Goal: Task Accomplishment & Management: Use online tool/utility

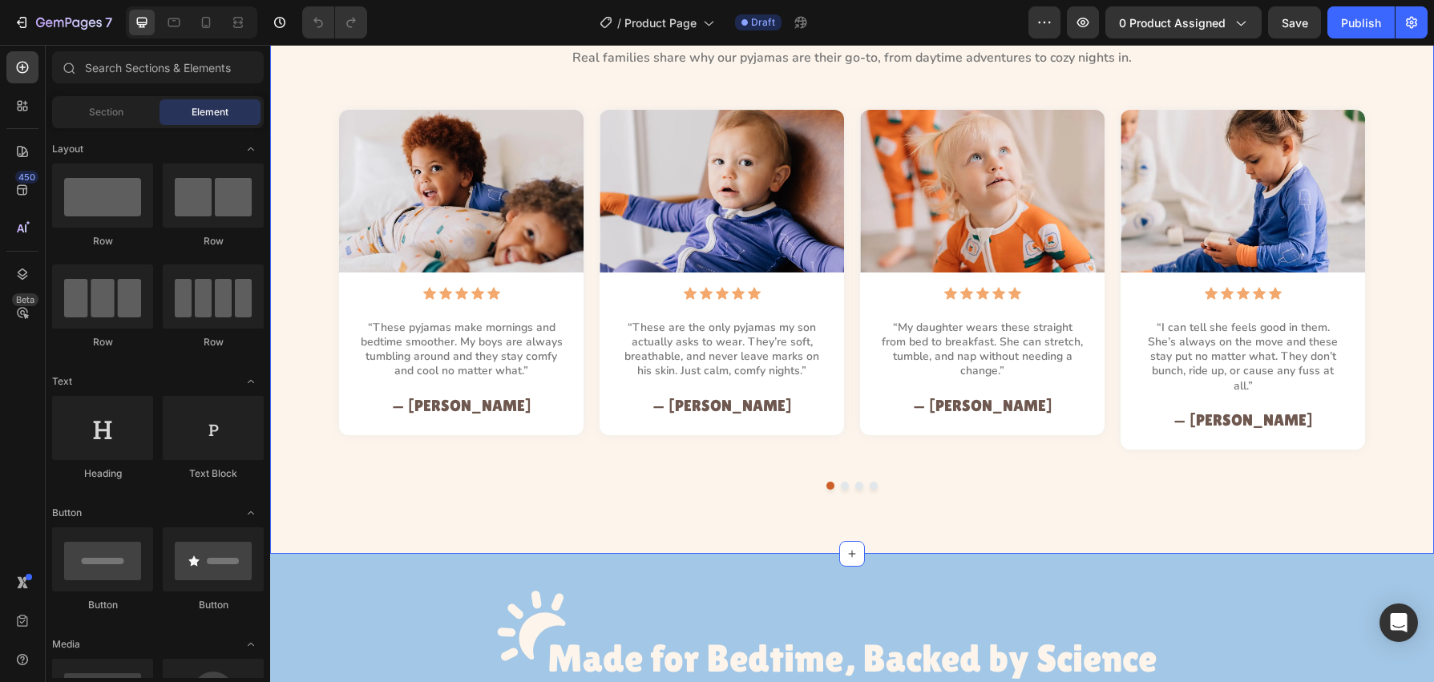
scroll to position [1632, 0]
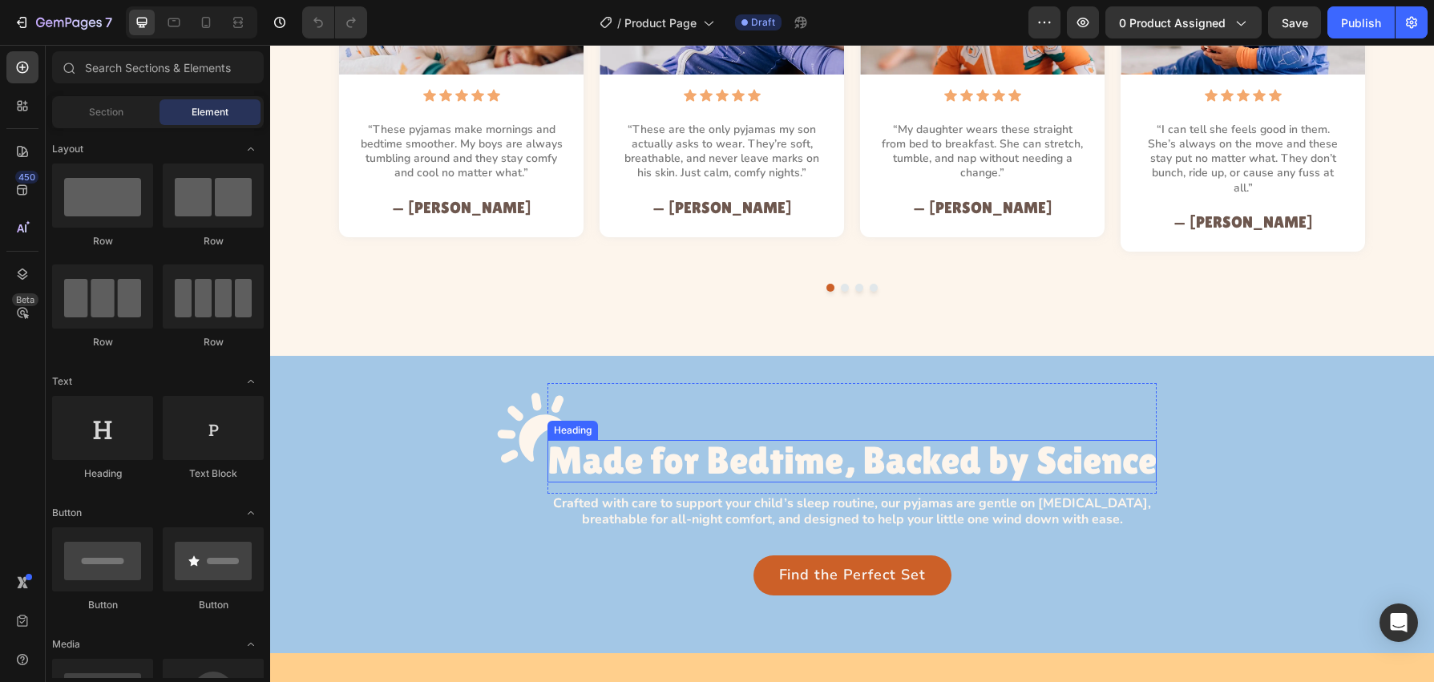
click at [782, 443] on h3 "Made for Bedtime, Backed by Science" at bounding box center [852, 461] width 609 height 42
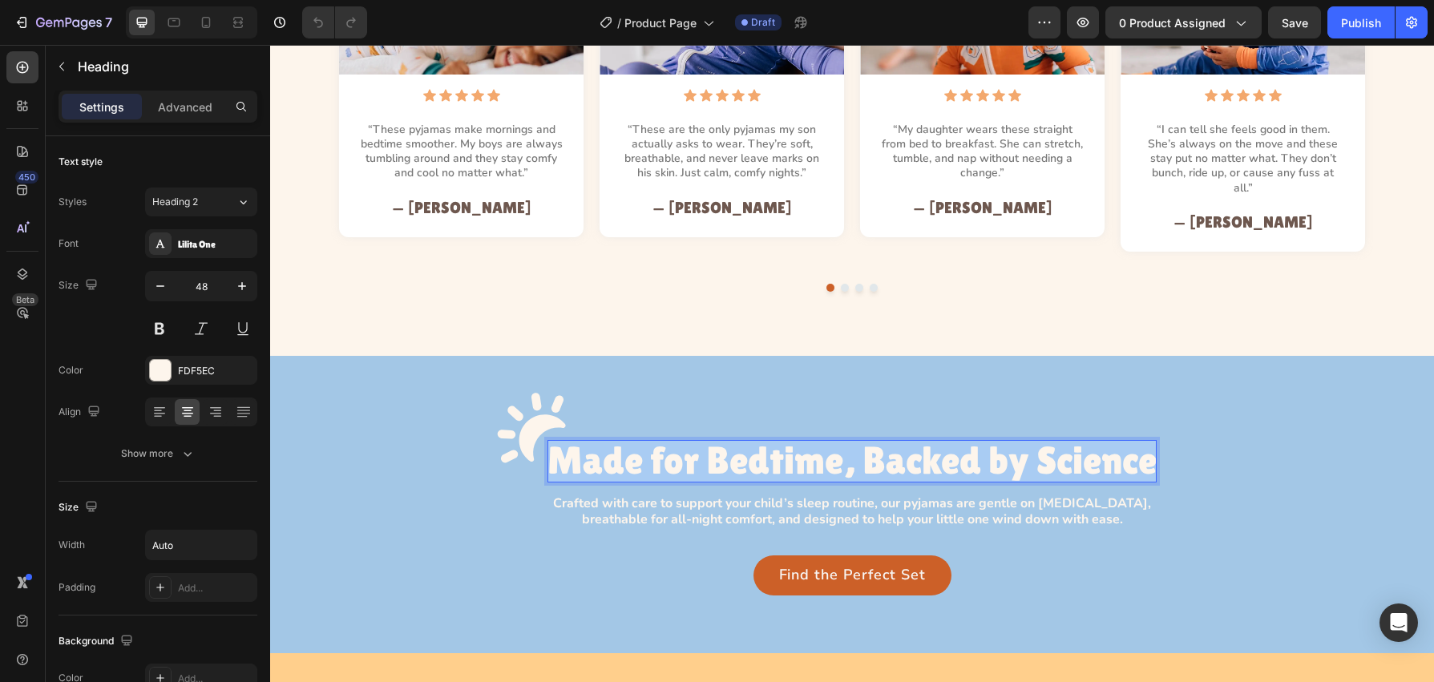
click at [782, 443] on p "Made for Bedtime, Backed by Science" at bounding box center [852, 461] width 609 height 42
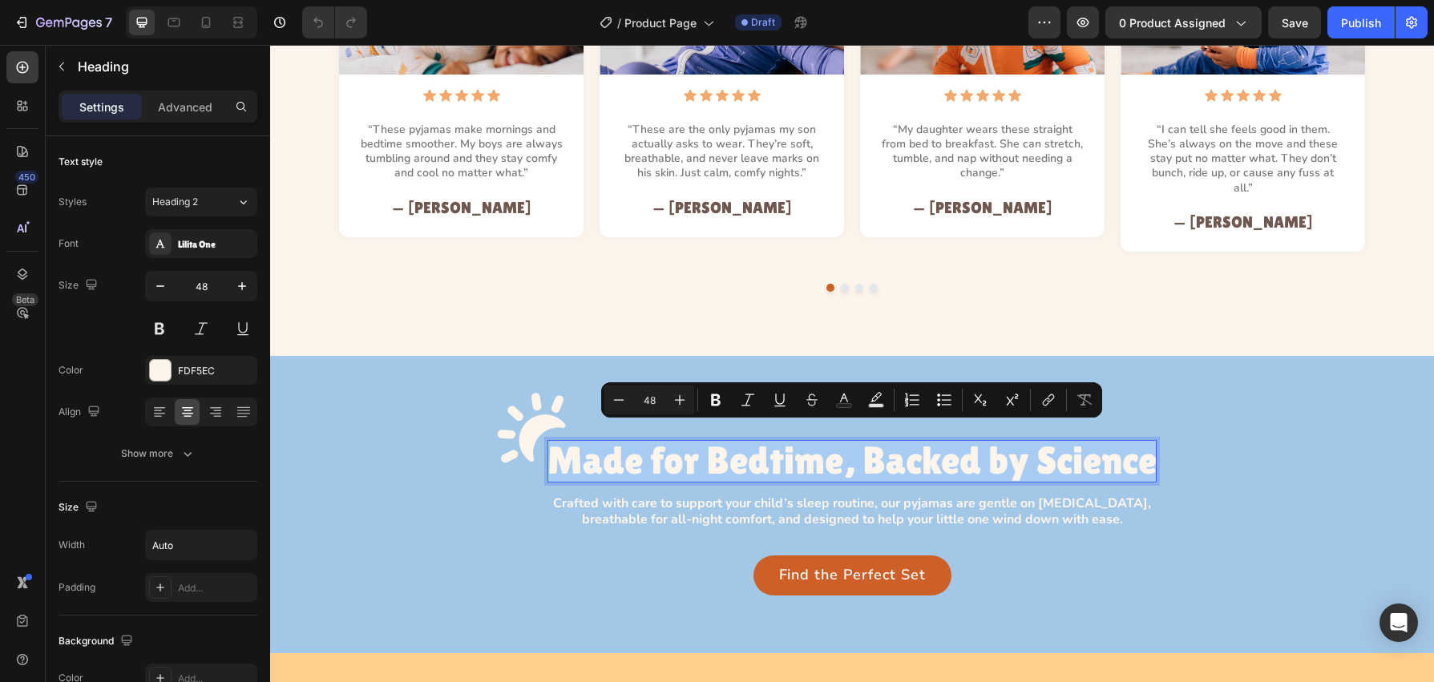
click at [804, 443] on p "Made for Bedtime, Backed by Science" at bounding box center [852, 461] width 609 height 42
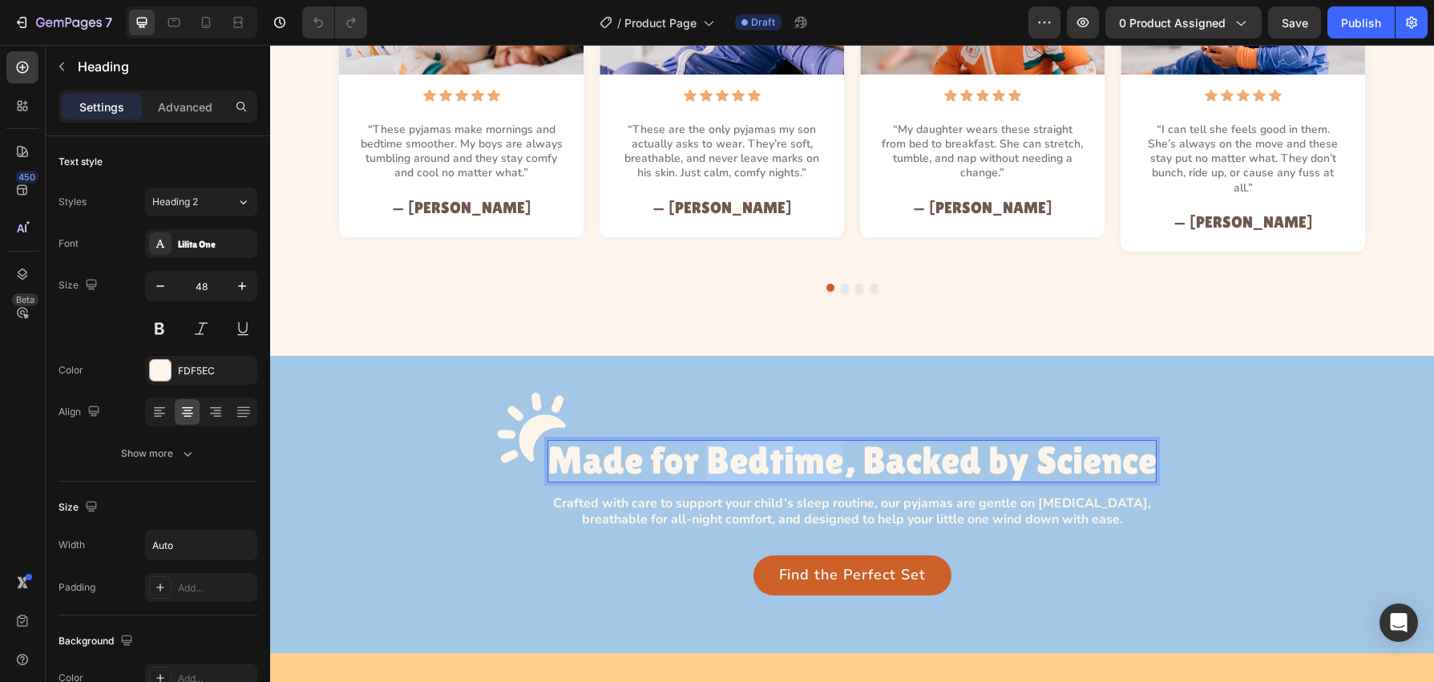
click at [804, 443] on p "Made for Bedtime, Backed by Science" at bounding box center [852, 461] width 609 height 42
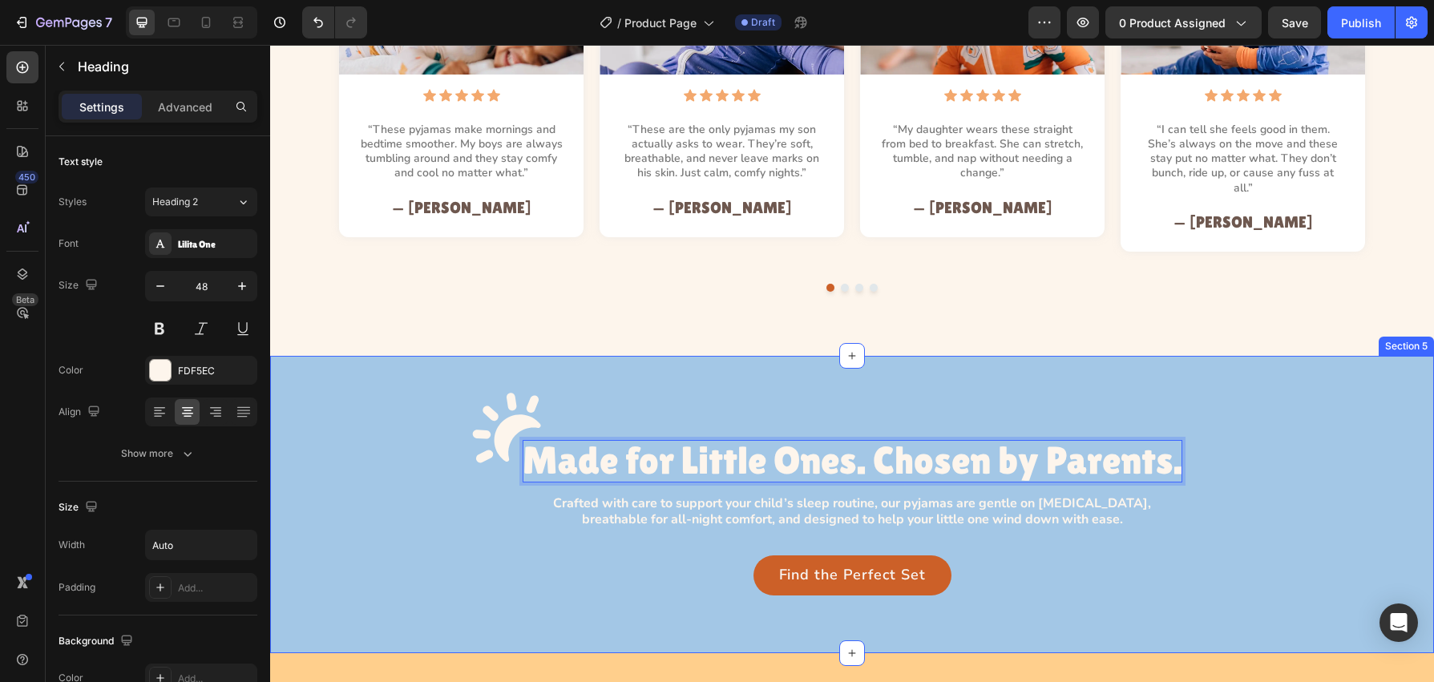
click at [742, 495] on p "Crafted with care to support your child’s sleep routine, our pyjamas are gentle…" at bounding box center [852, 512] width 619 height 34
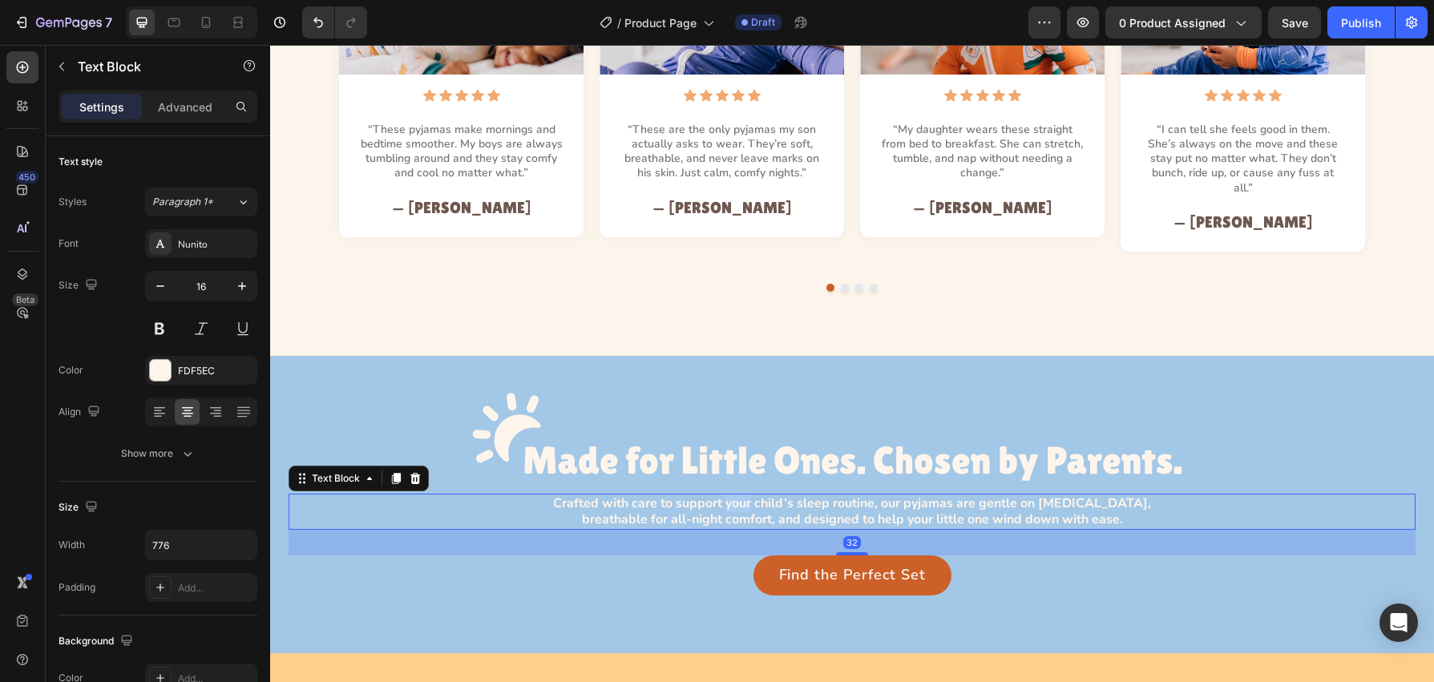
click at [742, 495] on p "Crafted with care to support your child’s sleep routine, our pyjamas are gentle…" at bounding box center [852, 512] width 619 height 34
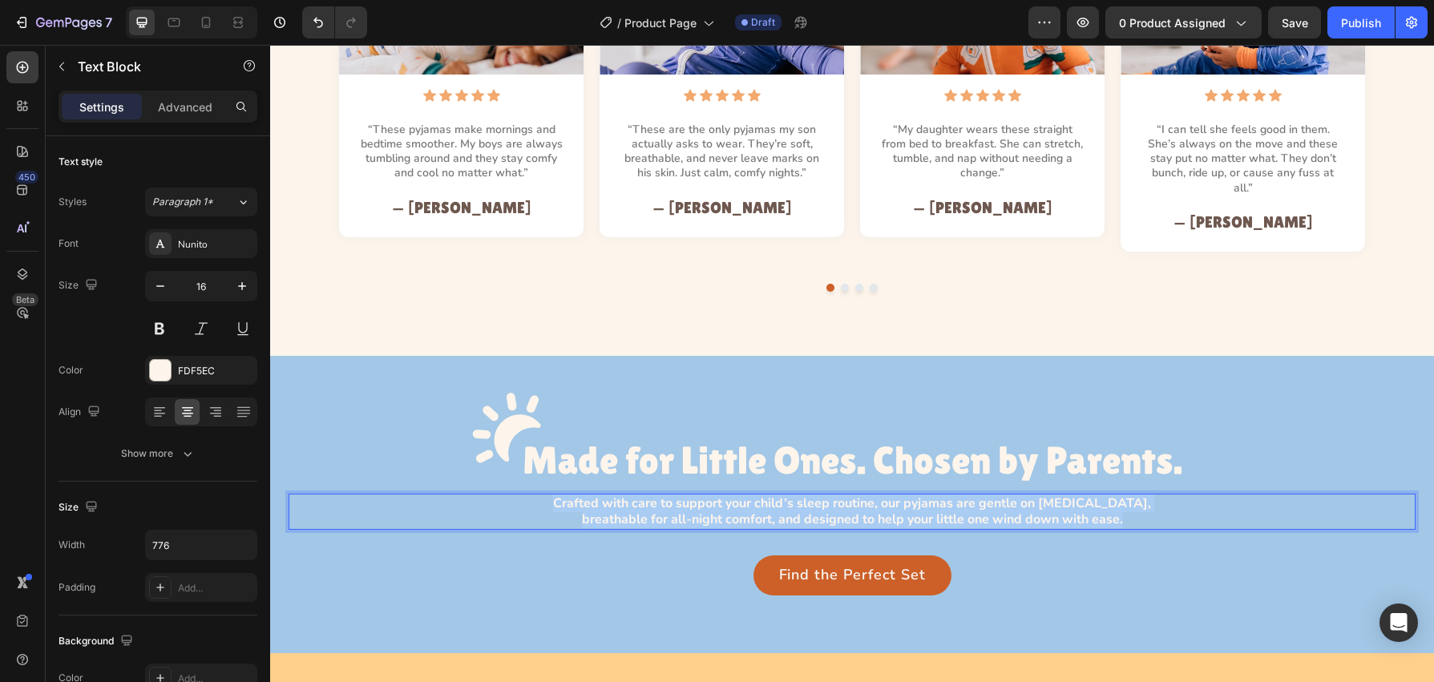
click at [742, 495] on p "Crafted with care to support your child’s sleep routine, our pyjamas are gentle…" at bounding box center [852, 512] width 619 height 34
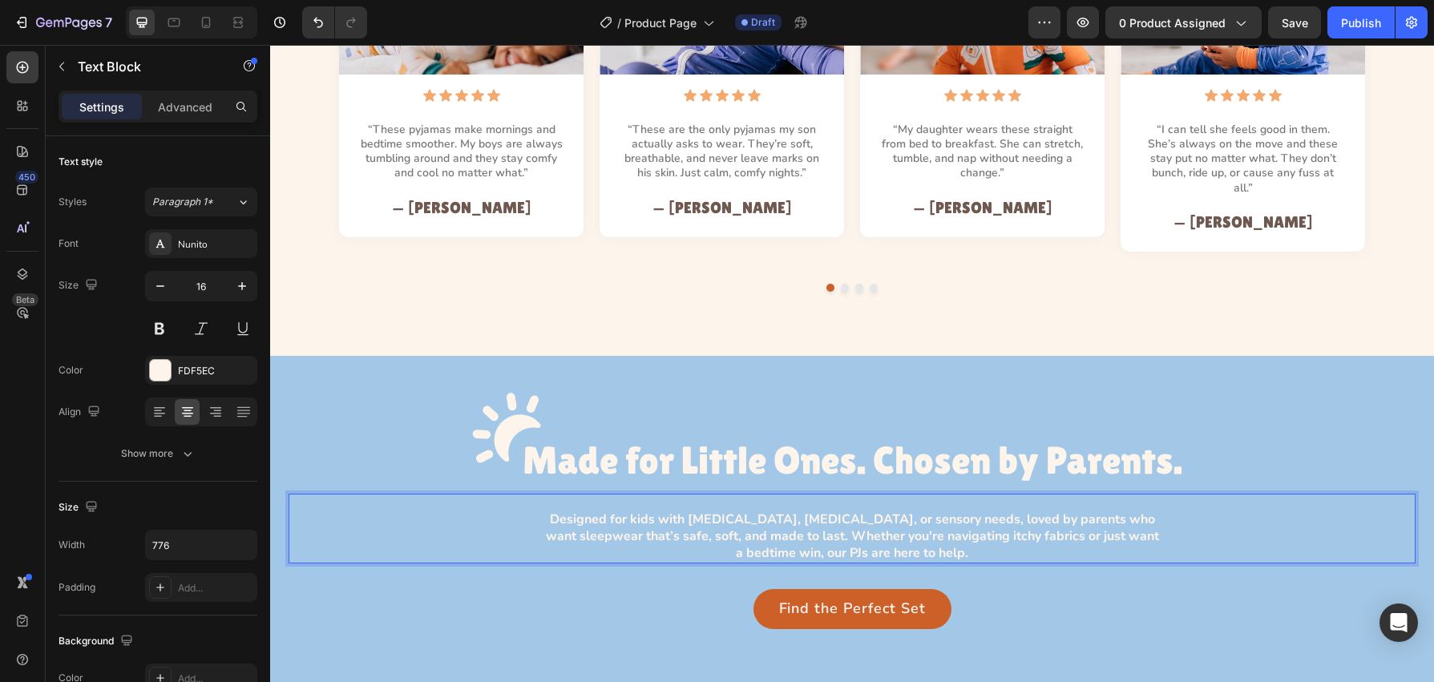
click at [548, 511] on p "Designed for kids with sensitive skin, eczema, or sensory needs, loved by paren…" at bounding box center [852, 536] width 619 height 50
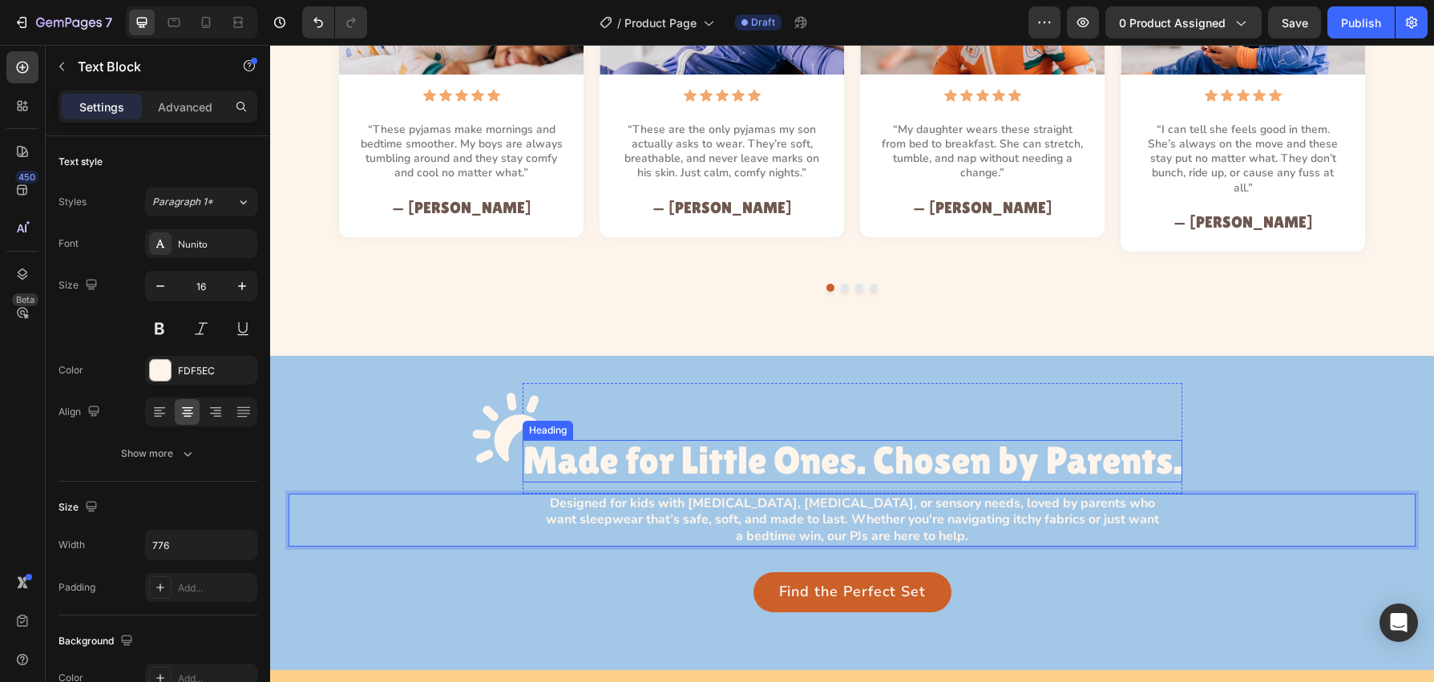
click at [738, 447] on p "Made for Little Ones. Chosen by Parents." at bounding box center [853, 461] width 660 height 42
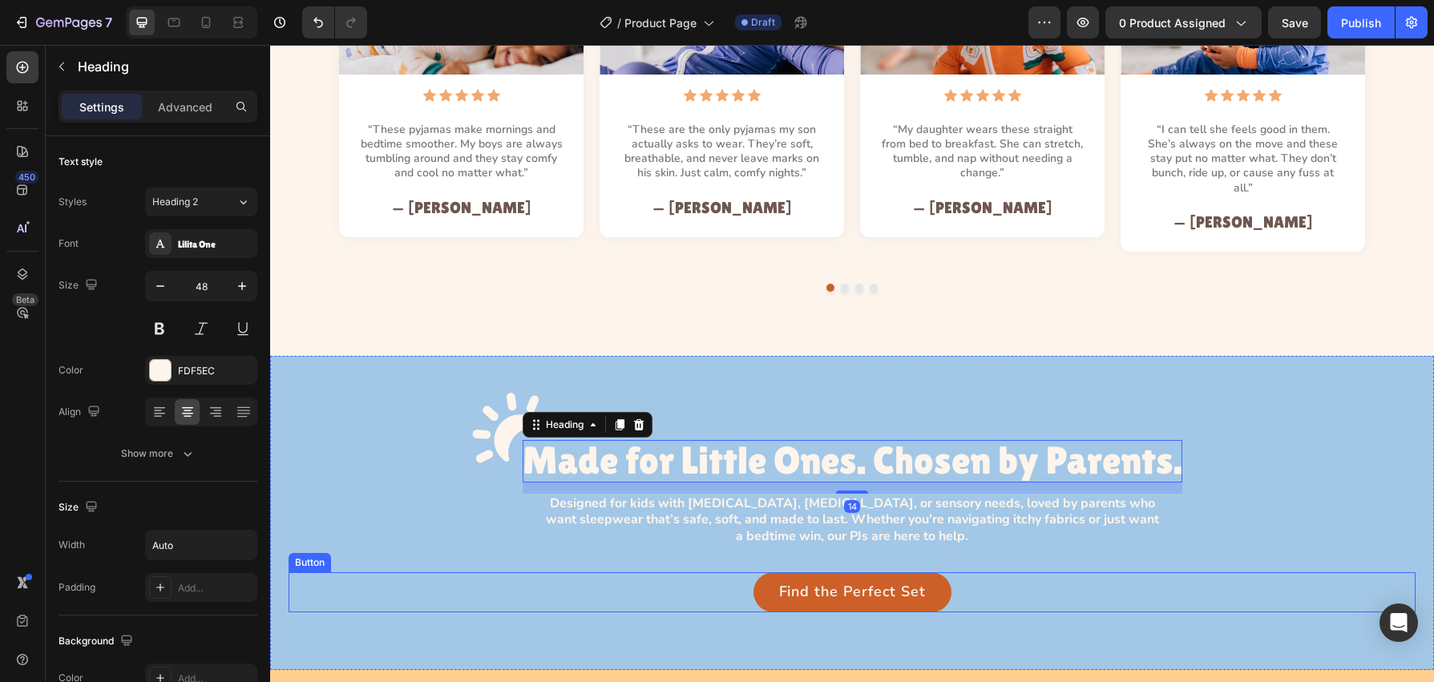
drag, startPoint x: 673, startPoint y: 576, endPoint x: 636, endPoint y: 576, distance: 36.9
click at [673, 576] on div "Find the Perfect Set Button" at bounding box center [852, 592] width 1127 height 40
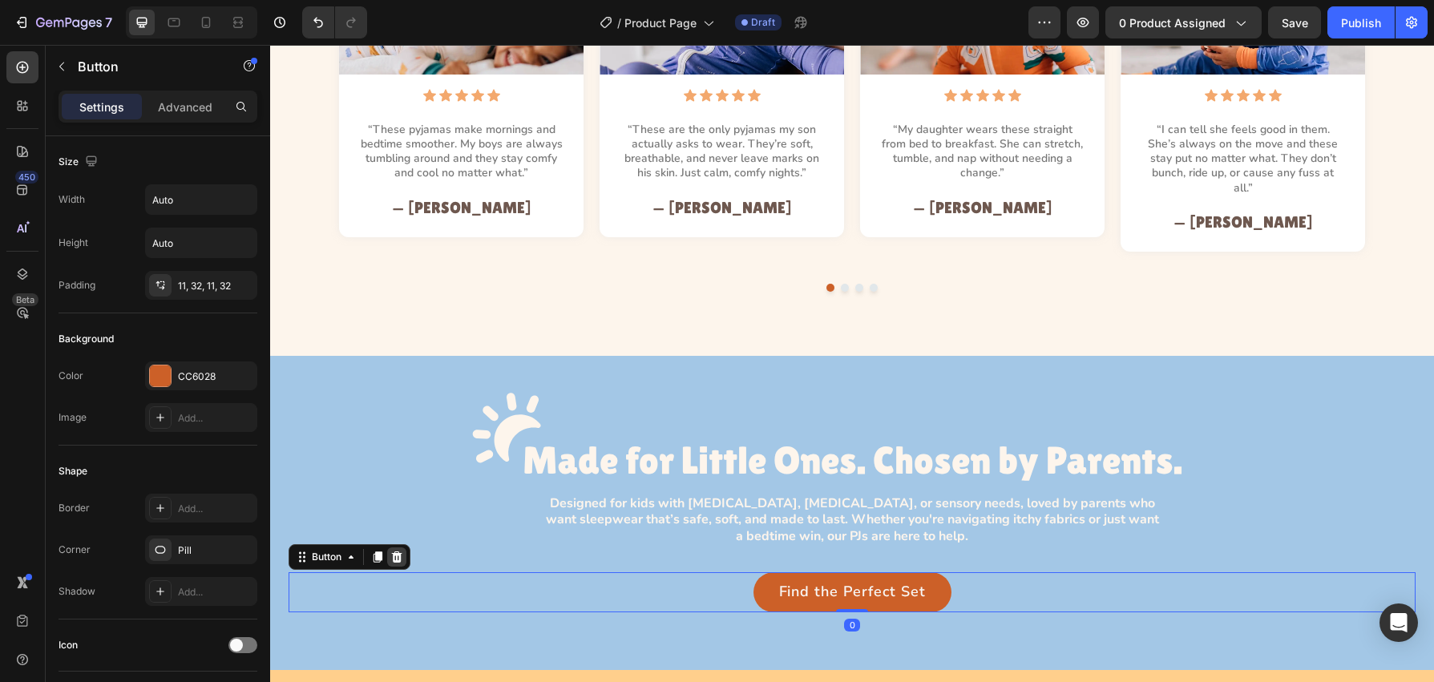
click at [395, 551] on icon at bounding box center [396, 557] width 13 height 13
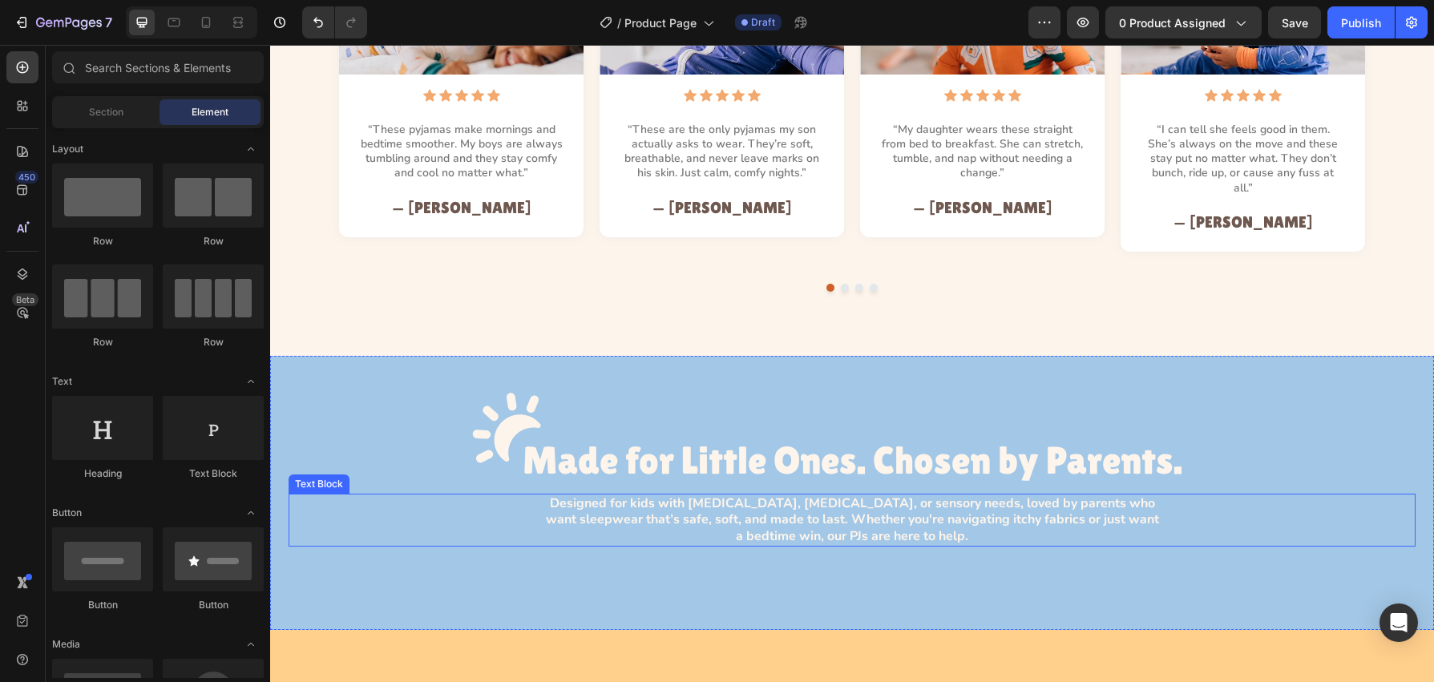
click at [847, 523] on p "Designed for kids with sensitive skin, eczema, or sensory needs, loved by paren…" at bounding box center [852, 520] width 619 height 50
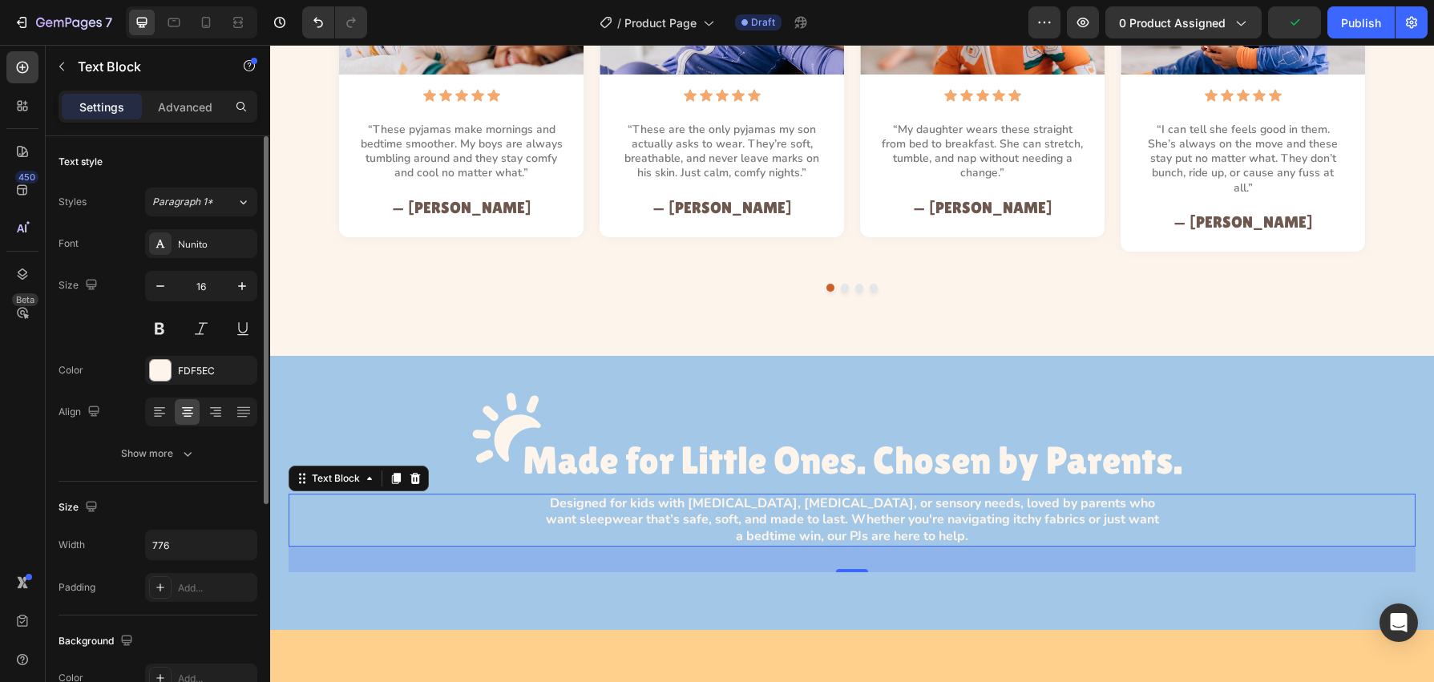
drag, startPoint x: 180, startPoint y: 108, endPoint x: 182, endPoint y: 174, distance: 65.8
click at [180, 108] on p "Advanced" at bounding box center [185, 107] width 55 height 17
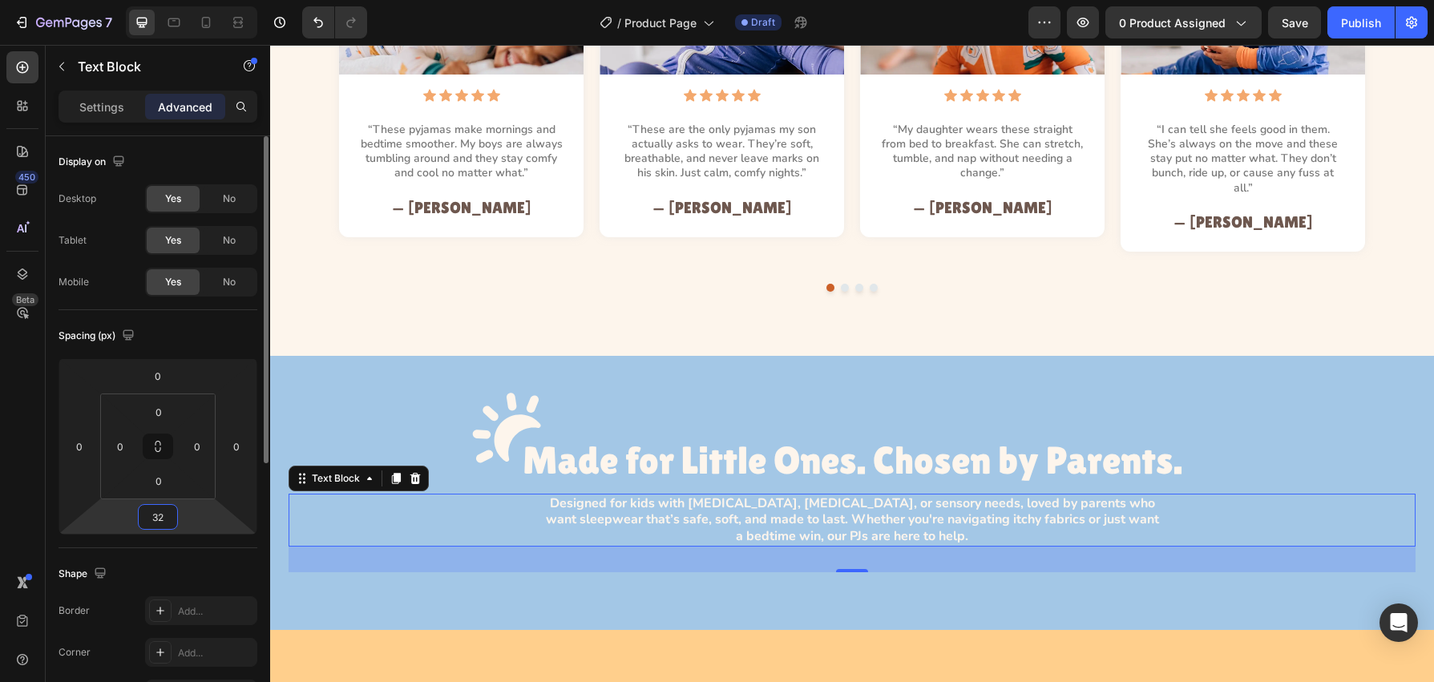
click at [163, 520] on input "32" at bounding box center [158, 517] width 32 height 24
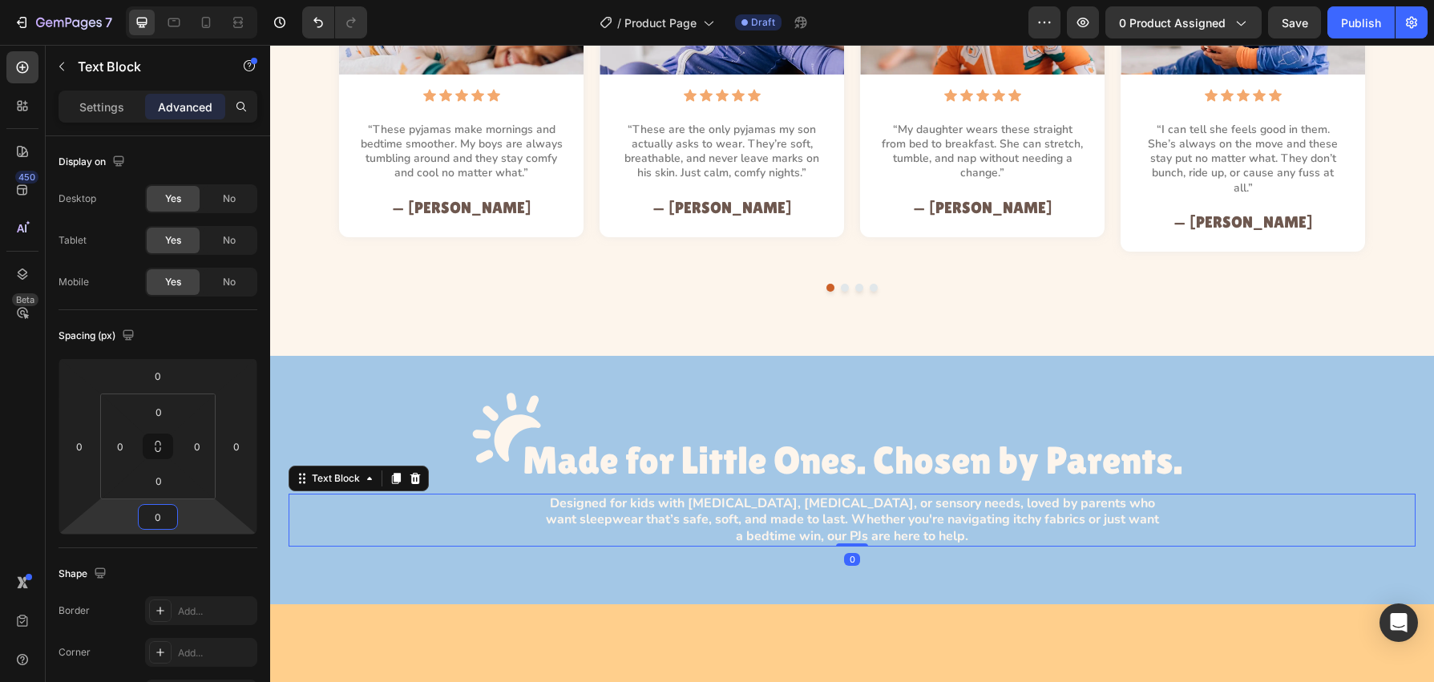
type input "0"
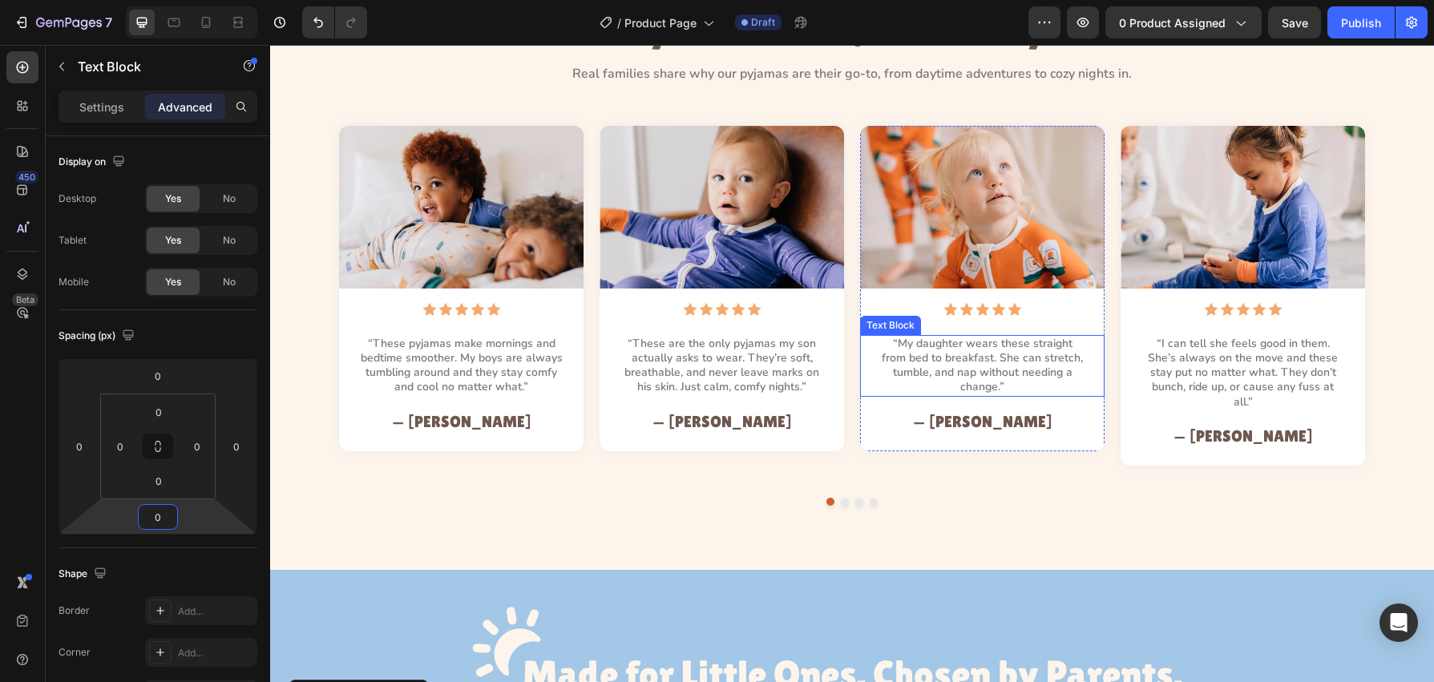
scroll to position [1412, 0]
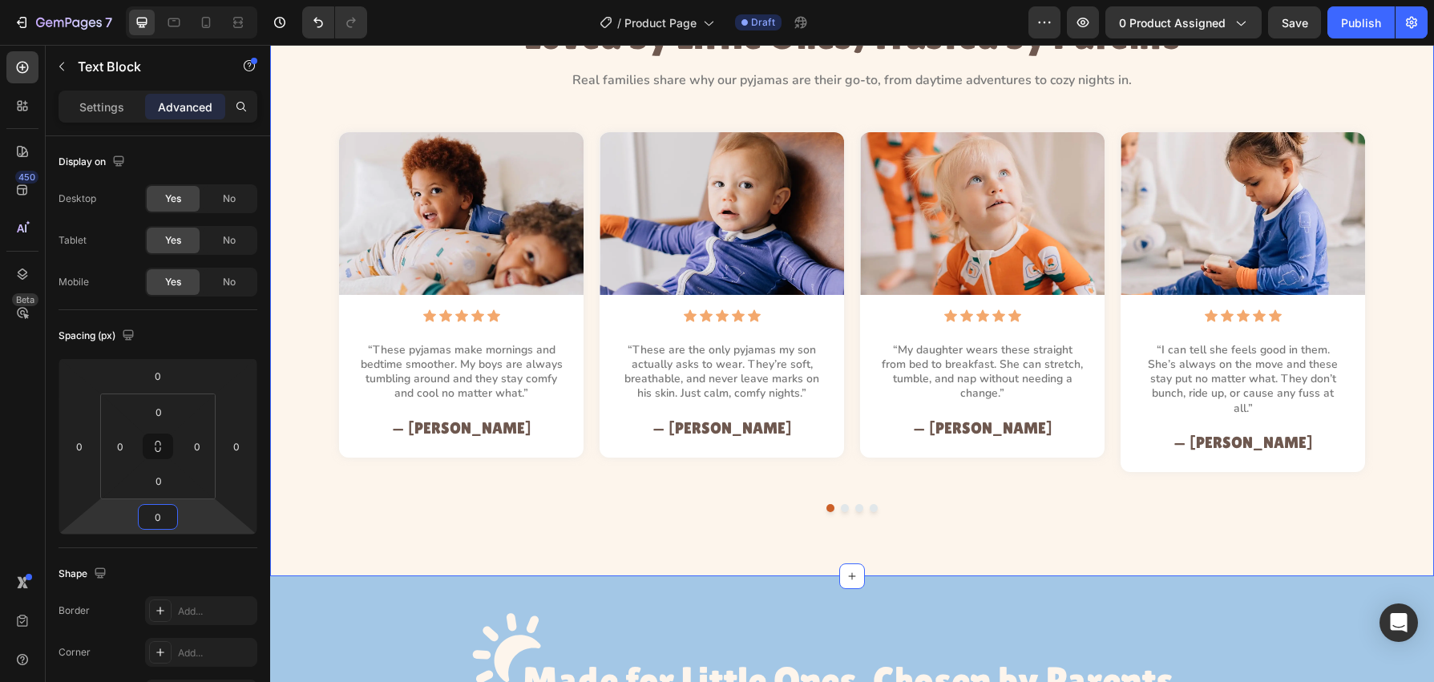
click at [1035, 536] on div "Loved by Little Ones, Trusted by Parents Heading Real families share why our py…" at bounding box center [852, 262] width 1164 height 627
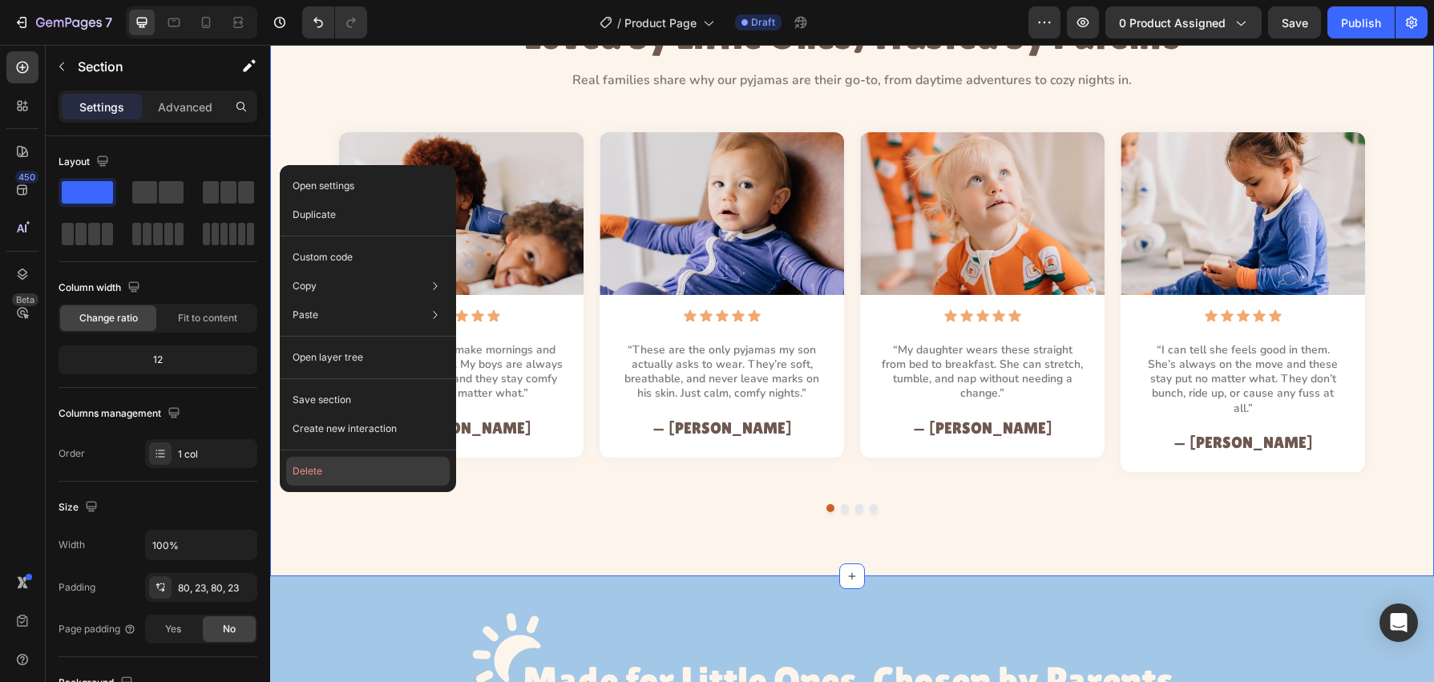
click at [298, 468] on button "Delete" at bounding box center [368, 471] width 164 height 29
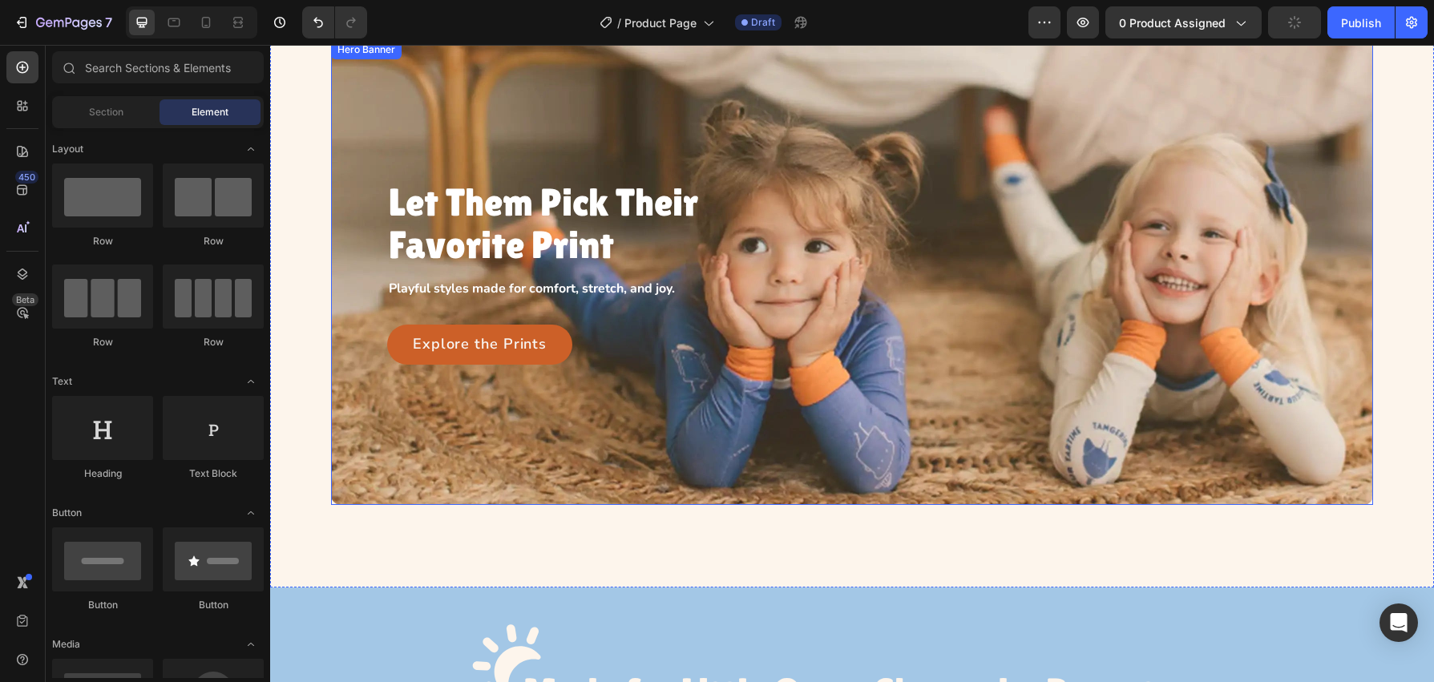
scroll to position [758, 0]
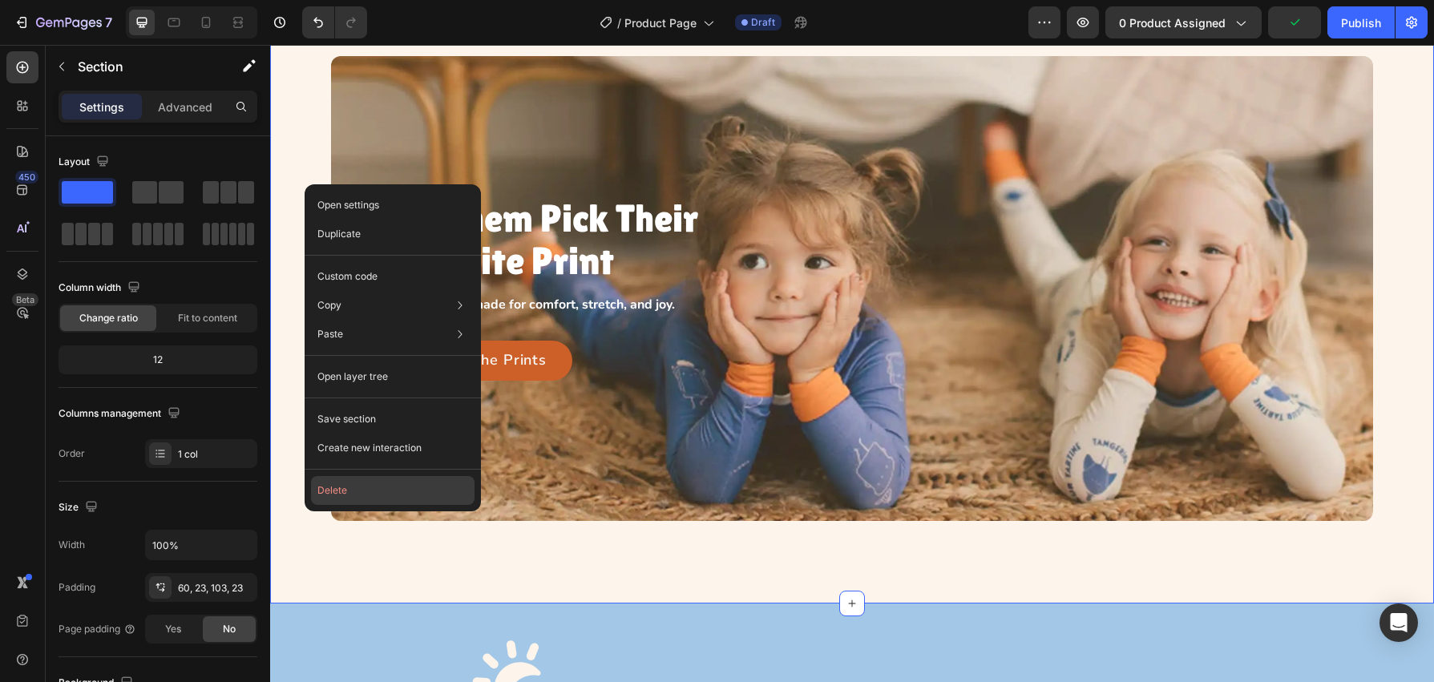
click at [344, 482] on button "Delete" at bounding box center [393, 490] width 164 height 29
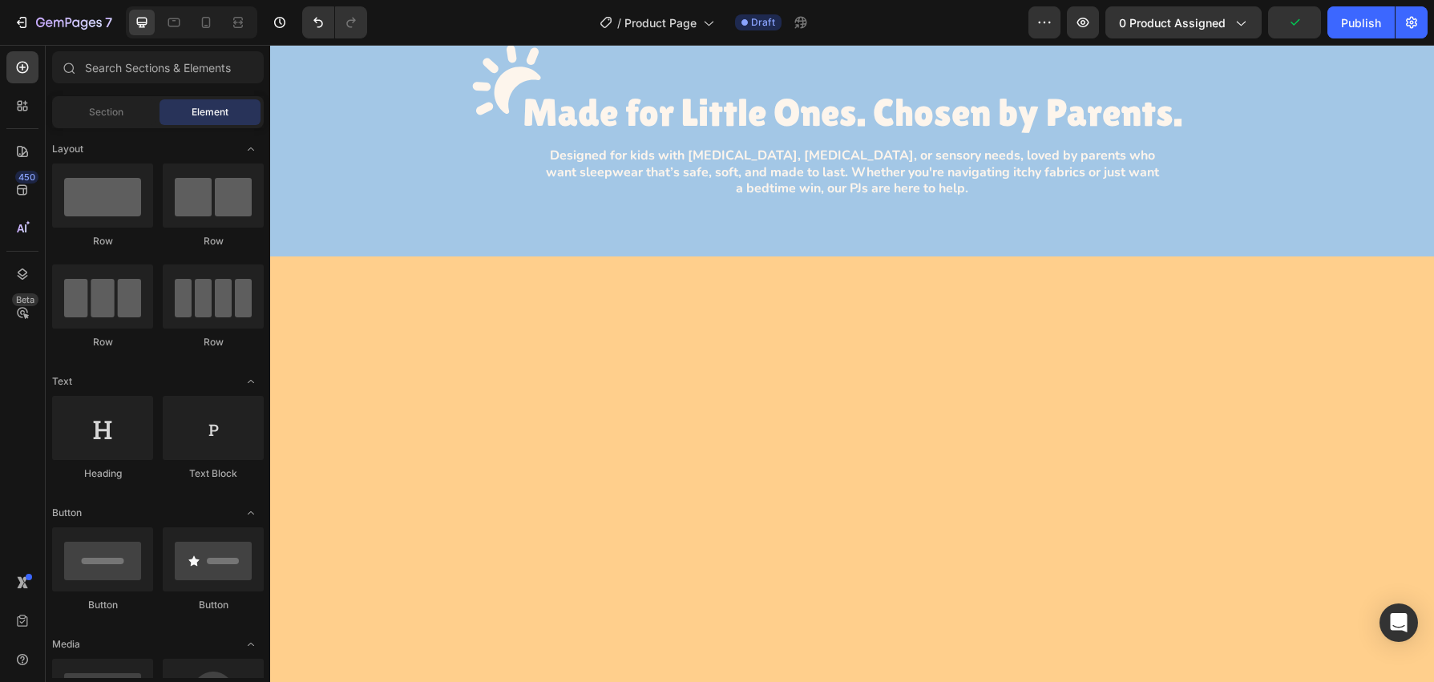
scroll to position [0, 0]
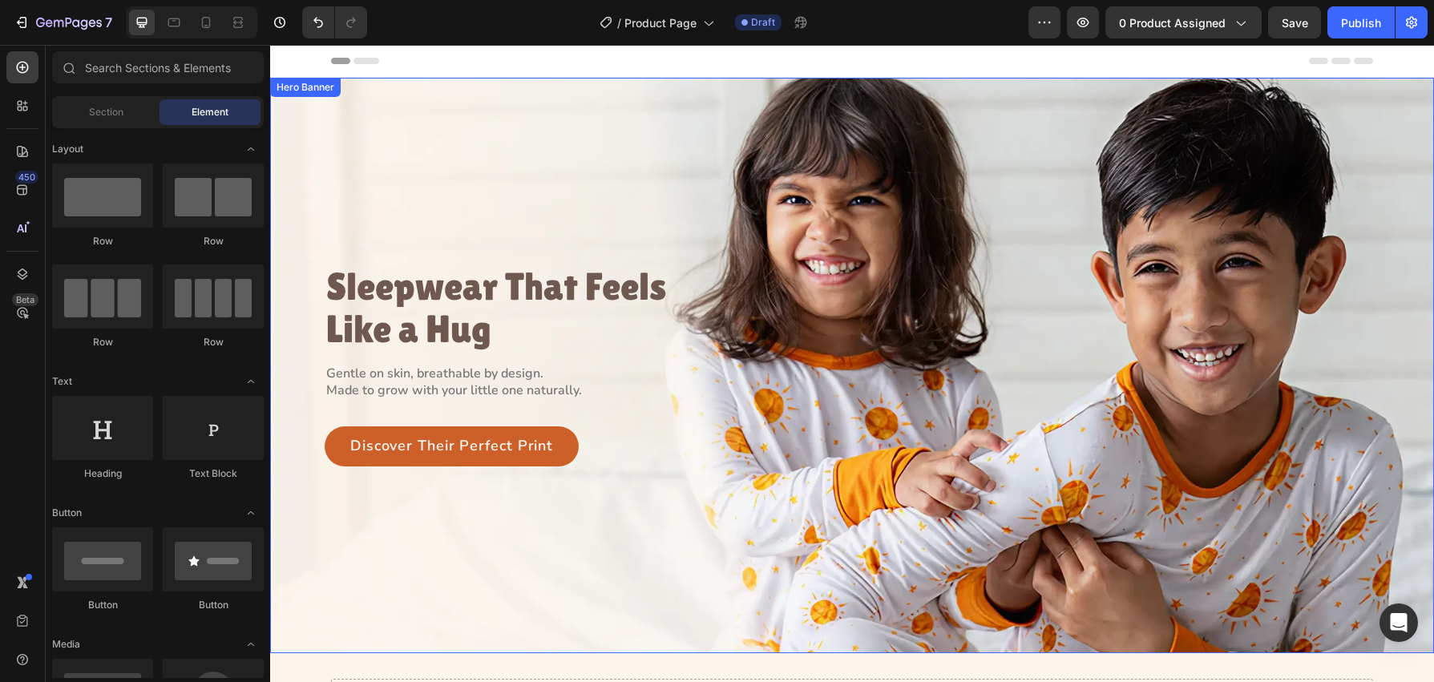
click at [347, 106] on div "Sleepwear That Feels Like a Hug Heading Gentle on skin, breathable by design. M…" at bounding box center [852, 366] width 1164 height 576
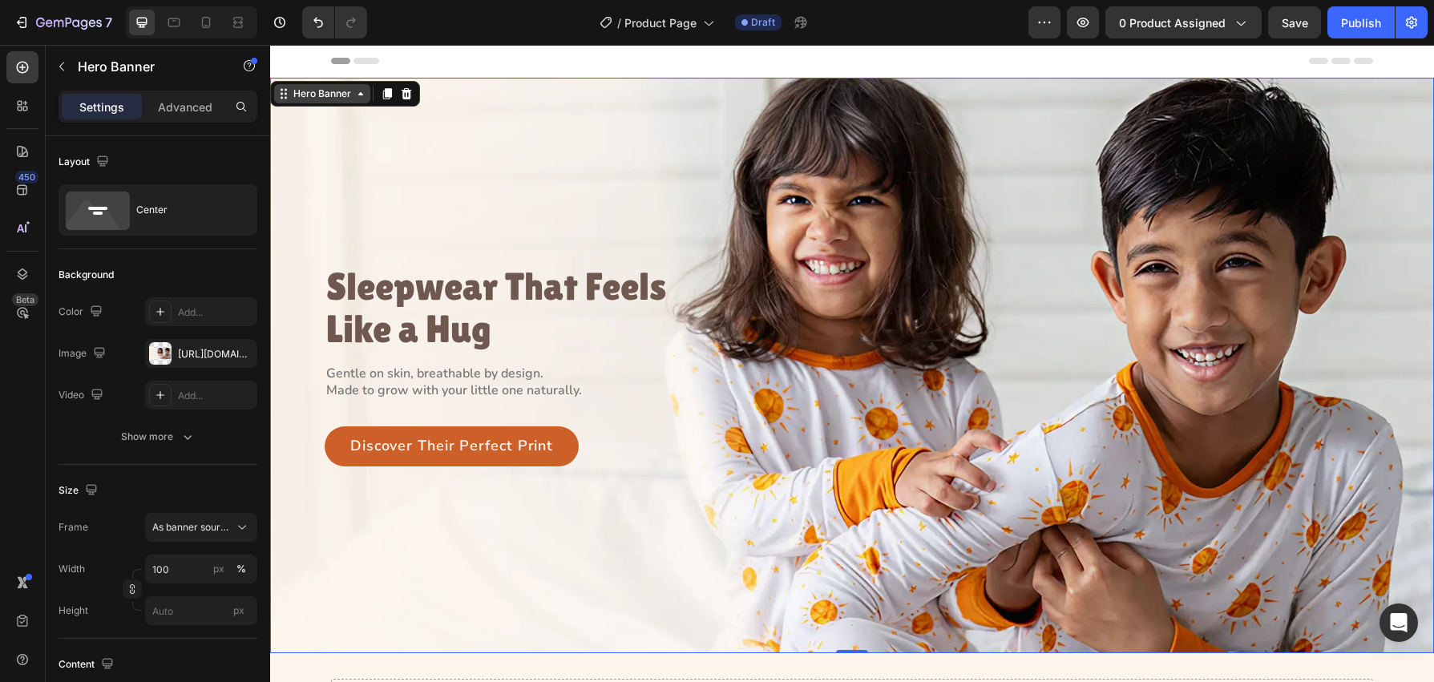
click at [351, 99] on div "Hero Banner" at bounding box center [322, 94] width 64 height 14
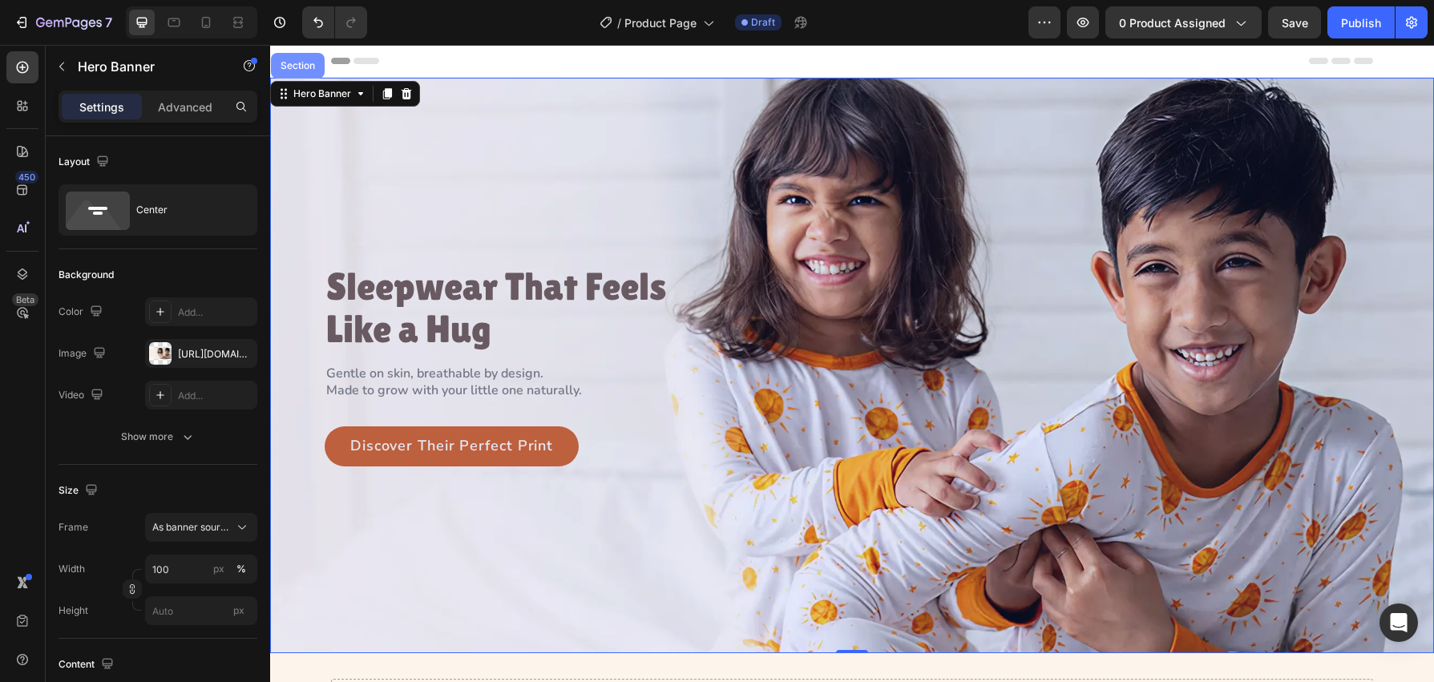
click at [307, 77] on div "Section" at bounding box center [298, 66] width 54 height 26
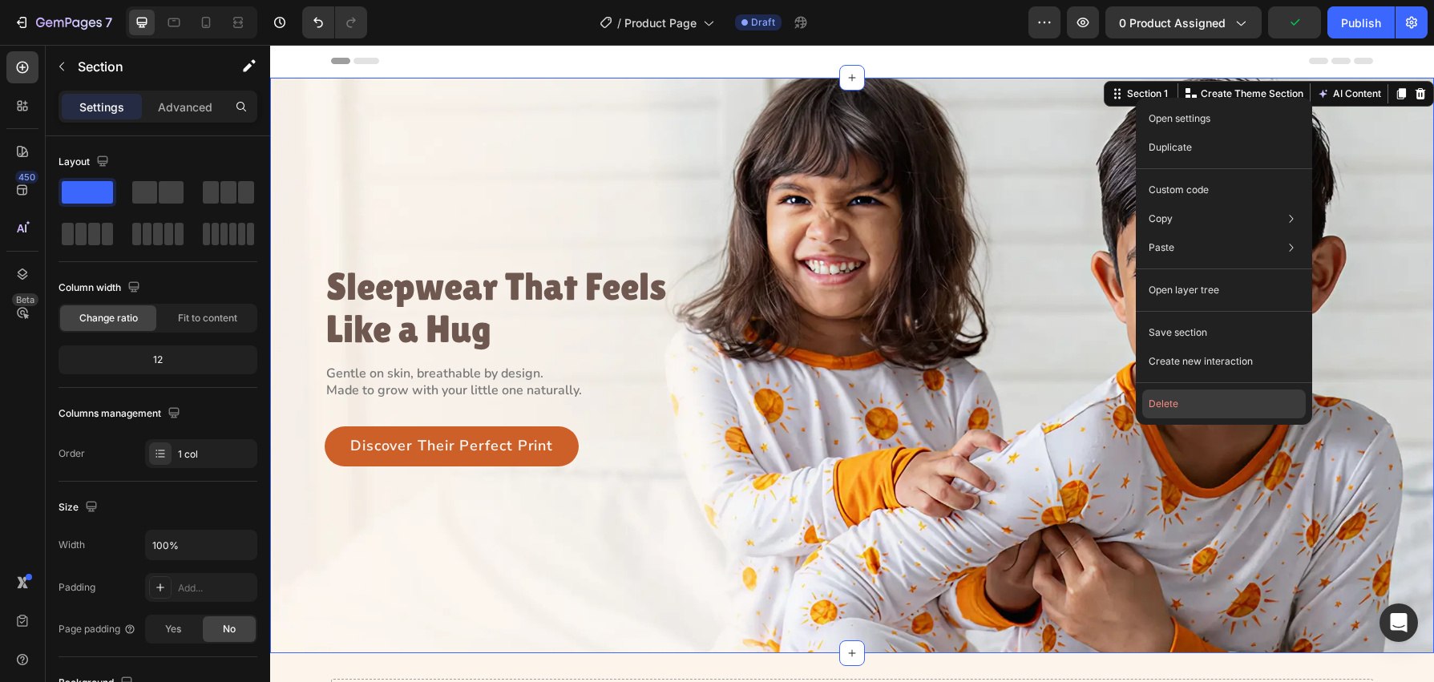
click at [1182, 399] on button "Delete" at bounding box center [1224, 404] width 164 height 29
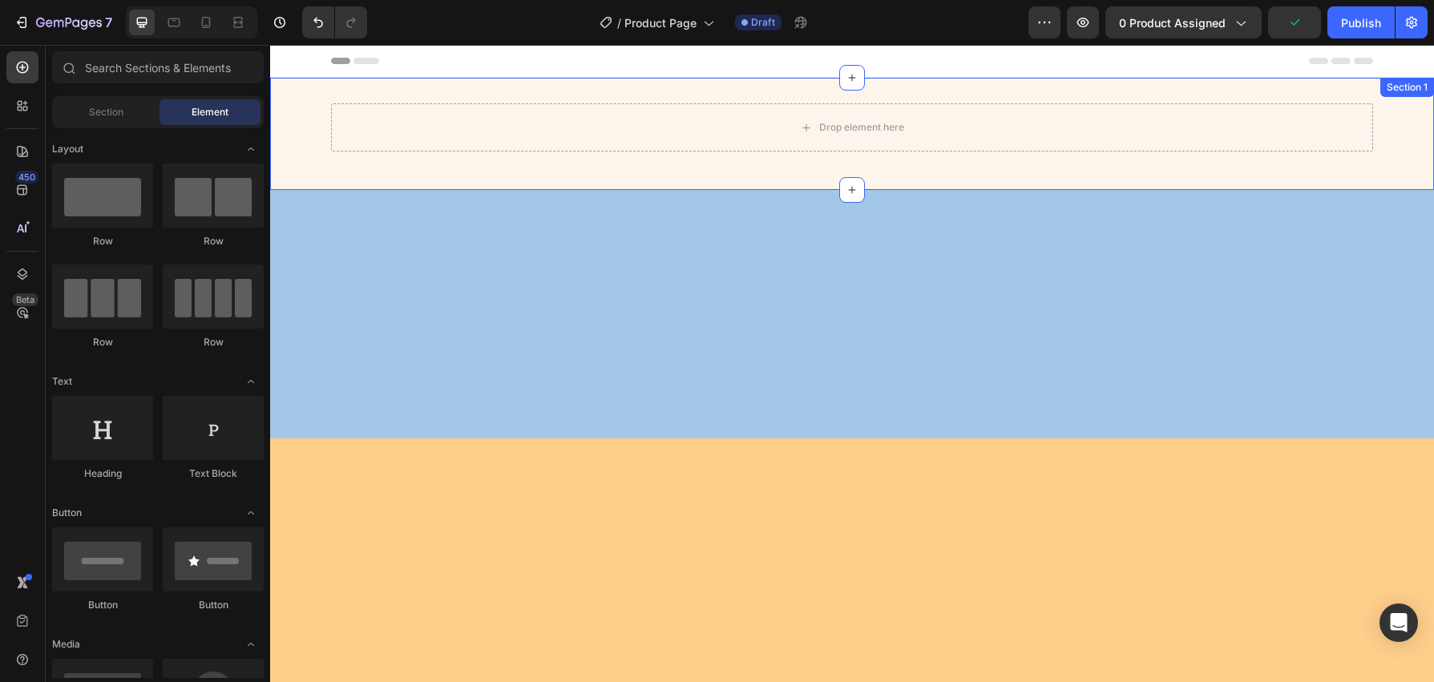
click at [366, 165] on div "Drop element here Row Section 1" at bounding box center [852, 134] width 1164 height 112
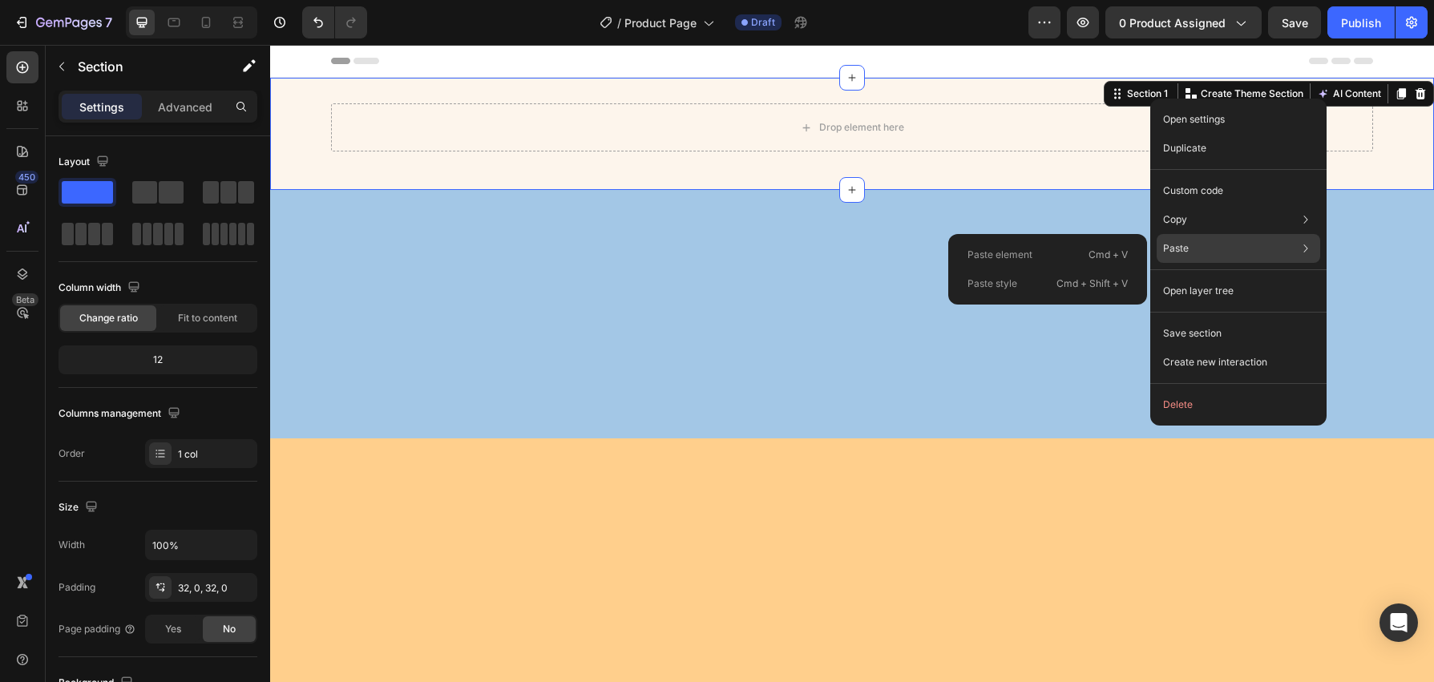
drag, startPoint x: 960, startPoint y: 283, endPoint x: 689, endPoint y: 239, distance: 274.5
click at [960, 283] on div "Paste style Cmd + Shift + V" at bounding box center [1048, 283] width 186 height 29
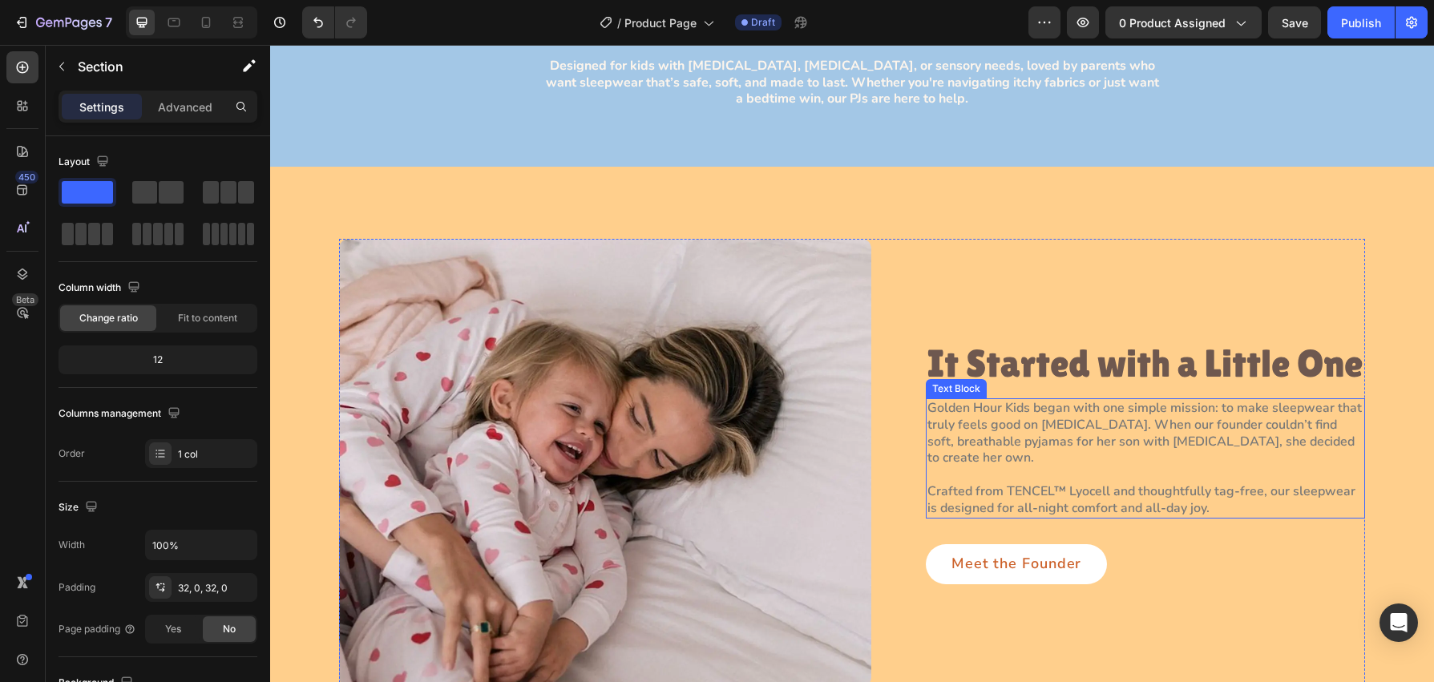
scroll to position [371, 0]
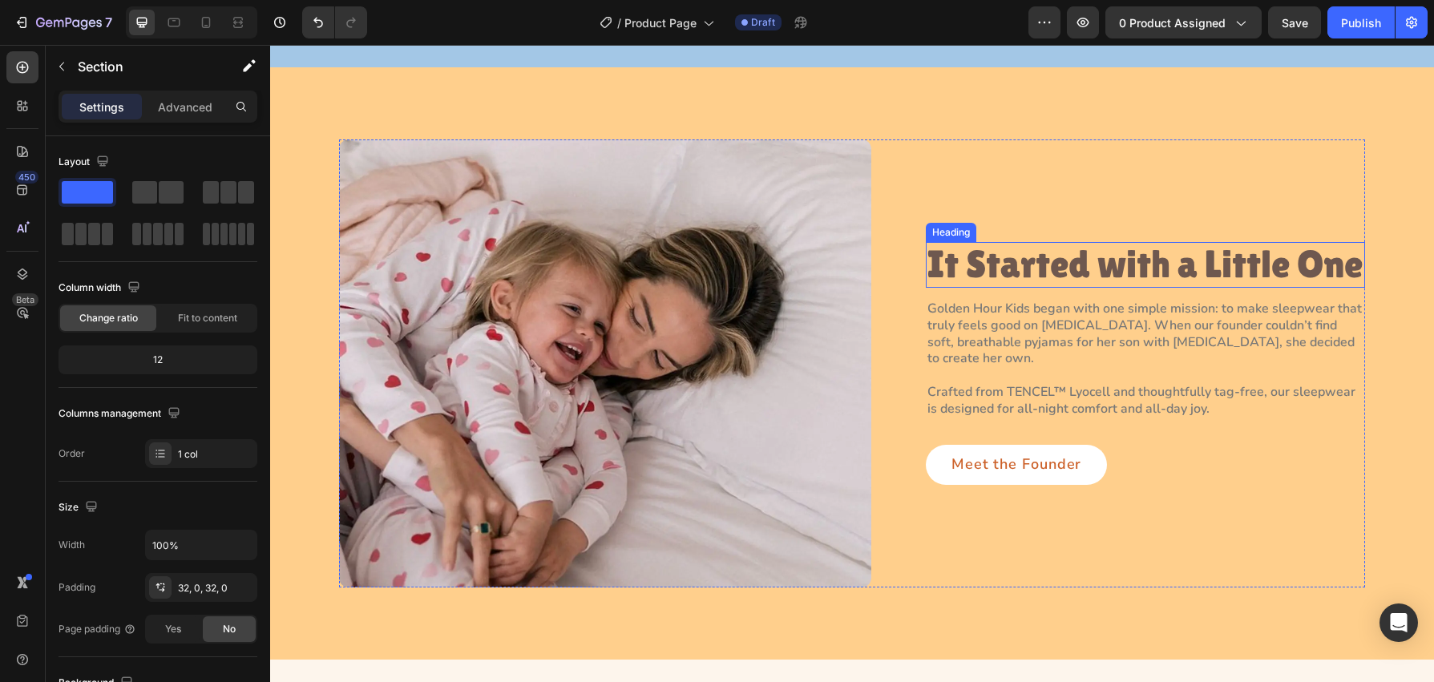
click at [1107, 269] on h2 "It Started with a Little One" at bounding box center [1145, 265] width 439 height 46
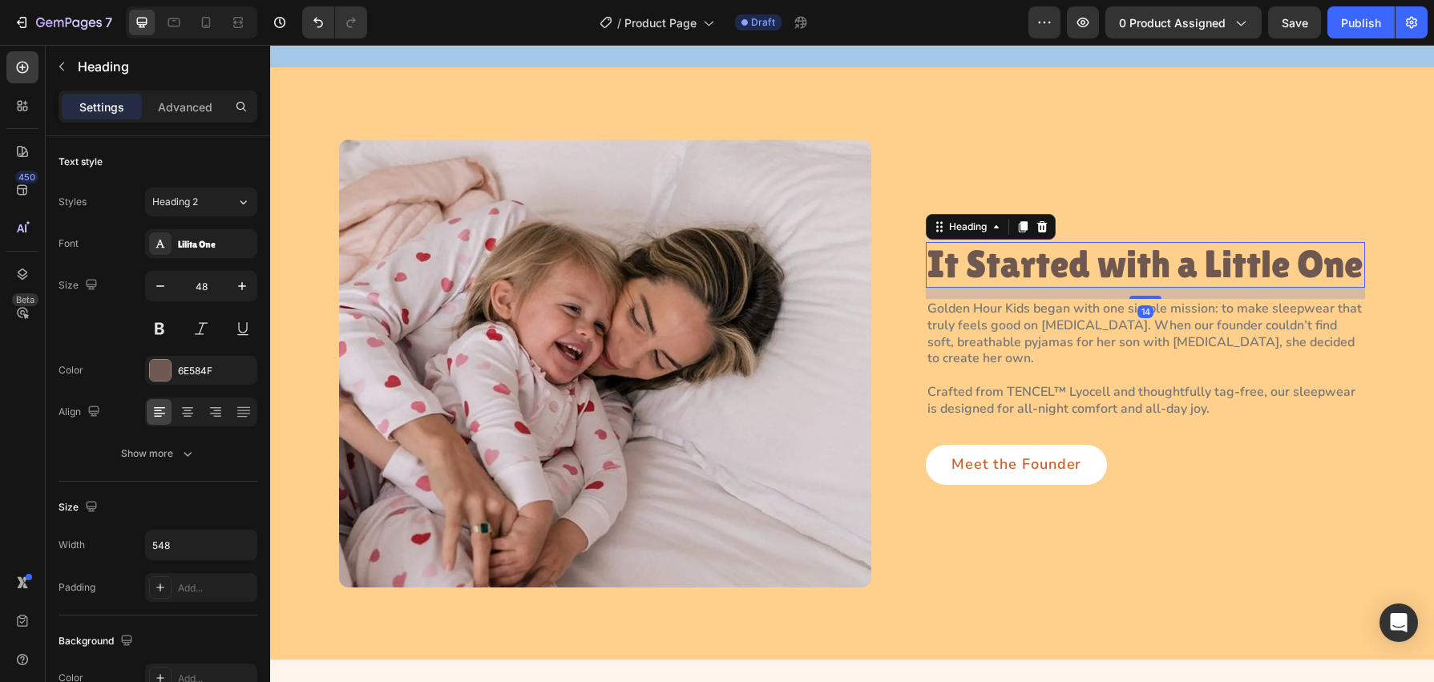
click at [1107, 269] on h2 "It Started with a Little One" at bounding box center [1145, 265] width 439 height 46
click at [1107, 269] on p "It Started with a Little One" at bounding box center [1146, 265] width 436 height 42
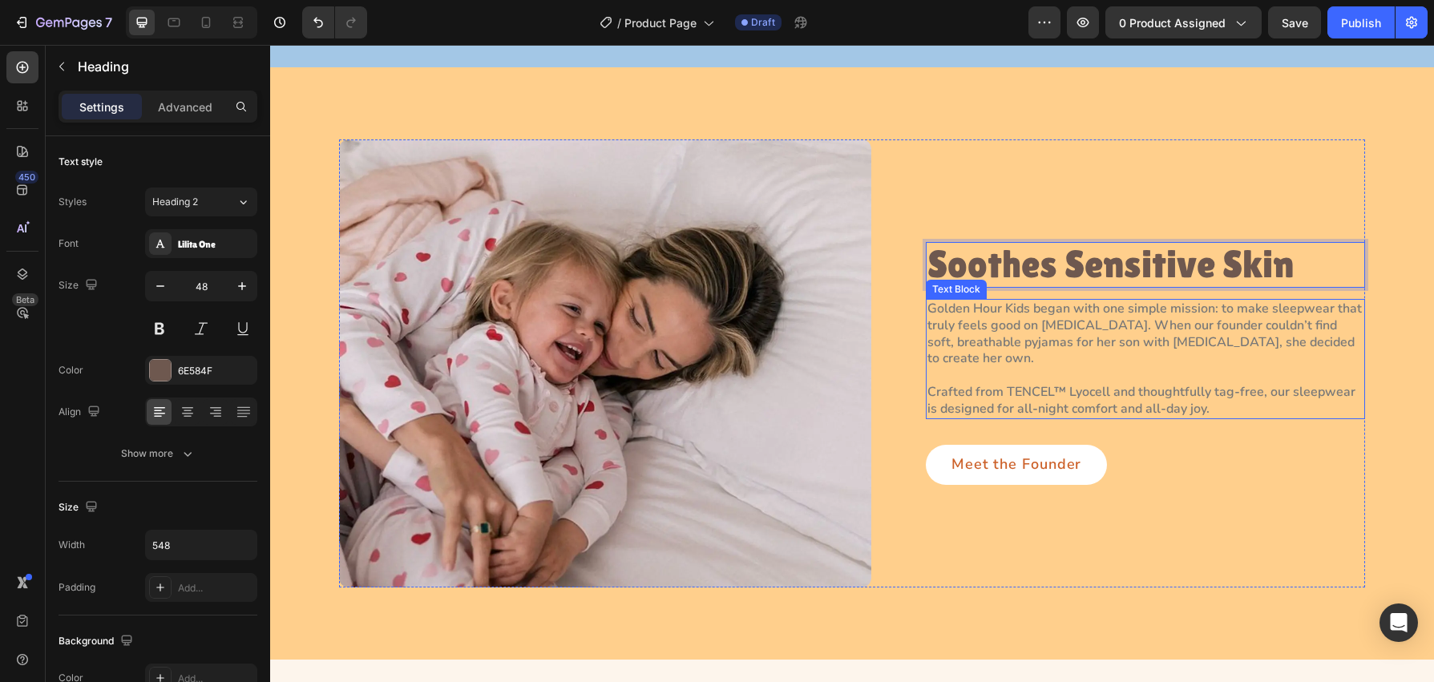
click at [1085, 375] on p "Crafted from TENCEL™ Lyocell and thoughtfully tag-free, our sleepwear is design…" at bounding box center [1146, 392] width 436 height 50
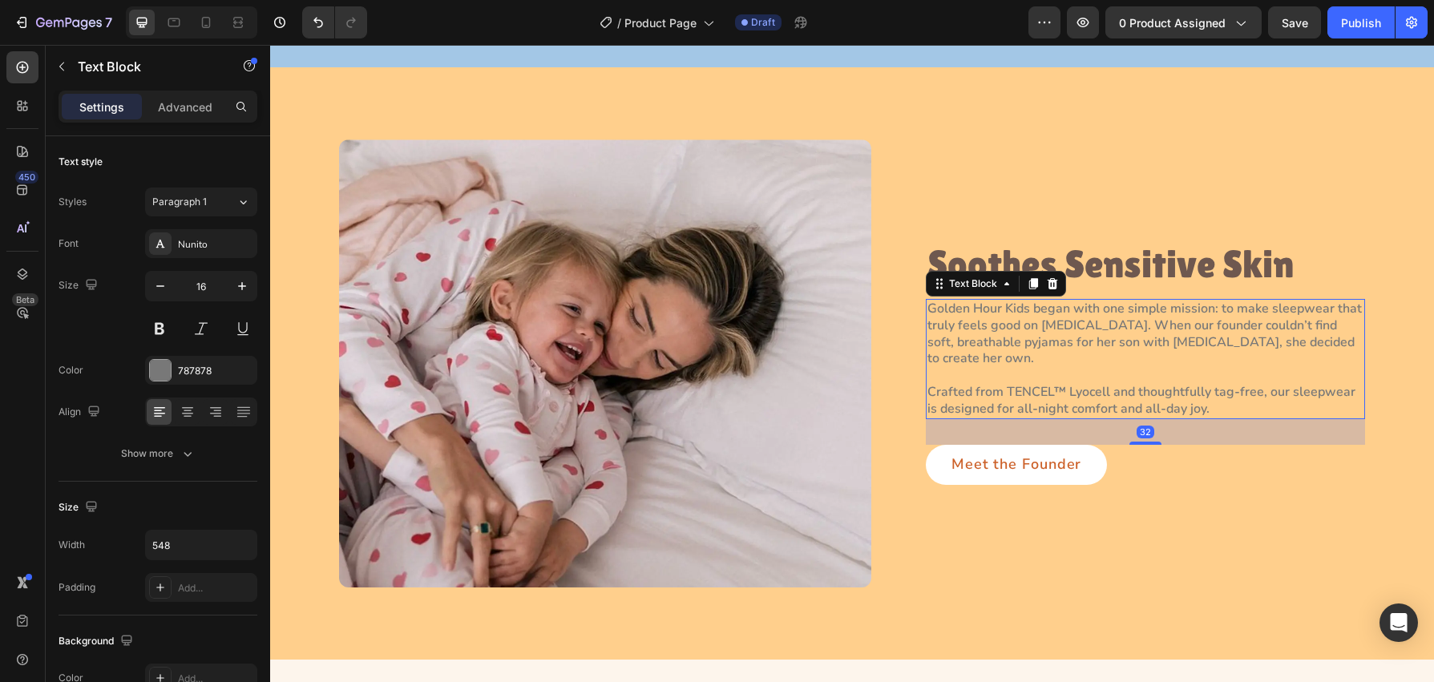
click at [1085, 375] on p "Crafted from TENCEL™ Lyocell and thoughtfully tag-free, our sleepwear is design…" at bounding box center [1146, 392] width 436 height 50
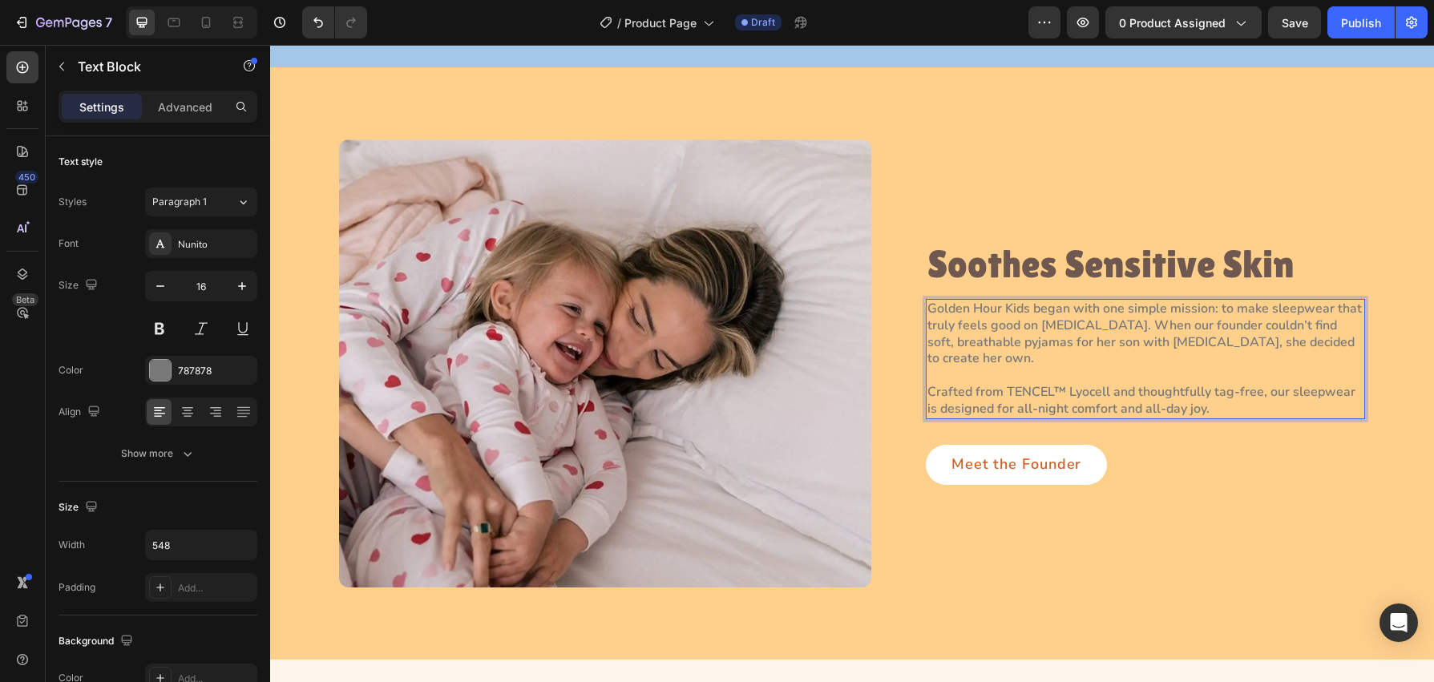
click at [1086, 375] on p "Crafted from TENCEL™ Lyocell and thoughtfully tag-free, our sleepwear is design…" at bounding box center [1146, 392] width 436 height 50
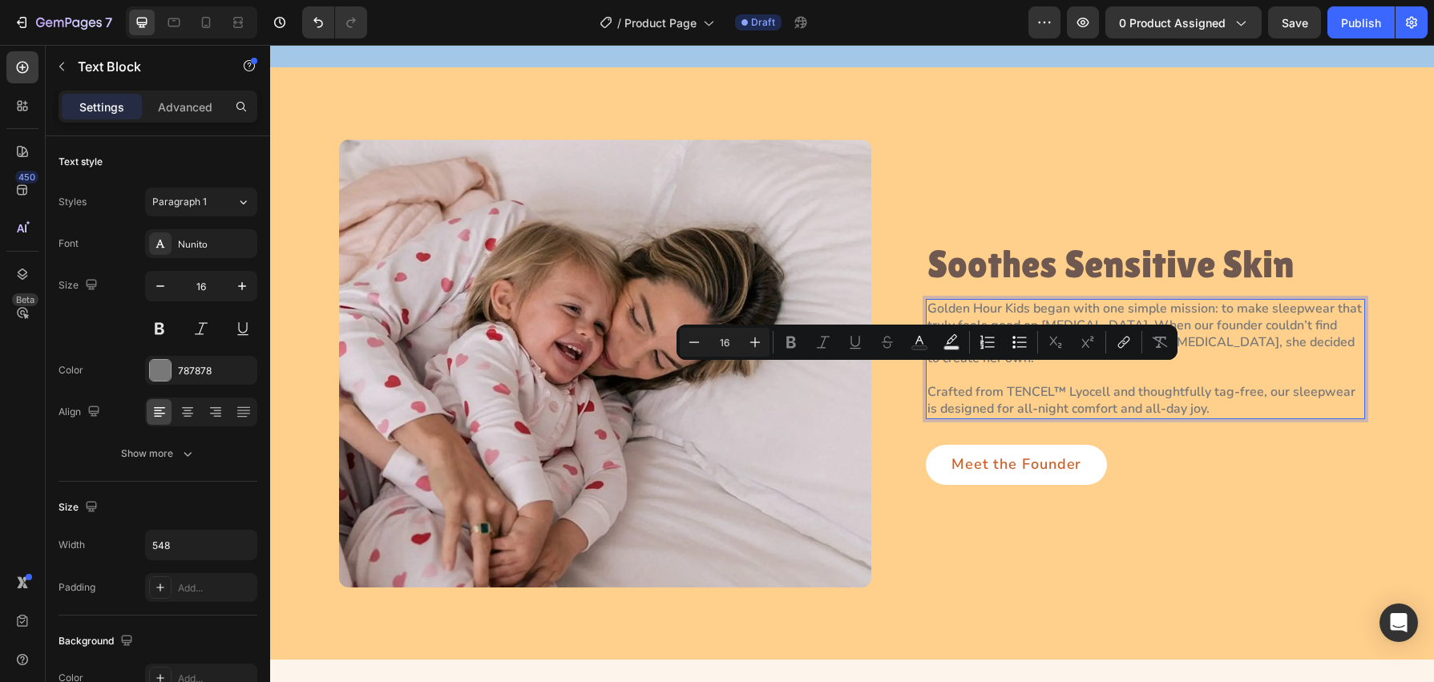
click at [1239, 348] on p "Golden Hour Kids began with one simple mission: to make sleepwear that truly fe…" at bounding box center [1146, 334] width 436 height 67
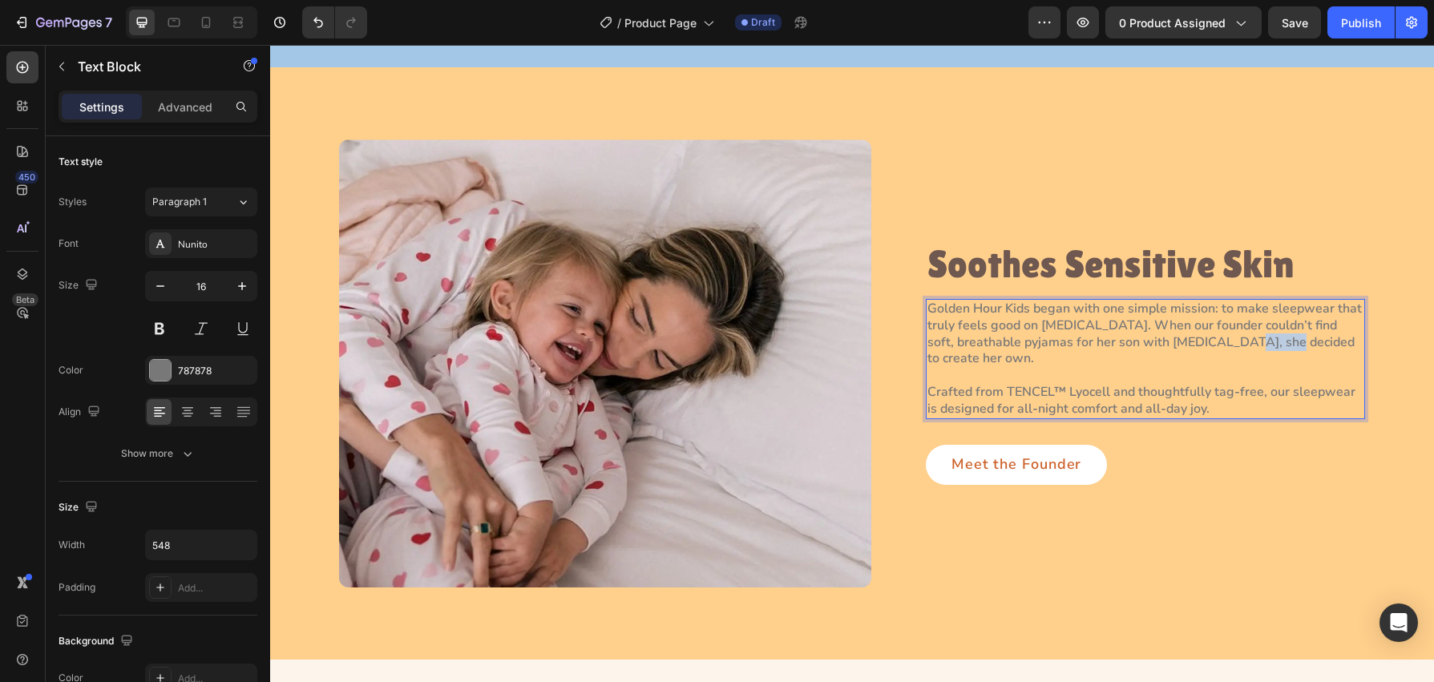
click at [1239, 348] on p "Golden Hour Kids began with one simple mission: to make sleepwear that truly fe…" at bounding box center [1146, 334] width 436 height 67
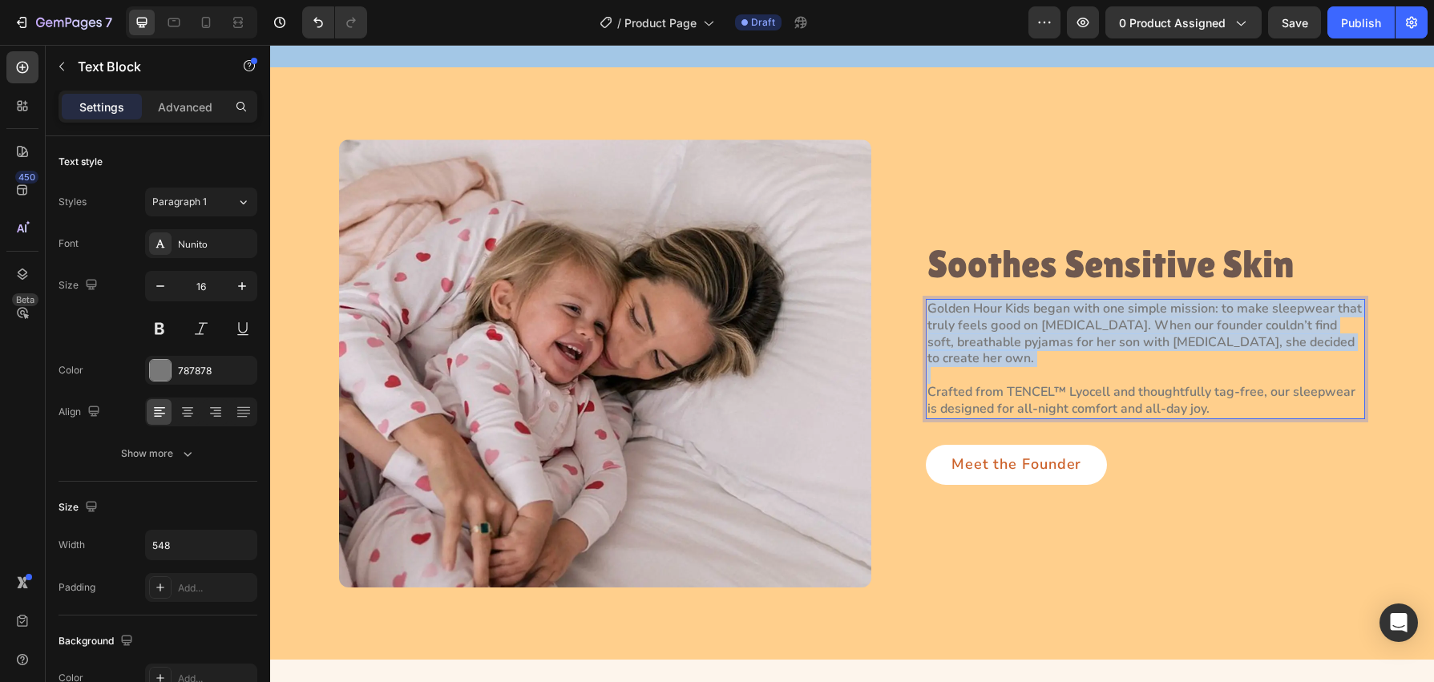
click at [1239, 348] on p "Golden Hour Kids began with one simple mission: to make sleepwear that truly fe…" at bounding box center [1146, 334] width 436 height 67
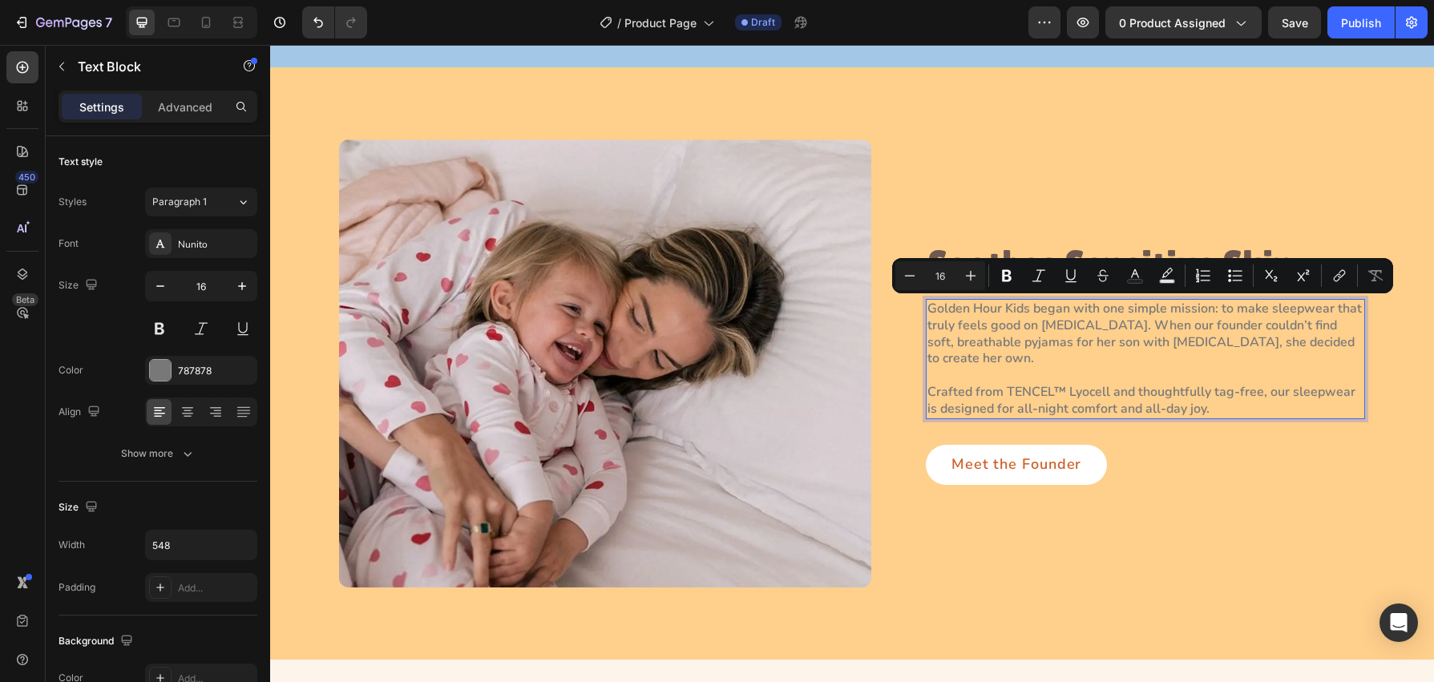
scroll to position [404, 0]
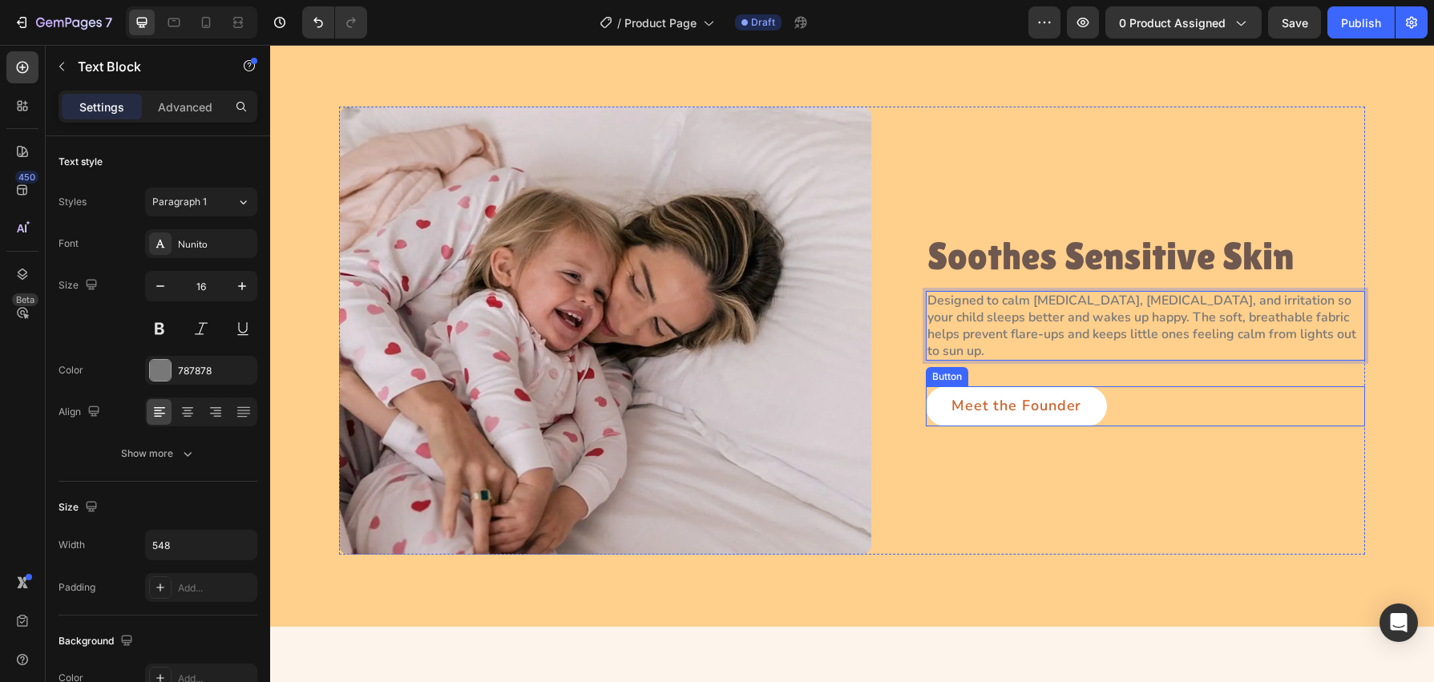
click at [1153, 401] on div "Meet the Founder Button" at bounding box center [1145, 406] width 439 height 40
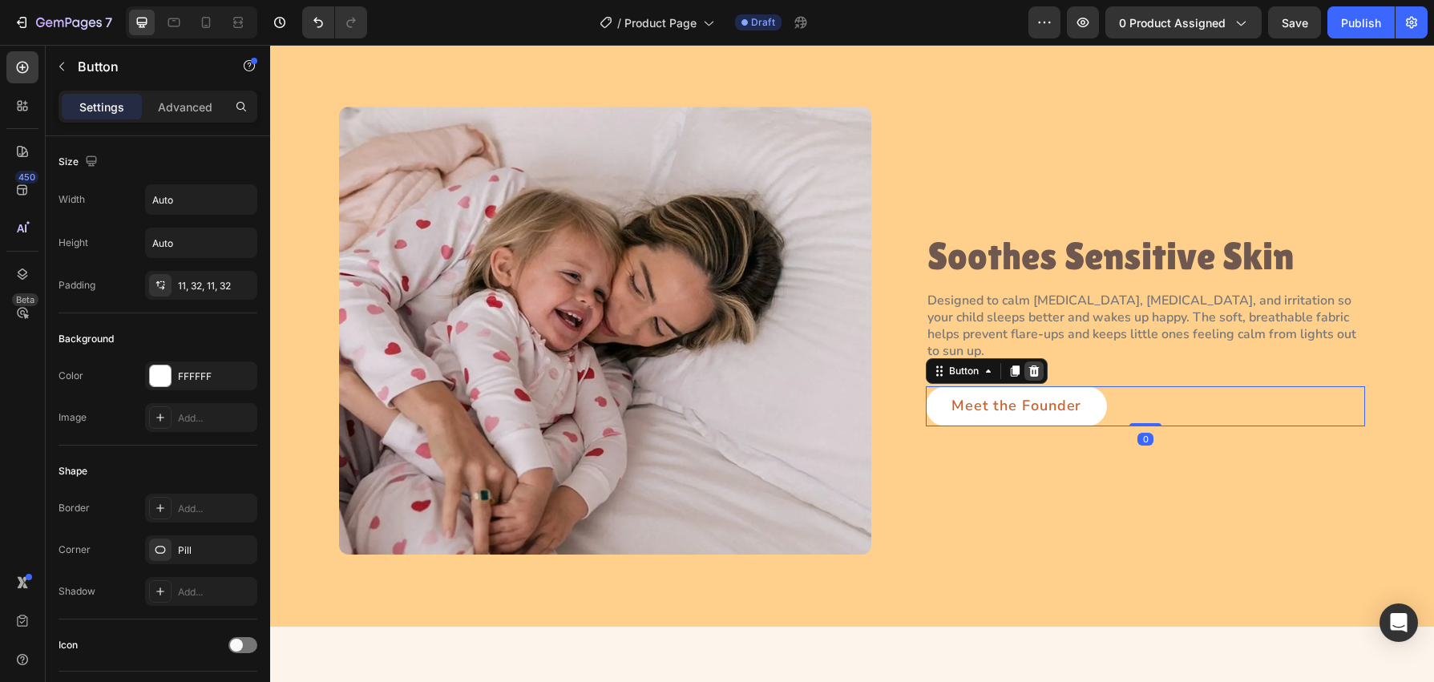
click at [1041, 365] on icon at bounding box center [1034, 371] width 13 height 13
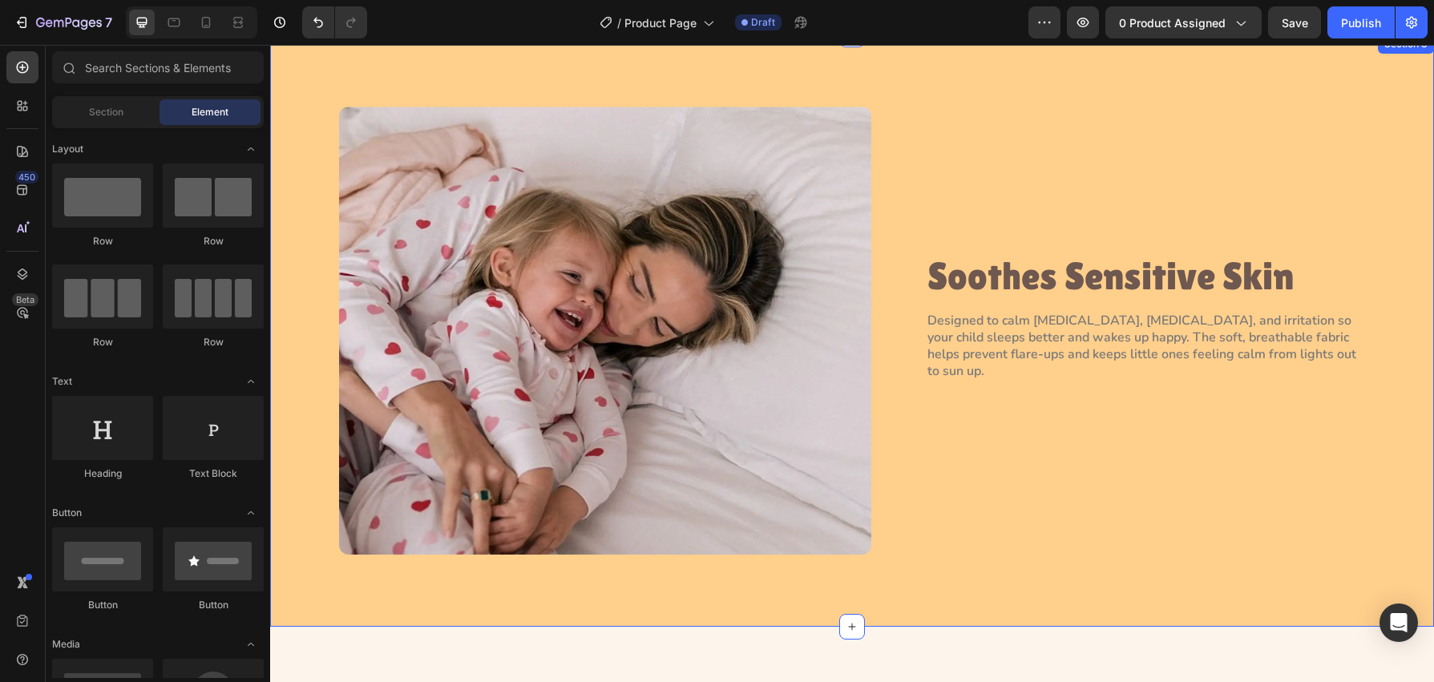
click at [284, 249] on div "Image Soothes Sensitive Skin Heading Designed to calm eczema, allergies, and ir…" at bounding box center [852, 330] width 1164 height 592
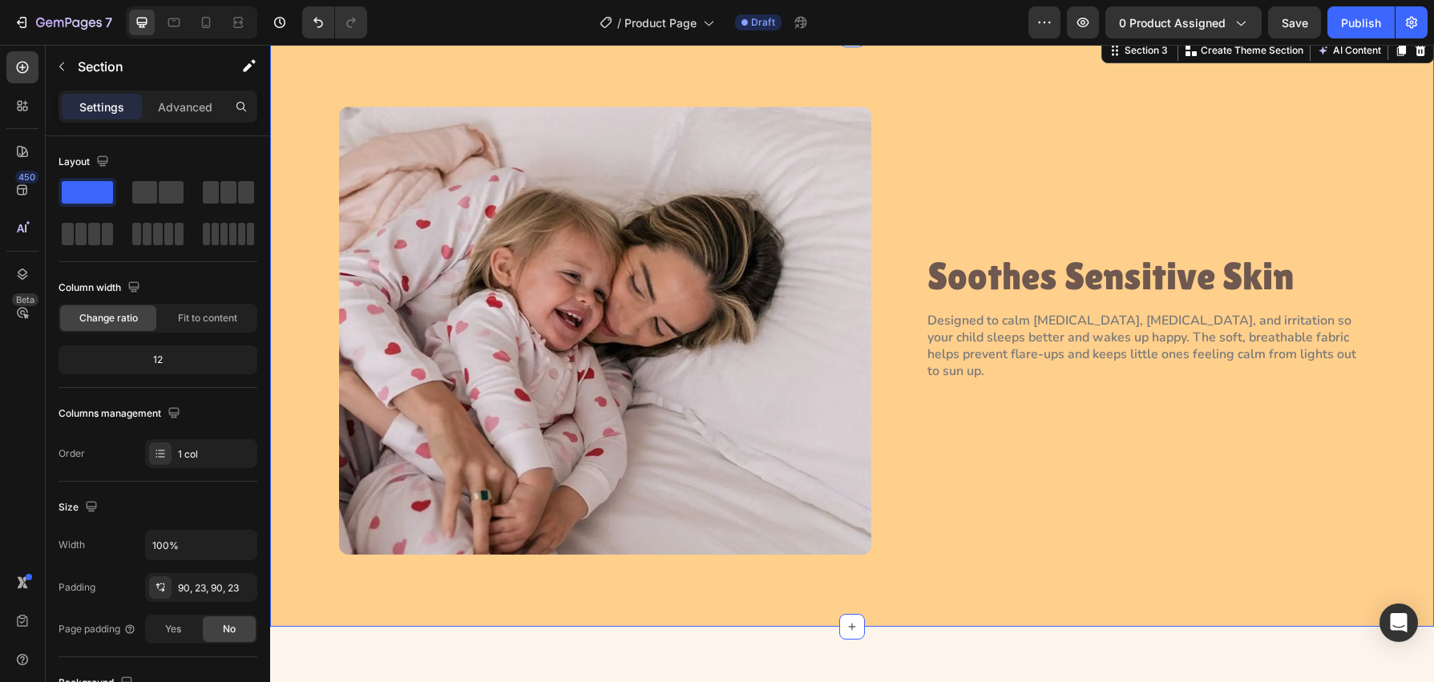
scroll to position [386, 0]
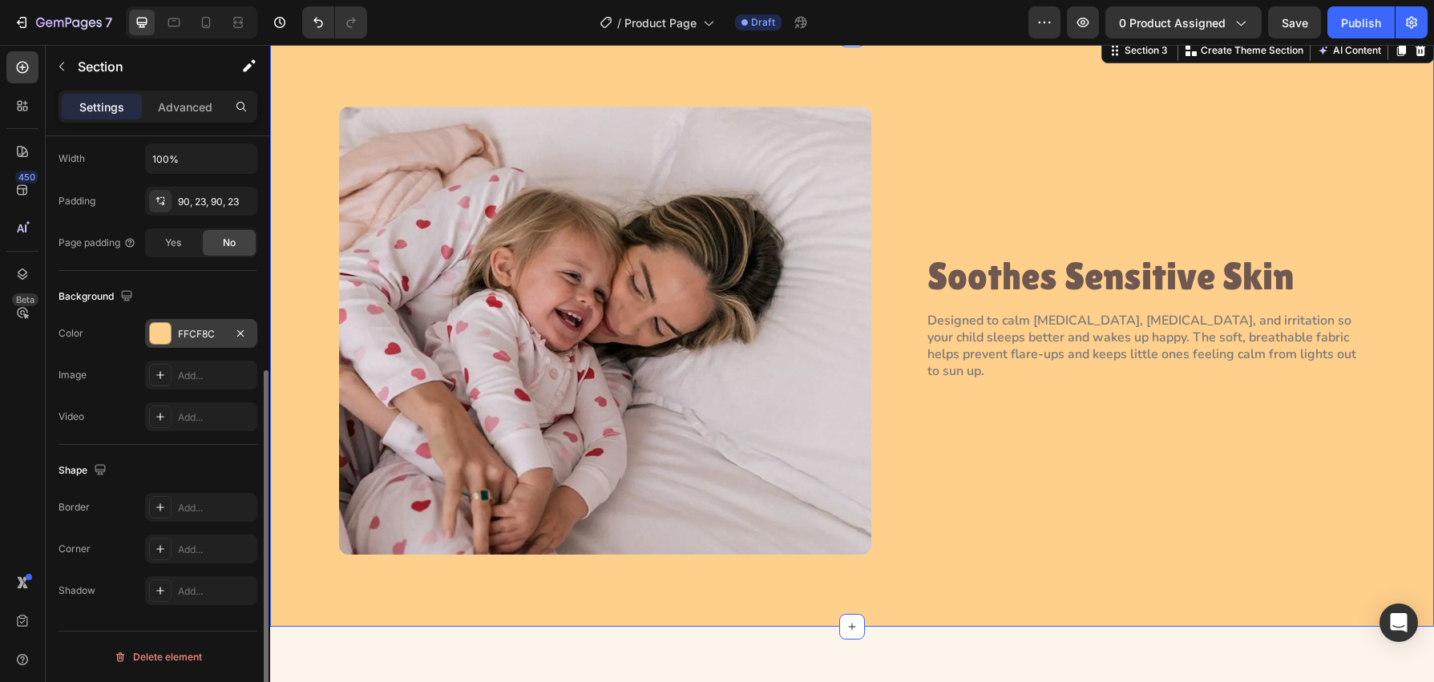
click at [164, 340] on div at bounding box center [160, 333] width 21 height 21
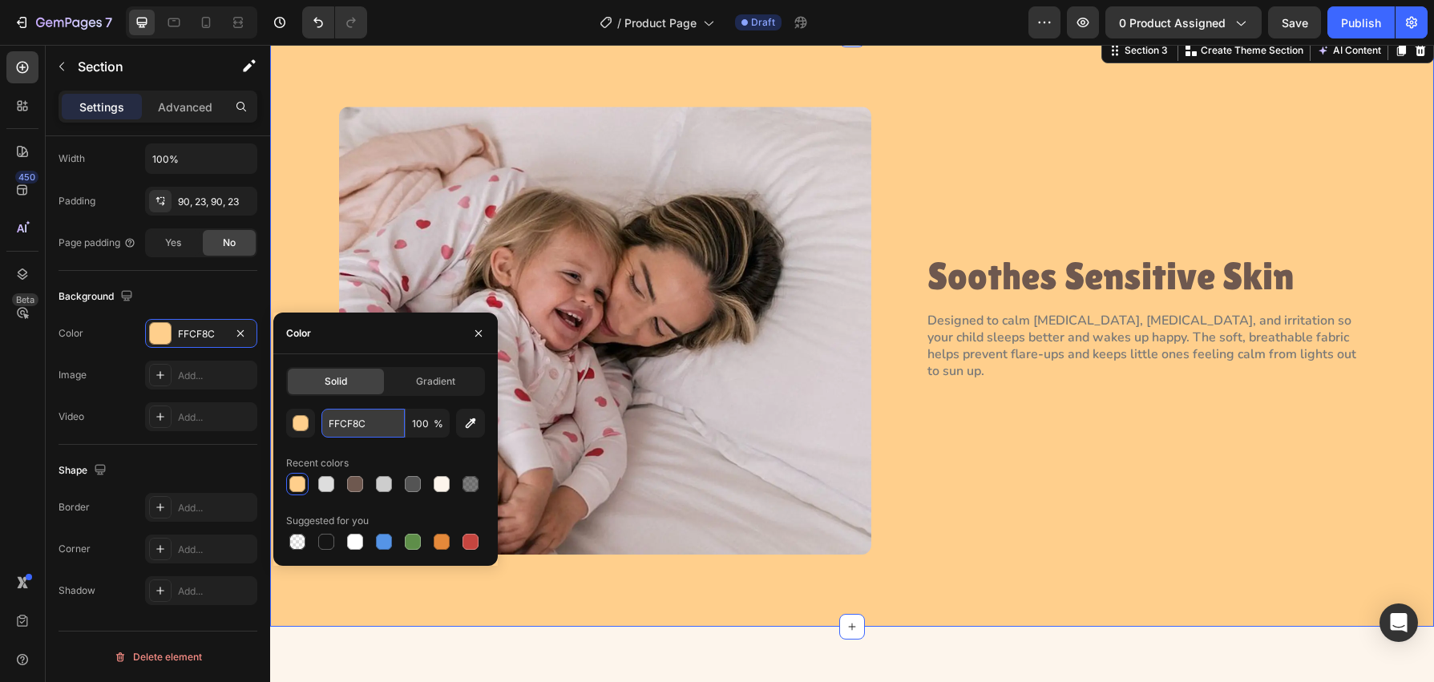
click at [382, 431] on input "FFCF8C" at bounding box center [362, 423] width 83 height 29
paste input "#FDF5E"
type input "#FDF5EC"
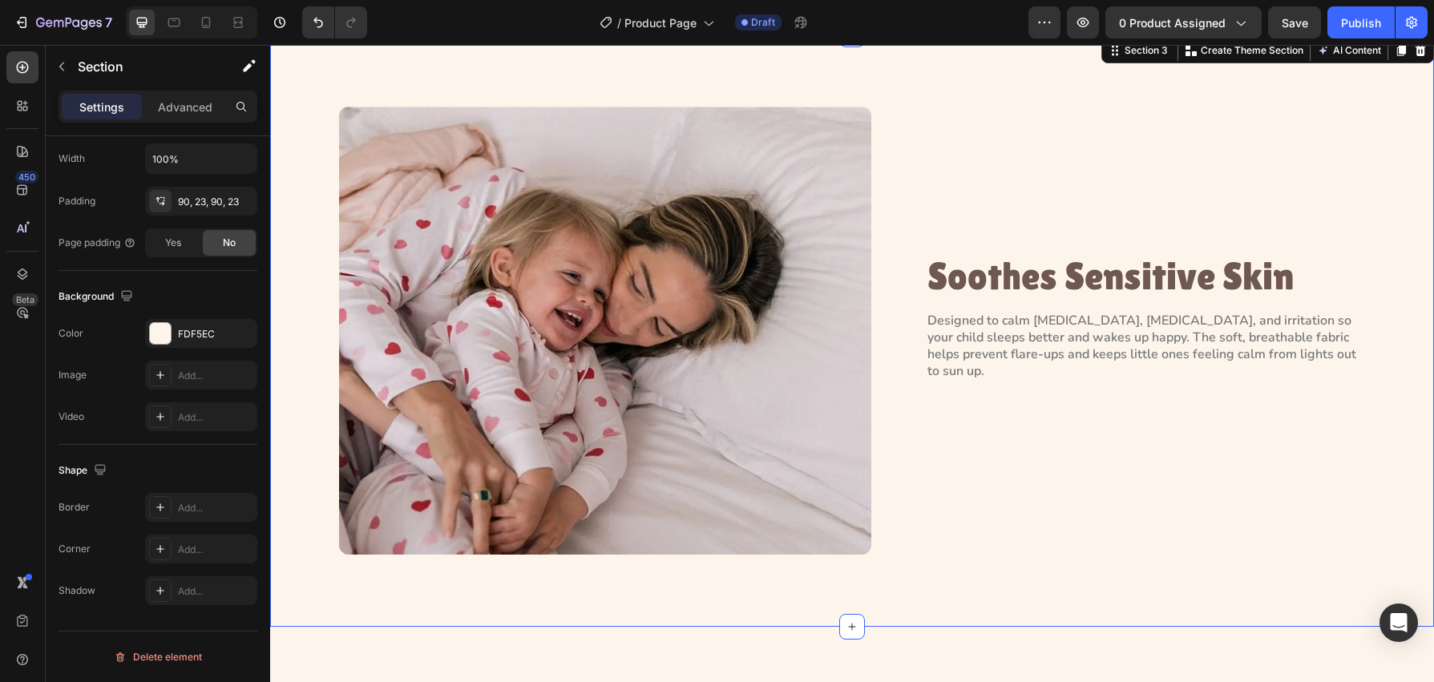
click at [294, 184] on div "Image Soothes Sensitive Skin Heading Designed to calm eczema, allergies, and ir…" at bounding box center [852, 331] width 1127 height 448
click at [1133, 34] on button "0 product assigned" at bounding box center [1184, 22] width 156 height 32
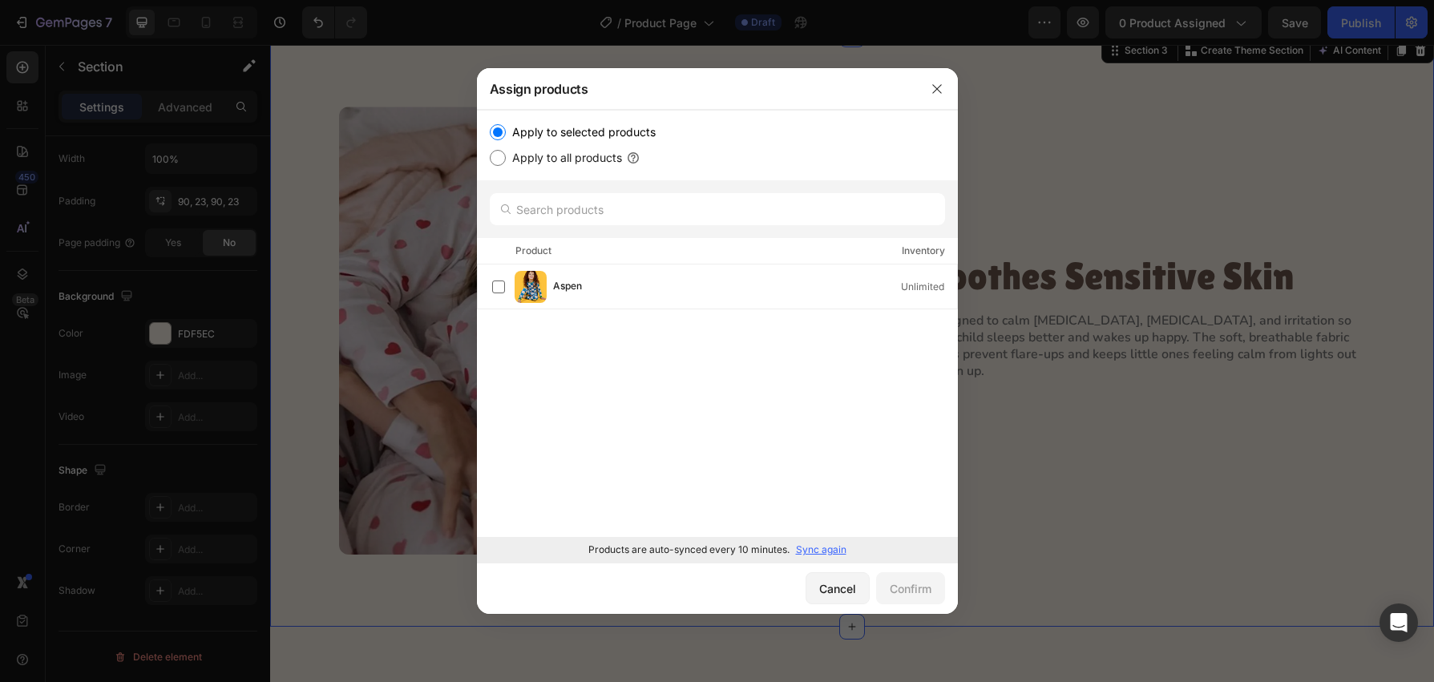
click at [1289, 488] on div at bounding box center [717, 341] width 1434 height 682
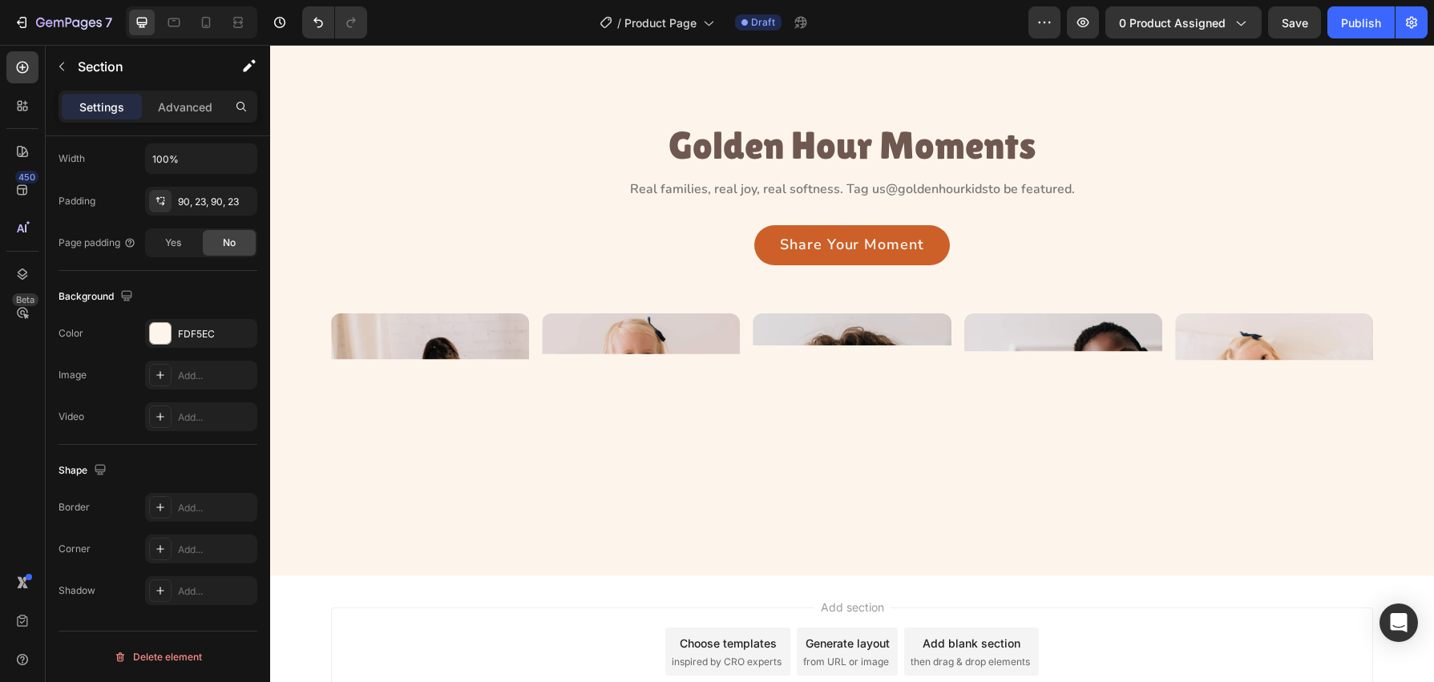
scroll to position [988, 0]
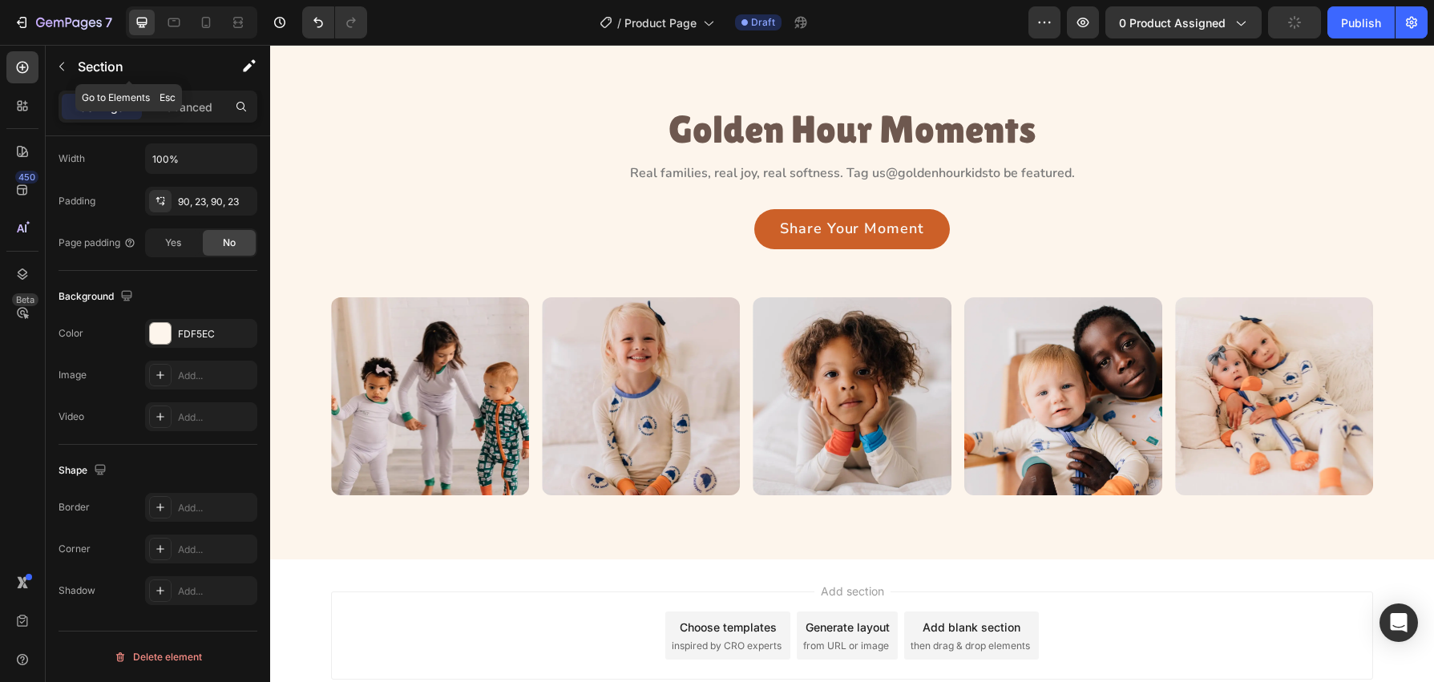
drag, startPoint x: 59, startPoint y: 74, endPoint x: 65, endPoint y: 87, distance: 14.0
click at [59, 74] on button "button" at bounding box center [62, 67] width 26 height 26
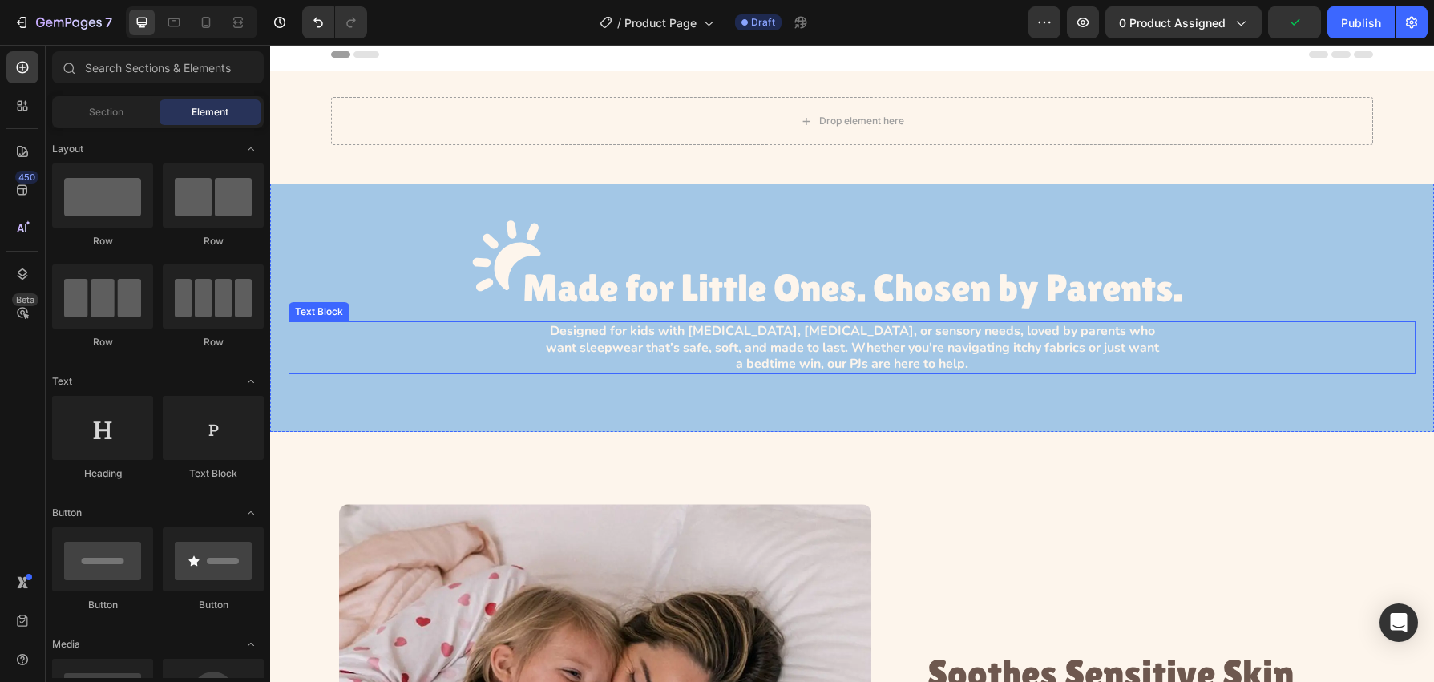
scroll to position [0, 0]
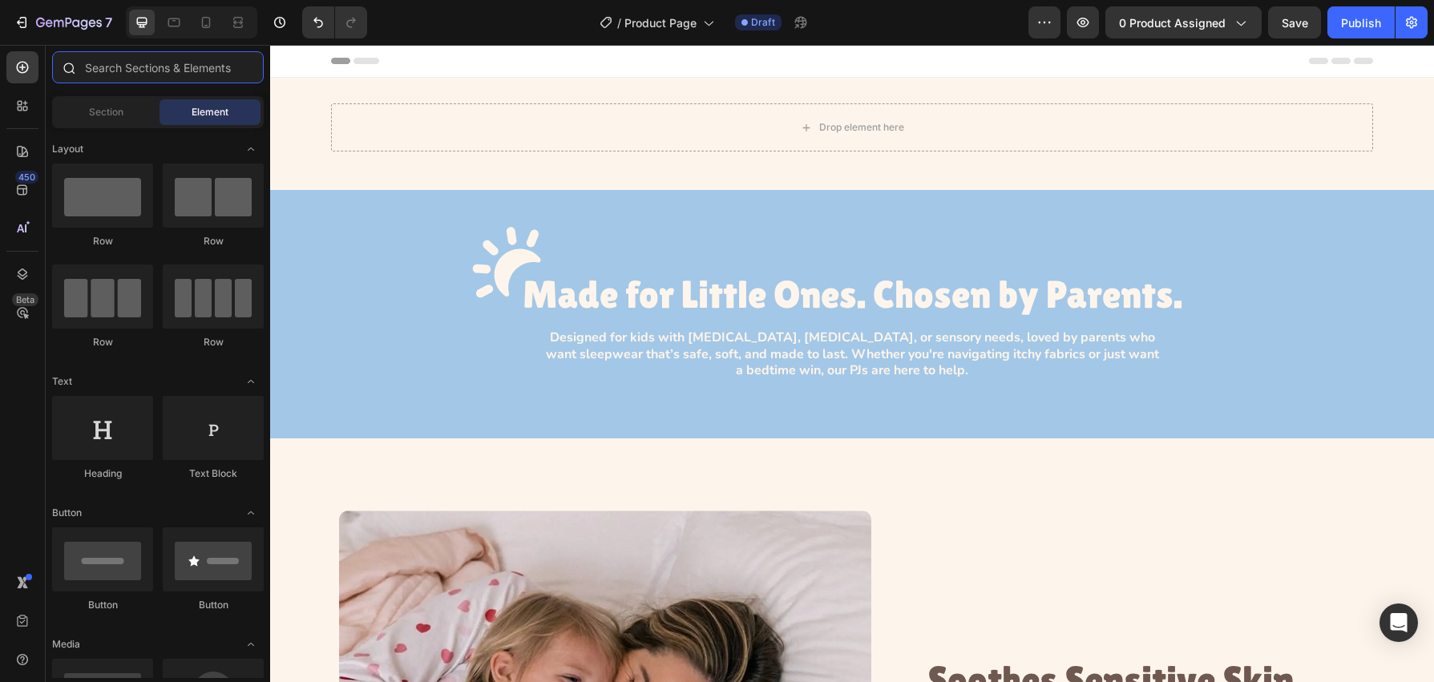
drag, startPoint x: 117, startPoint y: 61, endPoint x: 124, endPoint y: 67, distance: 9.1
click at [122, 65] on input "text" at bounding box center [158, 67] width 212 height 32
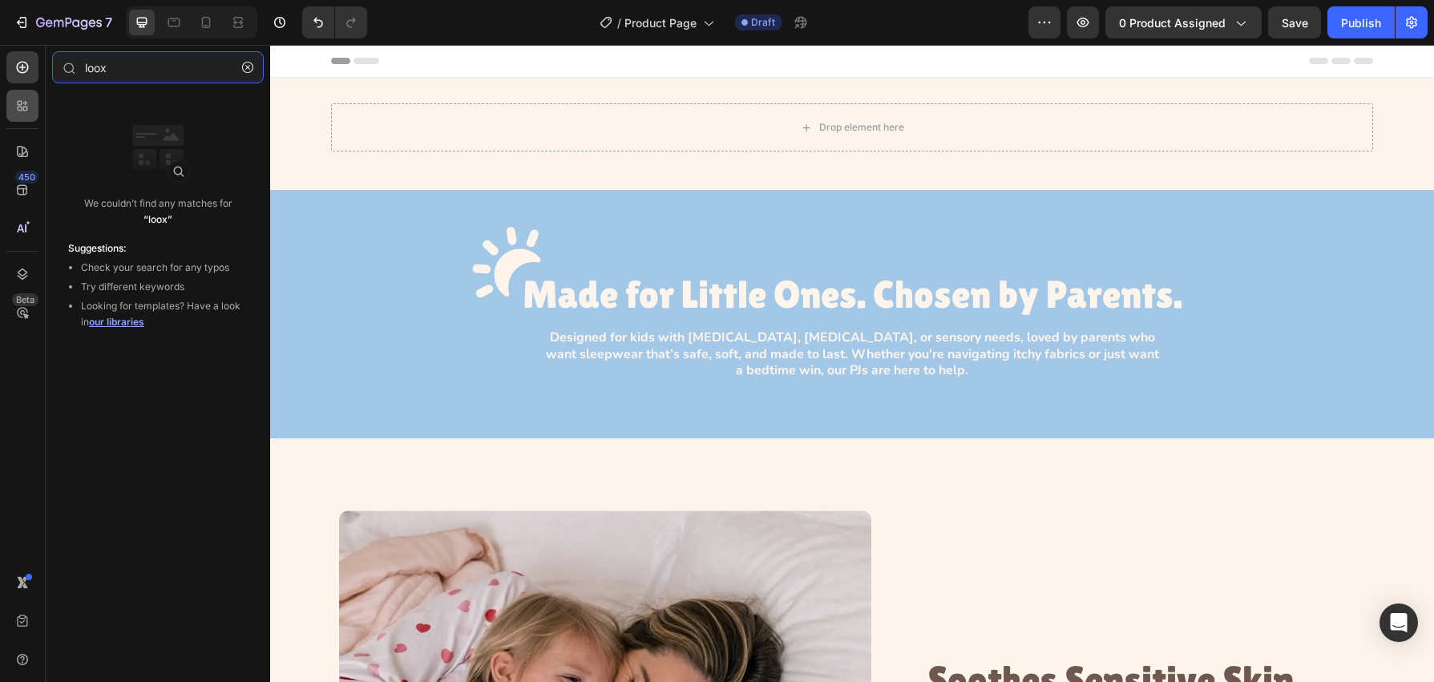
type input "loox"
click at [18, 115] on div at bounding box center [22, 106] width 32 height 32
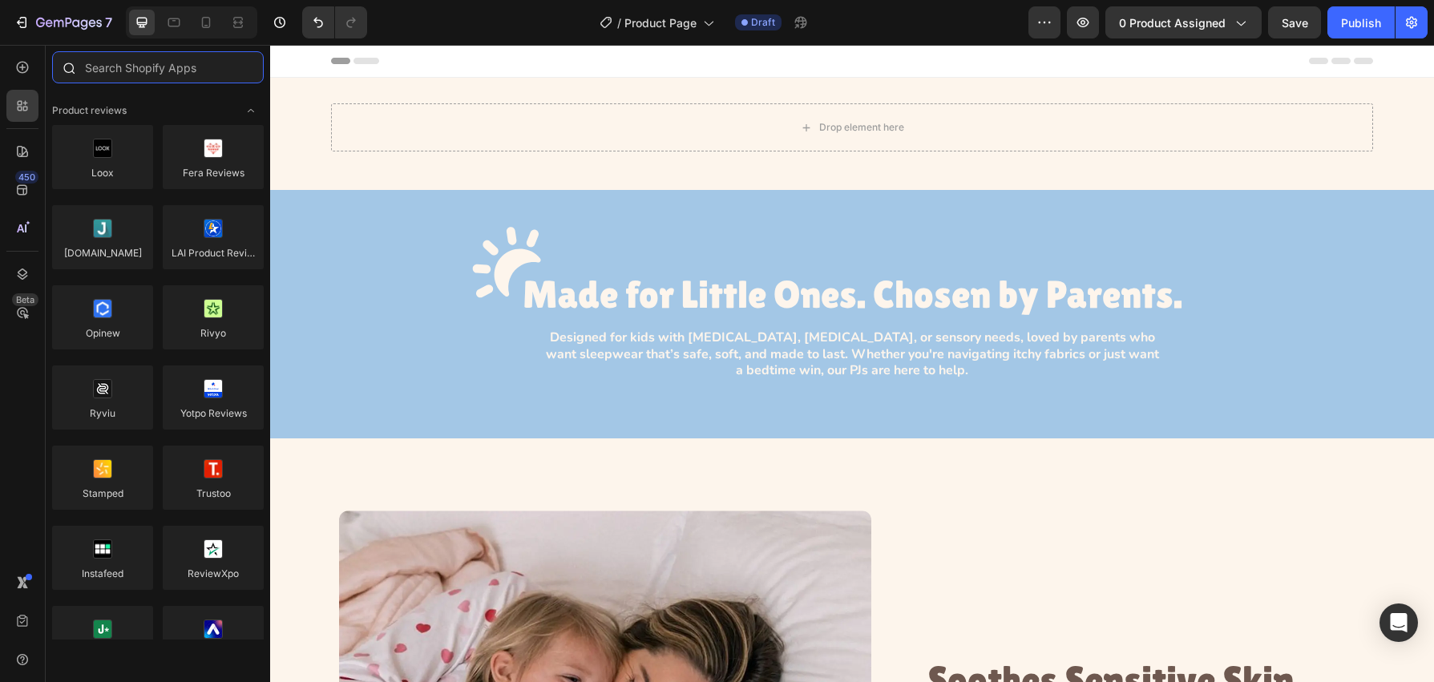
click at [184, 71] on input "text" at bounding box center [158, 67] width 212 height 32
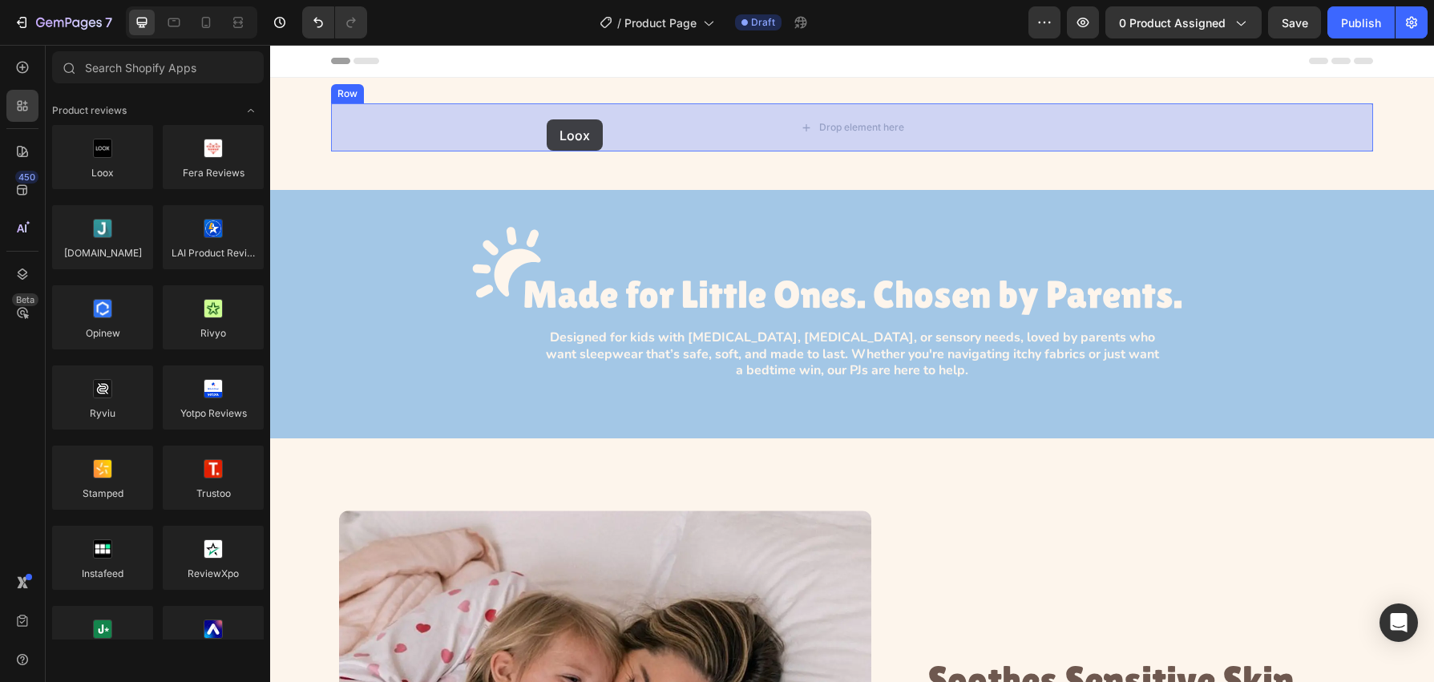
drag, startPoint x: 410, startPoint y: 201, endPoint x: 547, endPoint y: 119, distance: 159.6
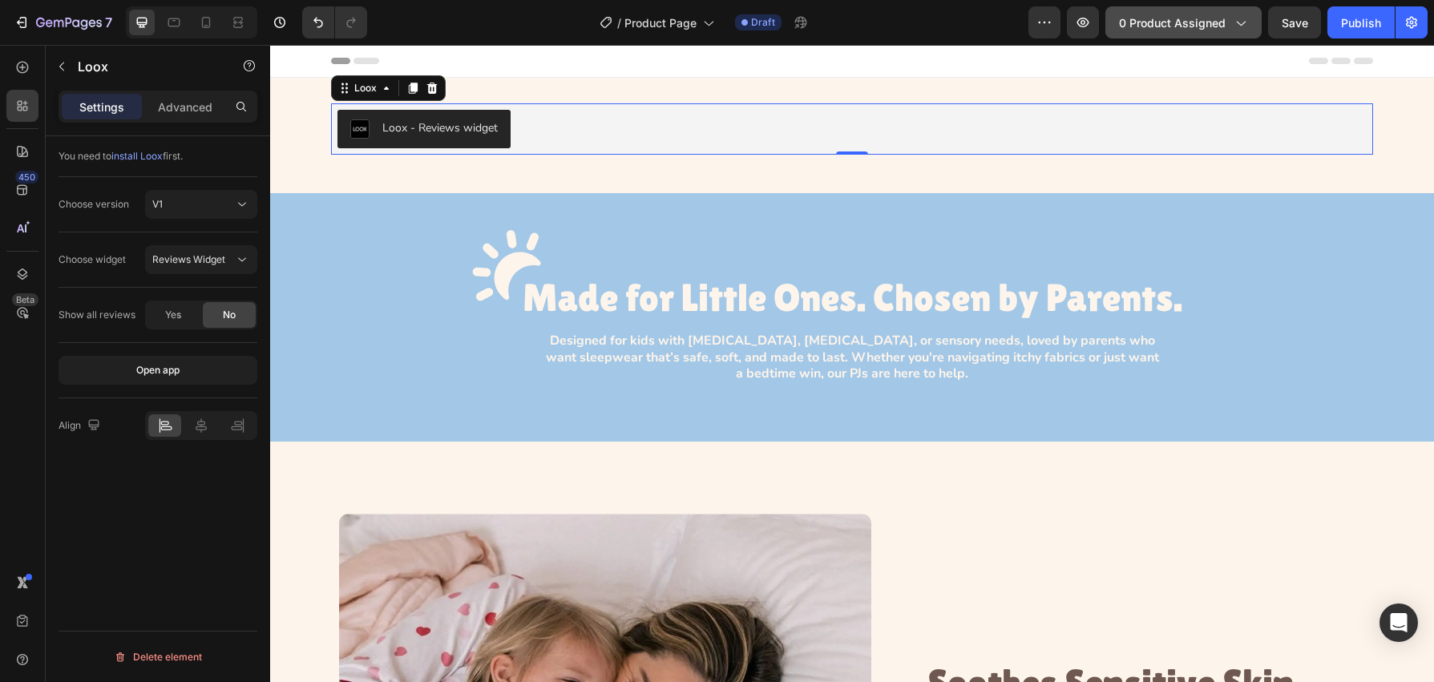
click at [1171, 26] on span "0 product assigned" at bounding box center [1172, 22] width 107 height 17
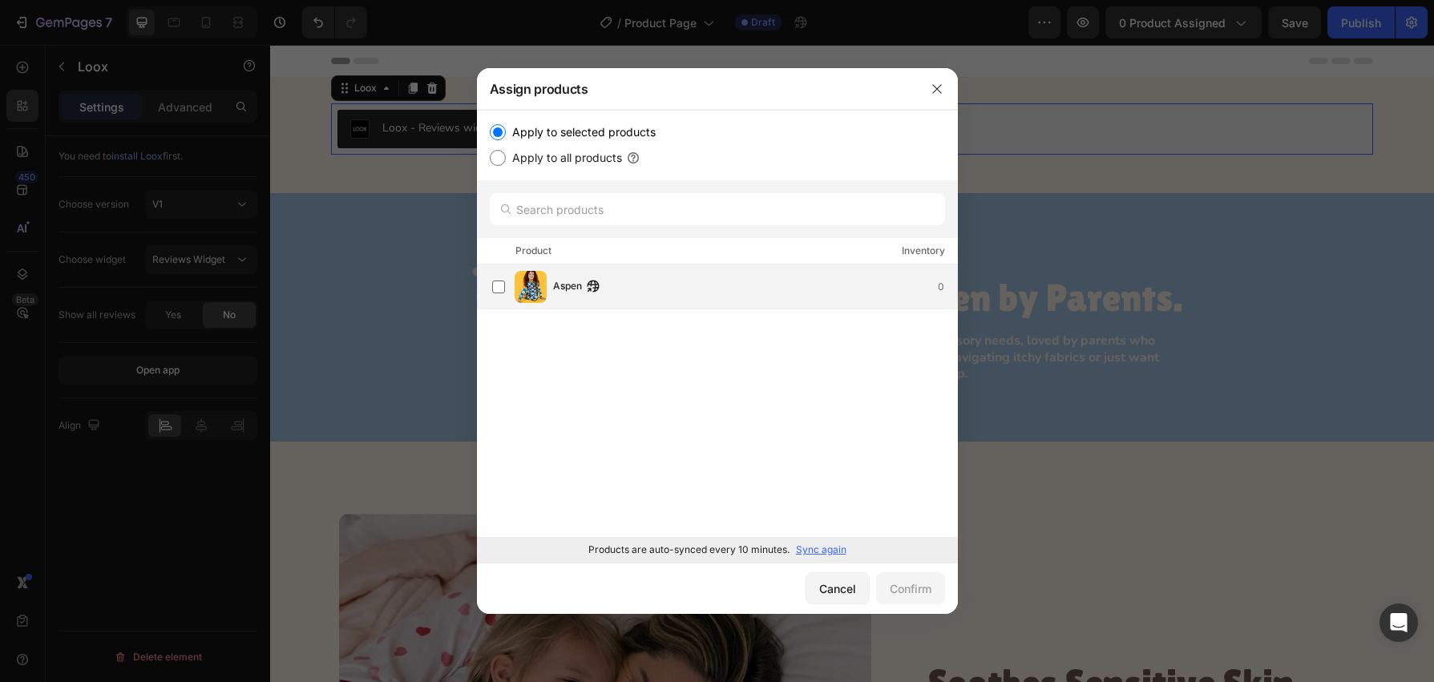
click at [615, 285] on div "Aspen 0" at bounding box center [755, 287] width 404 height 18
click at [904, 599] on button "Confirm" at bounding box center [910, 588] width 69 height 32
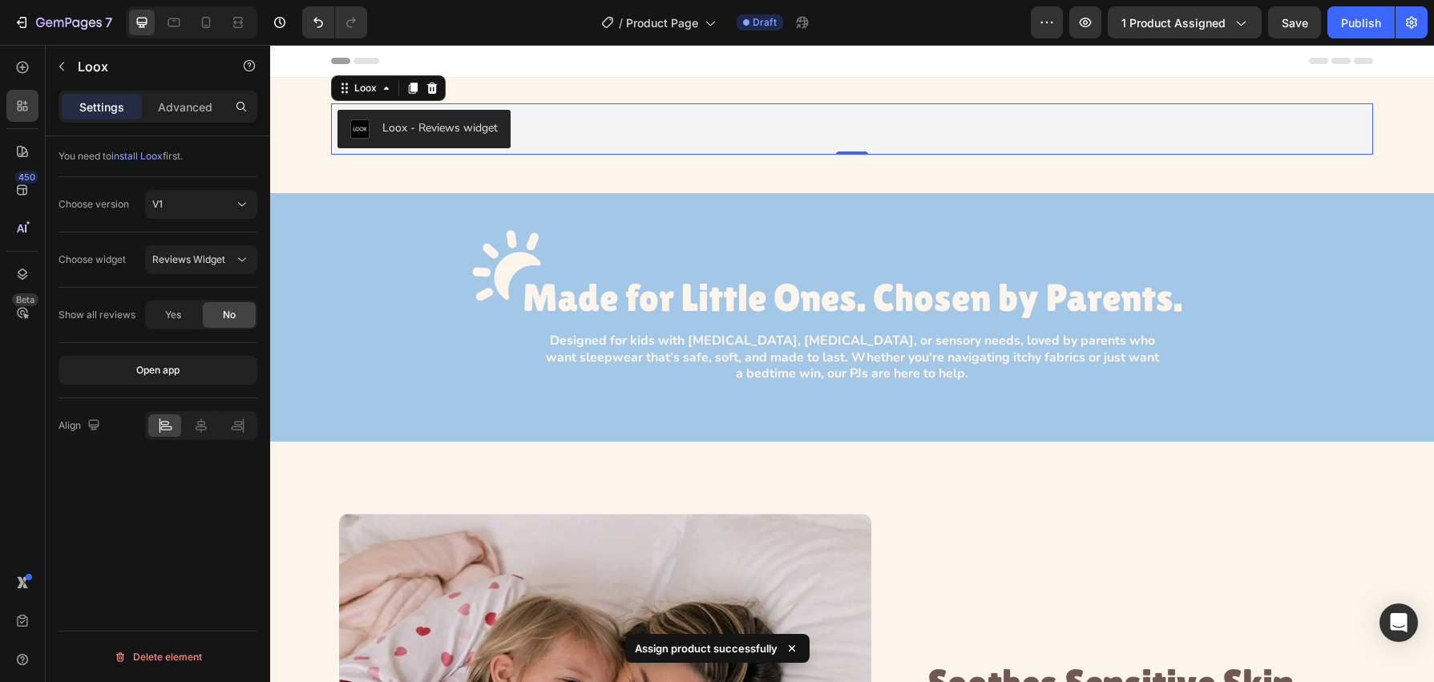
click at [1339, 38] on div "7 Version history / Product Page Draft Preview 1 product assigned Save Publish" at bounding box center [717, 23] width 1434 height 46
click at [1353, 26] on div "Publish" at bounding box center [1361, 22] width 40 height 17
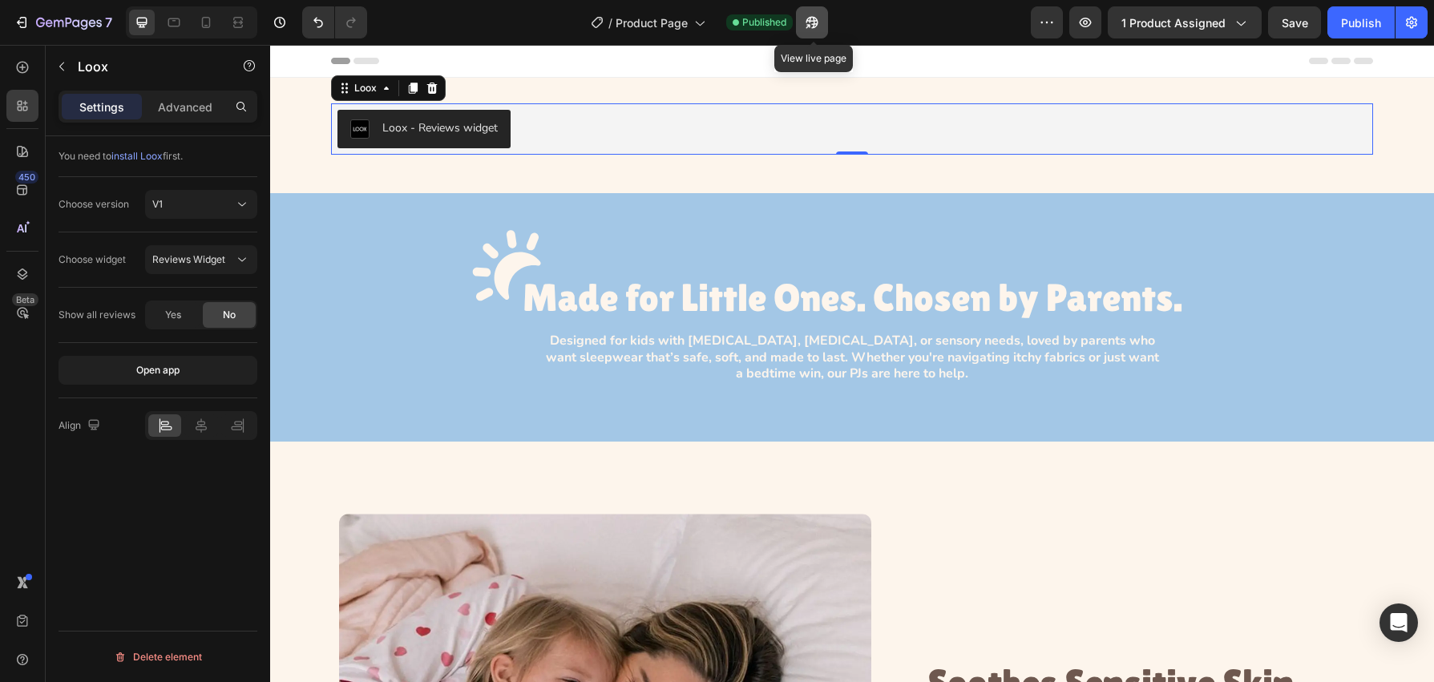
click at [807, 26] on icon "button" at bounding box center [812, 22] width 16 height 16
click at [813, 27] on icon "button" at bounding box center [812, 22] width 16 height 16
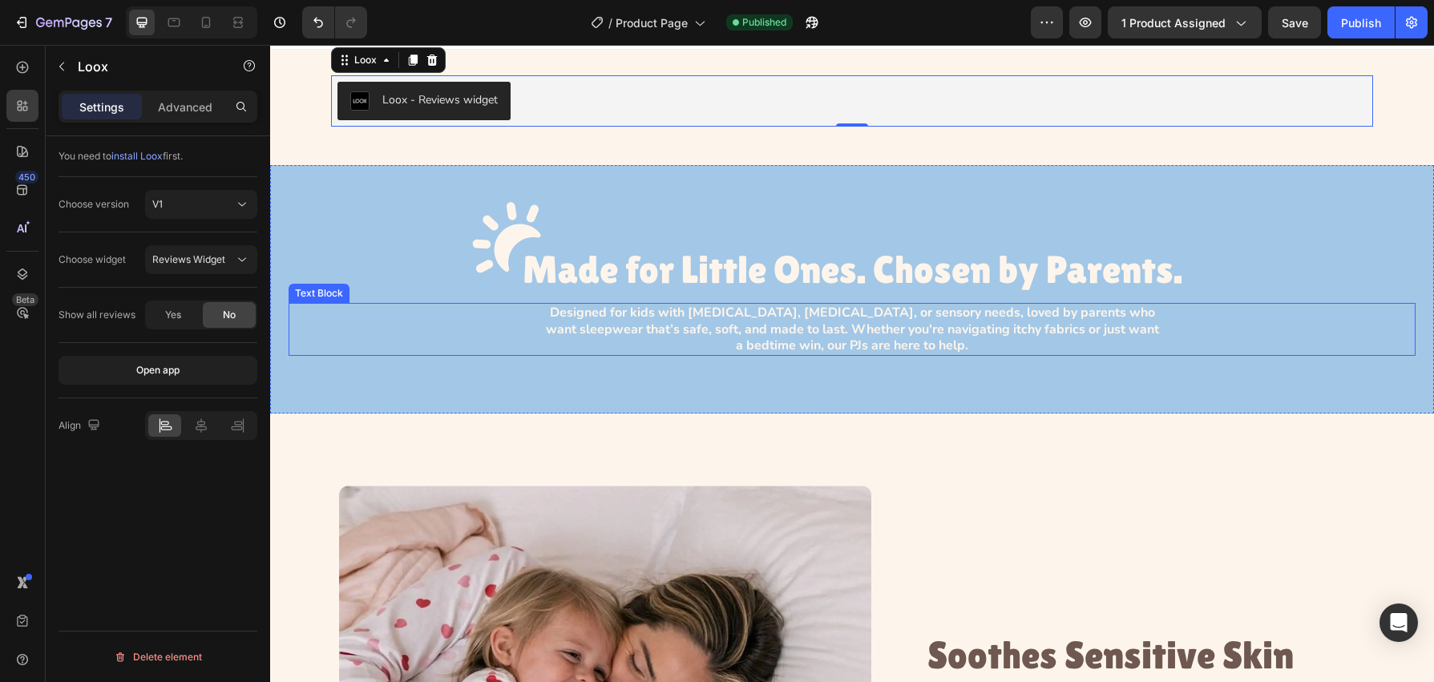
scroll to position [135, 0]
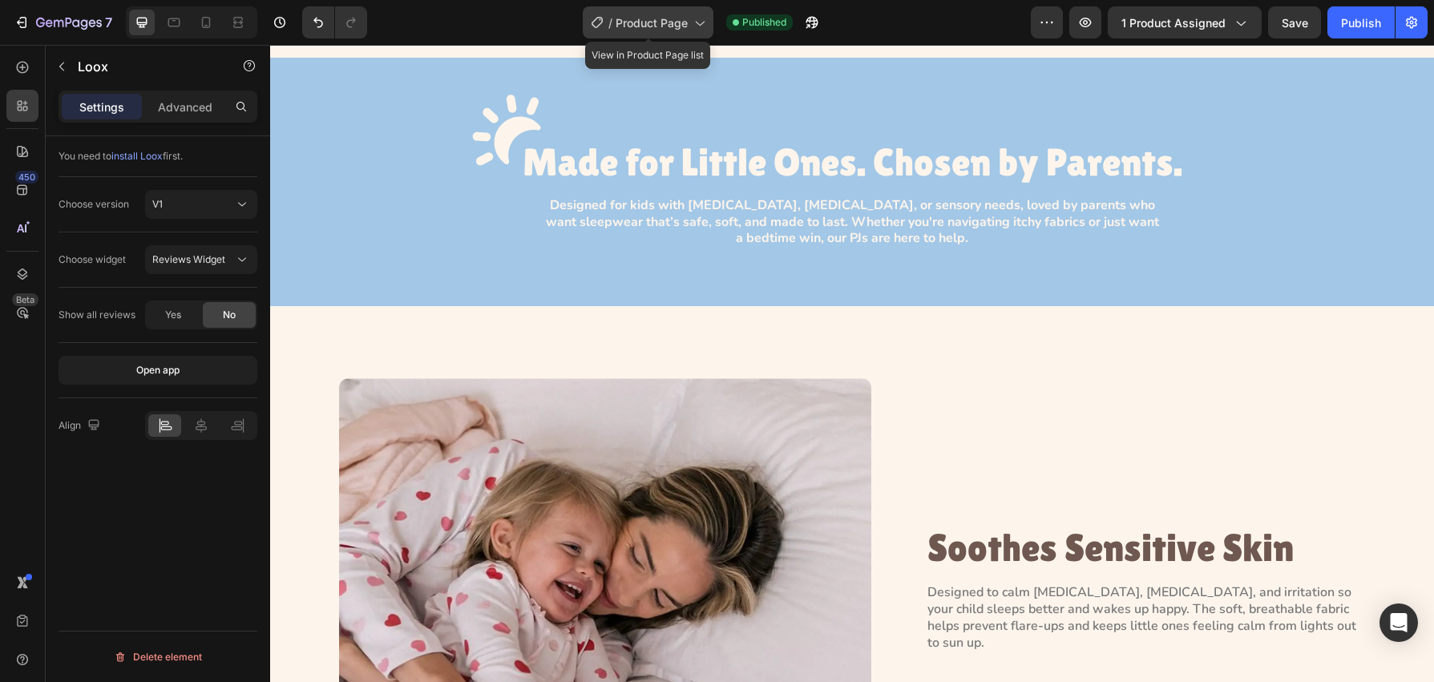
click at [706, 19] on icon at bounding box center [699, 22] width 16 height 16
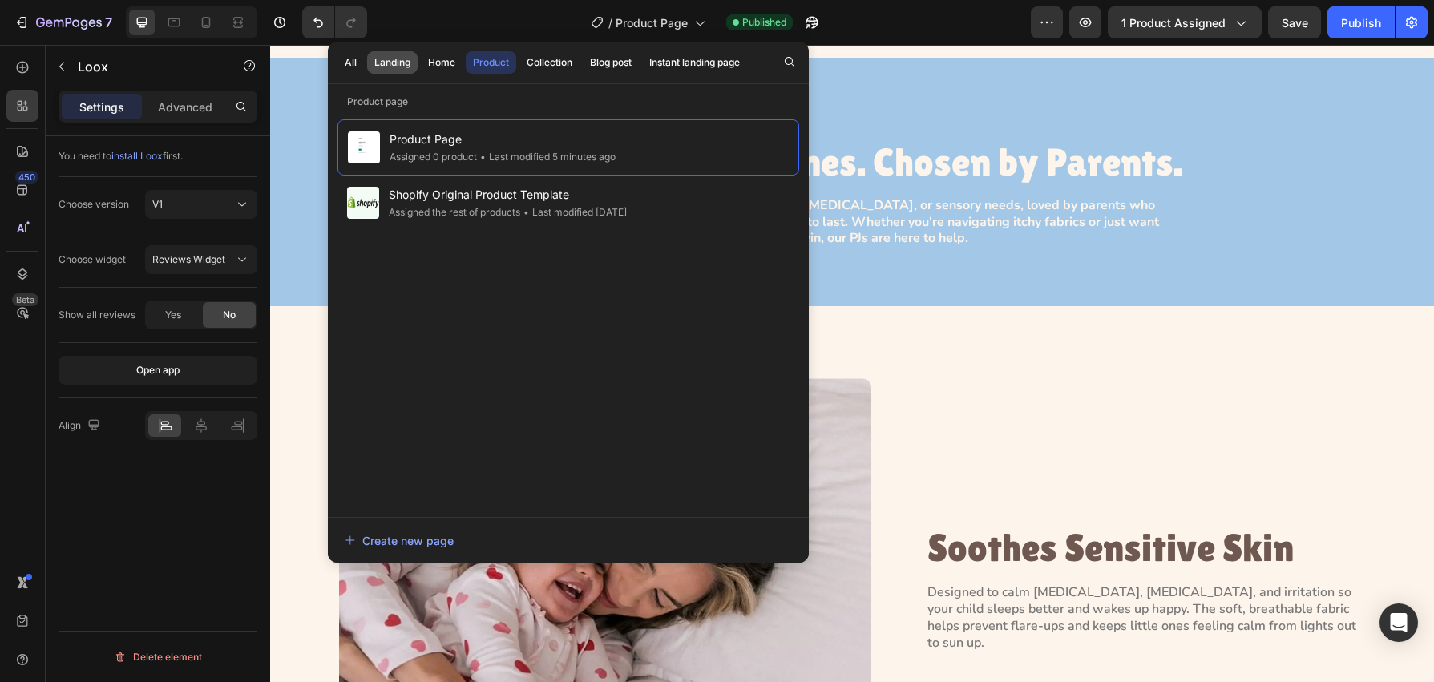
click at [399, 65] on div "Landing" at bounding box center [392, 62] width 36 height 14
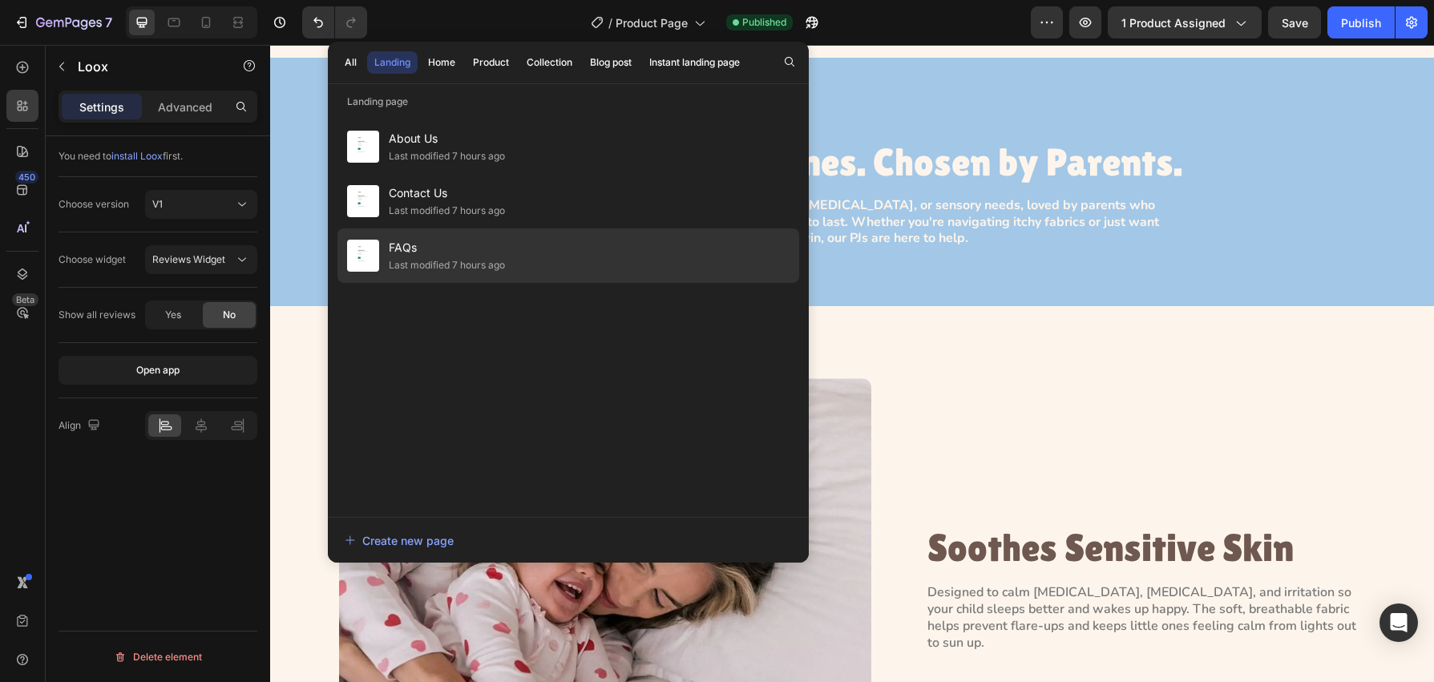
click at [453, 249] on span "FAQs" at bounding box center [447, 247] width 116 height 19
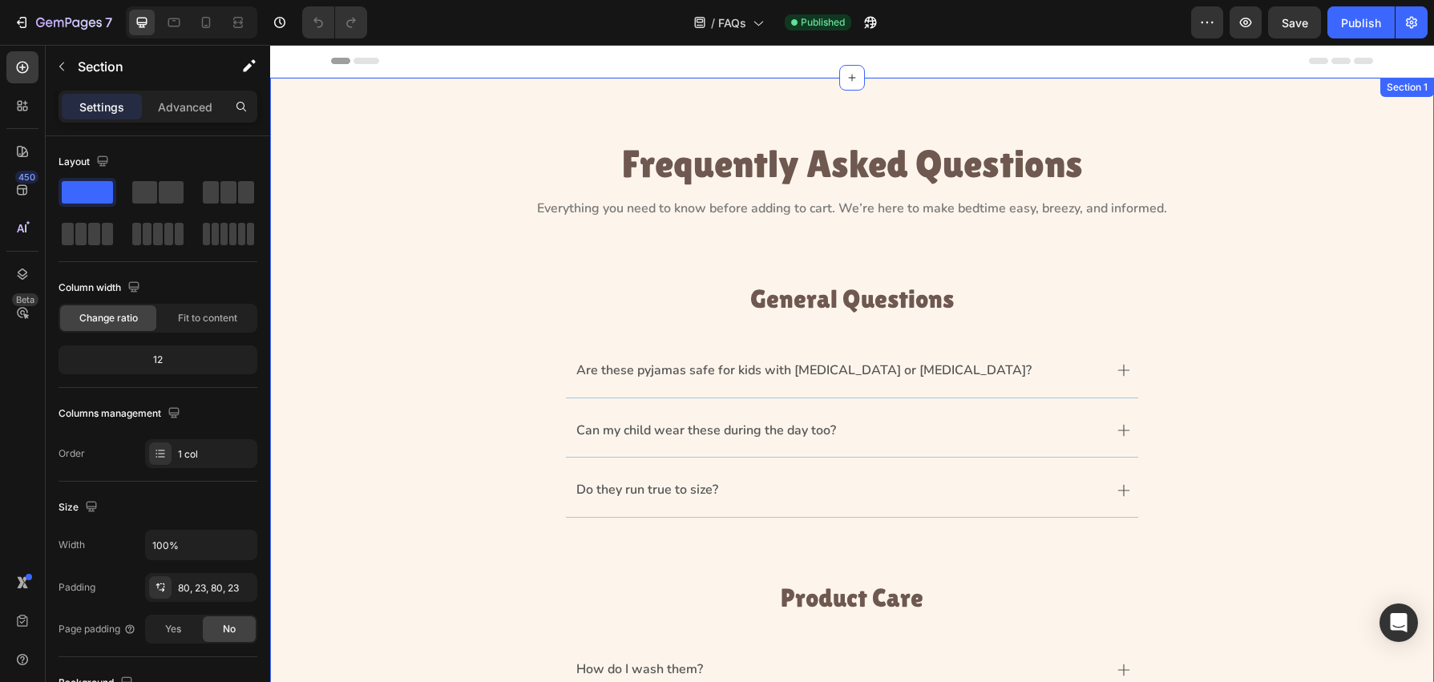
click at [1286, 121] on div "Frequently Asked Questions Heading Everything you need to know before adding to…" at bounding box center [852, 629] width 1164 height 1103
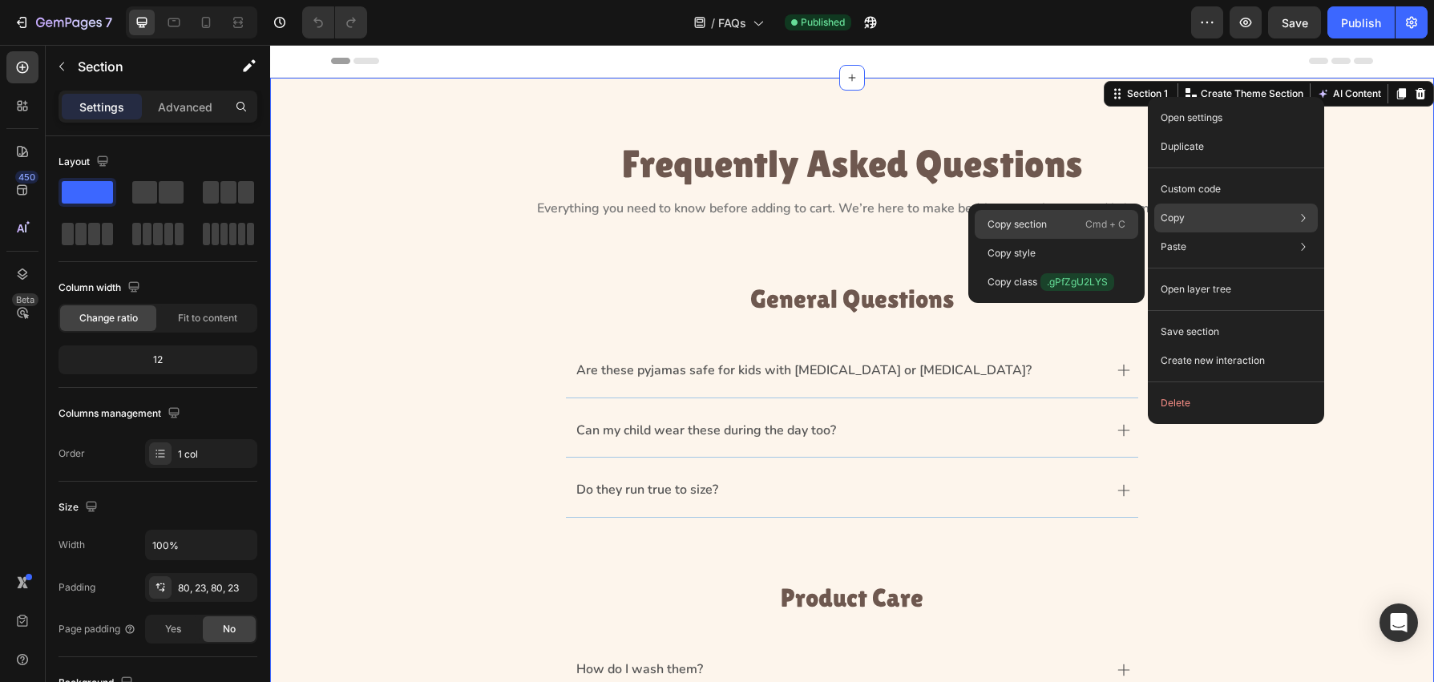
click at [1049, 239] on div "Copy section Cmd + C" at bounding box center [1057, 253] width 164 height 29
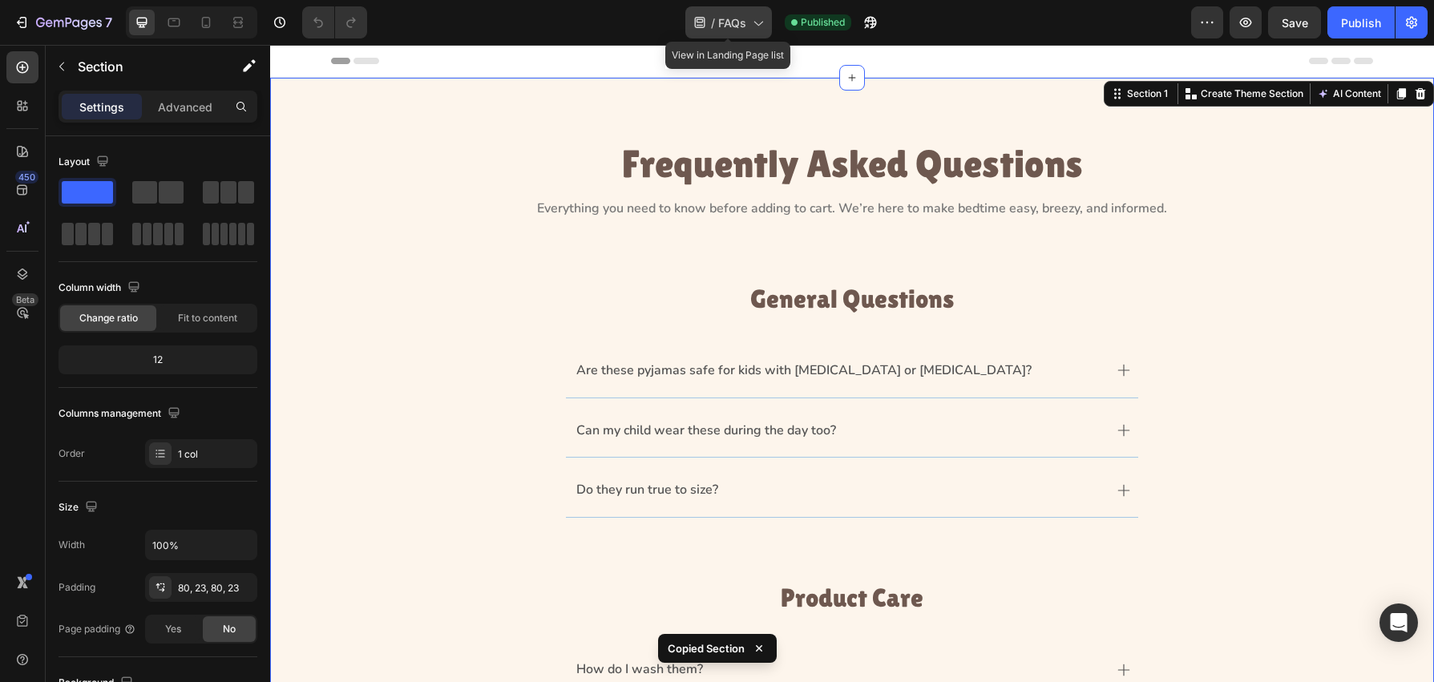
click at [758, 25] on icon at bounding box center [758, 24] width 9 height 5
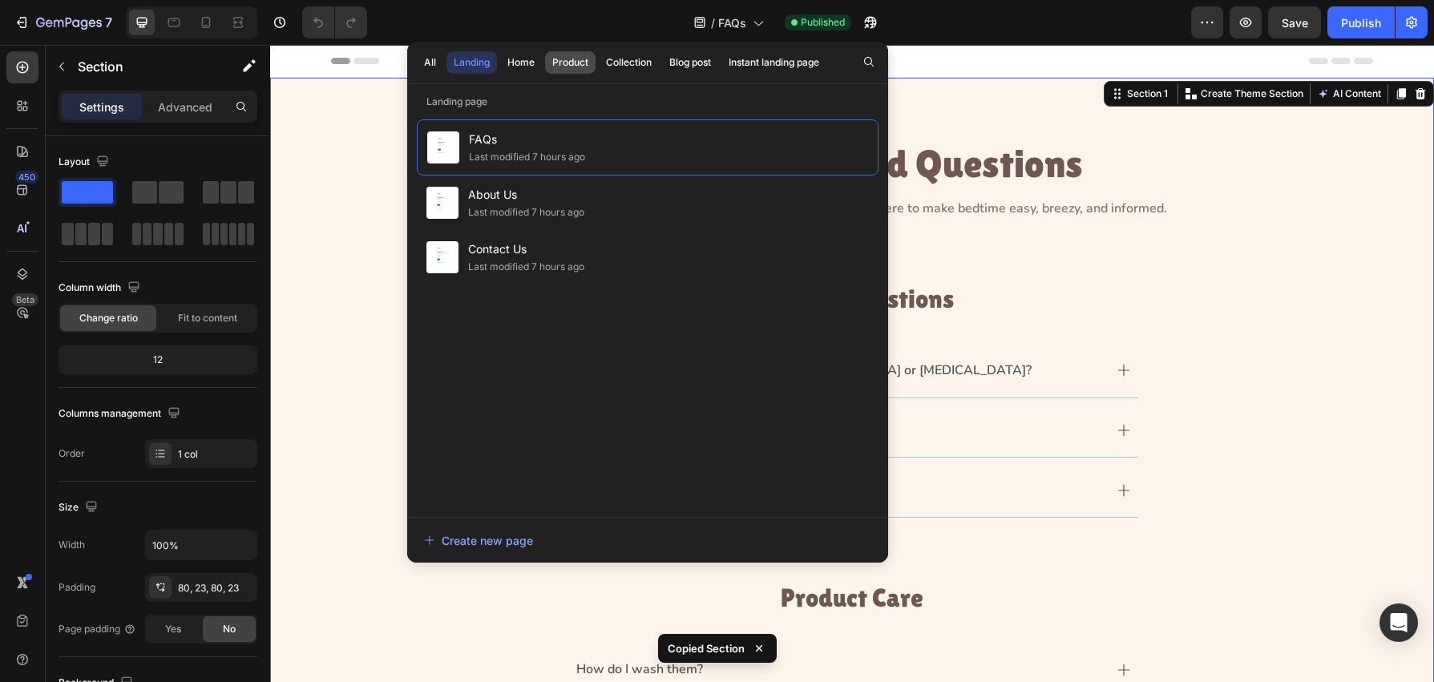
click at [563, 59] on div "Product" at bounding box center [570, 62] width 36 height 14
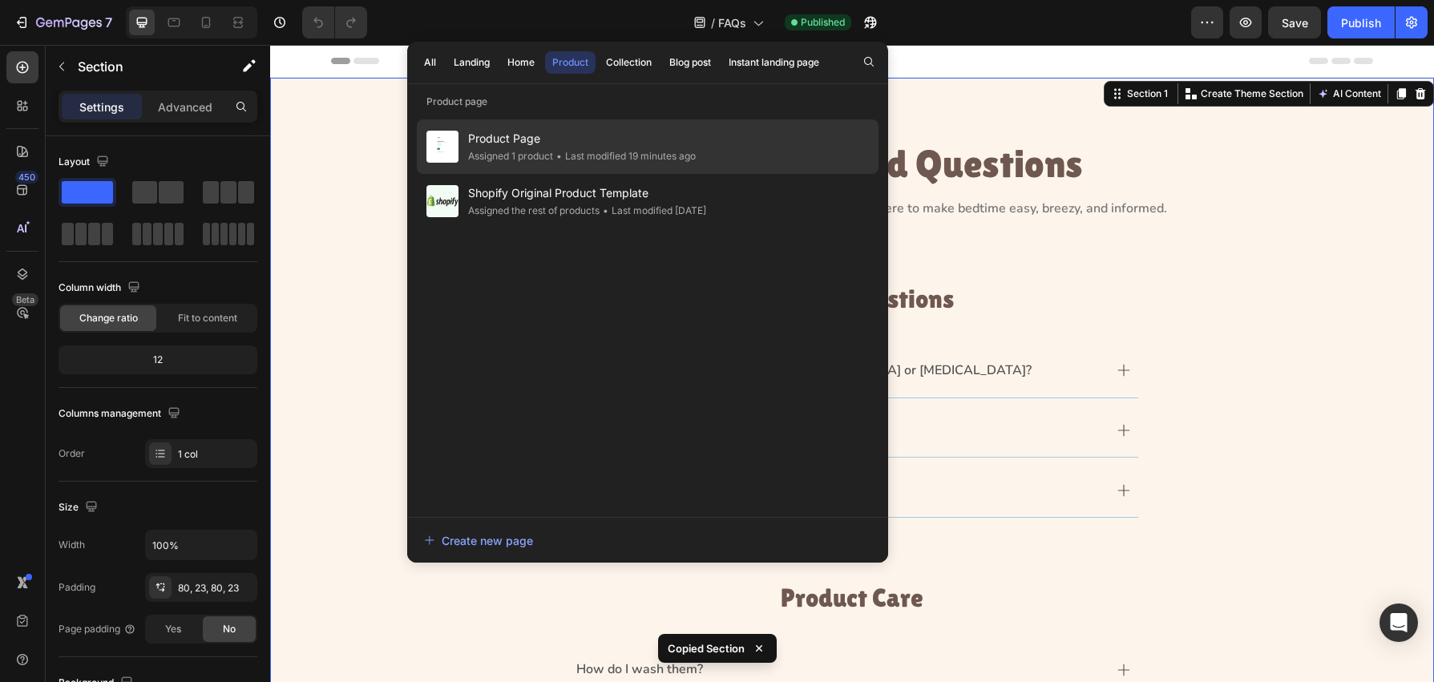
click at [548, 146] on span "Product Page" at bounding box center [582, 138] width 228 height 19
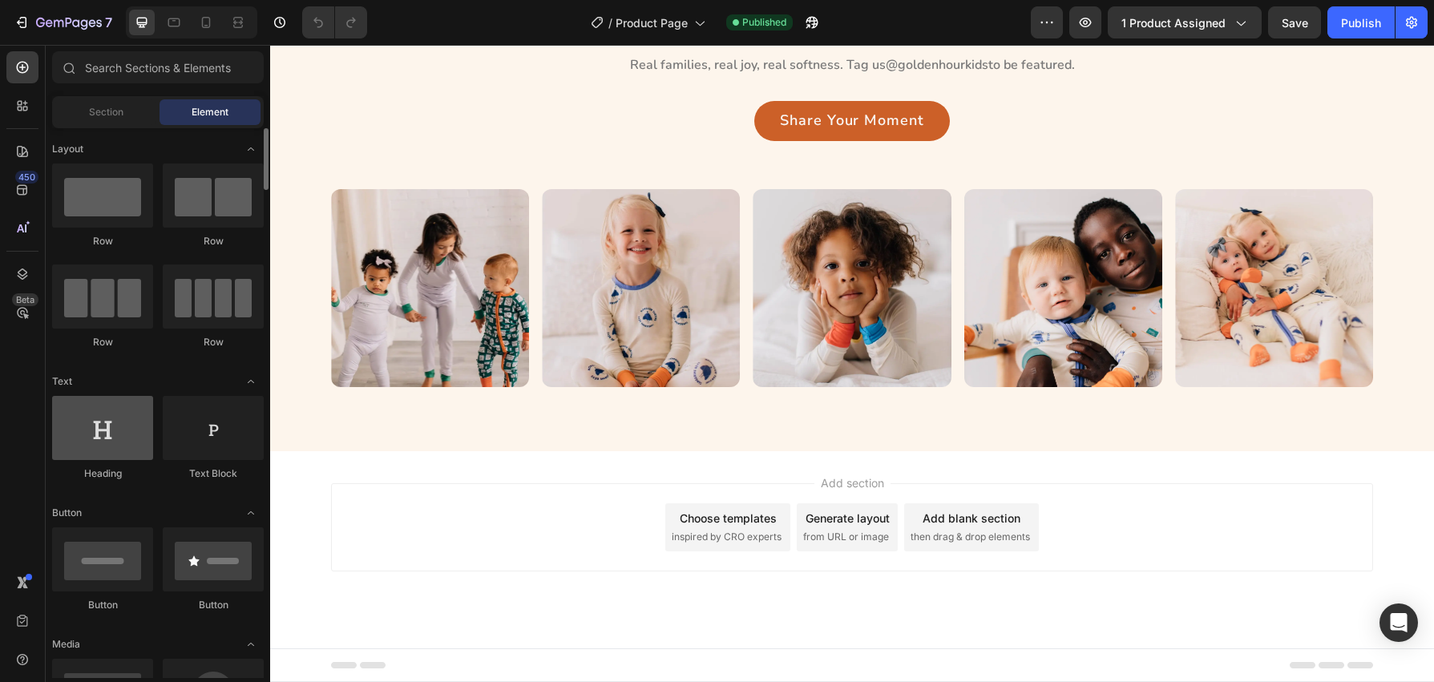
scroll to position [857, 0]
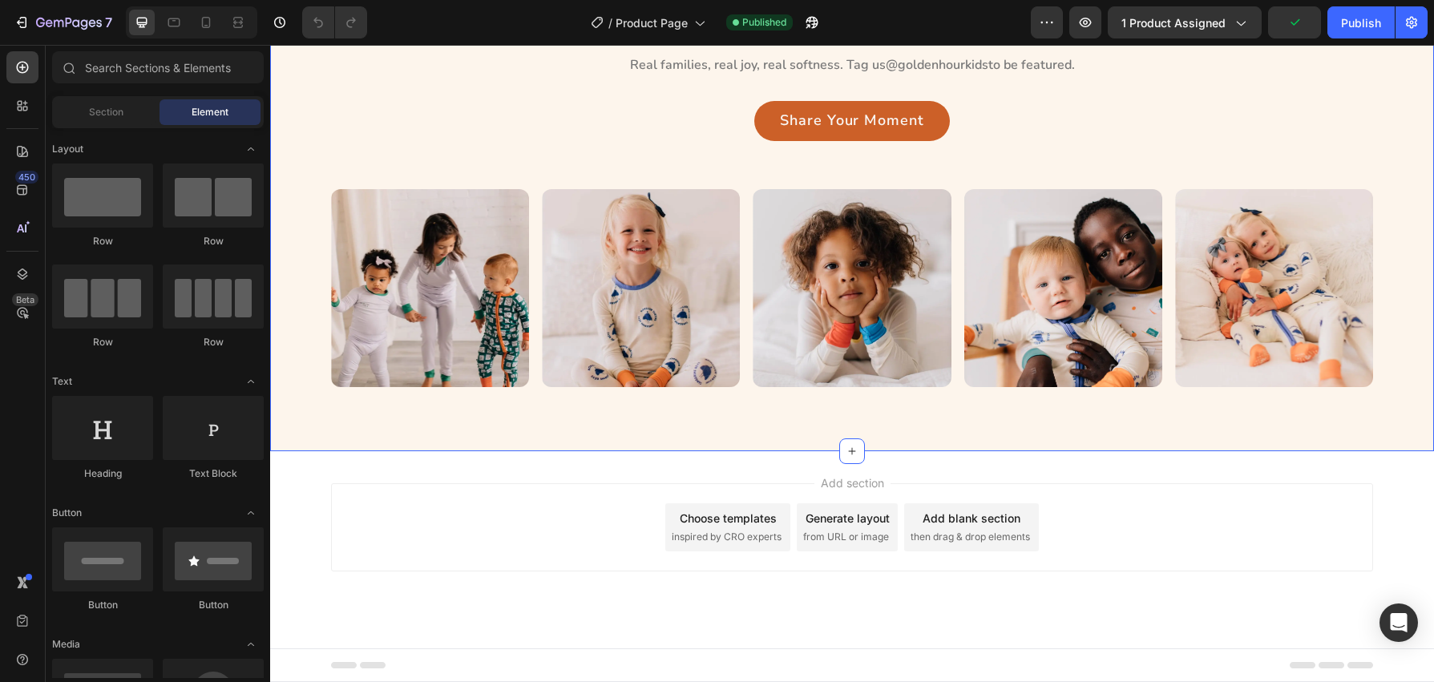
click at [1366, 232] on div "Golden Hour Moments Heading Real families, real joy, real softness. Tag us @gol…" at bounding box center [852, 192] width 1164 height 517
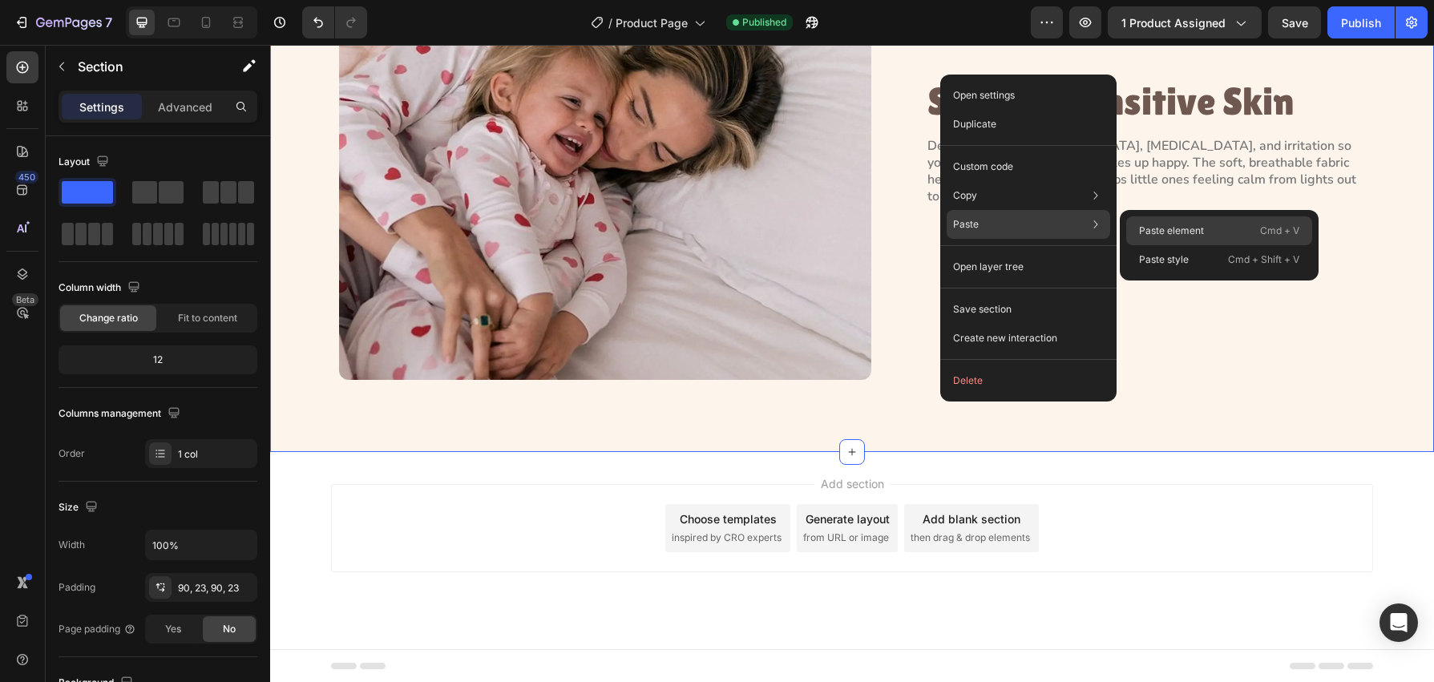
click at [1145, 230] on p "Paste element" at bounding box center [1171, 231] width 65 height 14
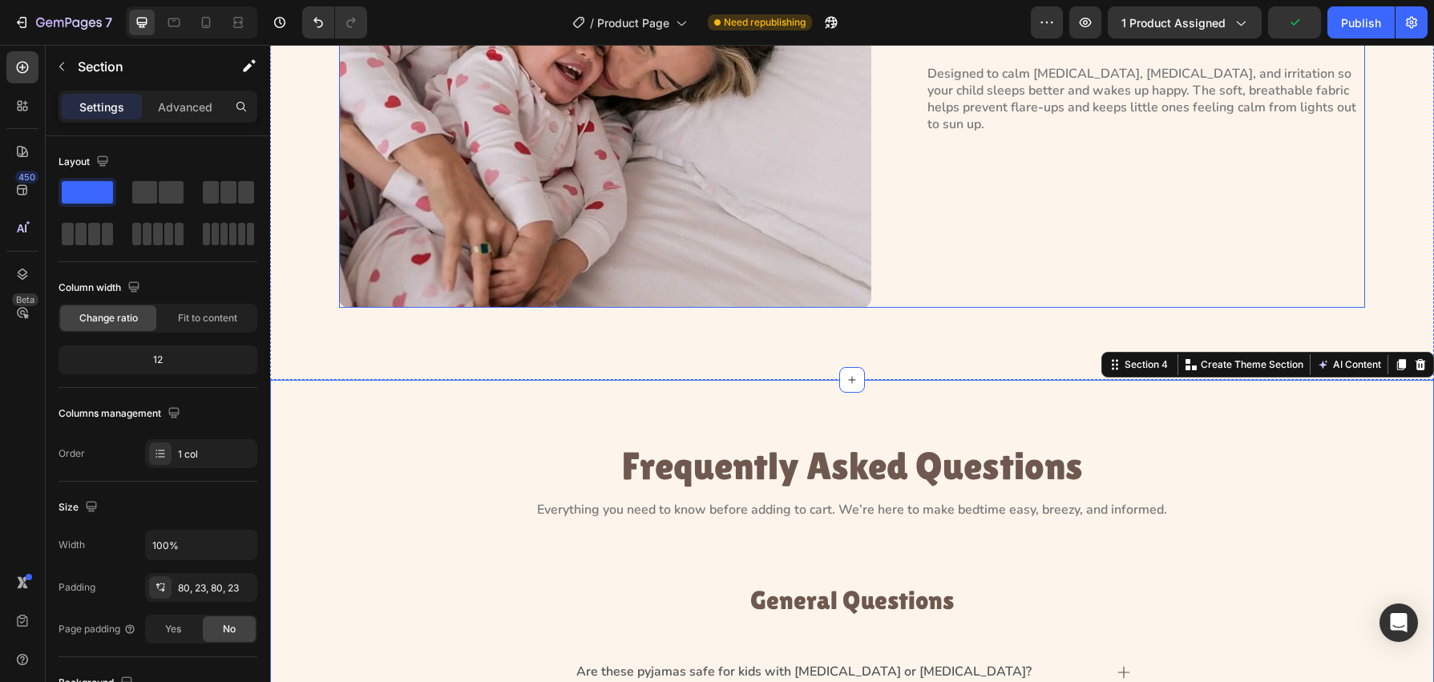
scroll to position [938, 0]
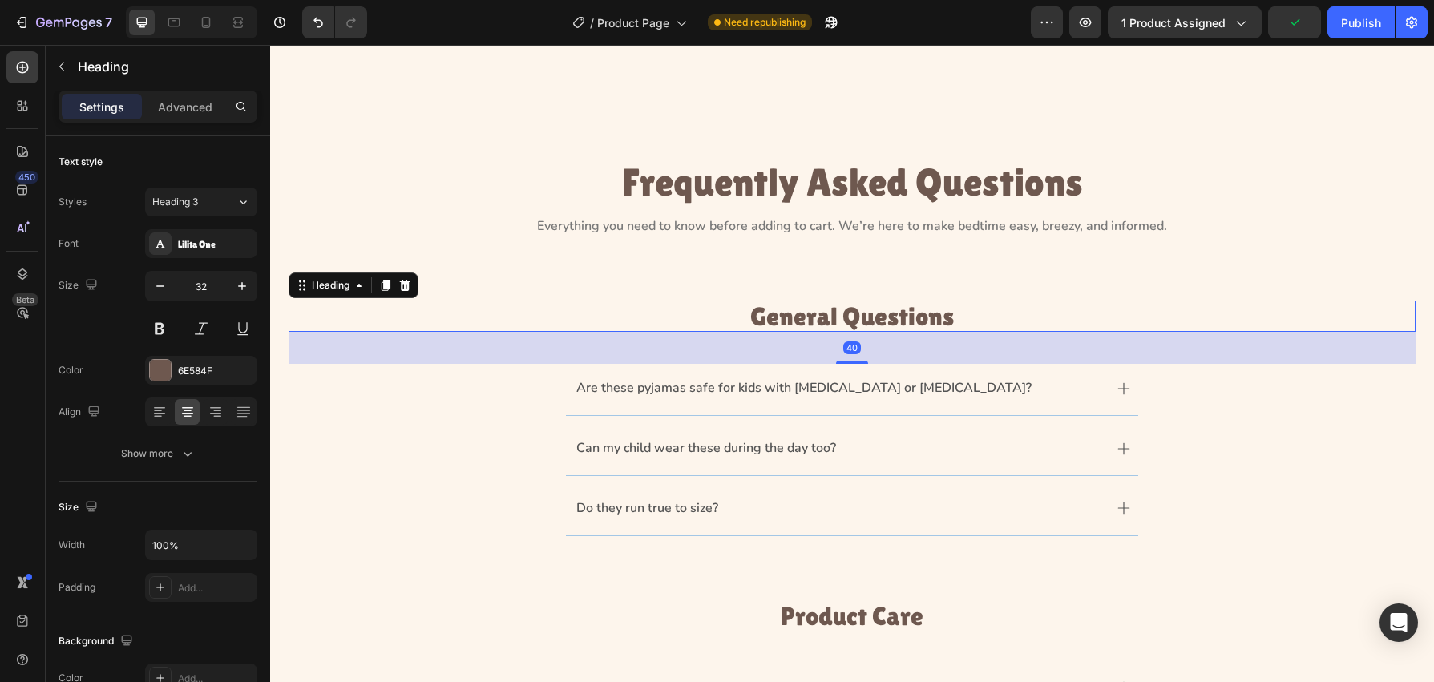
click at [905, 313] on h3 "General Questions" at bounding box center [852, 316] width 1127 height 31
click at [406, 289] on icon at bounding box center [405, 285] width 10 height 11
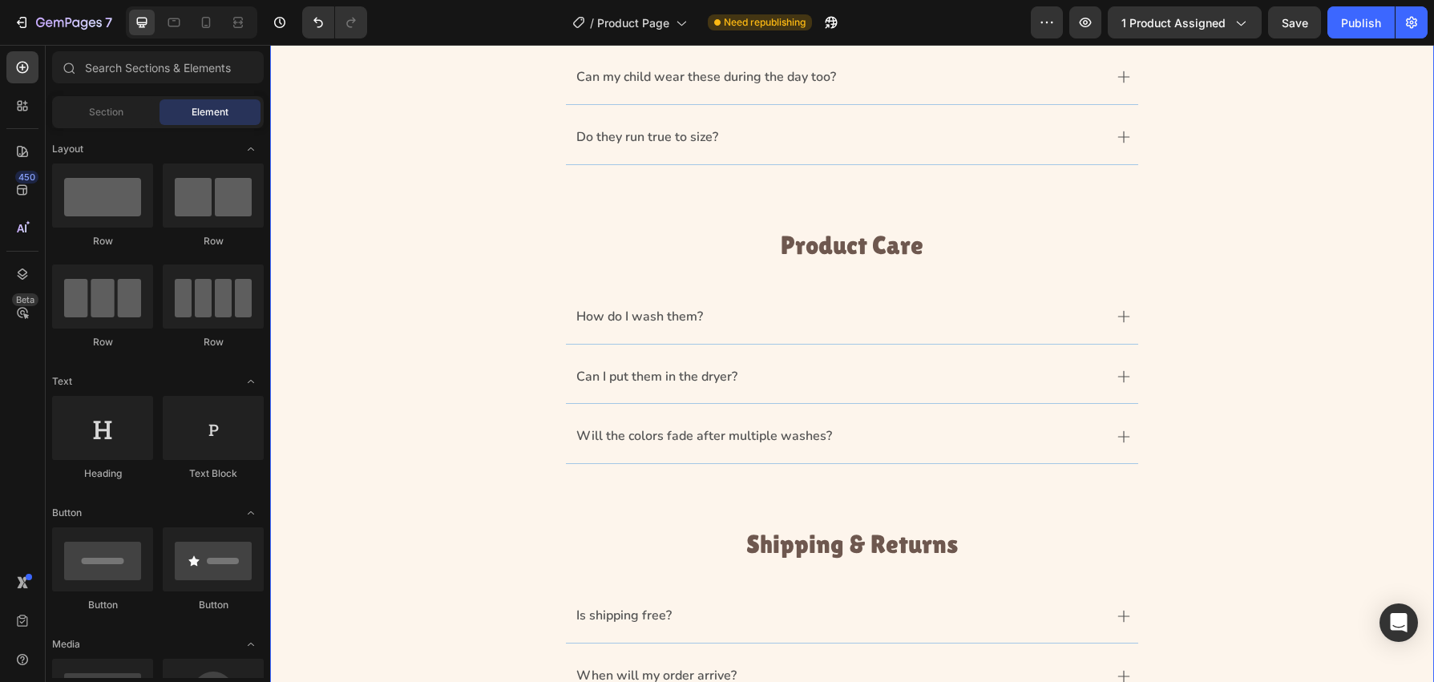
scroll to position [1247, 0]
click at [1006, 240] on h3 "Product Care" at bounding box center [852, 243] width 1127 height 31
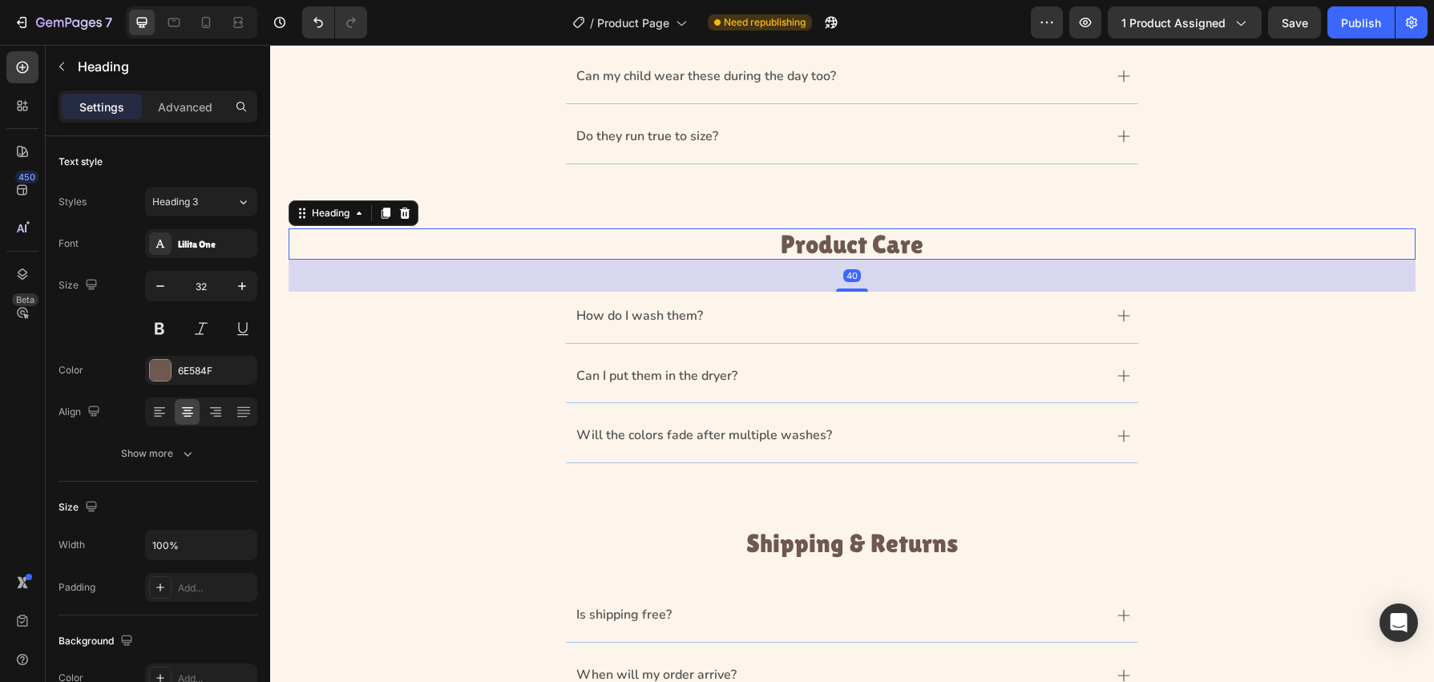
click at [410, 212] on icon at bounding box center [404, 213] width 13 height 13
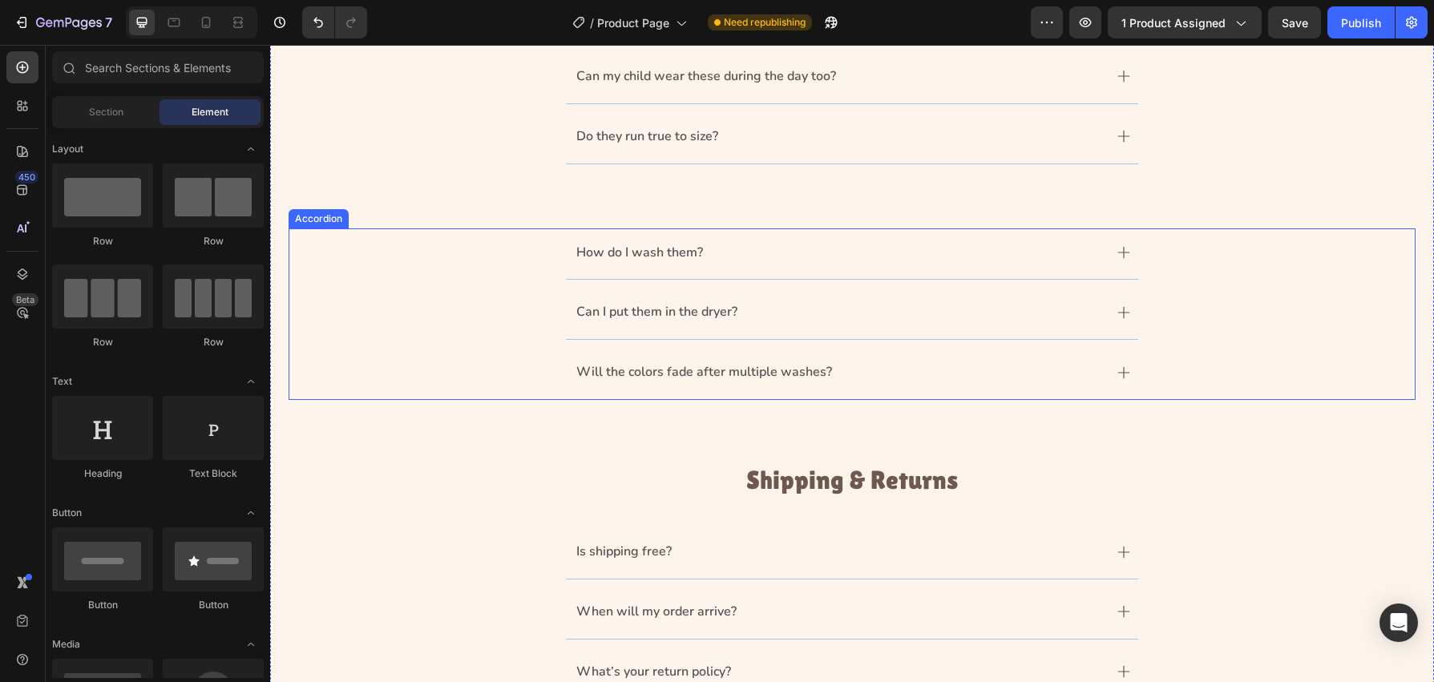
click at [1199, 255] on div "How do I wash them?" at bounding box center [852, 254] width 1126 height 52
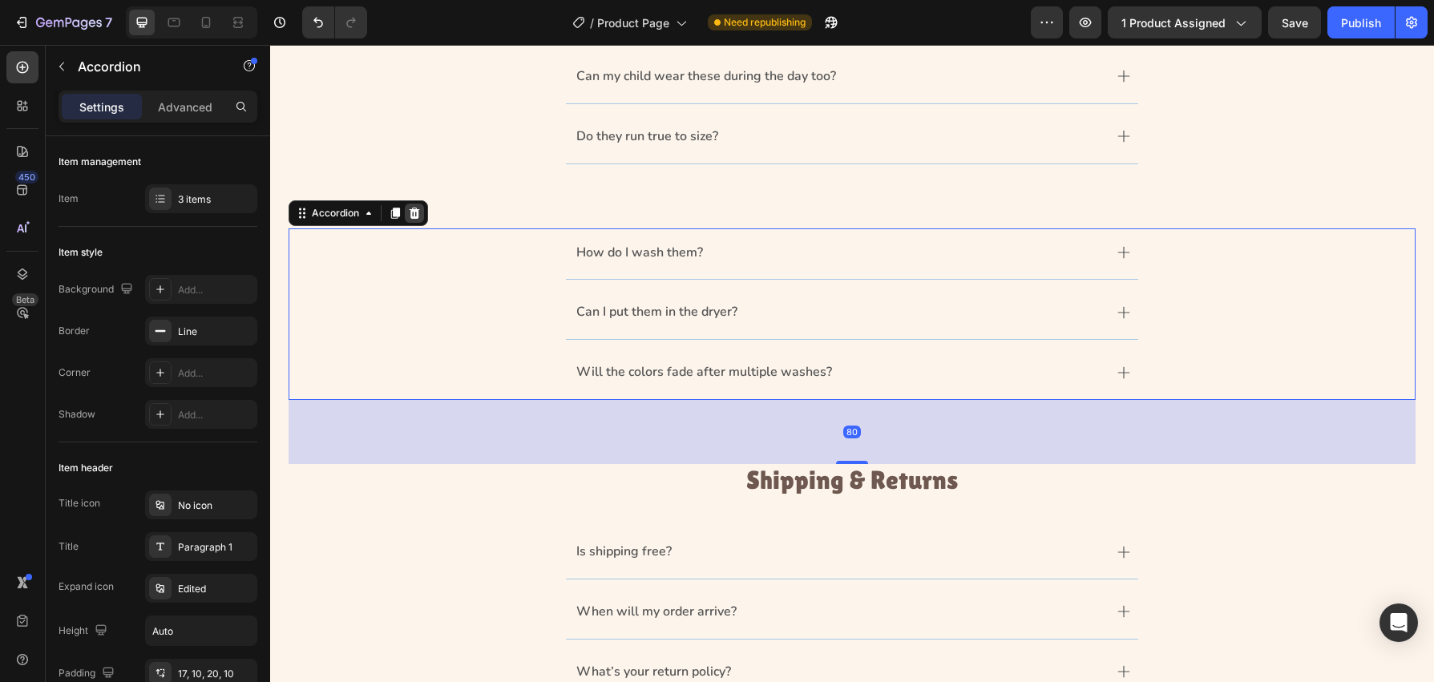
click at [410, 210] on icon at bounding box center [414, 213] width 13 height 13
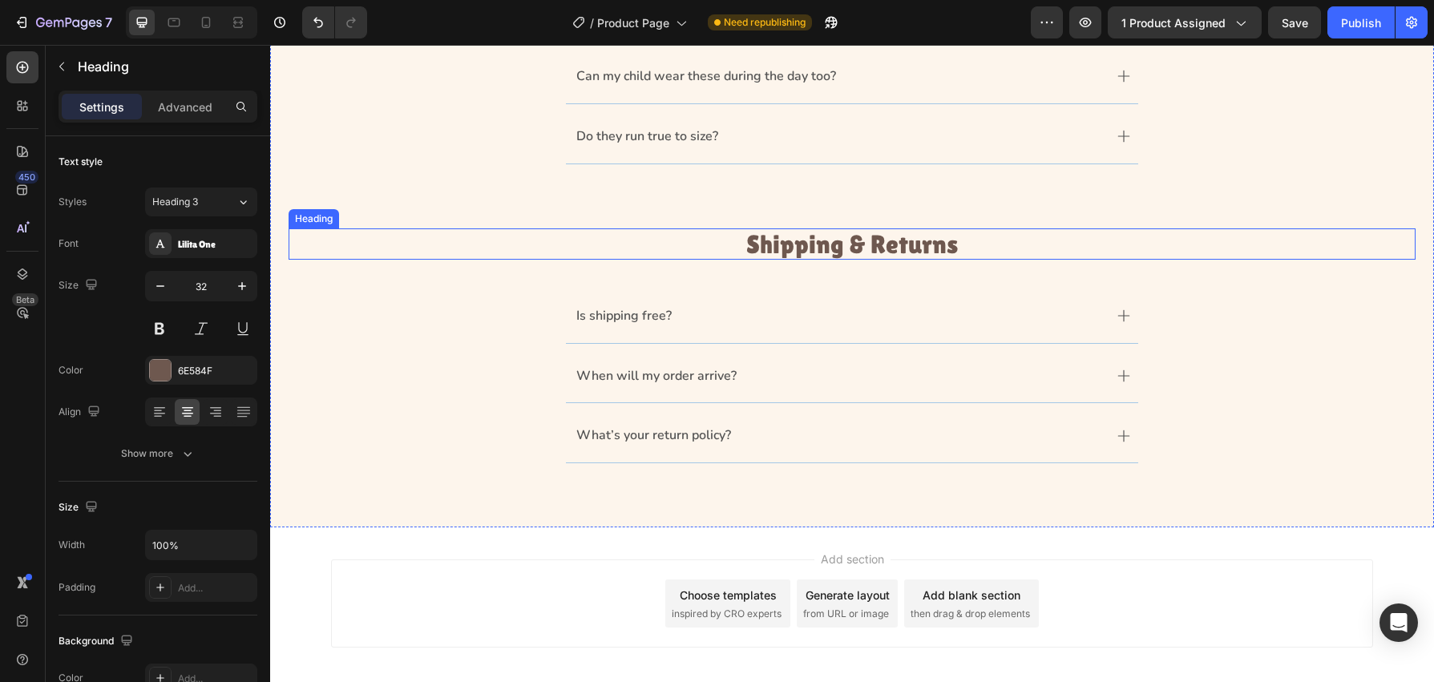
click at [979, 246] on h3 "Shipping & Returns" at bounding box center [852, 243] width 1127 height 31
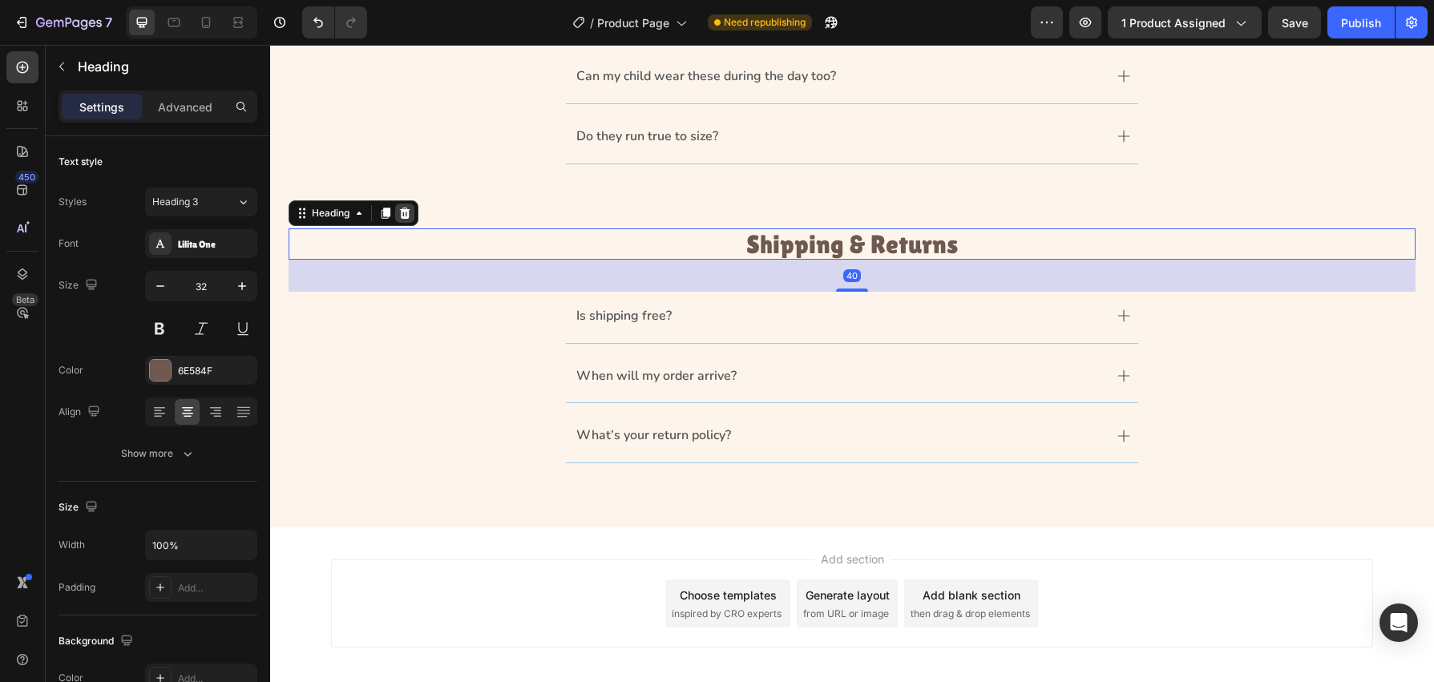
click at [403, 214] on icon at bounding box center [405, 213] width 10 height 11
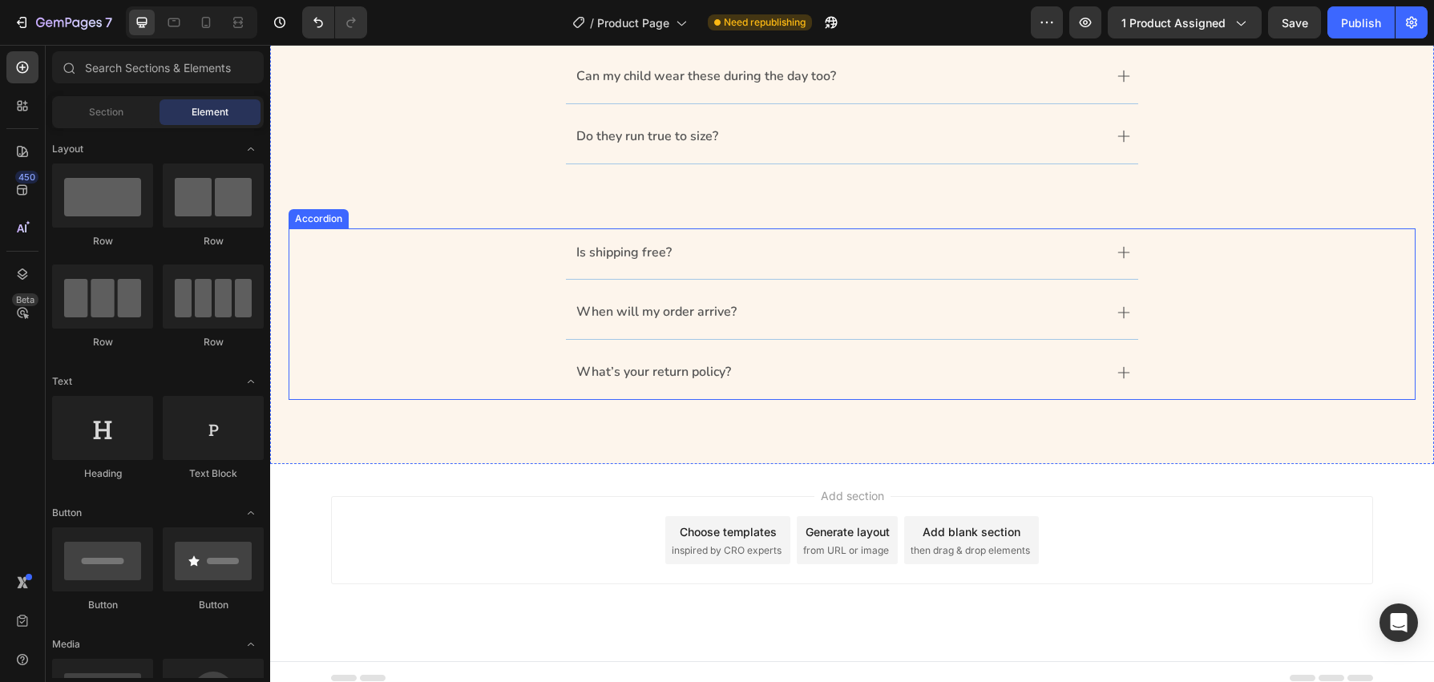
drag, startPoint x: 1201, startPoint y: 249, endPoint x: 1146, endPoint y: 239, distance: 56.1
click at [1201, 249] on div "Is shipping free?" at bounding box center [852, 254] width 1126 height 52
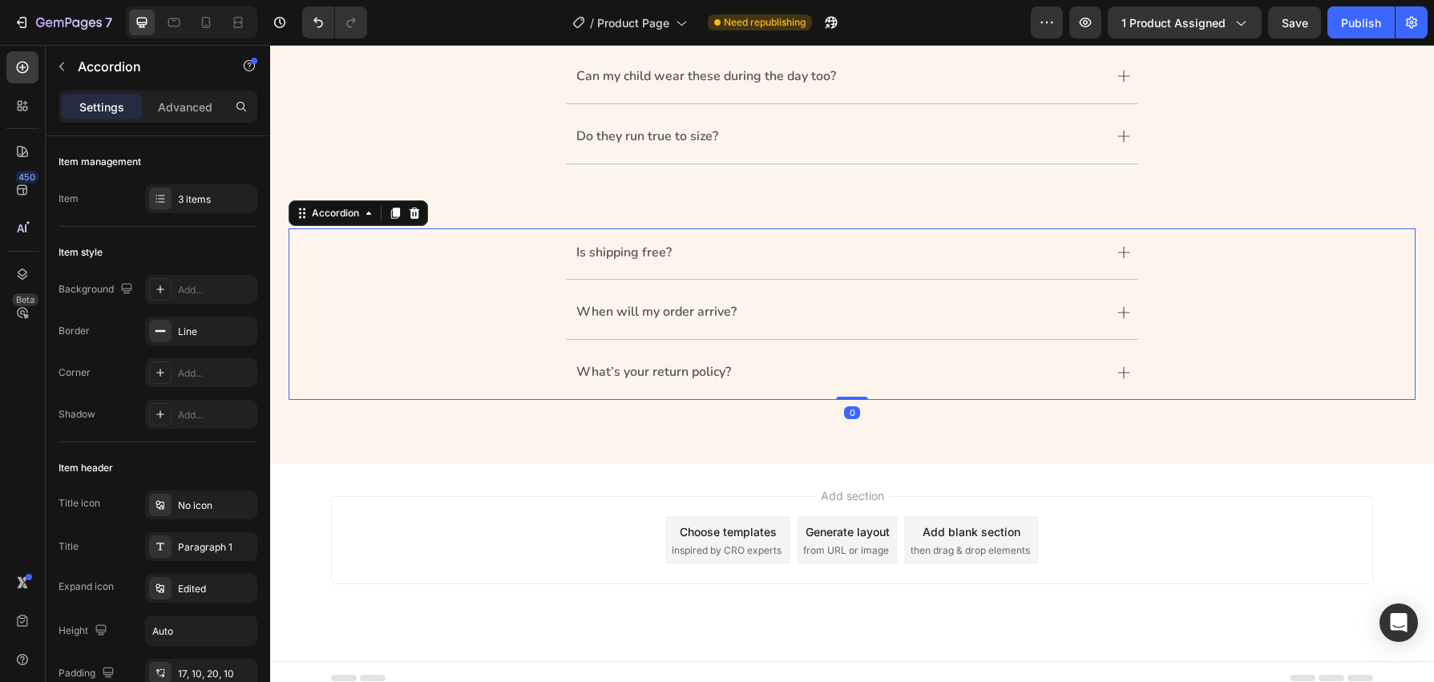
click at [412, 212] on icon at bounding box center [414, 213] width 13 height 13
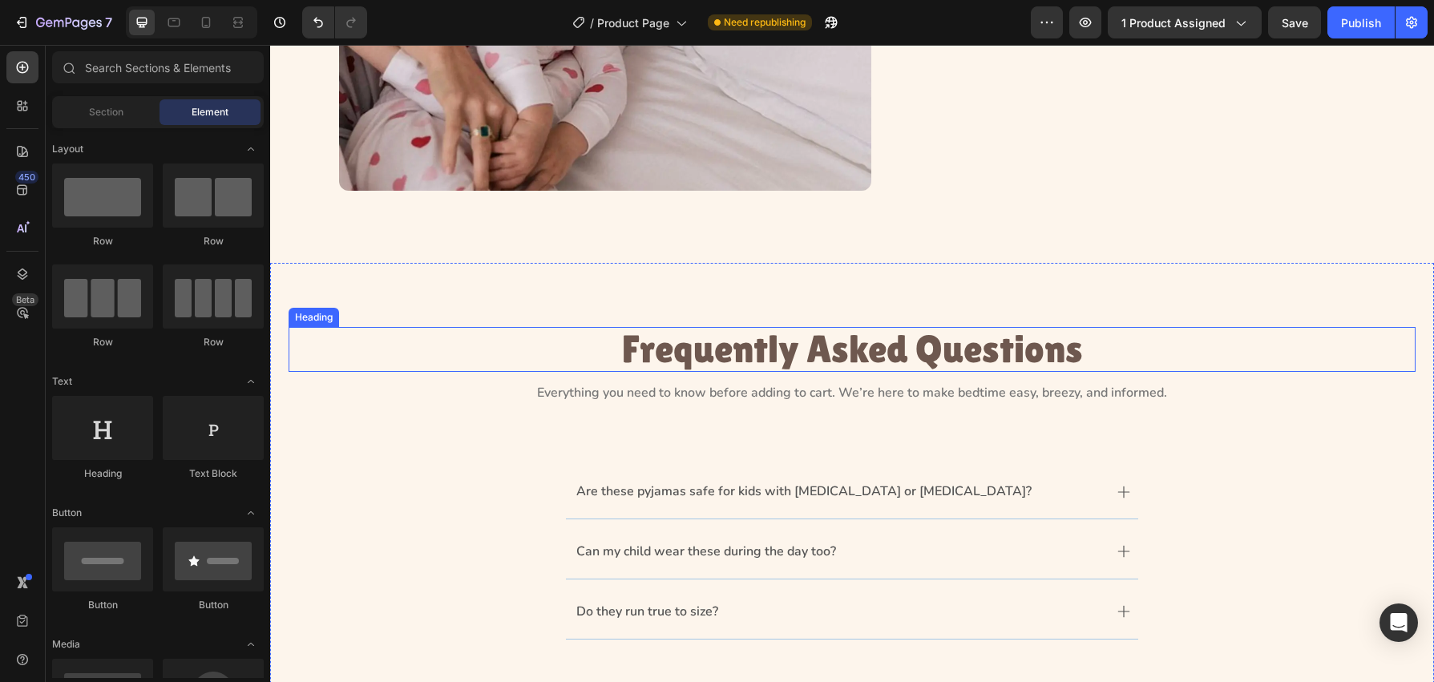
click at [865, 343] on h1 "Frequently Asked Questions" at bounding box center [852, 350] width 1042 height 46
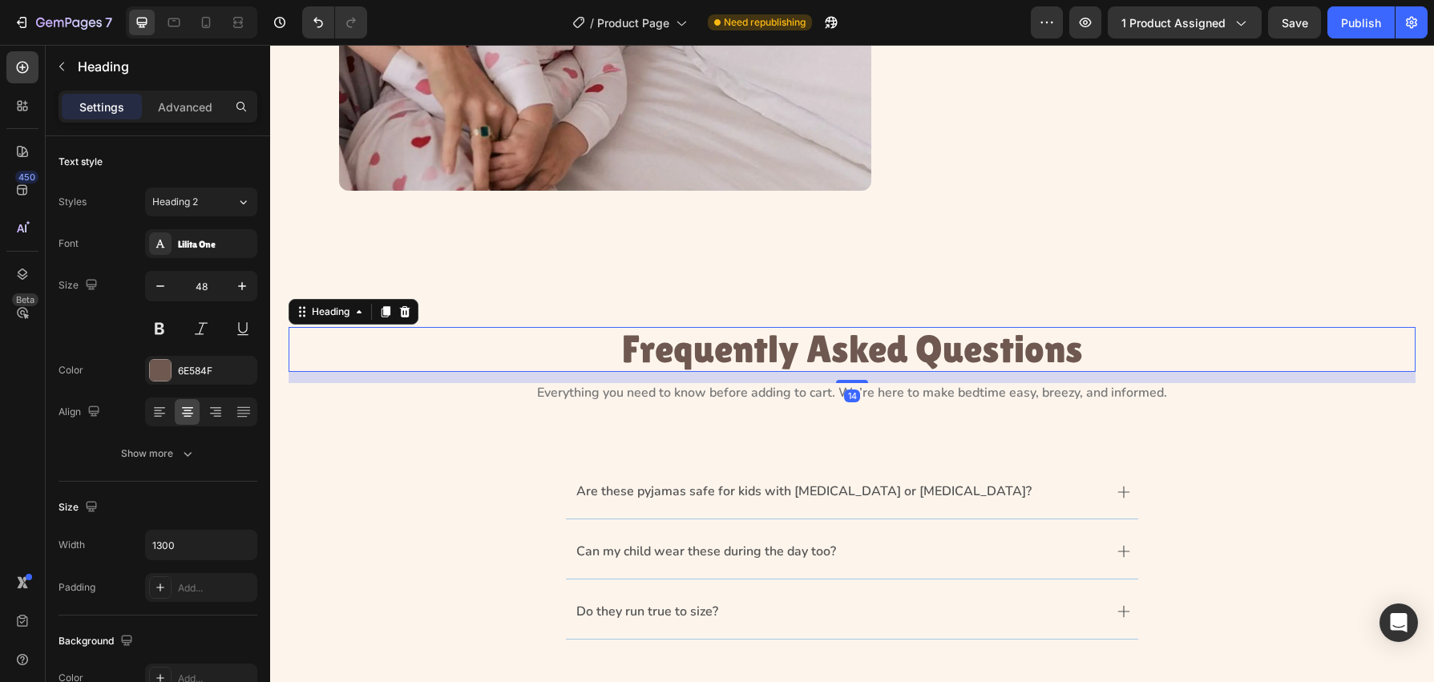
click at [865, 343] on h1 "Frequently Asked Questions" at bounding box center [852, 350] width 1042 height 46
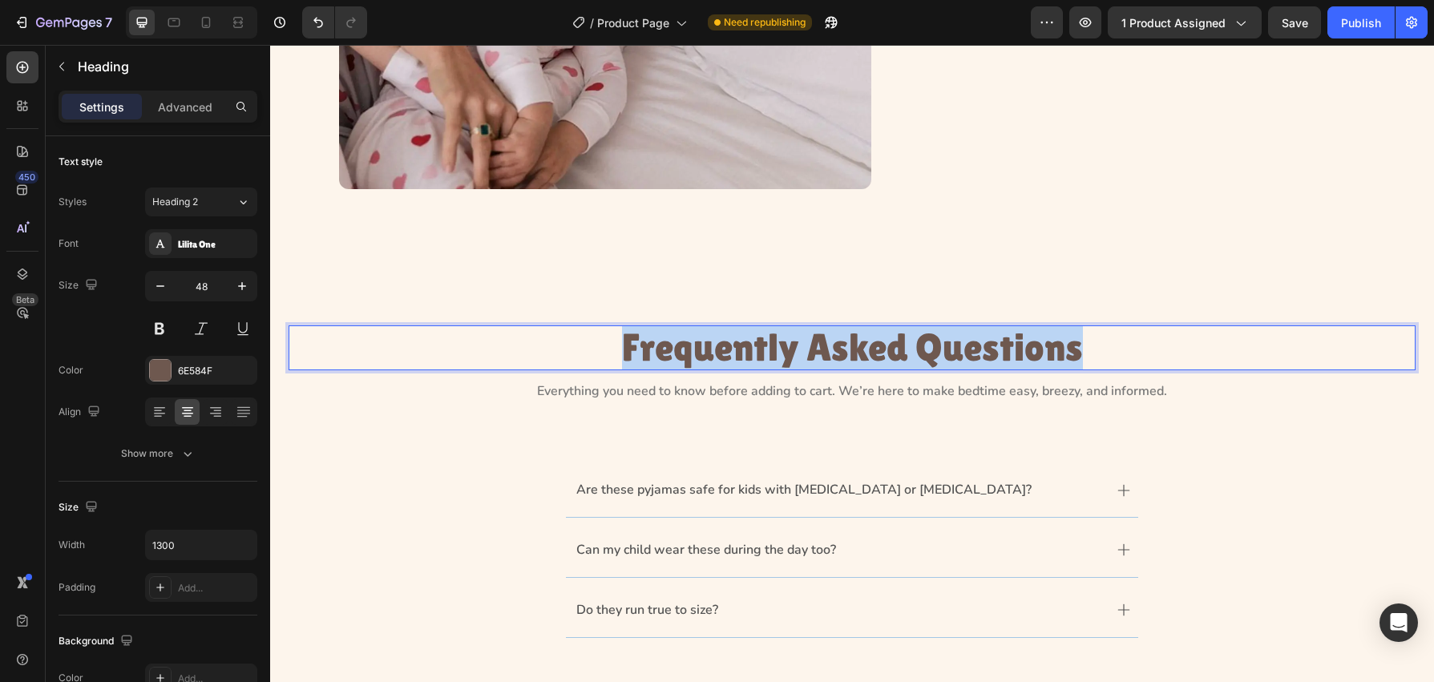
click at [865, 342] on p "Frequently Asked Questions" at bounding box center [852, 348] width 1039 height 42
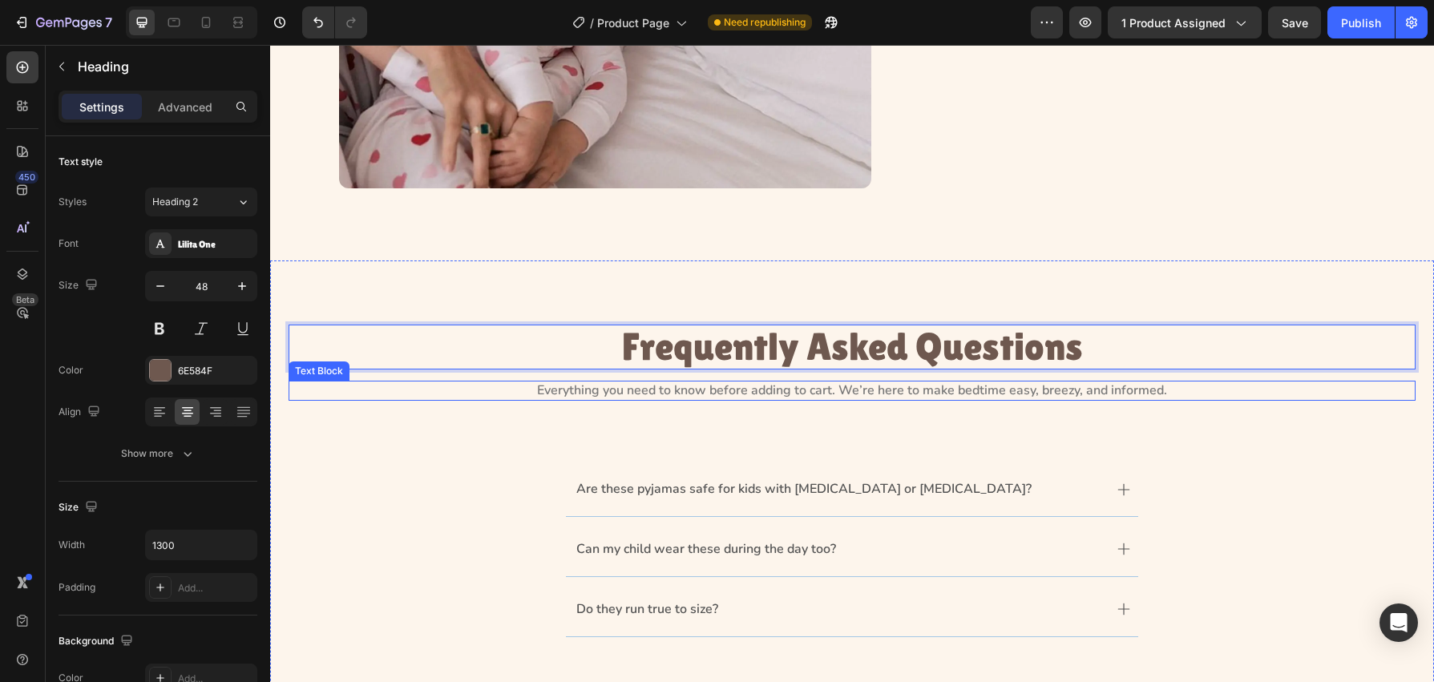
click at [825, 390] on p "Everything you need to know before adding to cart. We’re here to make bedtime e…" at bounding box center [852, 390] width 1124 height 17
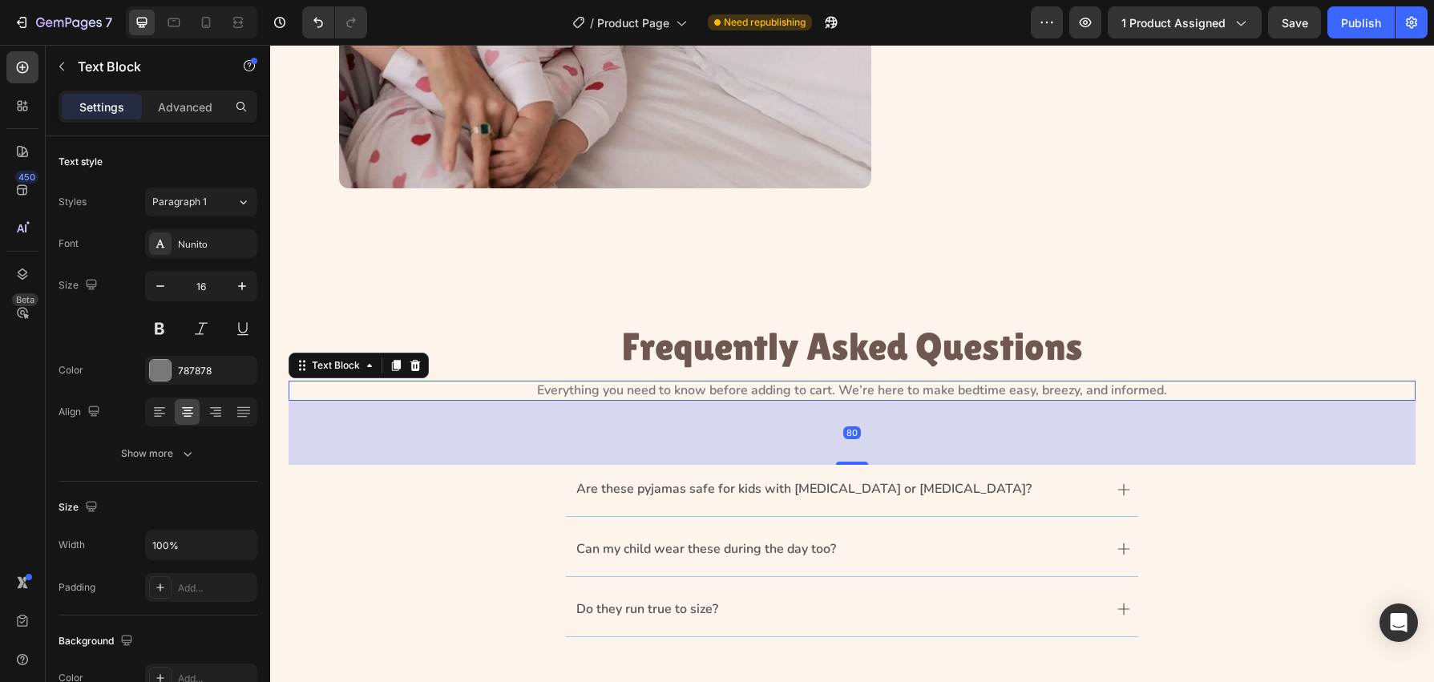
click at [825, 390] on p "Everything you need to know before adding to cart. We’re here to make bedtime e…" at bounding box center [852, 390] width 1124 height 17
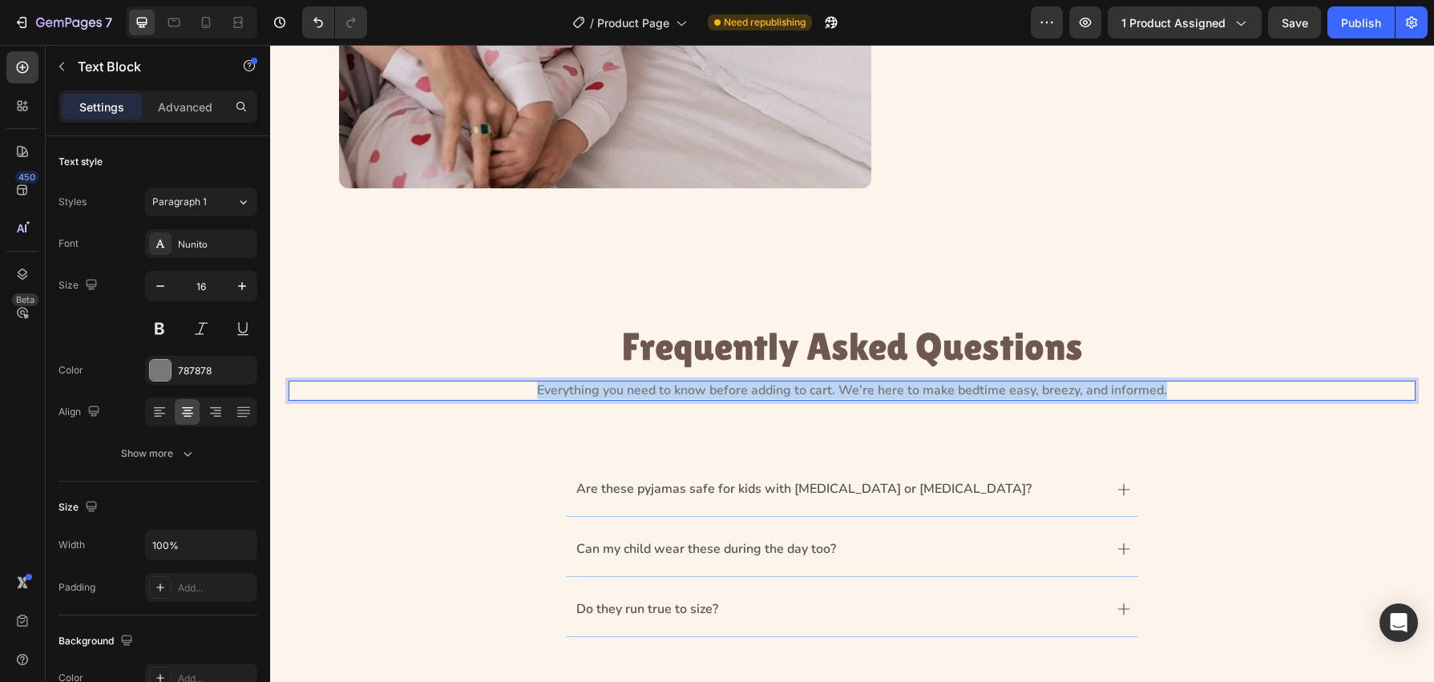
click at [825, 390] on p "Everything you need to know before adding to cart. We’re here to make bedtime e…" at bounding box center [852, 390] width 1124 height 17
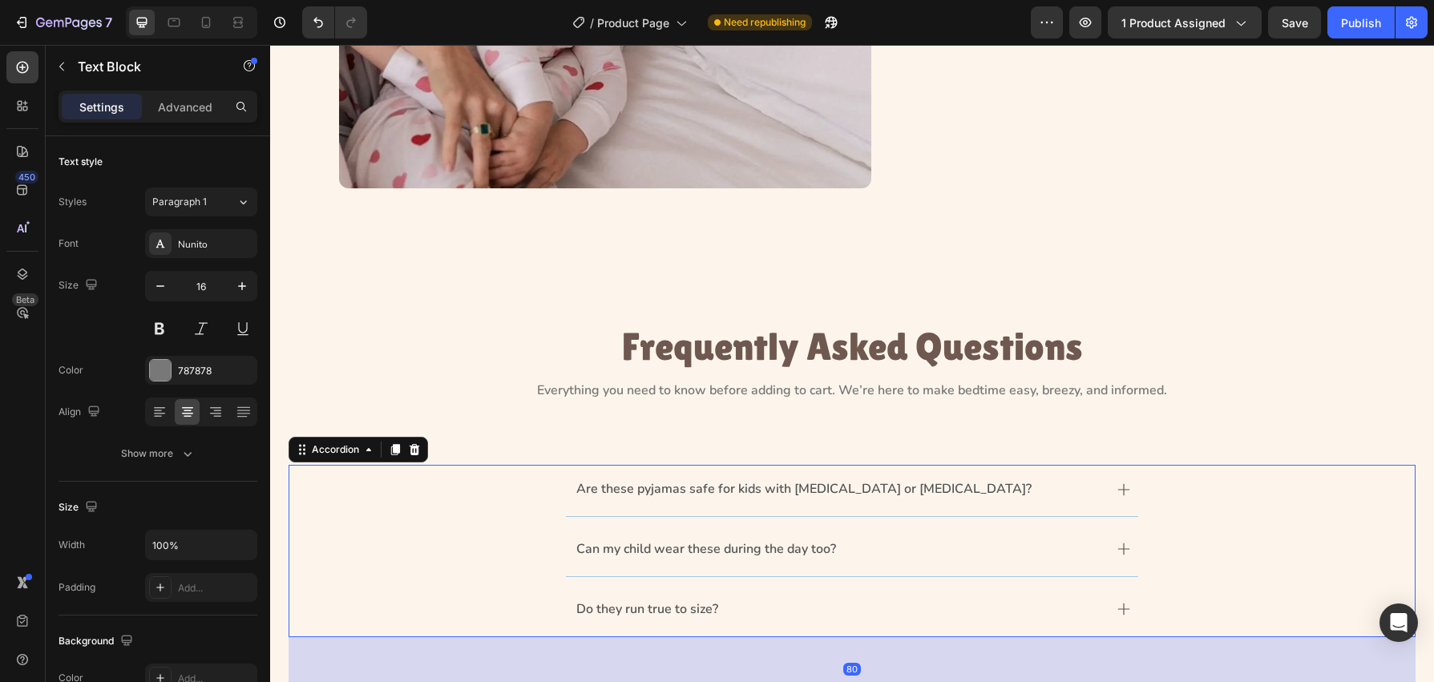
click at [769, 491] on p "Are these pyjamas safe for kids with eczema or allergies?" at bounding box center [803, 489] width 455 height 17
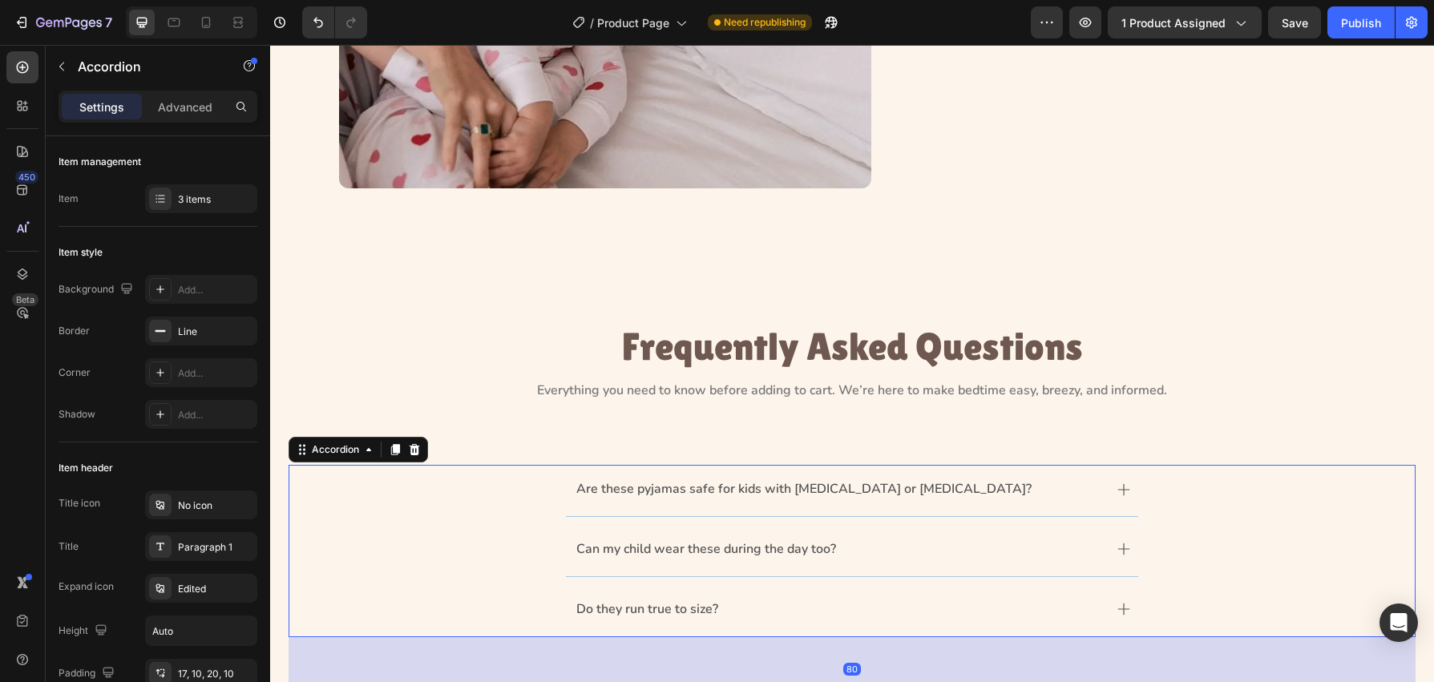
click at [769, 491] on p "Are these pyjamas safe for kids with eczema or allergies?" at bounding box center [803, 489] width 455 height 17
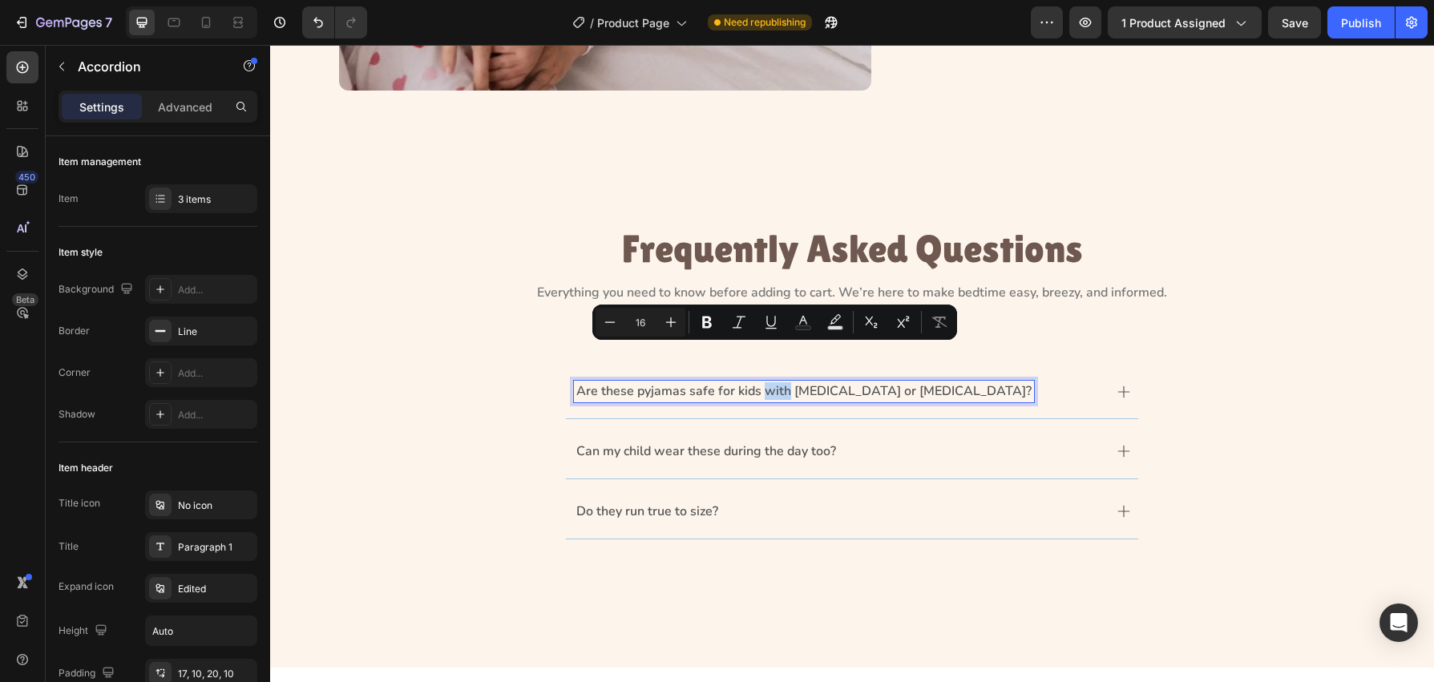
scroll to position [985, 0]
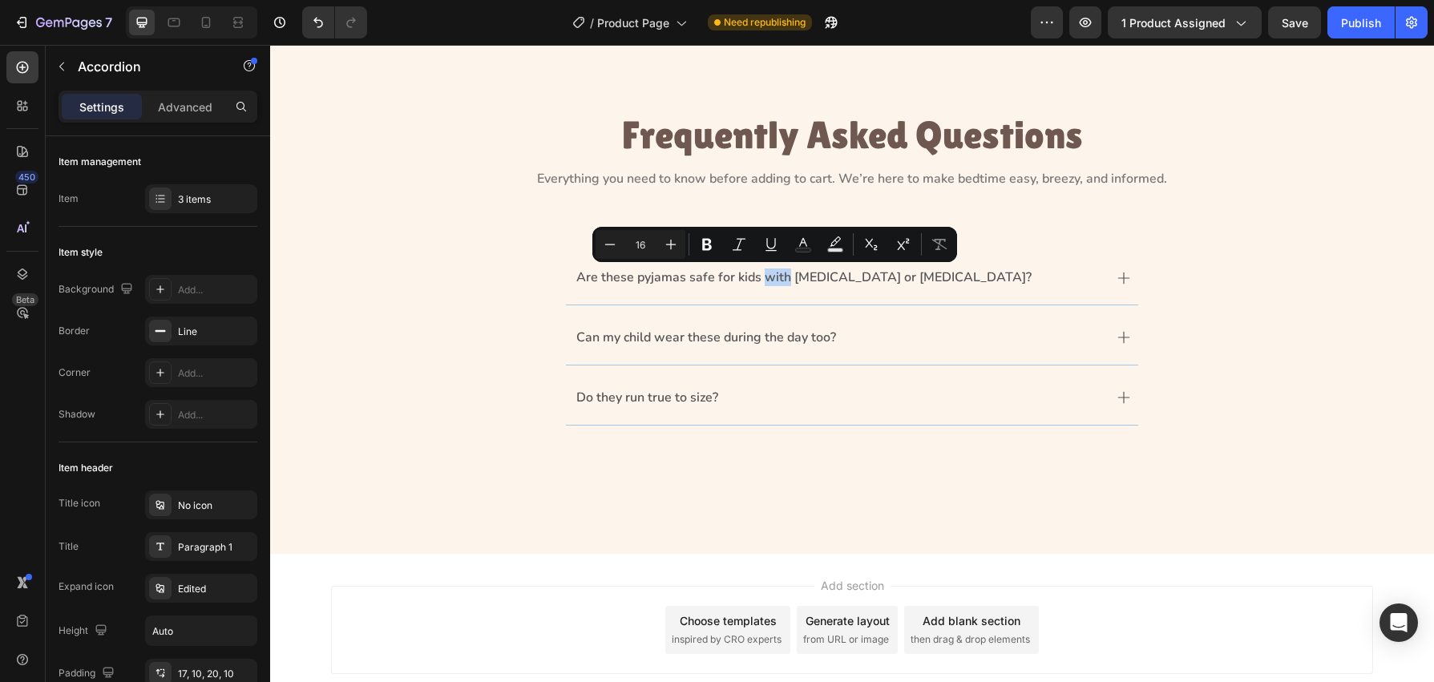
click at [447, 422] on div "Do they run true to size?" at bounding box center [852, 400] width 1126 height 52
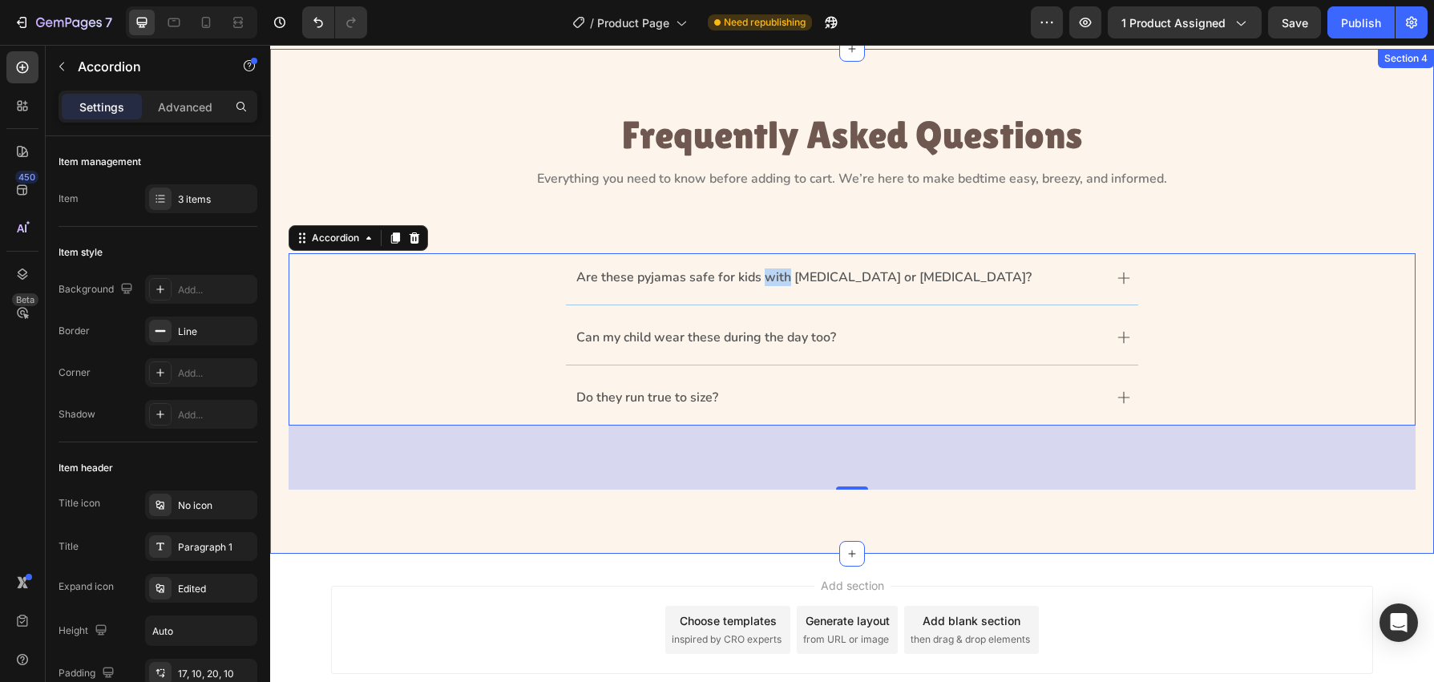
click at [344, 522] on div "Frequently Asked Questions Heading Everything you need to know before adding to…" at bounding box center [852, 301] width 1164 height 505
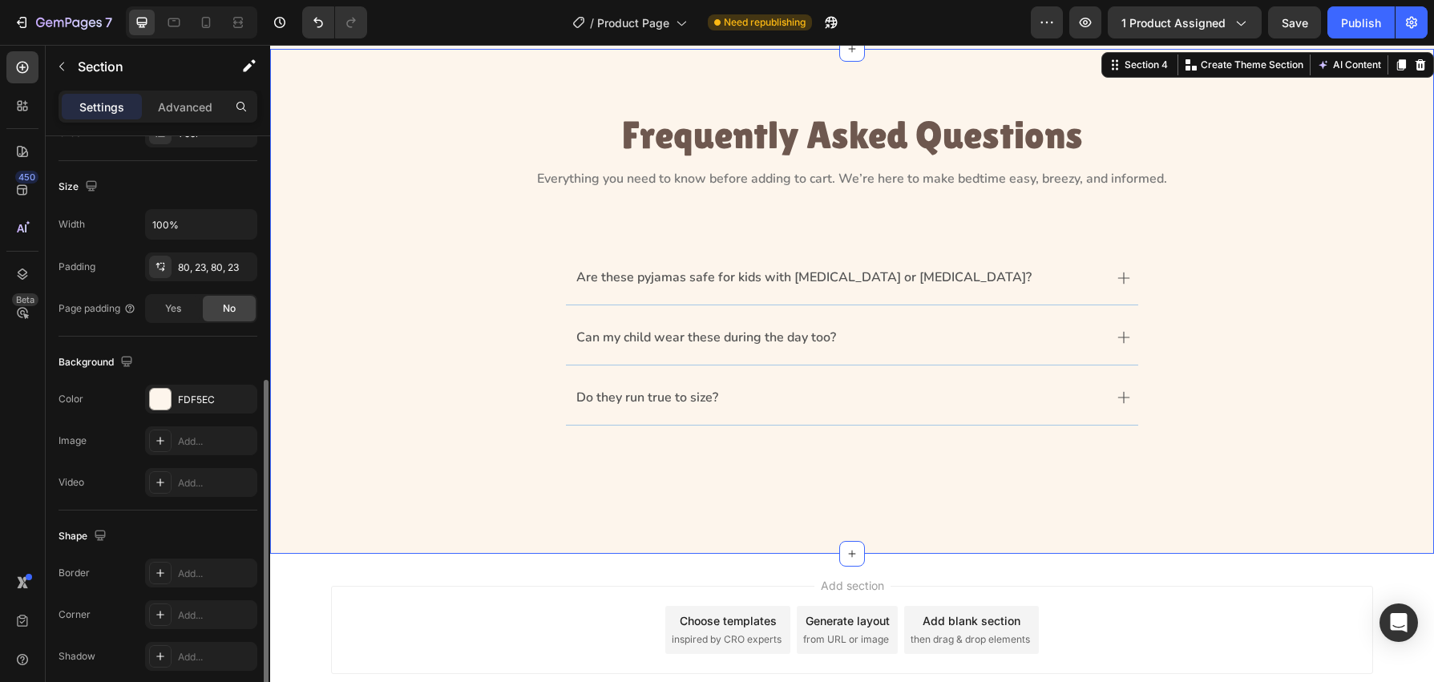
scroll to position [297, 0]
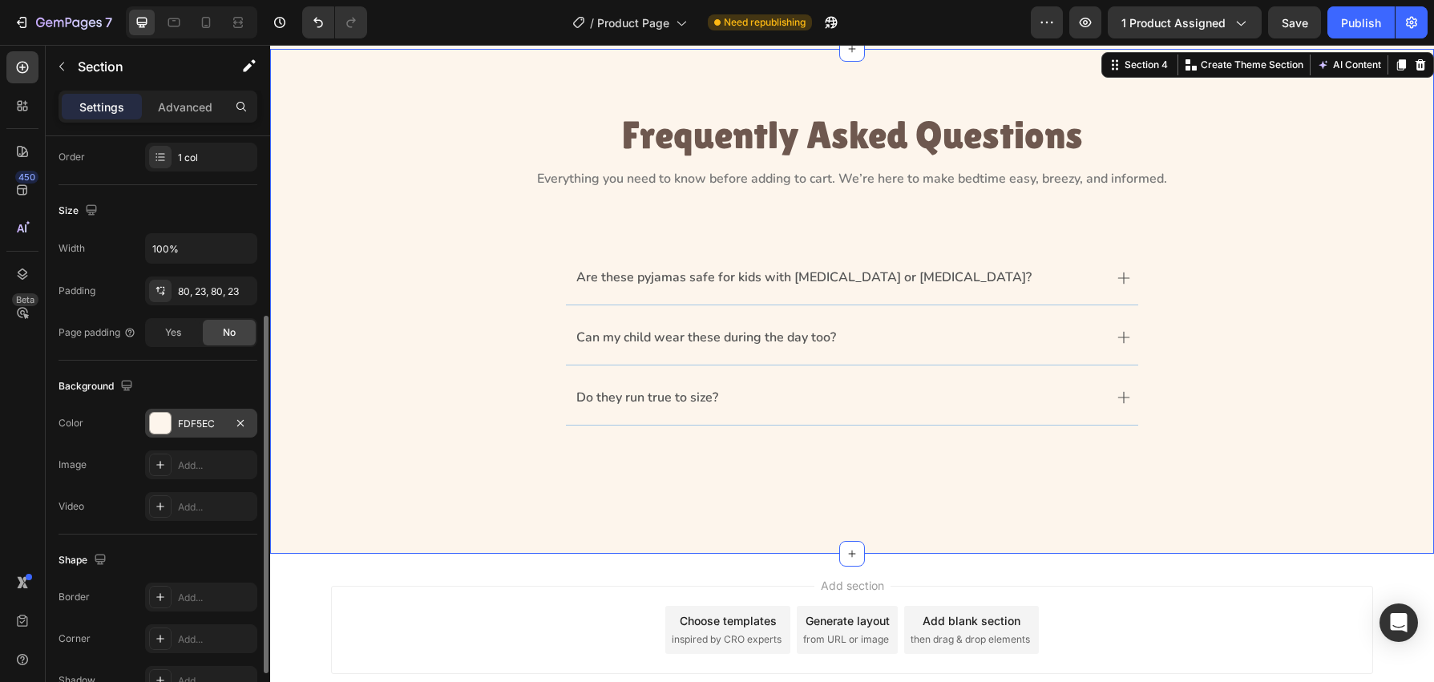
click at [160, 426] on div at bounding box center [160, 423] width 21 height 21
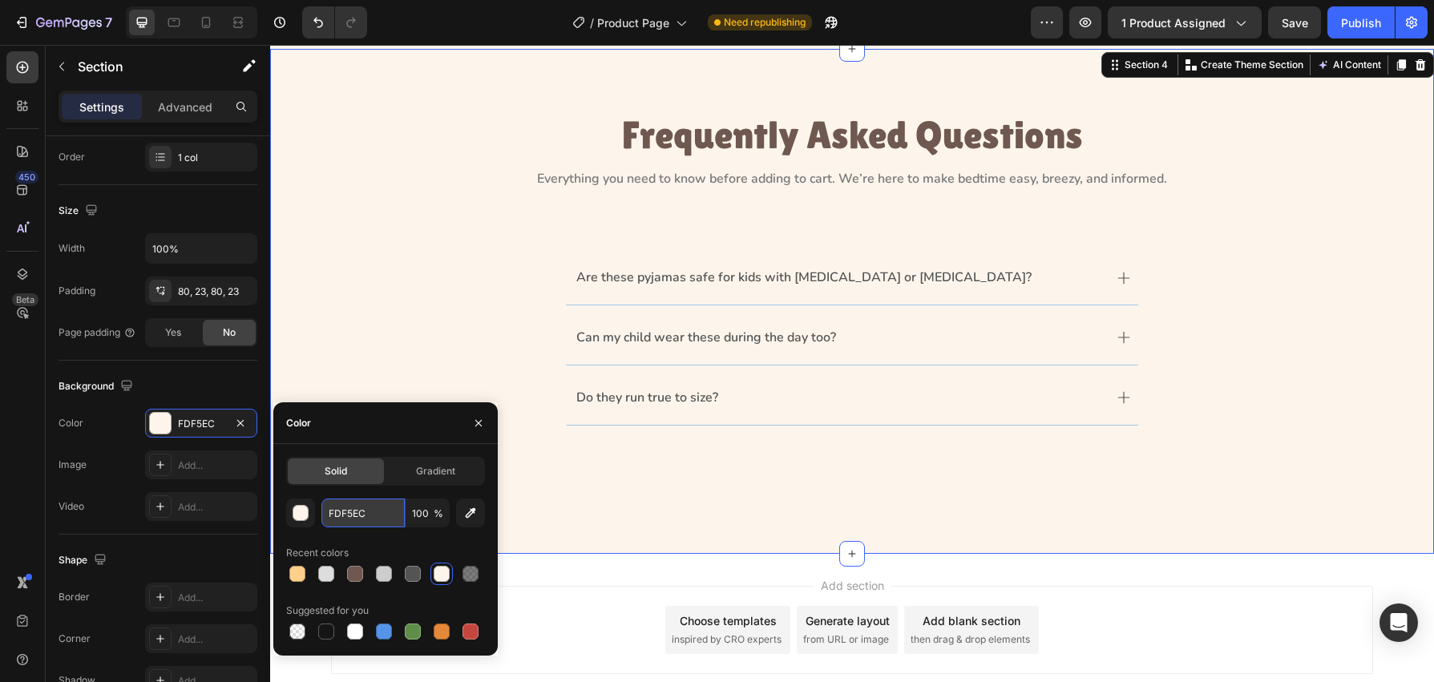
click at [380, 519] on input "FDF5EC" at bounding box center [362, 513] width 83 height 29
paste input "#FFCF8"
type input "#FFCF8C"
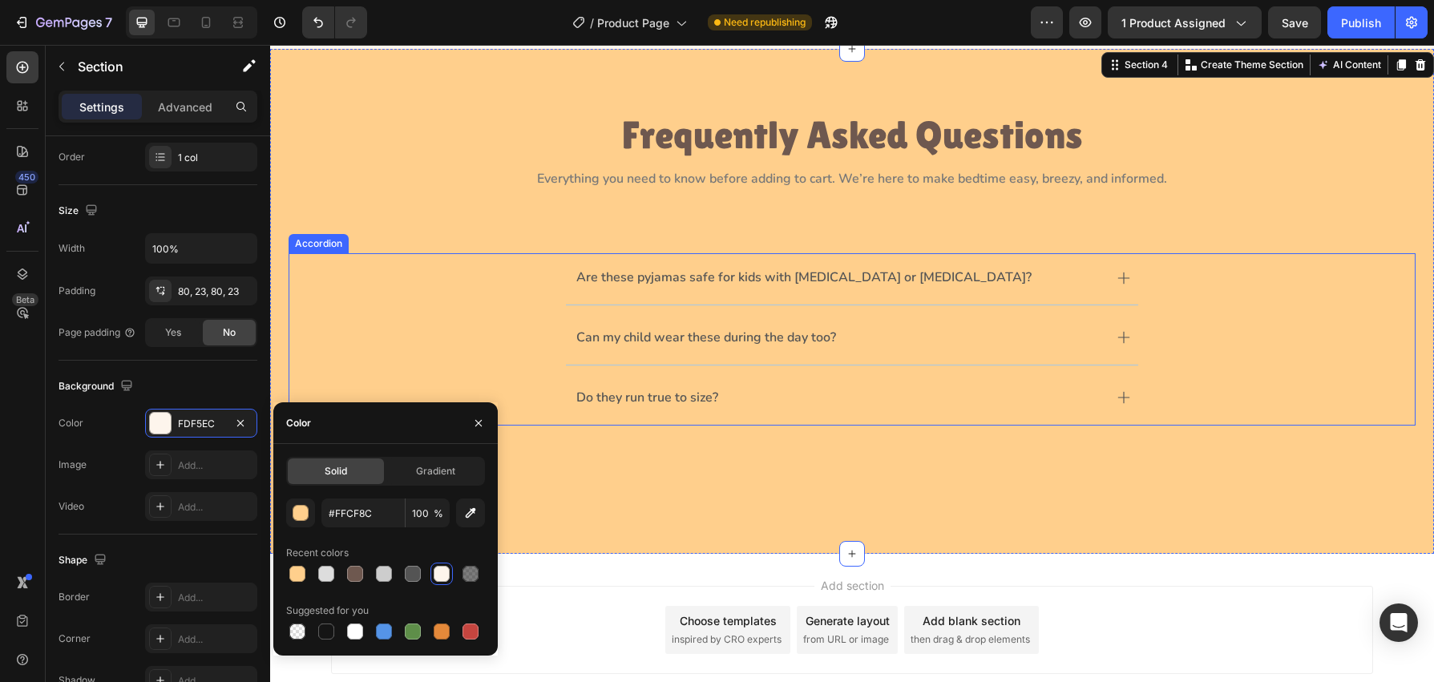
click at [414, 305] on div "Are these pyjamas safe for kids with eczema or allergies?" at bounding box center [852, 279] width 1126 height 52
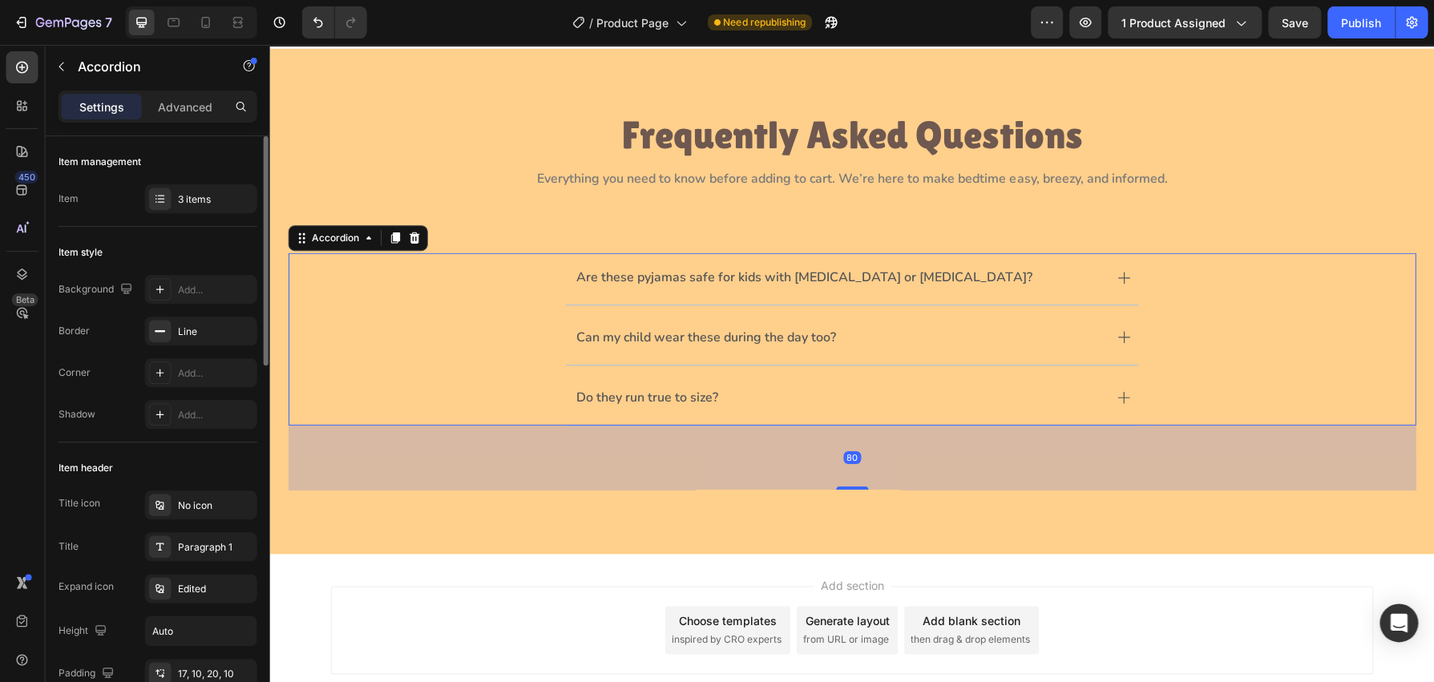
scroll to position [0, 0]
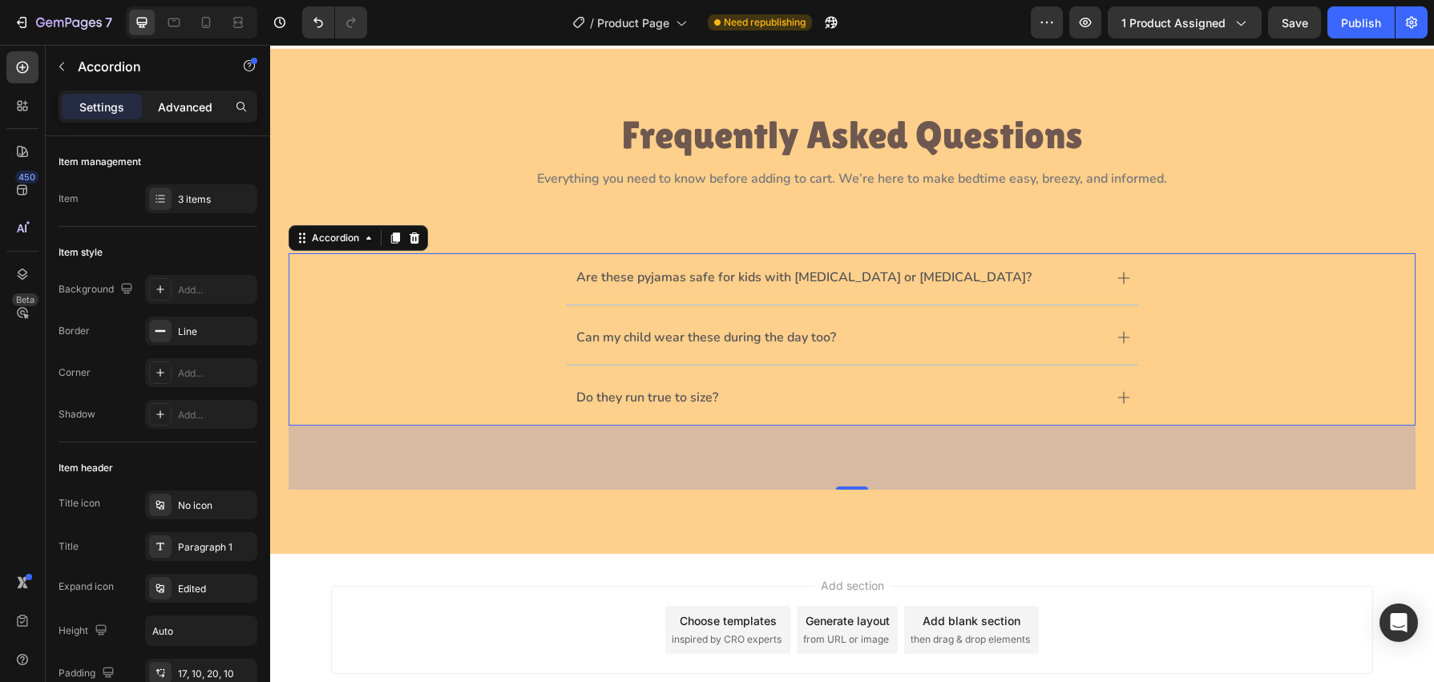
click at [196, 107] on p "Advanced" at bounding box center [185, 107] width 55 height 17
type input "100%"
type input "100"
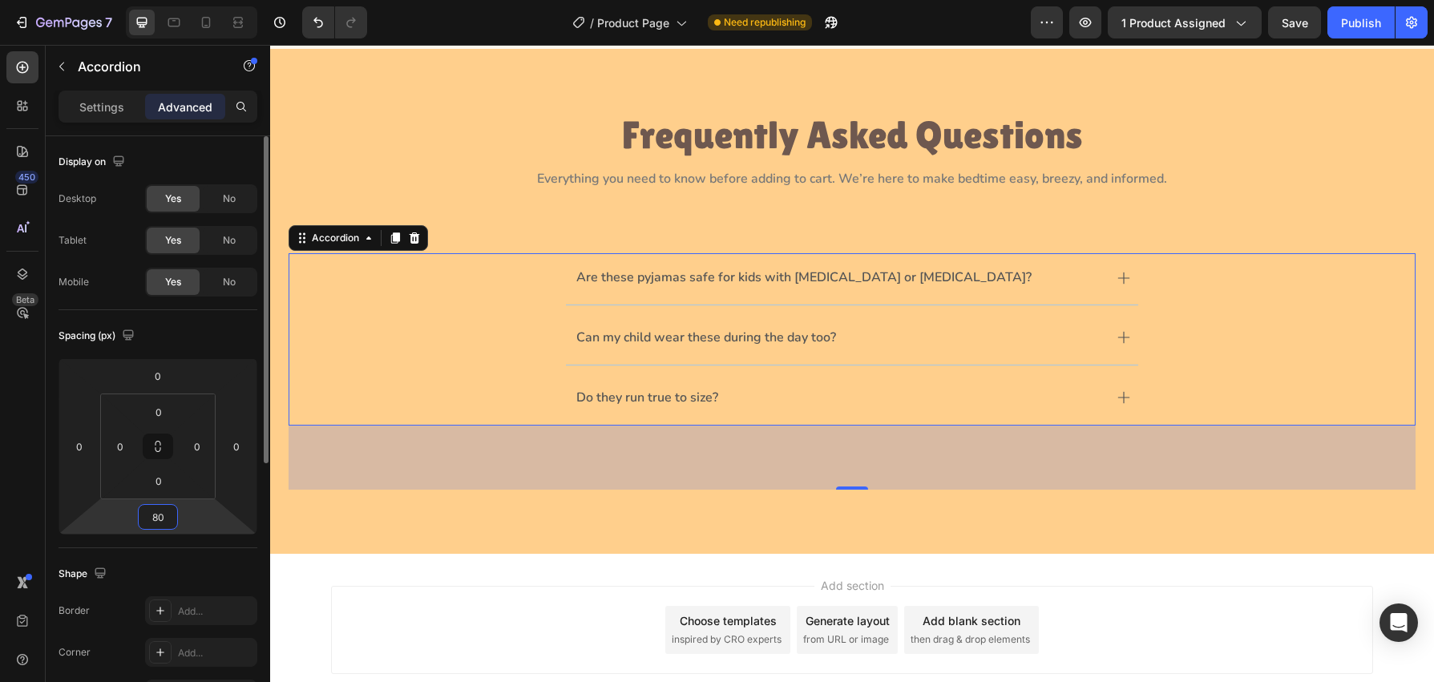
click at [162, 521] on input "80" at bounding box center [158, 517] width 32 height 24
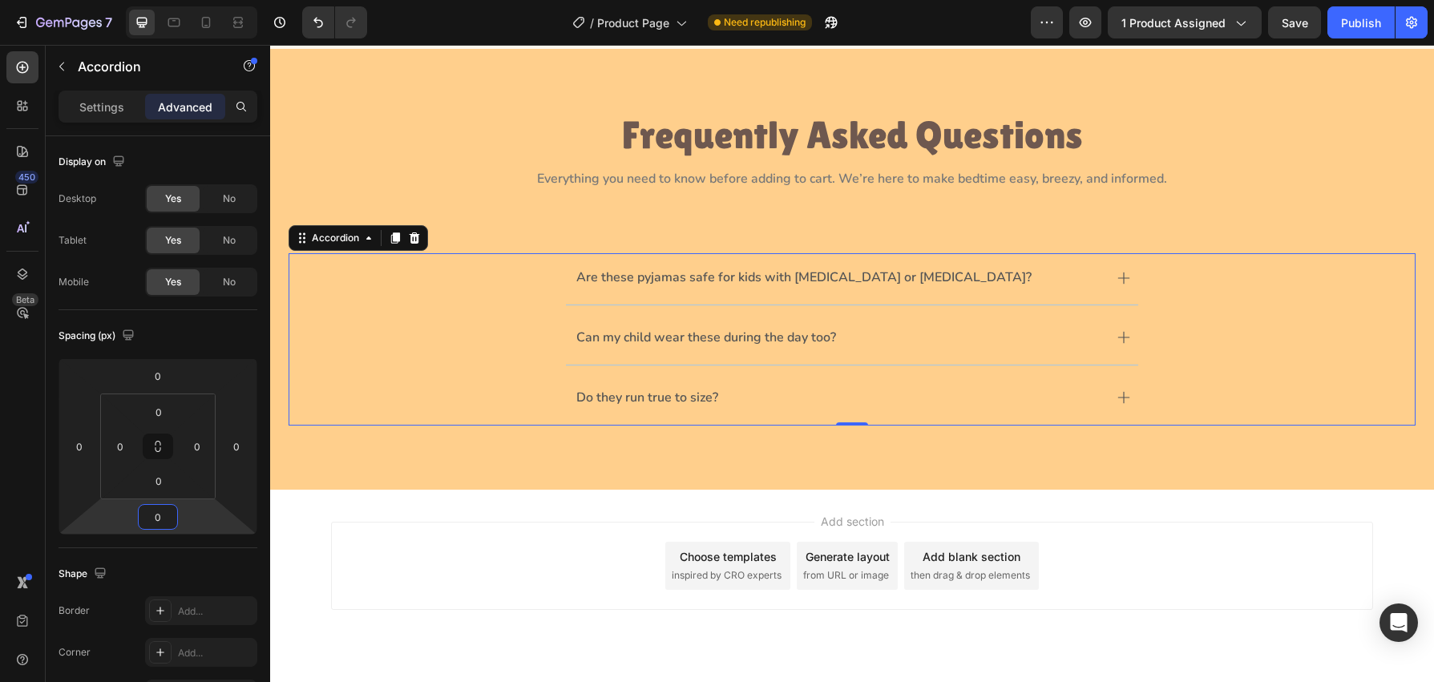
type input "0"
click at [509, 317] on div "Can my child wear these during the day too?" at bounding box center [852, 339] width 1126 height 52
click at [92, 111] on p "Settings" at bounding box center [101, 107] width 45 height 17
type input "10"
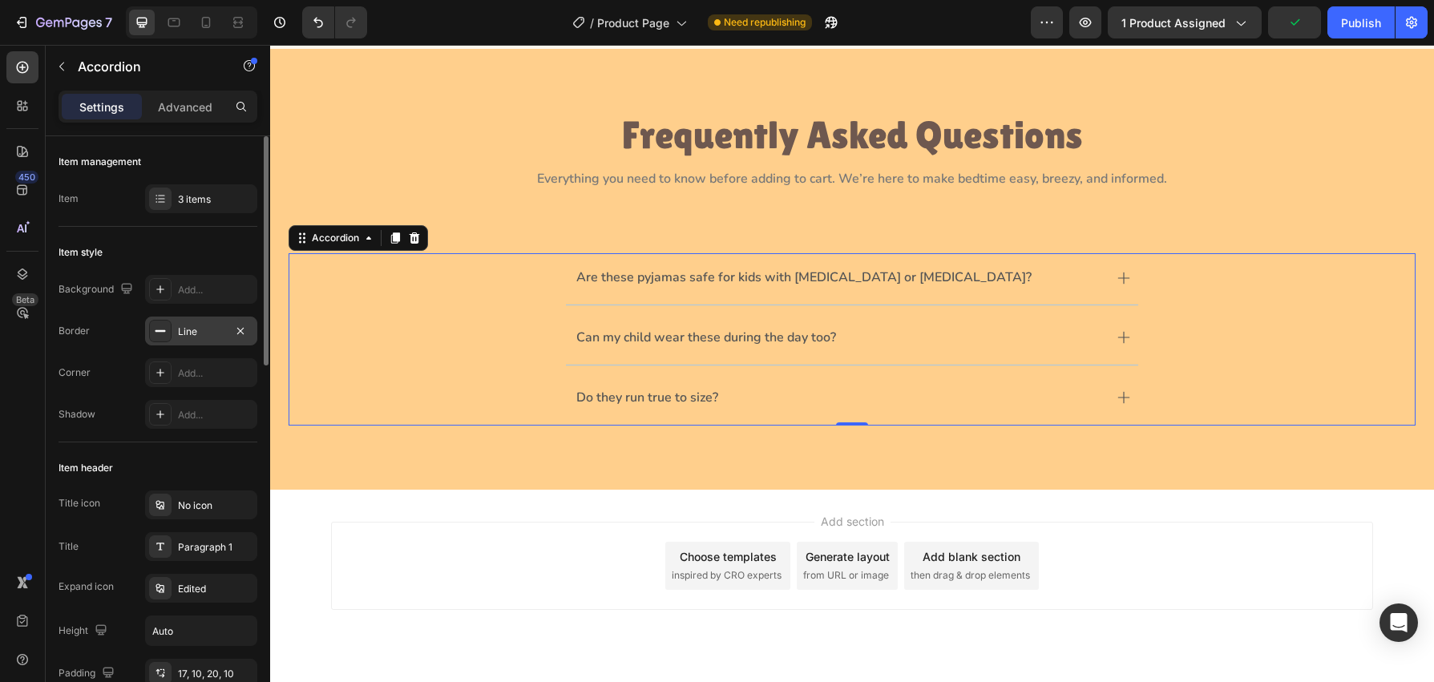
click at [160, 333] on icon at bounding box center [160, 331] width 13 height 13
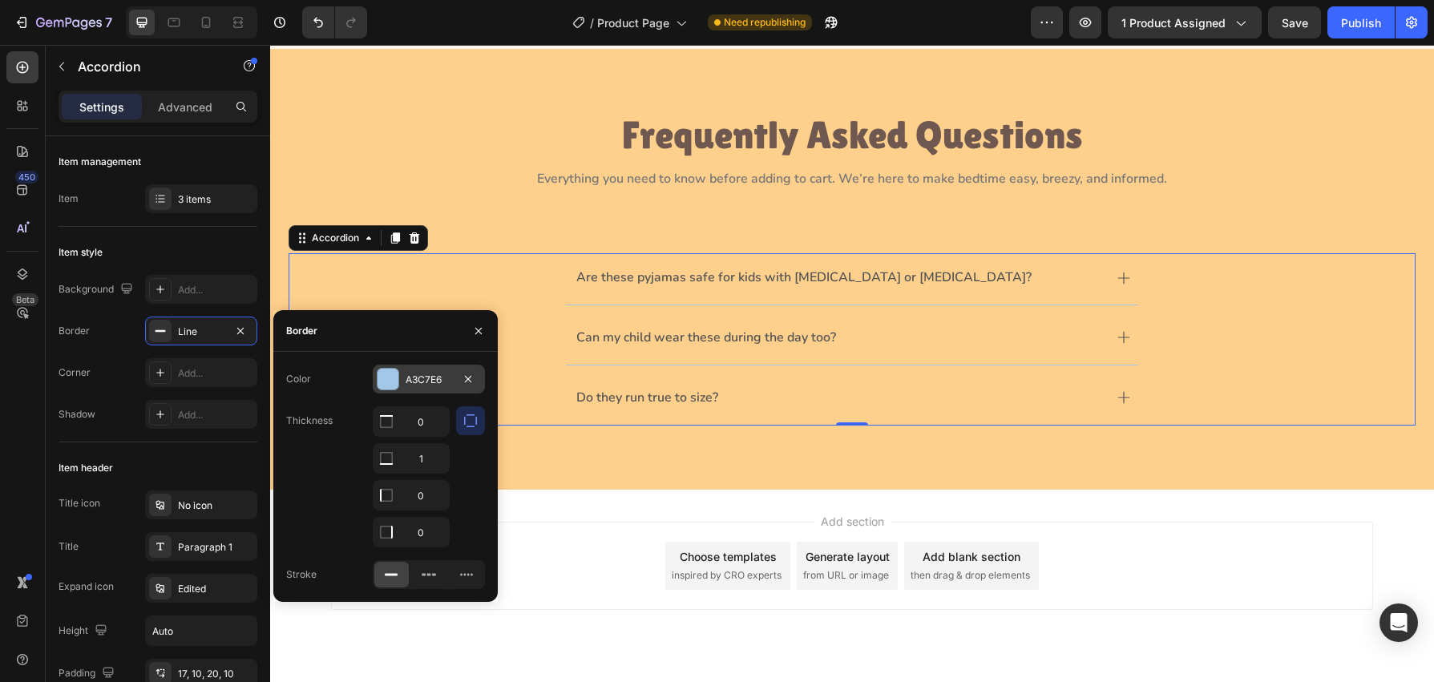
click at [427, 378] on div "A3C7E6" at bounding box center [429, 380] width 46 height 14
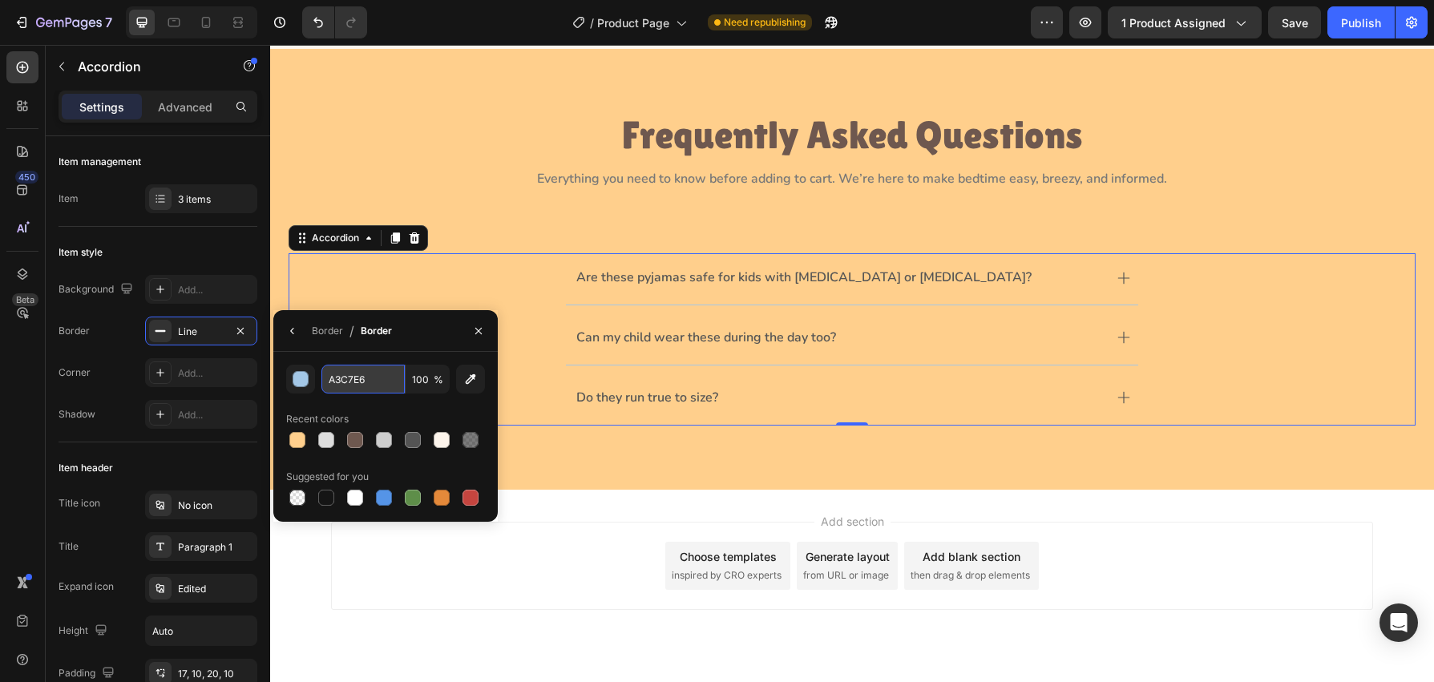
click at [372, 382] on input "A3C7E6" at bounding box center [362, 379] width 83 height 29
type input "ffffff"
click at [368, 282] on div "Are these pyjamas safe for kids with eczema or allergies?" at bounding box center [852, 279] width 1126 height 52
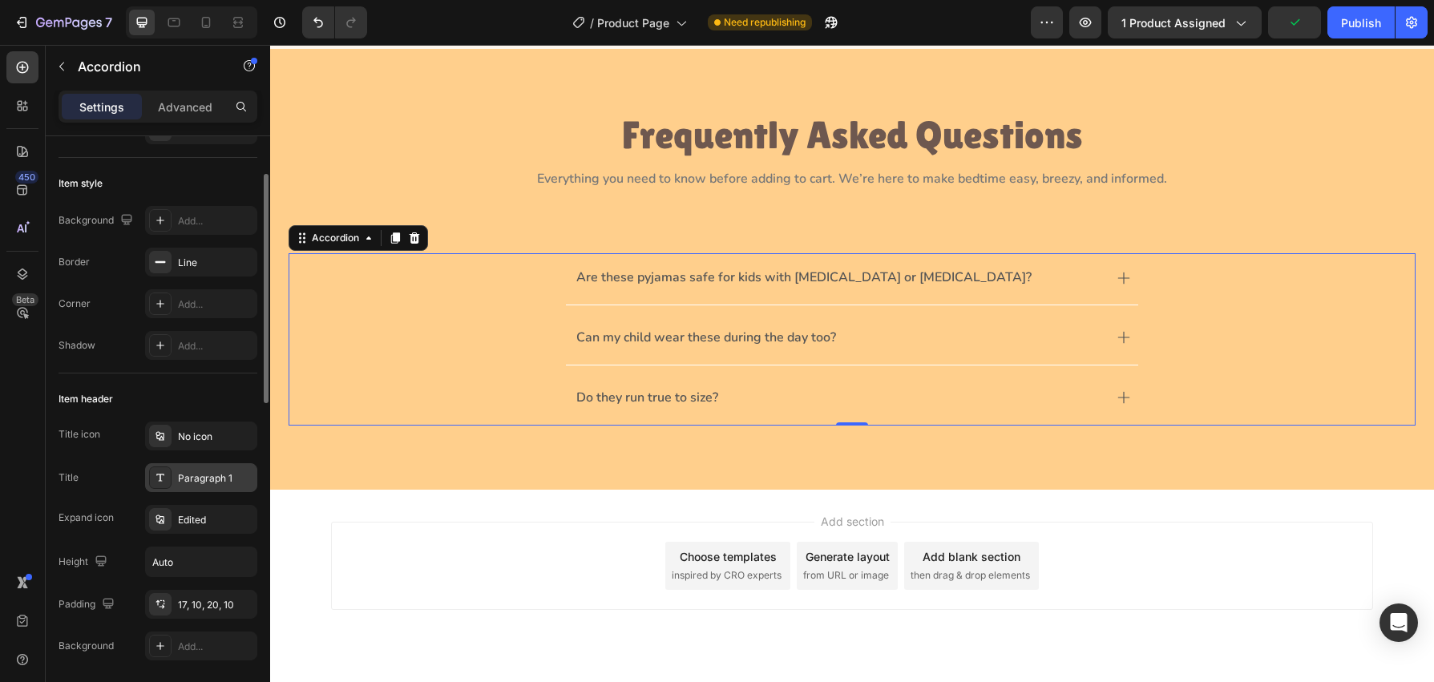
scroll to position [87, 0]
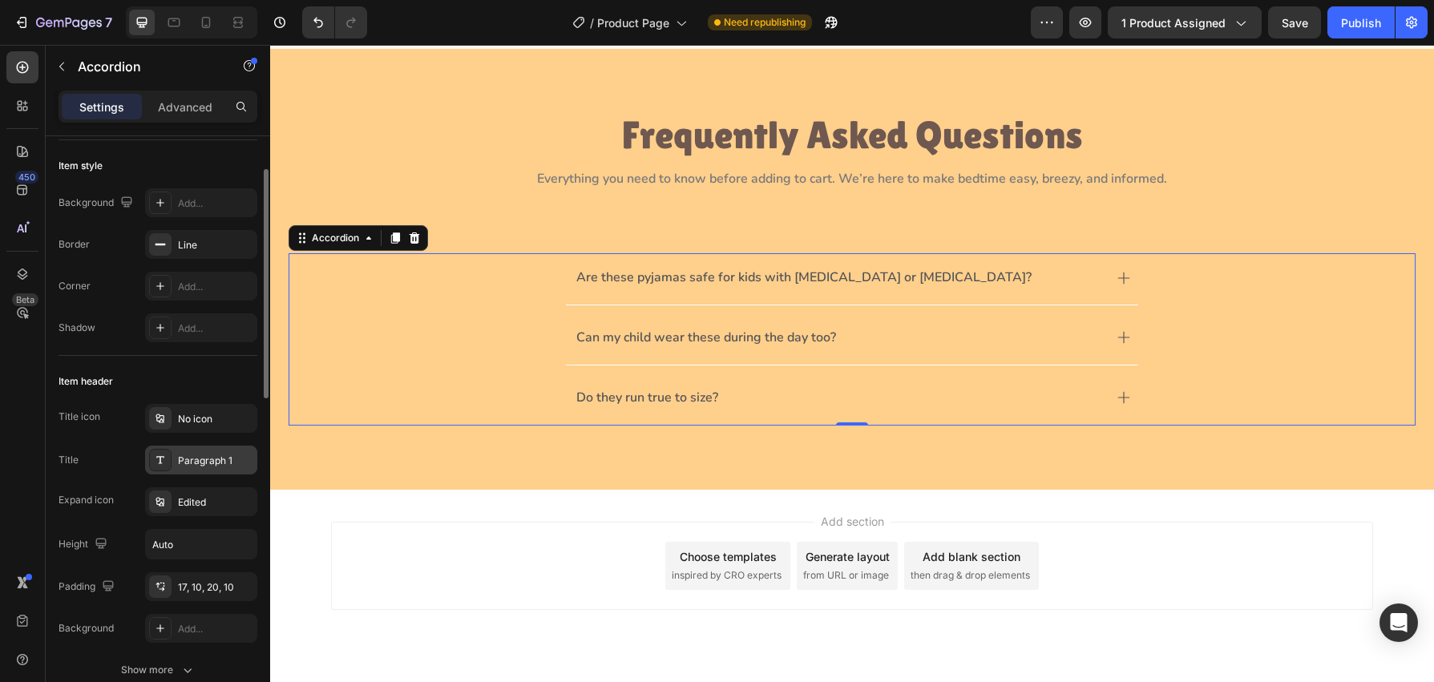
click at [199, 455] on div "Paragraph 1" at bounding box center [215, 461] width 75 height 14
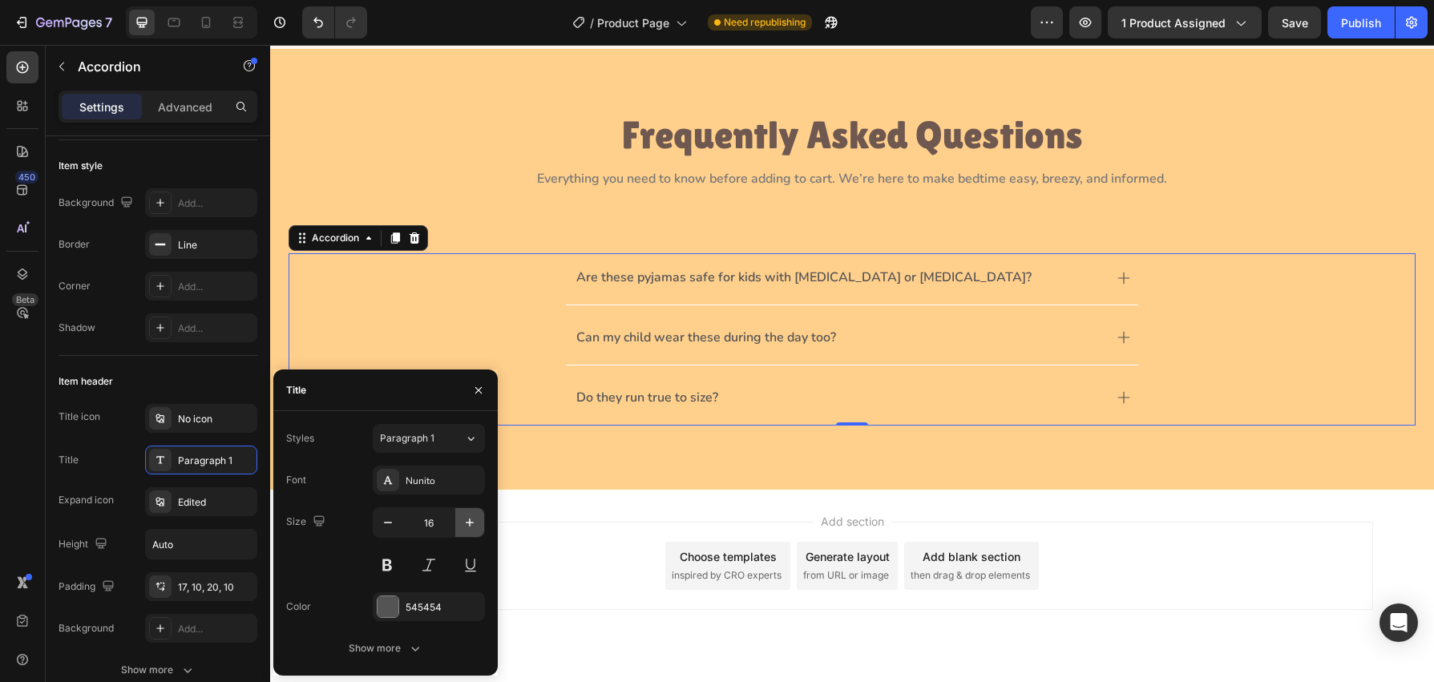
click at [474, 520] on icon "button" at bounding box center [470, 523] width 16 height 16
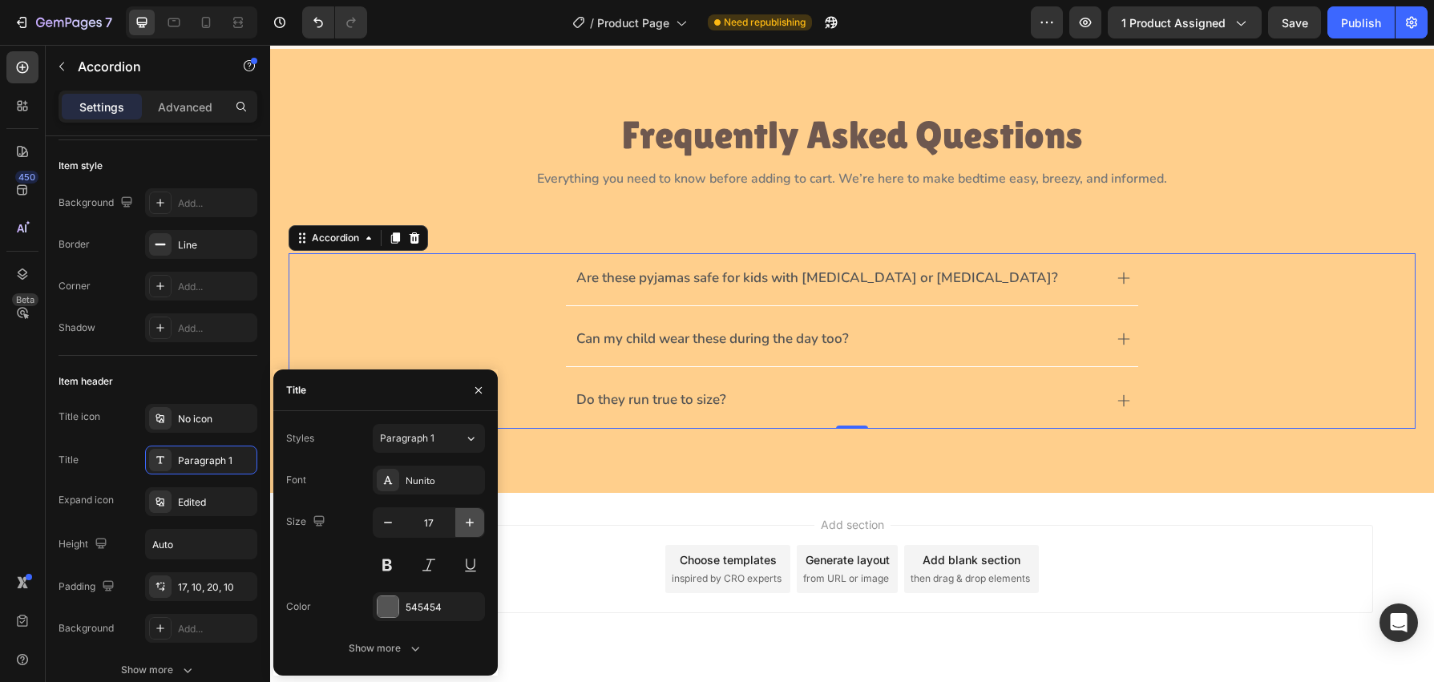
click at [474, 520] on icon "button" at bounding box center [470, 523] width 16 height 16
type input "18"
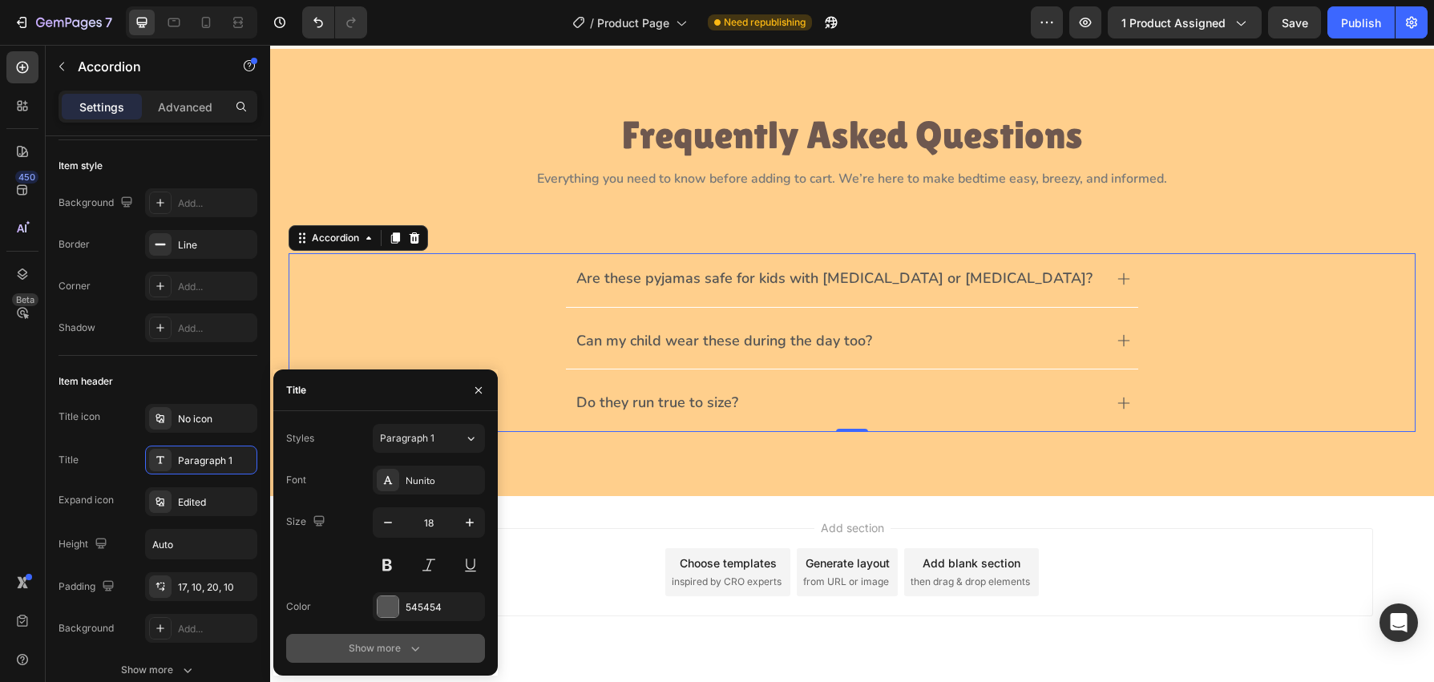
click at [419, 647] on icon "button" at bounding box center [415, 649] width 16 height 16
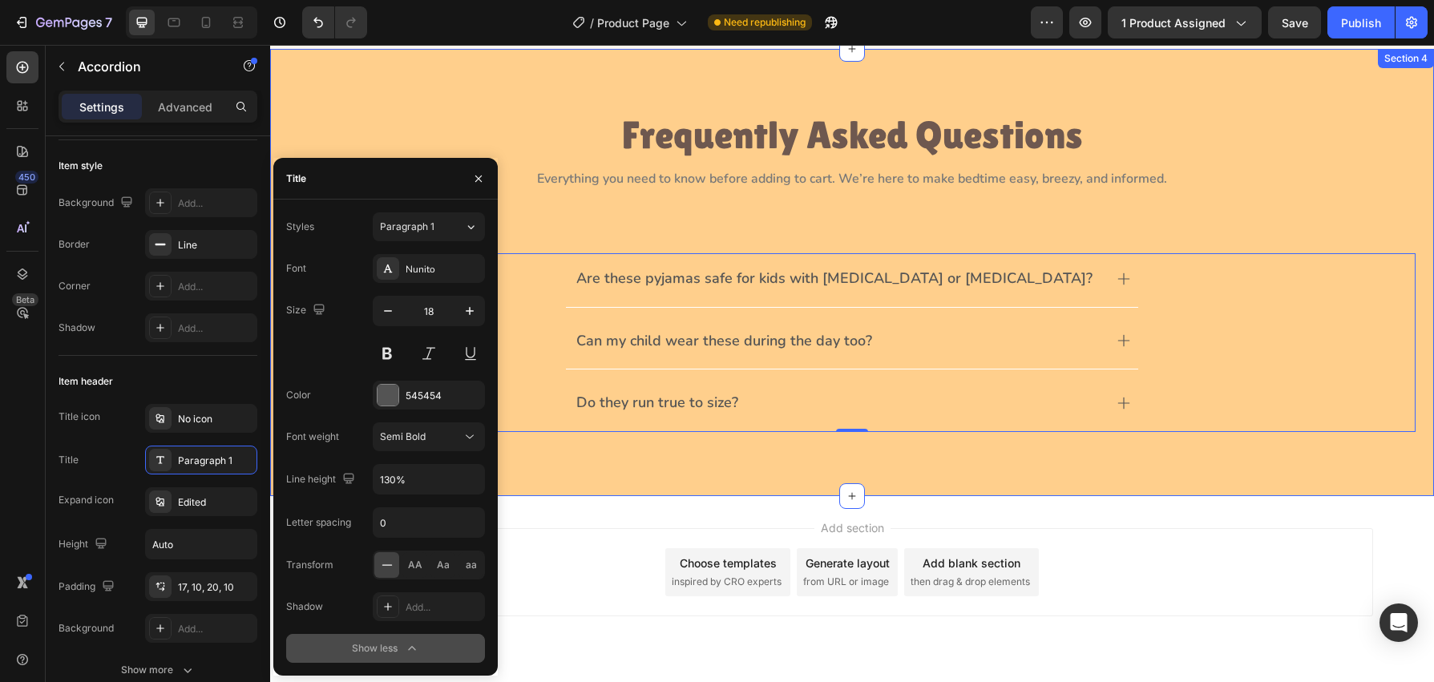
click at [670, 451] on div "Frequently Asked Questions Heading Everything you need to know before adding to…" at bounding box center [852, 272] width 1164 height 447
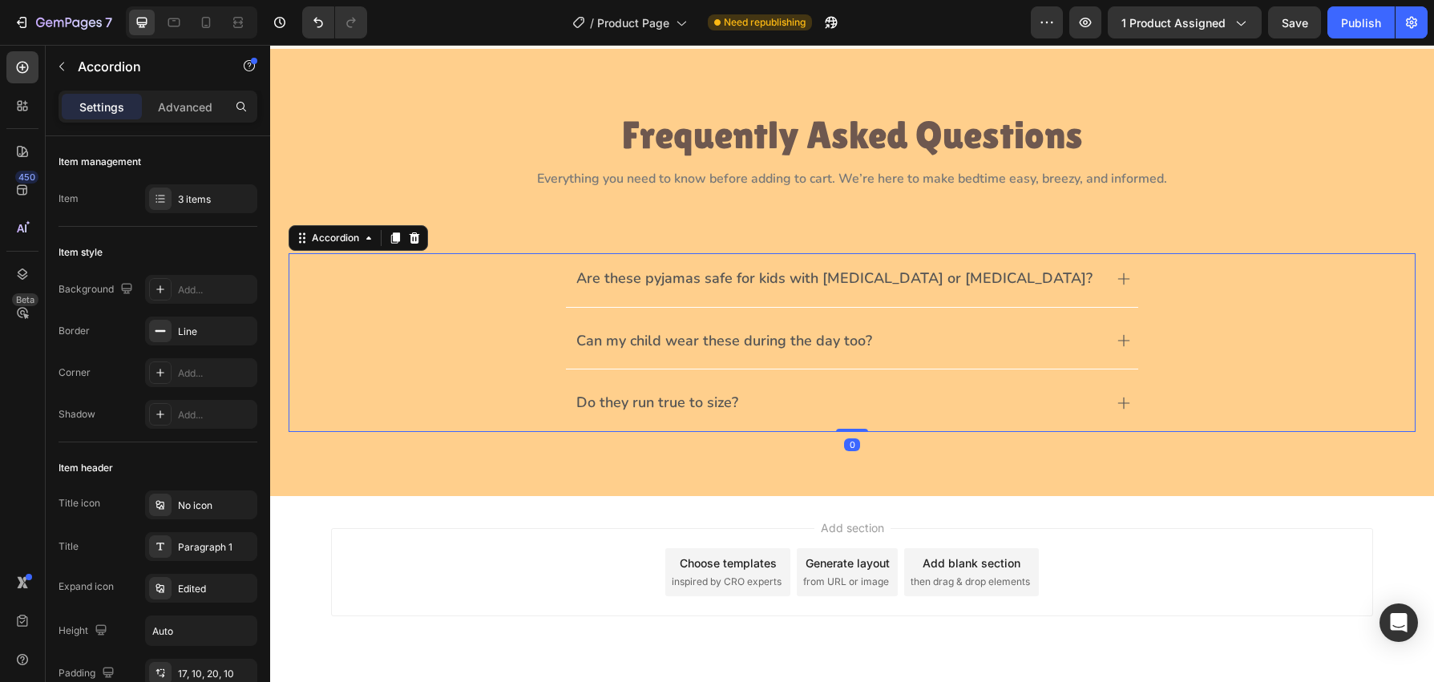
click at [510, 295] on div "Are these pyjamas safe for kids with eczema or allergies?" at bounding box center [852, 280] width 1126 height 54
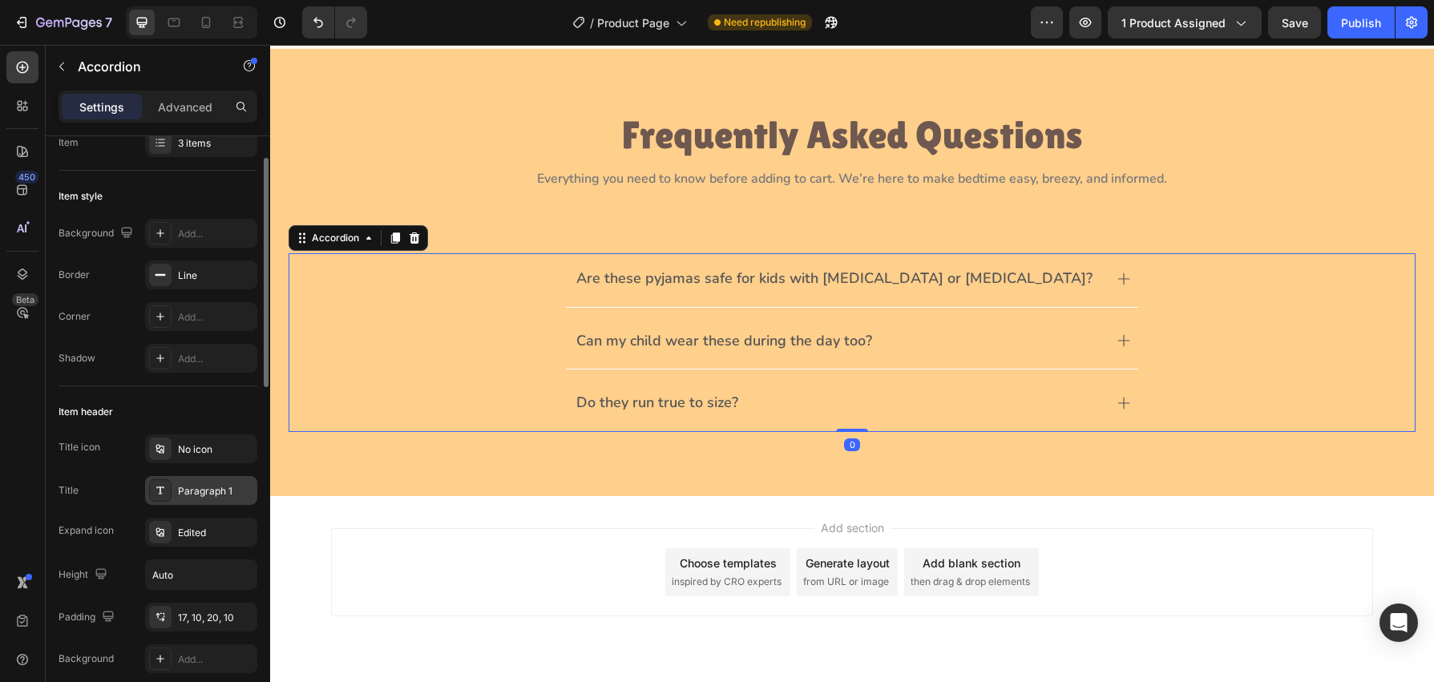
click at [201, 492] on div "Paragraph 1" at bounding box center [215, 491] width 75 height 14
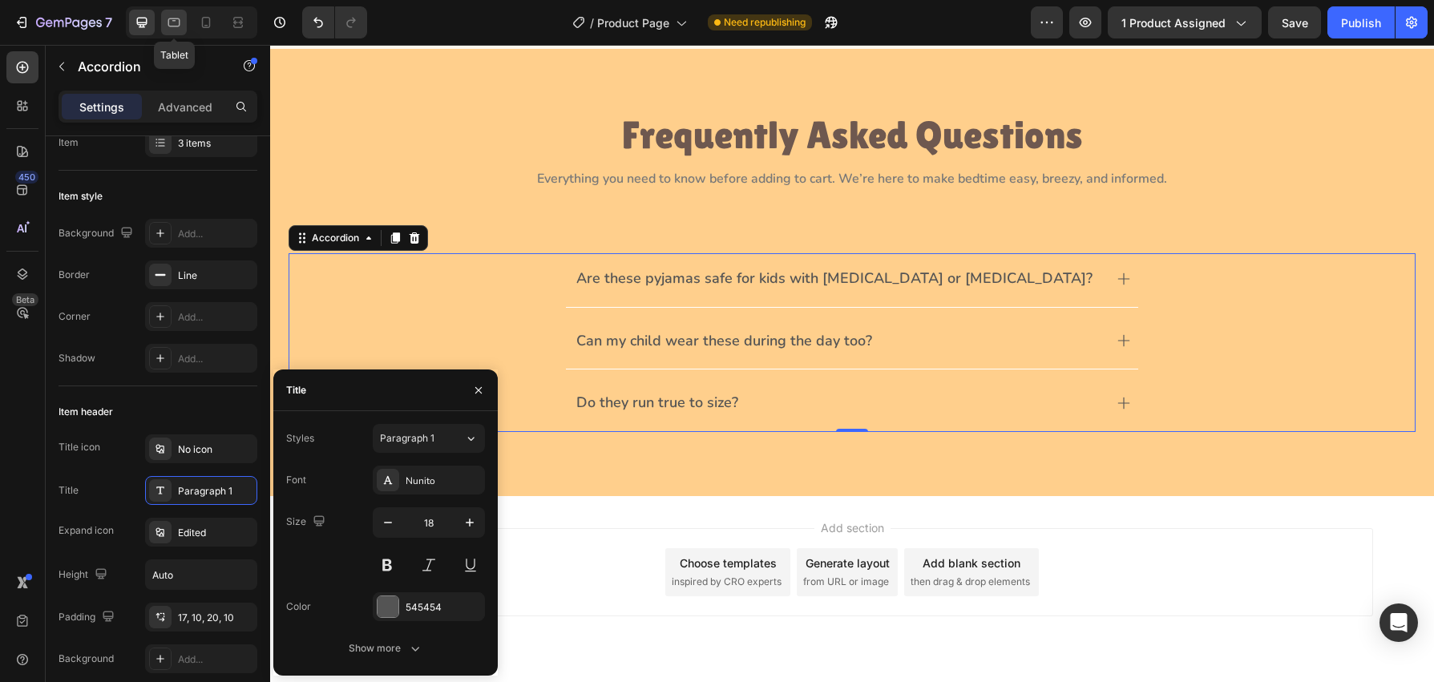
click at [166, 27] on icon at bounding box center [174, 22] width 16 height 16
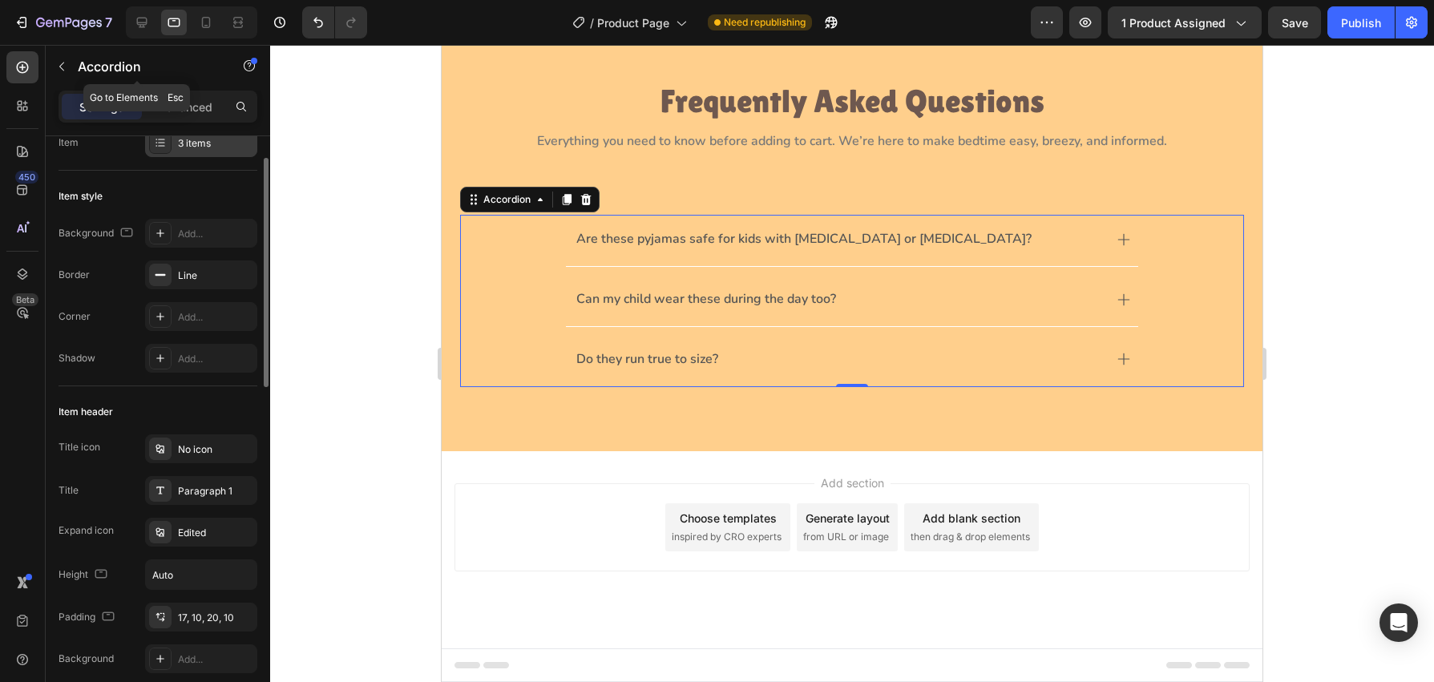
scroll to position [937, 0]
click at [211, 494] on div "Paragraph 1" at bounding box center [215, 491] width 75 height 14
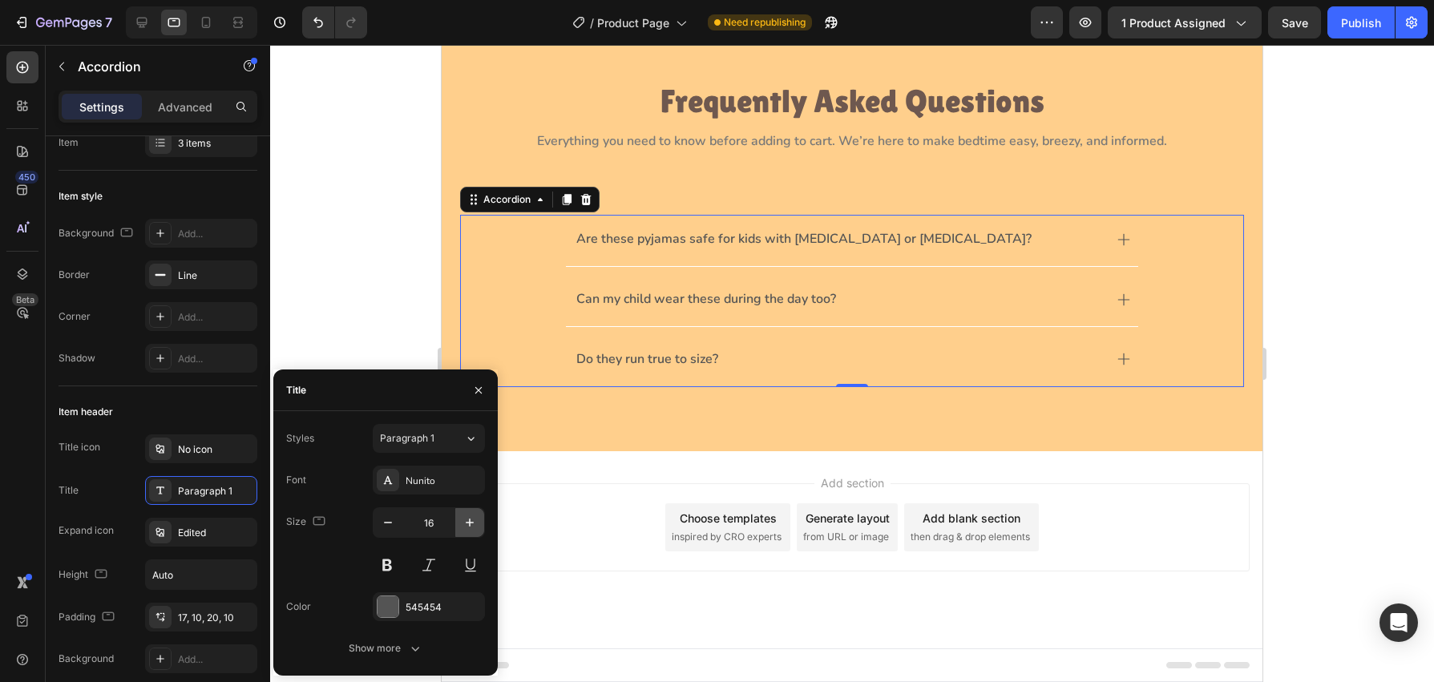
click at [471, 524] on icon "button" at bounding box center [470, 523] width 16 height 16
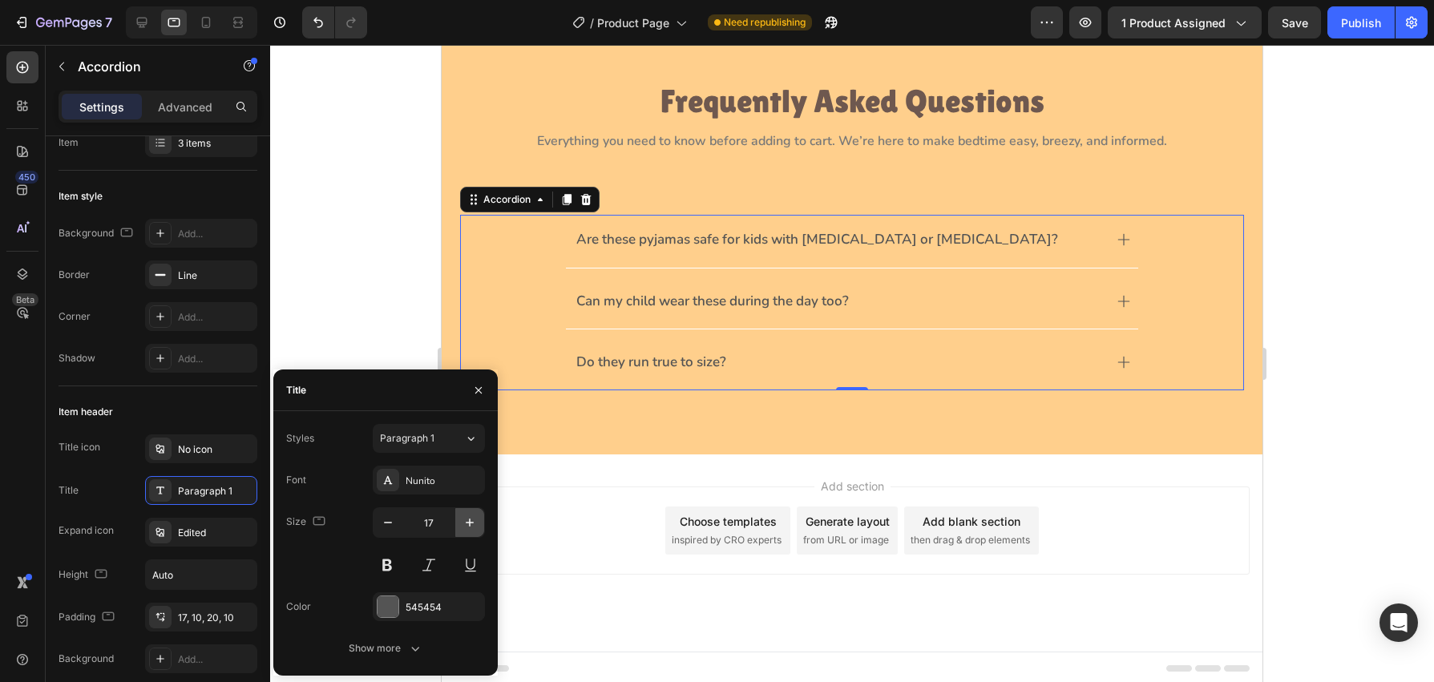
click at [471, 525] on icon "button" at bounding box center [470, 523] width 16 height 16
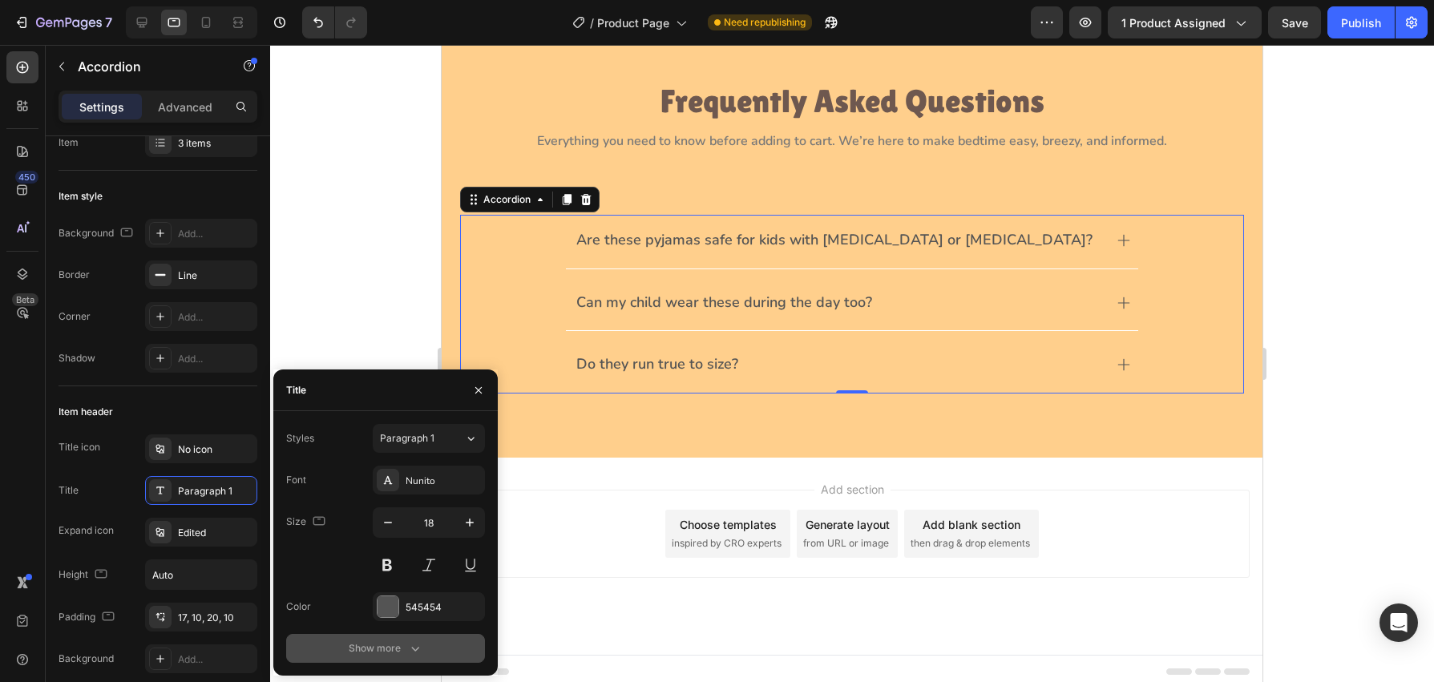
click at [418, 641] on icon "button" at bounding box center [415, 649] width 16 height 16
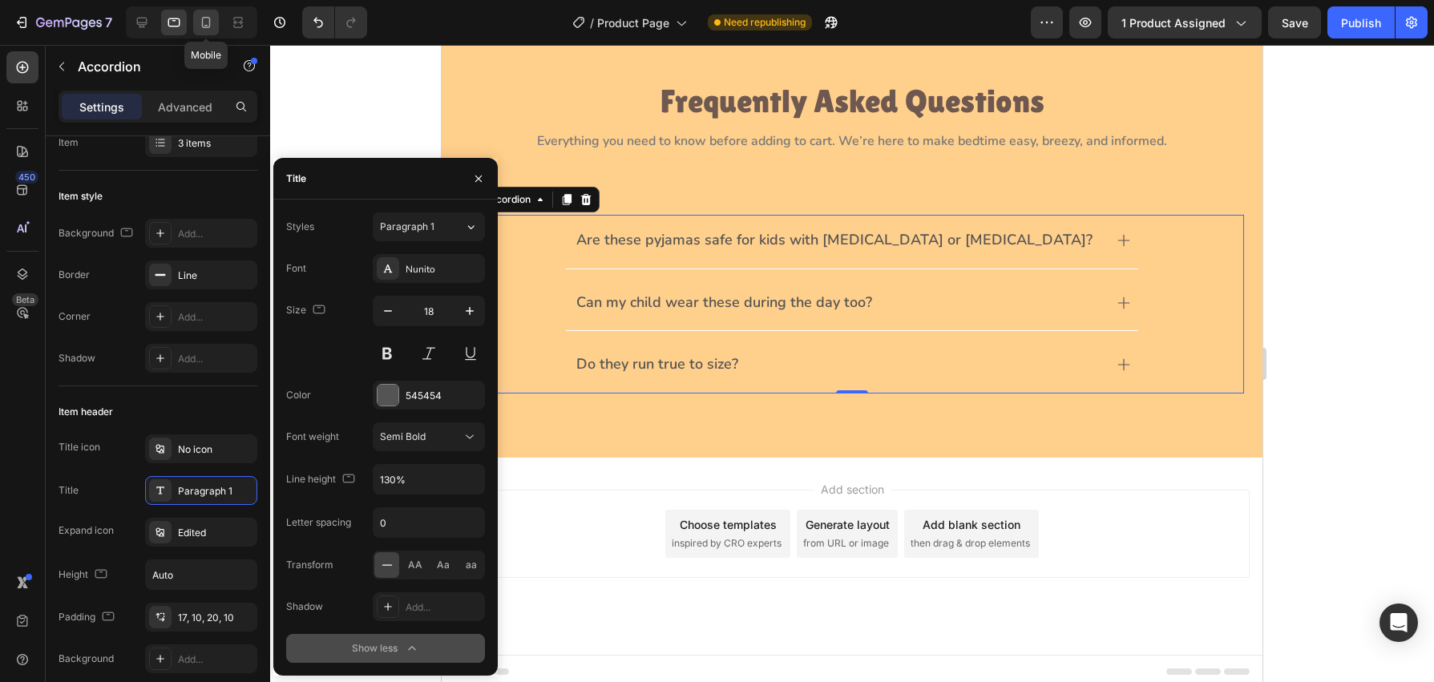
click at [206, 22] on icon at bounding box center [206, 22] width 16 height 16
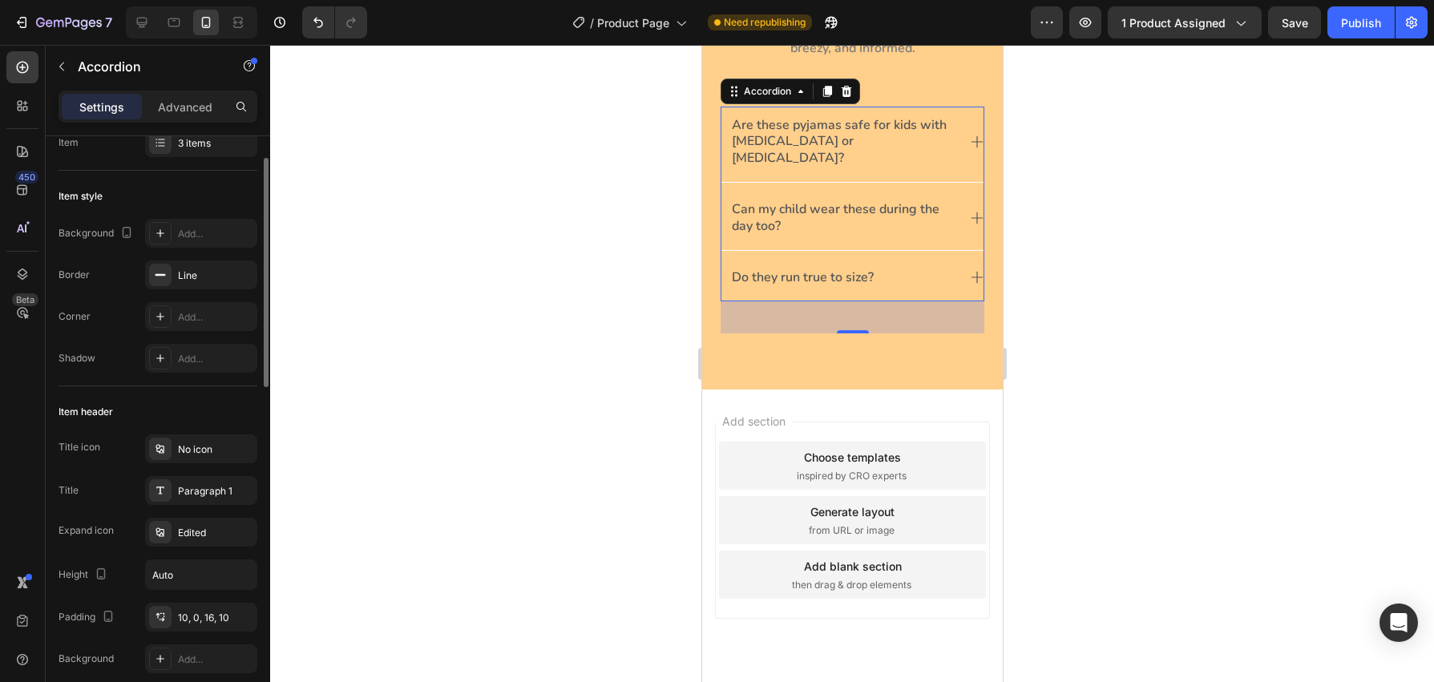
scroll to position [942, 0]
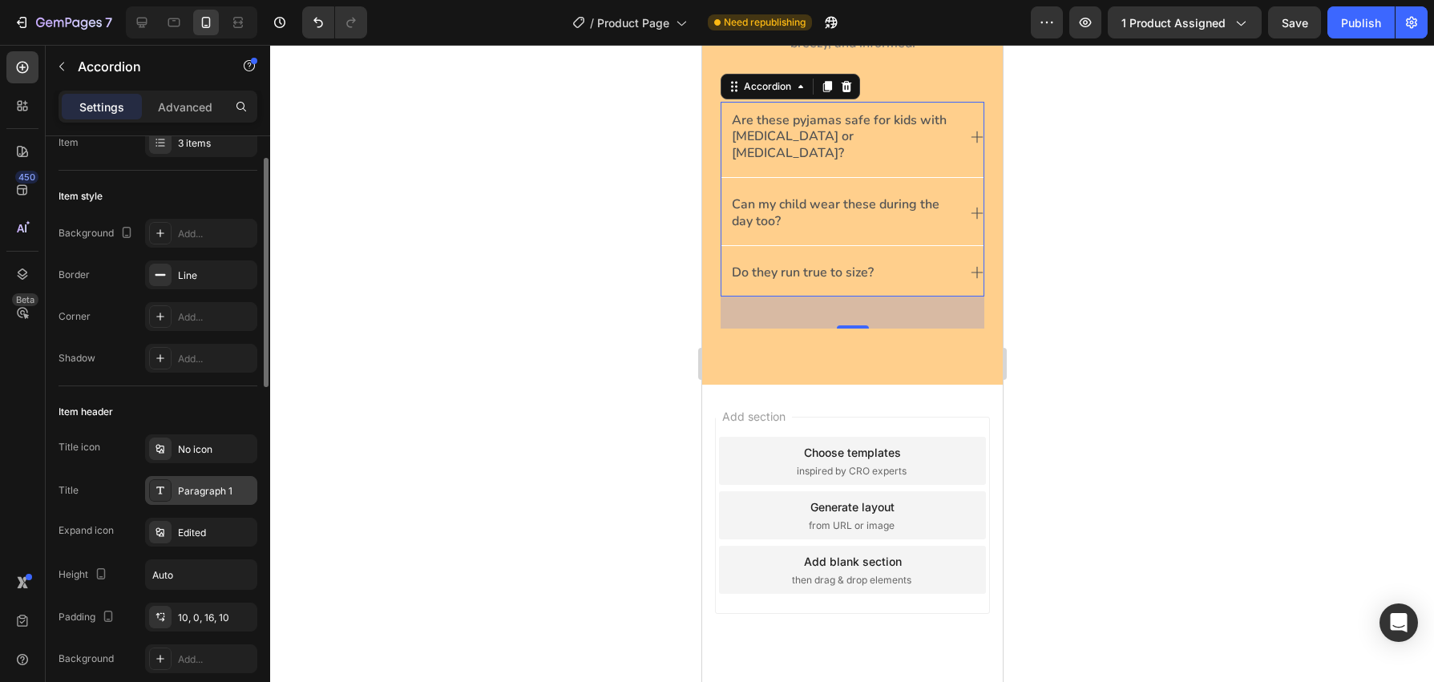
click at [196, 493] on div "Paragraph 1" at bounding box center [215, 491] width 75 height 14
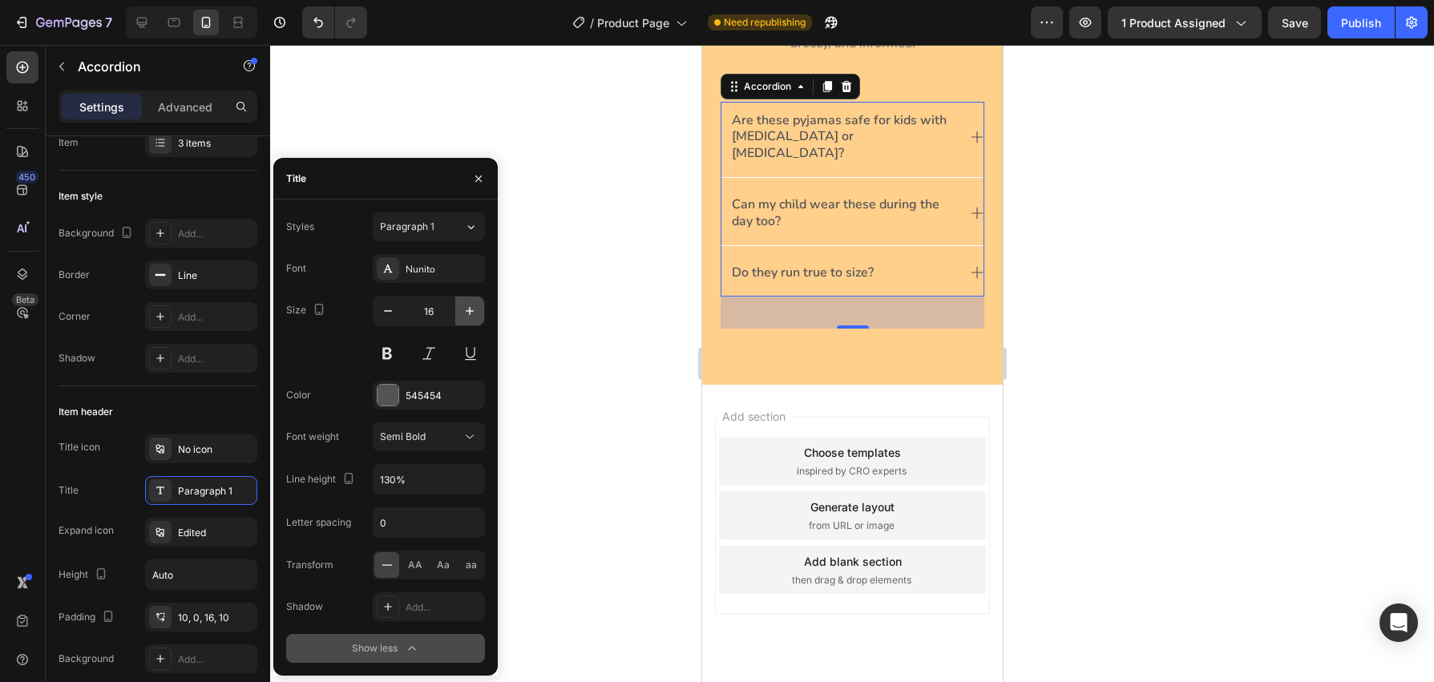
click at [466, 321] on button "button" at bounding box center [469, 311] width 29 height 29
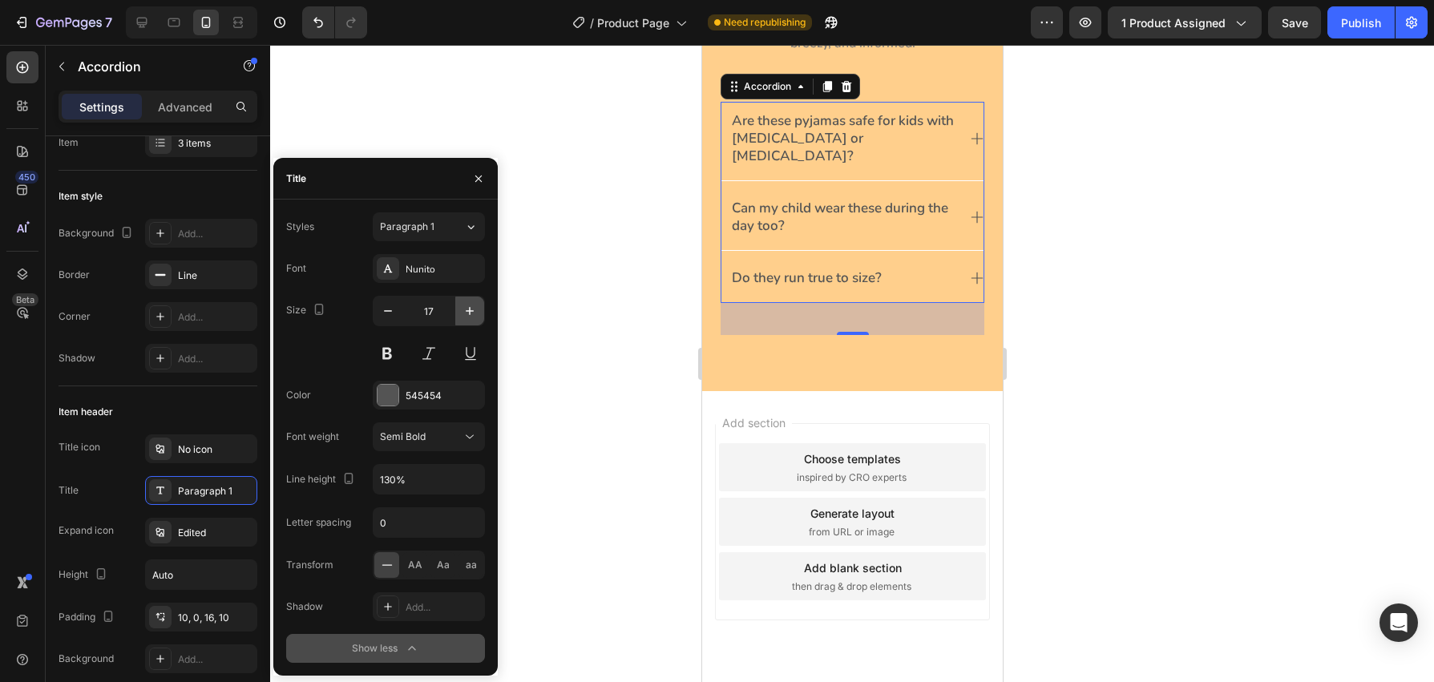
click at [467, 321] on button "button" at bounding box center [469, 311] width 29 height 29
type input "18"
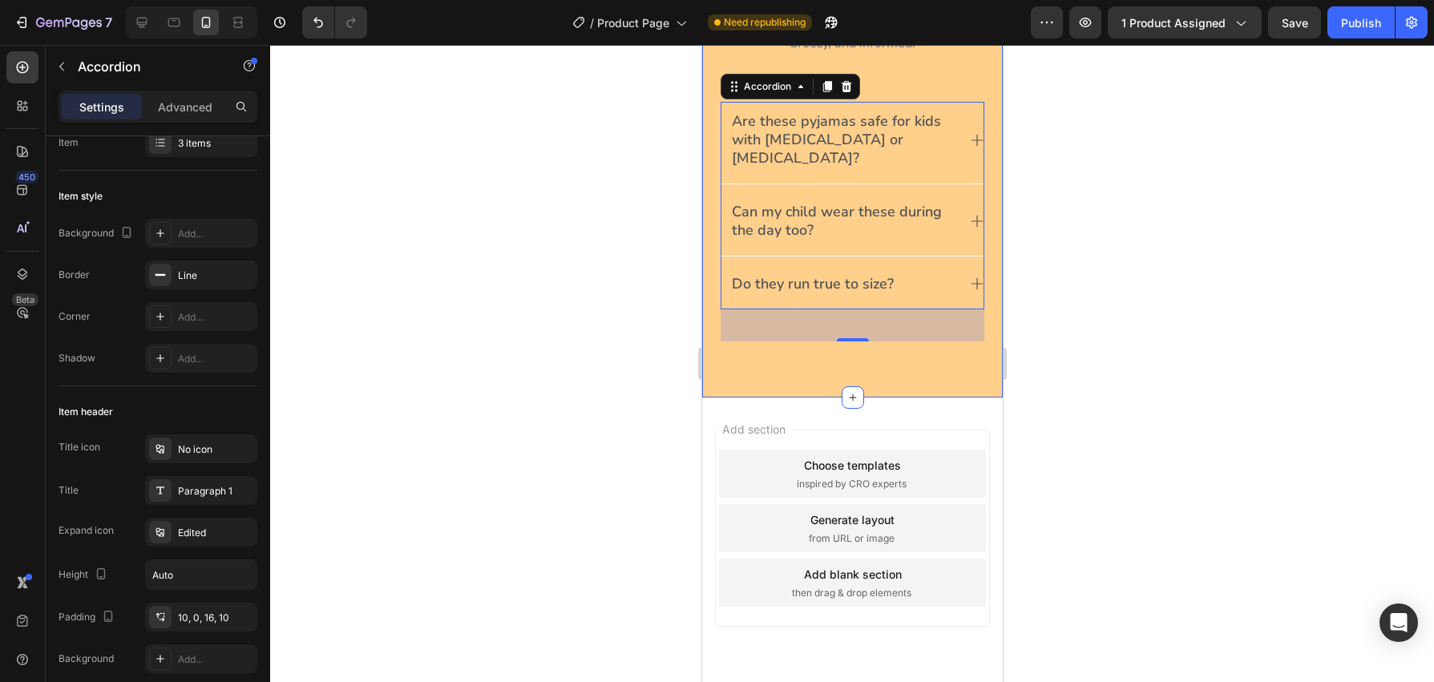
click at [666, 343] on div at bounding box center [852, 363] width 1164 height 637
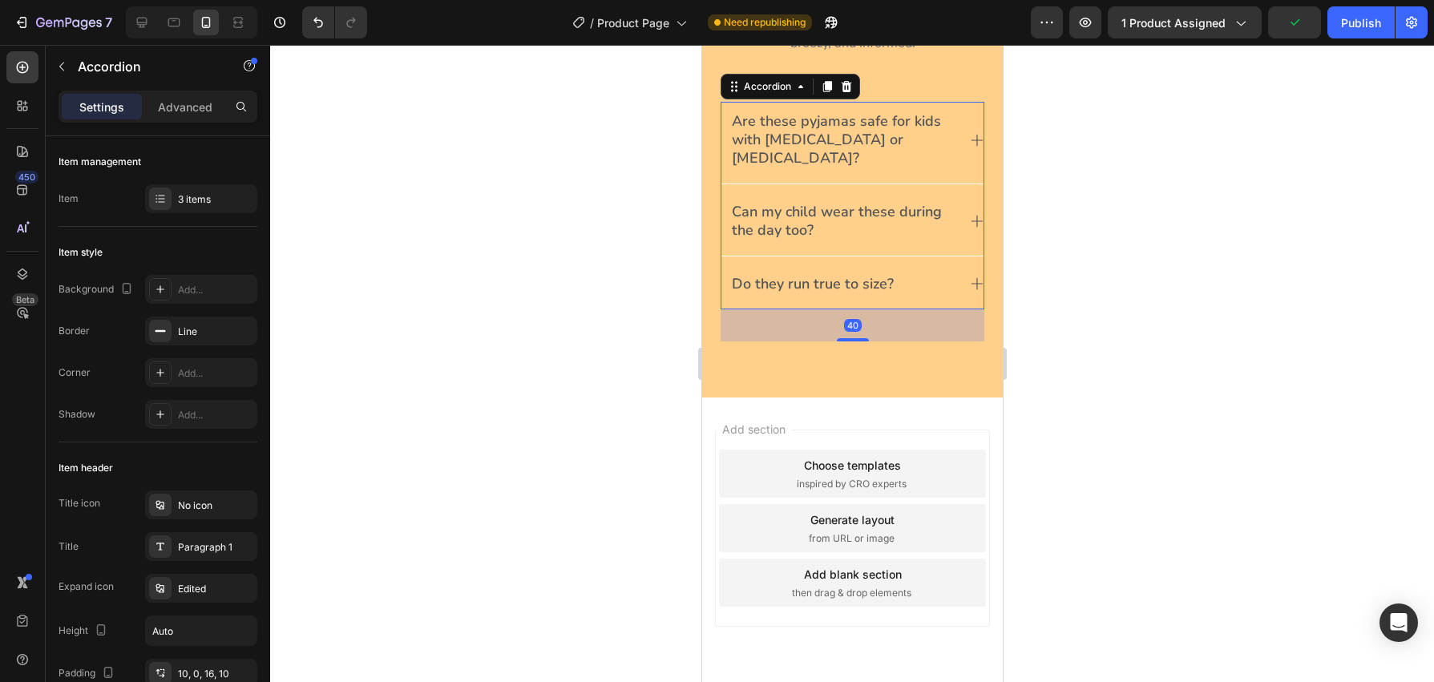
click at [807, 285] on div "Do they run true to size?" at bounding box center [852, 287] width 262 height 44
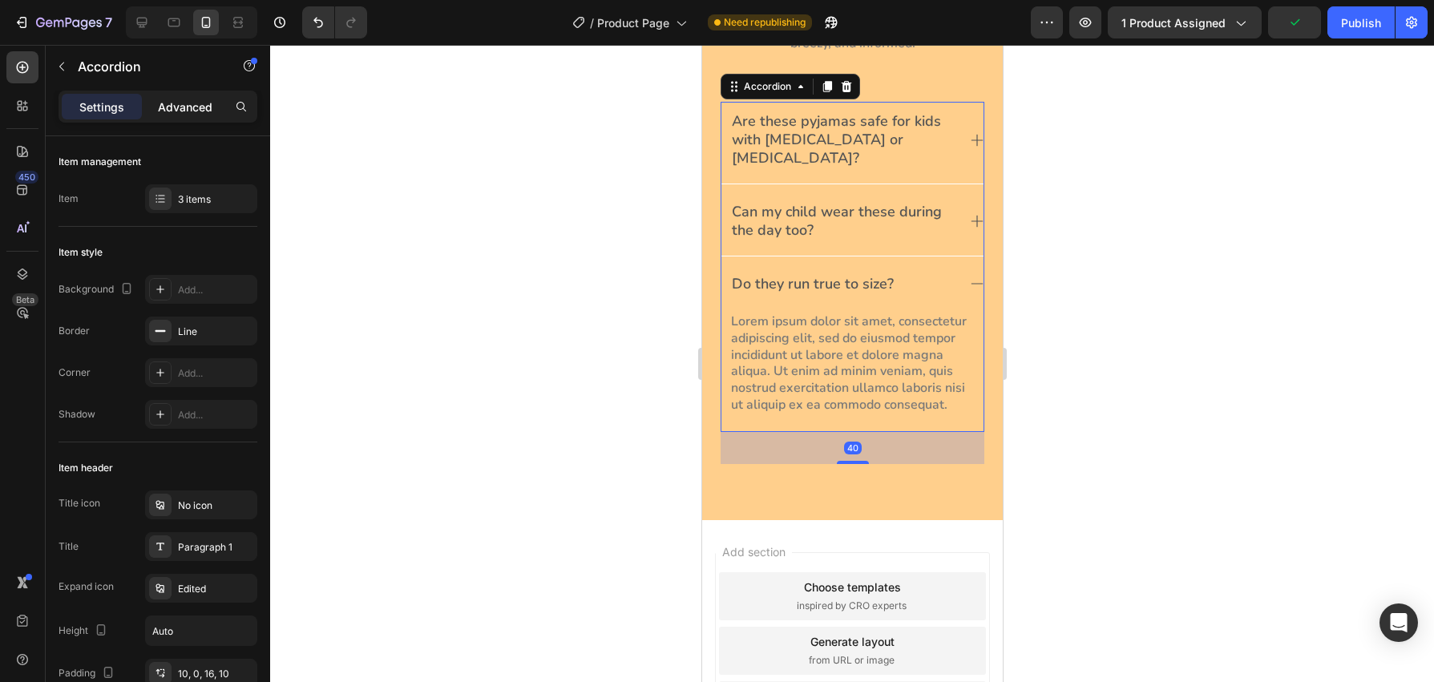
click at [192, 119] on div "Advanced" at bounding box center [185, 107] width 80 height 26
type input "100%"
type input "100"
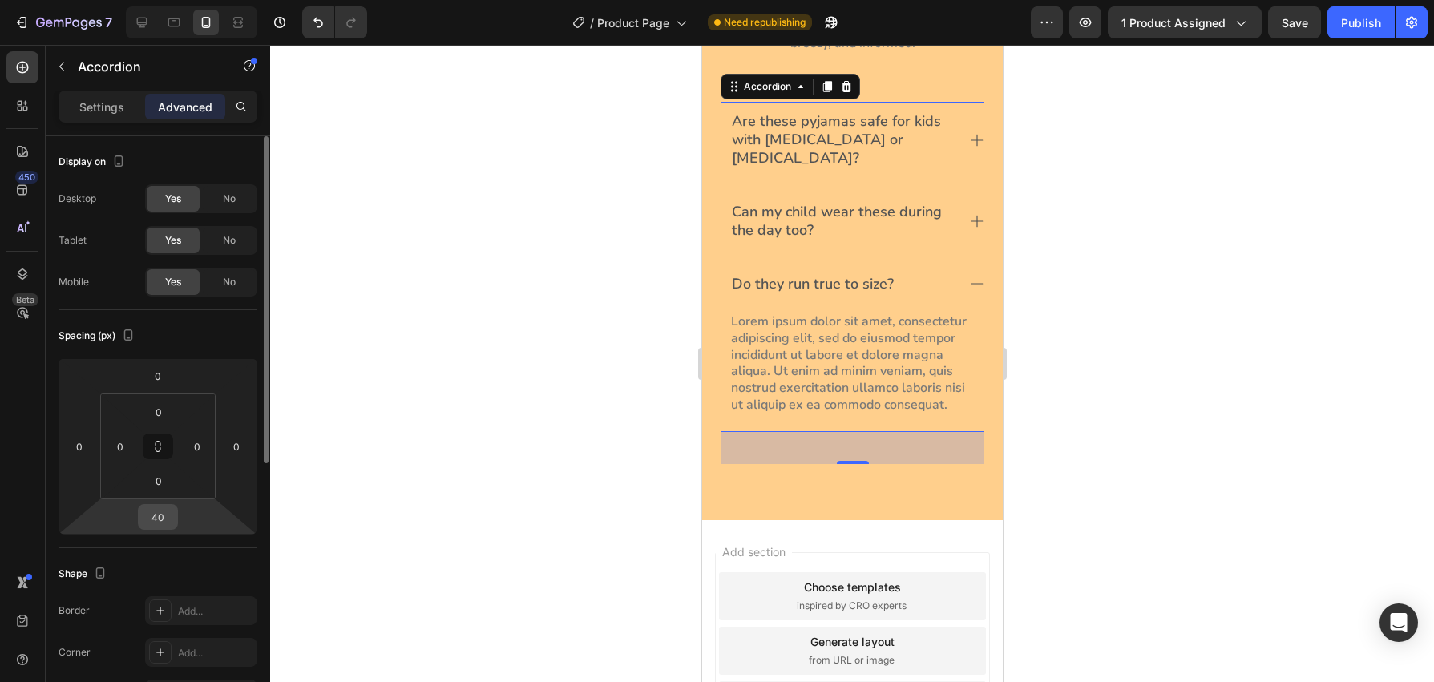
click at [168, 511] on input "40" at bounding box center [158, 517] width 32 height 24
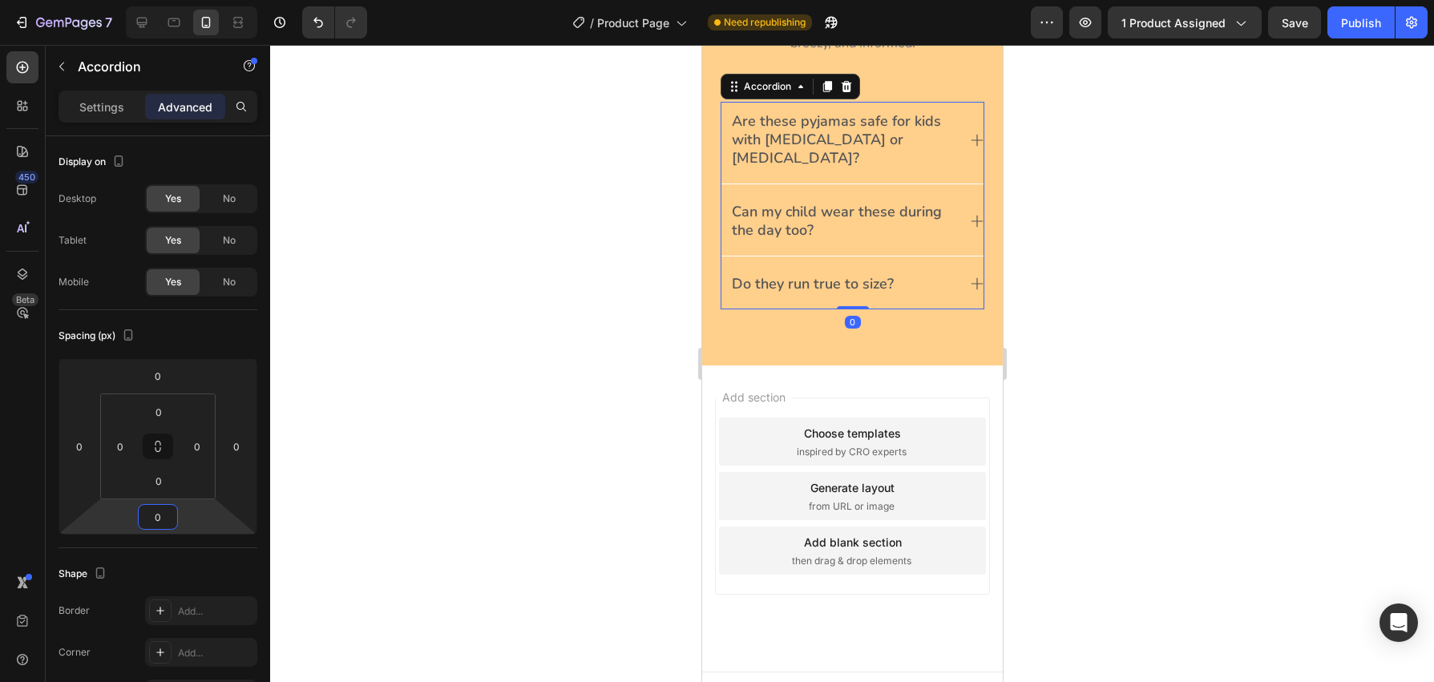
type input "0"
click at [617, 257] on div at bounding box center [852, 363] width 1164 height 637
click at [839, 129] on p "Are these pyjamas safe for kids with eczema or allergies?" at bounding box center [843, 140] width 224 height 56
click at [105, 103] on p "Settings" at bounding box center [101, 107] width 45 height 17
type input "10"
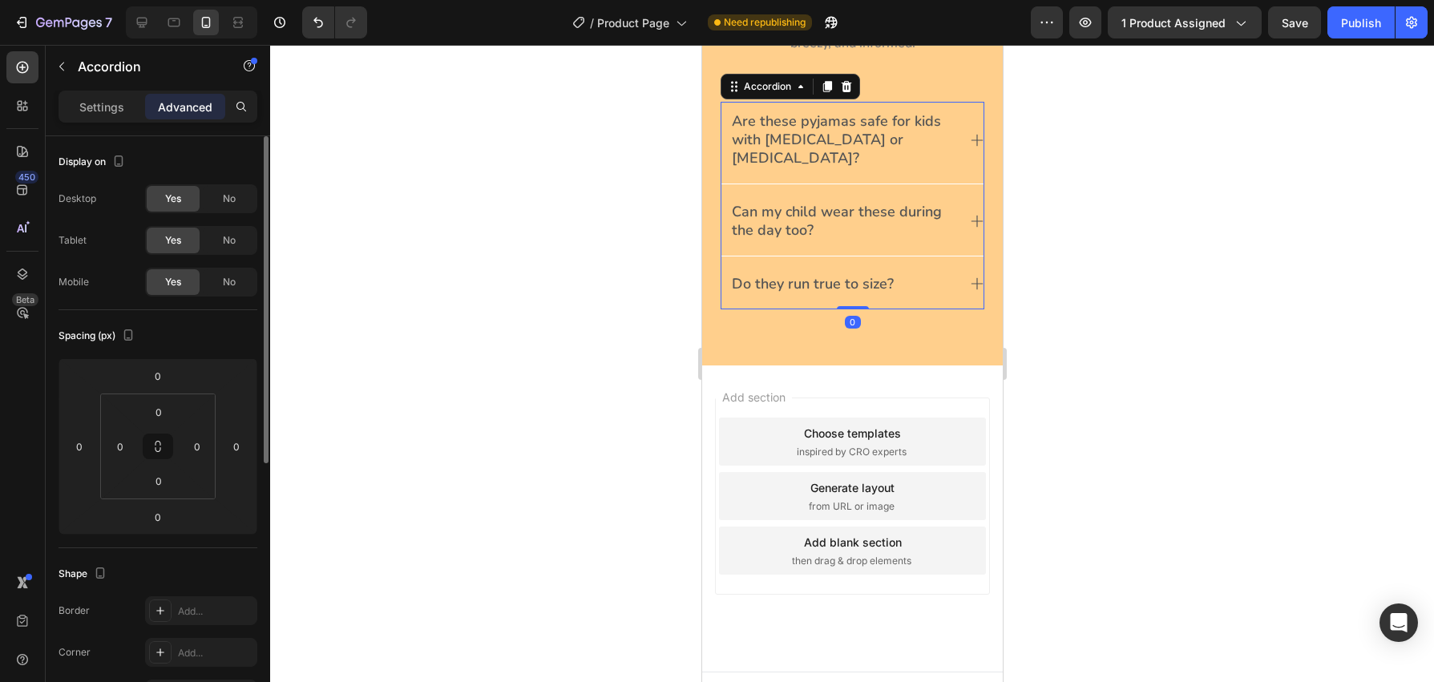
type input "10"
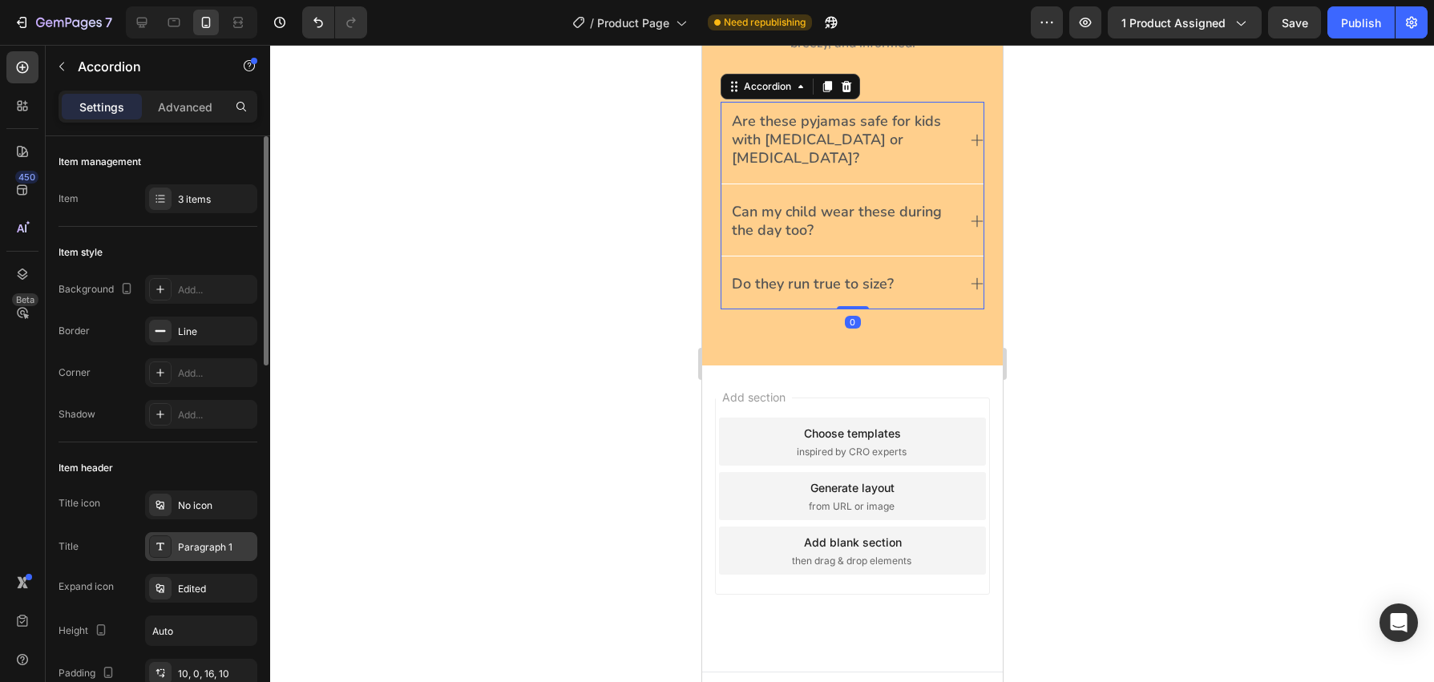
click at [198, 545] on div "Paragraph 1" at bounding box center [215, 547] width 75 height 14
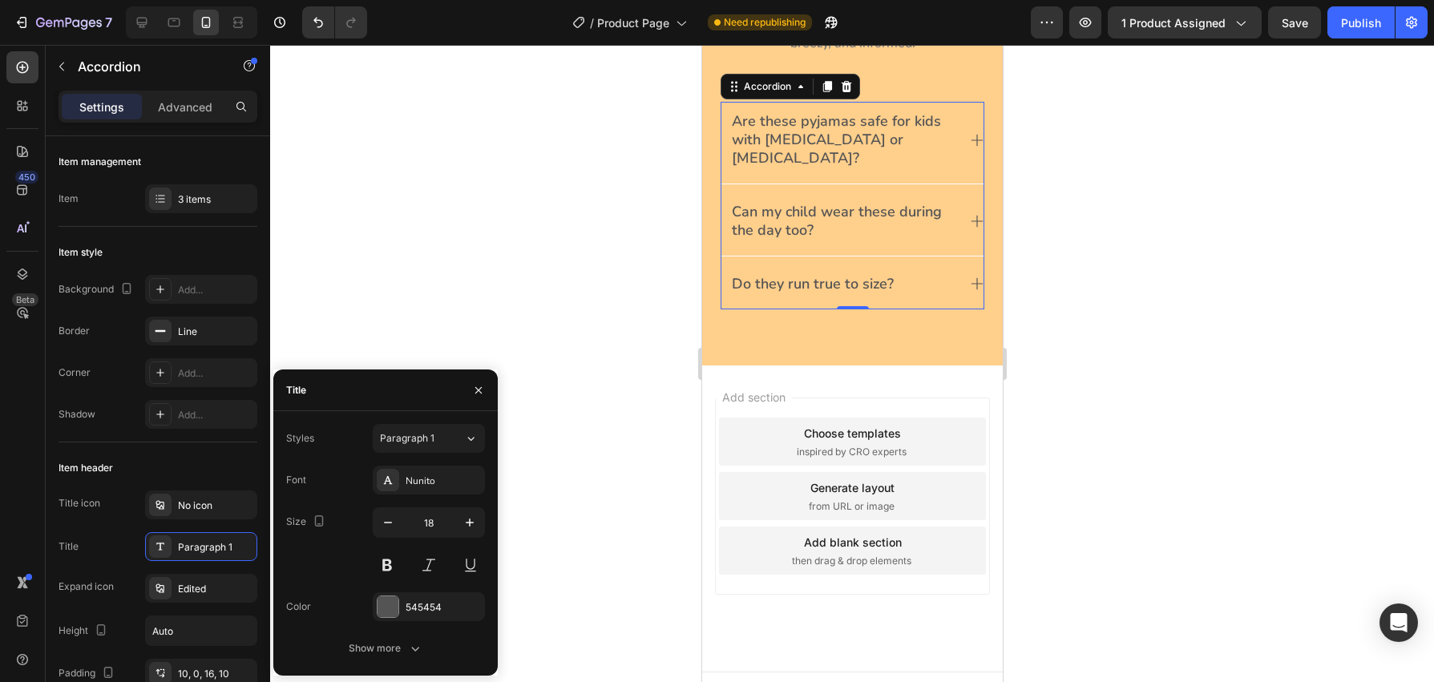
drag, startPoint x: 415, startPoint y: 295, endPoint x: 439, endPoint y: 285, distance: 25.9
click at [415, 295] on div at bounding box center [852, 363] width 1164 height 637
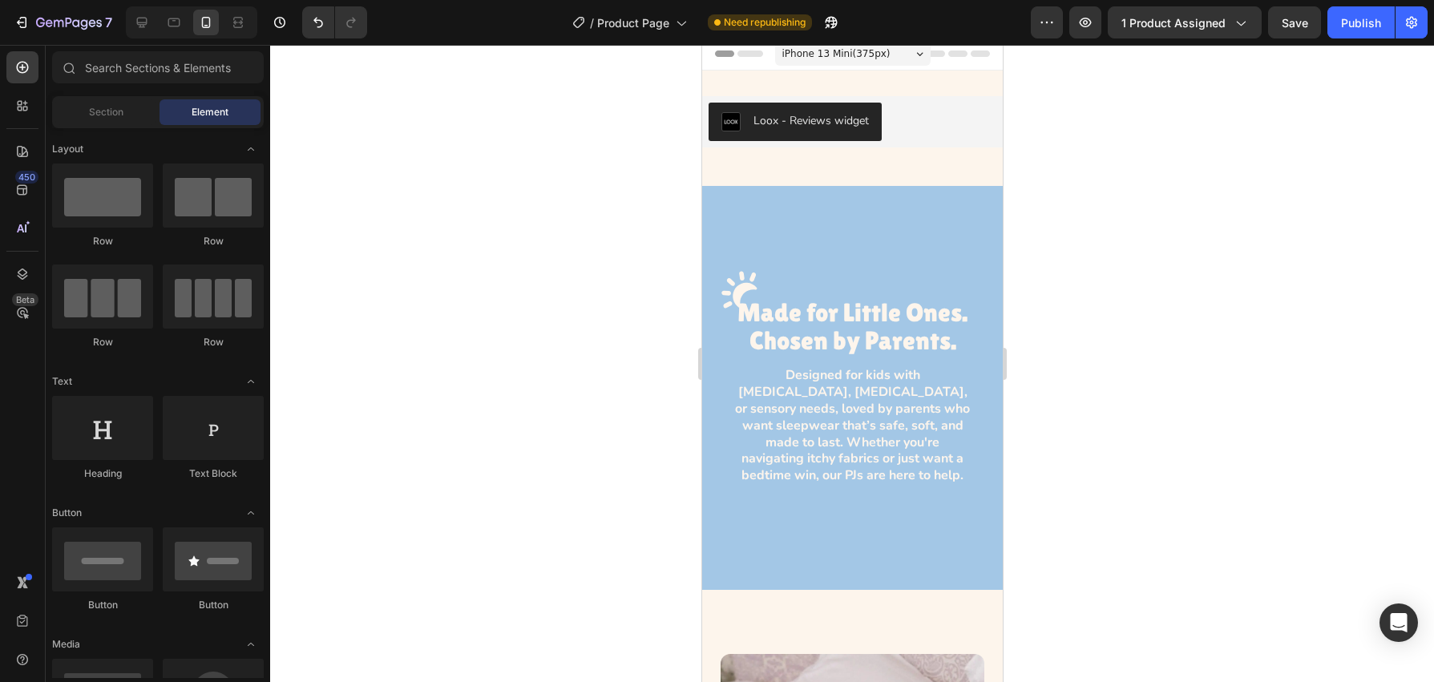
scroll to position [0, 0]
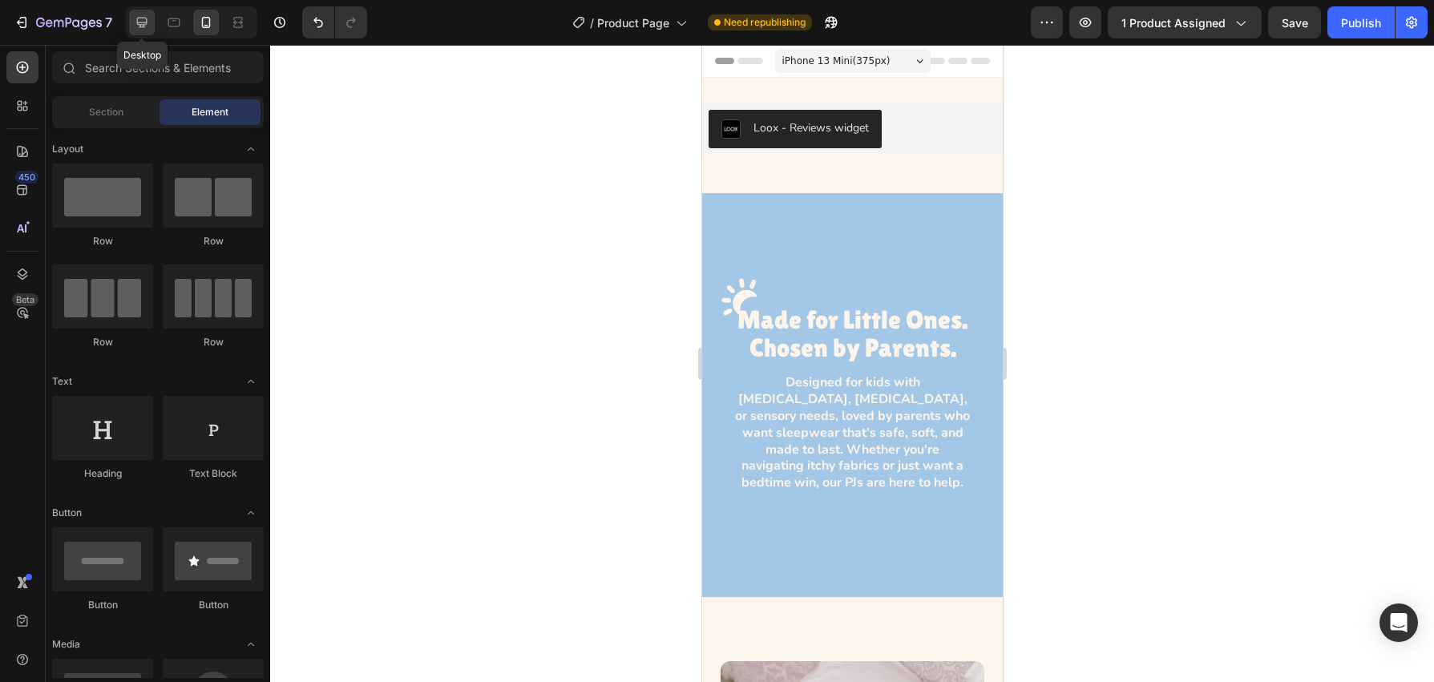
click at [142, 24] on icon at bounding box center [142, 23] width 10 height 10
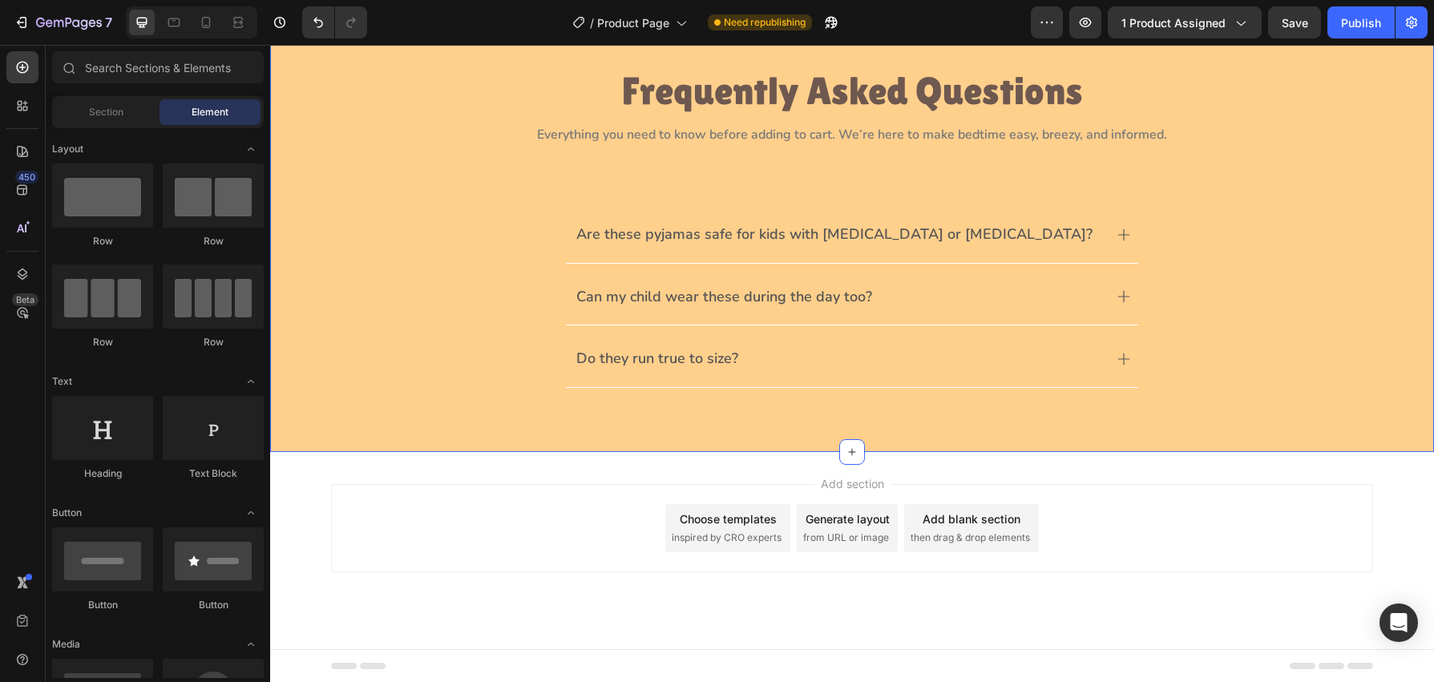
scroll to position [997, 0]
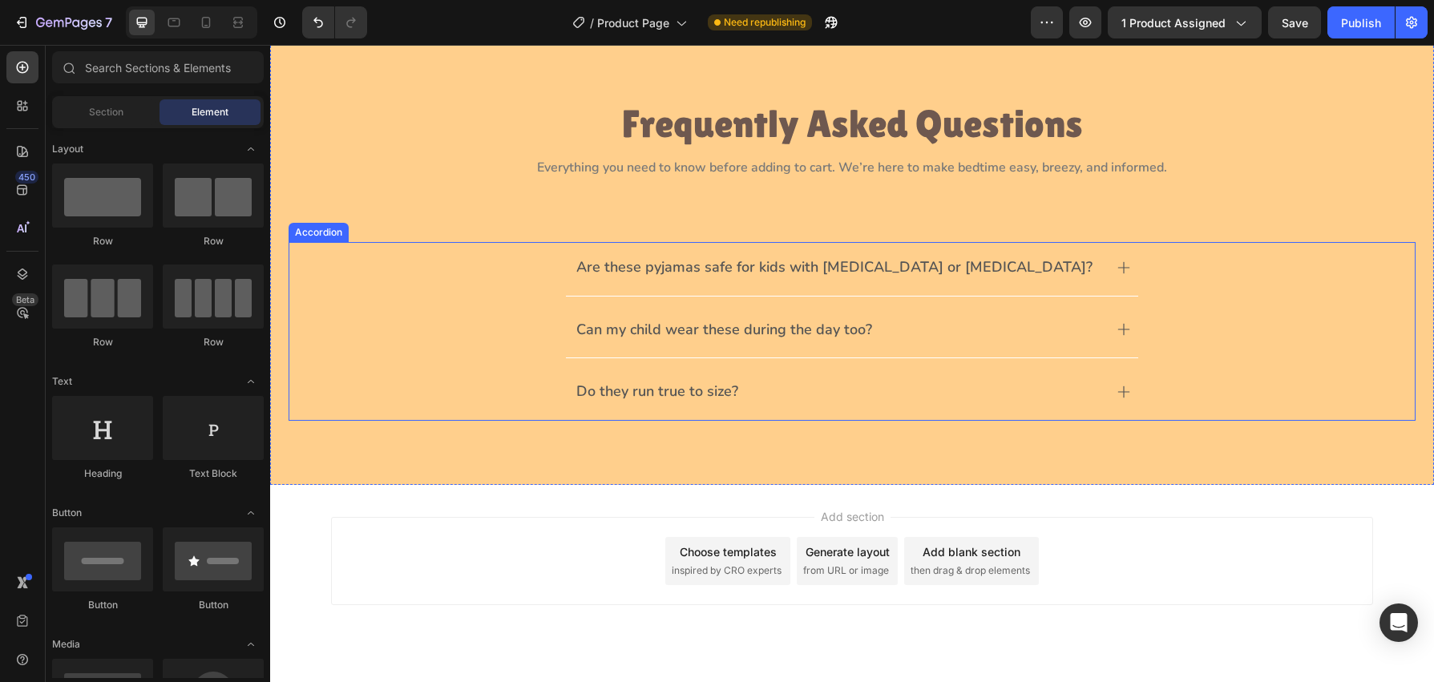
click at [540, 290] on div "Are these pyjamas safe for kids with eczema or allergies?" at bounding box center [852, 269] width 1126 height 54
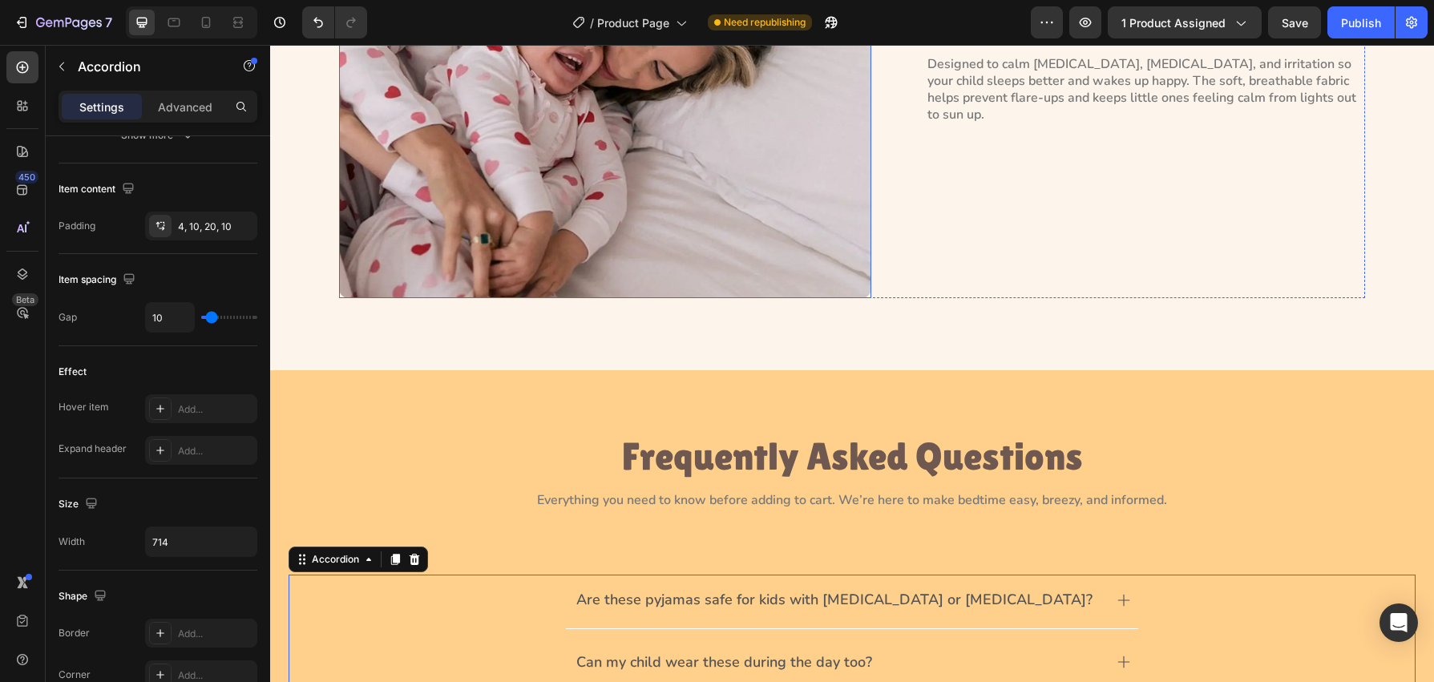
scroll to position [665, 0]
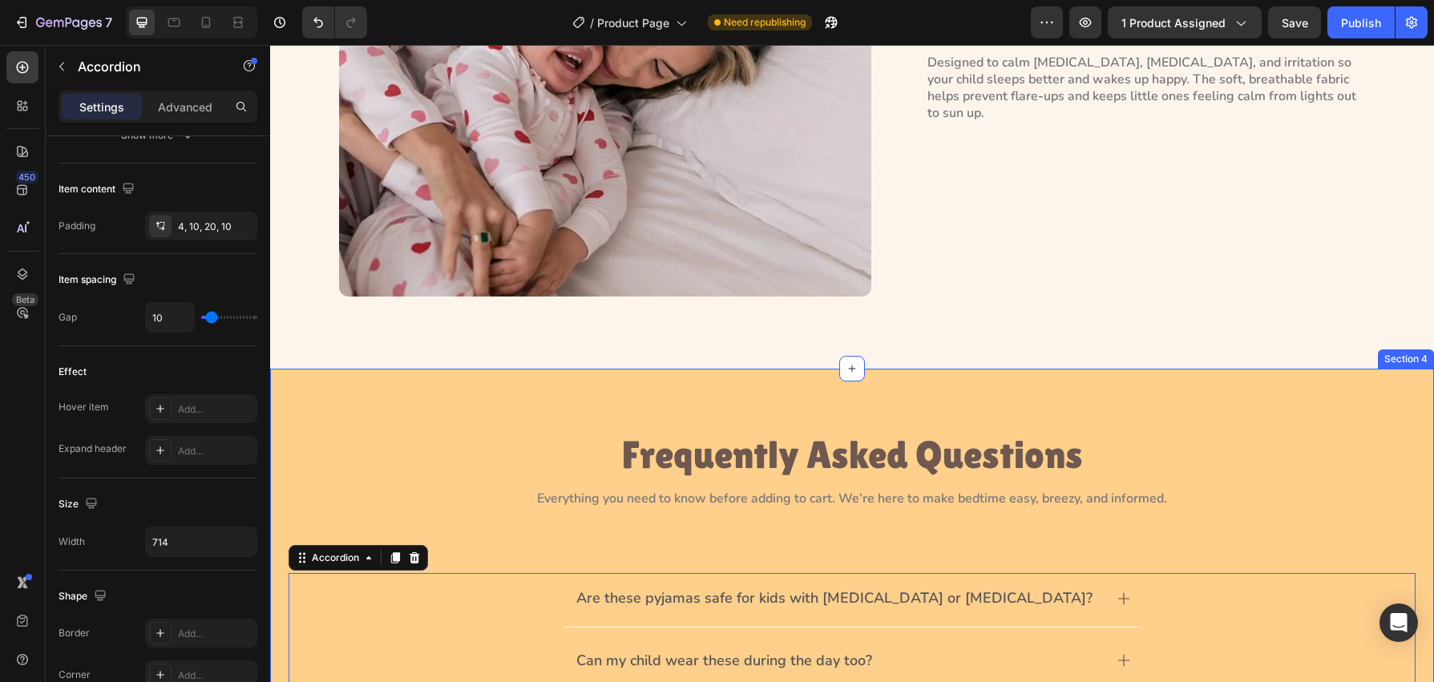
click at [599, 395] on div "Frequently Asked Questions Heading Everything you need to know before adding to…" at bounding box center [852, 592] width 1164 height 447
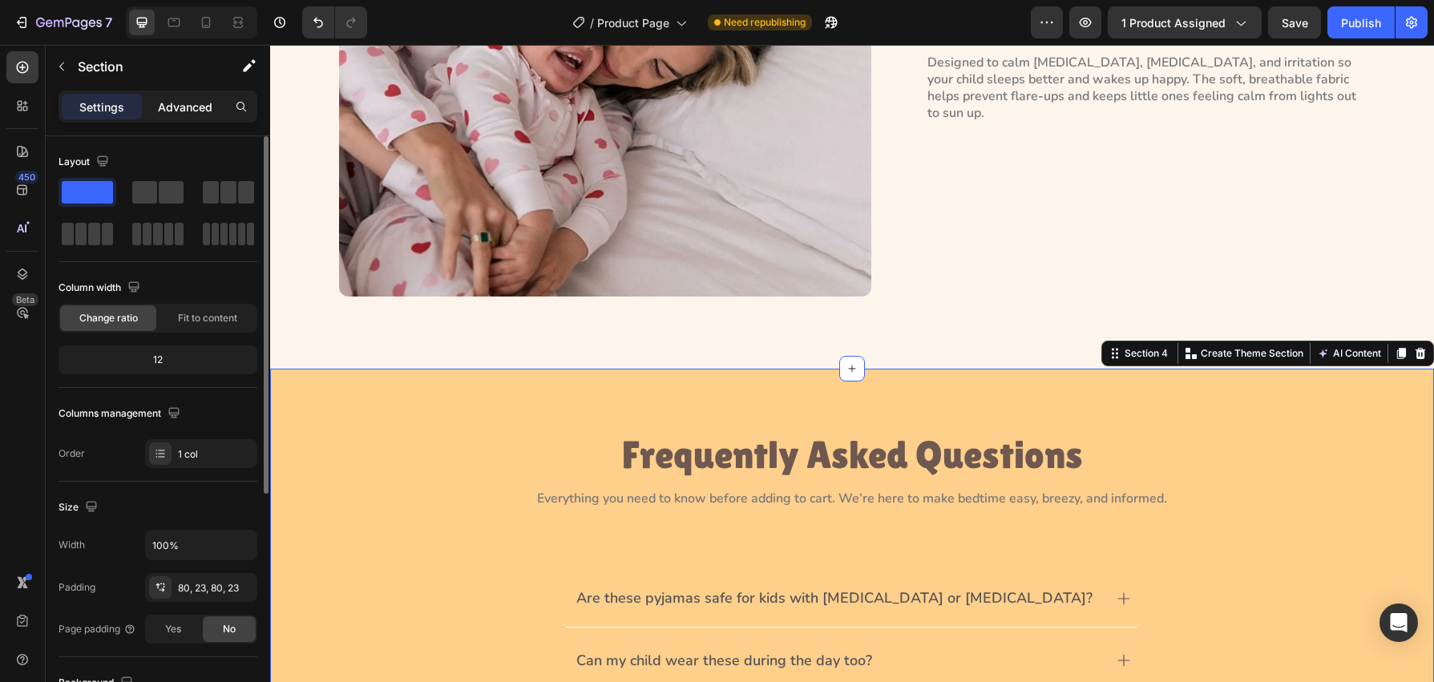
click at [187, 105] on p "Advanced" at bounding box center [185, 107] width 55 height 17
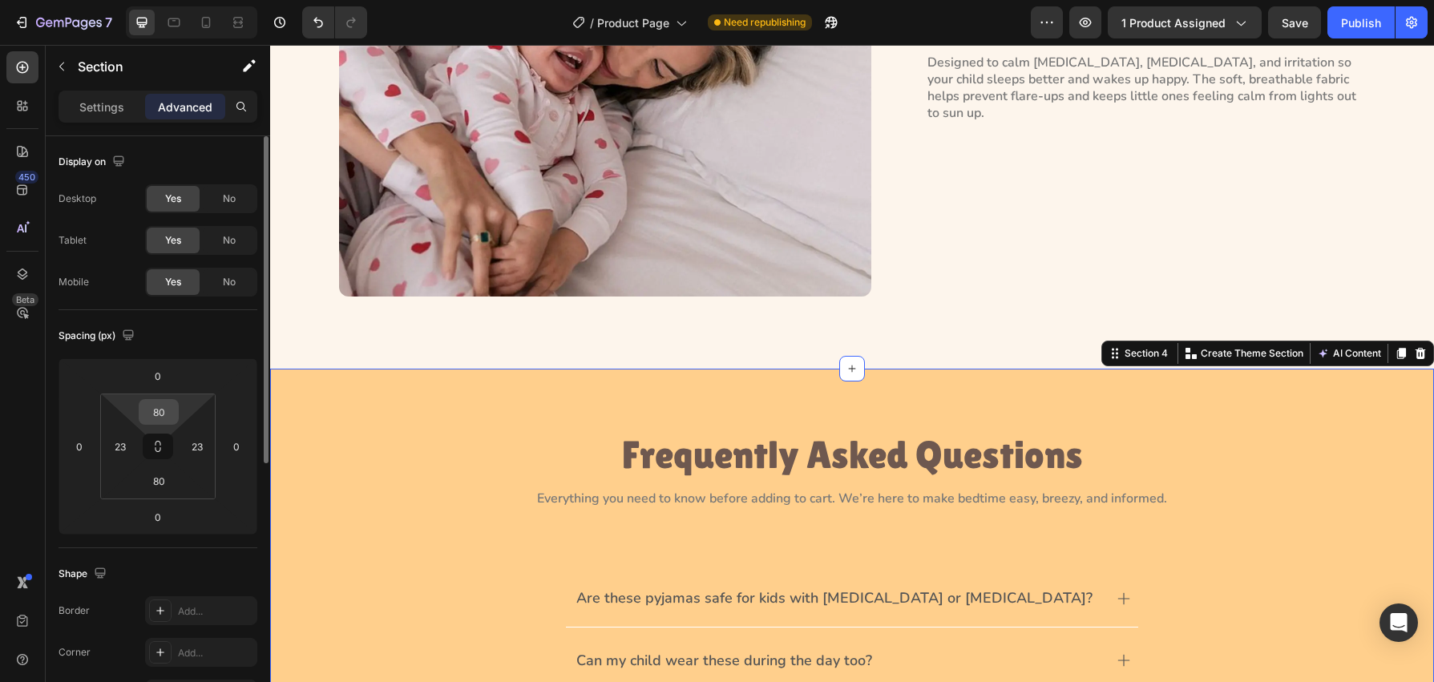
click at [168, 409] on input "80" at bounding box center [159, 412] width 32 height 24
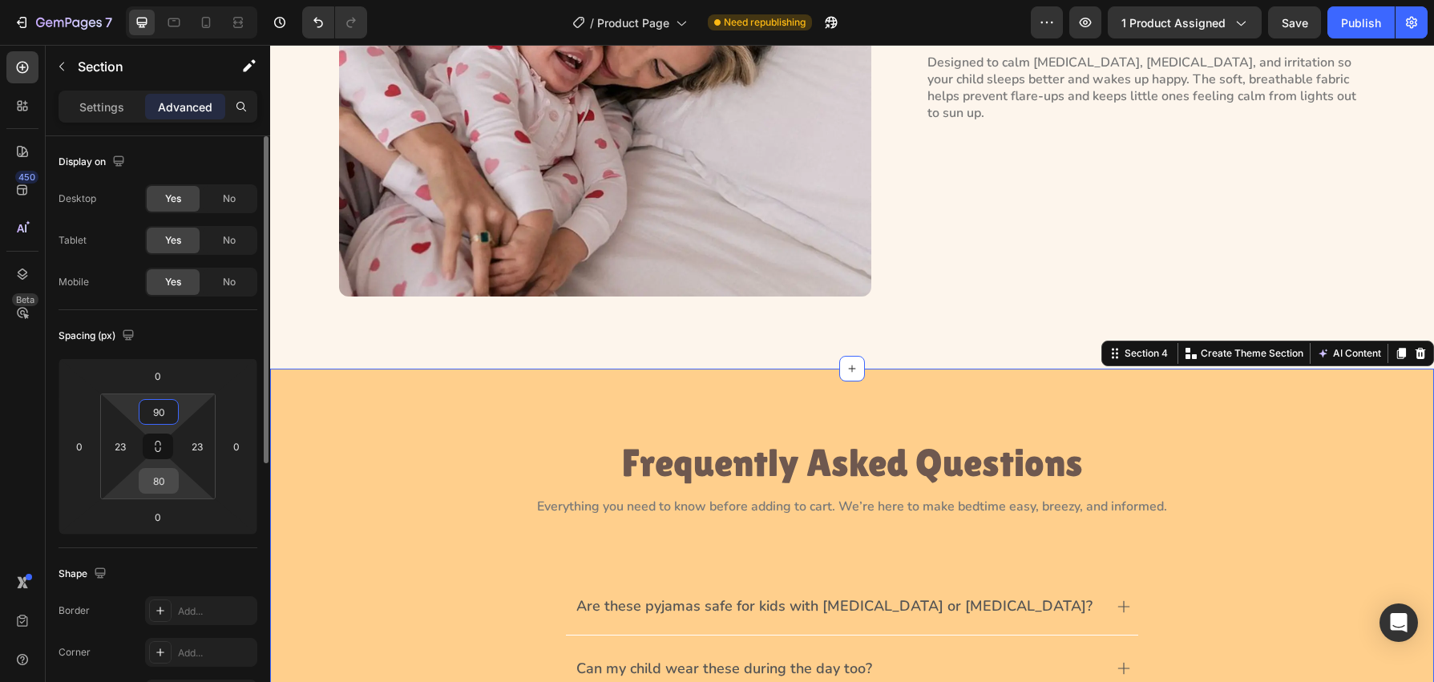
type input "90"
click at [167, 484] on input "80" at bounding box center [159, 481] width 32 height 24
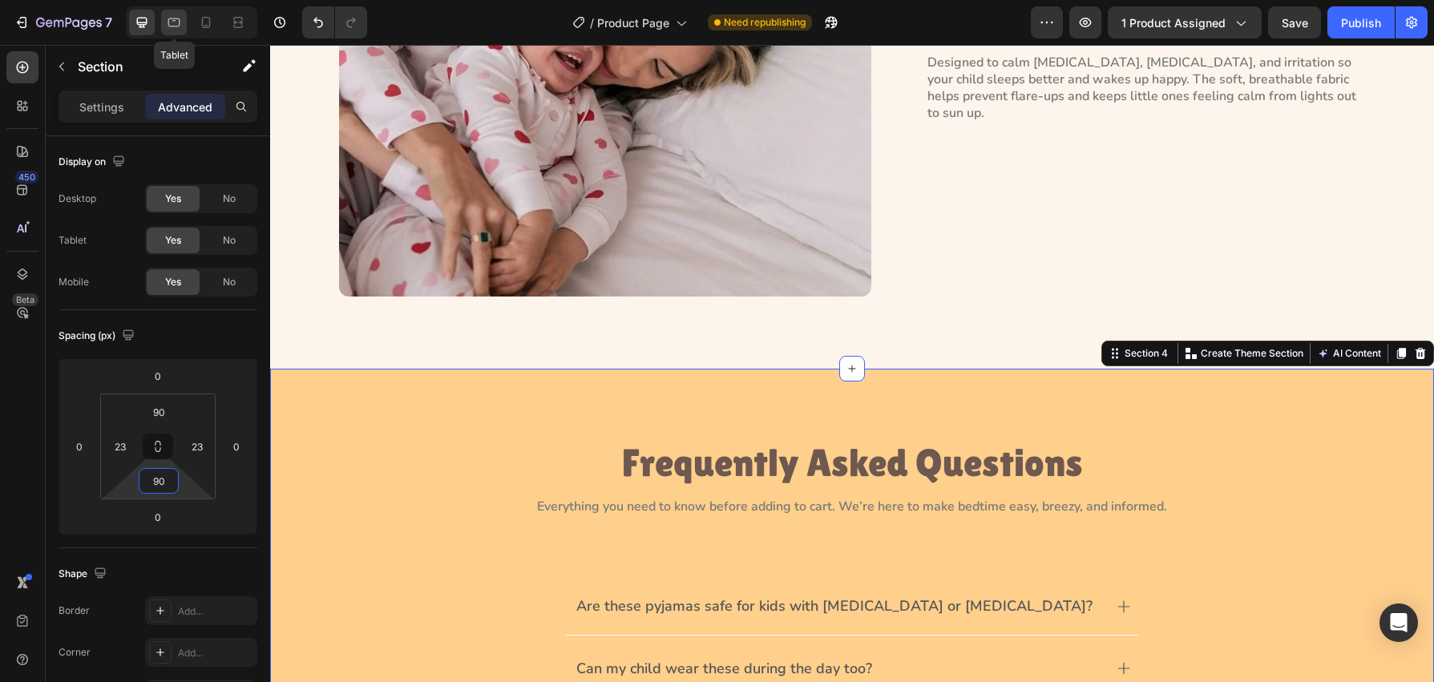
type input "90"
click at [172, 19] on icon at bounding box center [174, 22] width 16 height 16
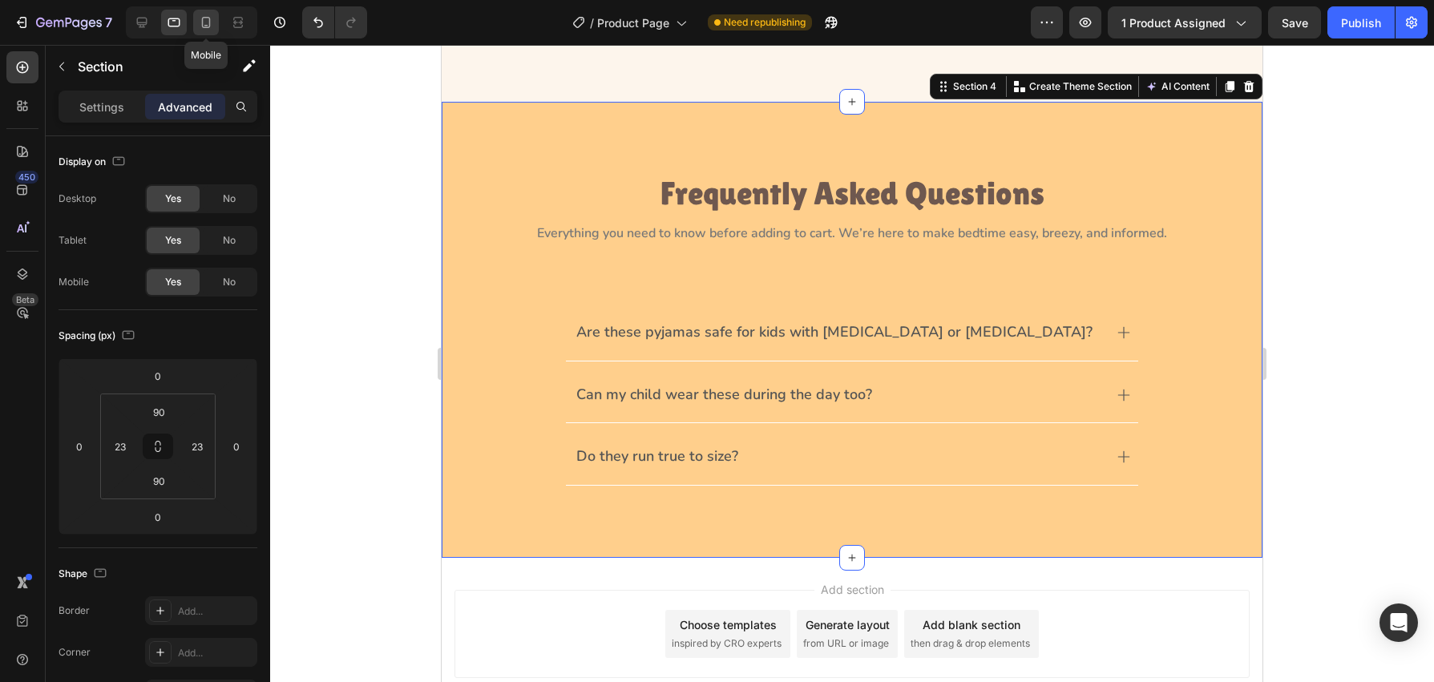
click at [202, 20] on icon at bounding box center [206, 22] width 9 height 11
type input "60"
type input "70"
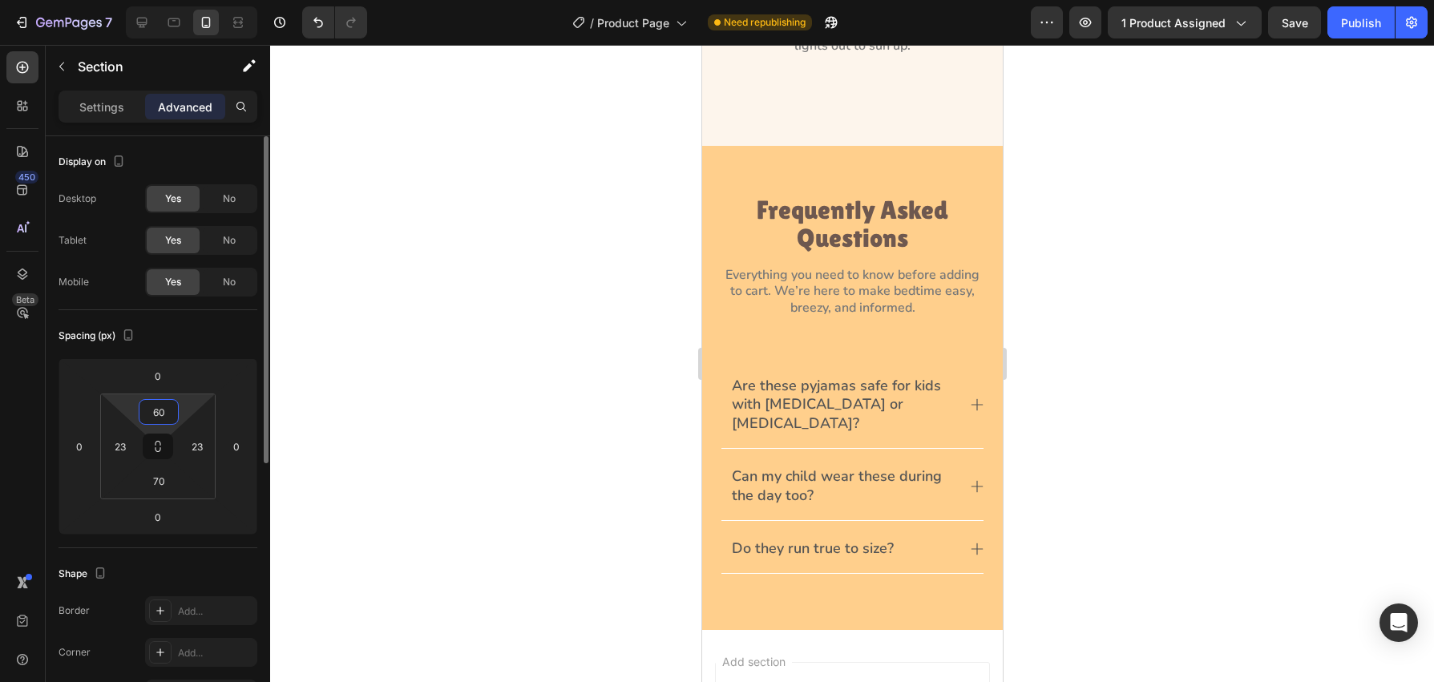
click at [165, 411] on input "60" at bounding box center [159, 412] width 32 height 24
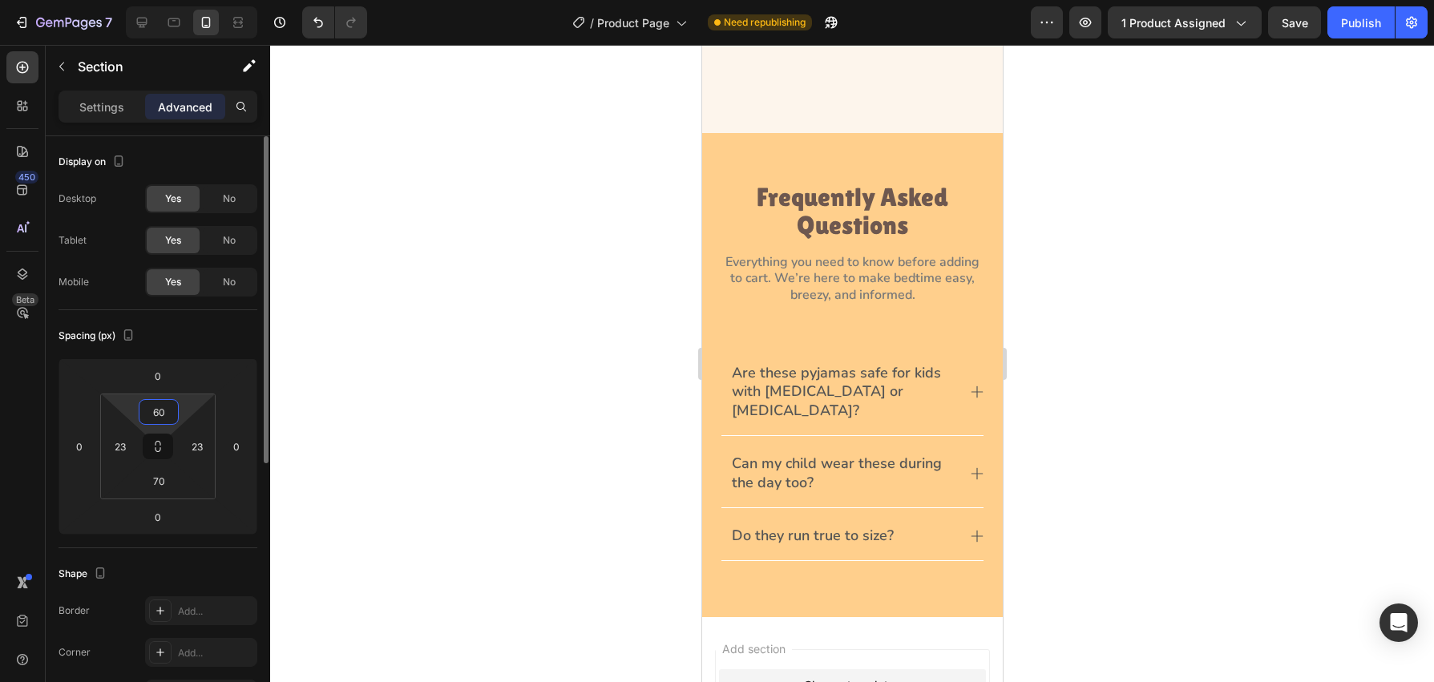
scroll to position [1228, 0]
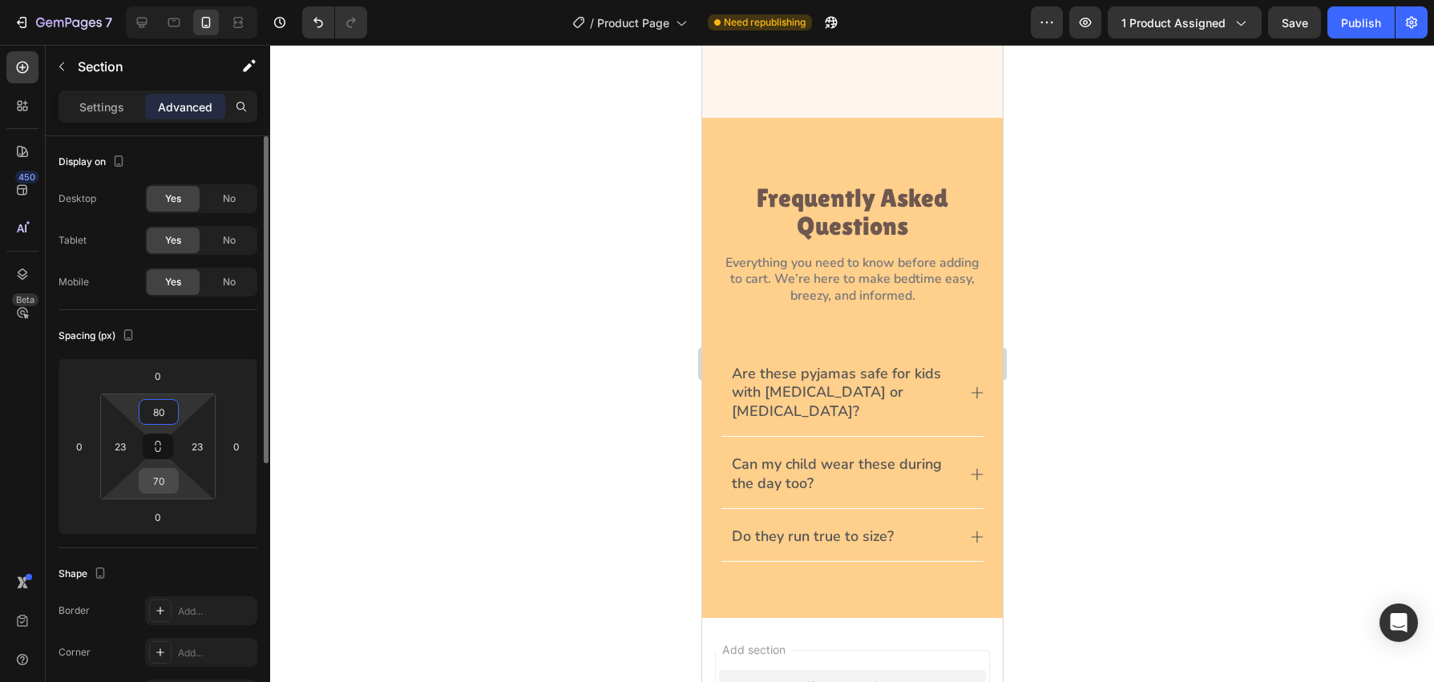
type input "80"
click at [166, 479] on input "70" at bounding box center [159, 481] width 32 height 24
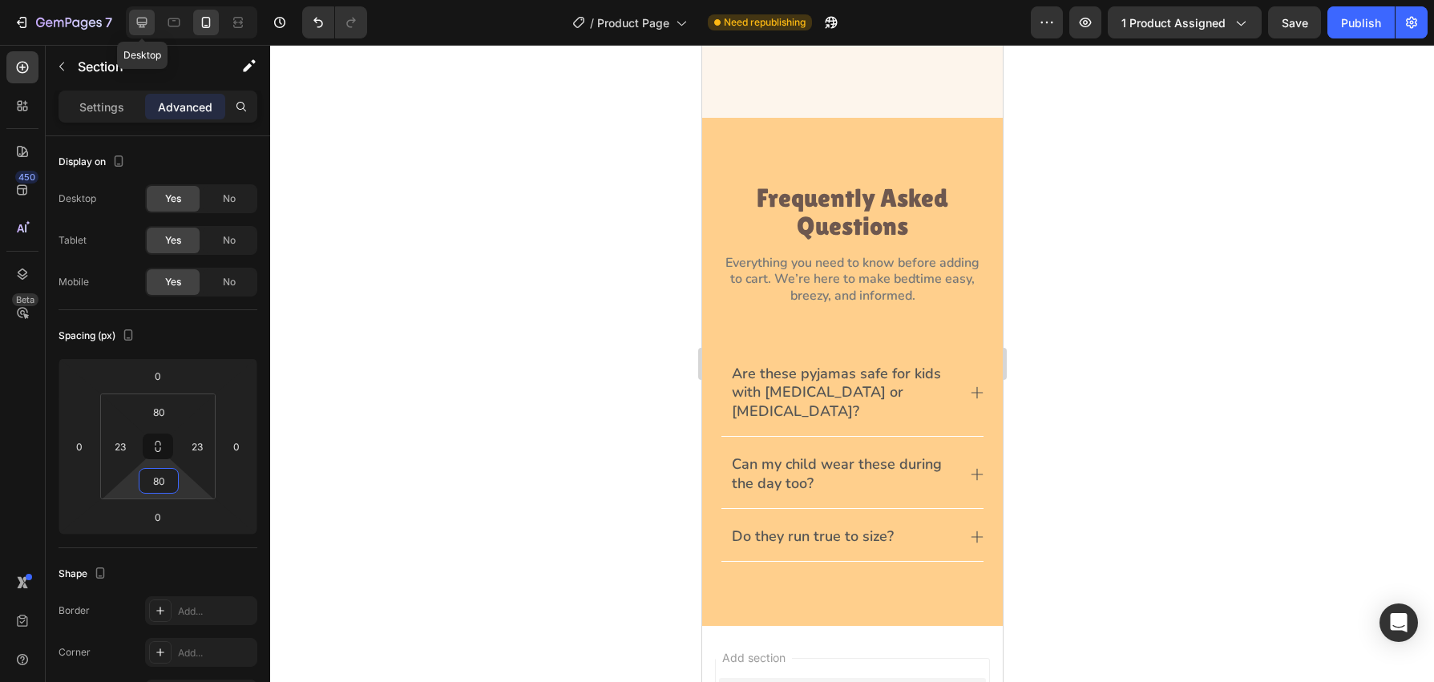
type input "80"
click at [144, 24] on icon at bounding box center [142, 23] width 10 height 10
type input "90"
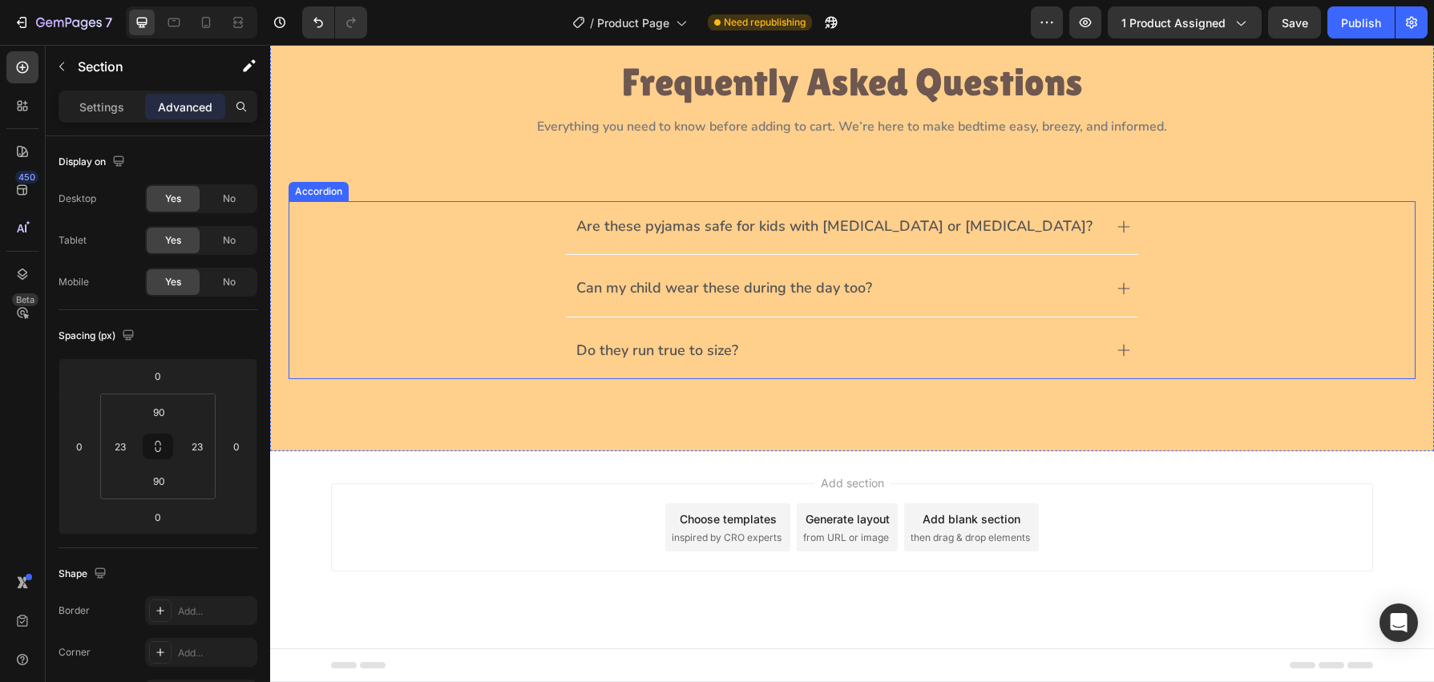
click at [454, 342] on div "Do they run true to size?" at bounding box center [852, 352] width 1126 height 54
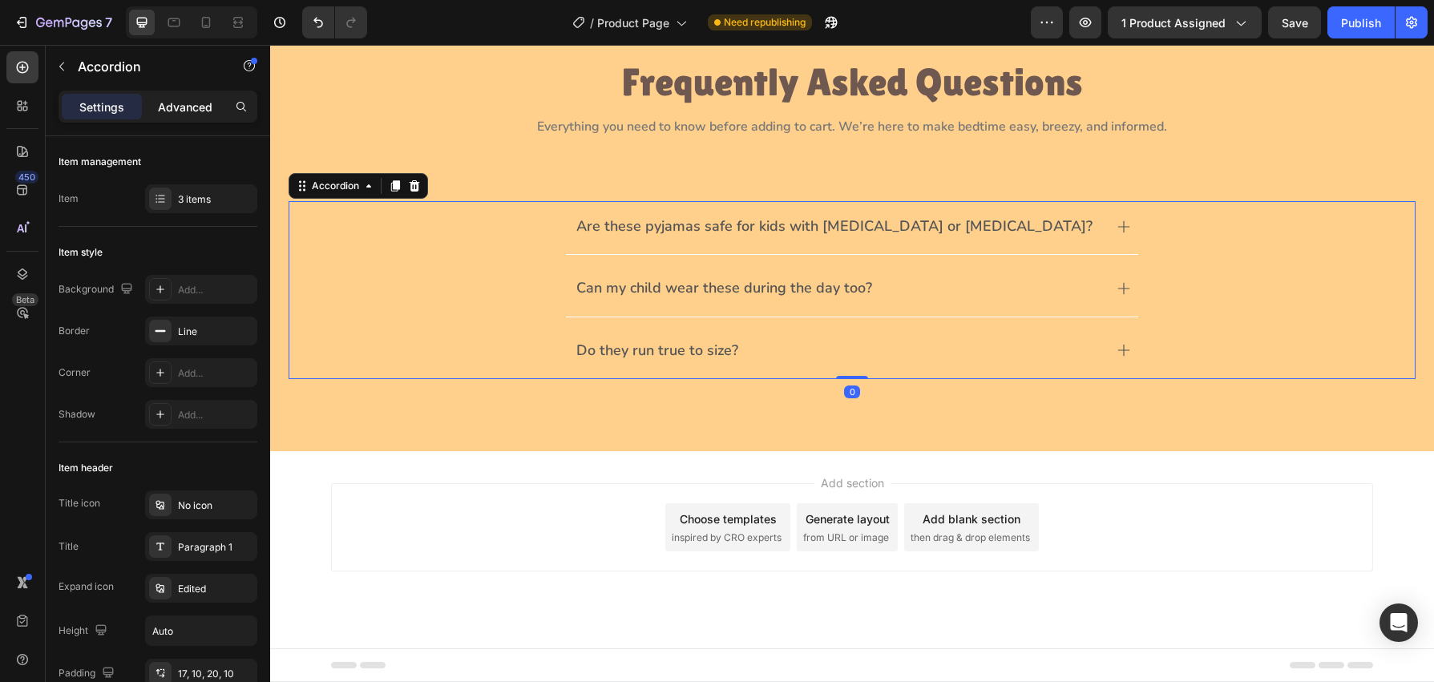
click at [184, 119] on div "Advanced" at bounding box center [185, 107] width 80 height 26
type input "100%"
type input "100"
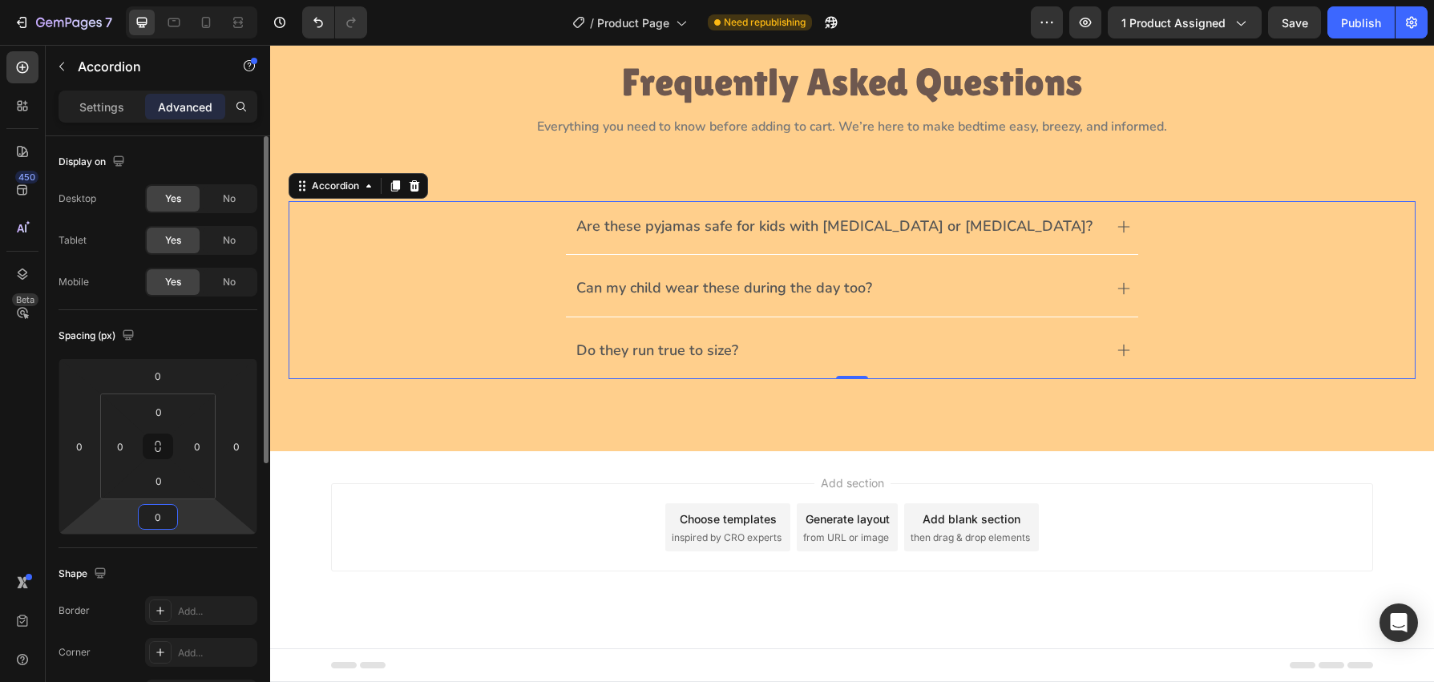
click at [158, 527] on input "0" at bounding box center [158, 517] width 32 height 24
click at [152, 522] on input "0" at bounding box center [158, 517] width 32 height 24
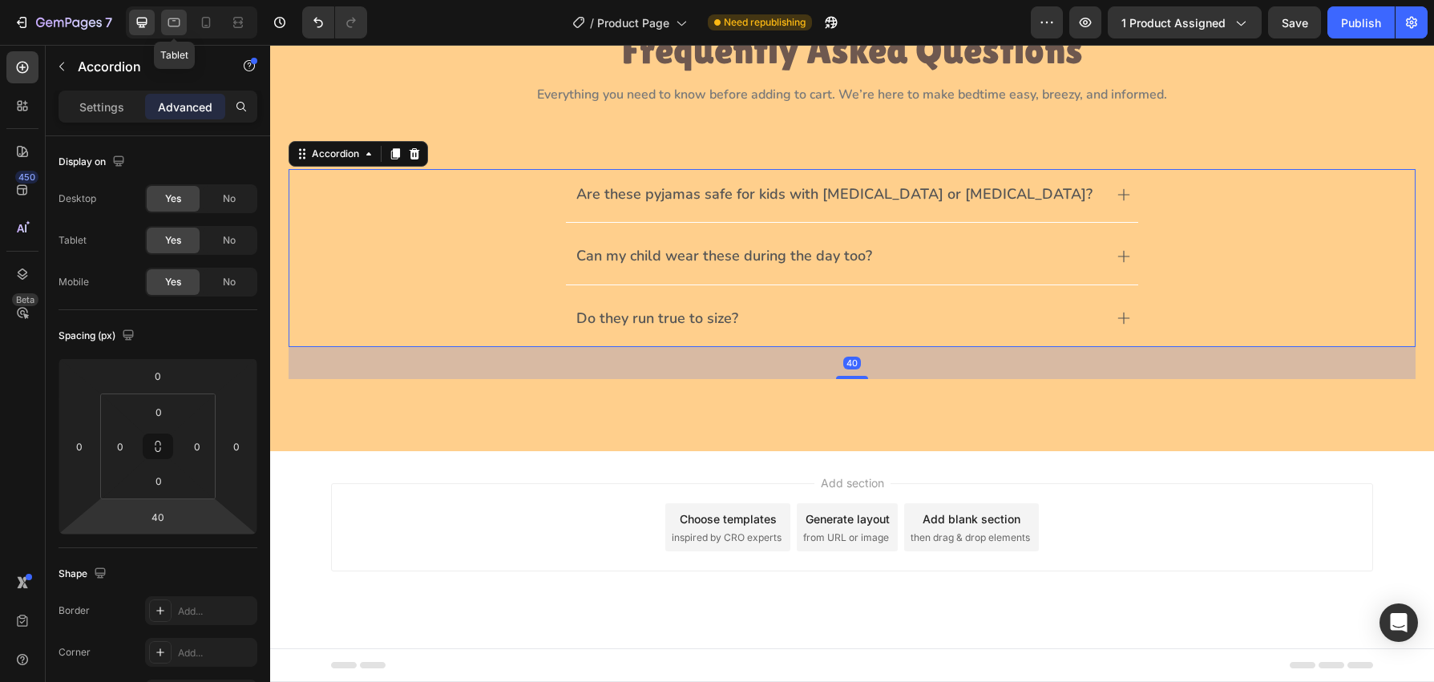
click at [170, 23] on icon at bounding box center [174, 22] width 16 height 16
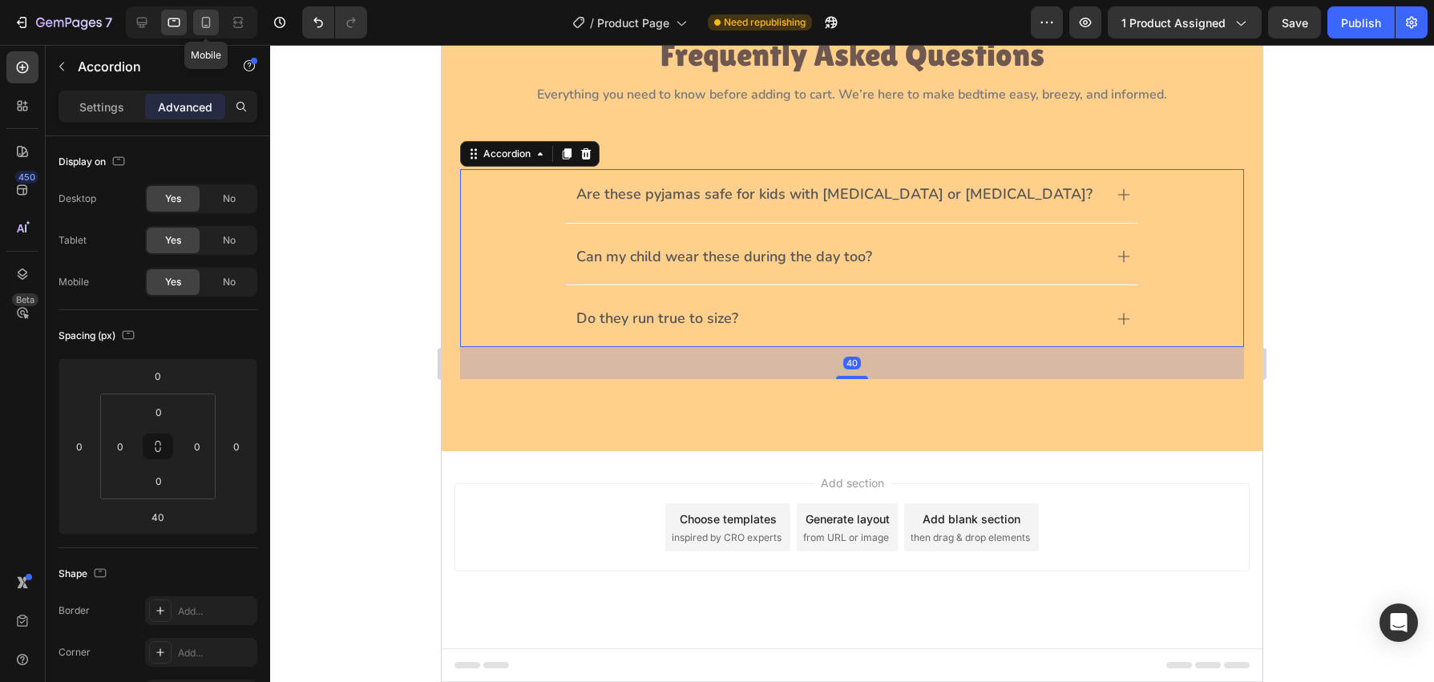
click at [206, 15] on icon at bounding box center [206, 22] width 16 height 16
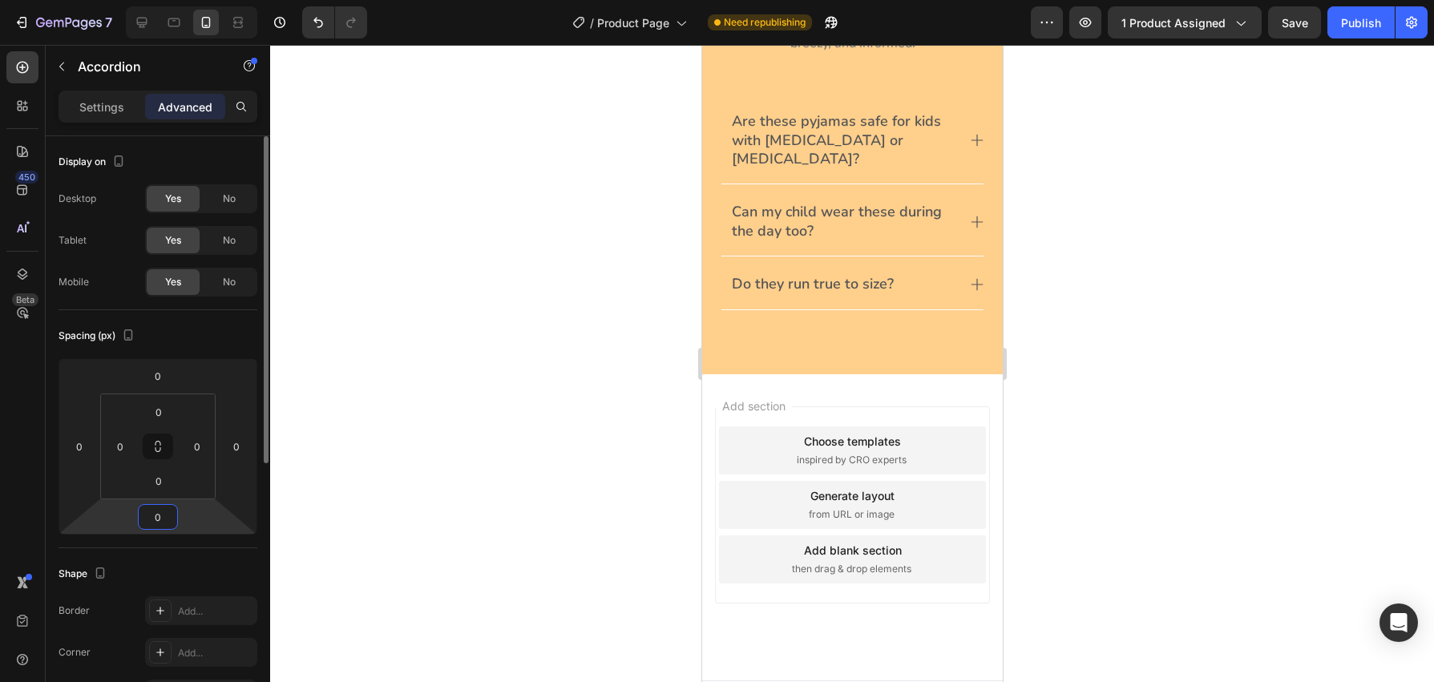
click at [164, 522] on input "0" at bounding box center [158, 517] width 32 height 24
drag, startPoint x: 156, startPoint y: 522, endPoint x: 144, endPoint y: 536, distance: 18.3
click at [156, 522] on input "0" at bounding box center [158, 517] width 32 height 24
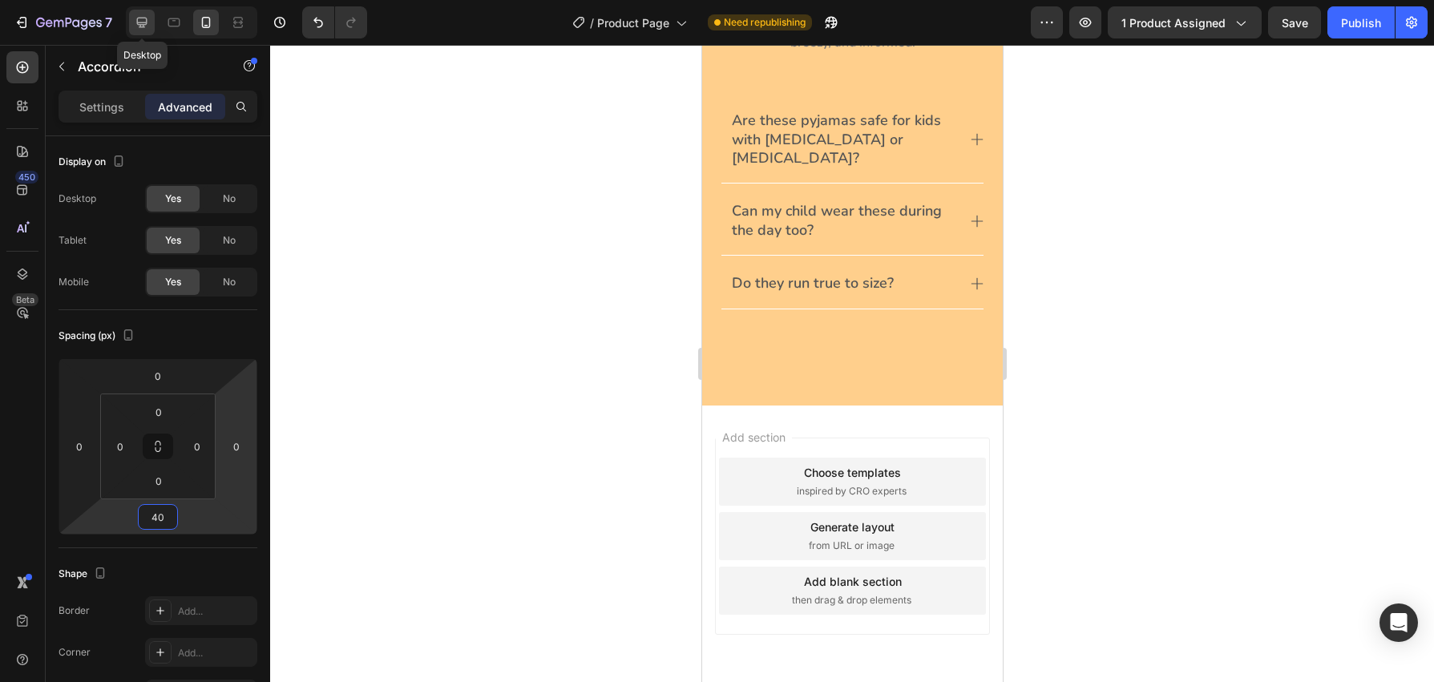
type input "40"
click at [145, 25] on icon at bounding box center [142, 23] width 10 height 10
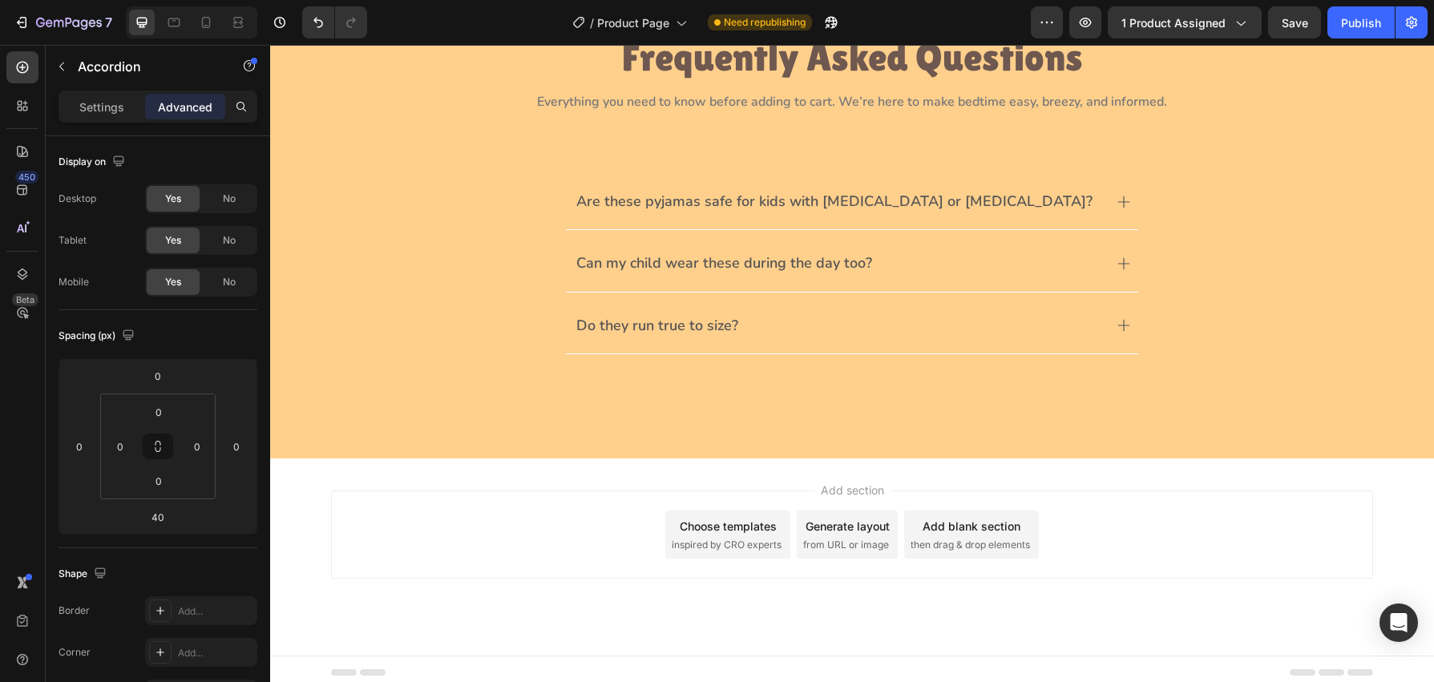
scroll to position [1290, 0]
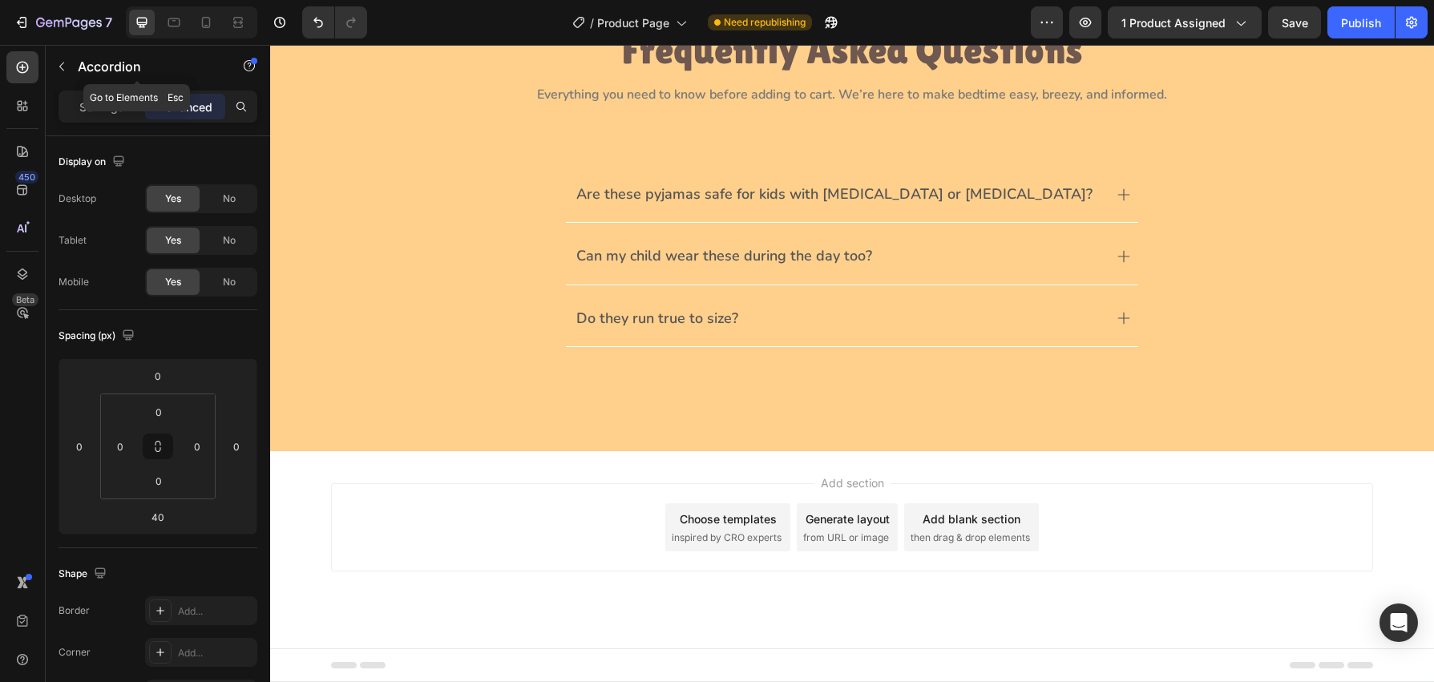
click at [64, 63] on icon "button" at bounding box center [61, 66] width 13 height 13
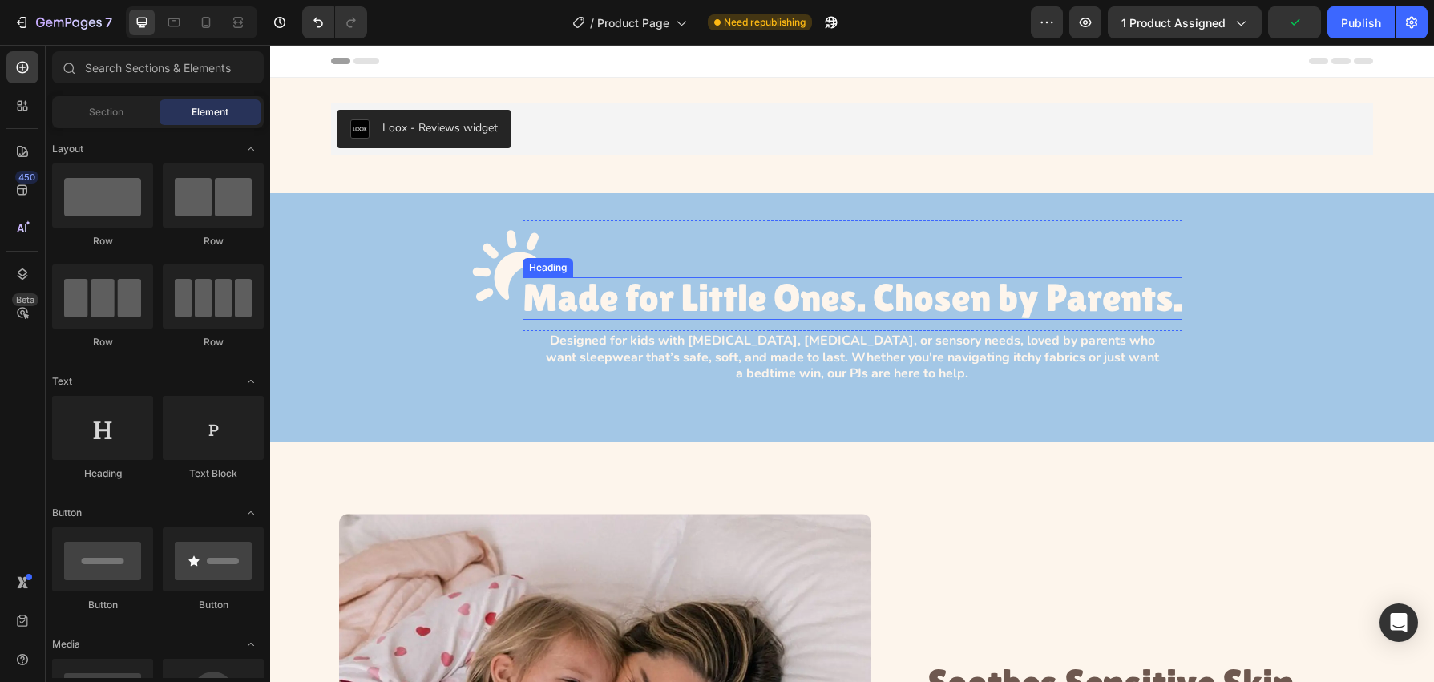
scroll to position [438, 0]
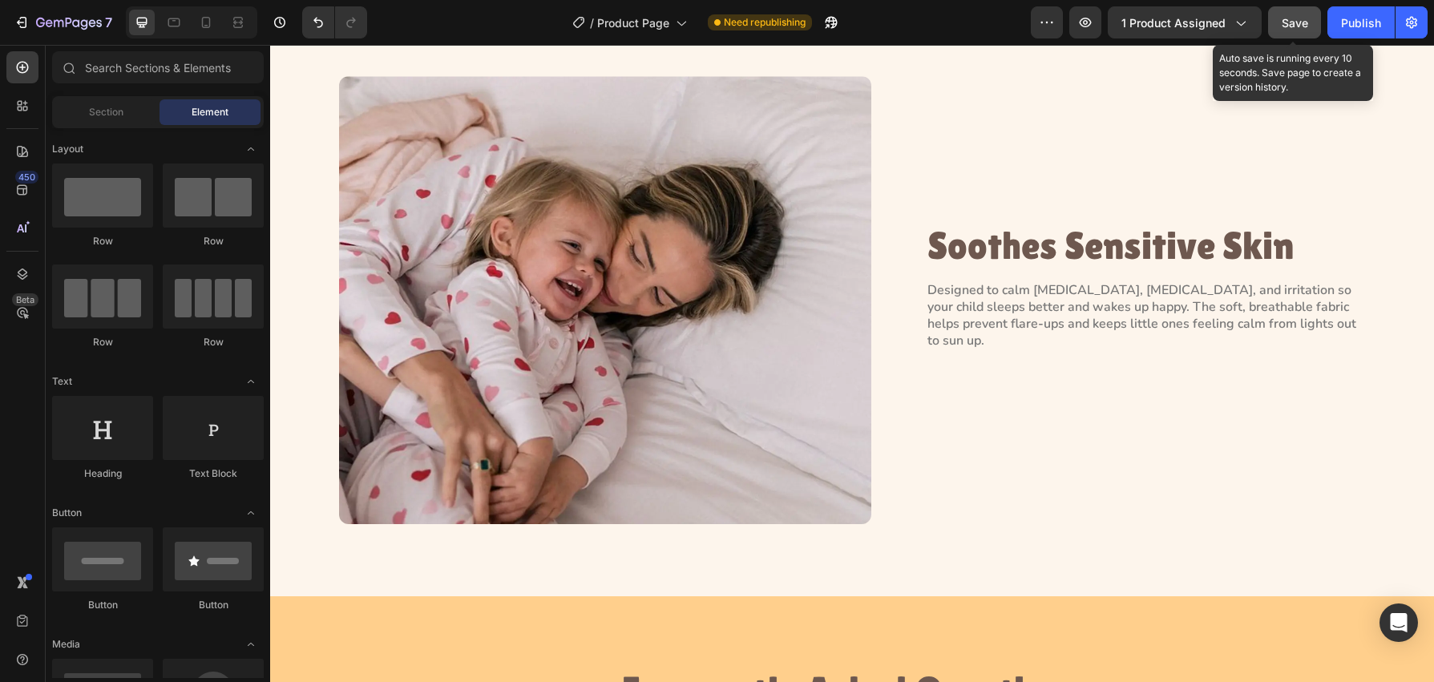
click at [1296, 30] on button "Save" at bounding box center [1294, 22] width 53 height 32
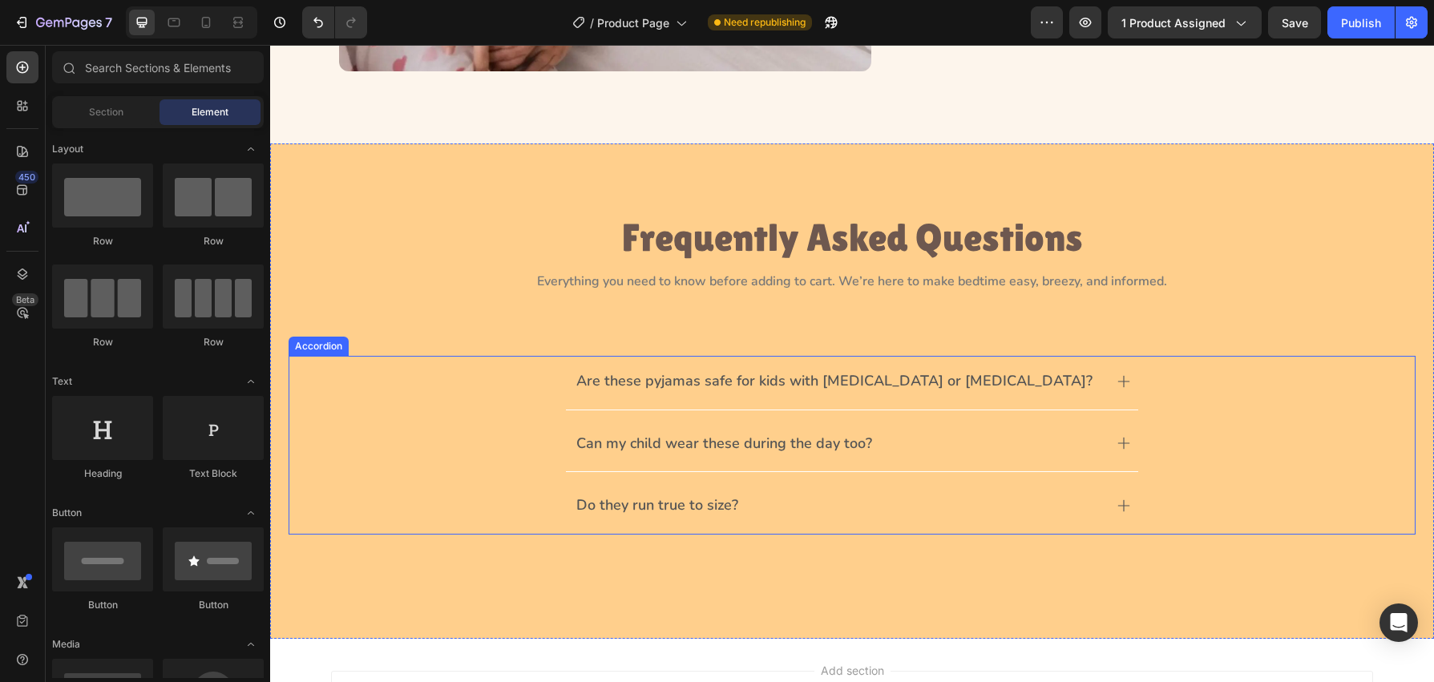
scroll to position [893, 0]
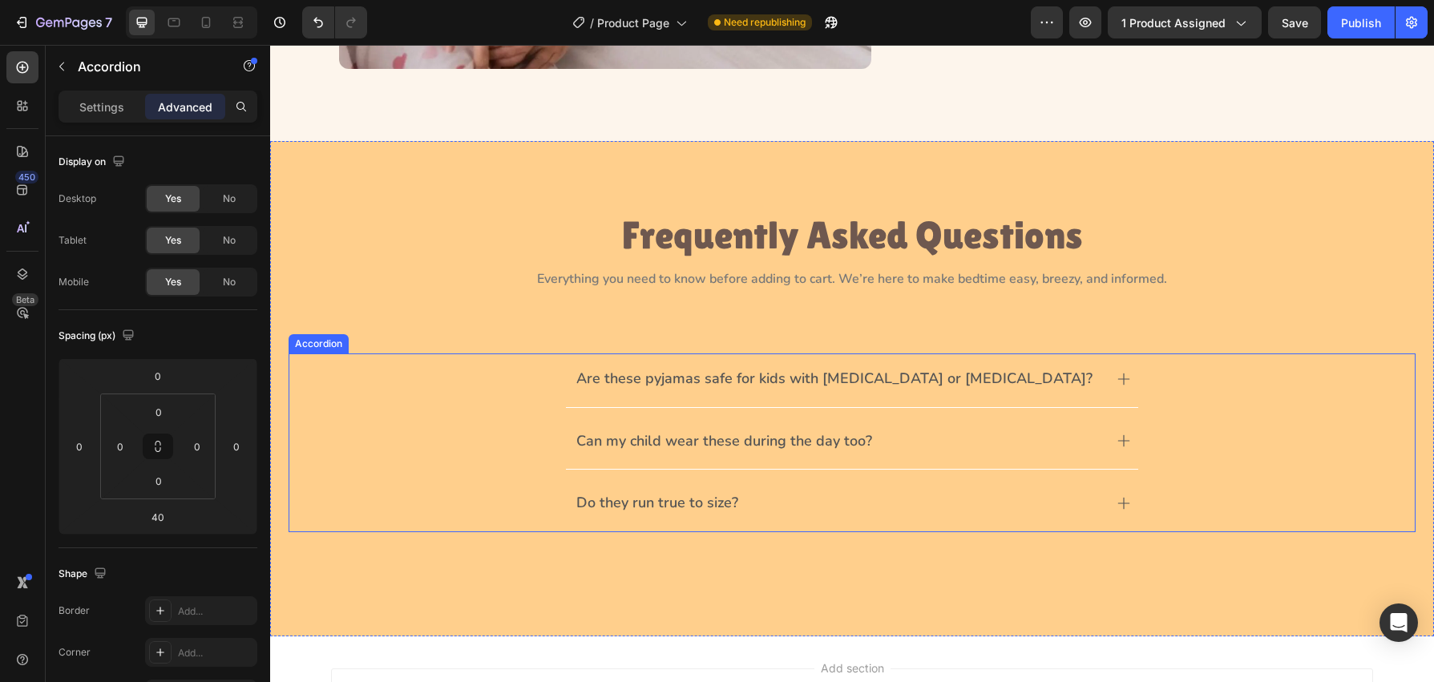
click at [455, 515] on div "Do they run true to size?" at bounding box center [852, 505] width 1126 height 54
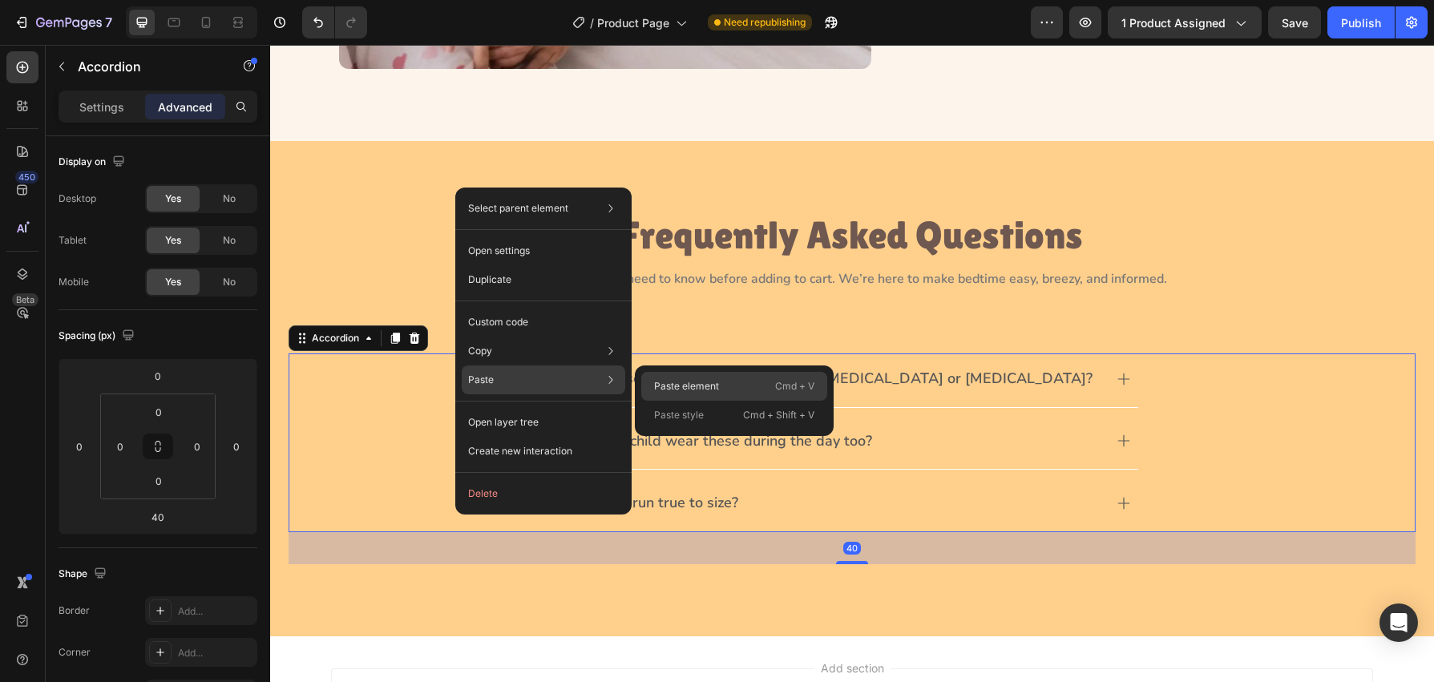
click at [675, 387] on p "Paste element" at bounding box center [686, 386] width 65 height 14
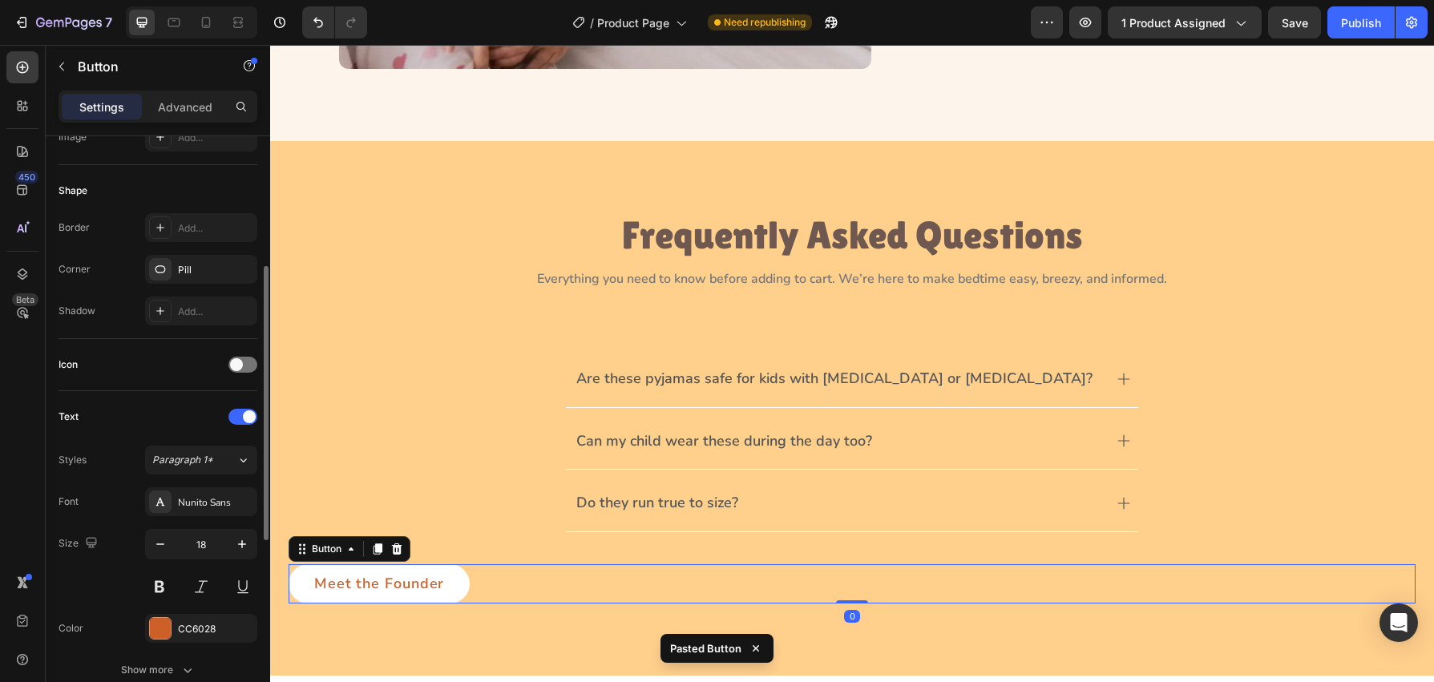
scroll to position [683, 0]
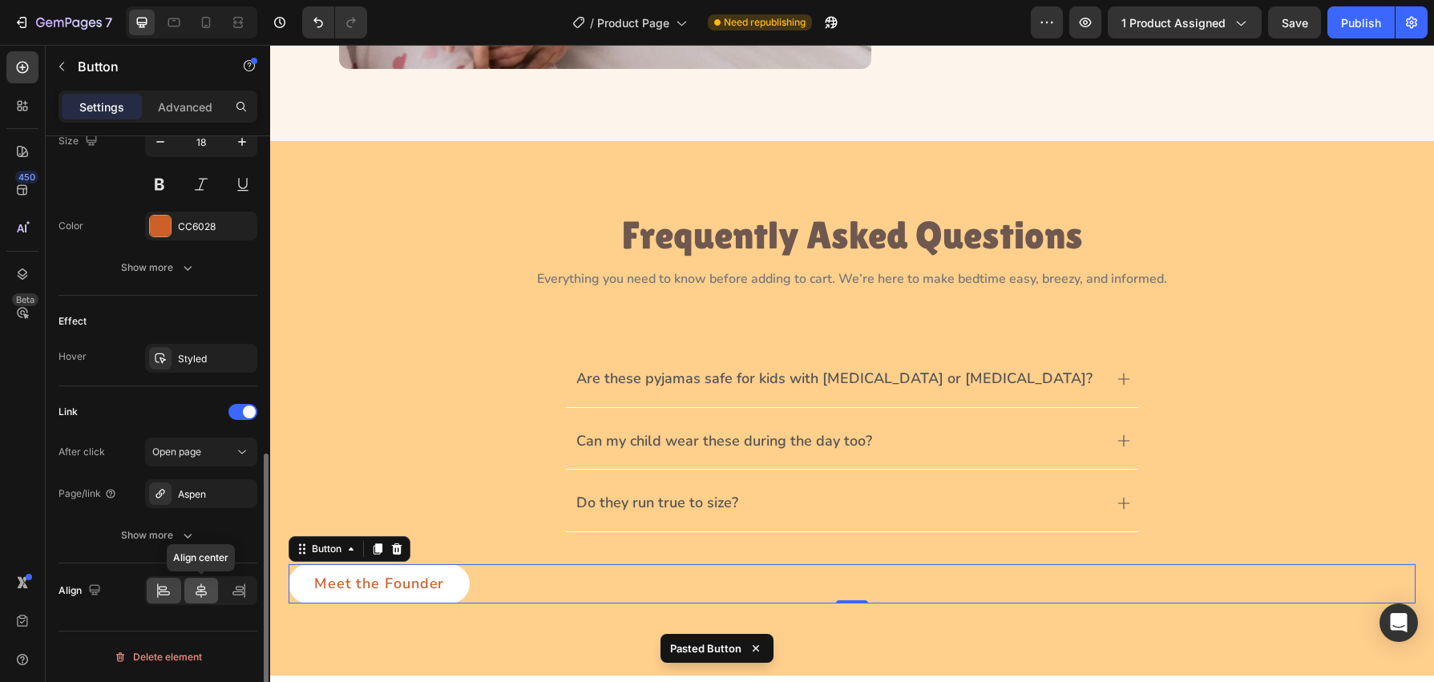
click at [199, 587] on icon at bounding box center [201, 591] width 11 height 14
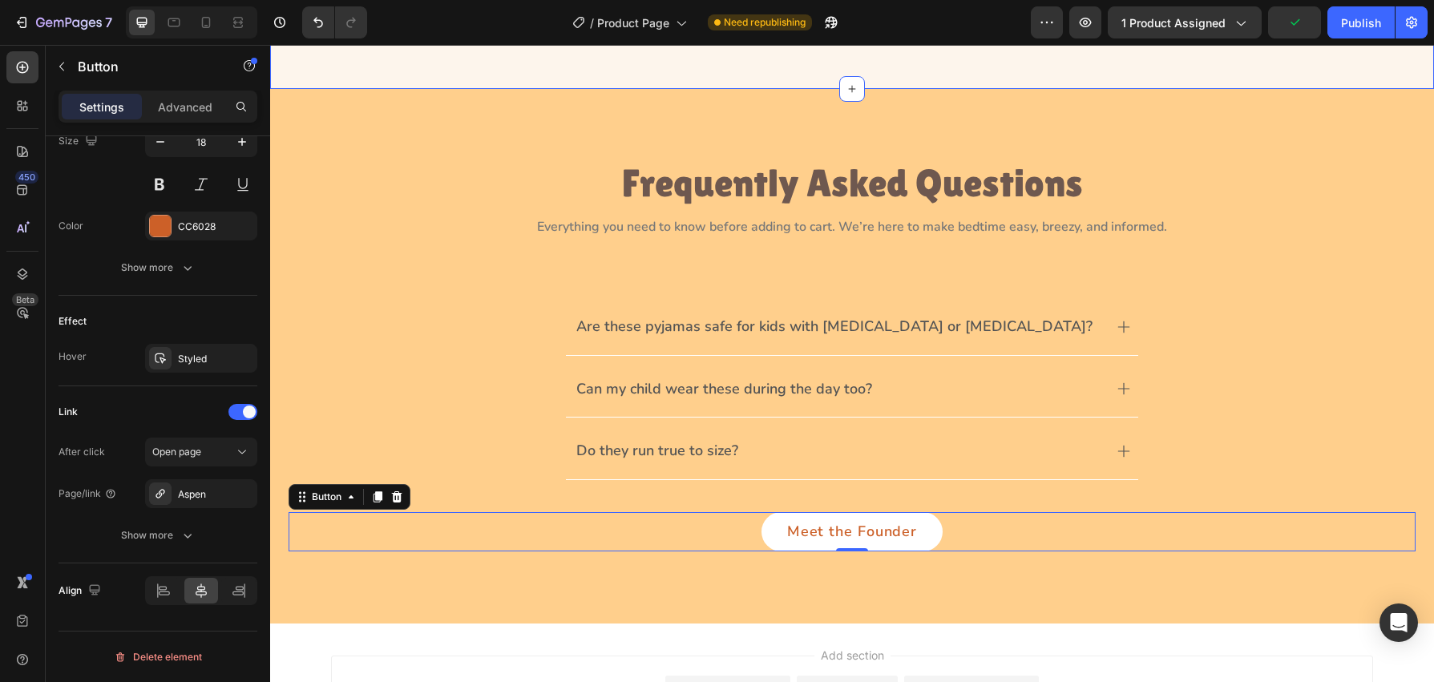
scroll to position [1014, 0]
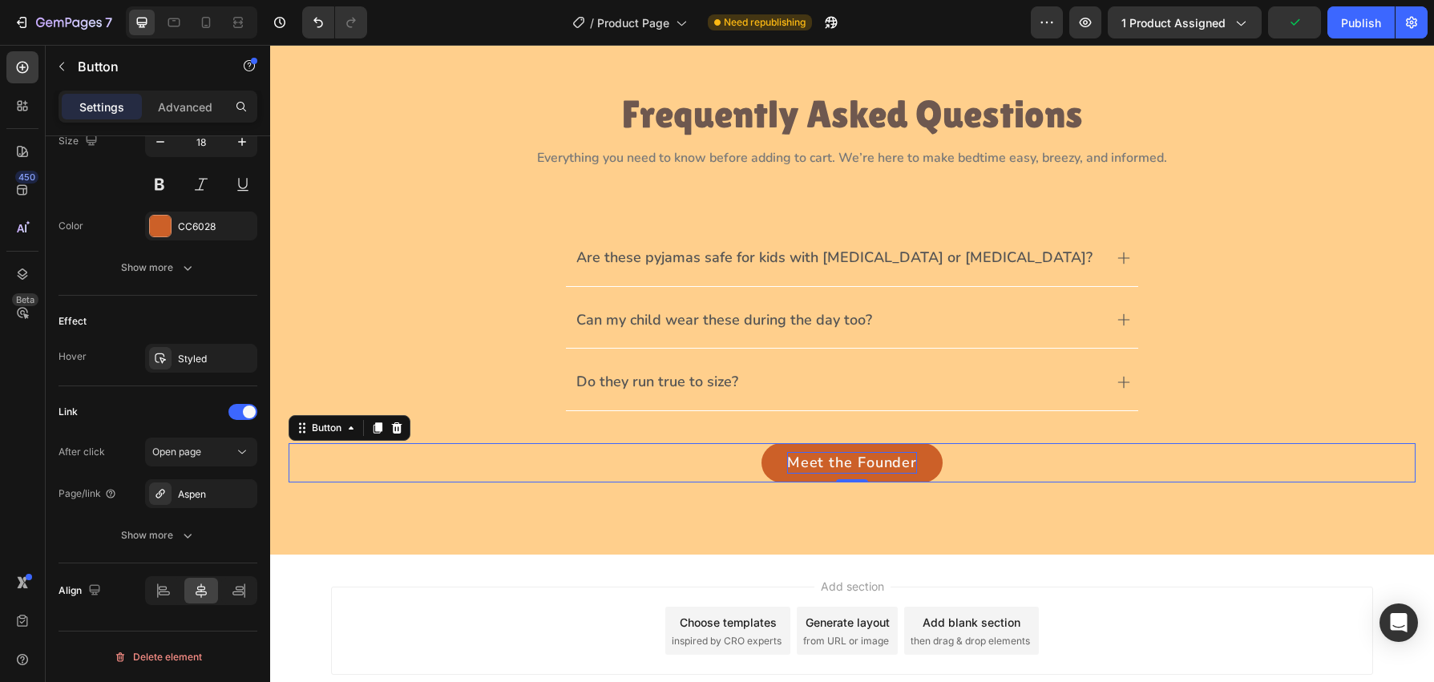
click at [891, 464] on p "Meet the Founder" at bounding box center [852, 463] width 130 height 22
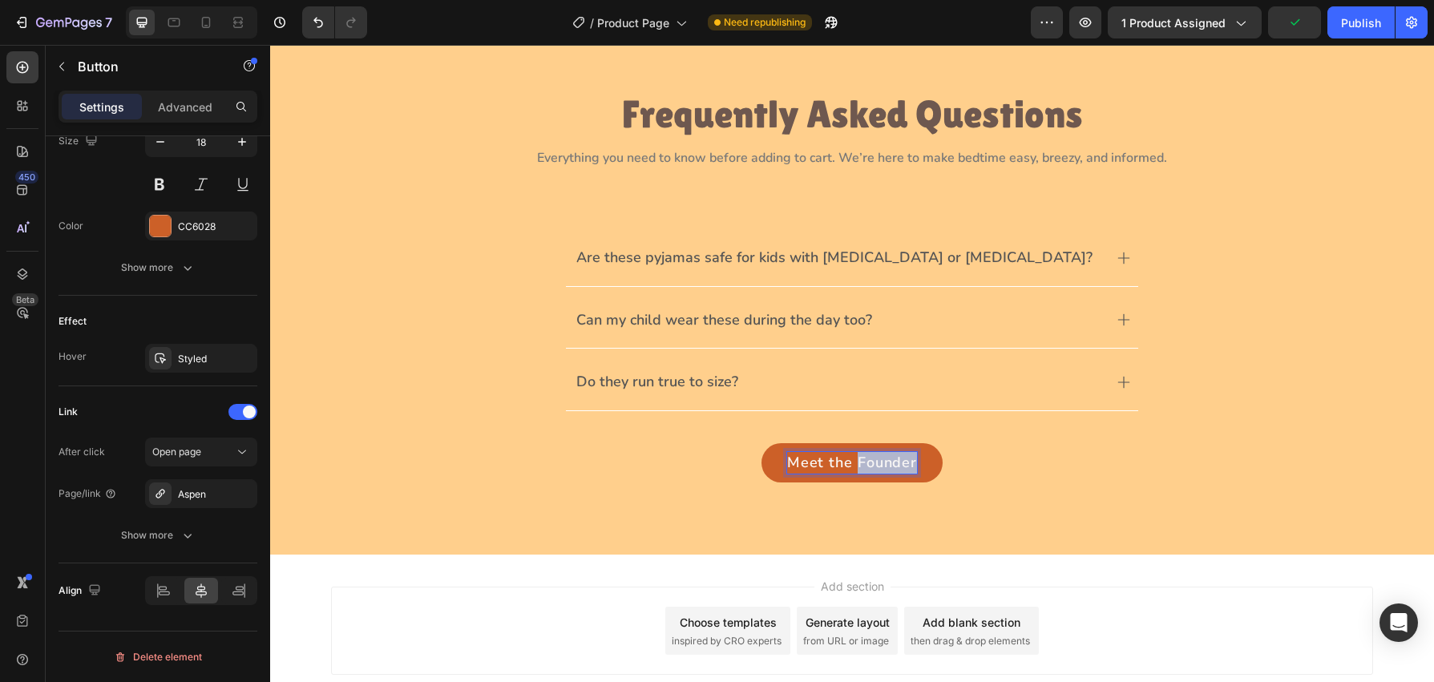
click at [891, 464] on p "Meet the Founder" at bounding box center [852, 463] width 130 height 22
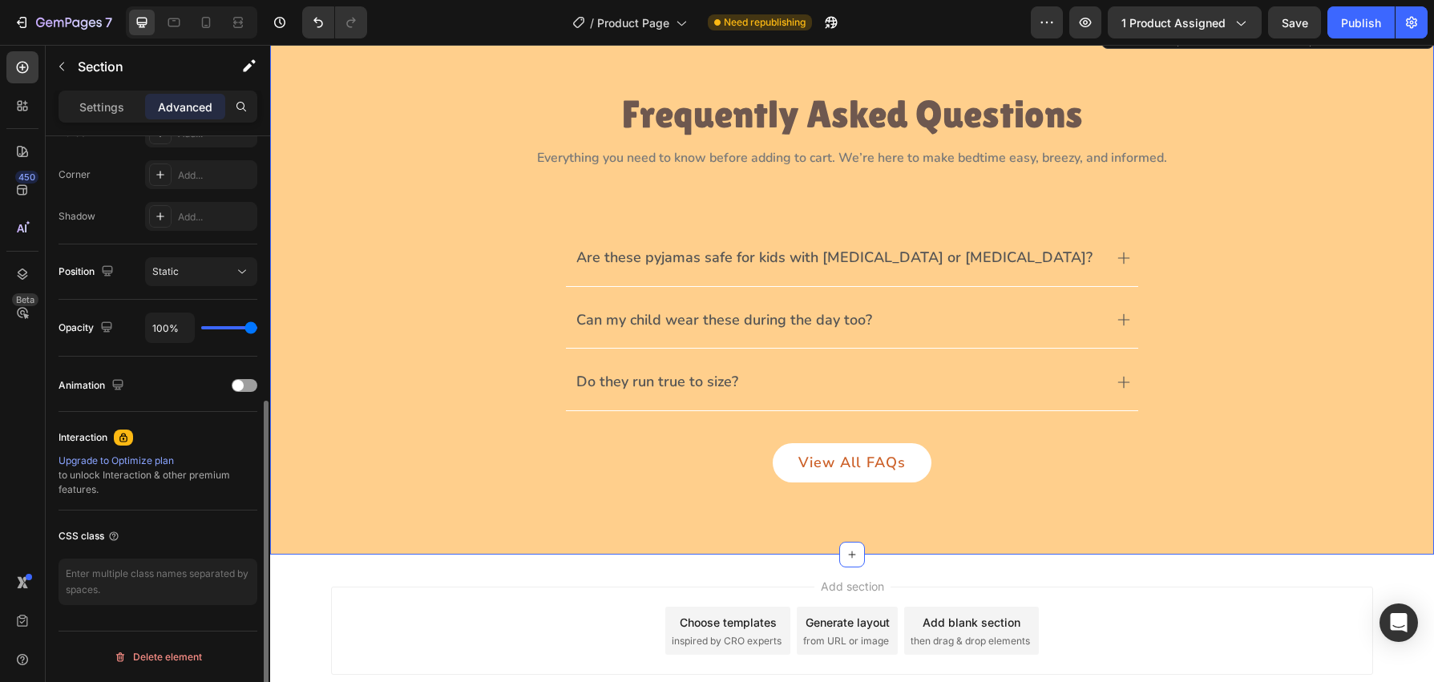
scroll to position [0, 0]
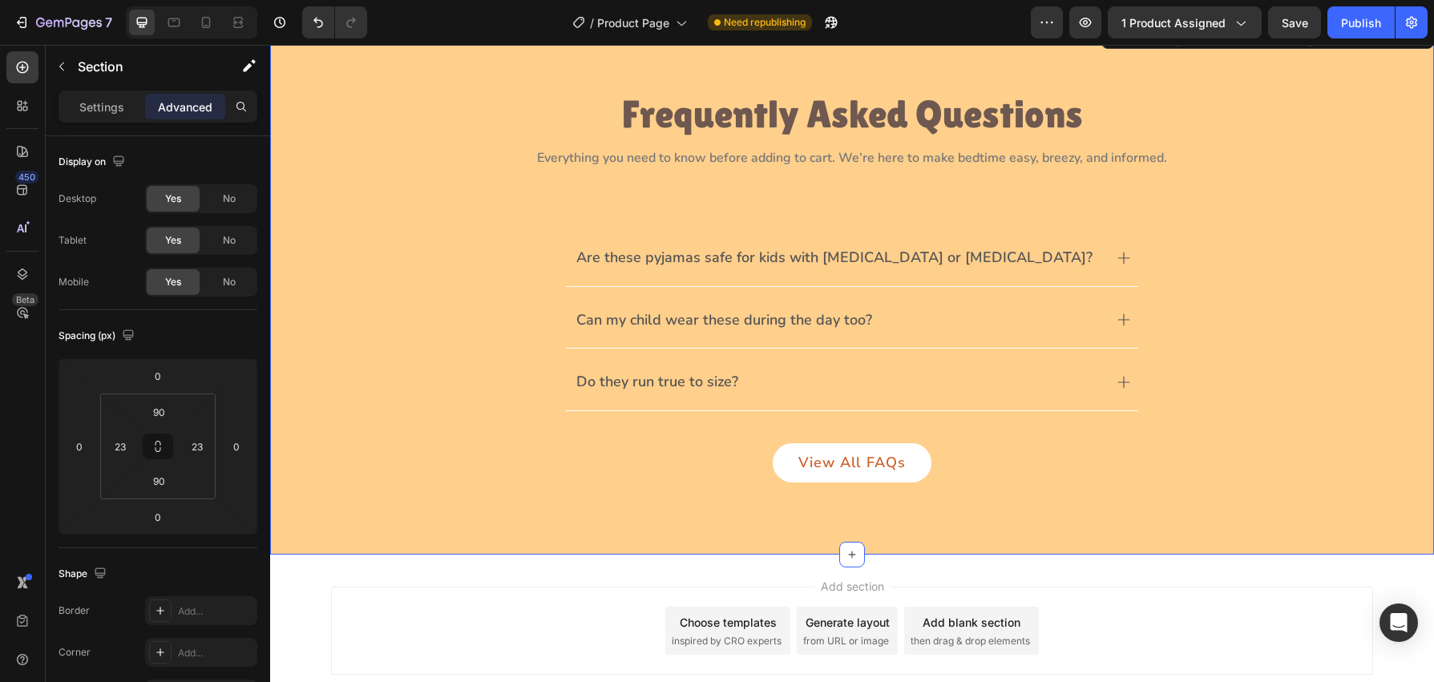
click at [1029, 500] on div "Frequently Asked Questions Heading Everything you need to know before adding to…" at bounding box center [852, 288] width 1164 height 536
click at [204, 18] on icon at bounding box center [206, 22] width 16 height 16
type input "80"
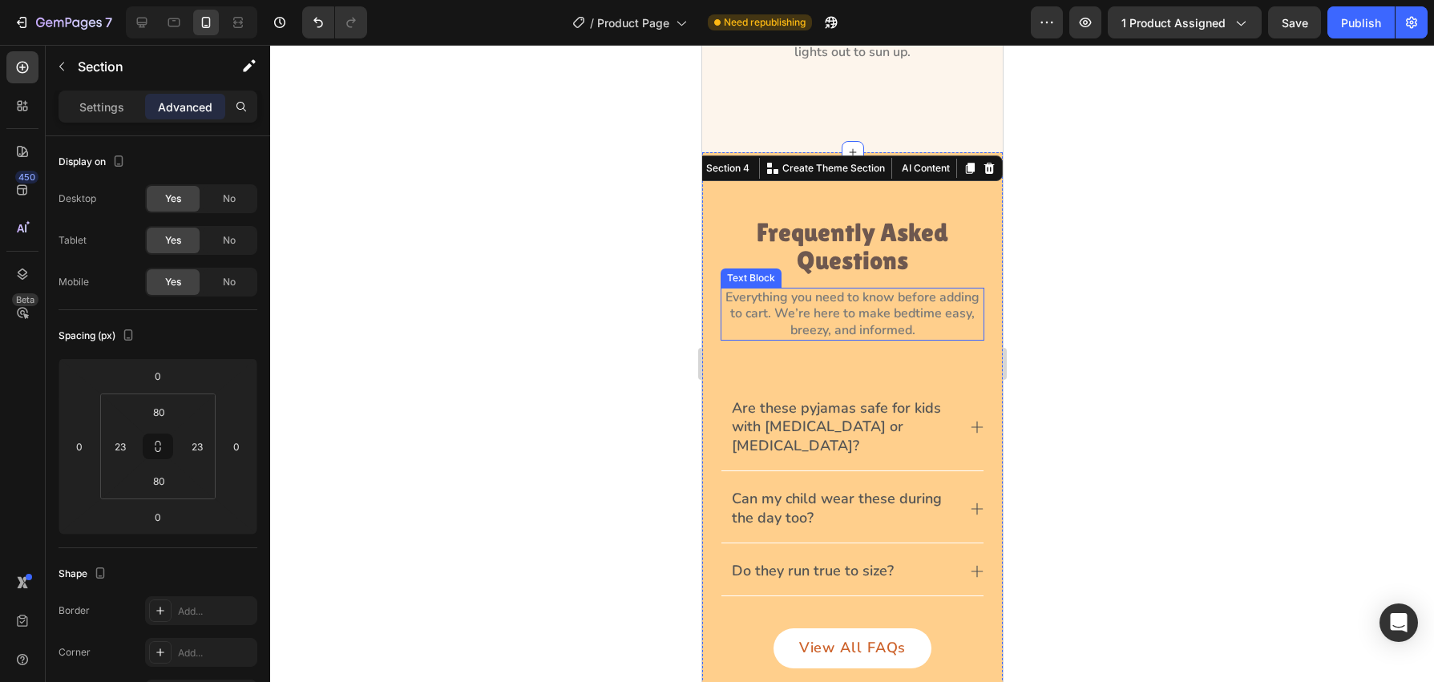
scroll to position [1549, 0]
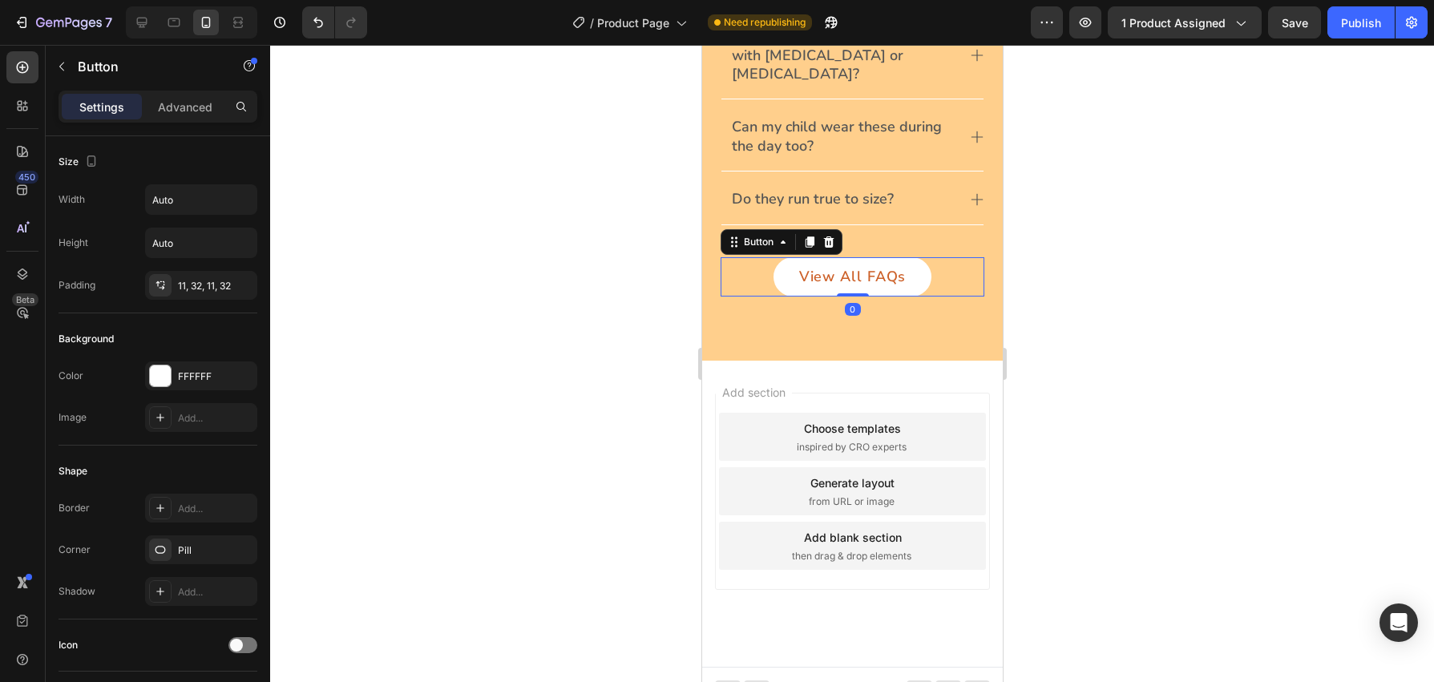
click at [963, 261] on div "View All FAQs Button 0" at bounding box center [852, 277] width 264 height 40
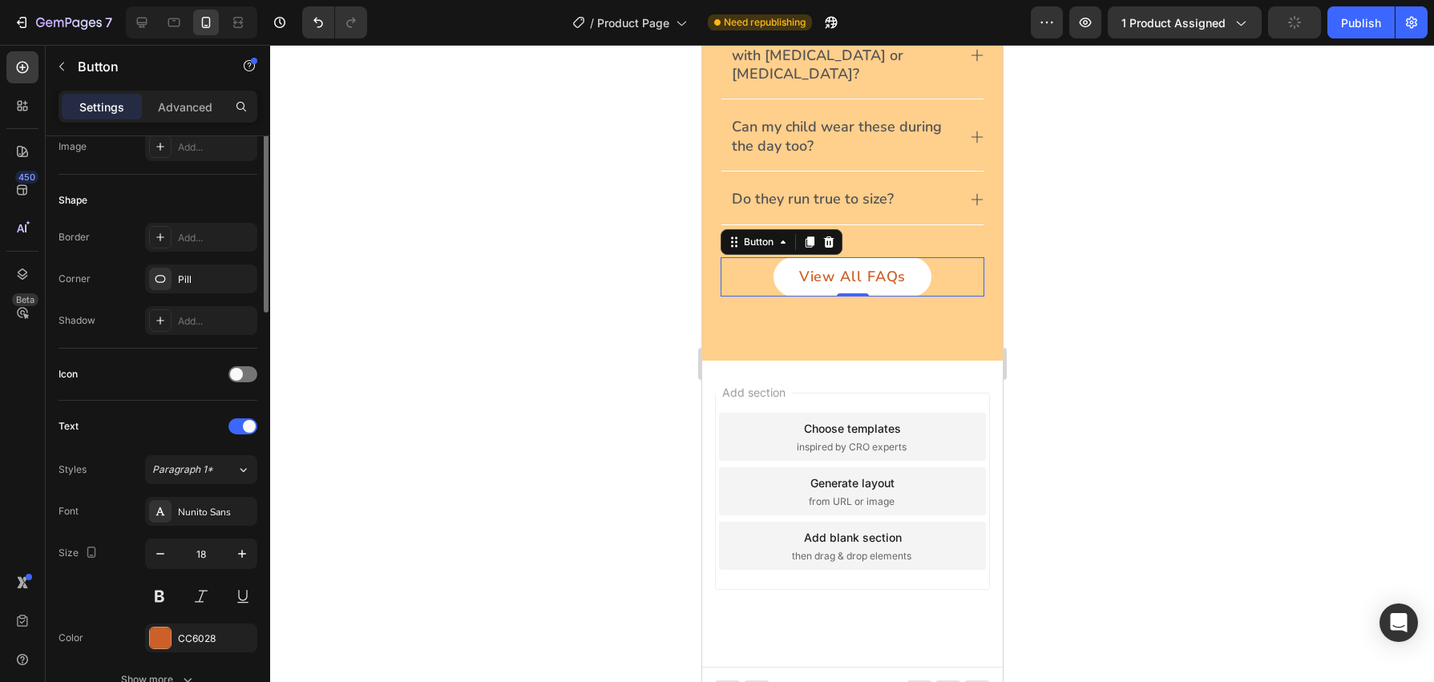
scroll to position [0, 0]
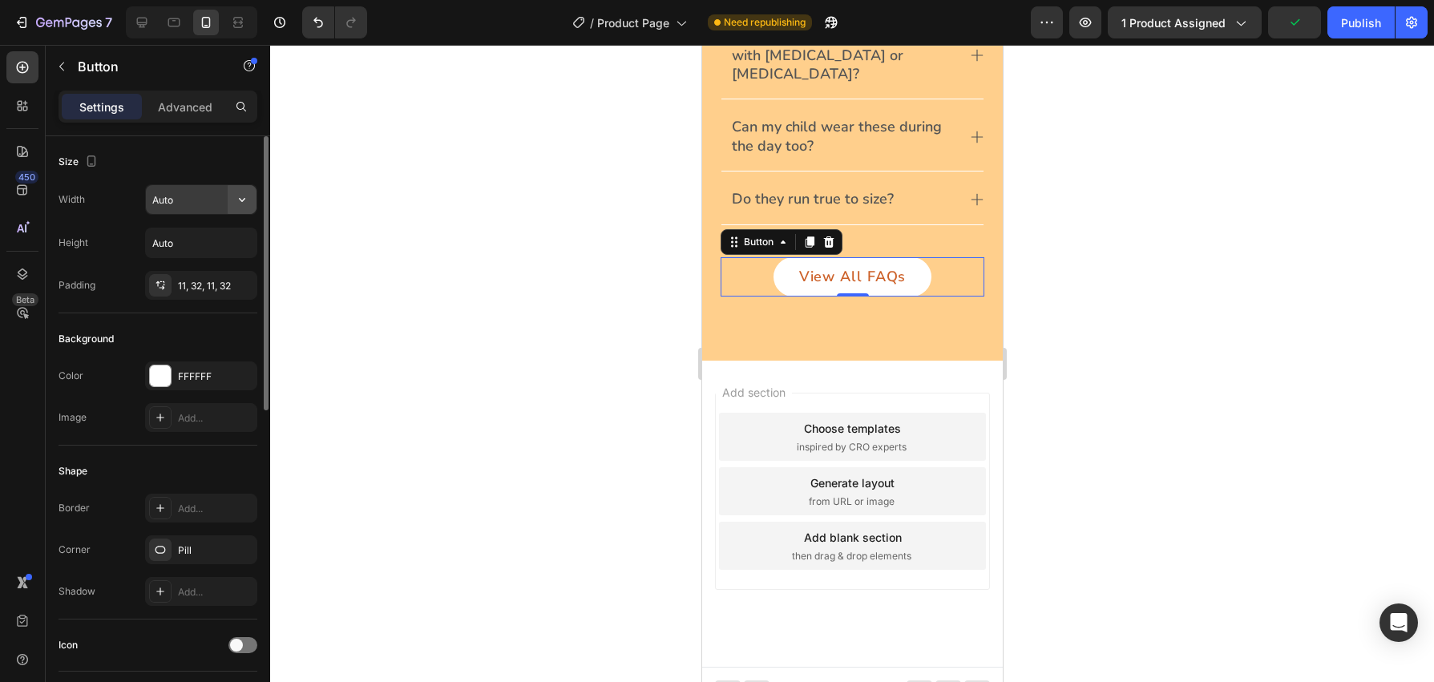
click at [241, 206] on icon "button" at bounding box center [242, 200] width 16 height 16
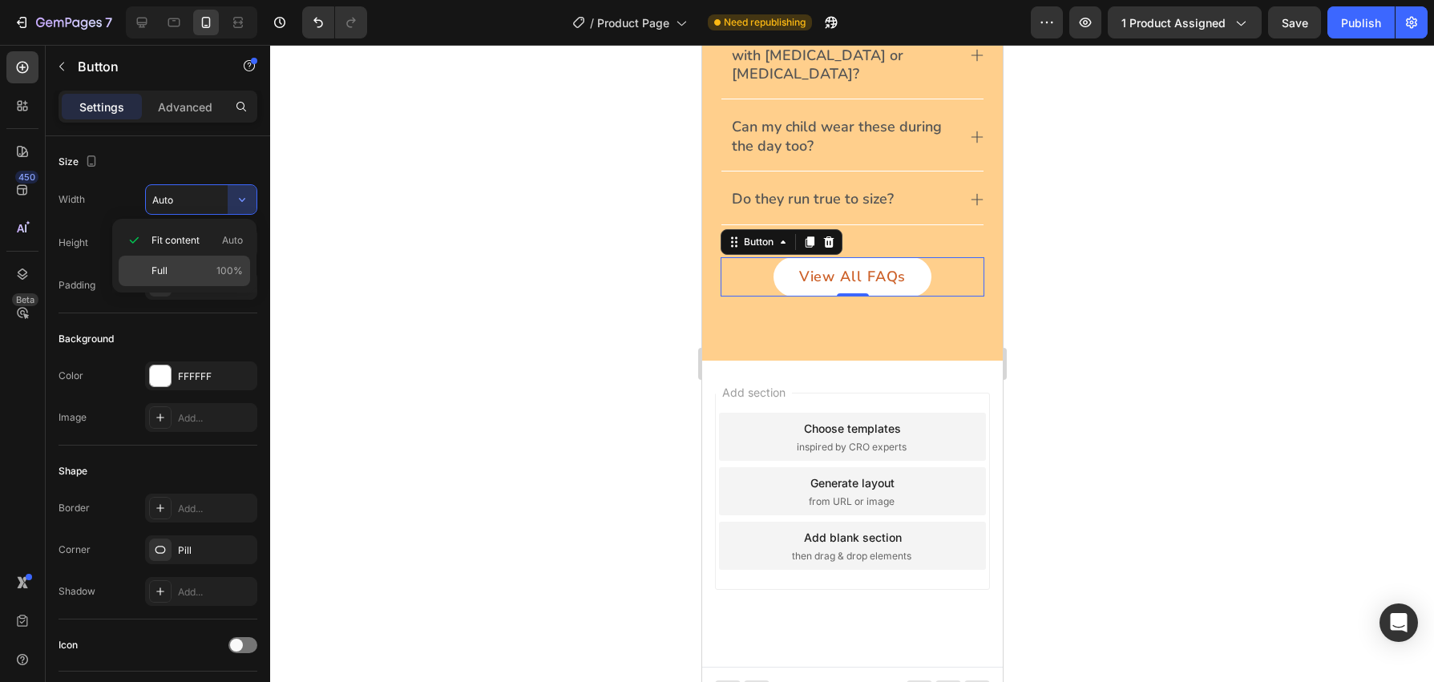
click at [232, 272] on span "100%" at bounding box center [229, 271] width 26 height 14
type input "100%"
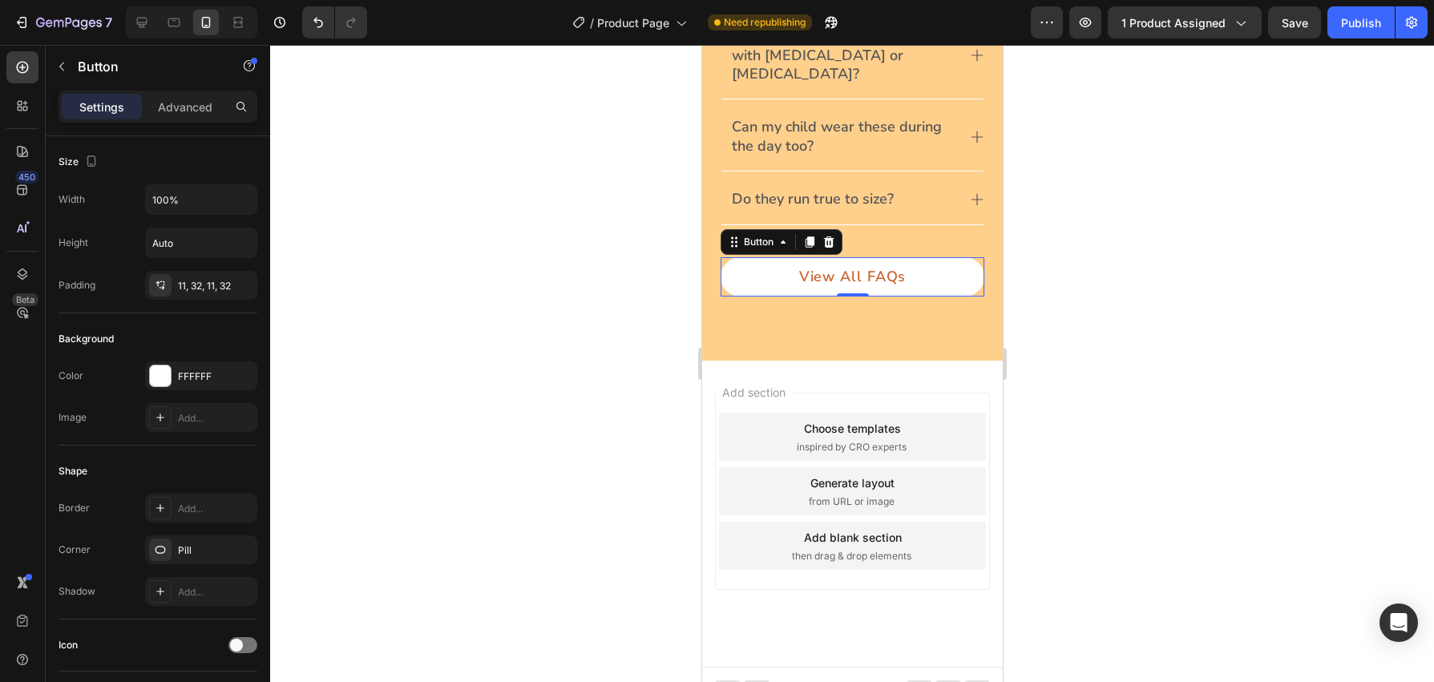
click at [618, 266] on div at bounding box center [852, 363] width 1164 height 637
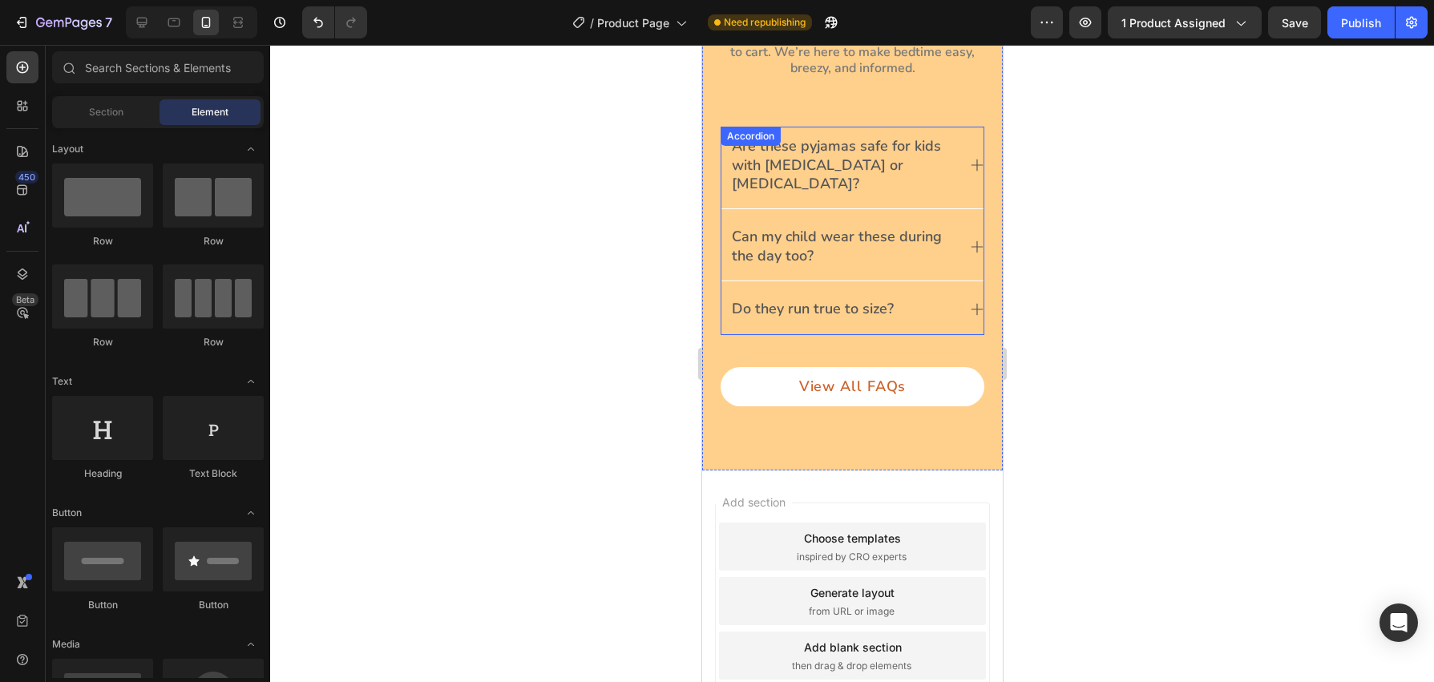
scroll to position [1398, 0]
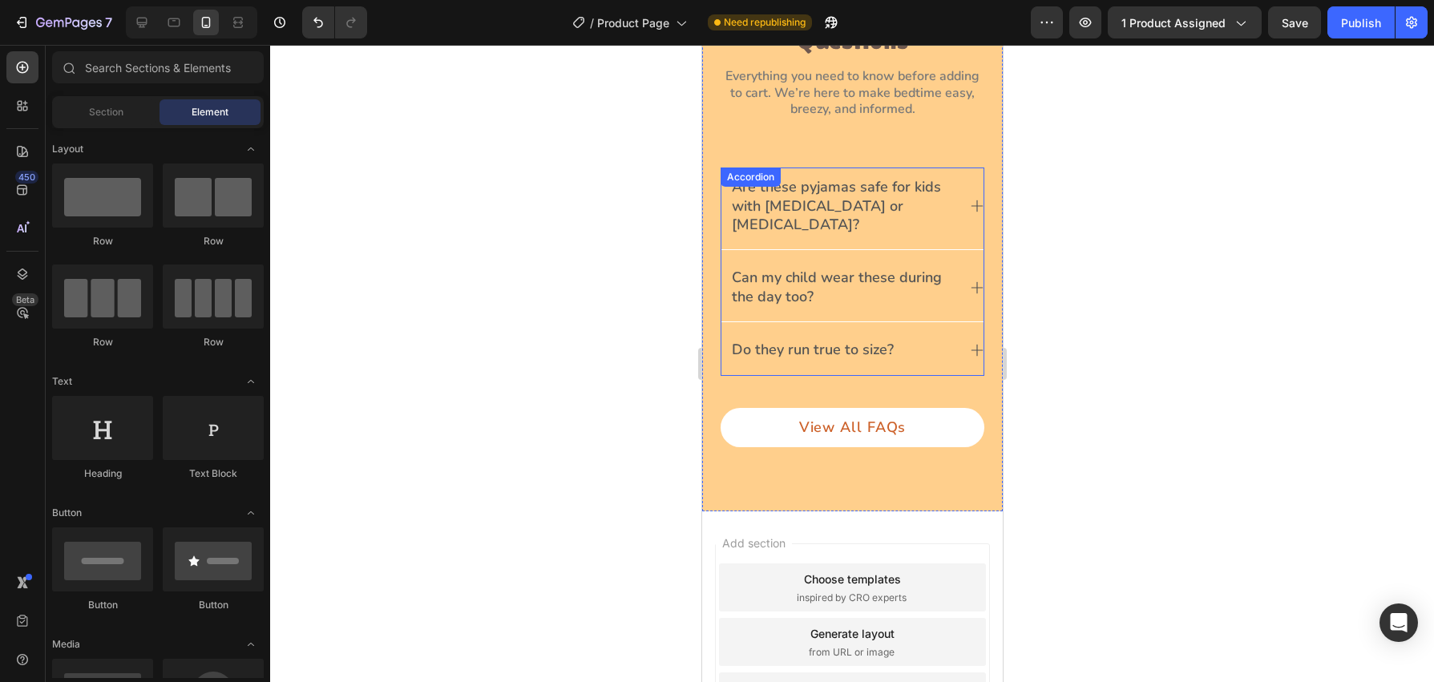
click at [749, 180] on div "Are these pyjamas safe for kids with eczema or allergies? Can my child wear the…" at bounding box center [852, 272] width 264 height 208
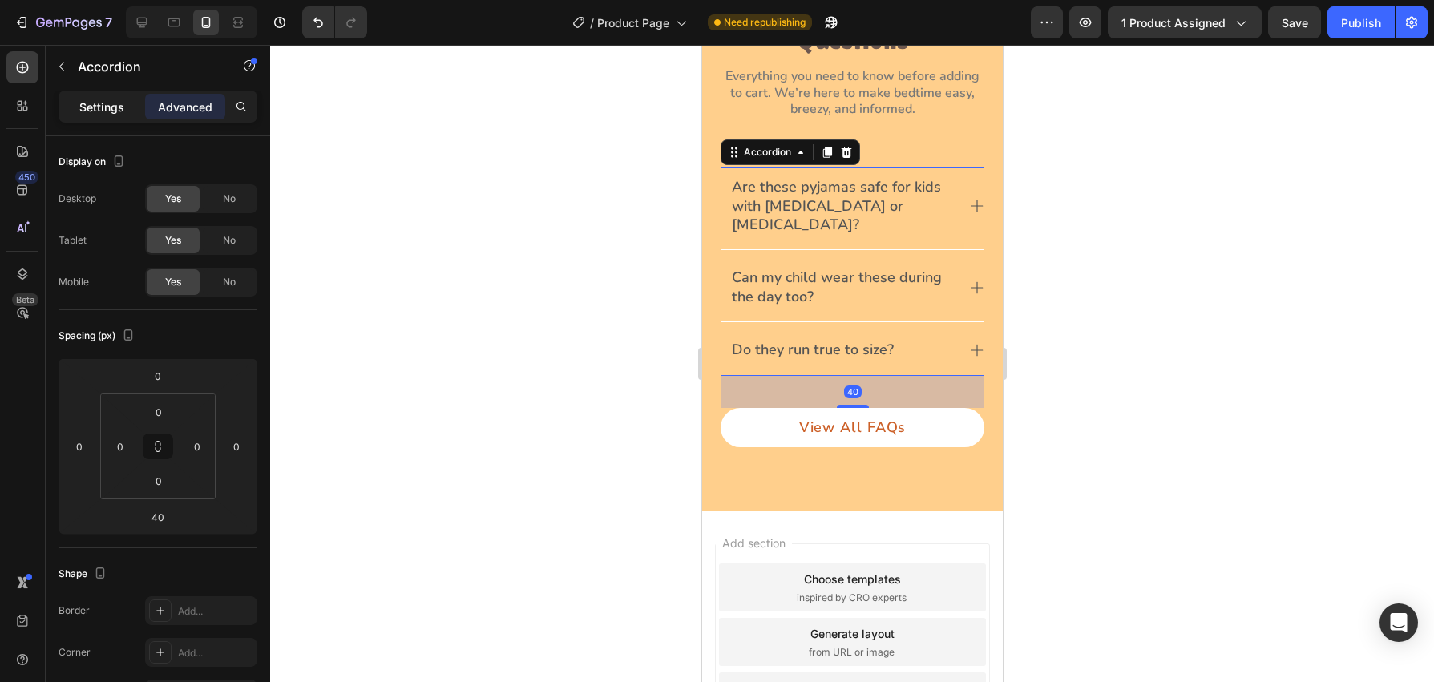
click at [109, 114] on p "Settings" at bounding box center [101, 107] width 45 height 17
type input "10"
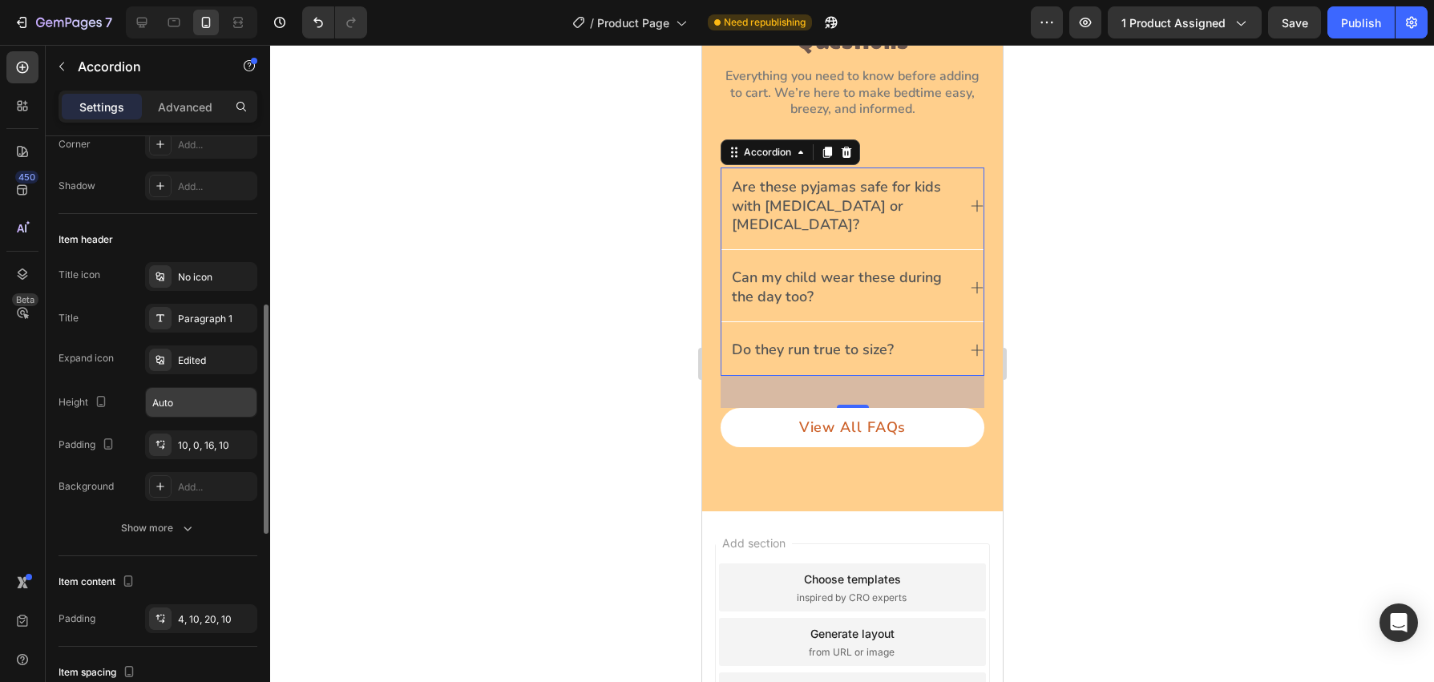
scroll to position [653, 0]
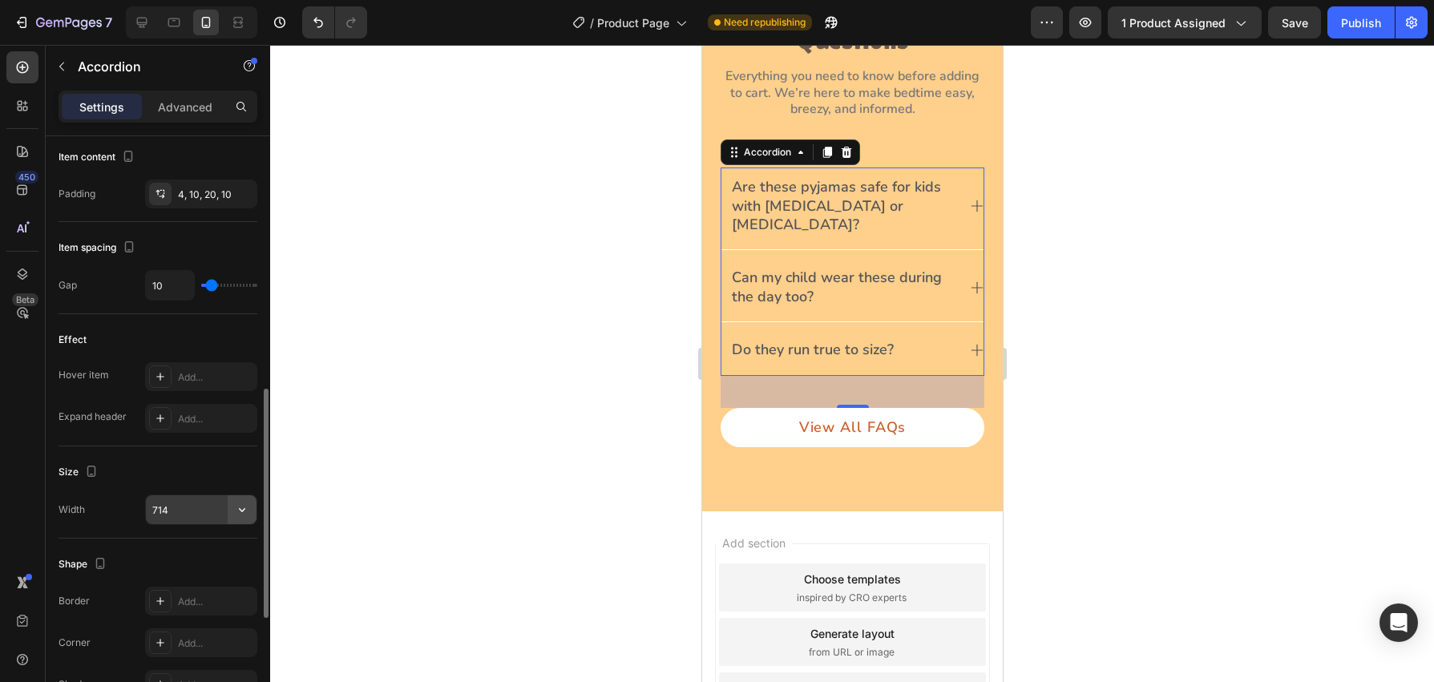
click at [237, 512] on icon "button" at bounding box center [242, 510] width 16 height 16
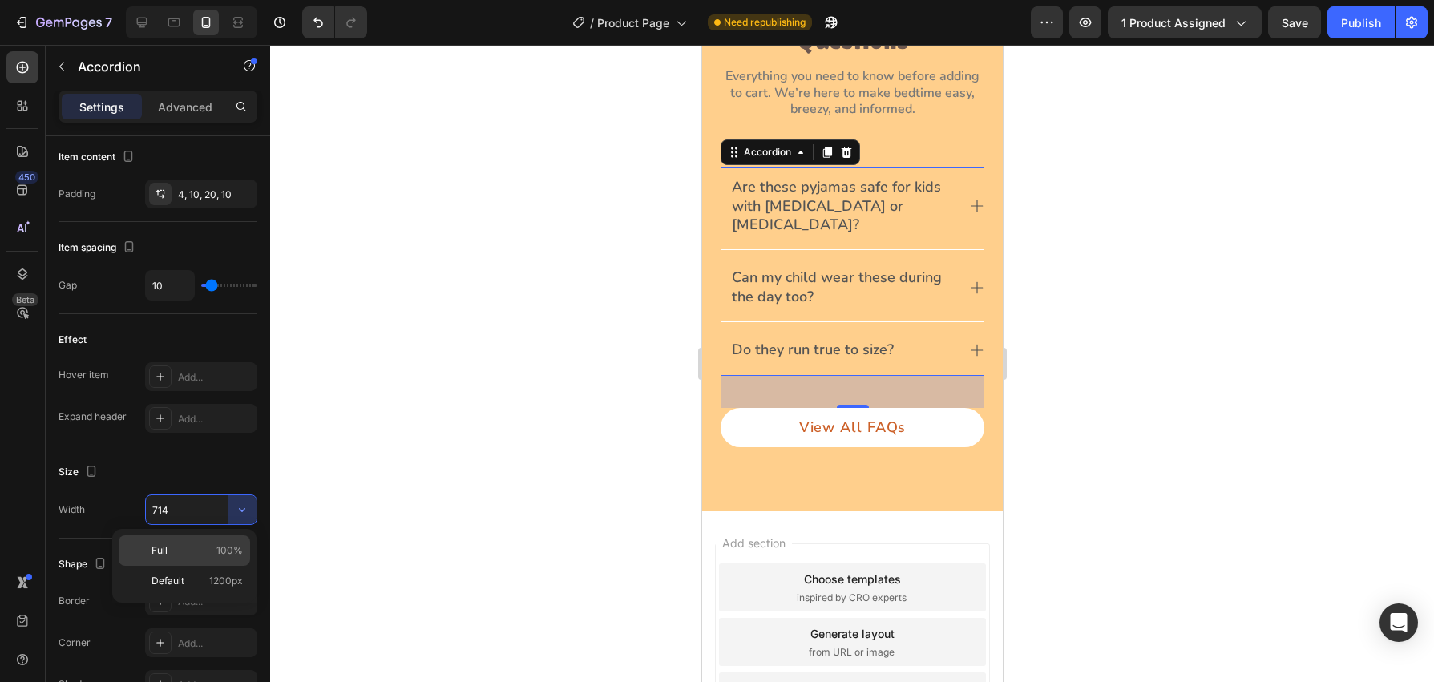
click at [236, 551] on span "100%" at bounding box center [229, 551] width 26 height 14
type input "100%"
click at [603, 355] on div at bounding box center [852, 363] width 1164 height 637
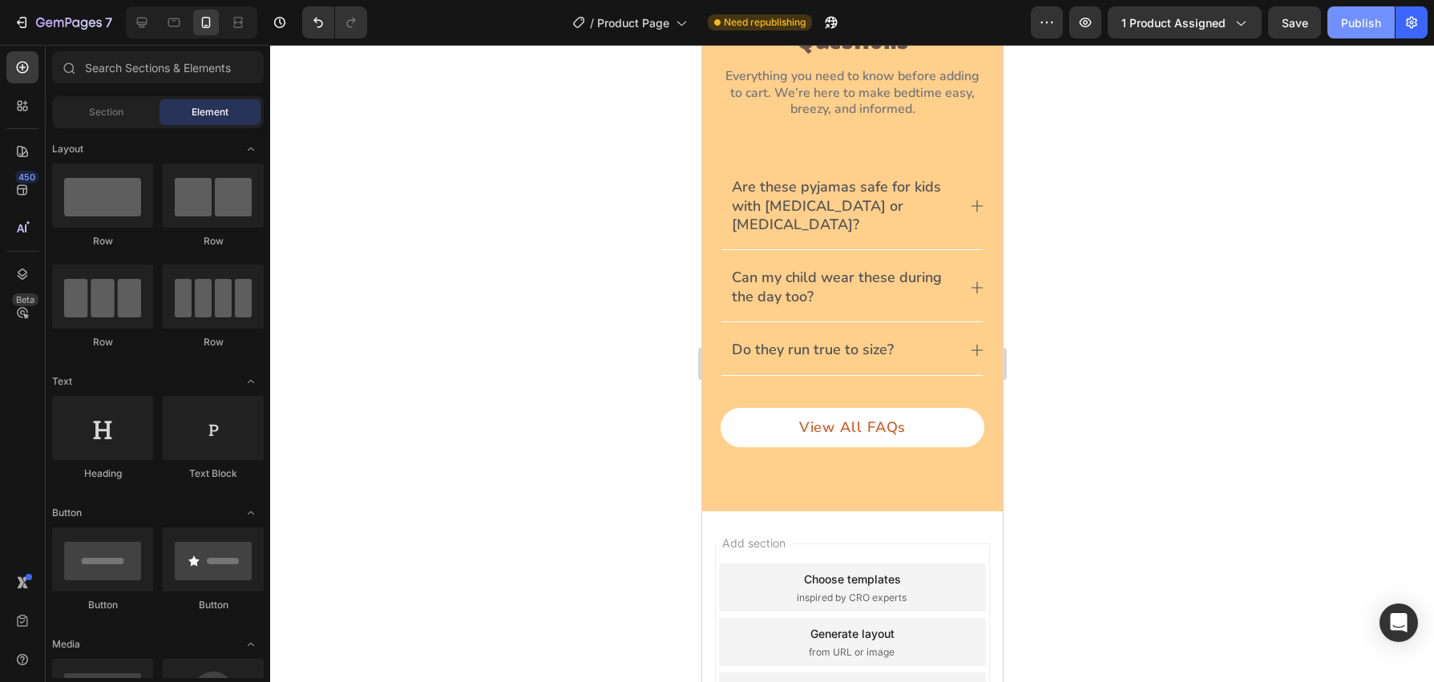
click at [1345, 27] on div "Publish" at bounding box center [1361, 22] width 40 height 17
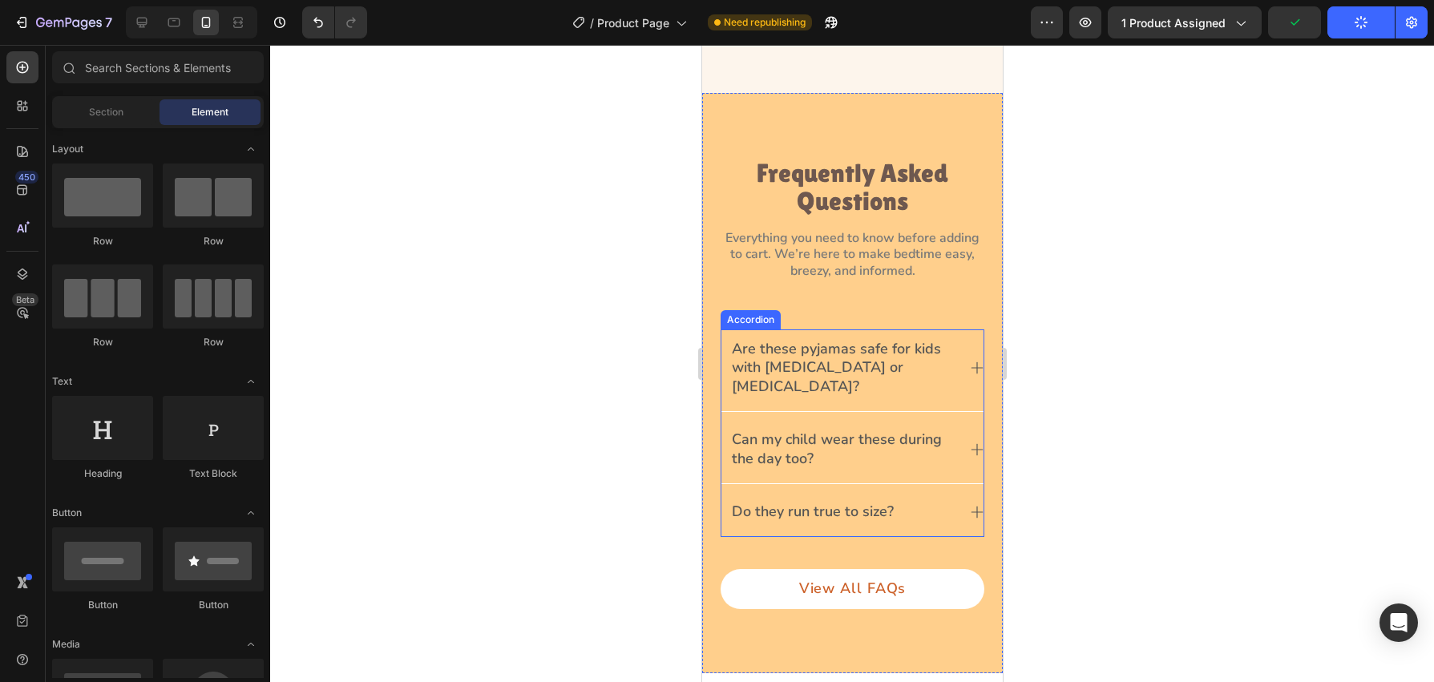
scroll to position [1243, 0]
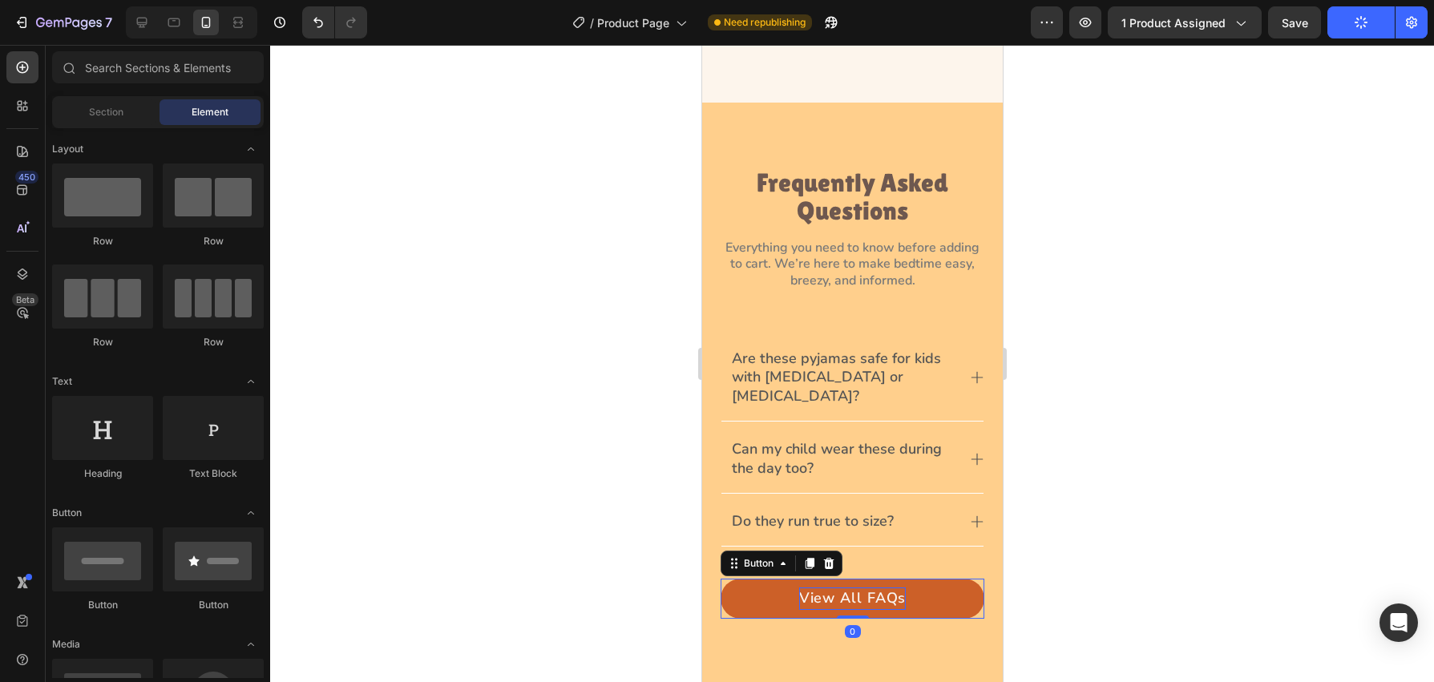
click at [803, 588] on p "View All FAQs" at bounding box center [851, 599] width 107 height 22
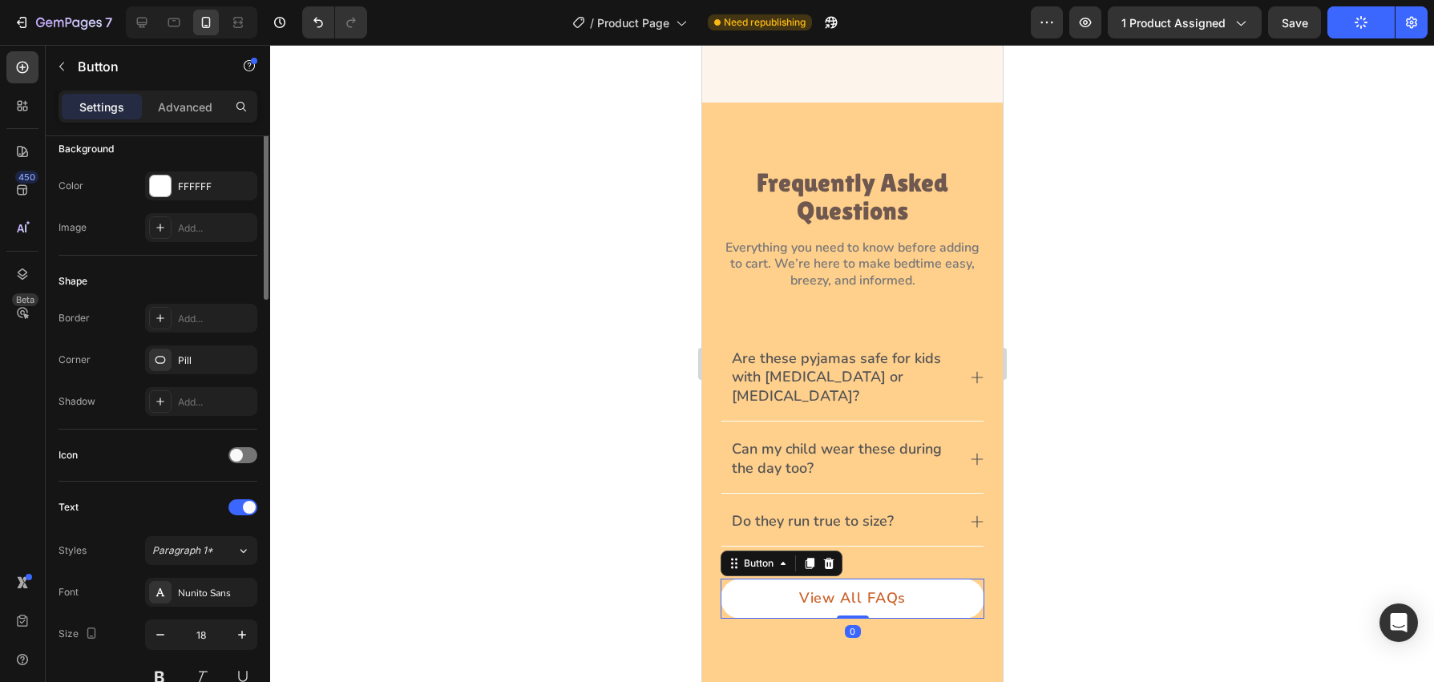
scroll to position [683, 0]
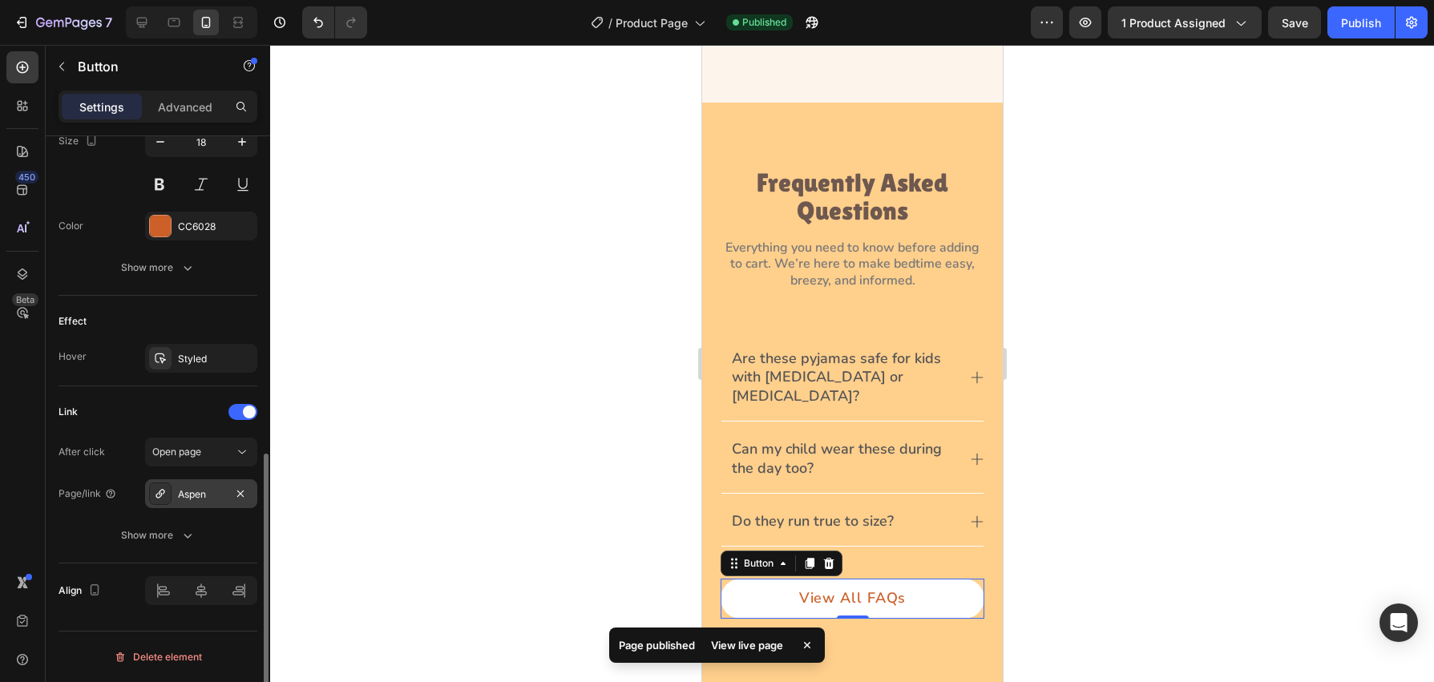
click at [159, 494] on icon at bounding box center [160, 493] width 9 height 9
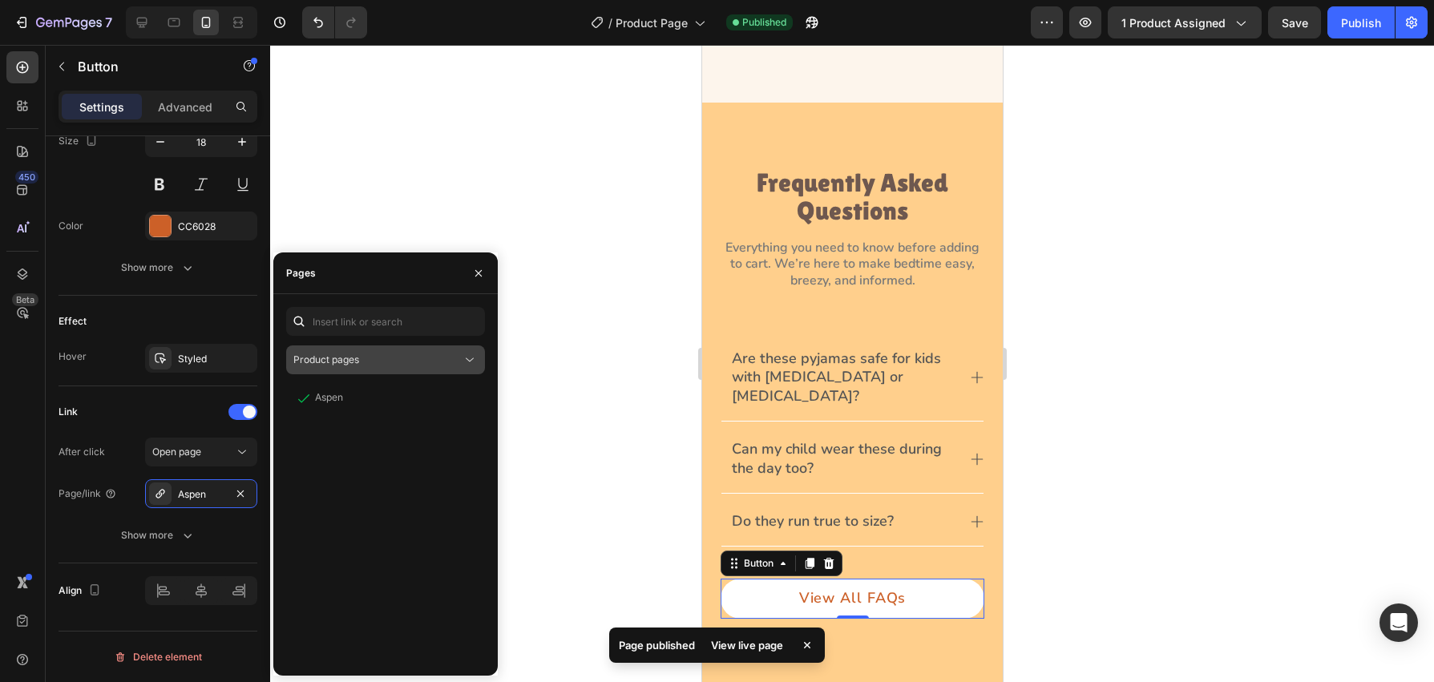
click at [362, 365] on div "Product pages" at bounding box center [377, 360] width 168 height 14
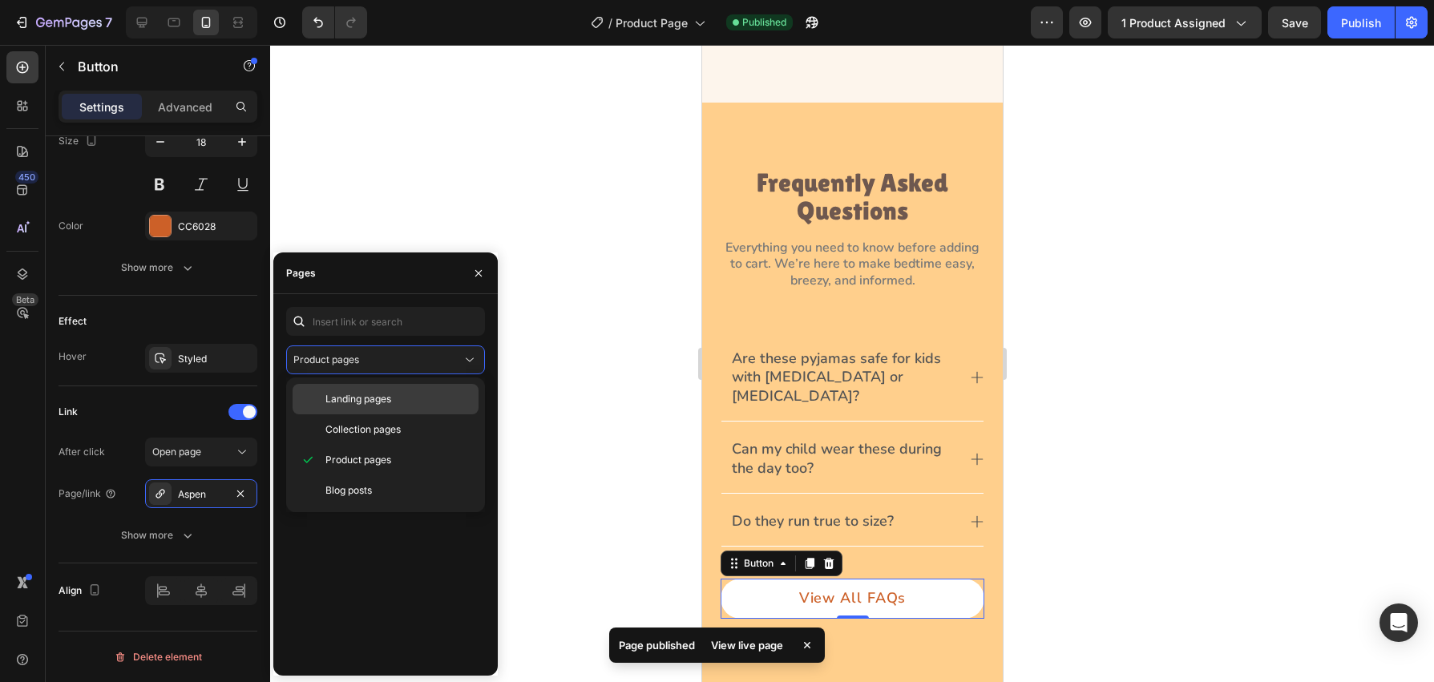
click at [369, 406] on span "Landing pages" at bounding box center [358, 399] width 66 height 14
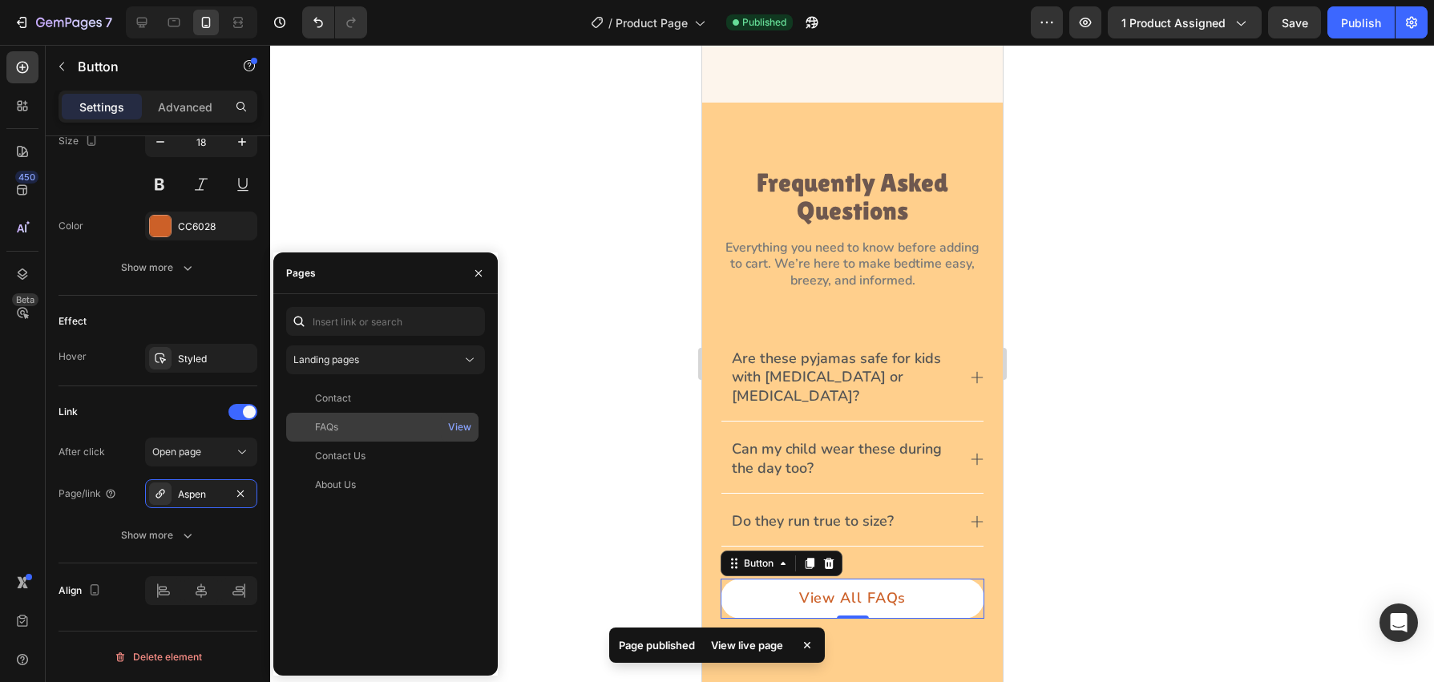
click at [366, 427] on div "FAQs" at bounding box center [383, 427] width 180 height 14
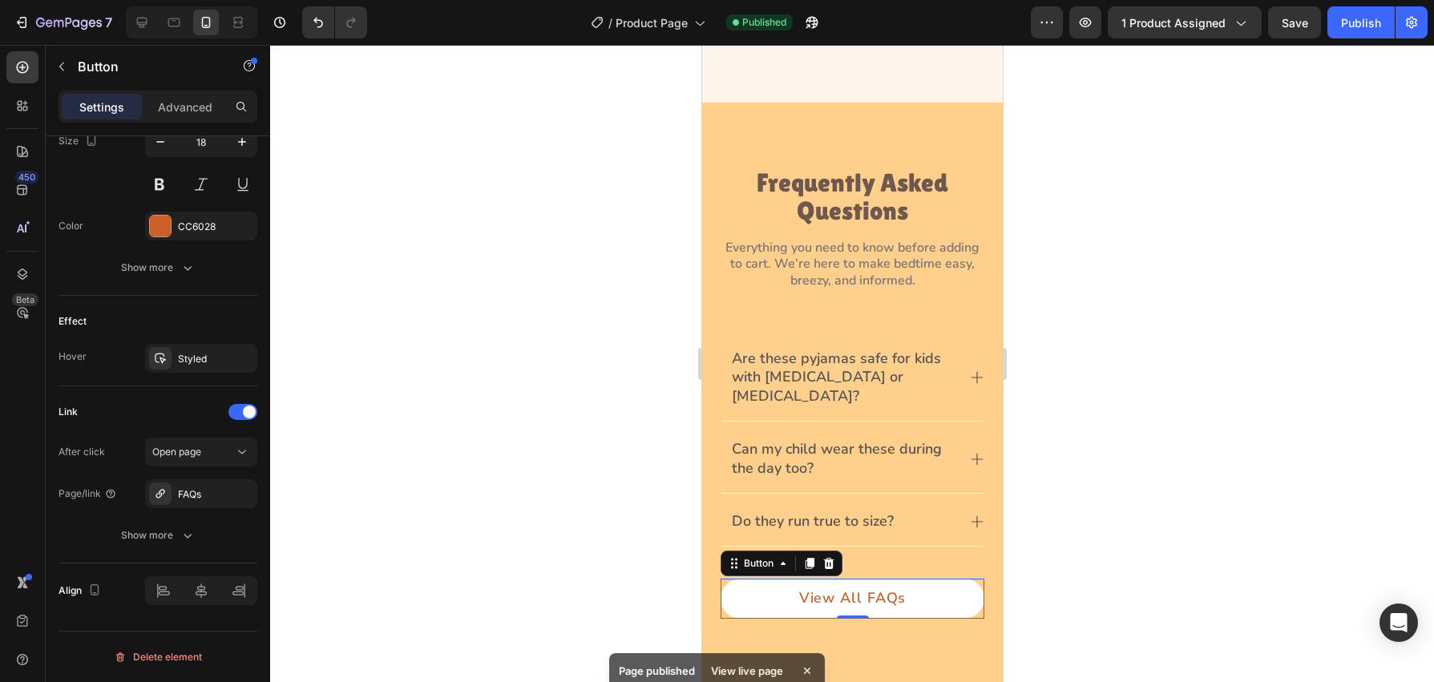
click at [572, 474] on div at bounding box center [852, 363] width 1164 height 637
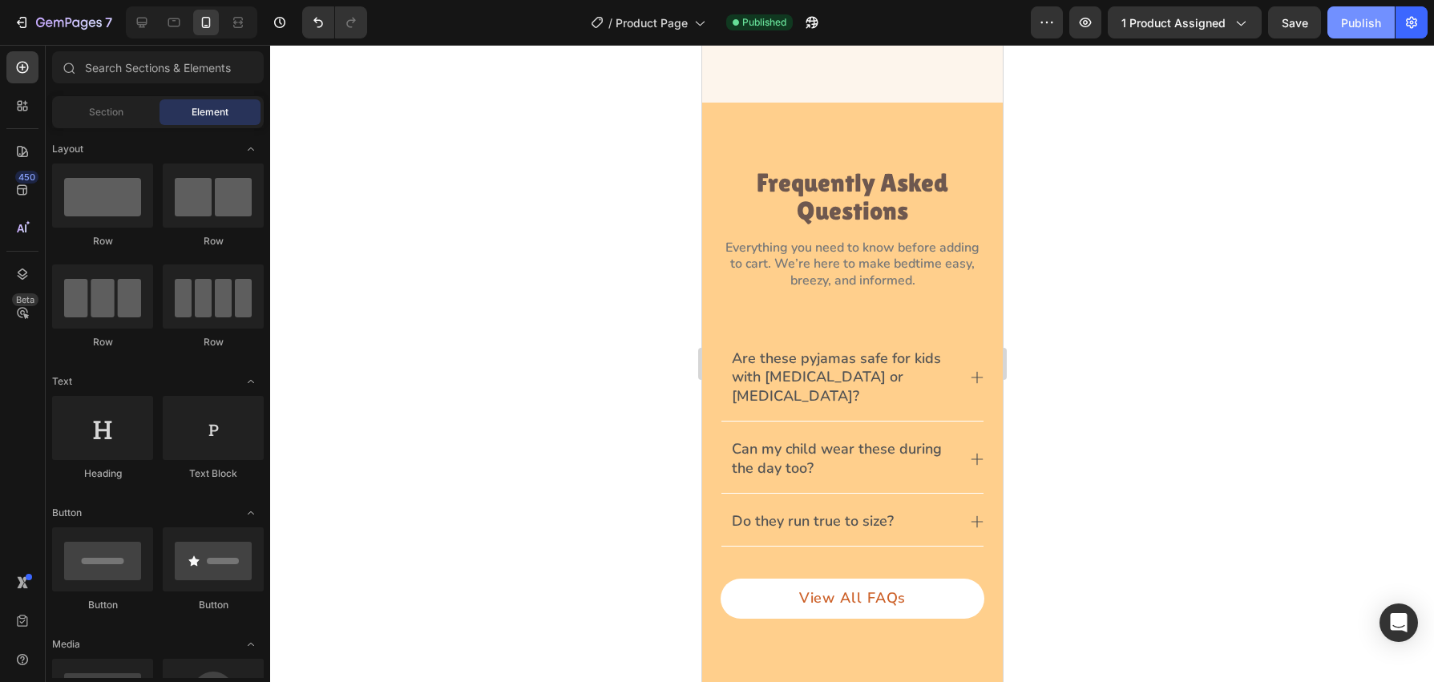
click at [1351, 32] on button "Publish" at bounding box center [1361, 22] width 67 height 32
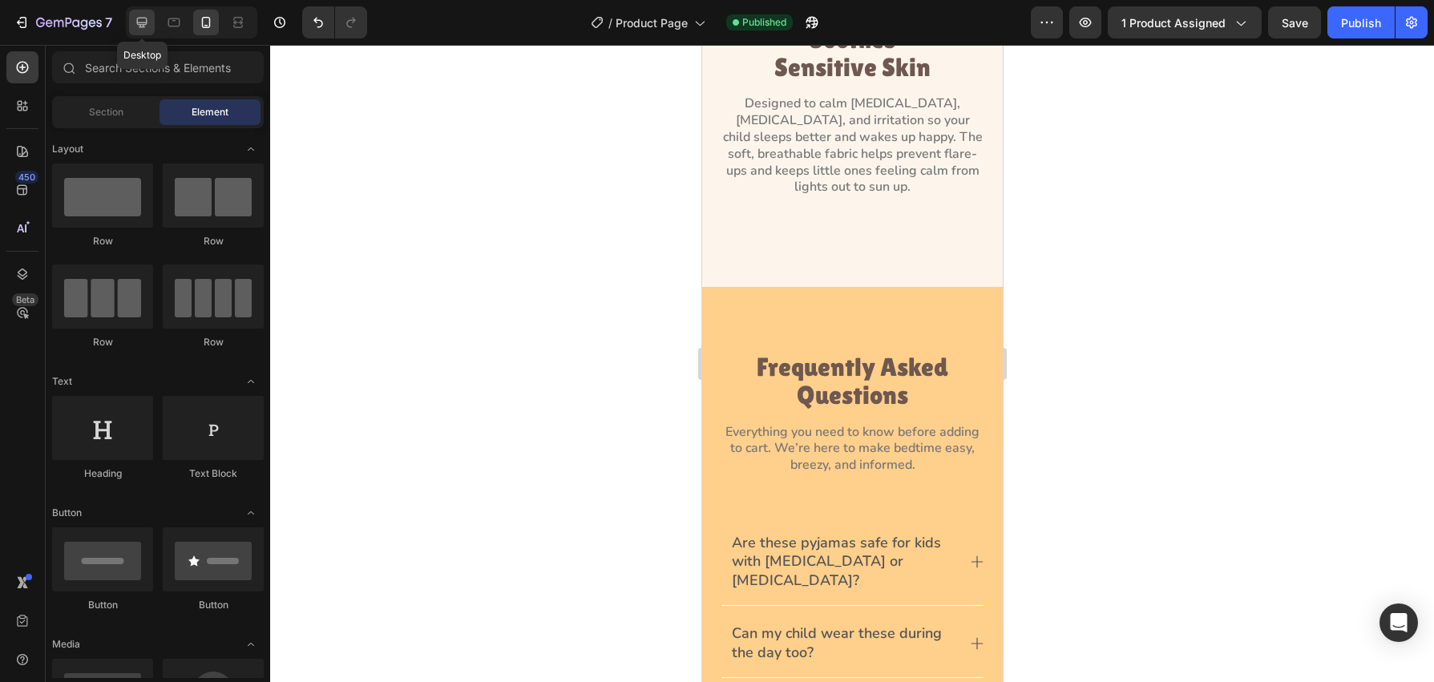
click at [137, 22] on icon at bounding box center [142, 23] width 10 height 10
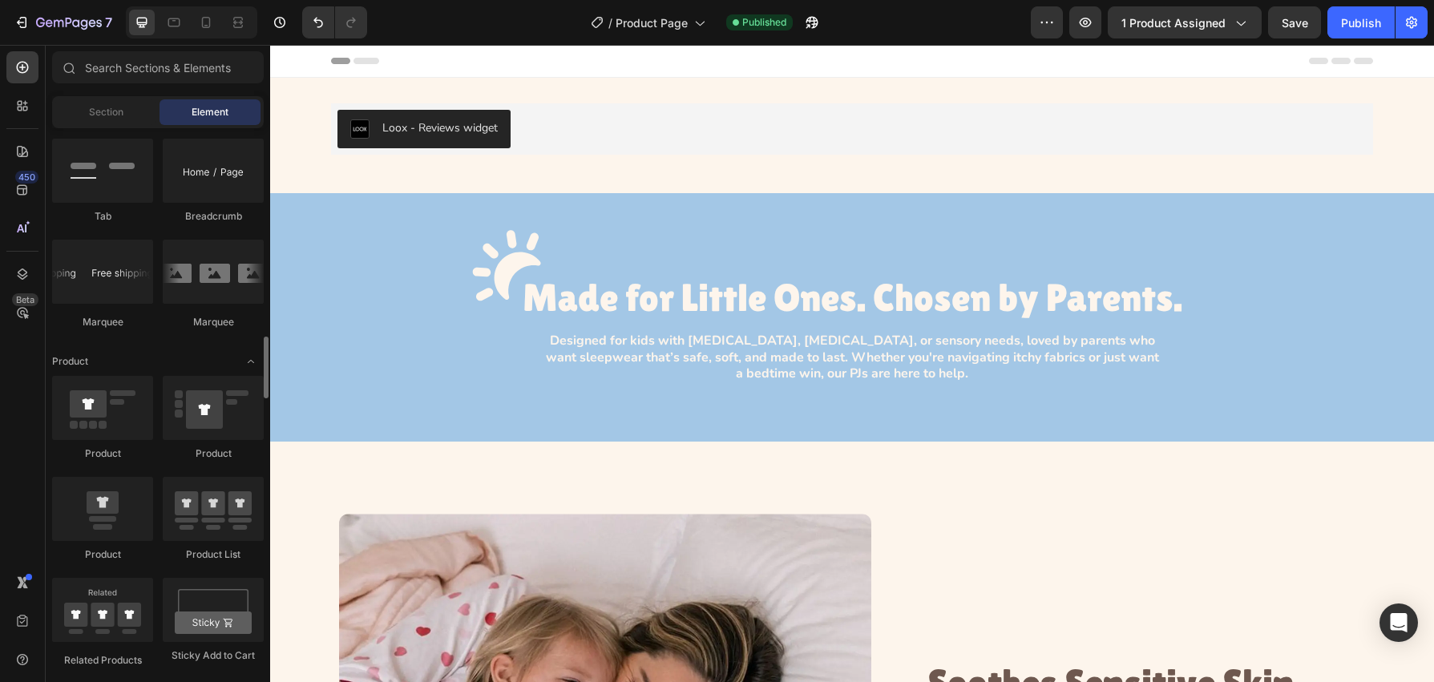
scroll to position [1830, 0]
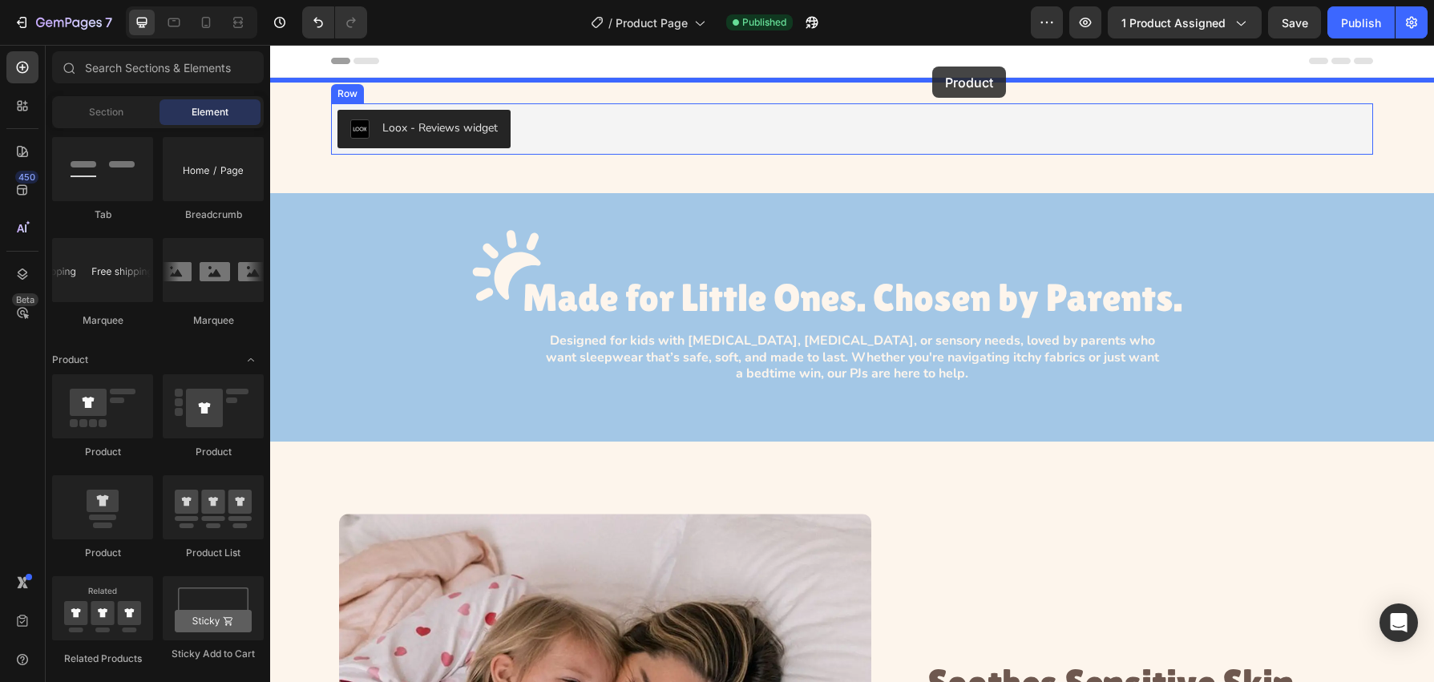
drag, startPoint x: 376, startPoint y: 451, endPoint x: 932, endPoint y: 67, distance: 676.5
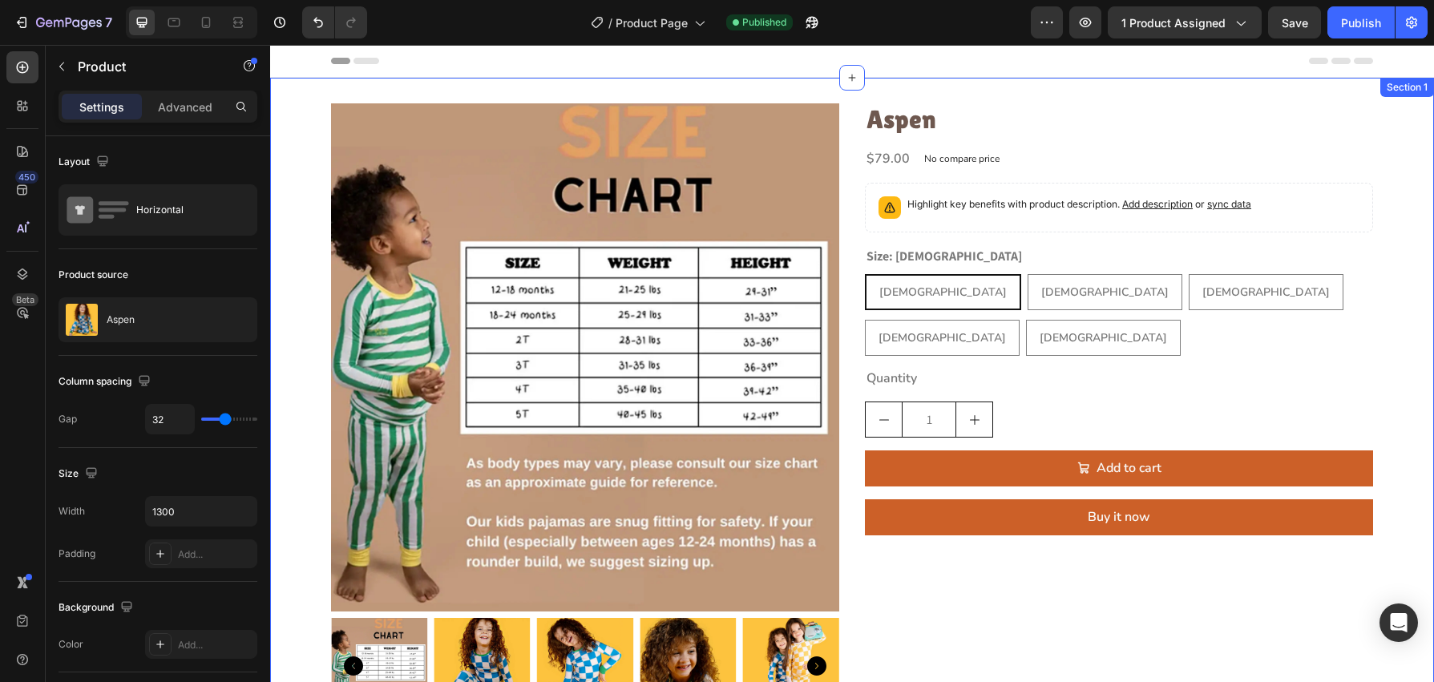
click at [305, 257] on div "Product Images Aspen Product Title $79.00 Product Price Product Price No compar…" at bounding box center [852, 415] width 1164 height 624
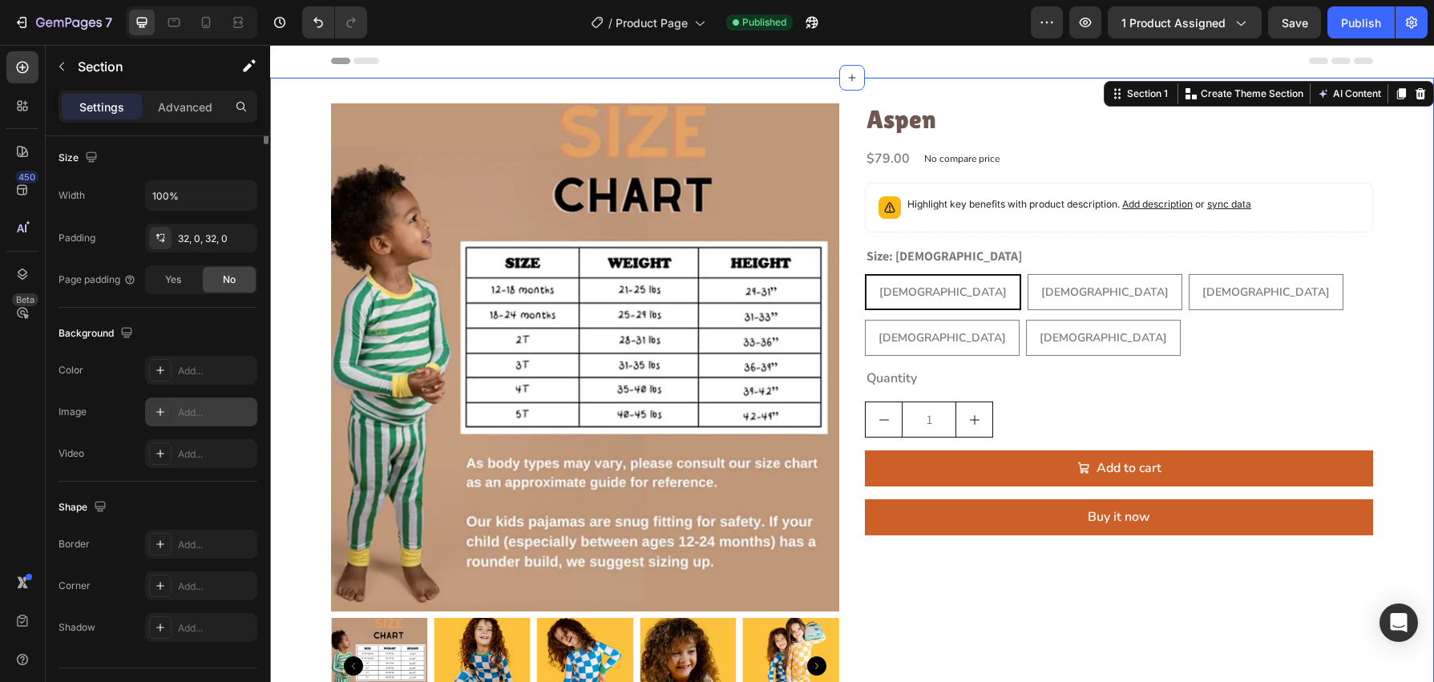
scroll to position [386, 0]
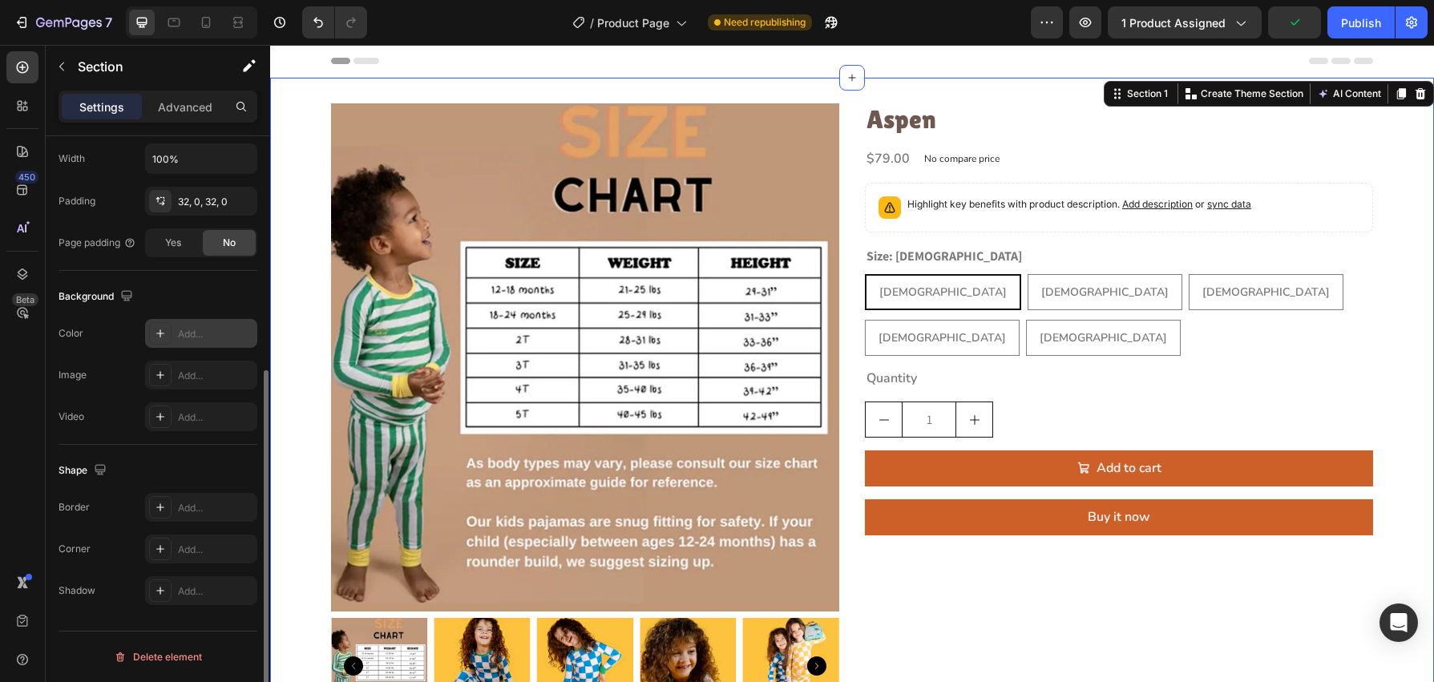
click at [159, 329] on icon at bounding box center [160, 333] width 13 height 13
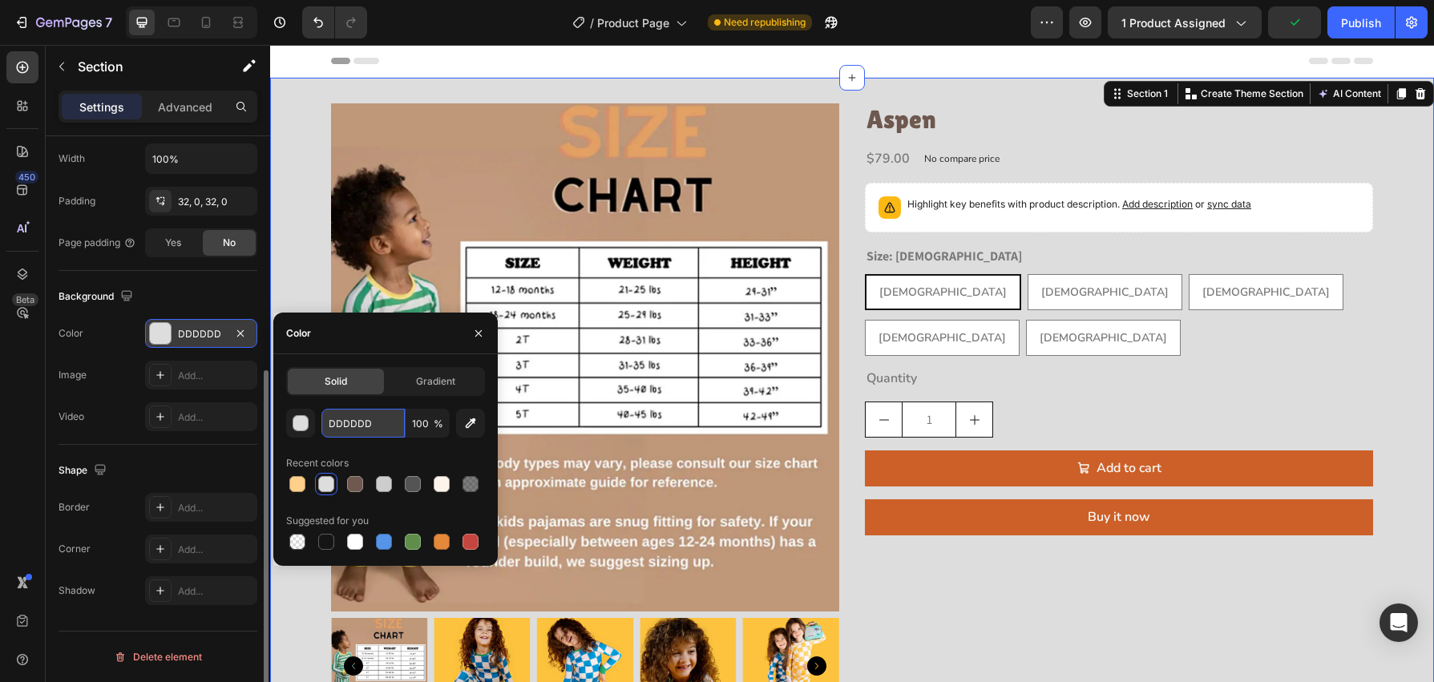
click at [367, 420] on input "DDDDDD" at bounding box center [362, 423] width 83 height 29
paste input "#FDF5EC"
type input "#FDF5EC"
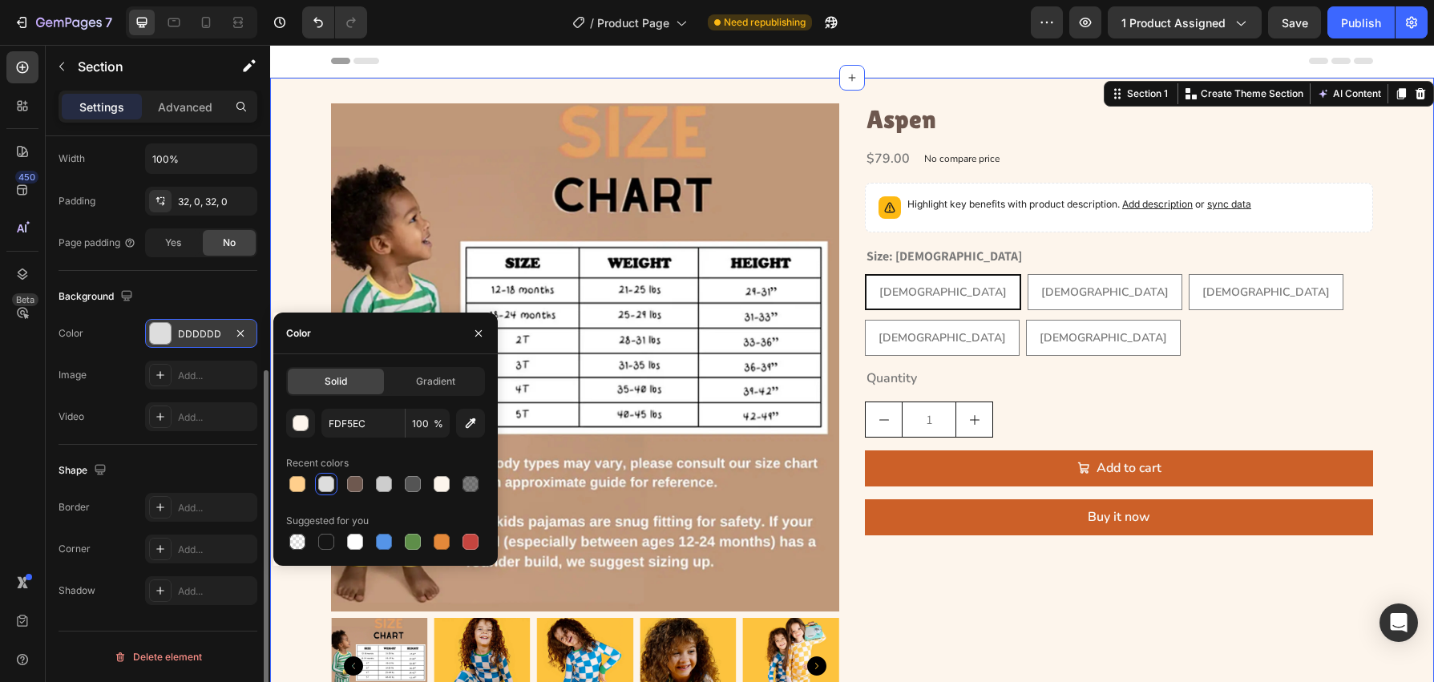
click at [51, 354] on div "Layout Column width Change ratio Fit to content 12 Columns management Order 1 c…" at bounding box center [158, 239] width 224 height 978
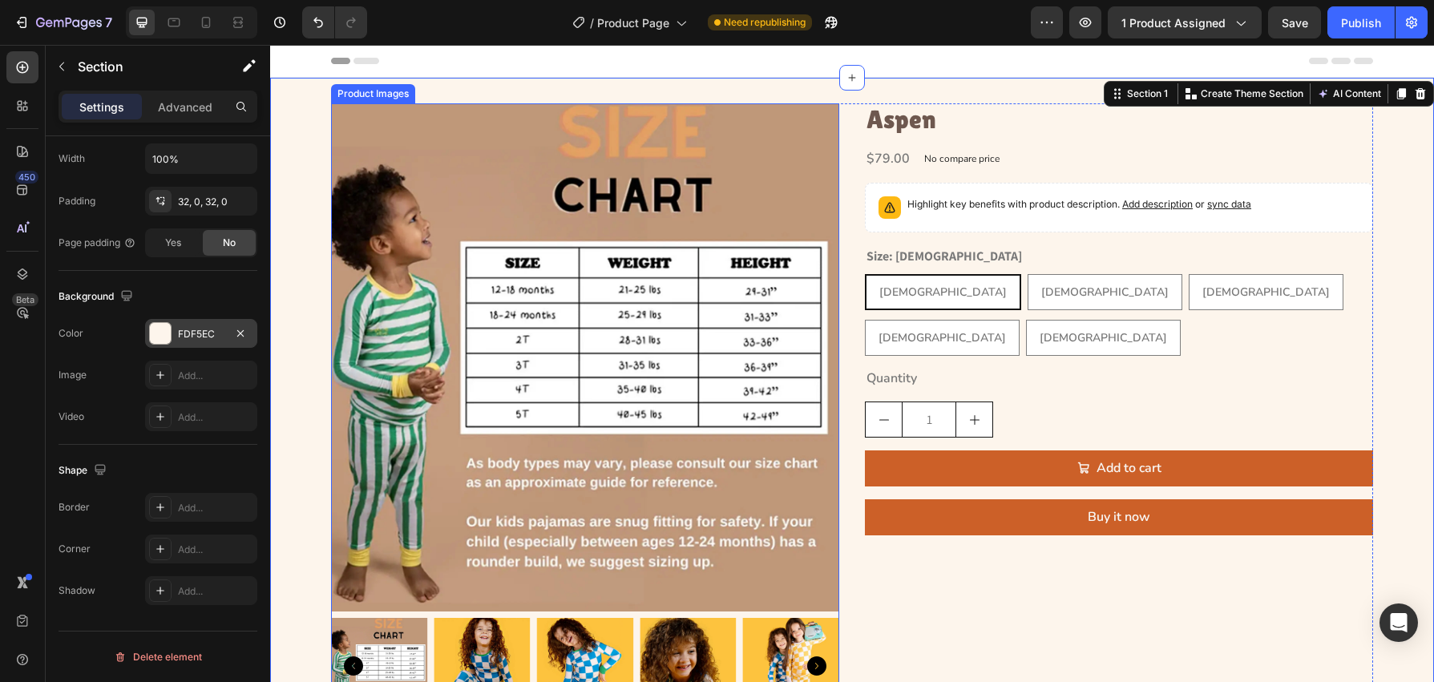
click at [433, 304] on img at bounding box center [585, 357] width 508 height 508
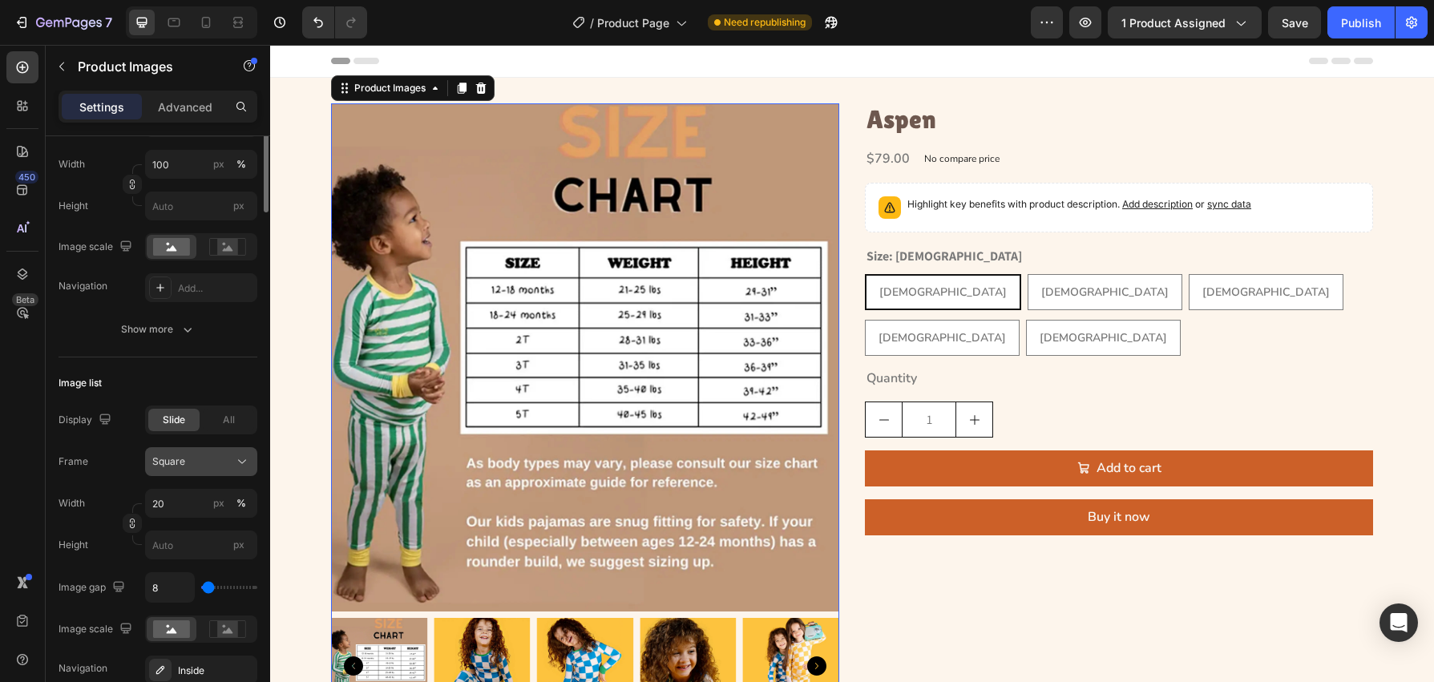
scroll to position [317, 0]
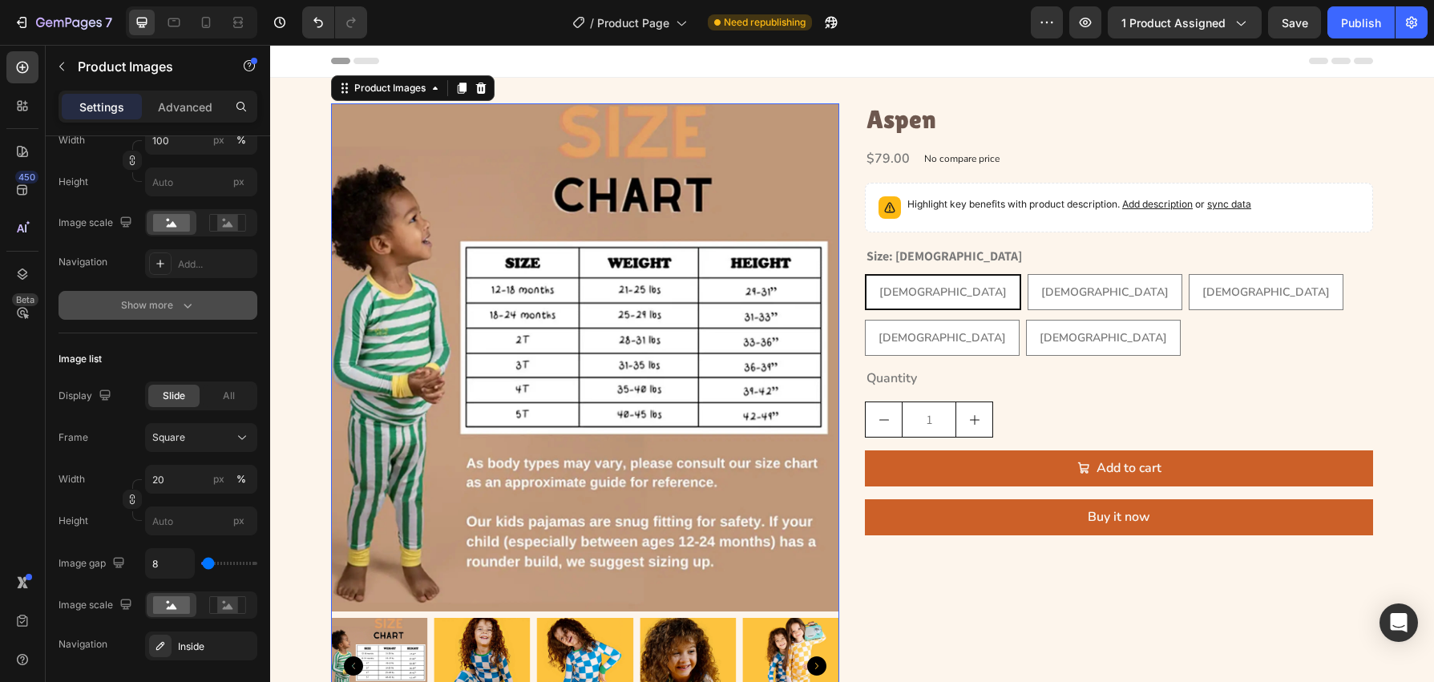
click at [215, 311] on button "Show more" at bounding box center [158, 305] width 199 height 29
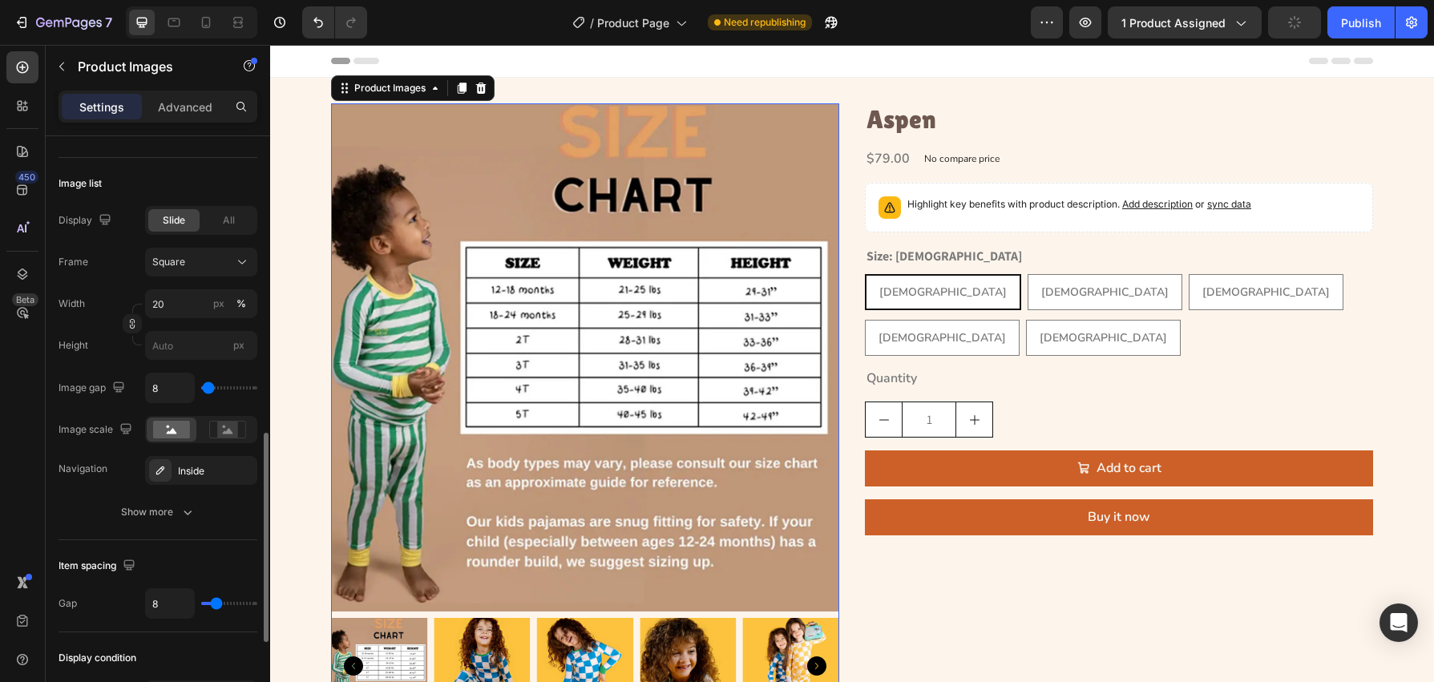
scroll to position [835, 0]
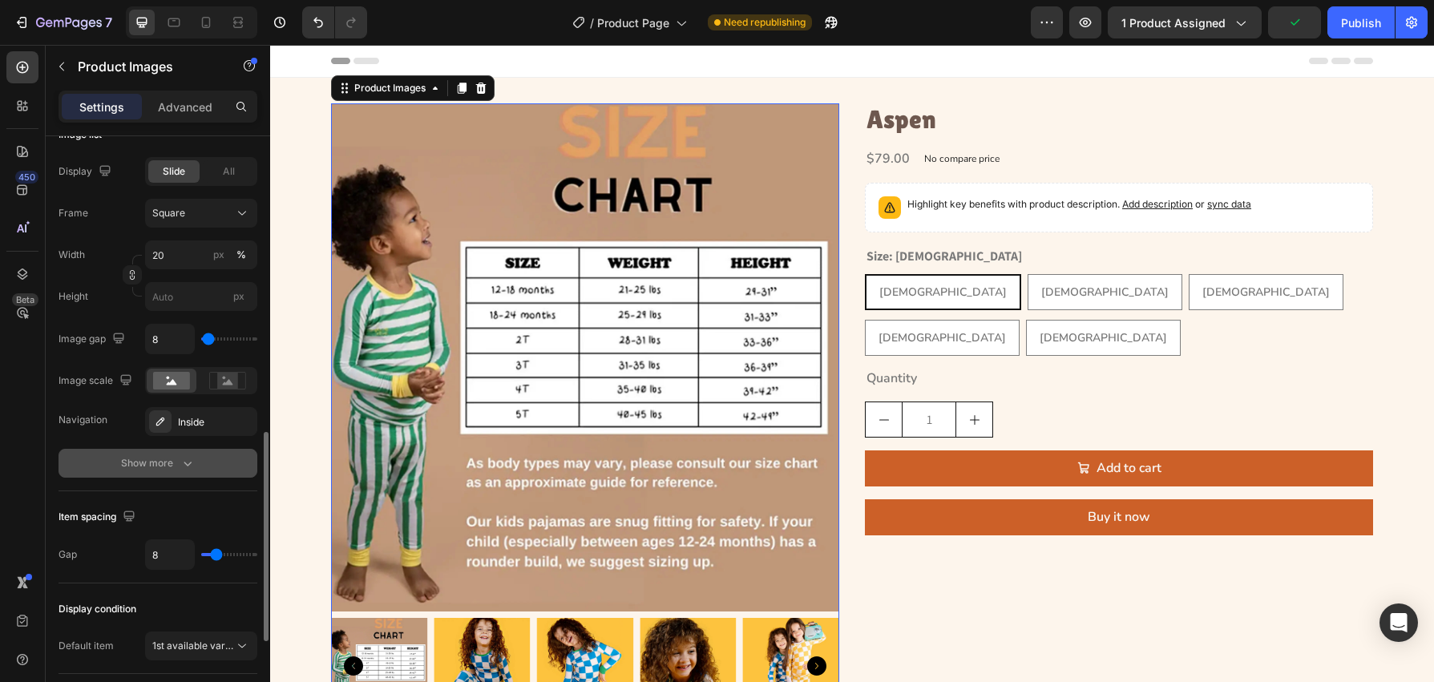
click at [225, 474] on button "Show more" at bounding box center [158, 463] width 199 height 29
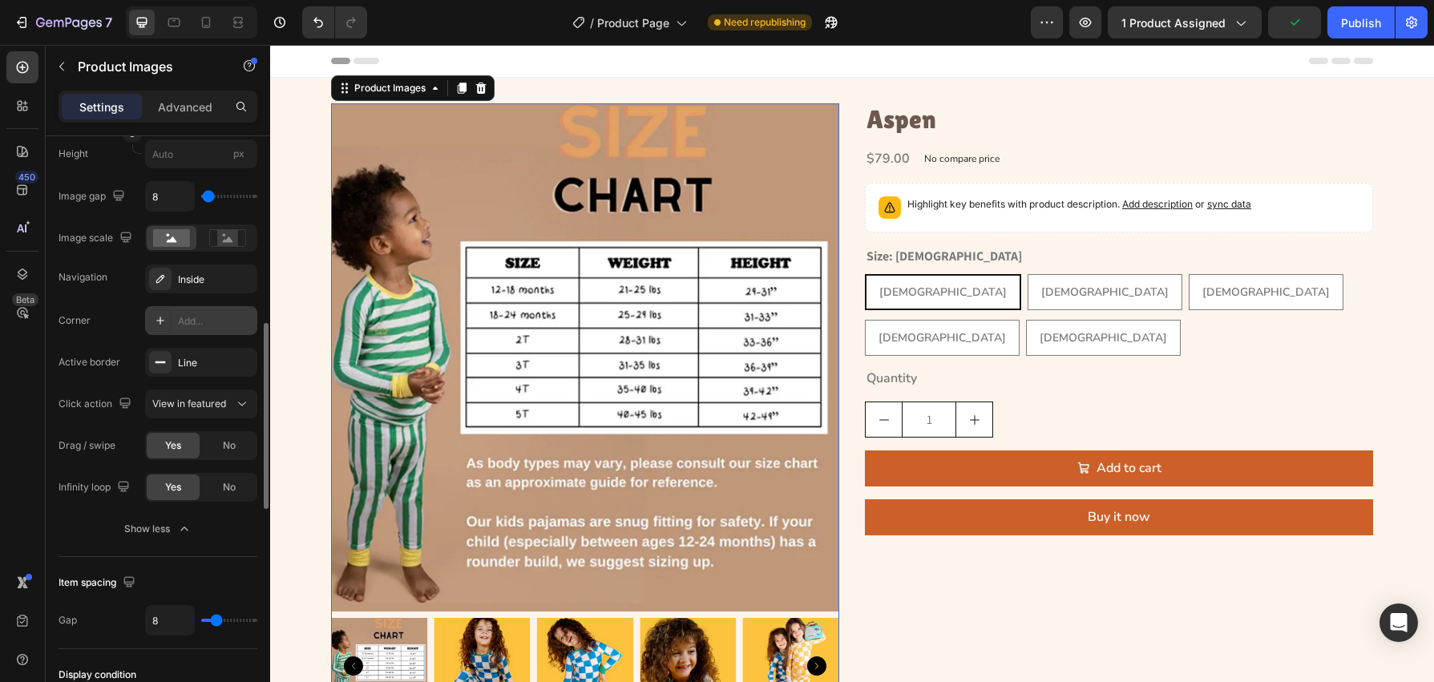
scroll to position [1286, 0]
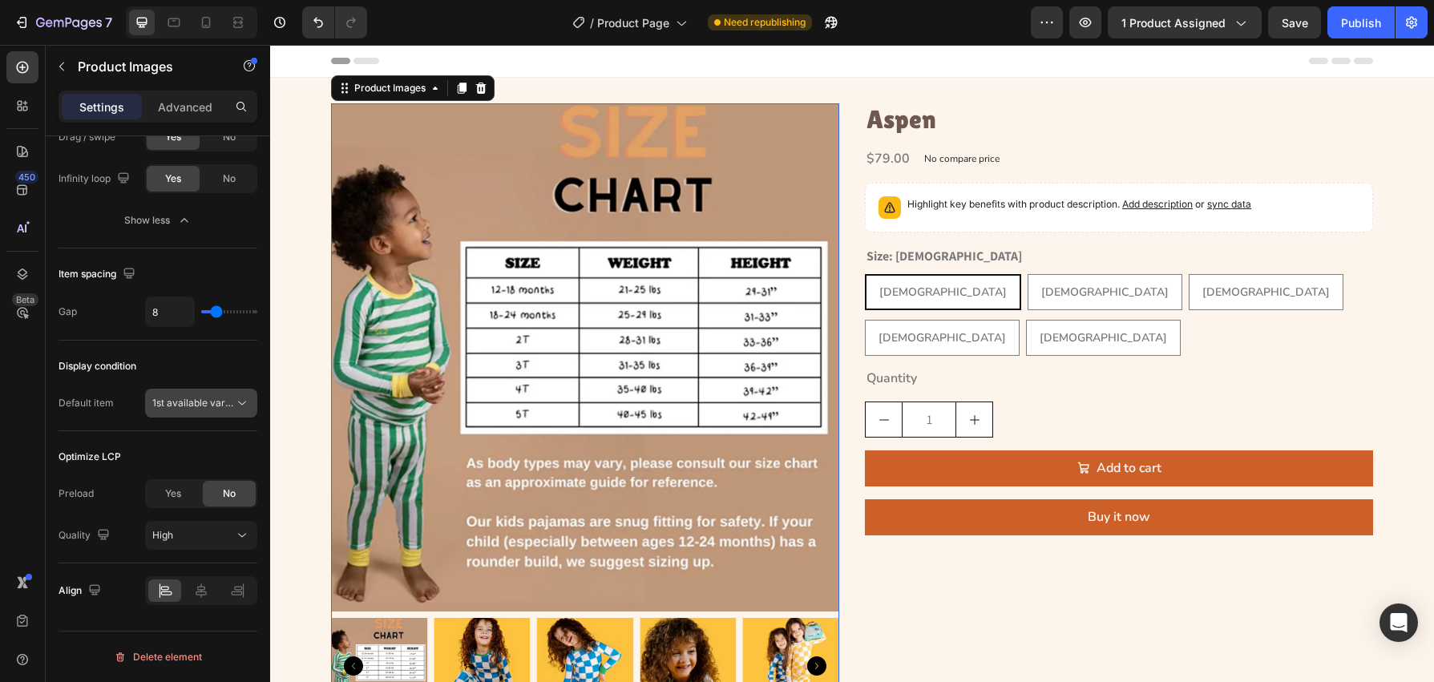
click at [234, 400] on icon at bounding box center [242, 403] width 16 height 16
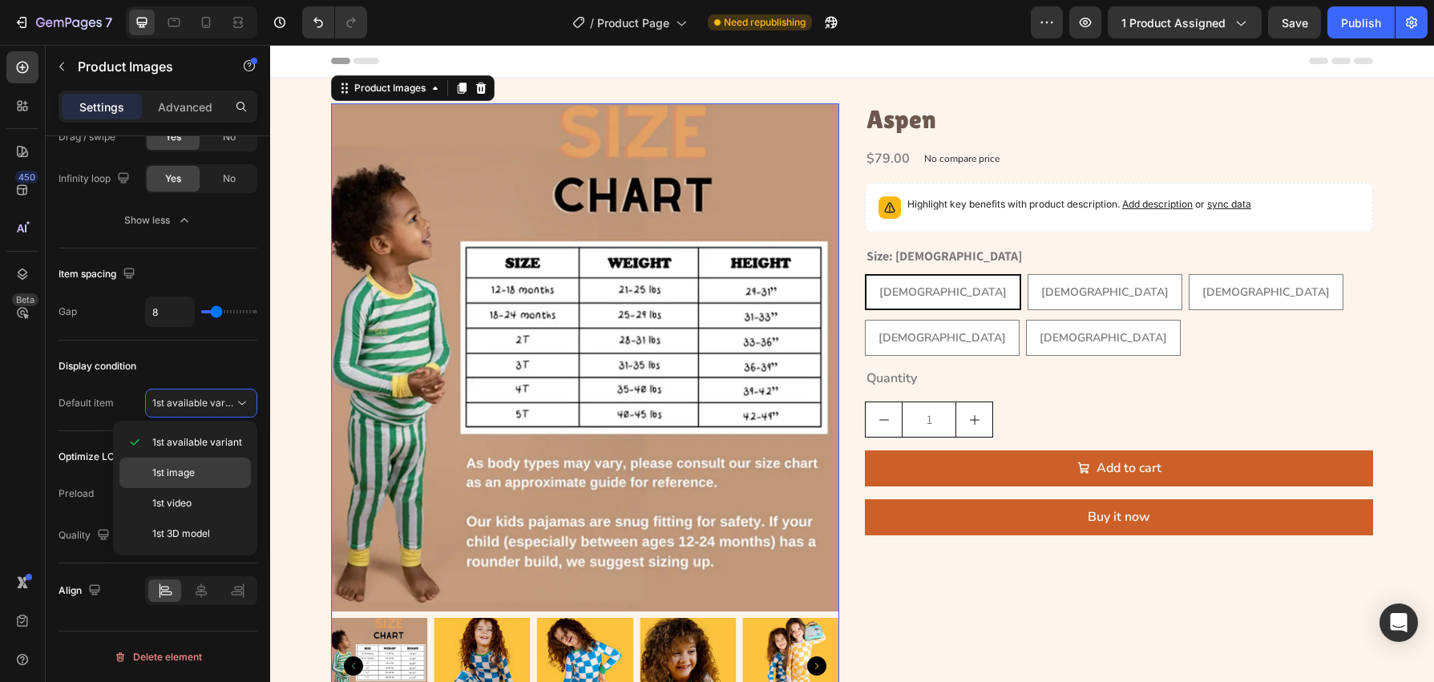
click at [212, 488] on div "1st image" at bounding box center [184, 503] width 131 height 30
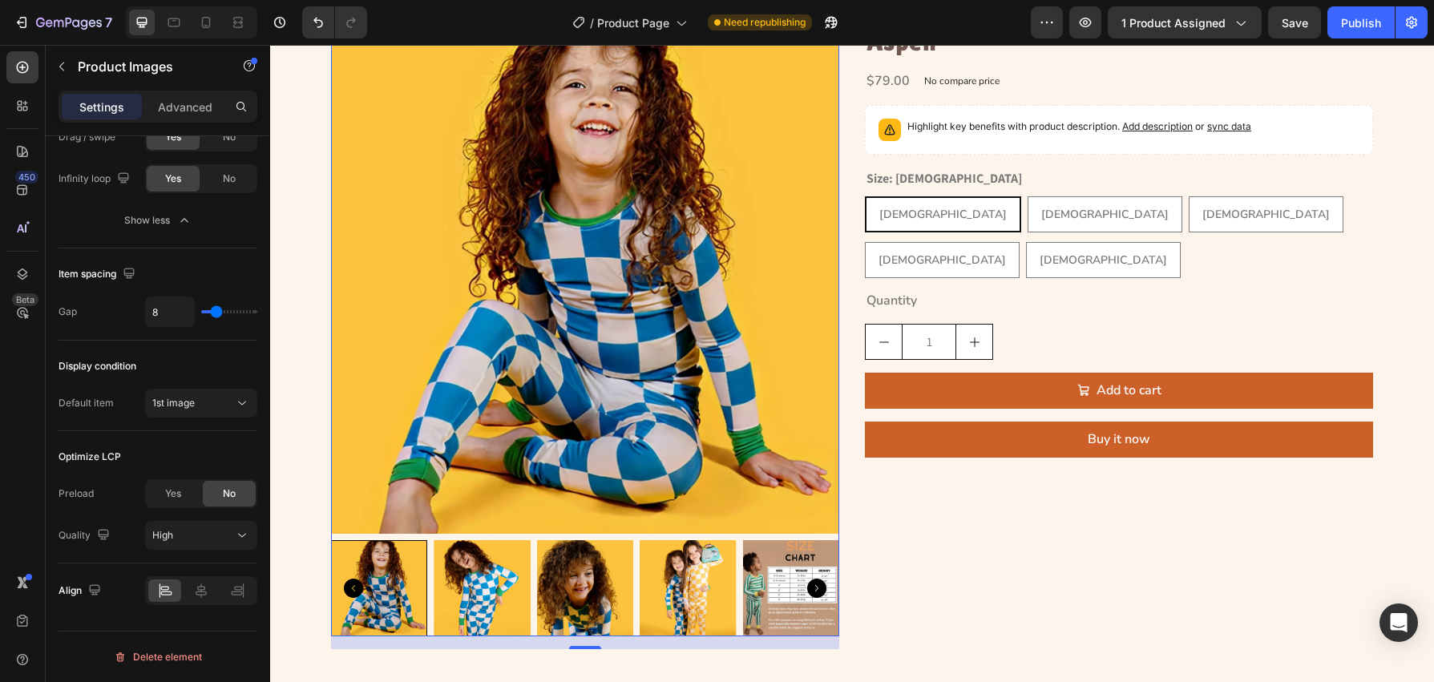
scroll to position [214, 0]
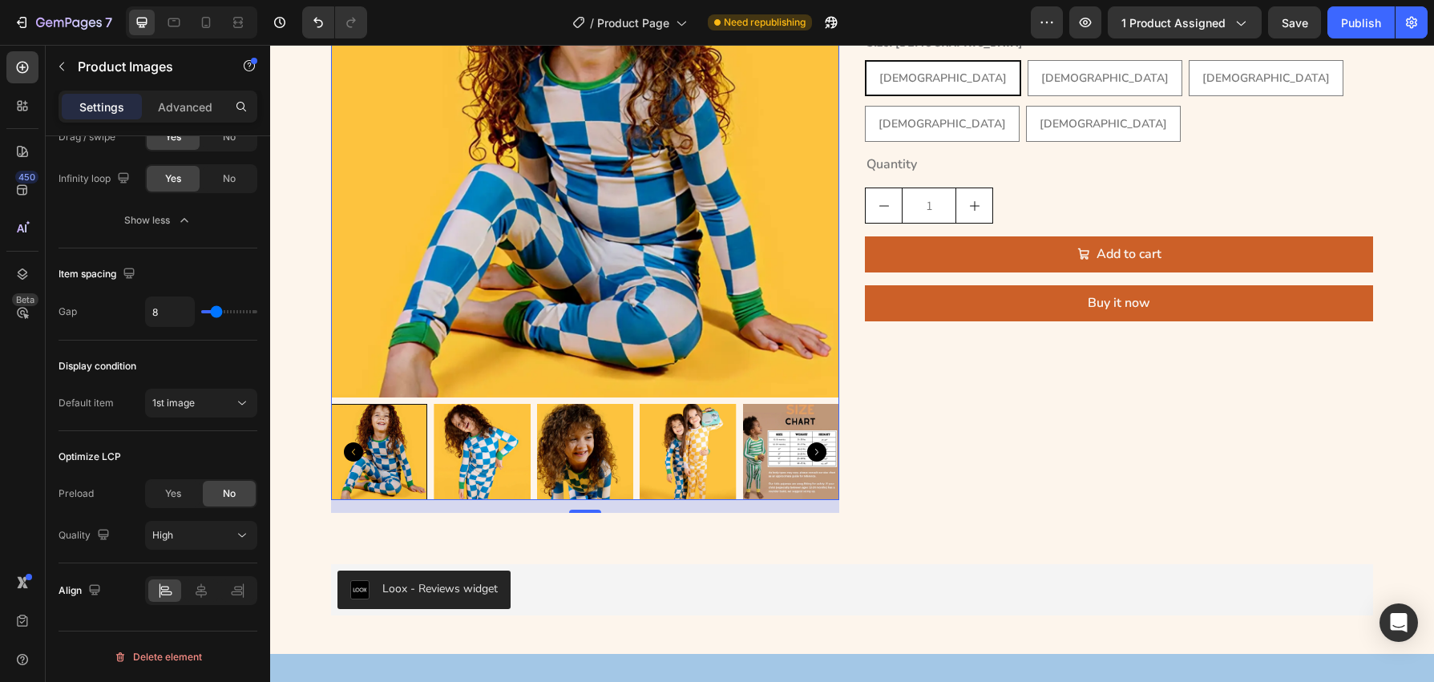
drag, startPoint x: 515, startPoint y: 339, endPoint x: 483, endPoint y: 337, distance: 32.2
click at [515, 339] on img at bounding box center [585, 143] width 508 height 508
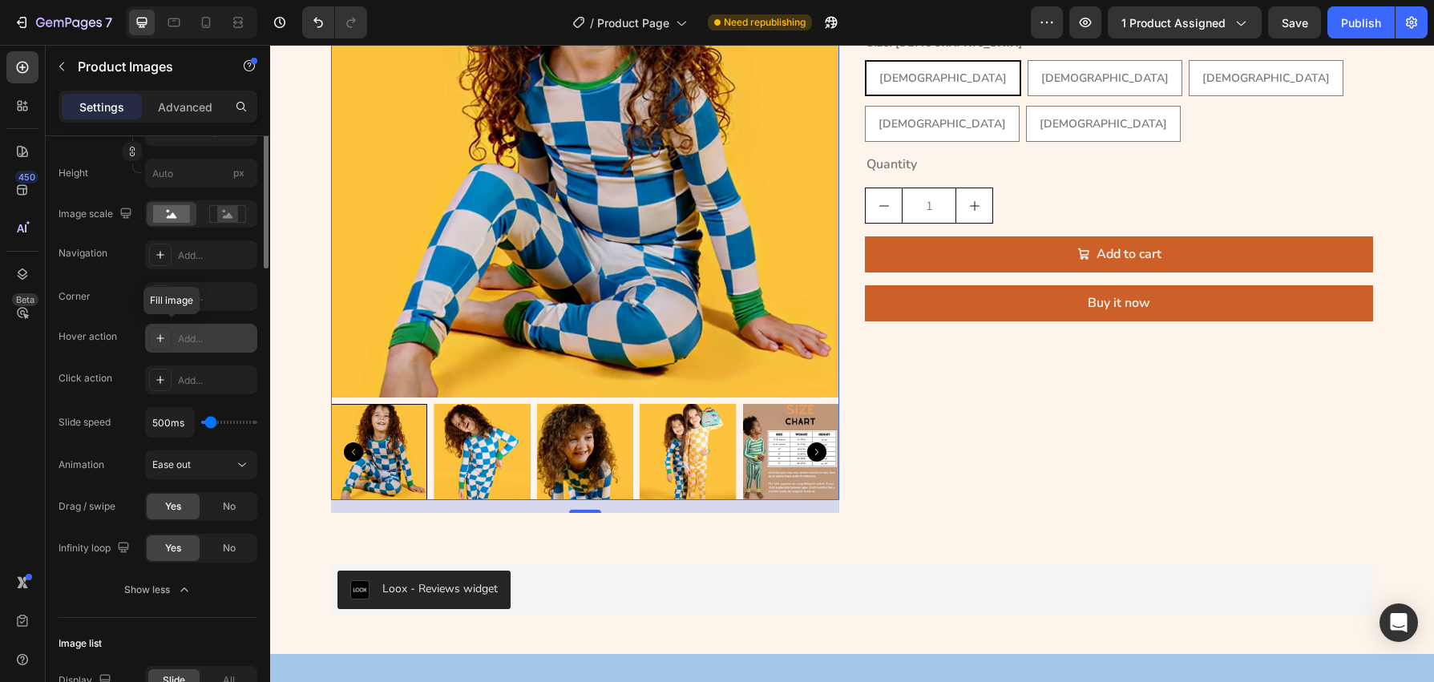
scroll to position [0, 0]
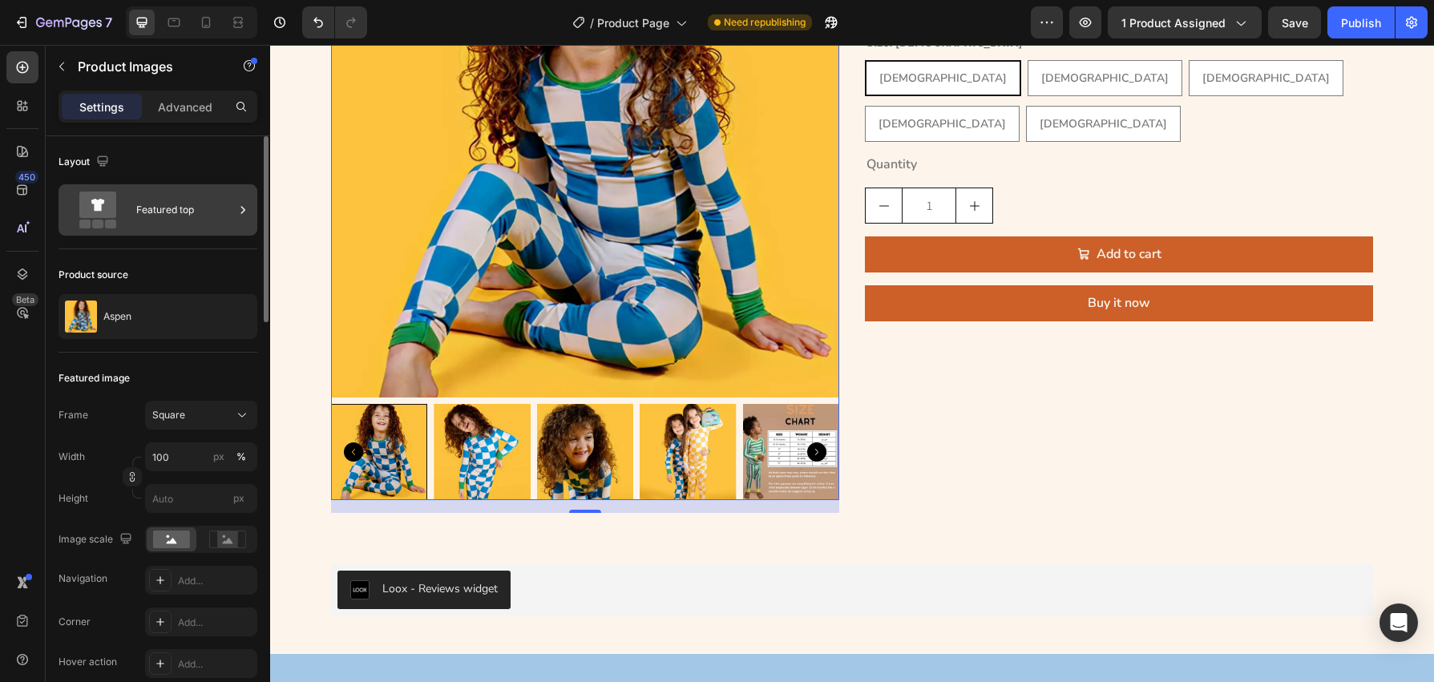
click at [178, 212] on div "Featured top" at bounding box center [185, 210] width 98 height 37
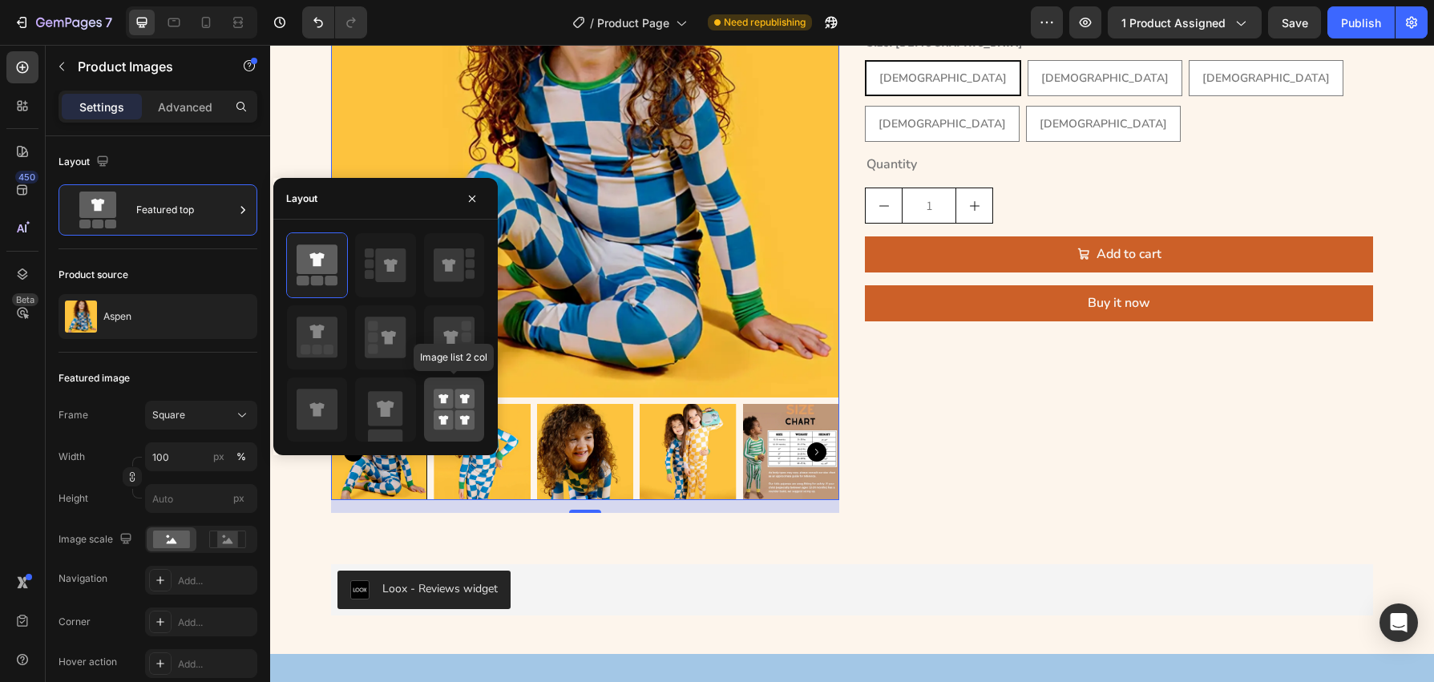
click at [467, 406] on rect at bounding box center [465, 399] width 20 height 20
type input "50"
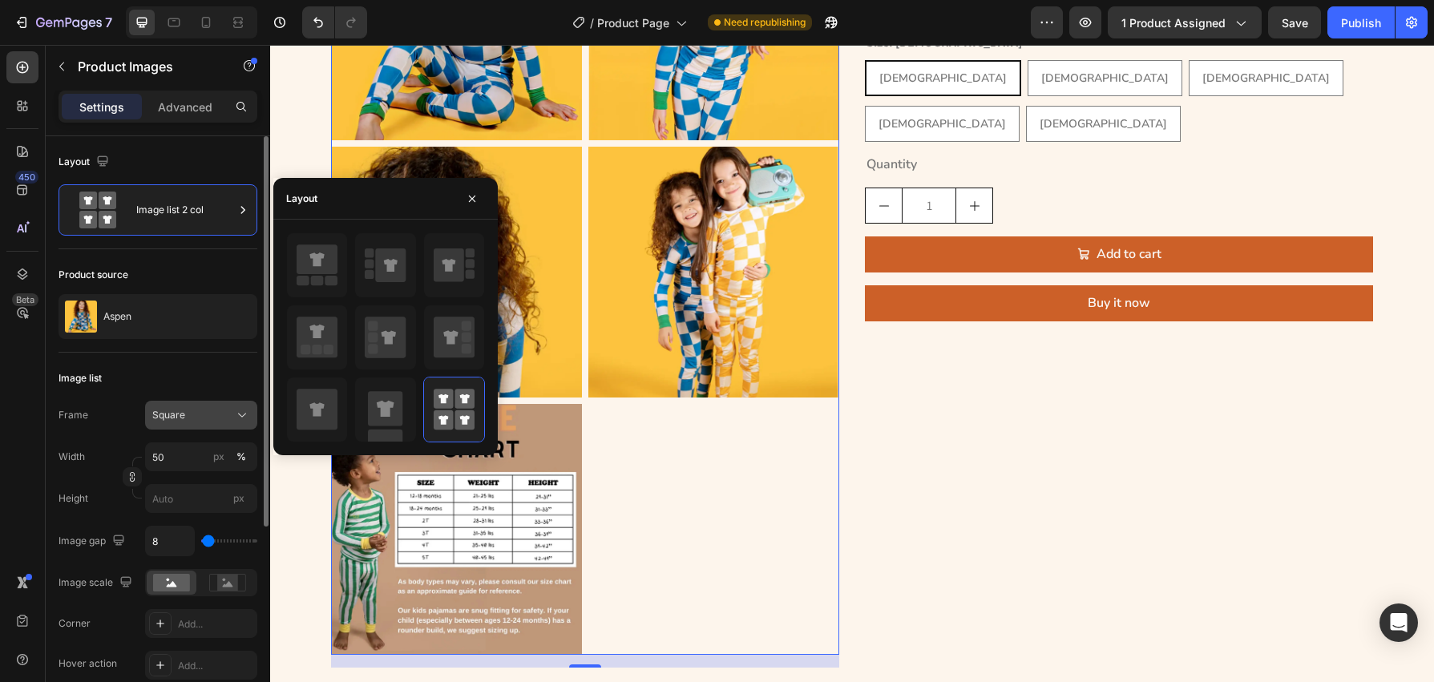
scroll to position [304, 0]
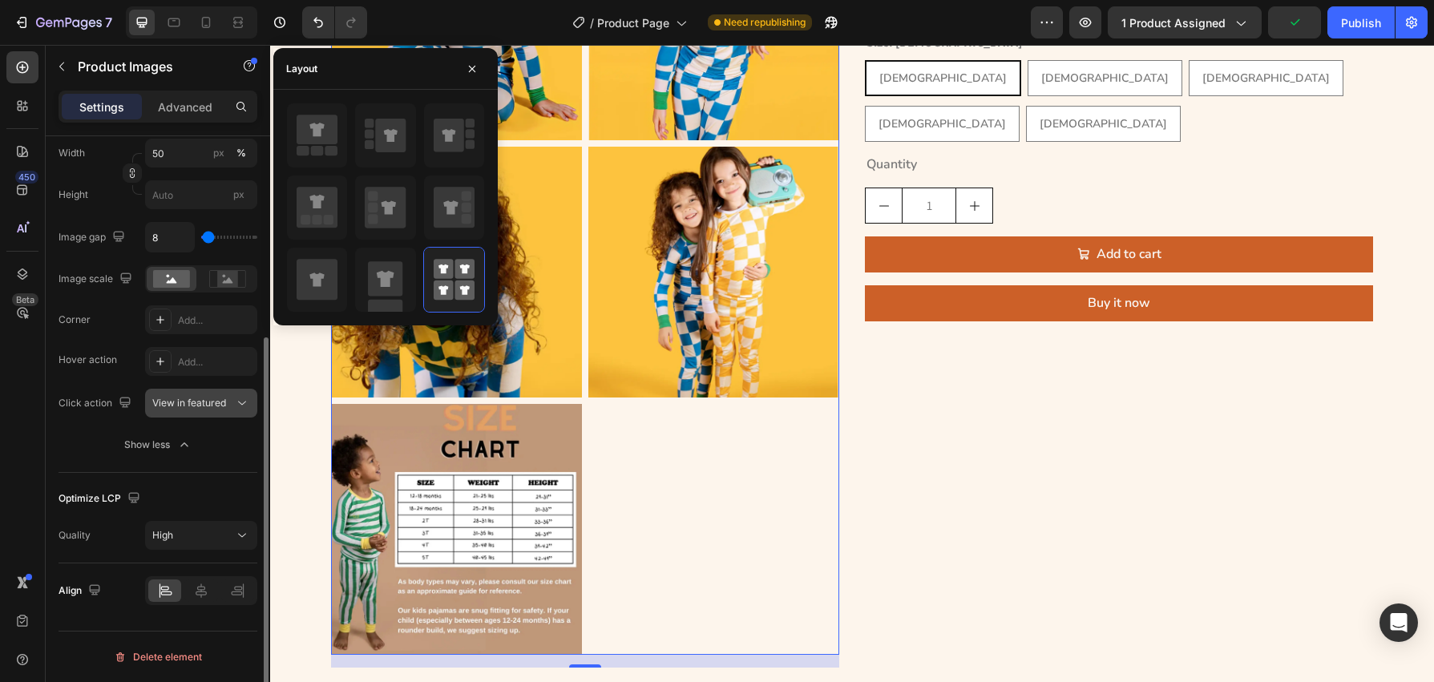
click at [241, 410] on icon at bounding box center [242, 403] width 16 height 16
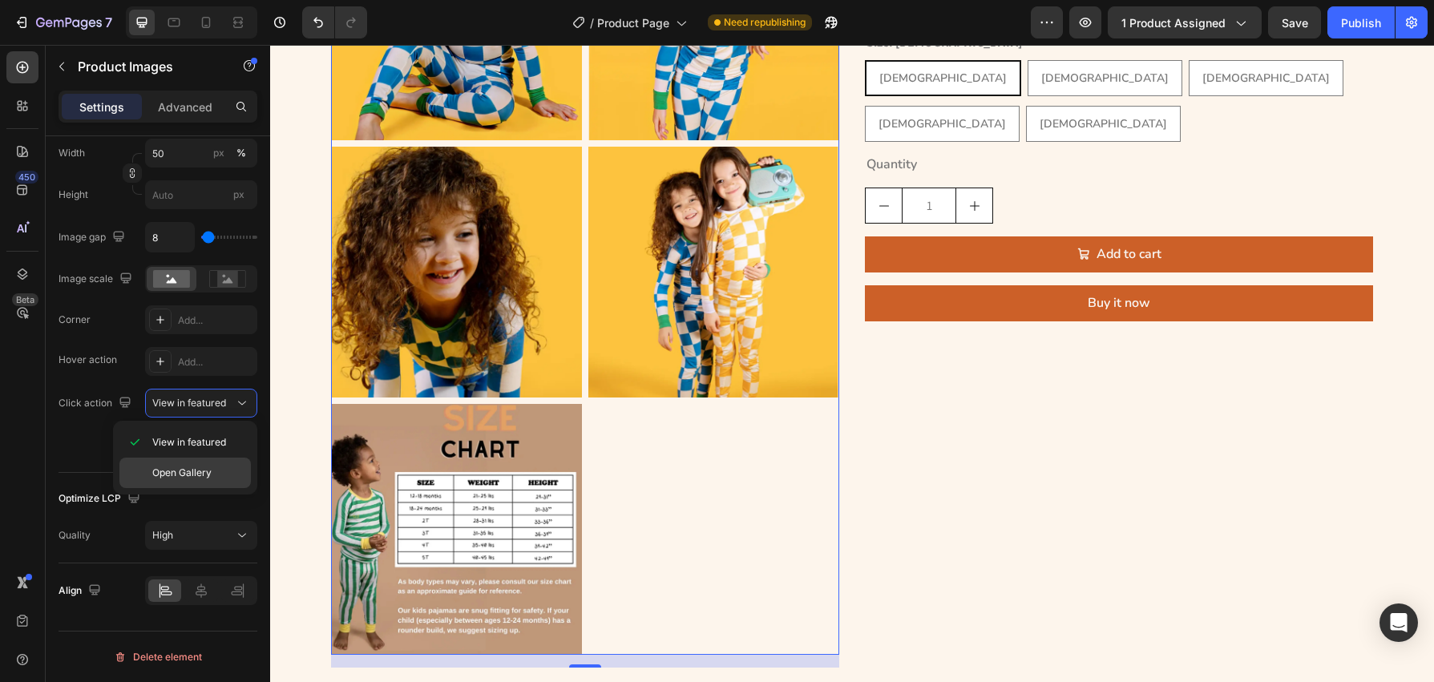
click at [207, 476] on span "Open Gallery" at bounding box center [181, 473] width 59 height 14
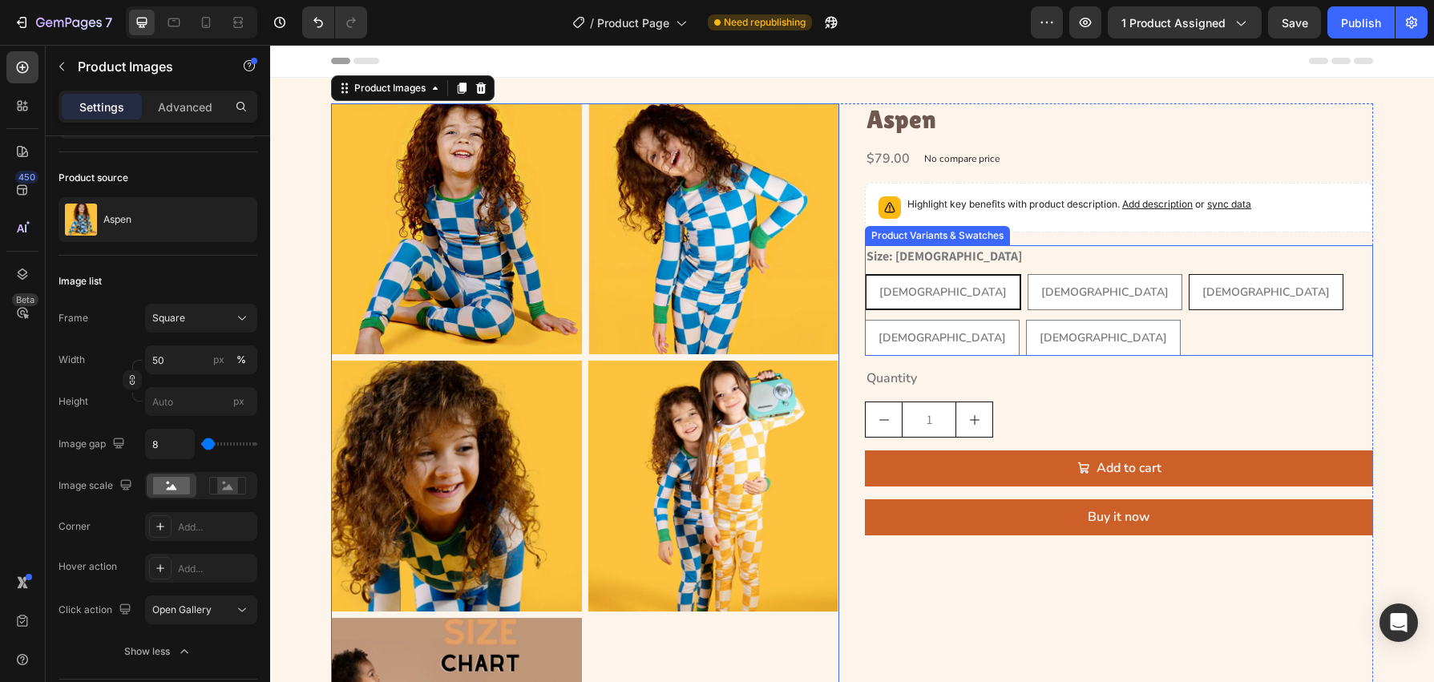
scroll to position [6, 0]
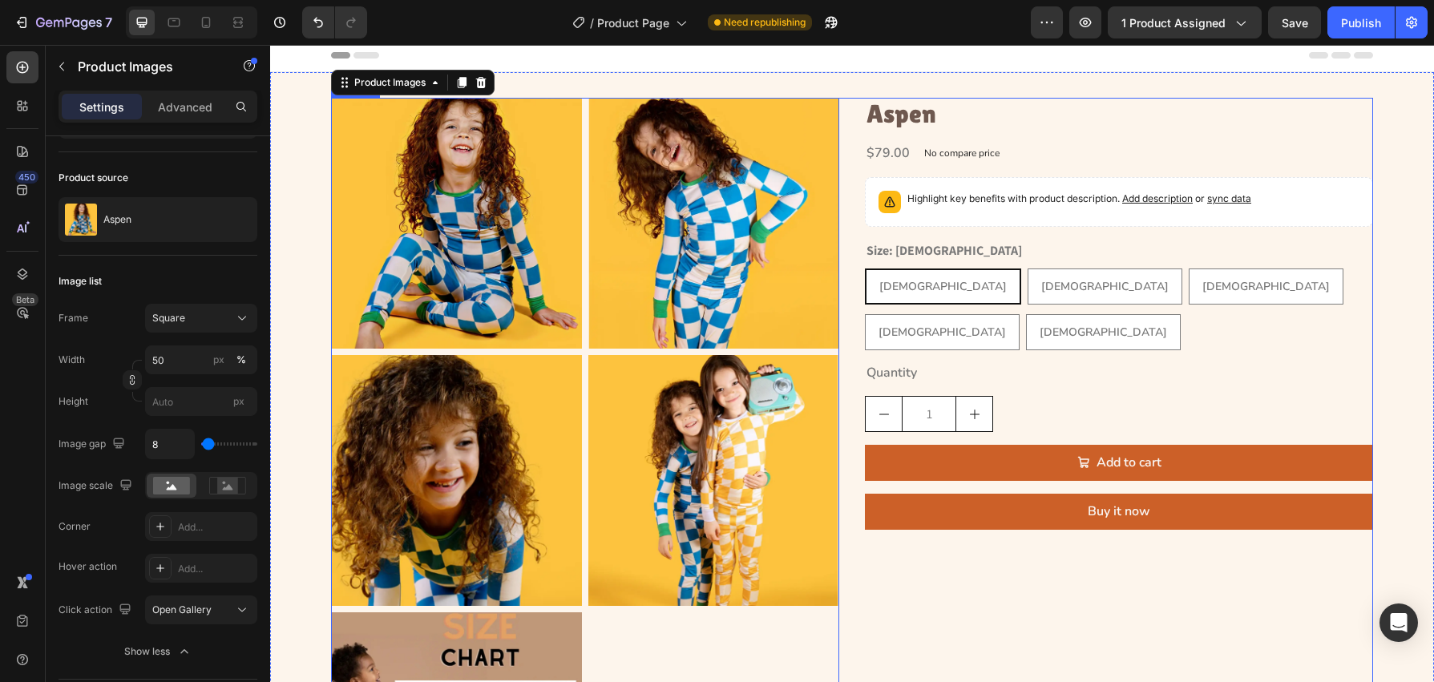
click at [848, 121] on div "Product Images 16 Aspen Product Title $79.00 Product Price Product Price No com…" at bounding box center [852, 487] width 1042 height 778
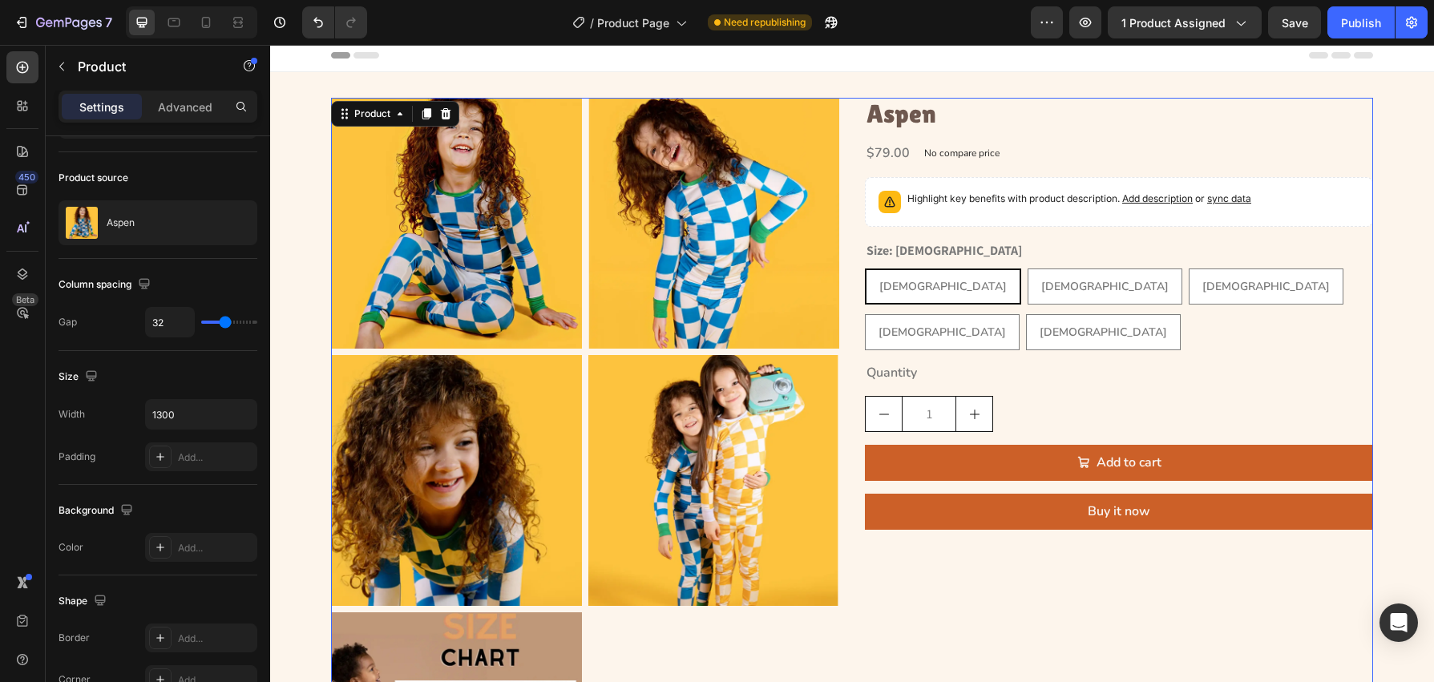
scroll to position [0, 0]
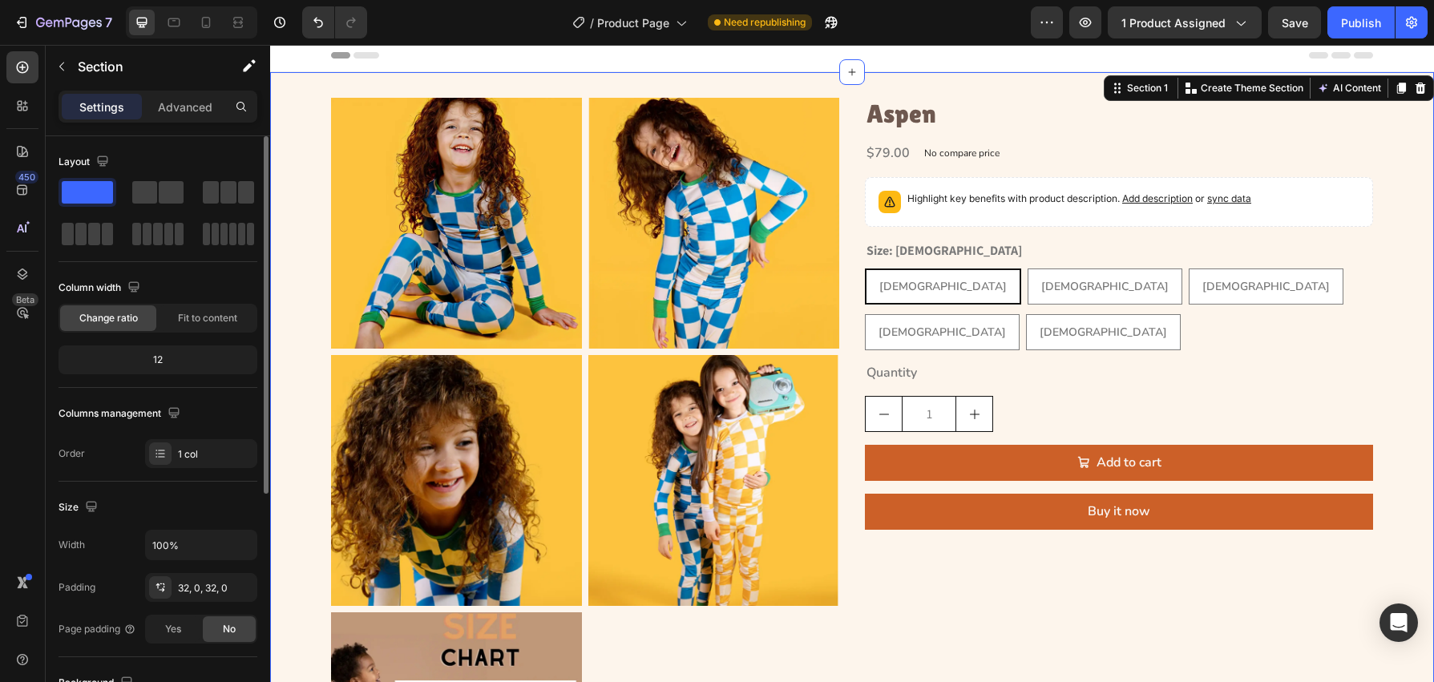
click at [565, 86] on div "Product Images Aspen Product Title $79.00 Product Price Product Price No compar…" at bounding box center [852, 487] width 1164 height 830
click at [1417, 85] on icon at bounding box center [1421, 88] width 10 height 11
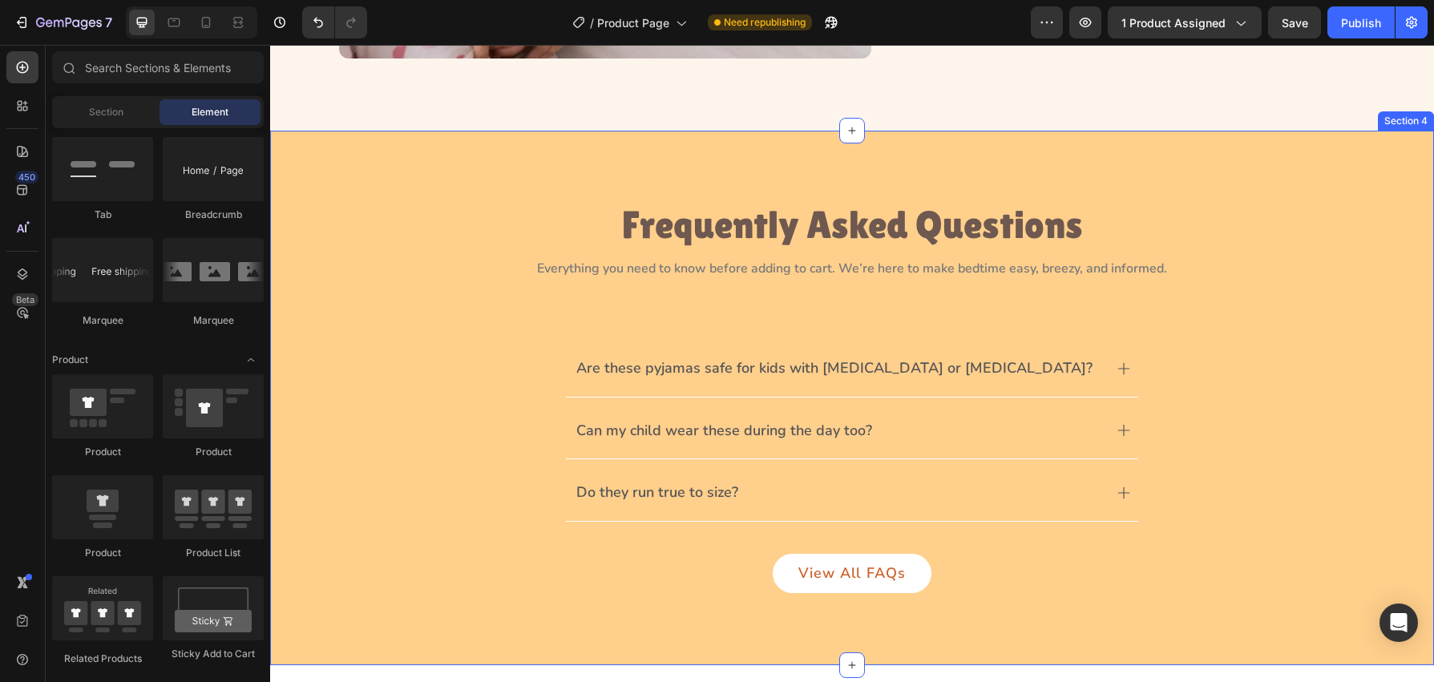
scroll to position [1118, 0]
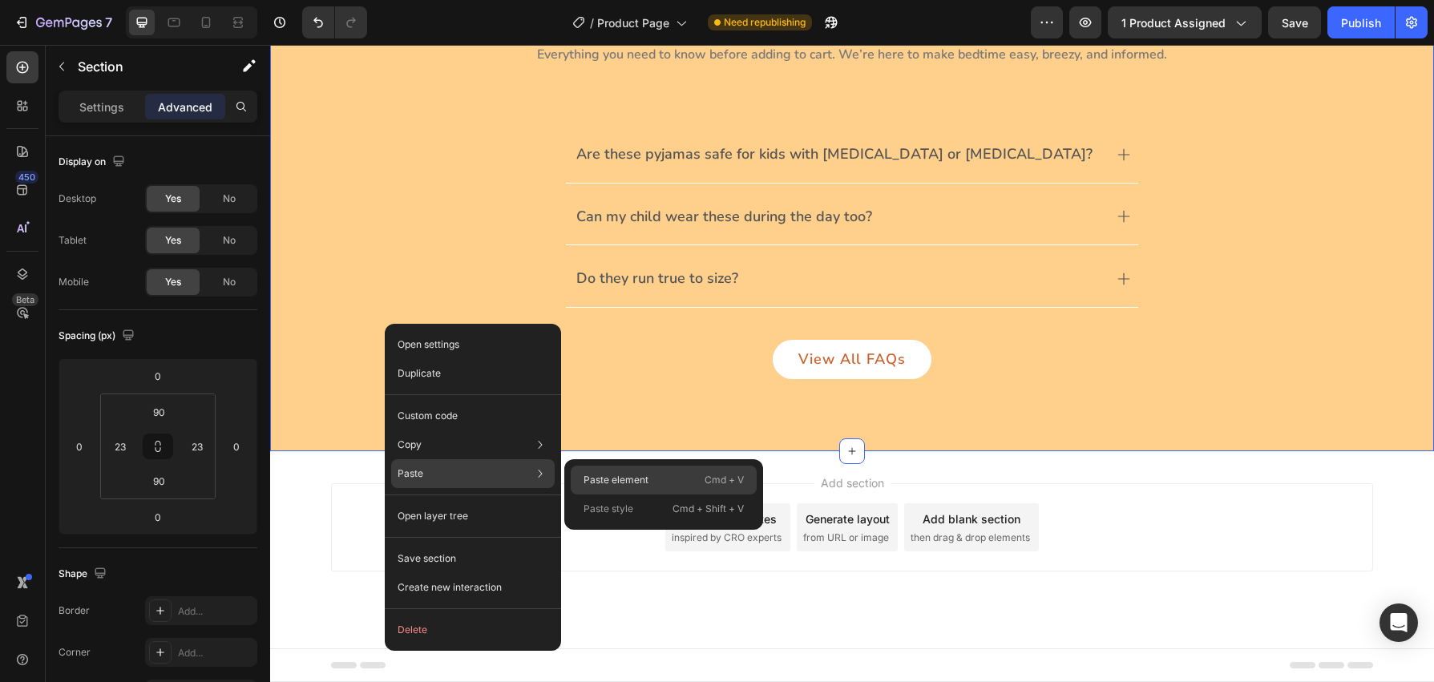
click at [607, 478] on p "Paste element" at bounding box center [616, 480] width 65 height 14
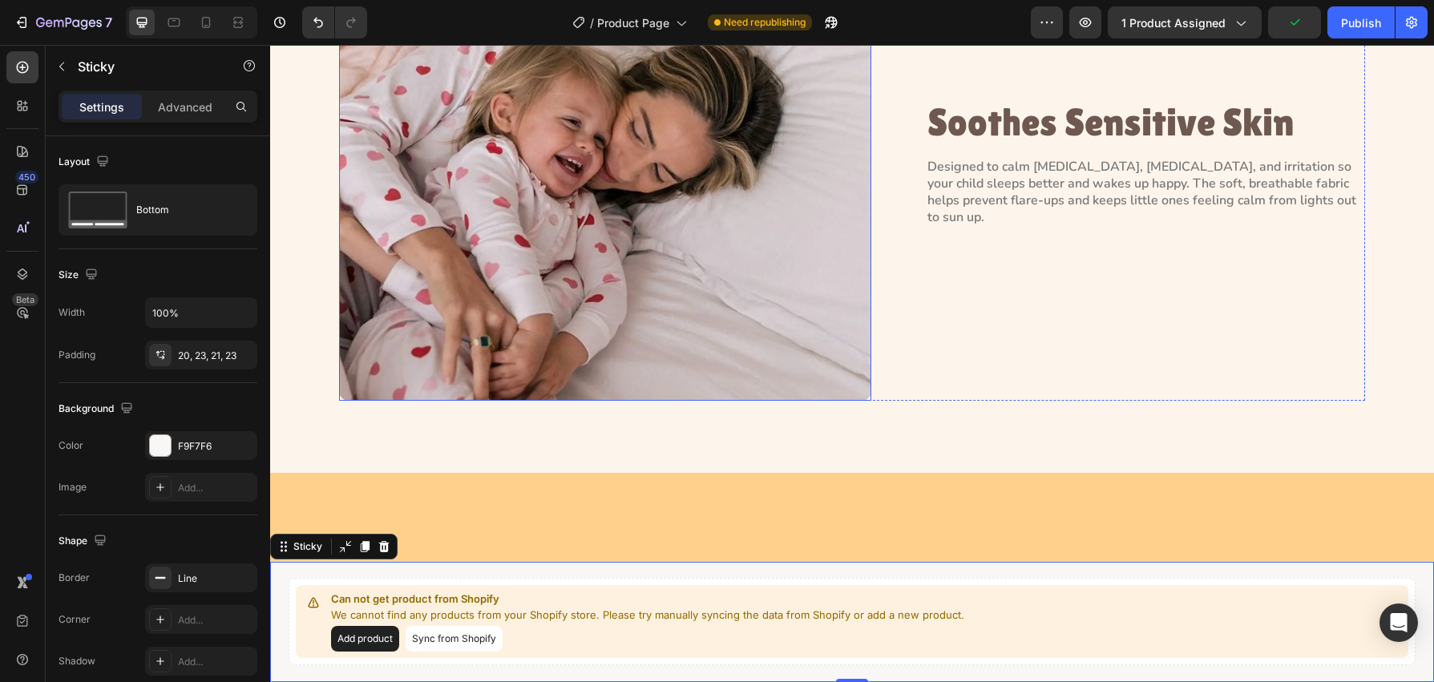
scroll to position [0, 0]
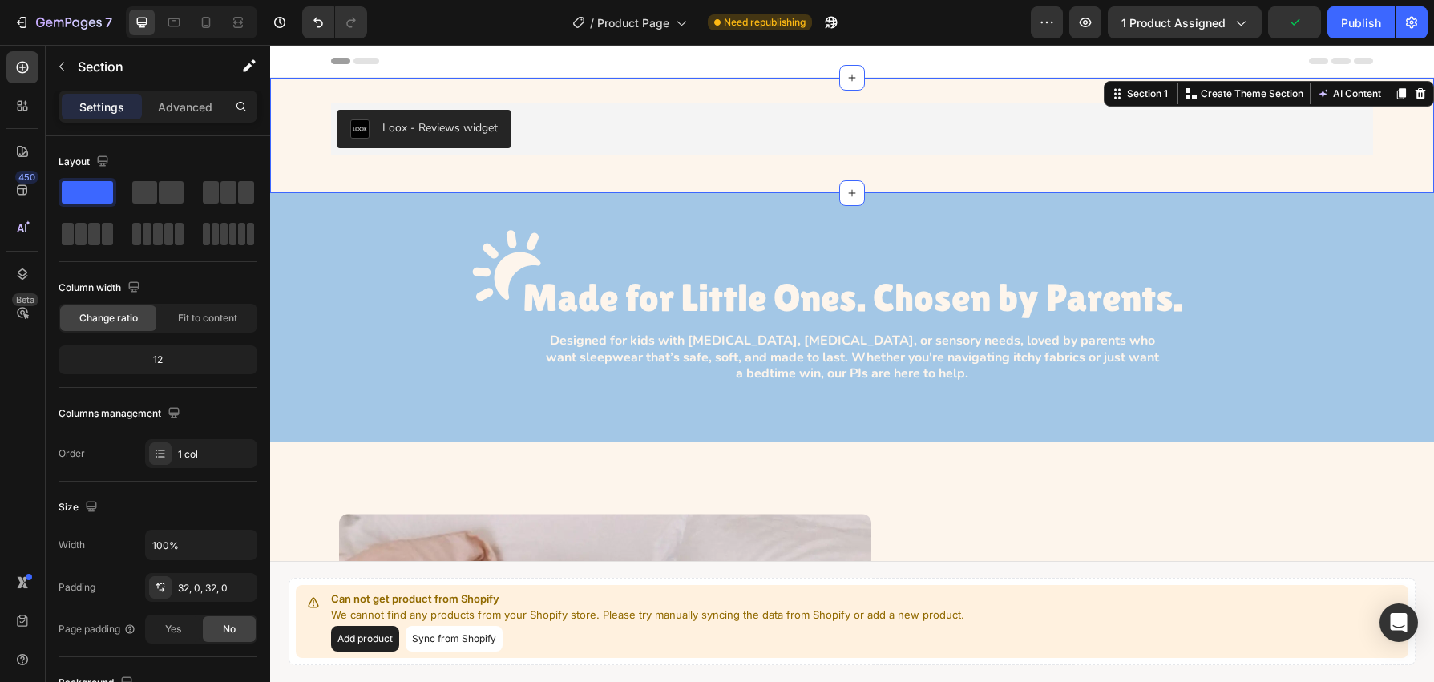
click at [592, 91] on div "Loox - Reviews widget Loox Row Section 1 You can create reusable sections Creat…" at bounding box center [852, 135] width 1164 height 115
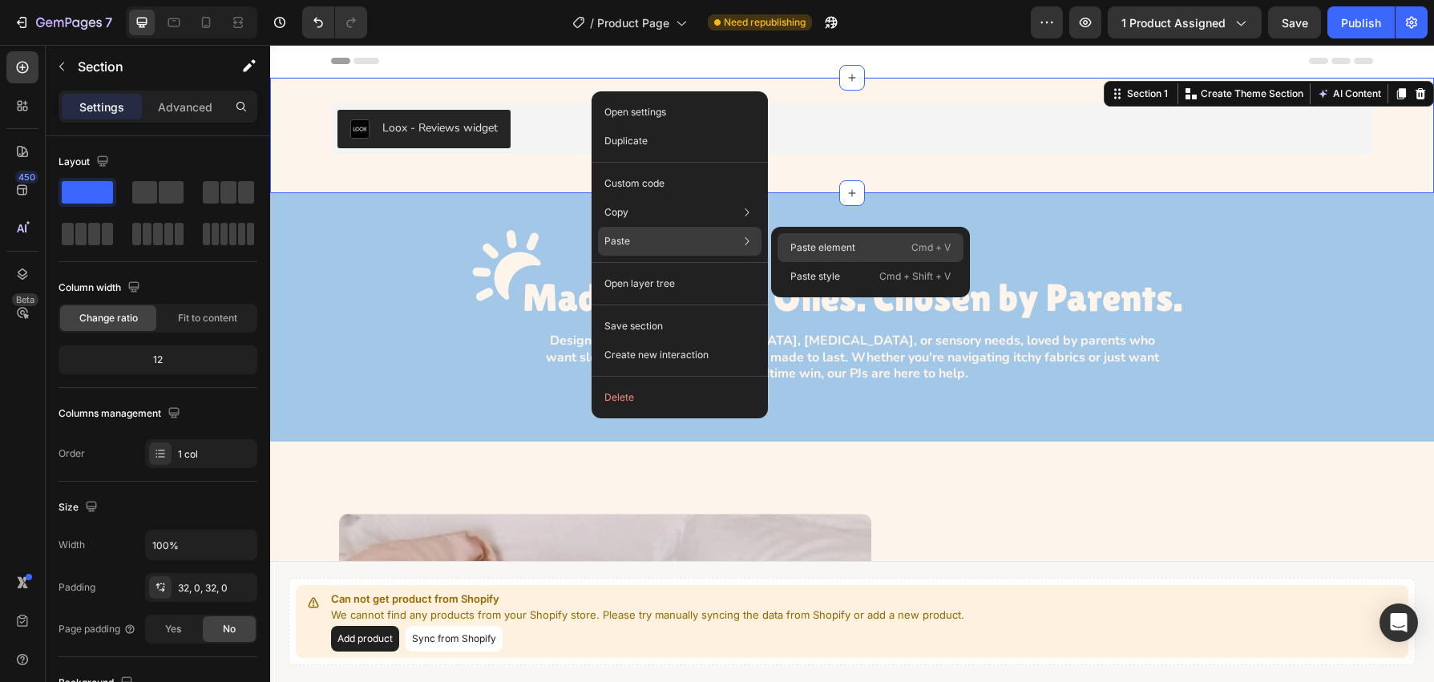
click at [854, 250] on p "Paste element" at bounding box center [822, 248] width 65 height 14
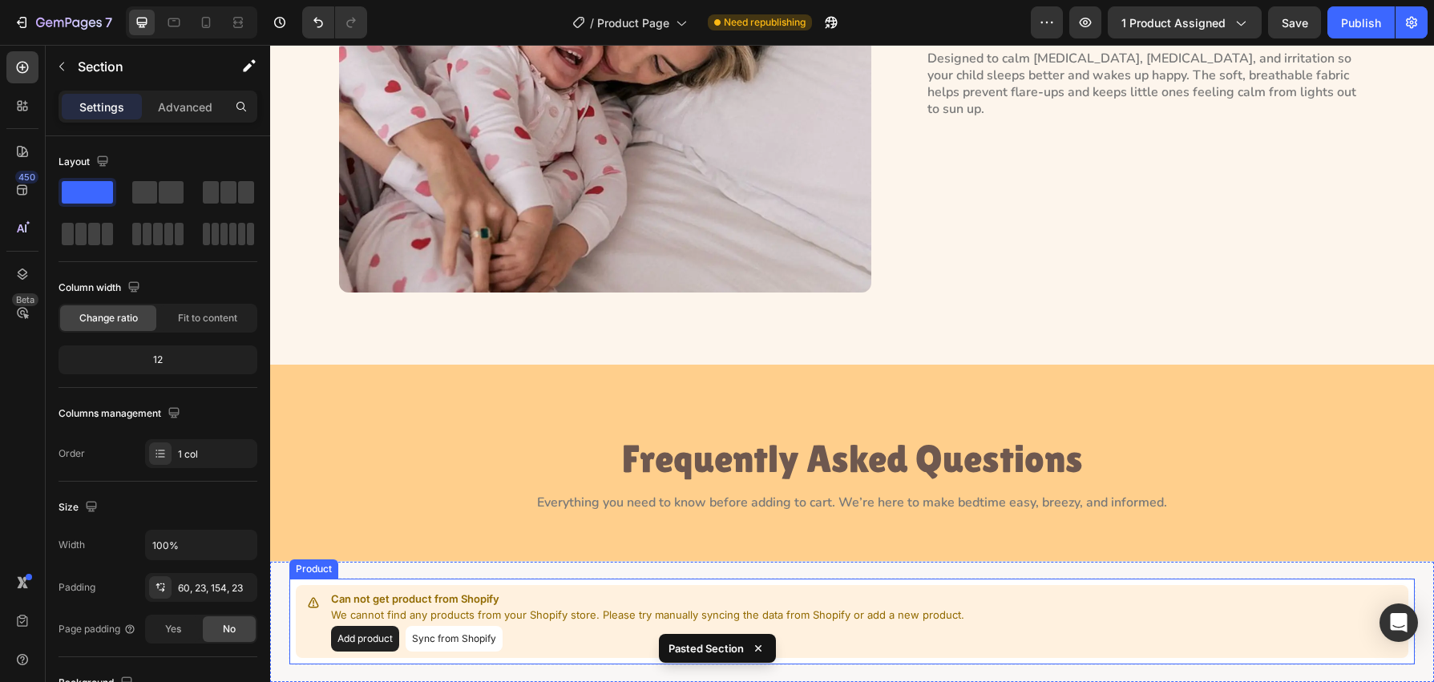
scroll to position [944, 0]
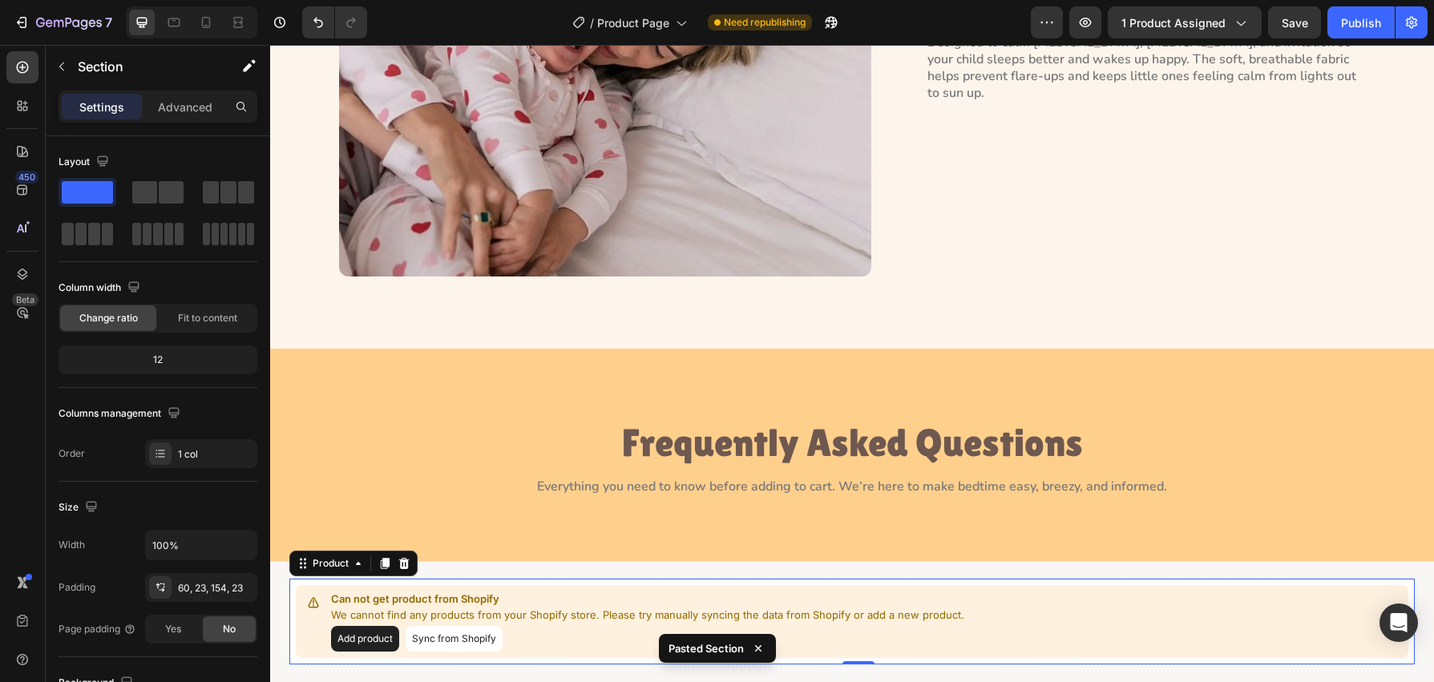
click at [463, 638] on button "Sync from Shopify" at bounding box center [454, 639] width 97 height 26
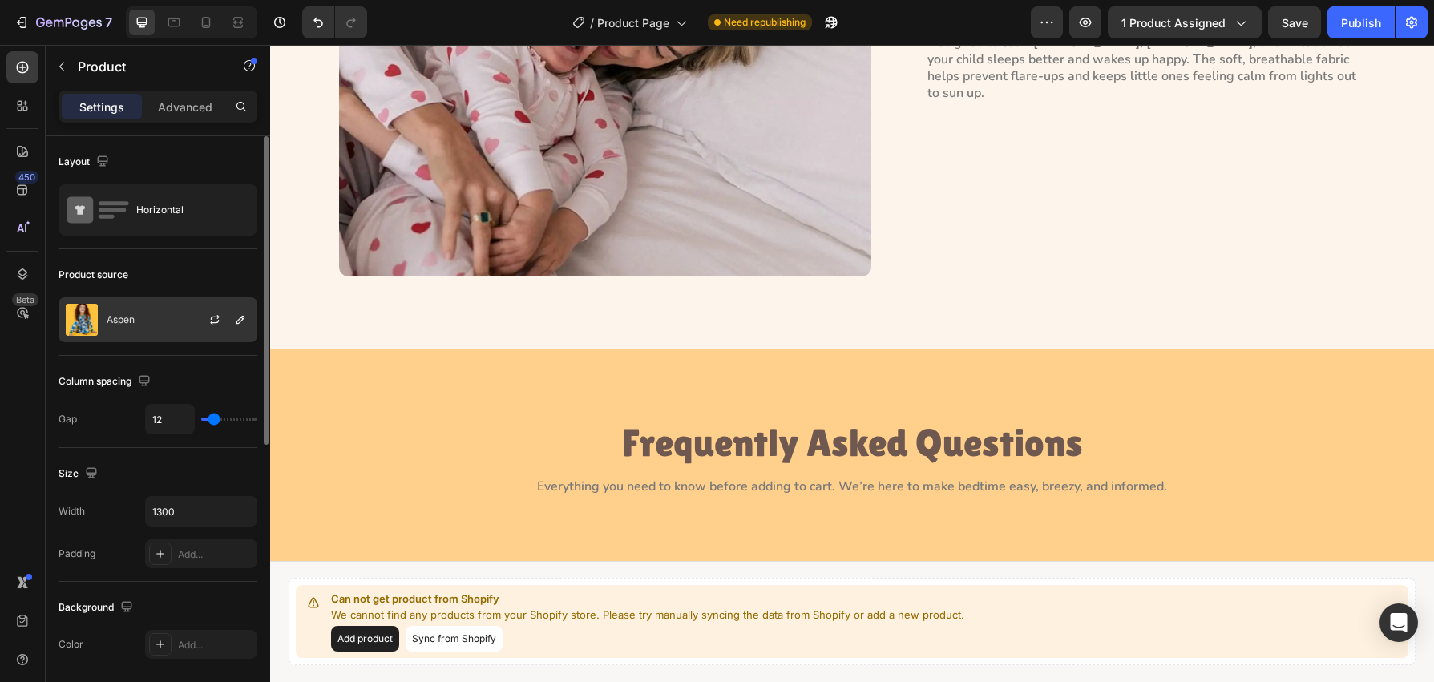
click at [230, 323] on div at bounding box center [221, 319] width 71 height 43
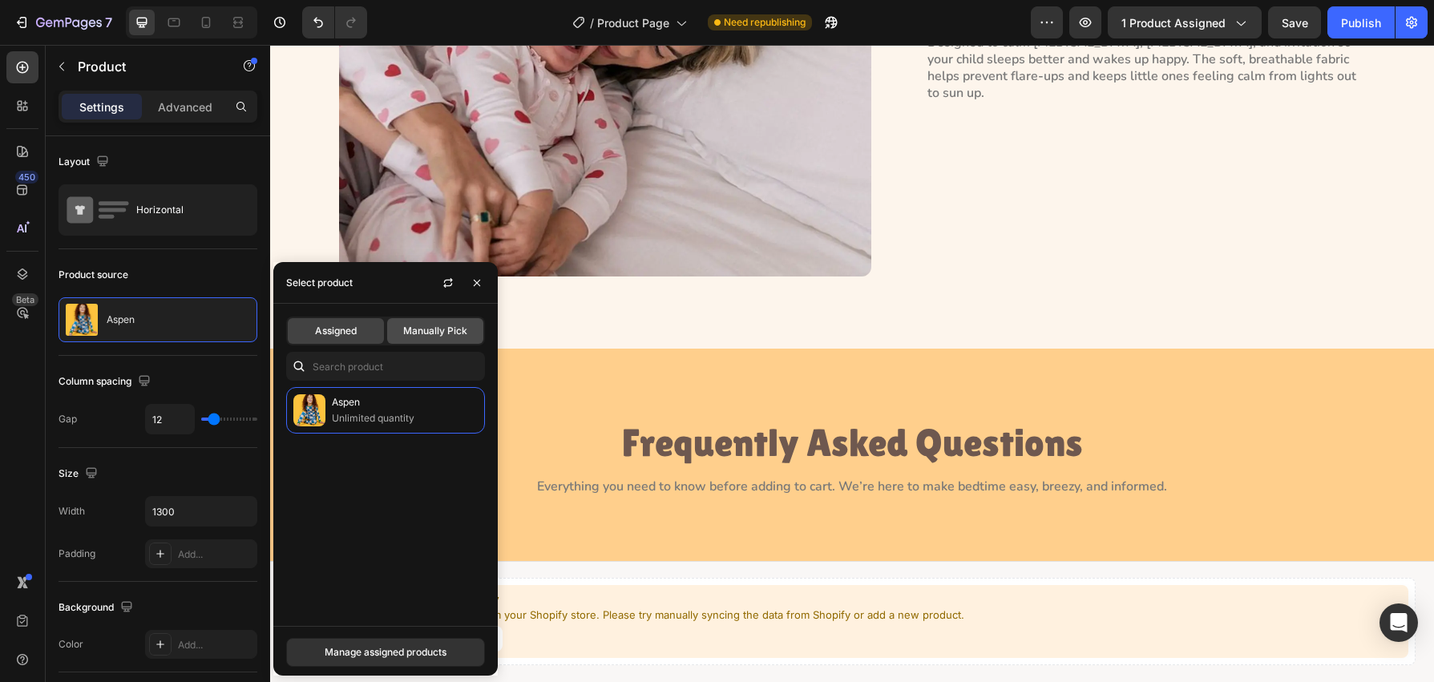
click at [418, 331] on span "Manually Pick" at bounding box center [435, 331] width 64 height 14
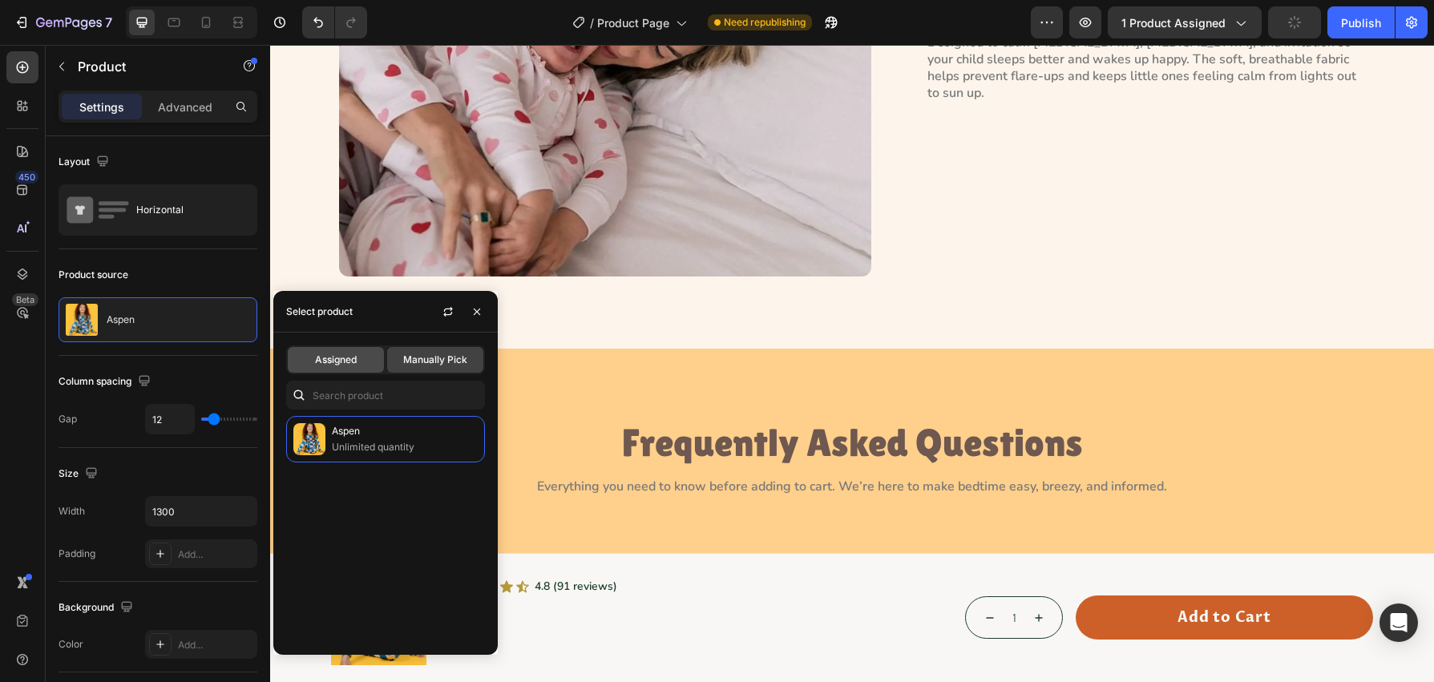
click at [346, 354] on span "Assigned" at bounding box center [336, 360] width 42 height 14
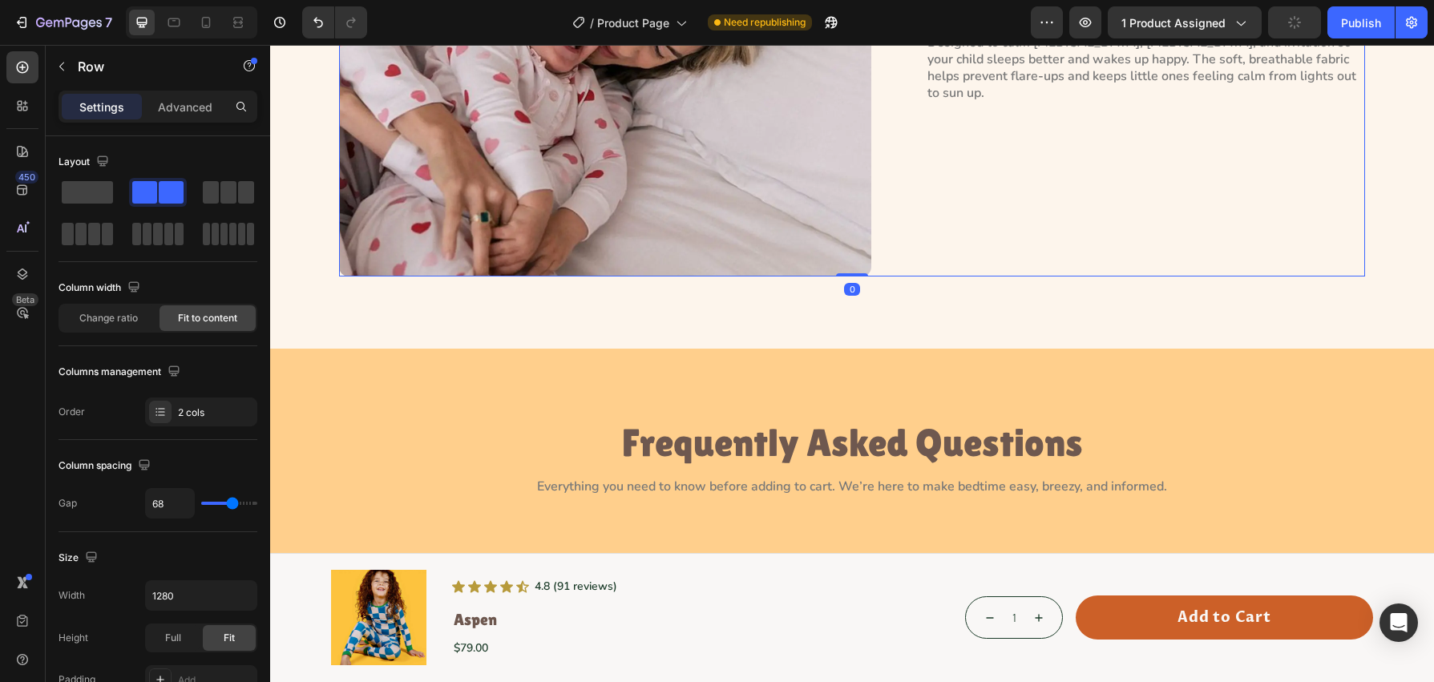
click at [1013, 275] on div "Soothes Sensitive Skin Heading Designed to calm eczema, allergies, and irritati…" at bounding box center [1145, 52] width 439 height 448
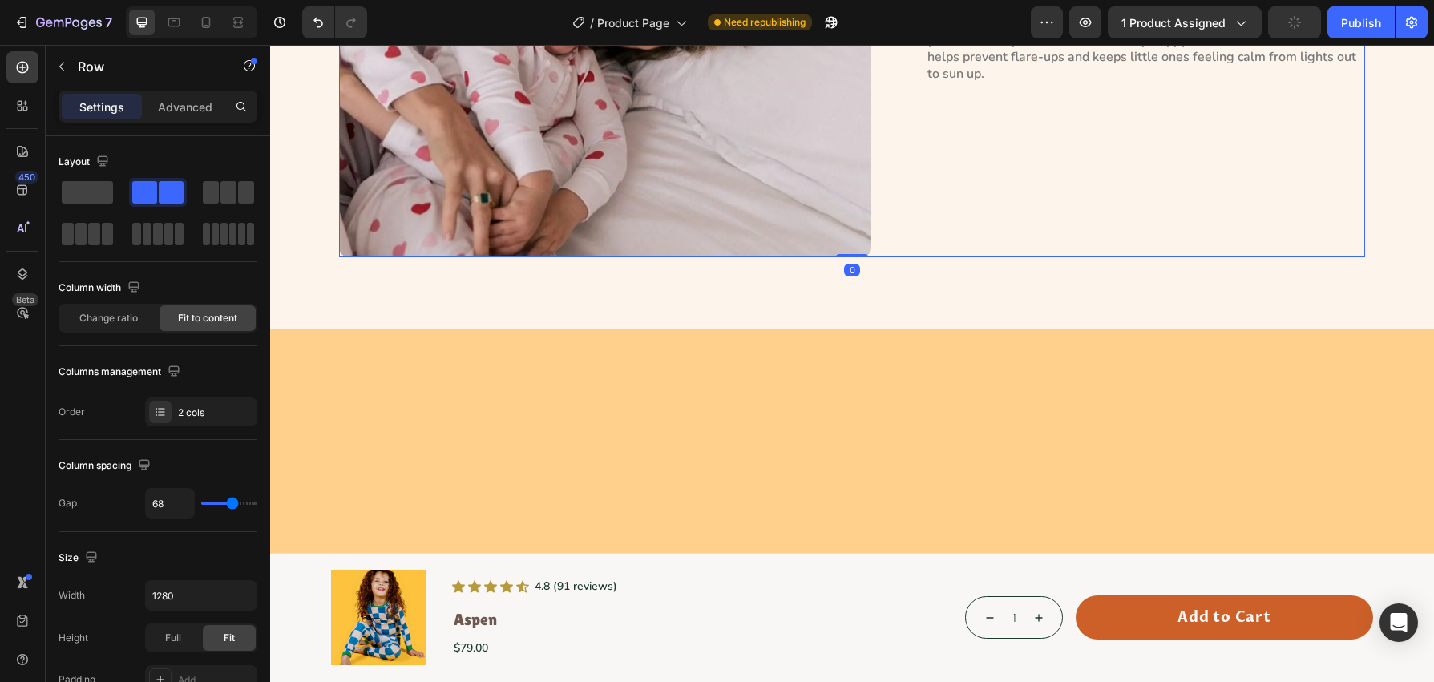
scroll to position [0, 0]
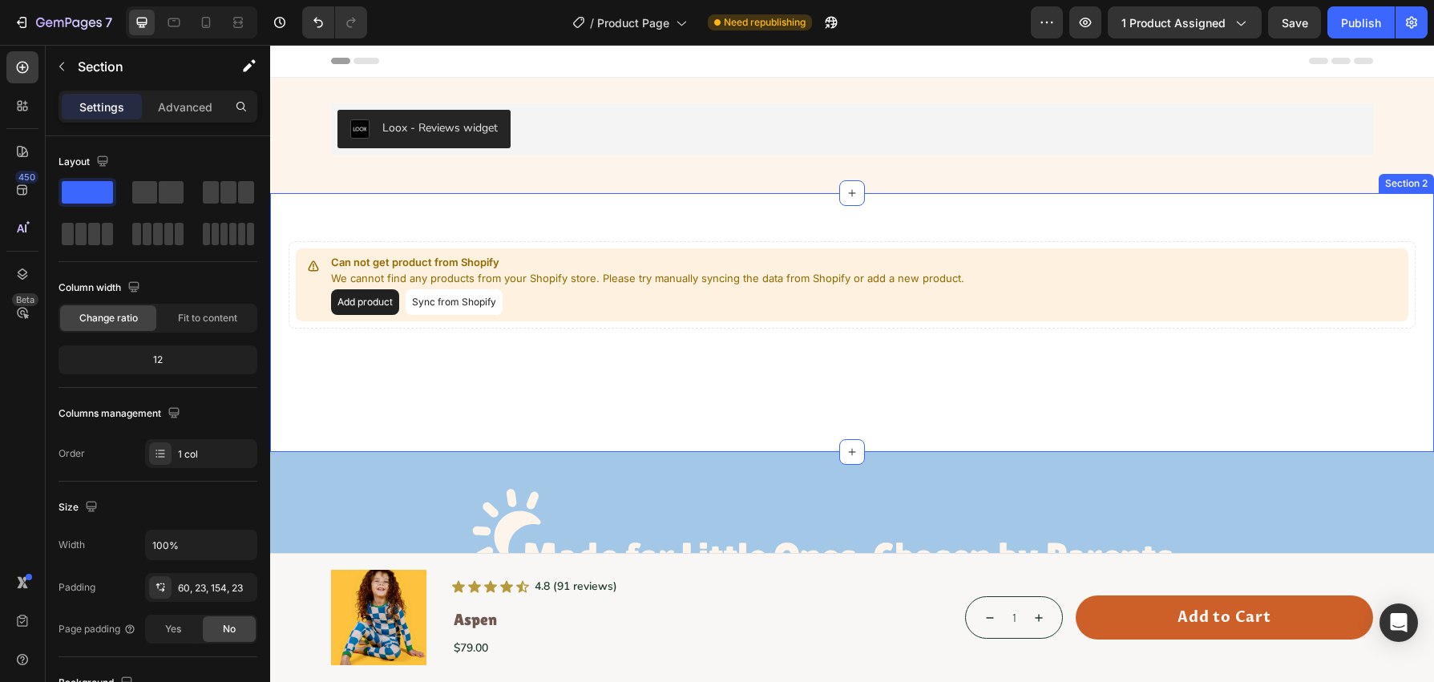
drag, startPoint x: 438, startPoint y: 212, endPoint x: 1009, endPoint y: 198, distance: 571.8
click at [438, 212] on div "Can not get product from Shopify We cannot find any products from your Shopify …" at bounding box center [852, 322] width 1164 height 259
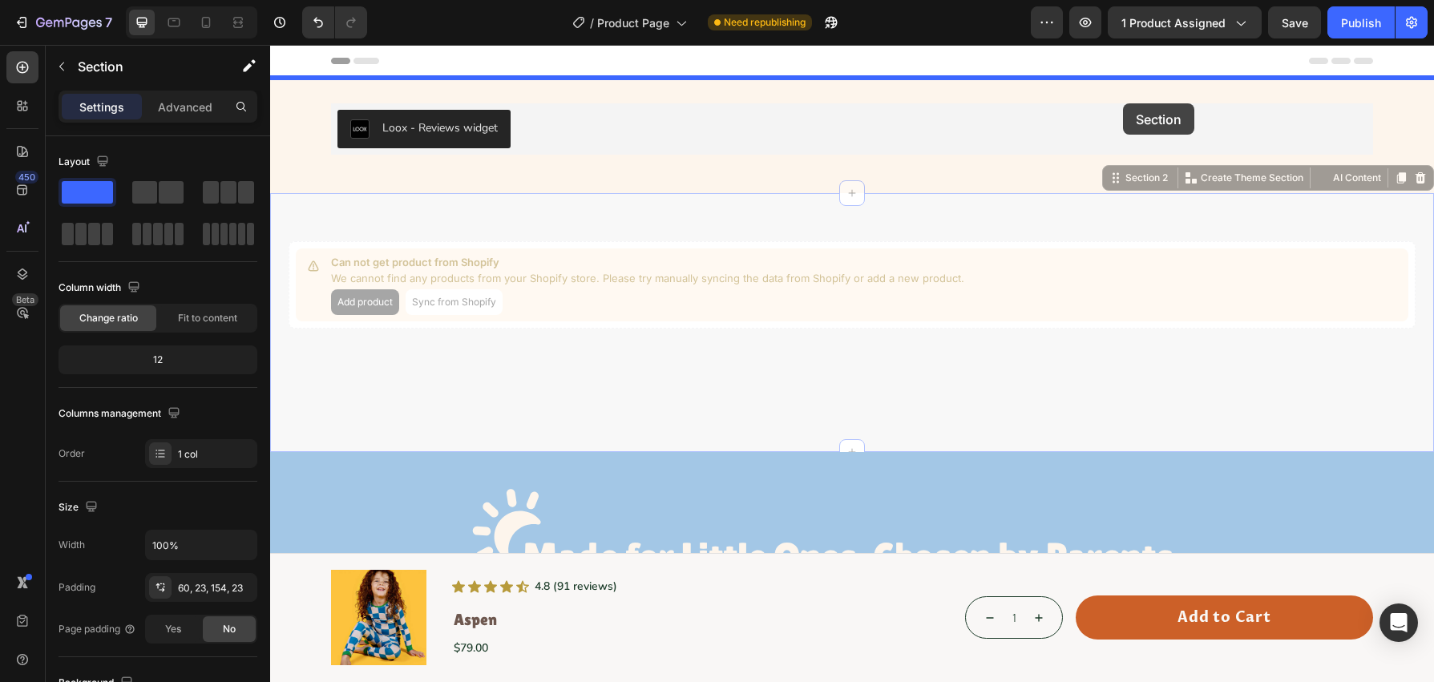
drag, startPoint x: 1130, startPoint y: 186, endPoint x: 1123, endPoint y: 103, distance: 82.8
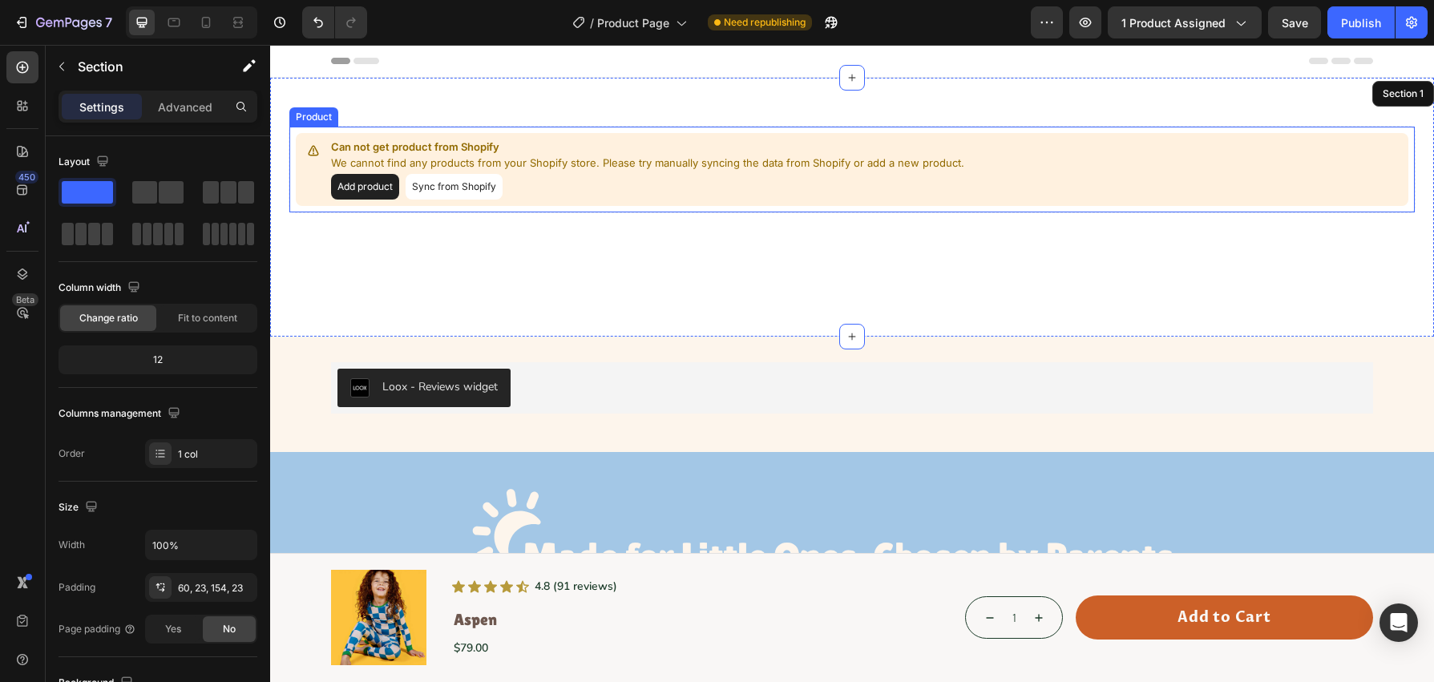
click at [483, 184] on button "Sync from Shopify" at bounding box center [454, 187] width 97 height 26
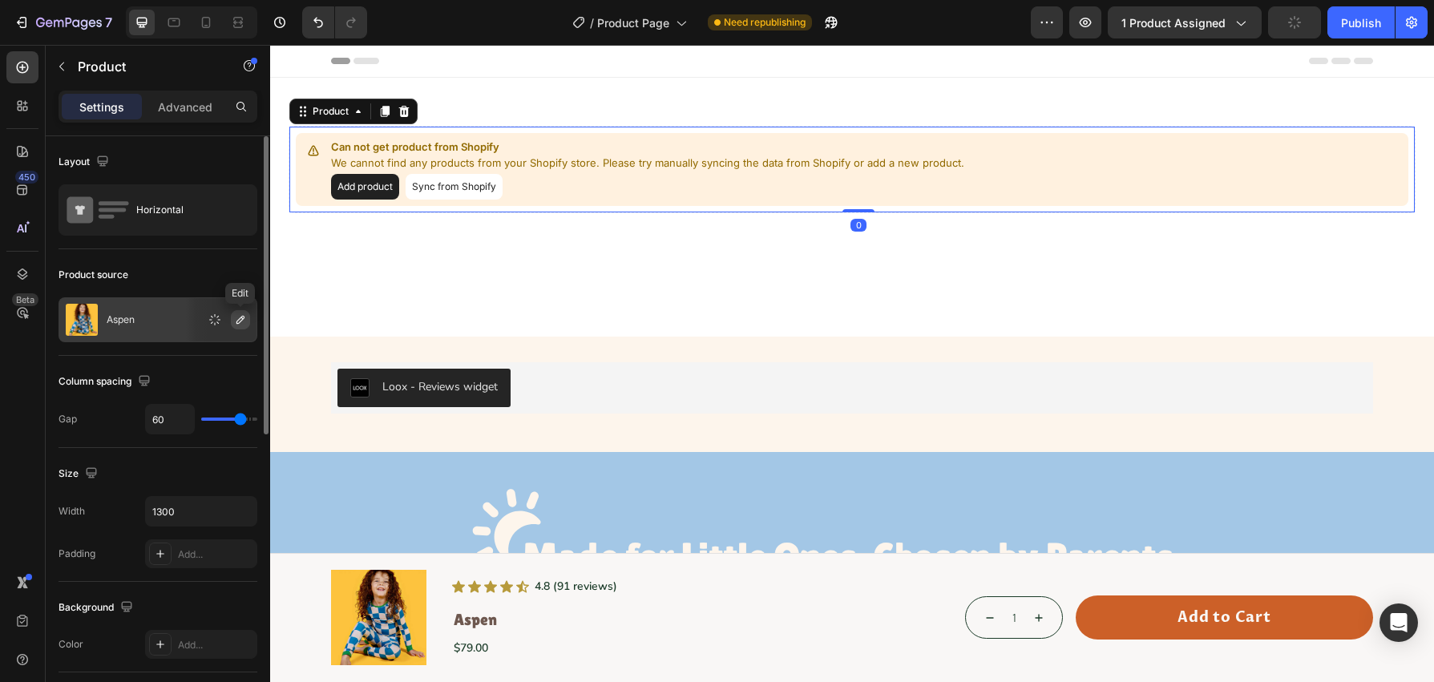
click at [231, 322] on button "button" at bounding box center [240, 319] width 19 height 19
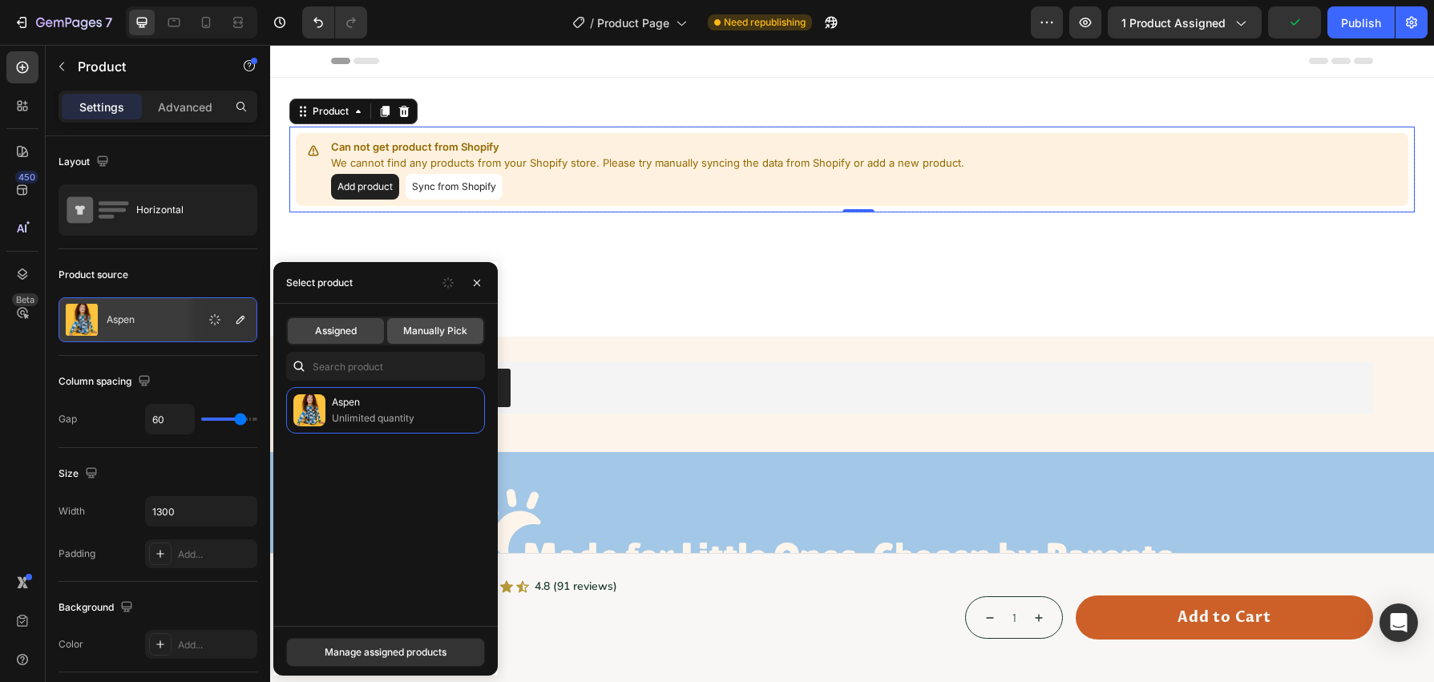
click at [414, 338] on span "Manually Pick" at bounding box center [435, 331] width 64 height 14
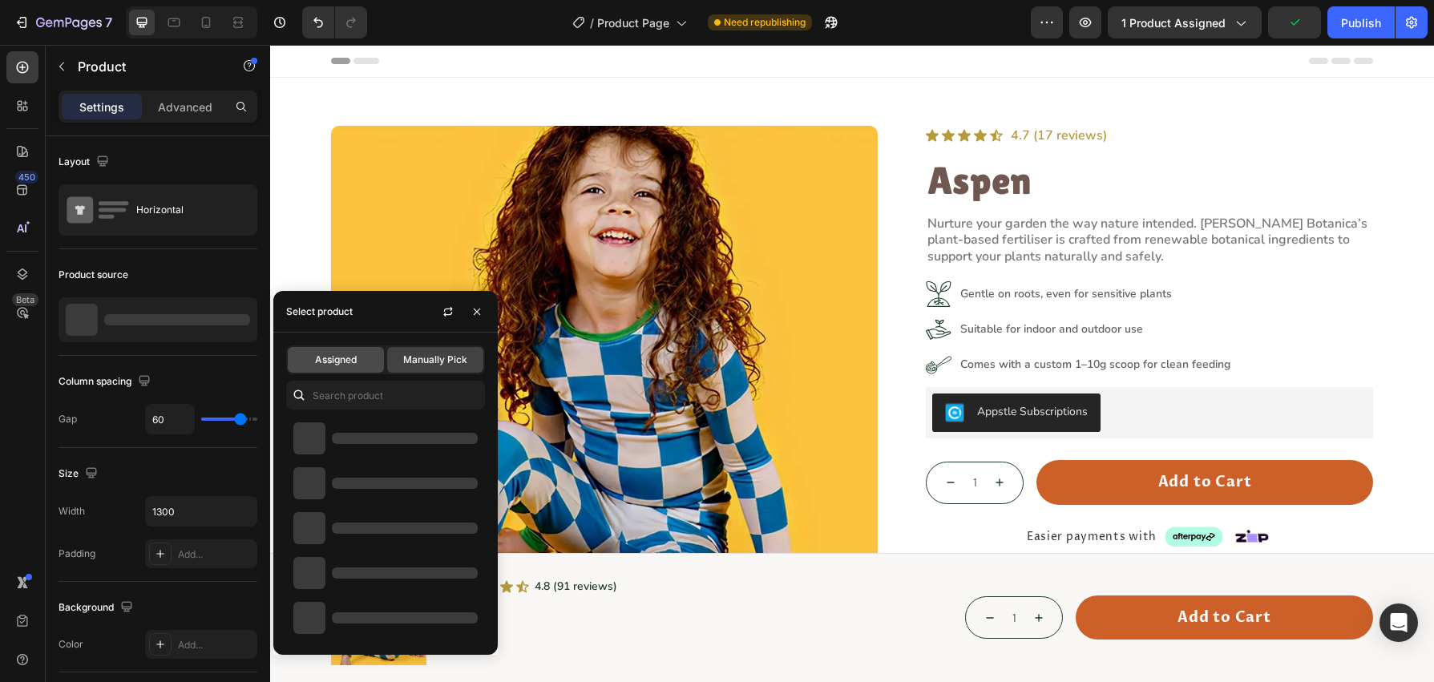
click at [352, 358] on span "Assigned" at bounding box center [336, 360] width 42 height 14
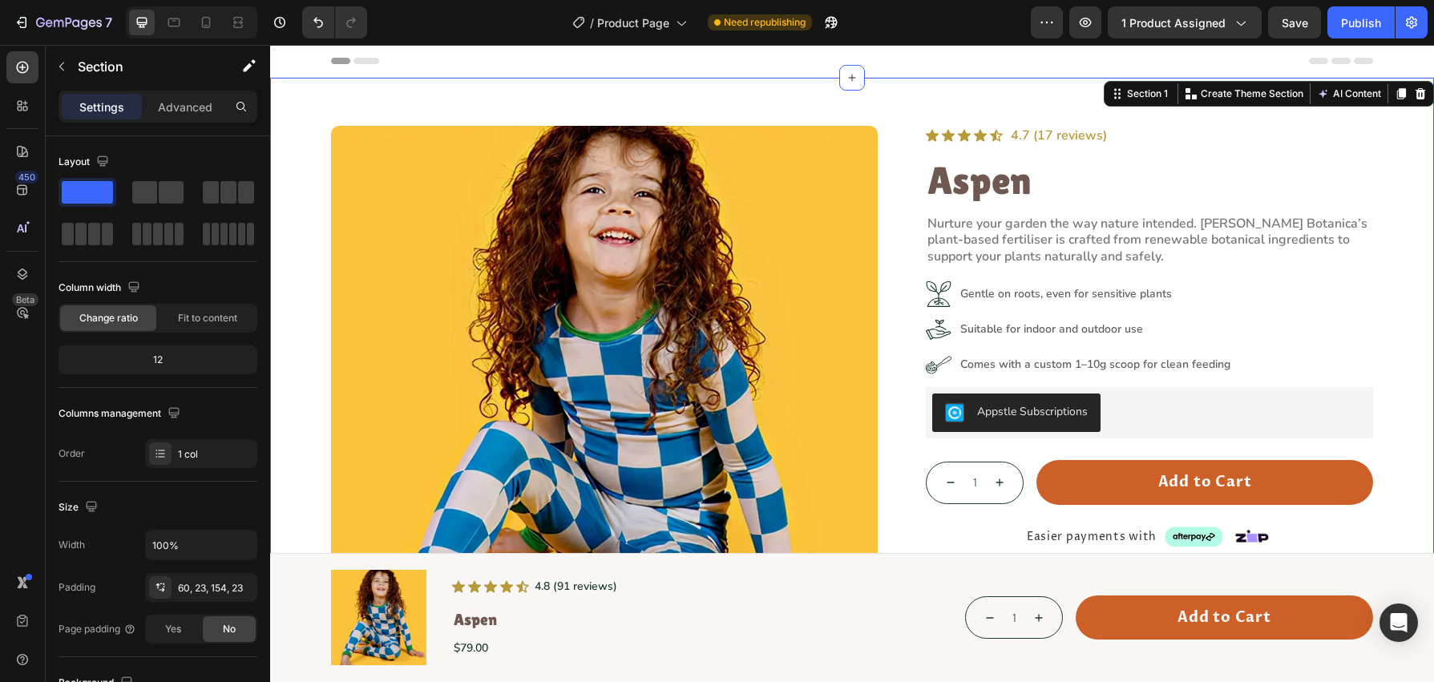
click at [836, 109] on div "Product Images Icon Icon Icon Icon Icon Icon List 4.7 (17 reviews) Text Block R…" at bounding box center [852, 534] width 1164 height 912
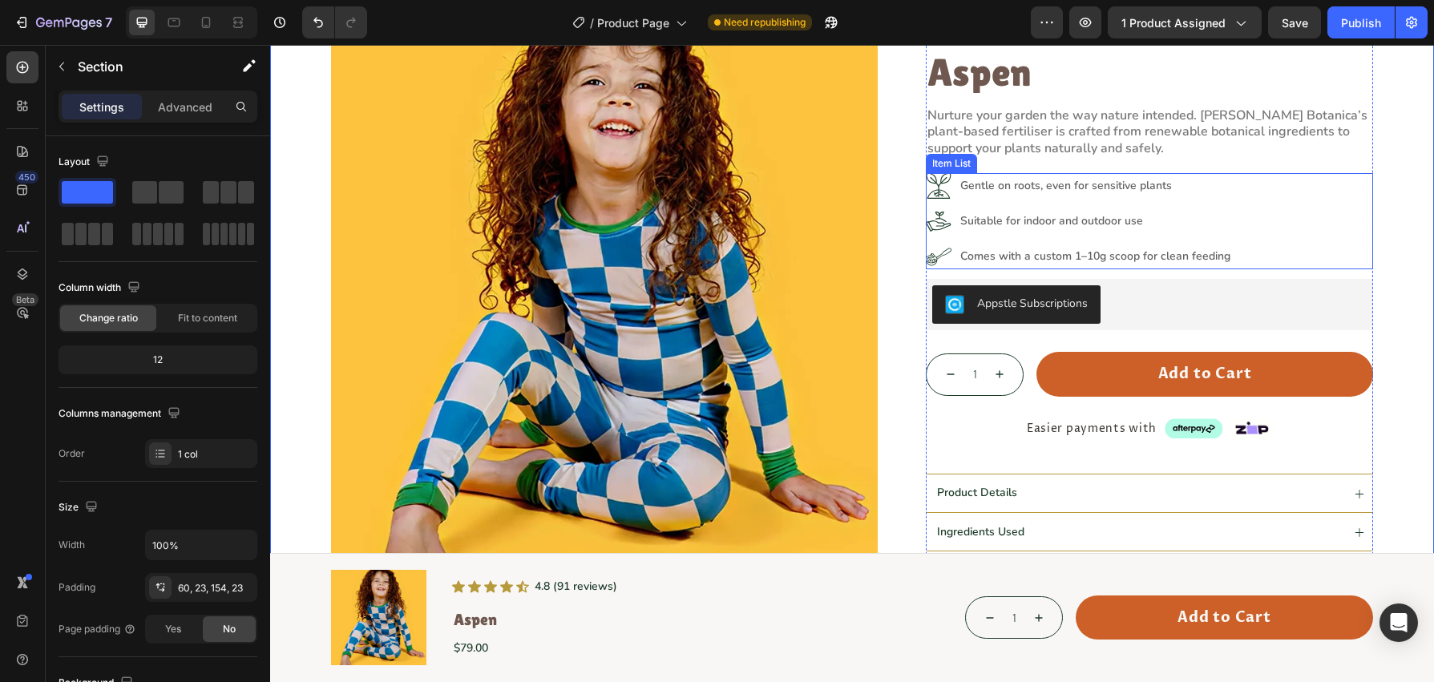
scroll to position [109, 0]
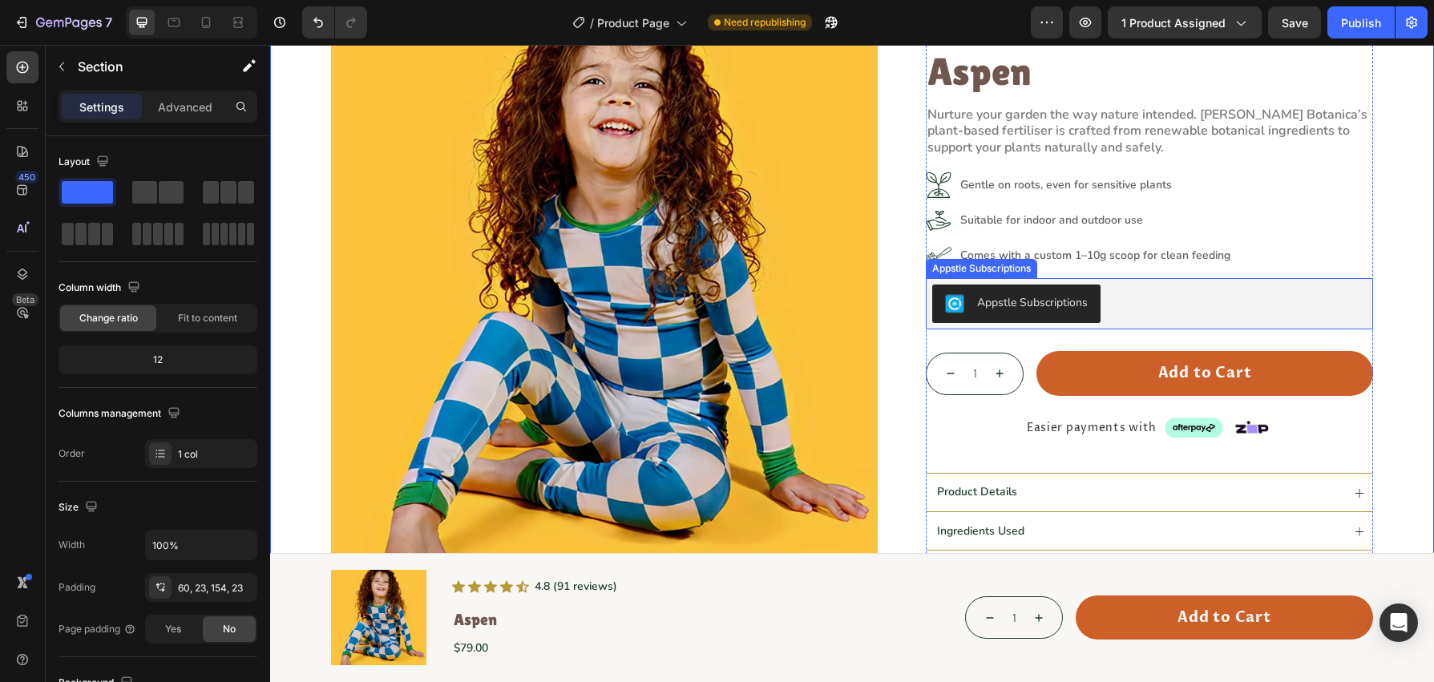
click at [1220, 296] on div "Appstle Subscriptions" at bounding box center [1149, 304] width 435 height 38
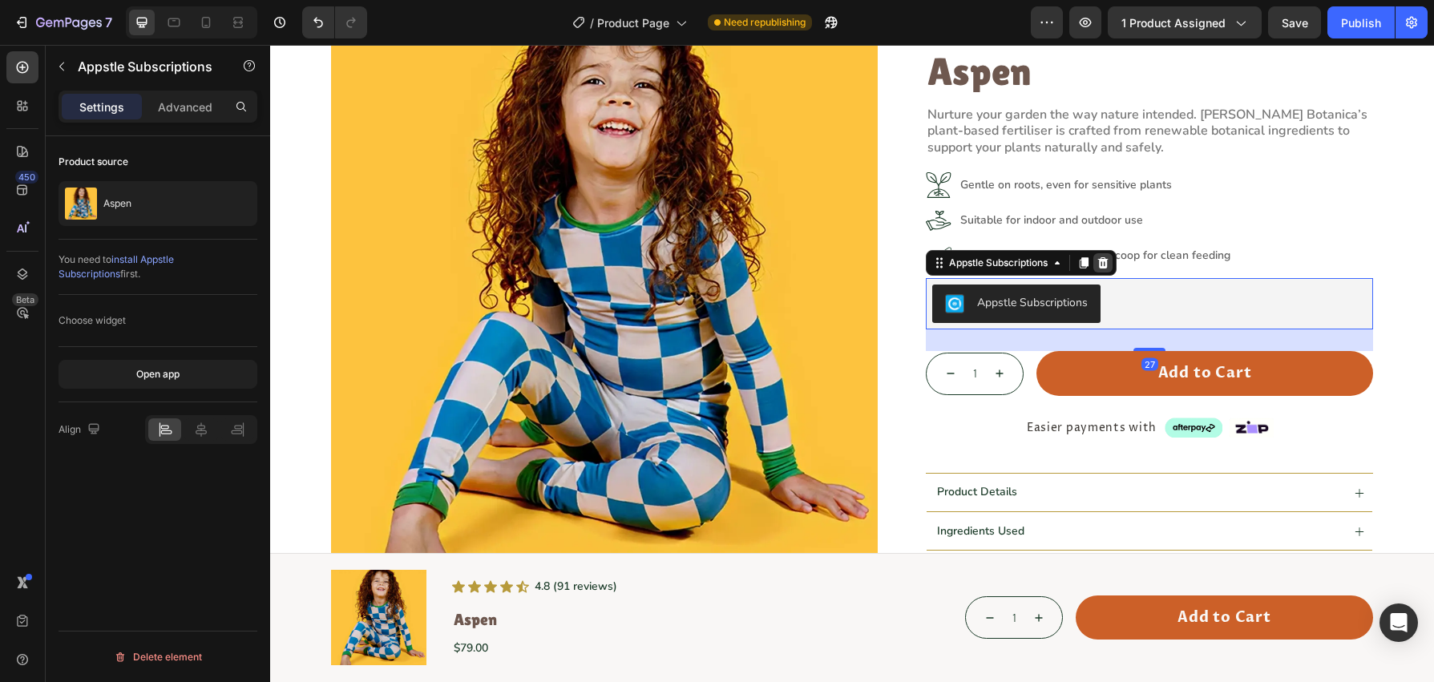
click at [1101, 262] on icon at bounding box center [1103, 263] width 13 height 13
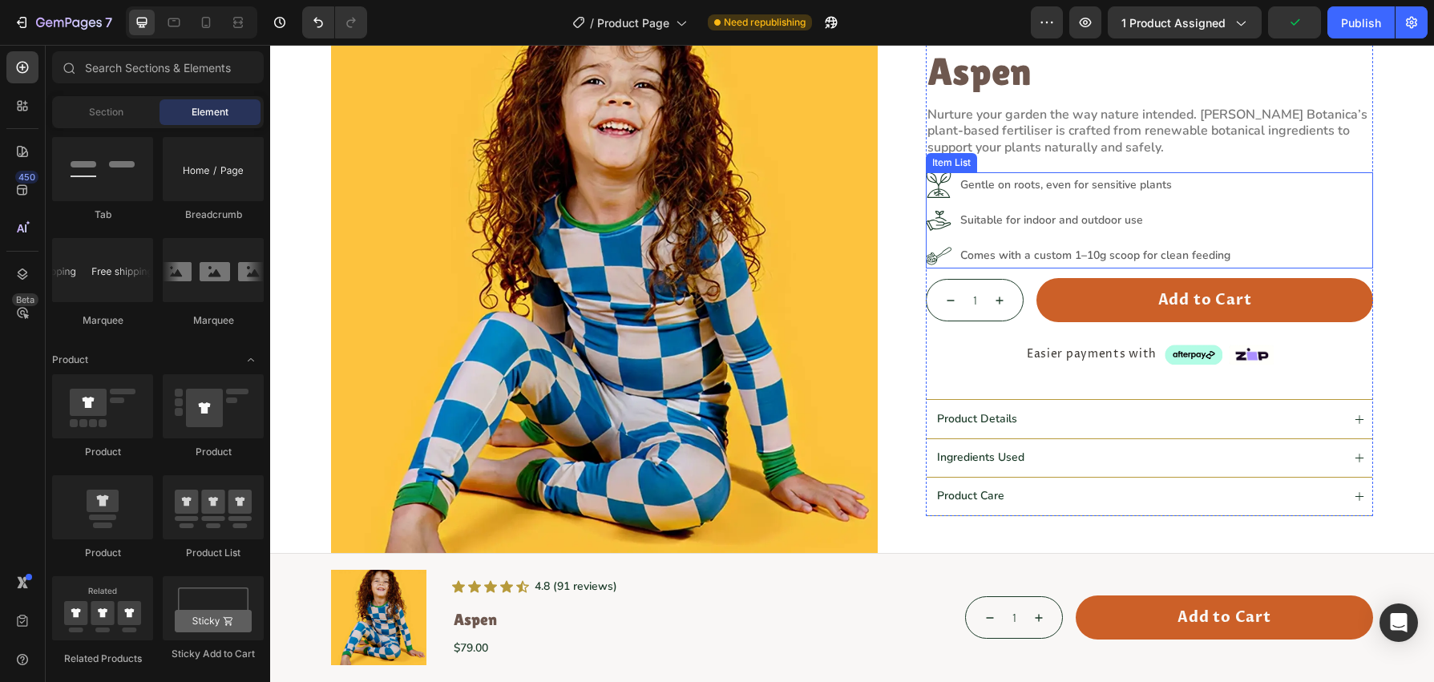
click at [1275, 197] on div "Gentle on roots, even for sensitive plants Suitable for indoor and outdoor use …" at bounding box center [1149, 220] width 447 height 96
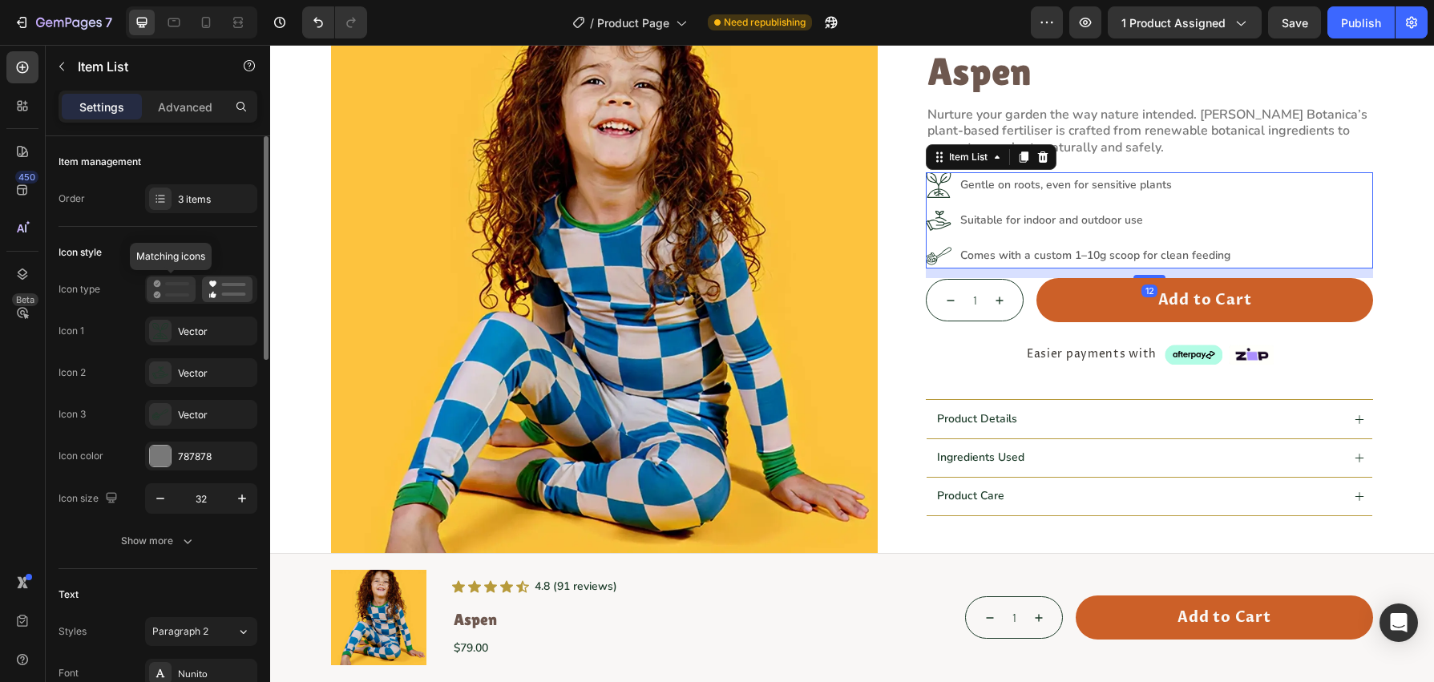
click at [166, 297] on icon at bounding box center [171, 289] width 36 height 19
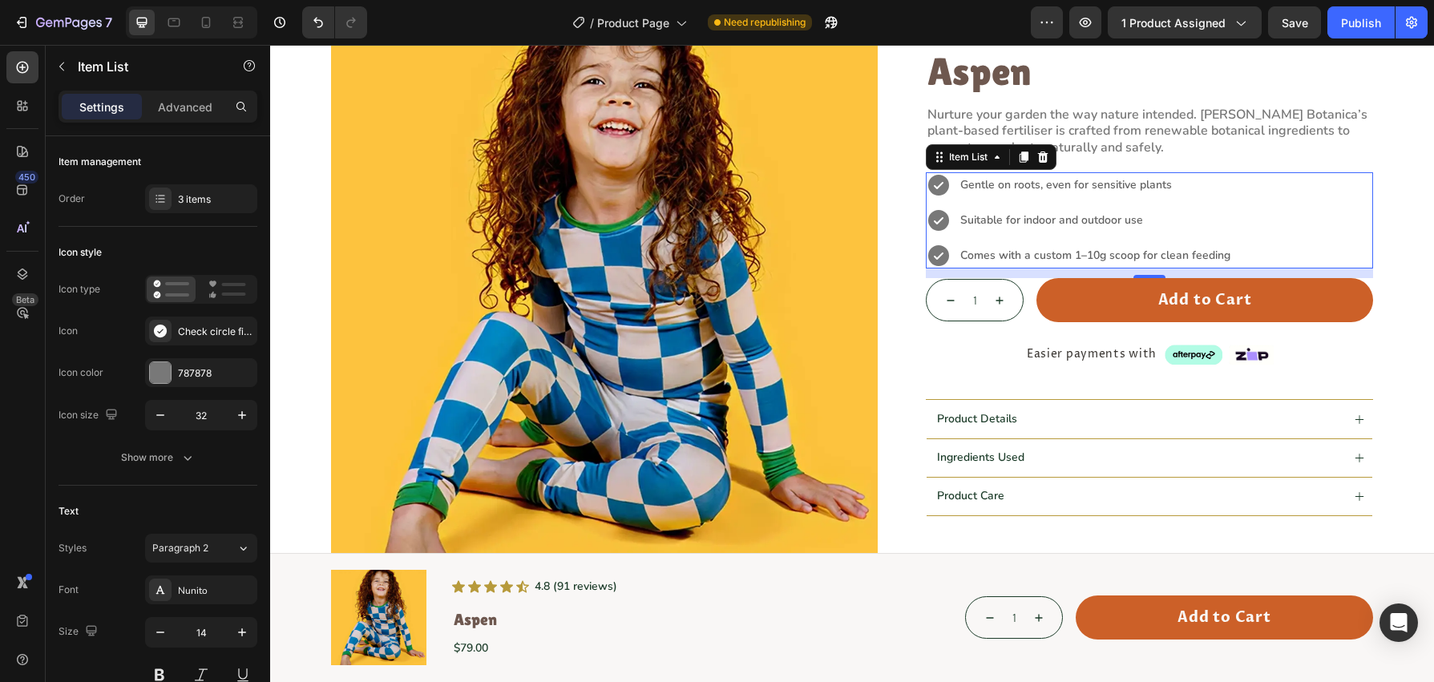
click at [938, 187] on icon at bounding box center [939, 185] width 26 height 26
click at [156, 331] on icon at bounding box center [160, 331] width 13 height 13
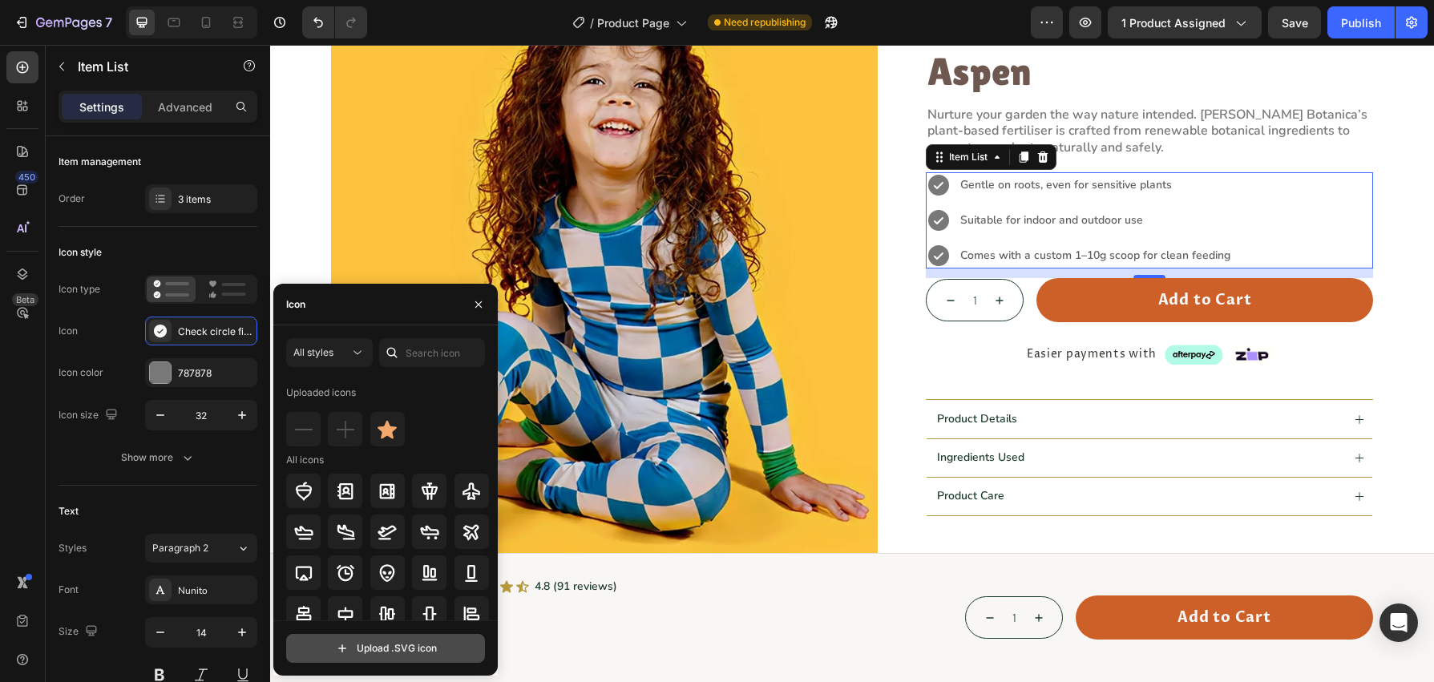
click at [400, 652] on input "file" at bounding box center [385, 648] width 197 height 27
click at [385, 653] on input "file" at bounding box center [385, 648] width 197 height 27
type input "C:\fakepath\Icon.svg"
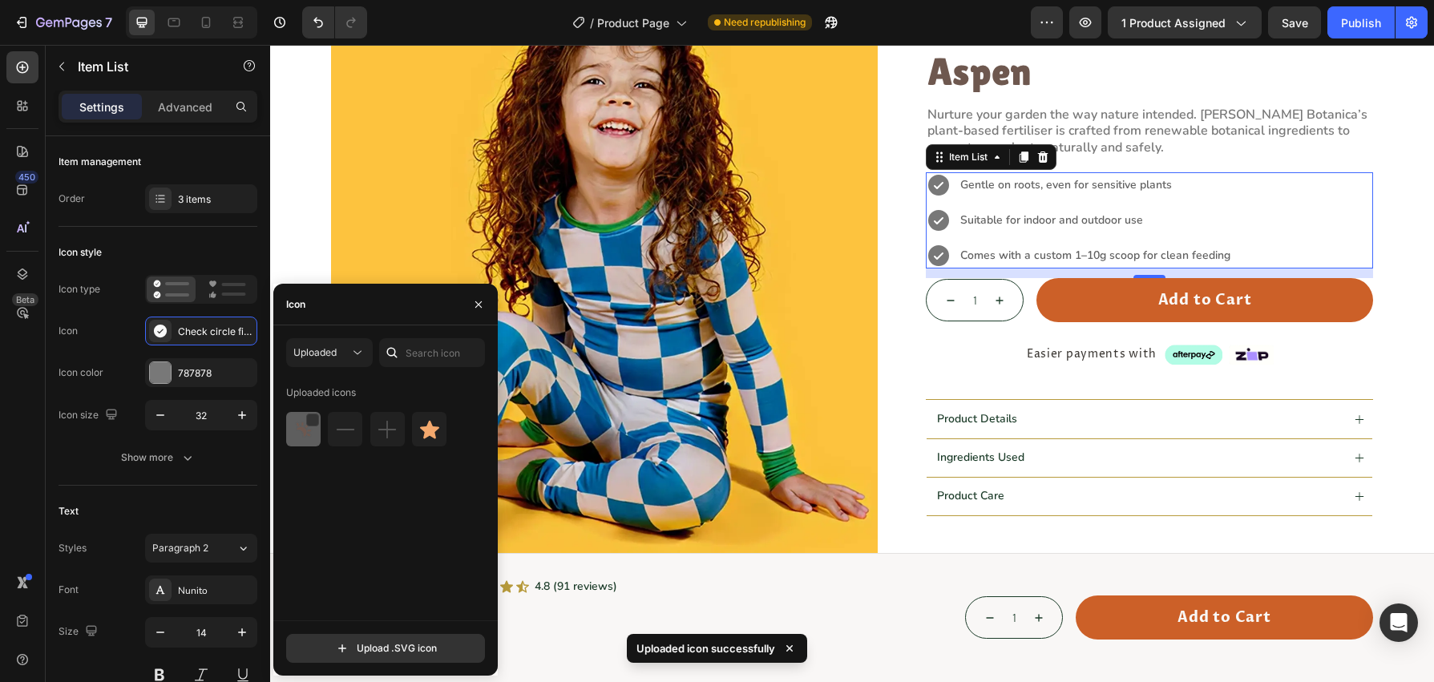
click at [297, 432] on img at bounding box center [303, 429] width 19 height 19
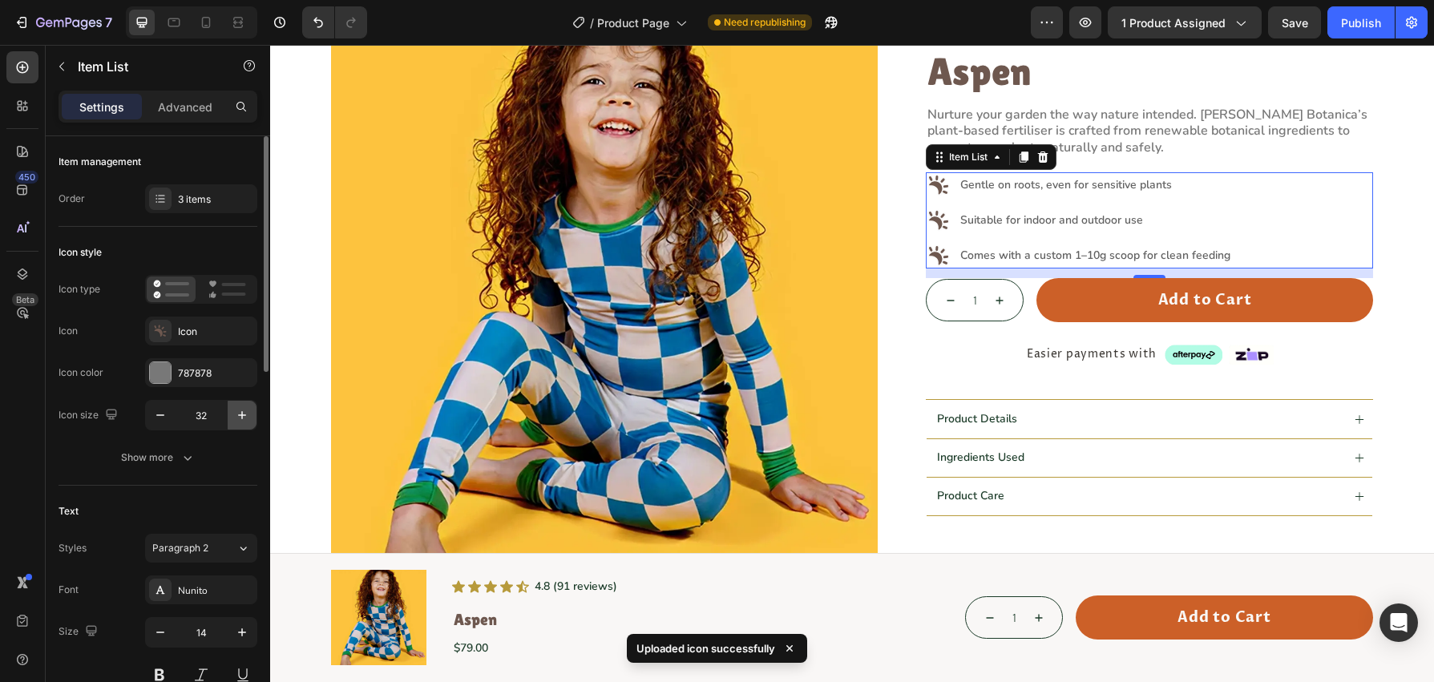
click at [238, 417] on icon "button" at bounding box center [242, 415] width 16 height 16
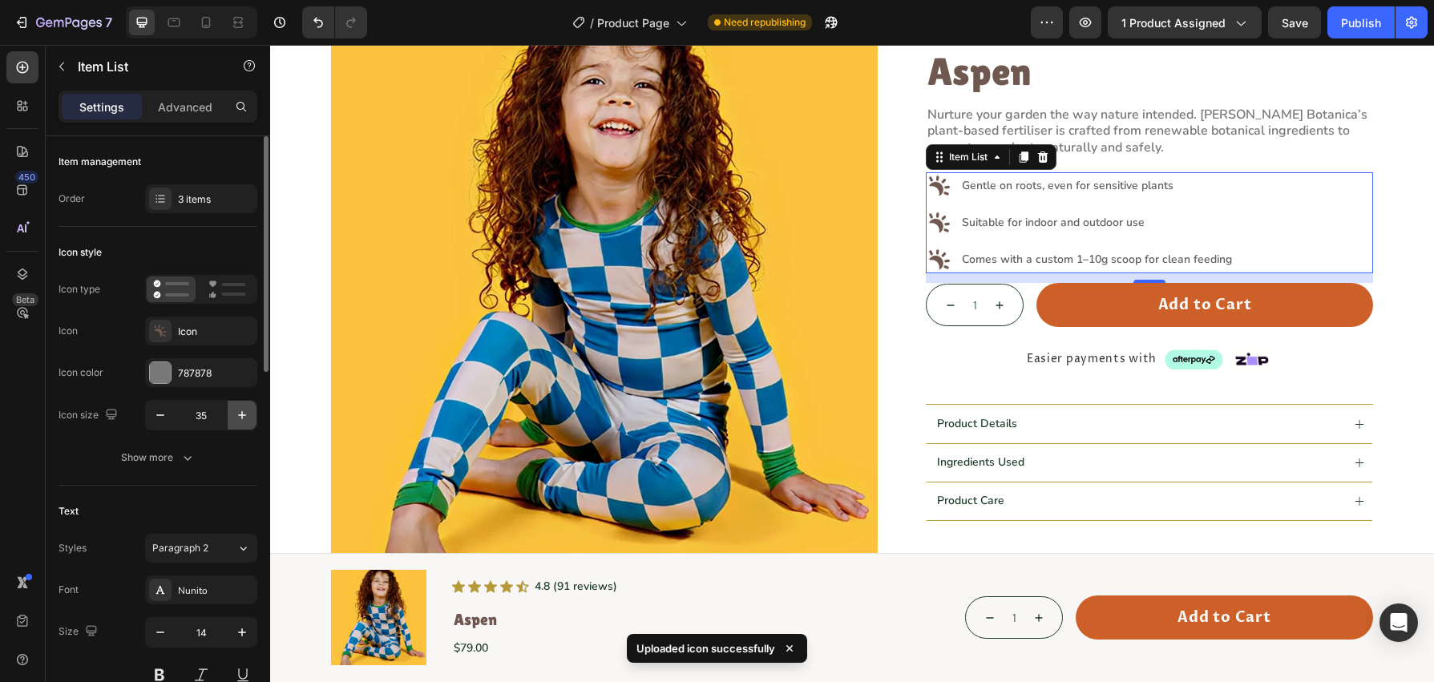
click at [238, 417] on icon "button" at bounding box center [242, 415] width 16 height 16
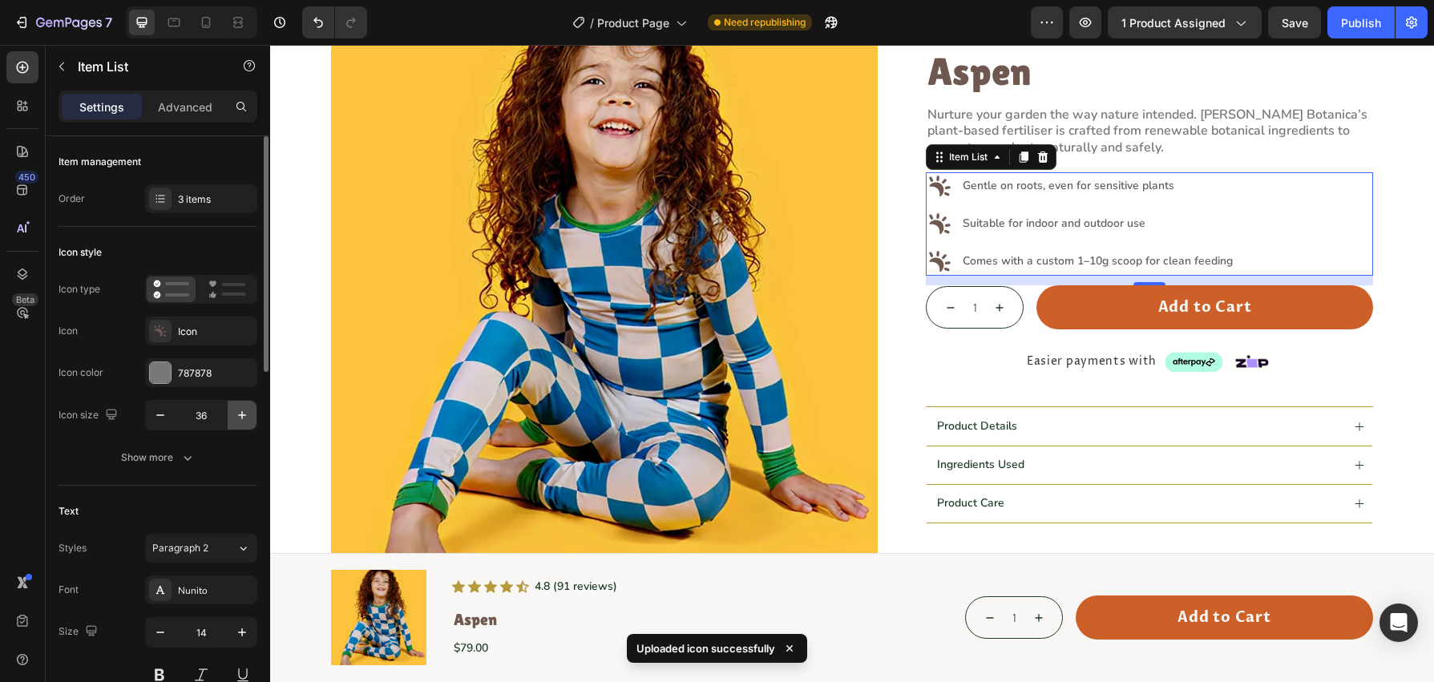
click at [238, 417] on icon "button" at bounding box center [242, 415] width 16 height 16
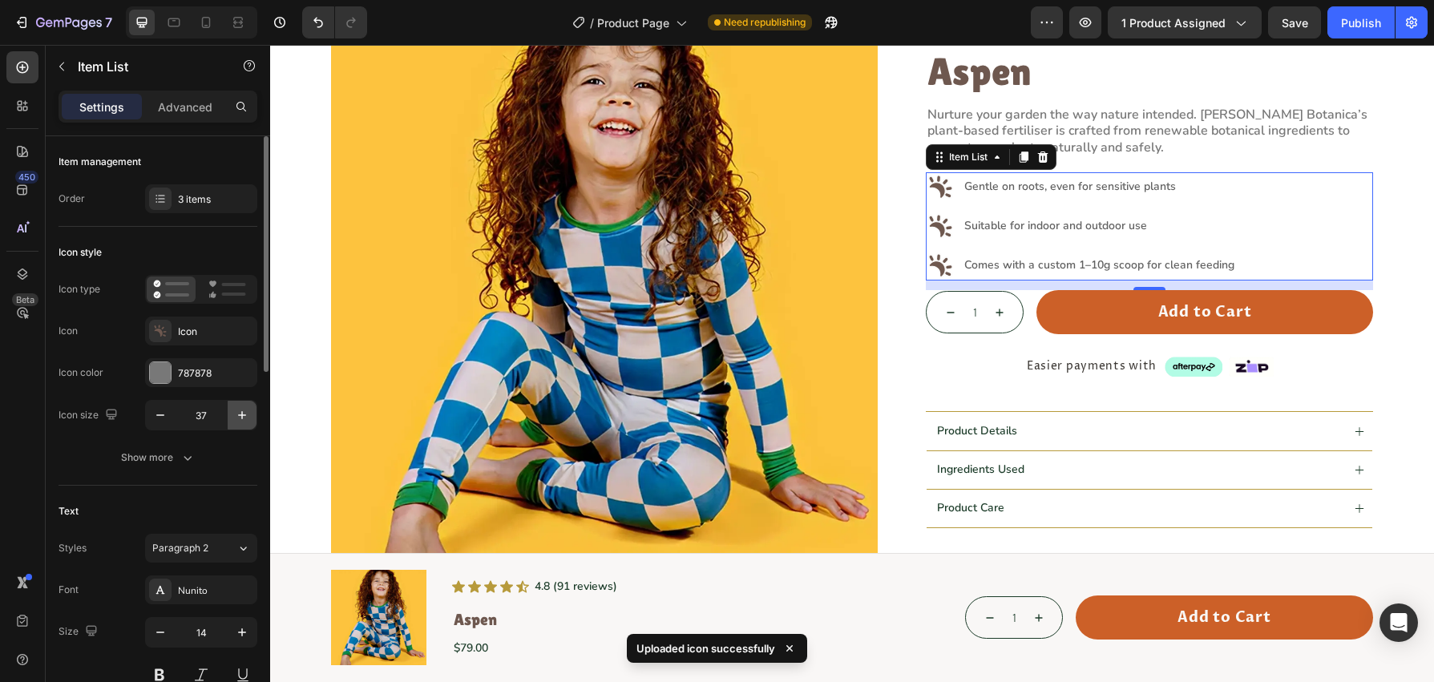
click at [238, 417] on icon "button" at bounding box center [242, 415] width 16 height 16
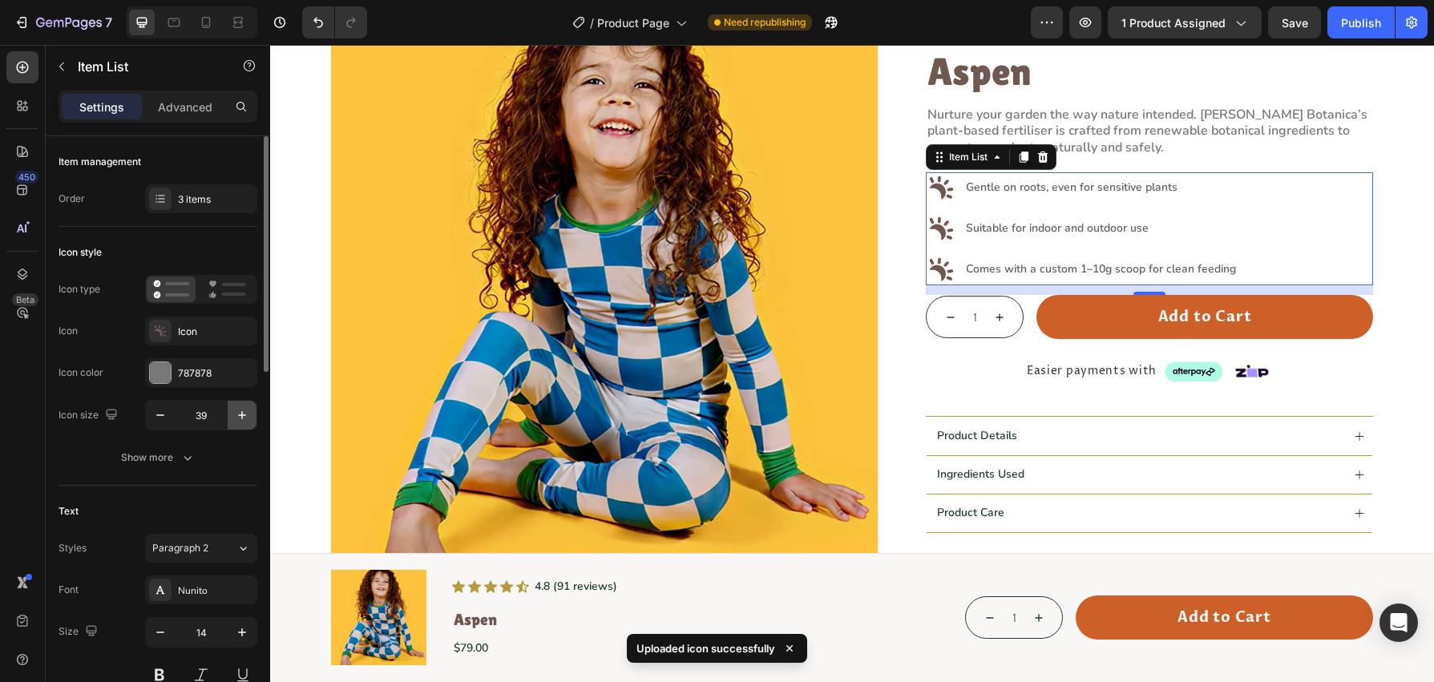
click at [238, 417] on icon "button" at bounding box center [242, 415] width 16 height 16
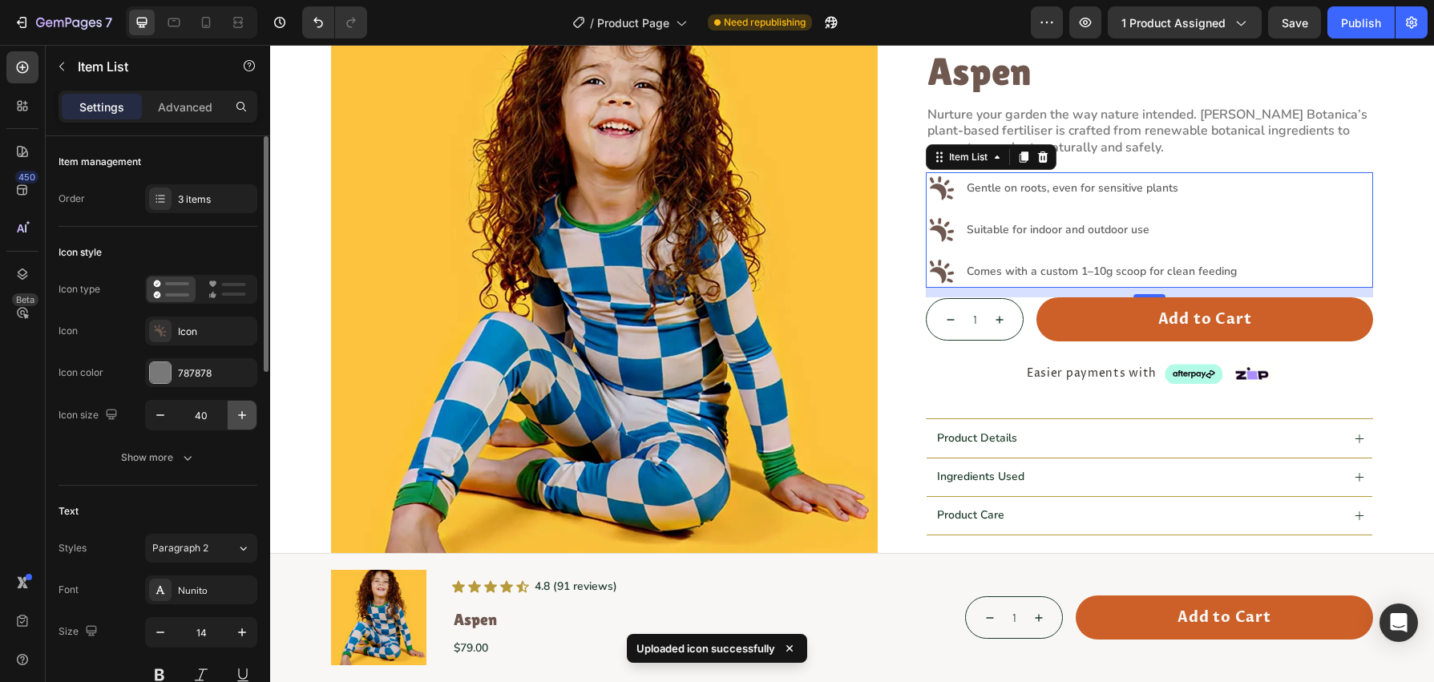
click at [238, 417] on icon "button" at bounding box center [242, 415] width 16 height 16
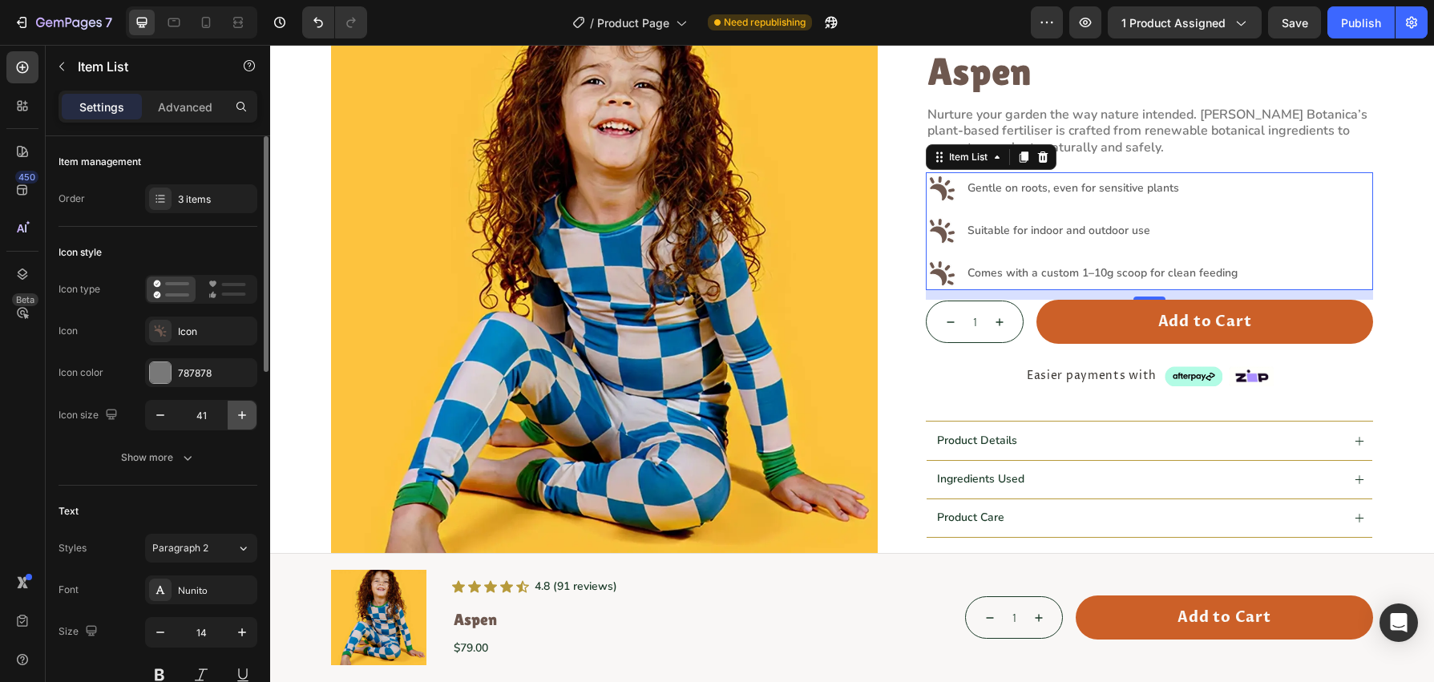
click at [238, 417] on icon "button" at bounding box center [242, 415] width 16 height 16
type input "42"
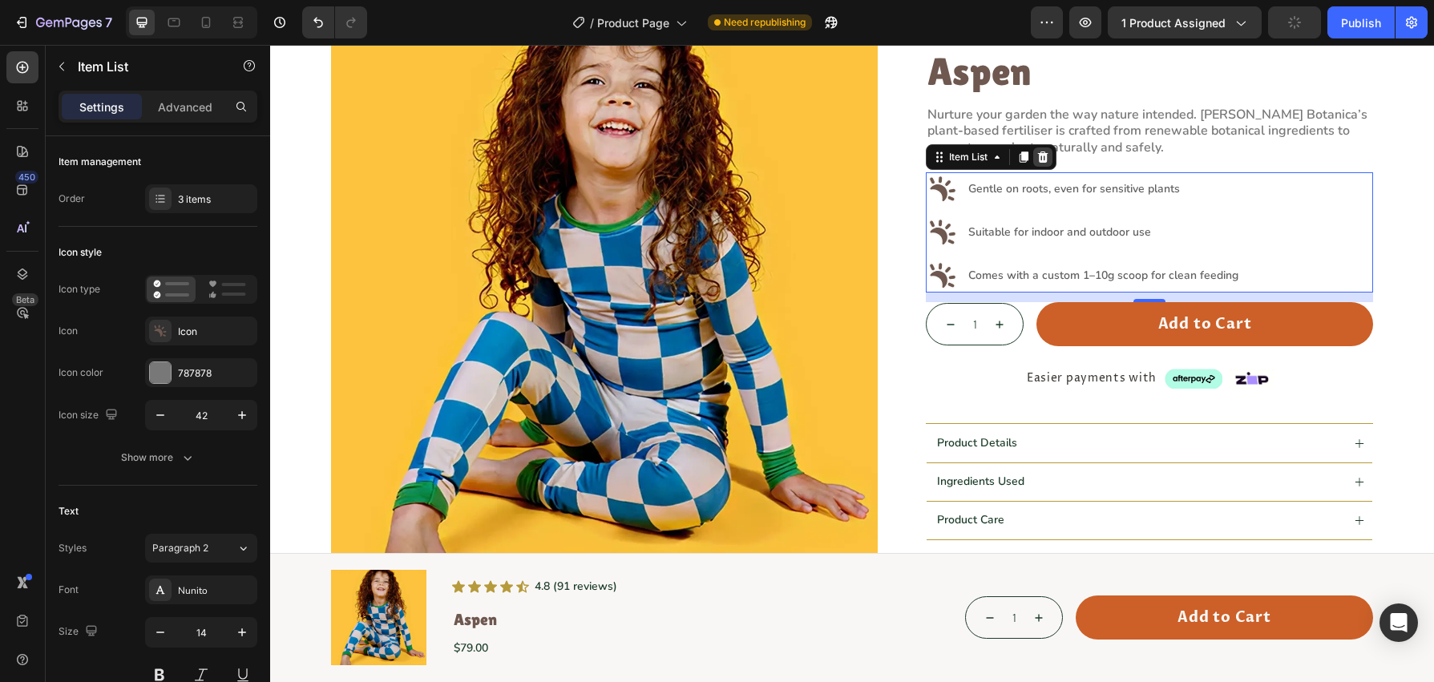
click at [1040, 160] on icon at bounding box center [1043, 157] width 10 height 11
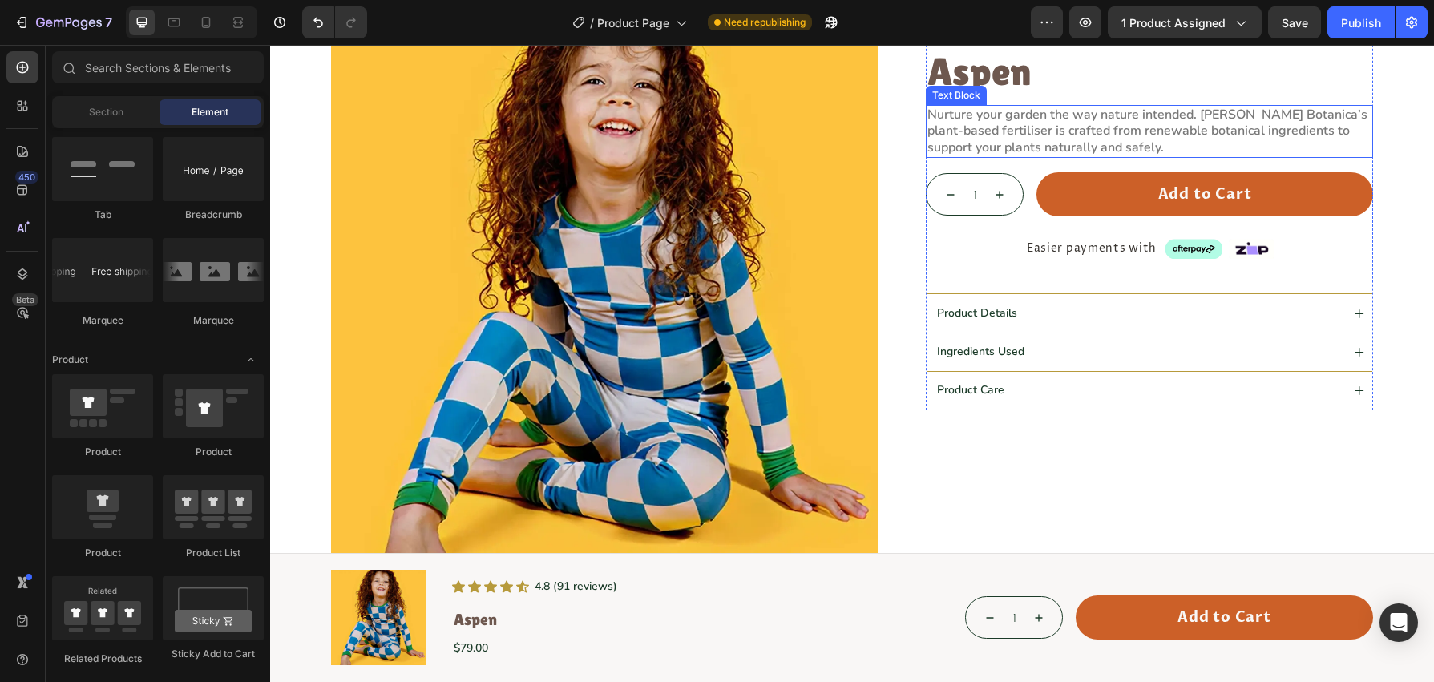
click at [1195, 130] on p "Nurture your garden the way nature intended. Bloome Botanica’s plant-based fert…" at bounding box center [1150, 132] width 444 height 50
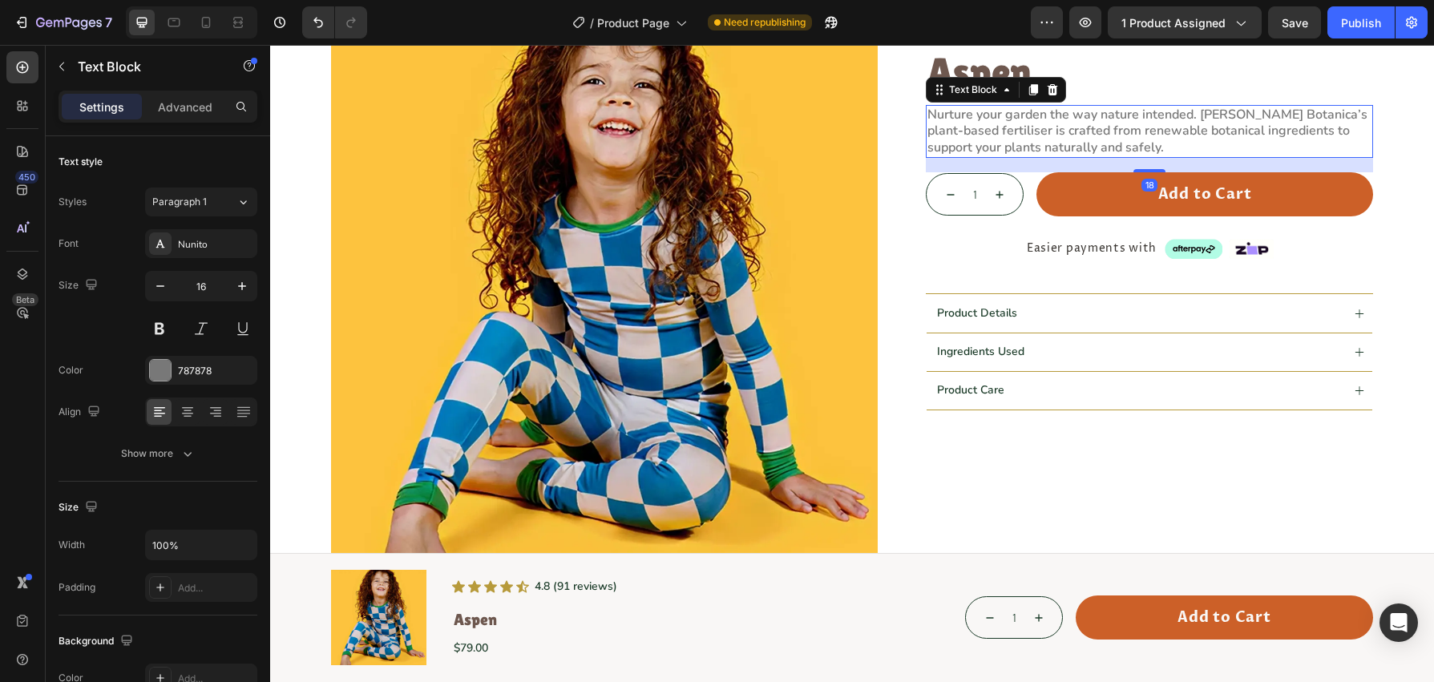
drag, startPoint x: 1050, startPoint y: 91, endPoint x: 1037, endPoint y: 94, distance: 13.1
click at [1049, 91] on icon at bounding box center [1052, 89] width 13 height 13
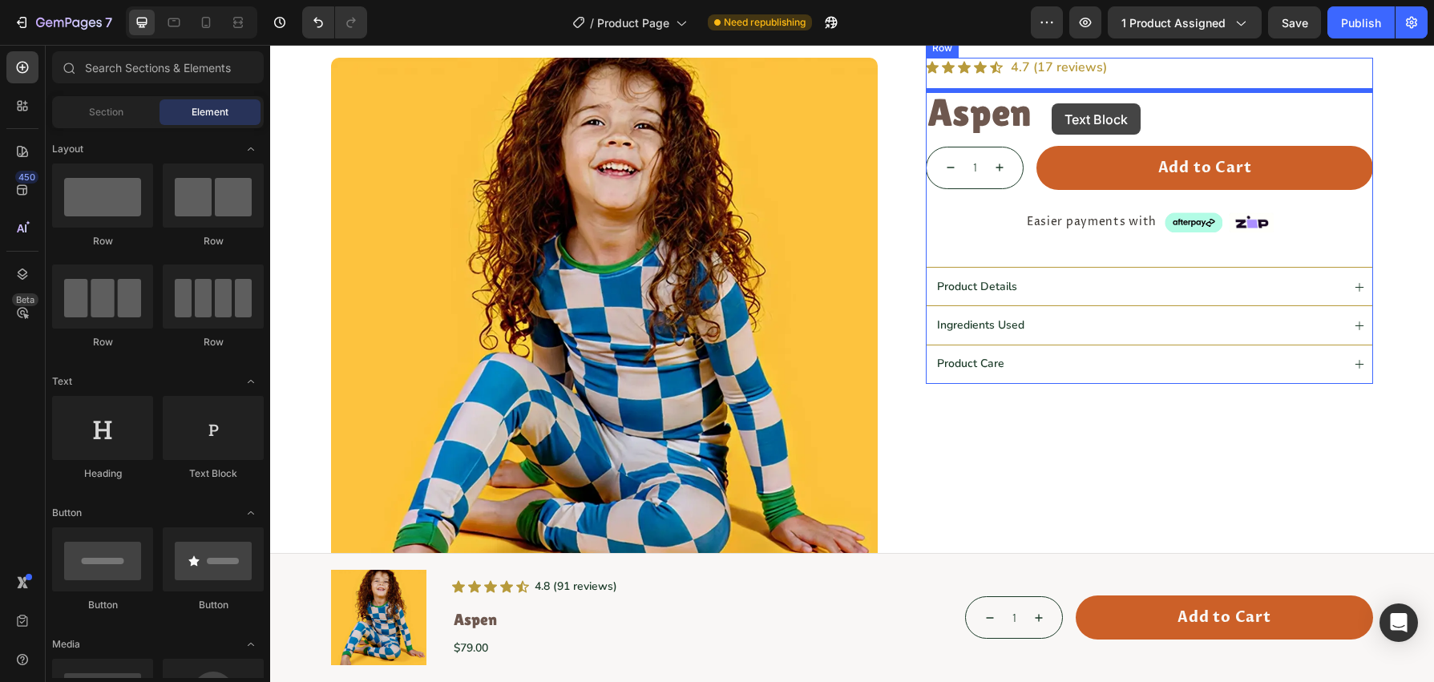
scroll to position [22, 0]
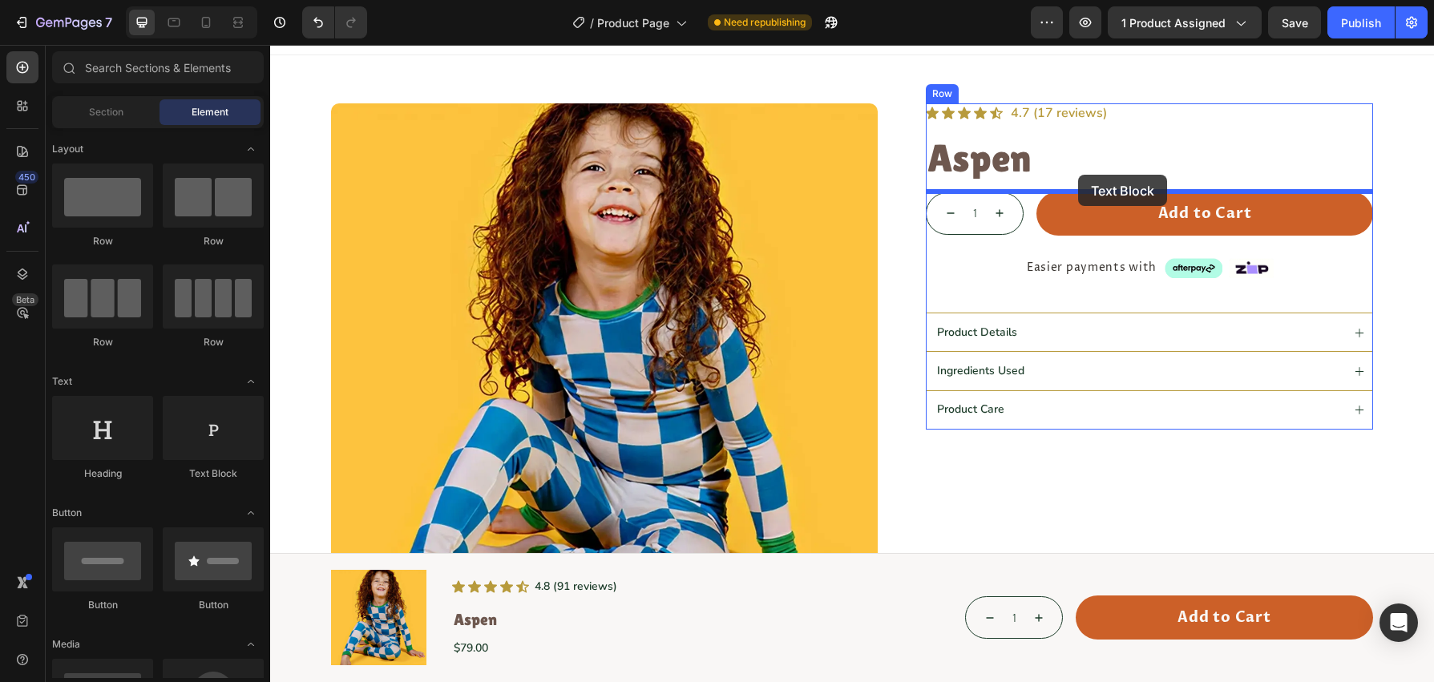
drag, startPoint x: 497, startPoint y: 485, endPoint x: 1078, endPoint y: 175, distance: 658.8
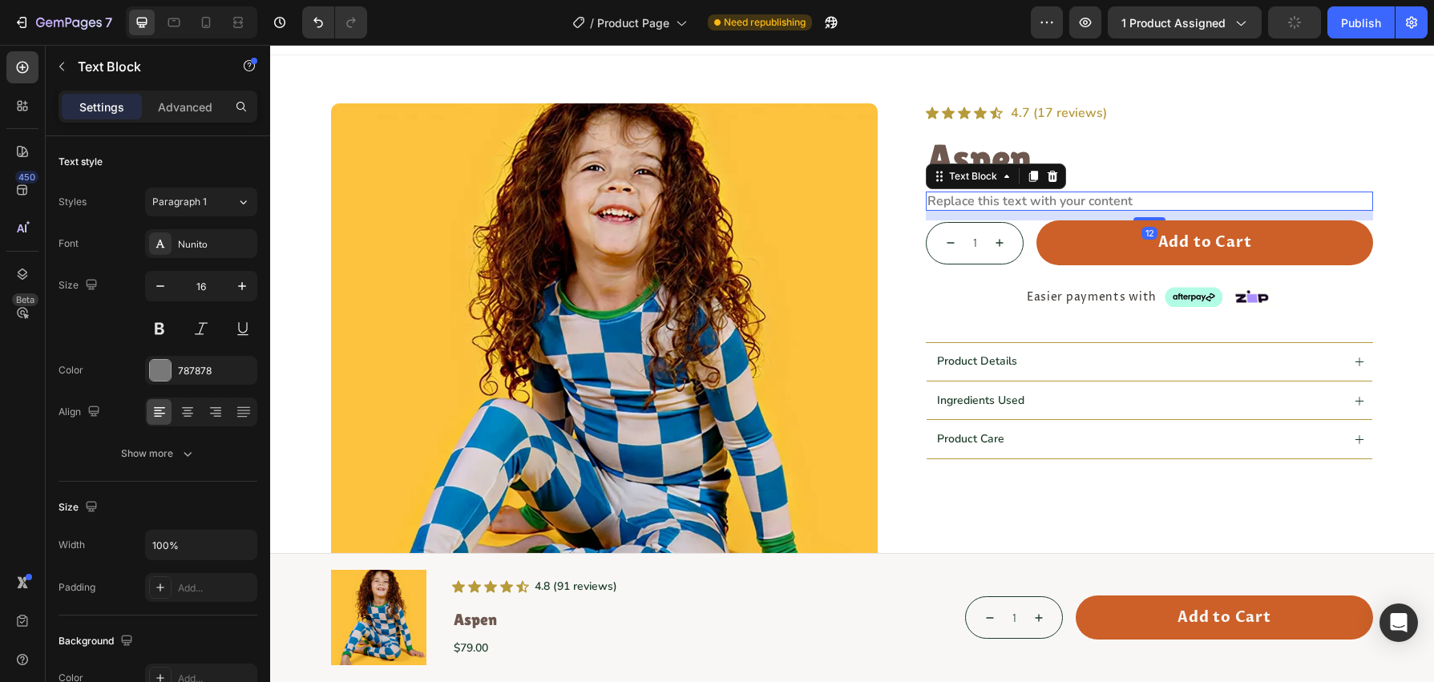
click at [1030, 198] on div "Replace this text with your content" at bounding box center [1149, 202] width 447 height 20
click at [1030, 198] on p "Replace this text with your content" at bounding box center [1150, 201] width 444 height 17
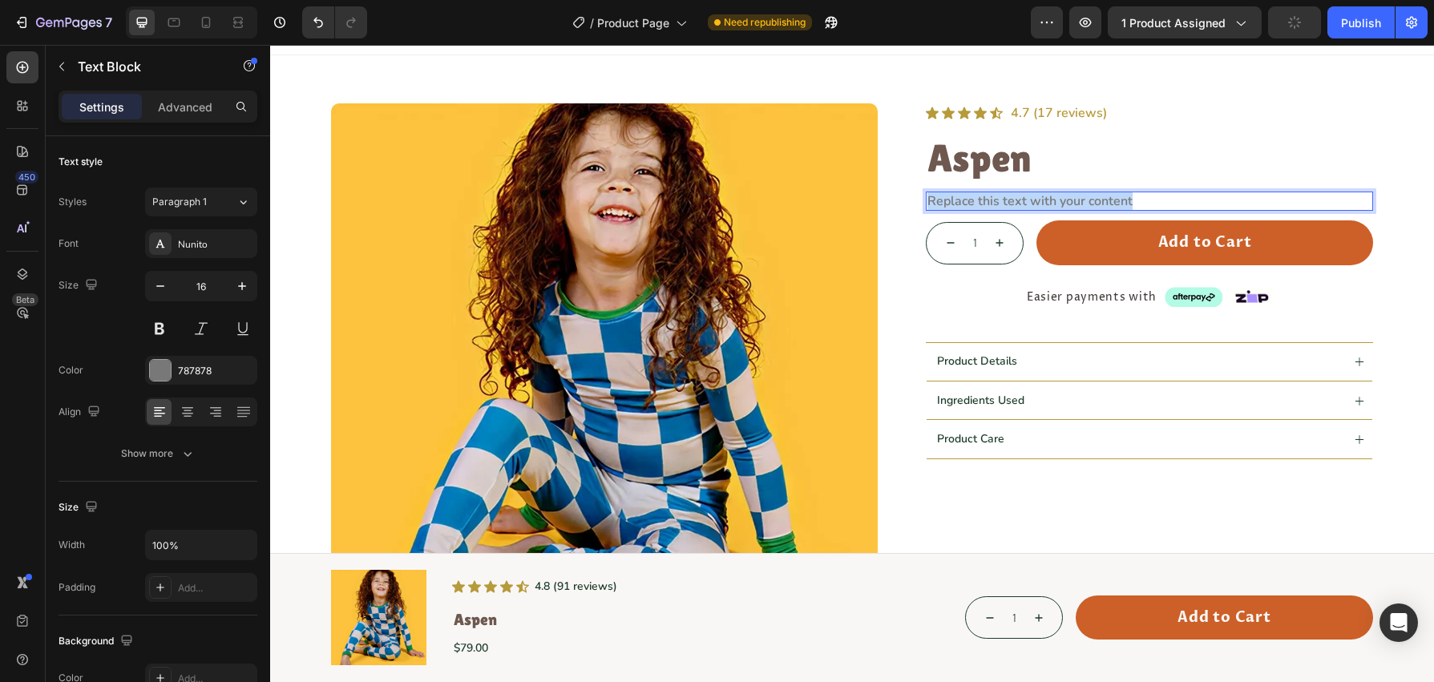
click at [1030, 198] on p "Replace this text with your content" at bounding box center [1150, 201] width 444 height 17
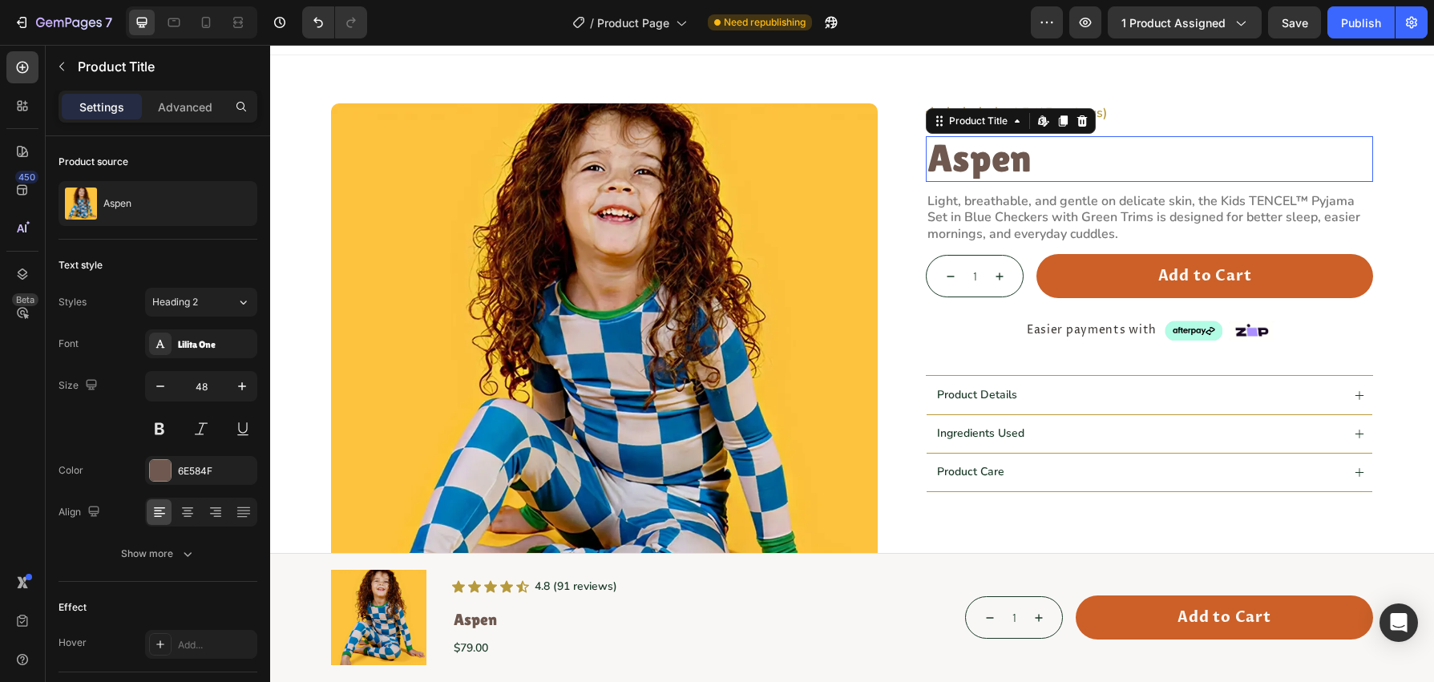
click at [1154, 160] on h1 "Aspen" at bounding box center [1149, 159] width 447 height 46
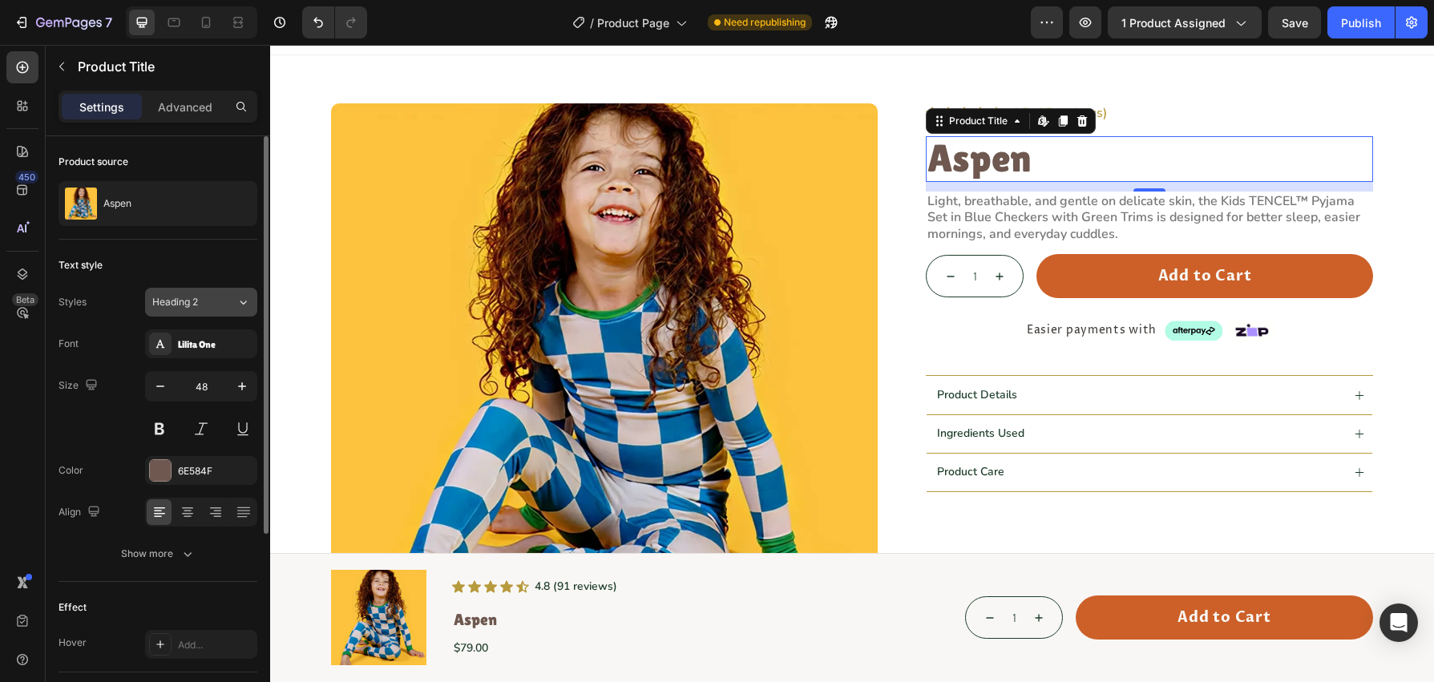
click at [231, 302] on div "Heading 2" at bounding box center [194, 302] width 84 height 14
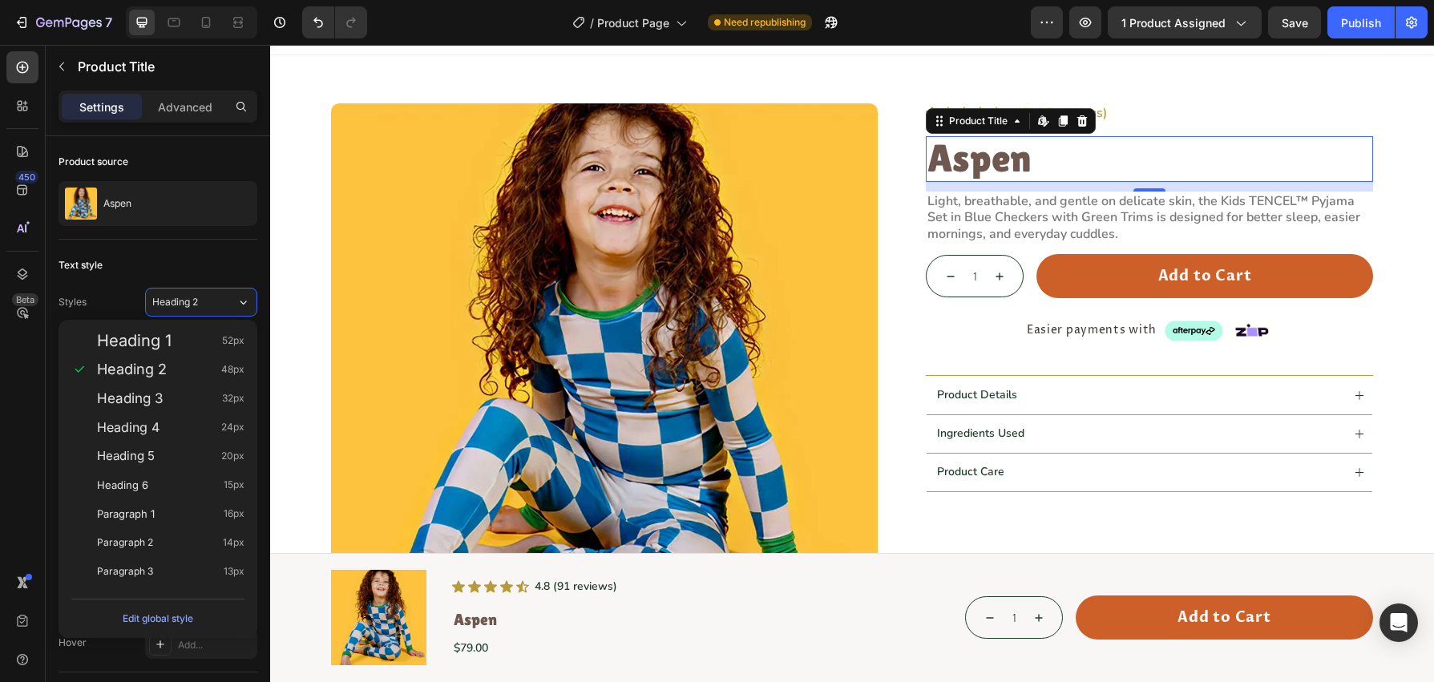
click at [24, 519] on div "450 Beta" at bounding box center [22, 308] width 32 height 515
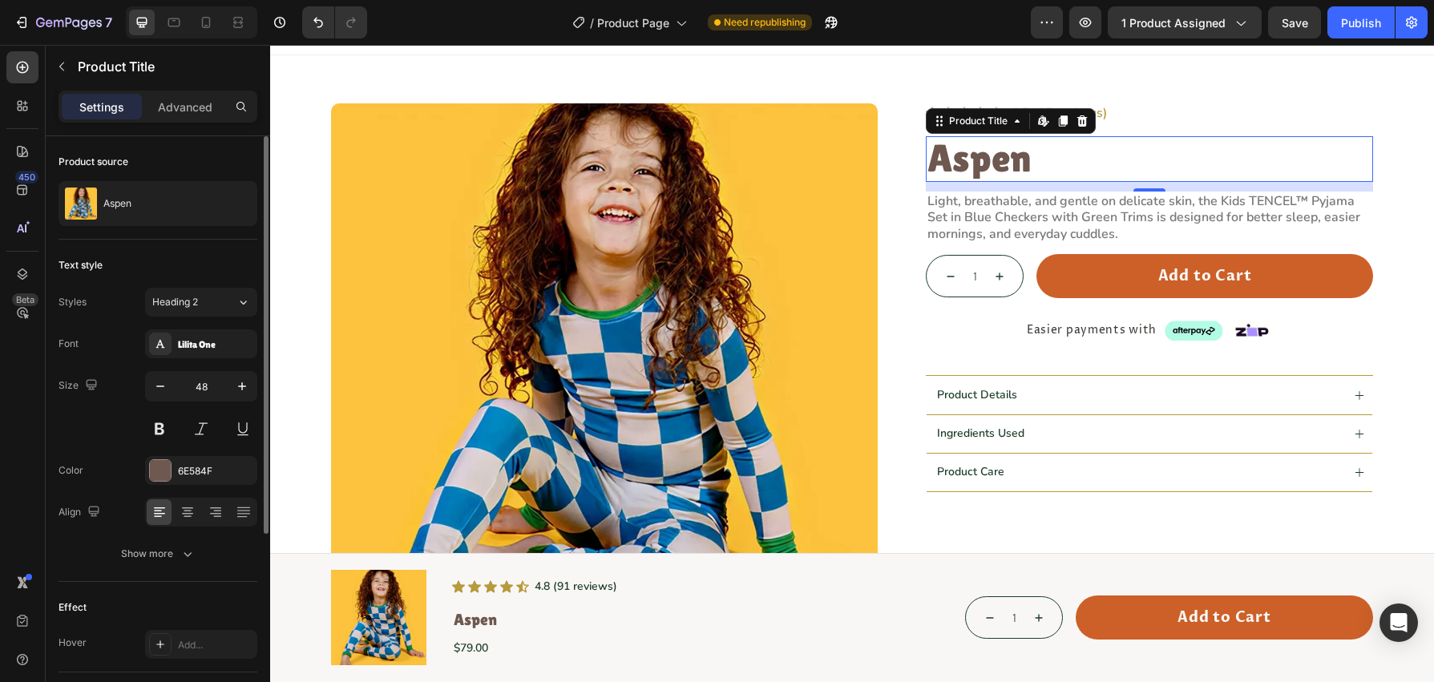
scroll to position [287, 0]
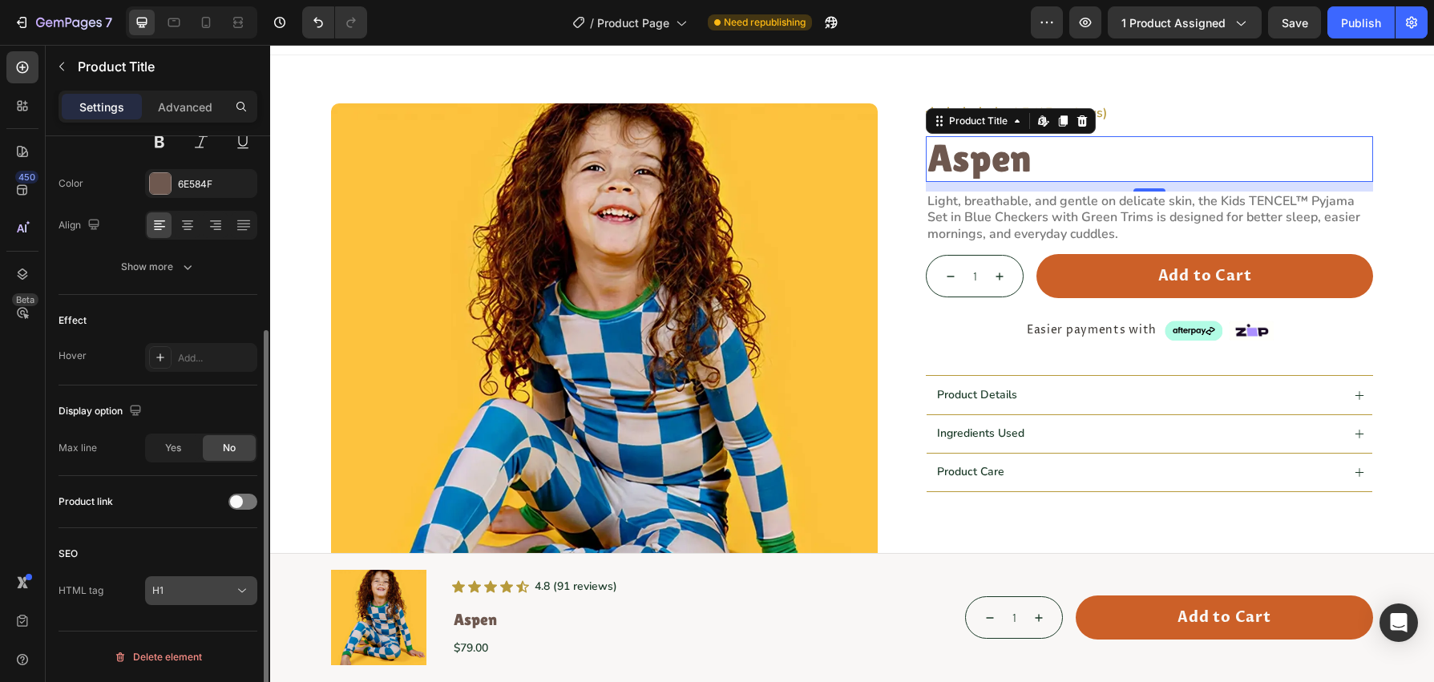
click at [221, 584] on div "H1" at bounding box center [193, 591] width 82 height 14
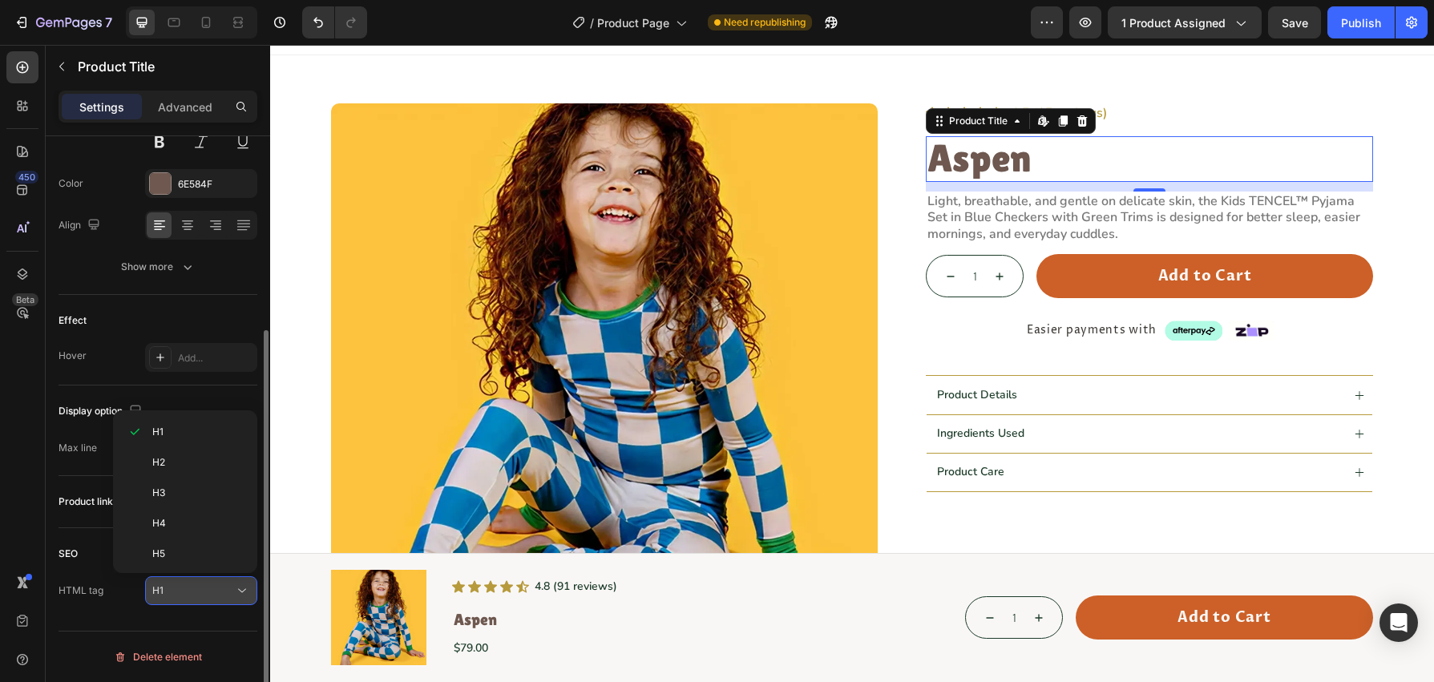
click at [228, 592] on div "H1" at bounding box center [193, 591] width 82 height 14
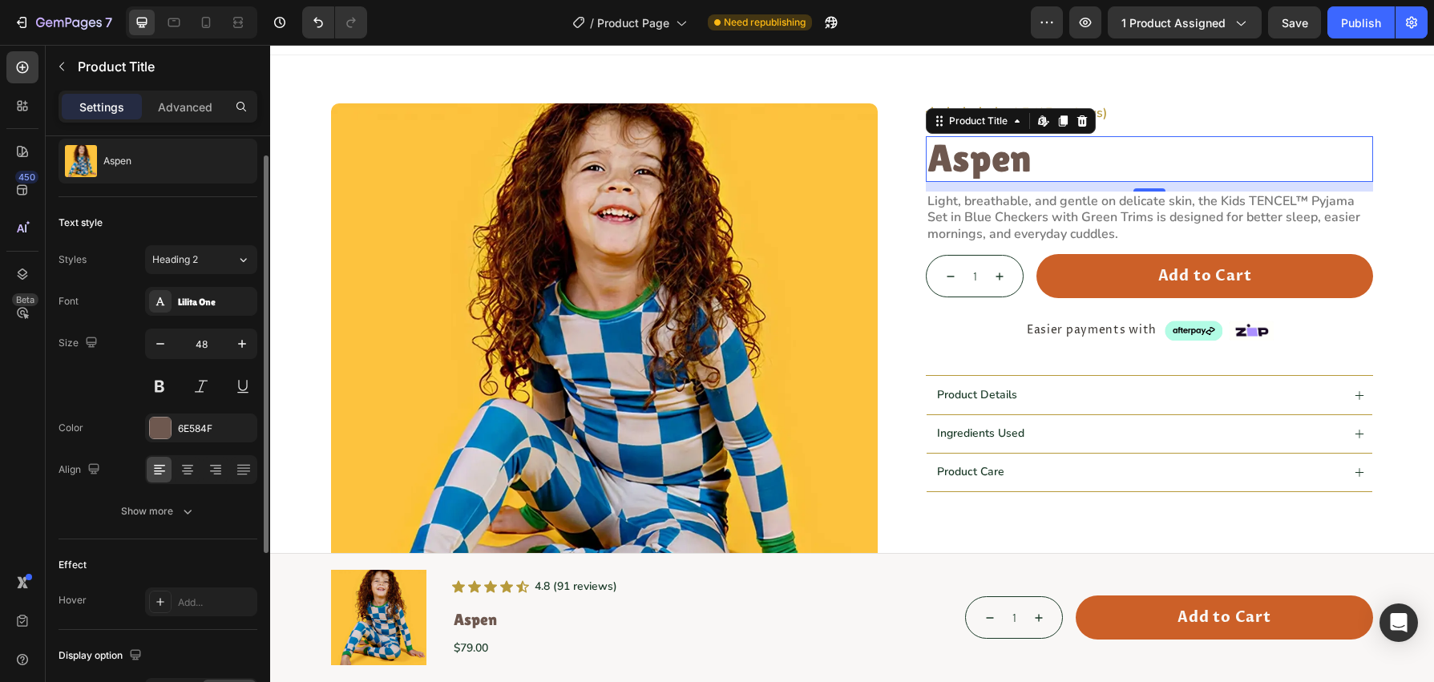
scroll to position [56, 0]
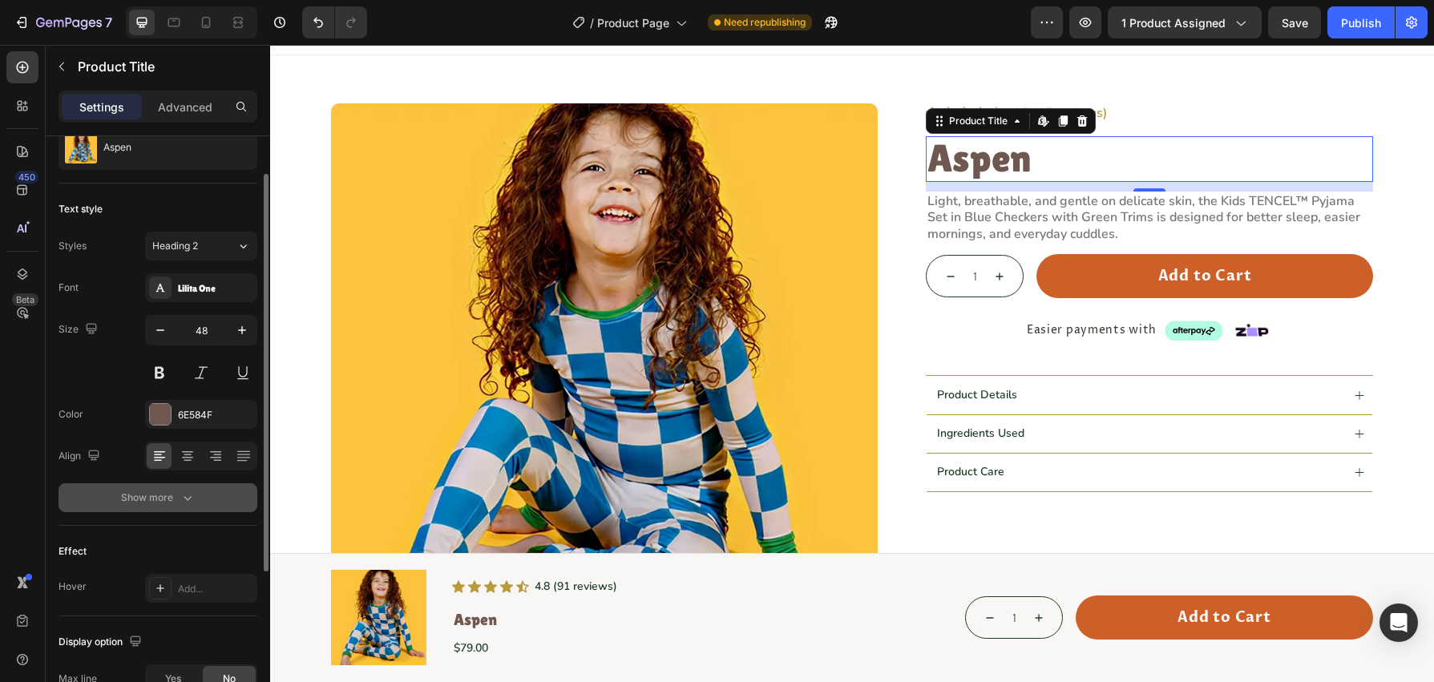
click at [189, 504] on icon "button" at bounding box center [188, 498] width 16 height 16
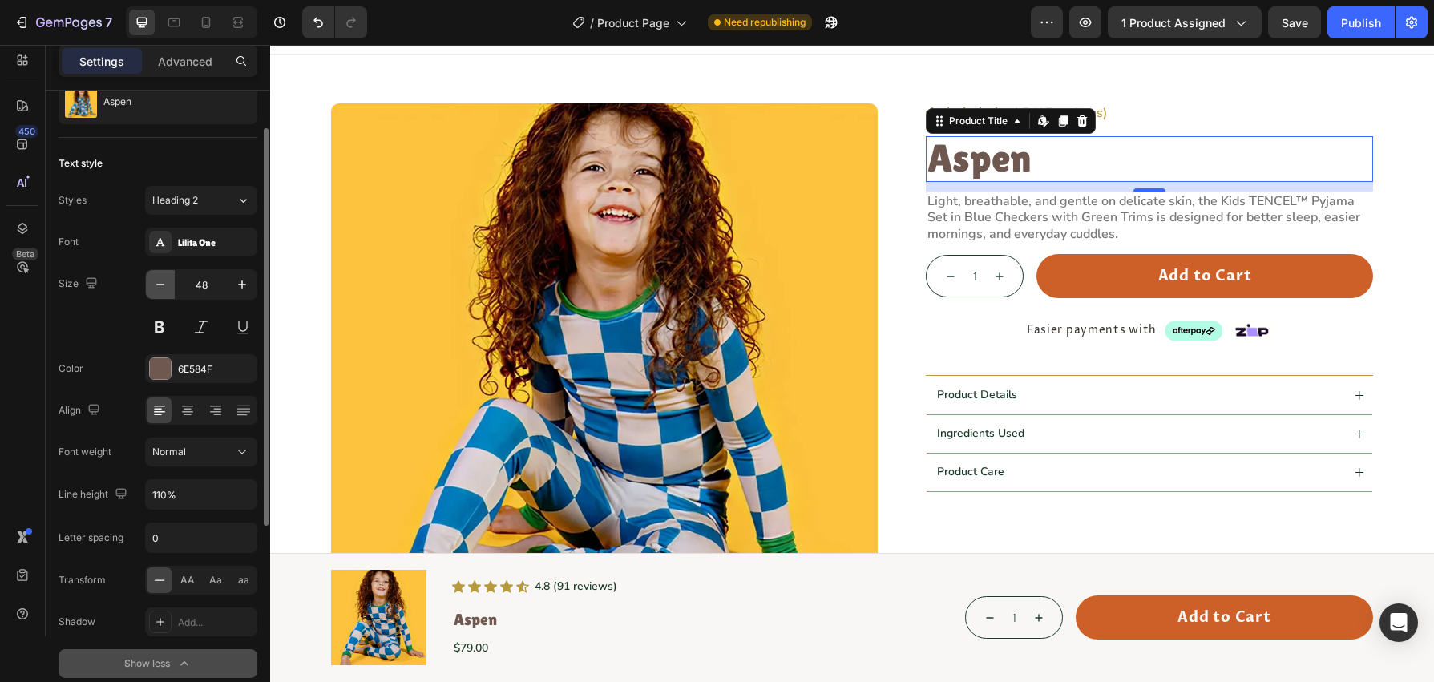
click at [164, 295] on button "button" at bounding box center [160, 284] width 29 height 29
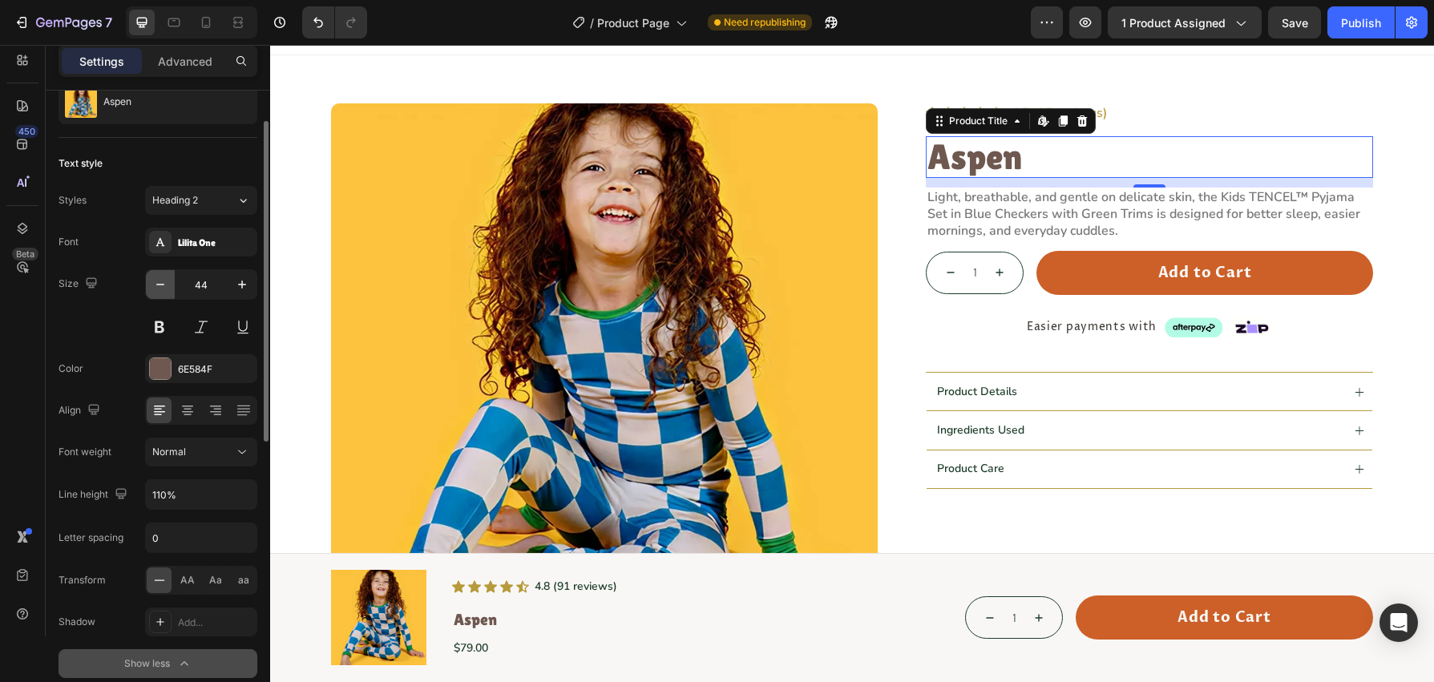
click at [164, 295] on button "button" at bounding box center [160, 284] width 29 height 29
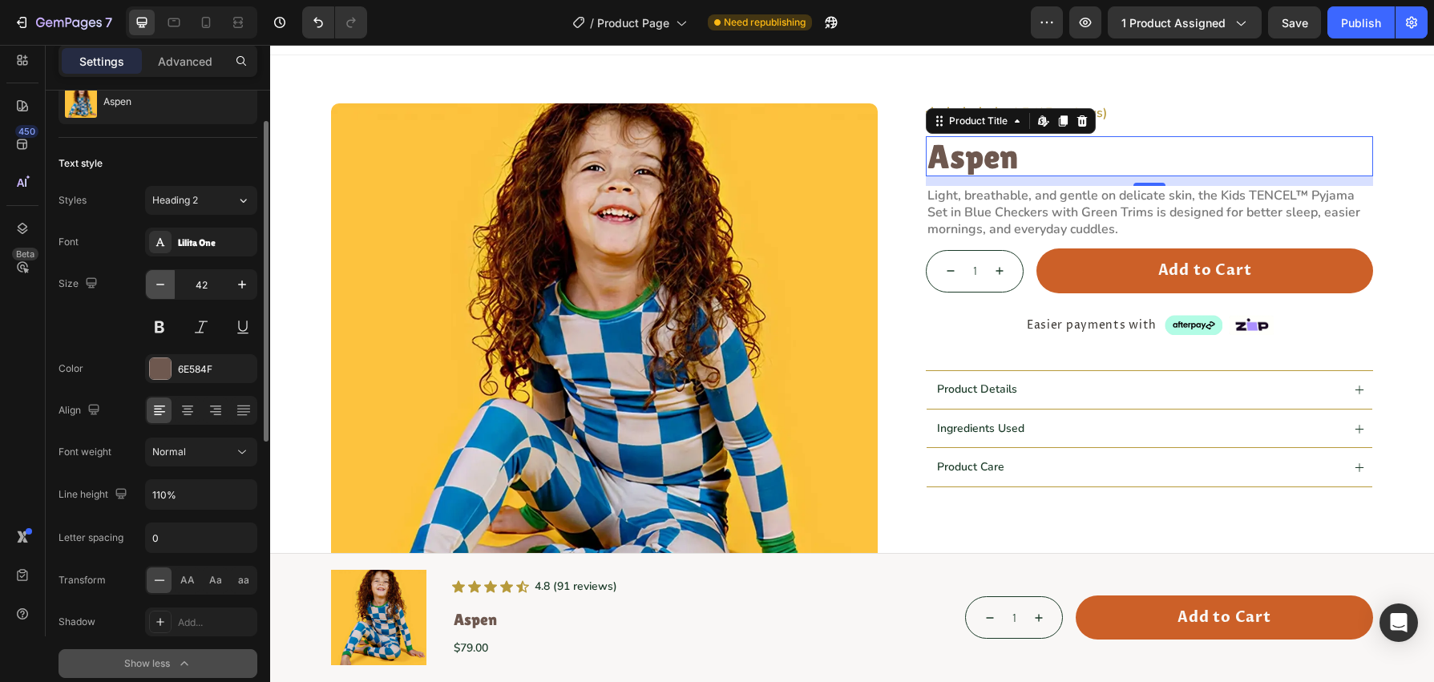
click at [164, 295] on button "button" at bounding box center [160, 284] width 29 height 29
type input "40"
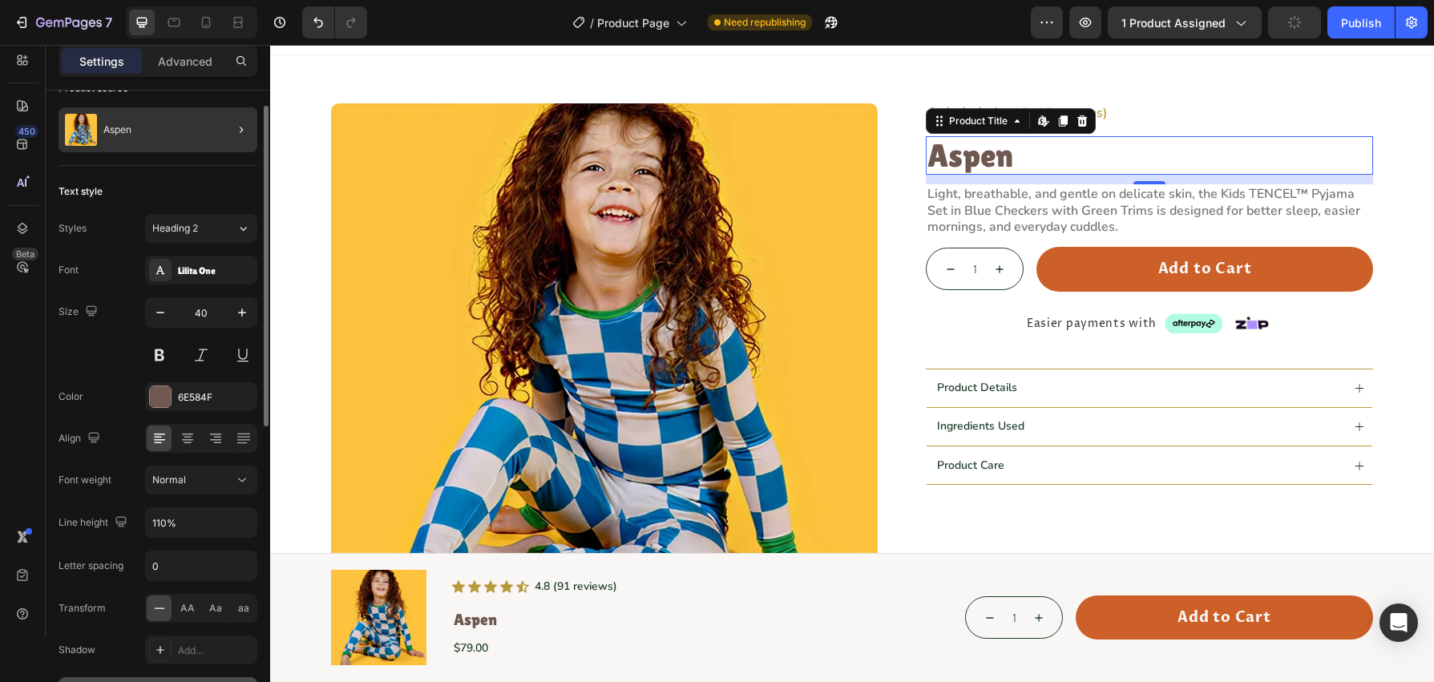
scroll to position [0, 0]
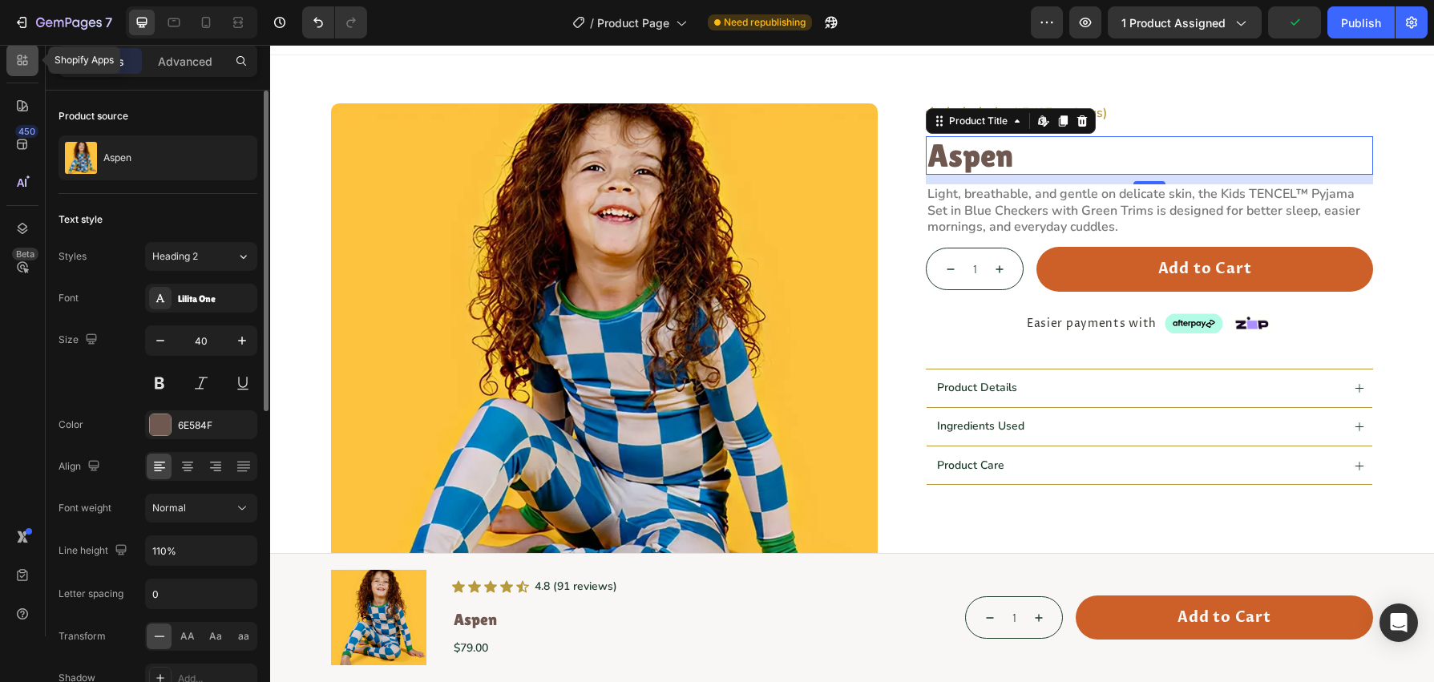
click at [23, 69] on div at bounding box center [22, 60] width 32 height 32
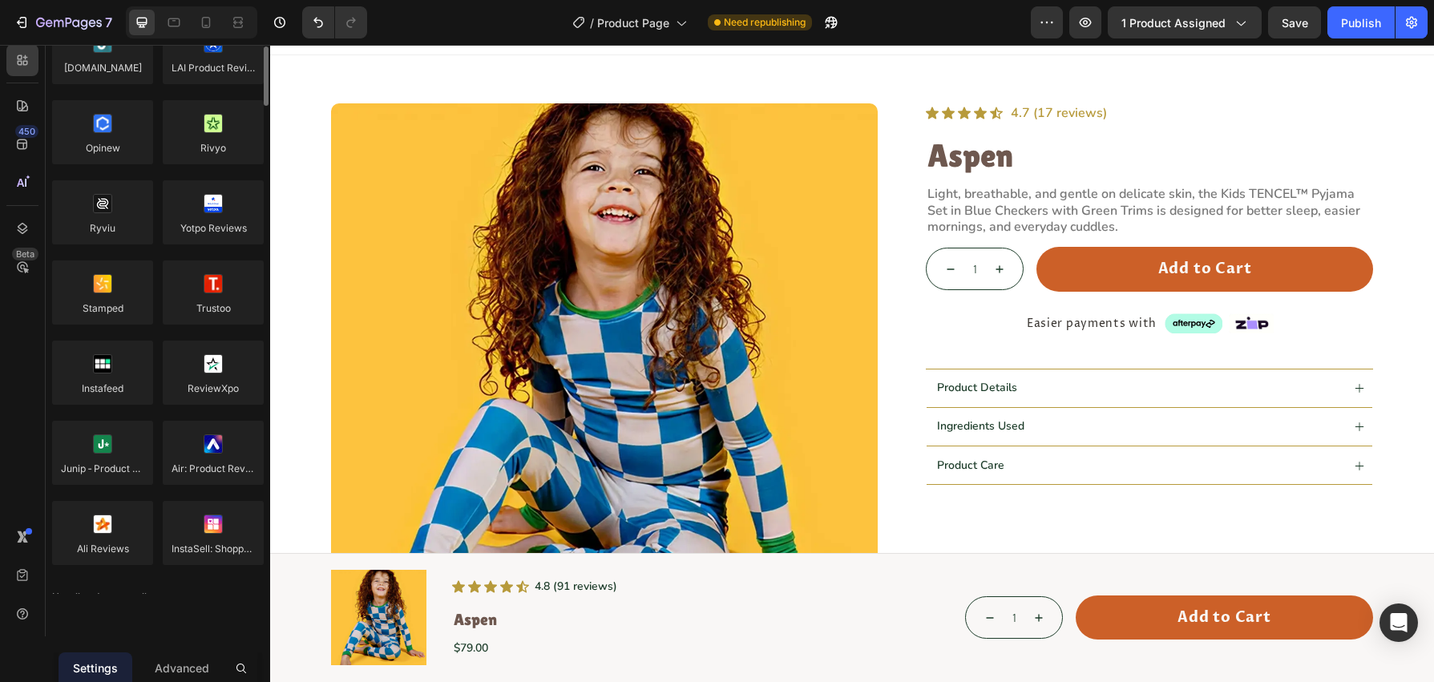
scroll to position [192, 0]
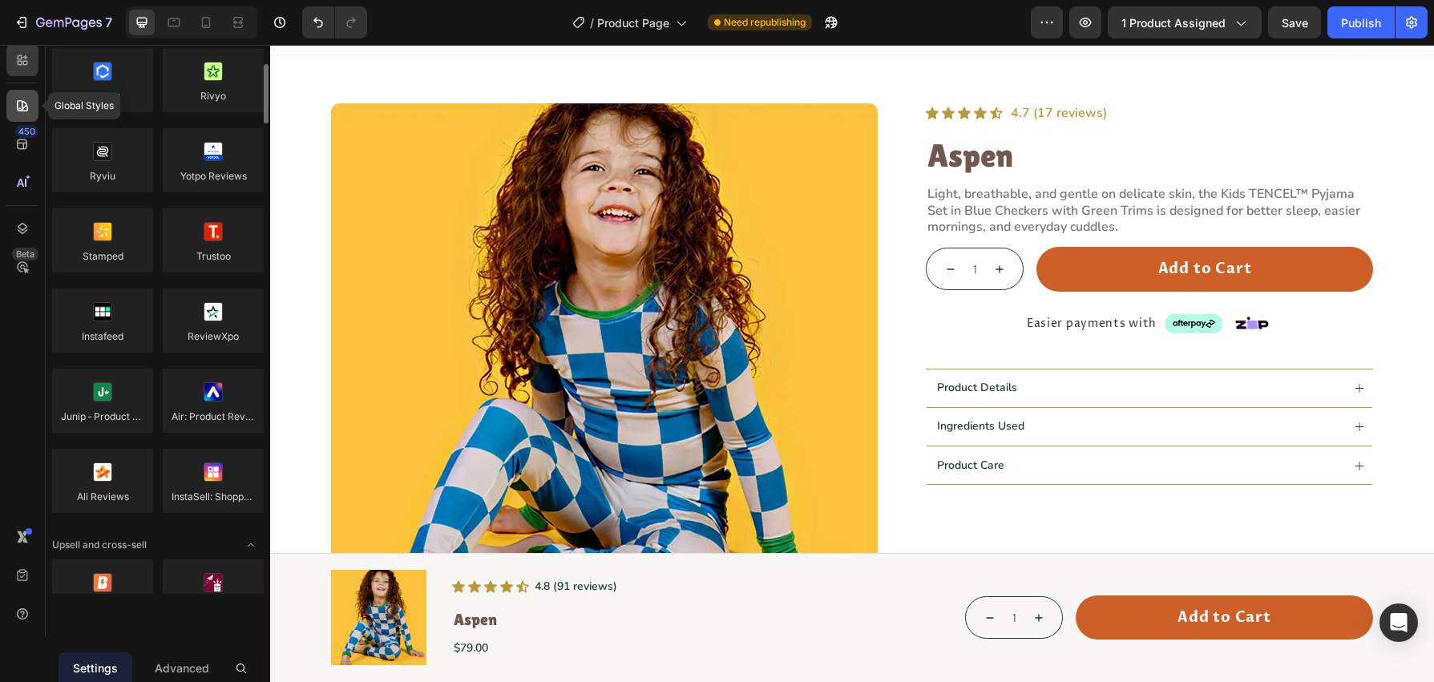
click at [29, 114] on div at bounding box center [22, 106] width 32 height 32
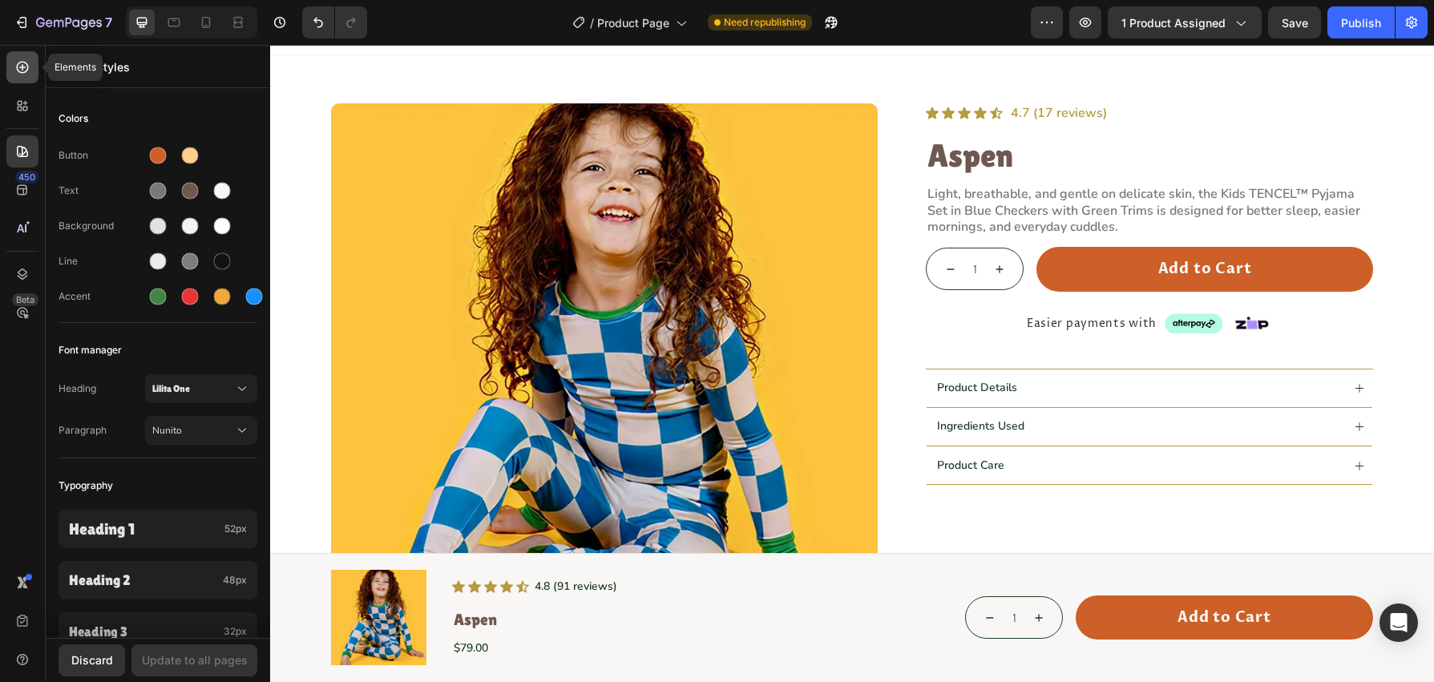
drag, startPoint x: 23, startPoint y: 71, endPoint x: 32, endPoint y: 80, distance: 12.5
click at [23, 71] on icon at bounding box center [22, 67] width 16 height 16
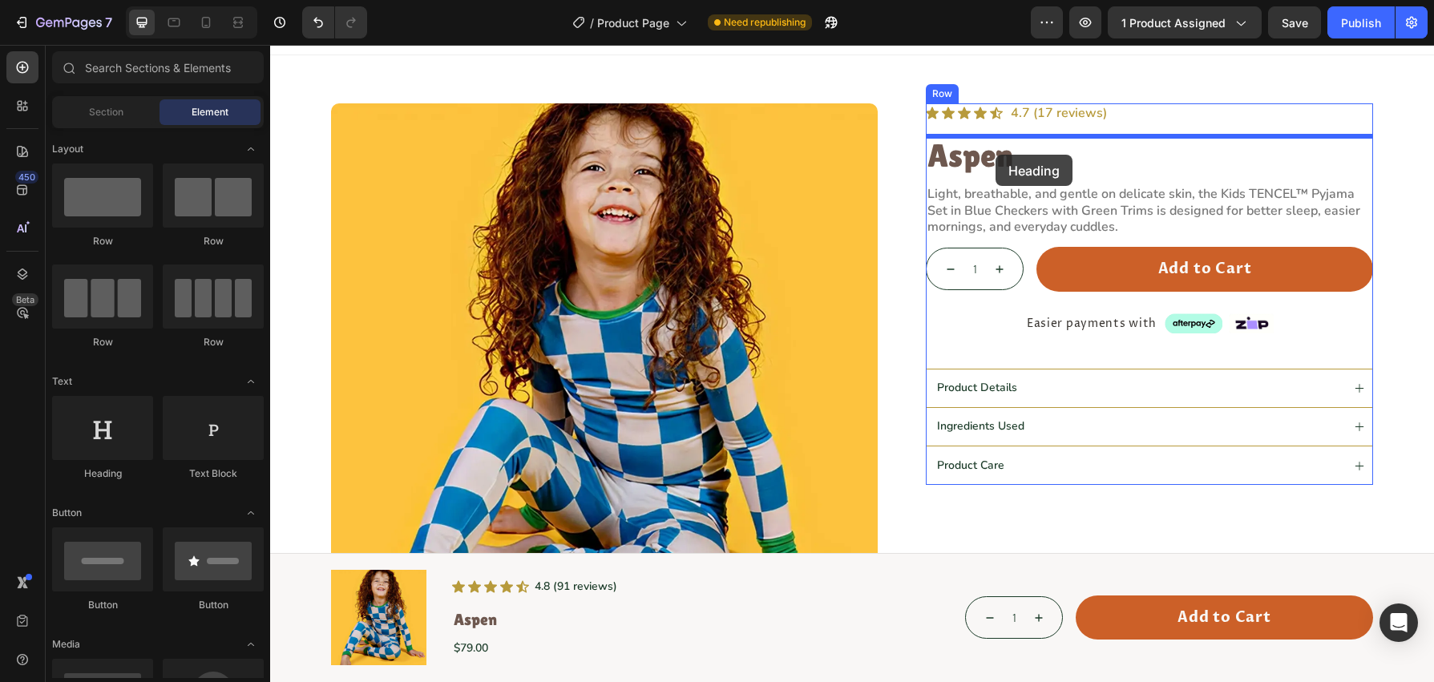
drag, startPoint x: 398, startPoint y: 500, endPoint x: 996, endPoint y: 155, distance: 690.7
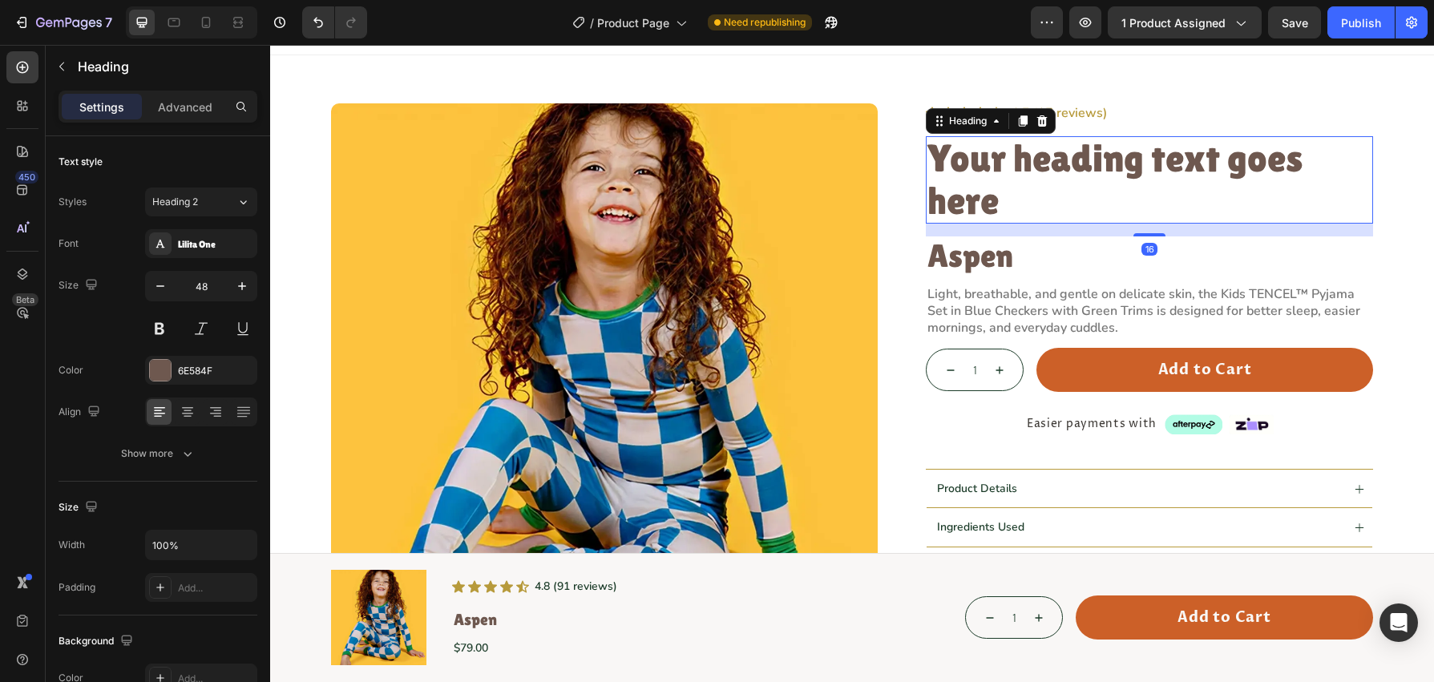
click at [1023, 168] on h2 "Your heading text goes here" at bounding box center [1149, 180] width 447 height 88
click at [1023, 168] on p "Your heading text goes here" at bounding box center [1150, 180] width 444 height 85
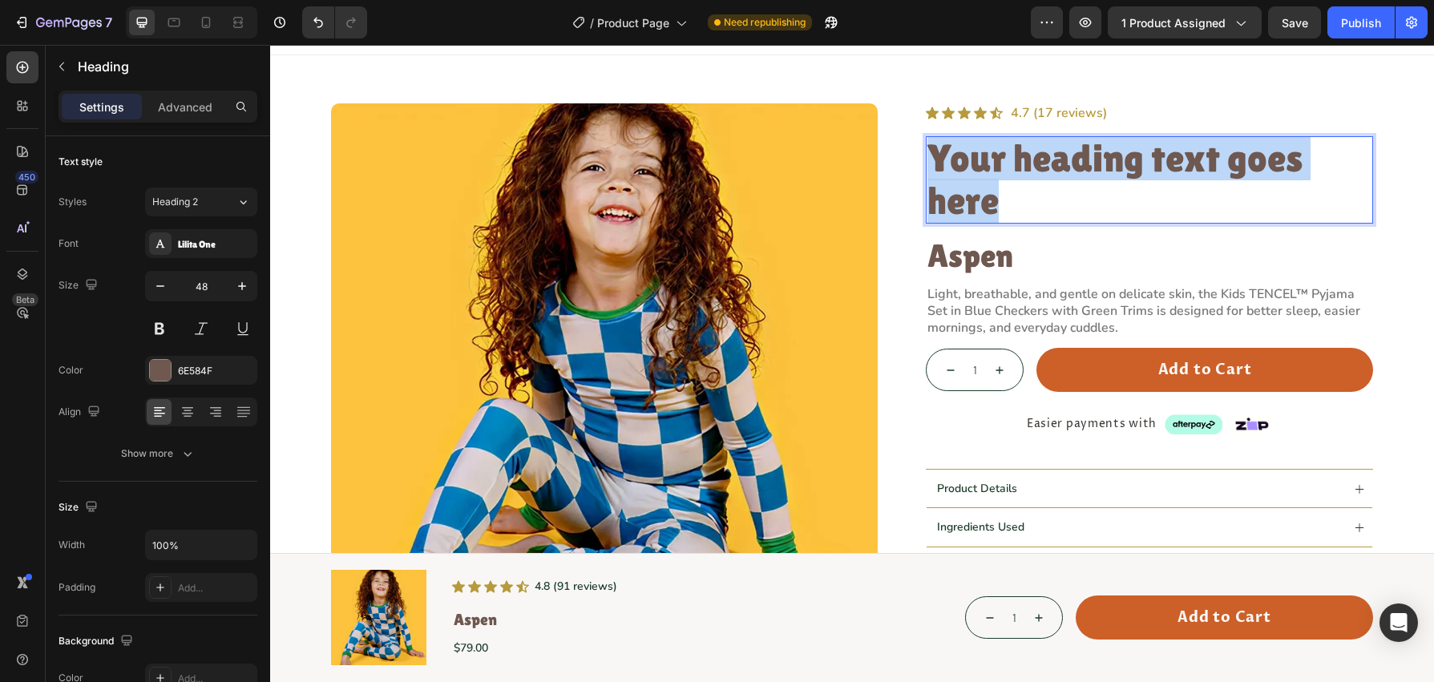
click at [1023, 168] on p "Your heading text goes here" at bounding box center [1150, 180] width 444 height 85
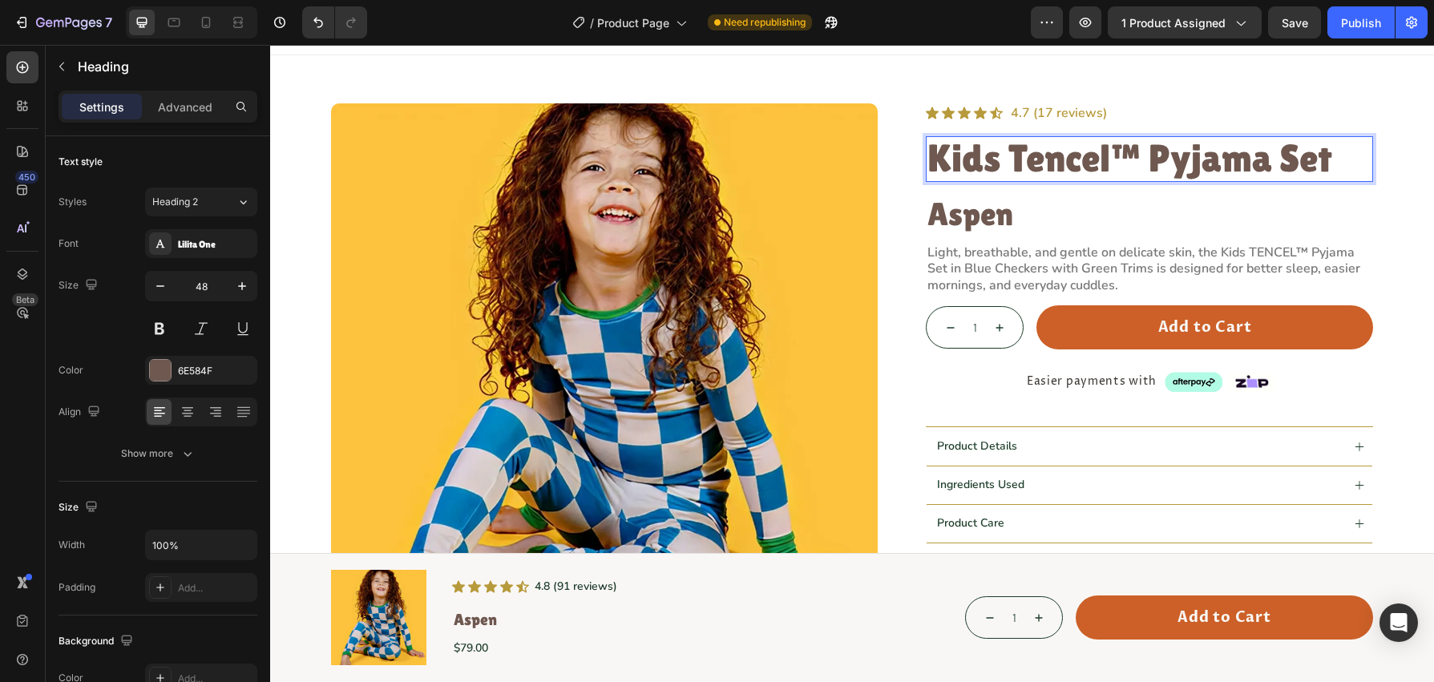
click at [1237, 160] on p "Kids Tencel™ Pyjama Set" at bounding box center [1150, 159] width 444 height 42
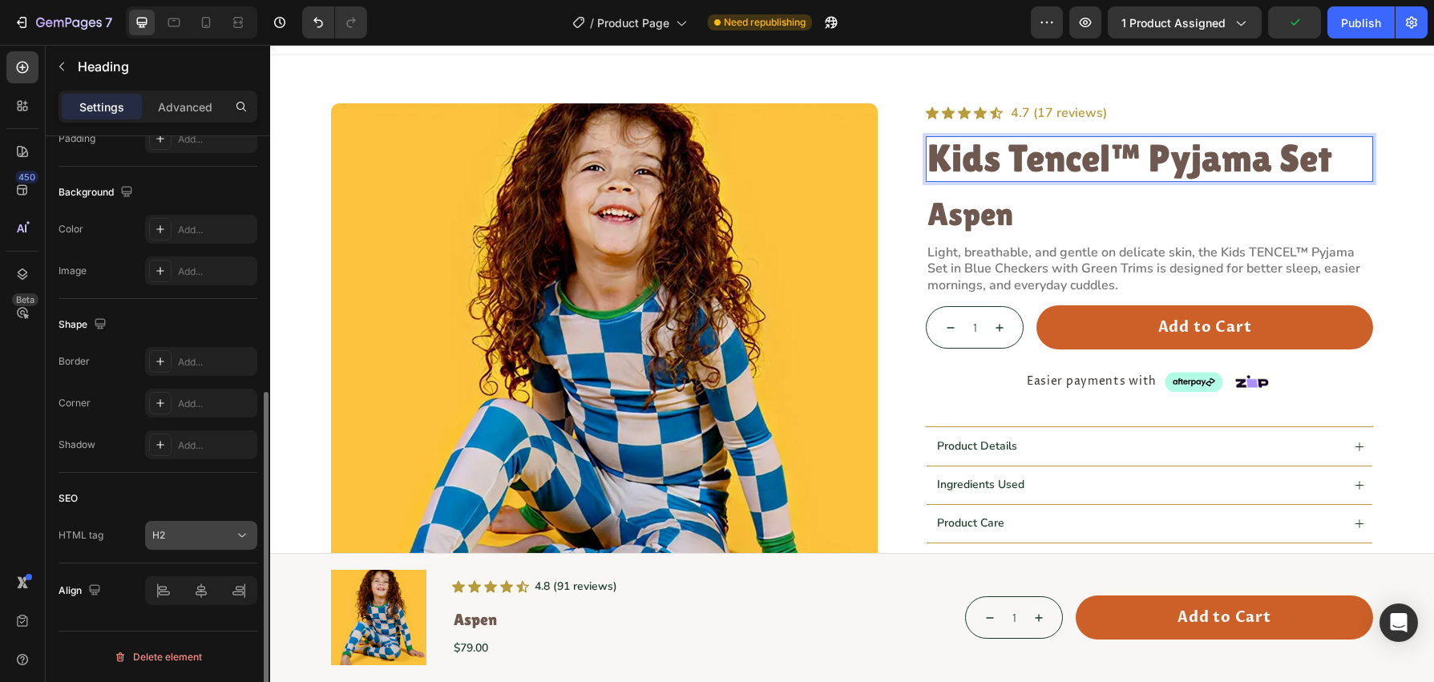
click at [224, 530] on div "H2" at bounding box center [193, 535] width 82 height 14
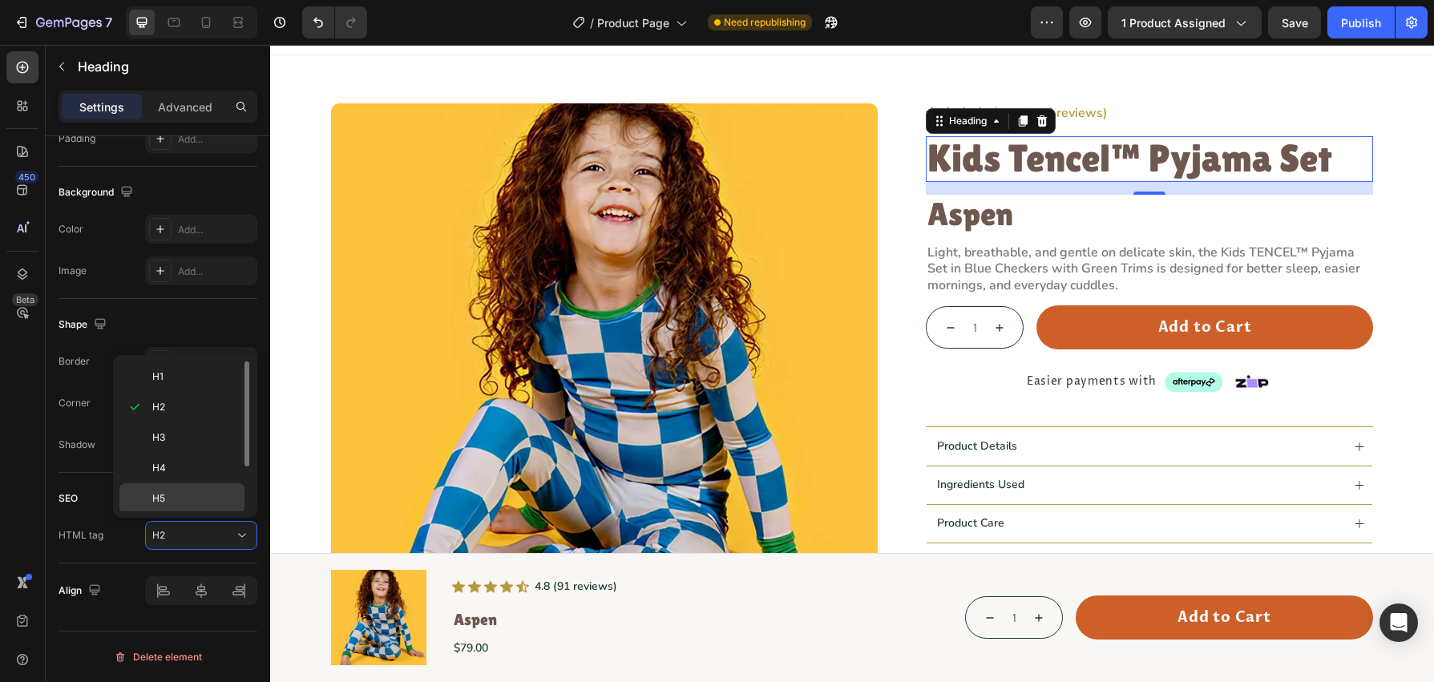
click at [190, 491] on p "H5" at bounding box center [194, 498] width 85 height 14
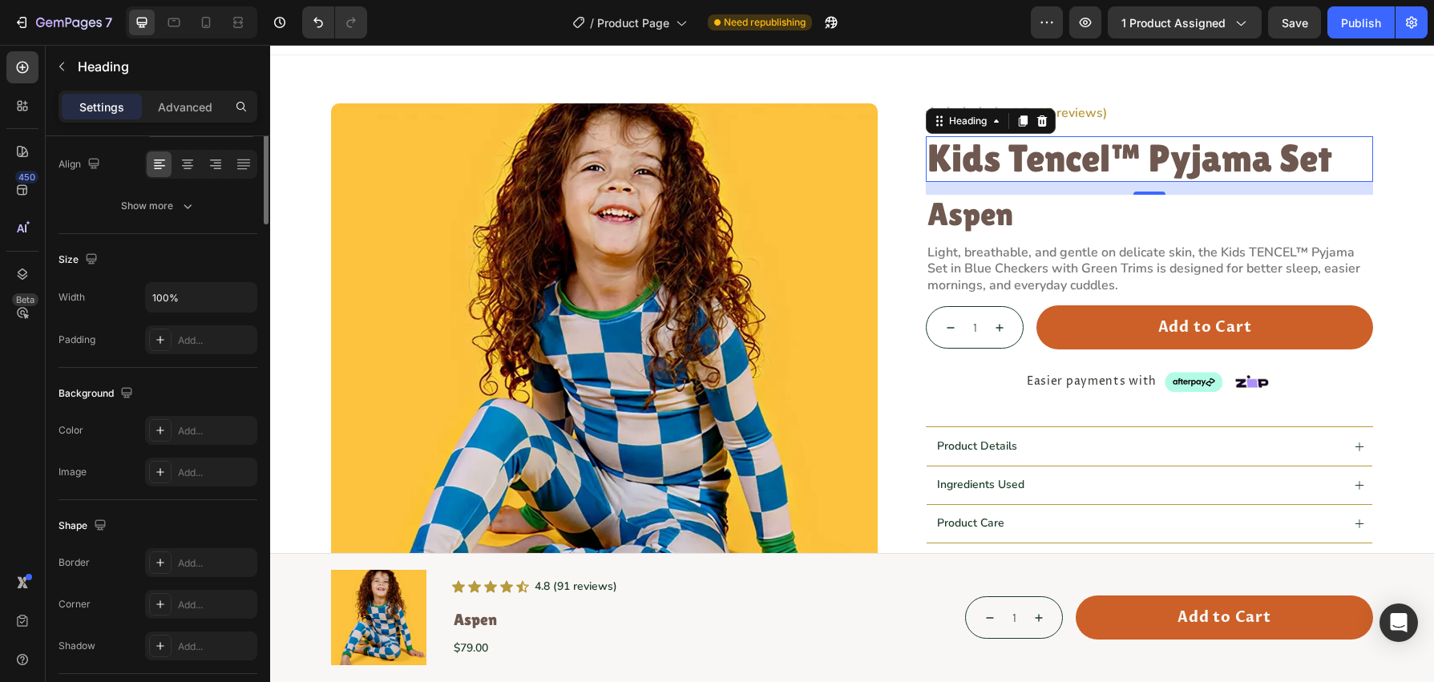
scroll to position [0, 0]
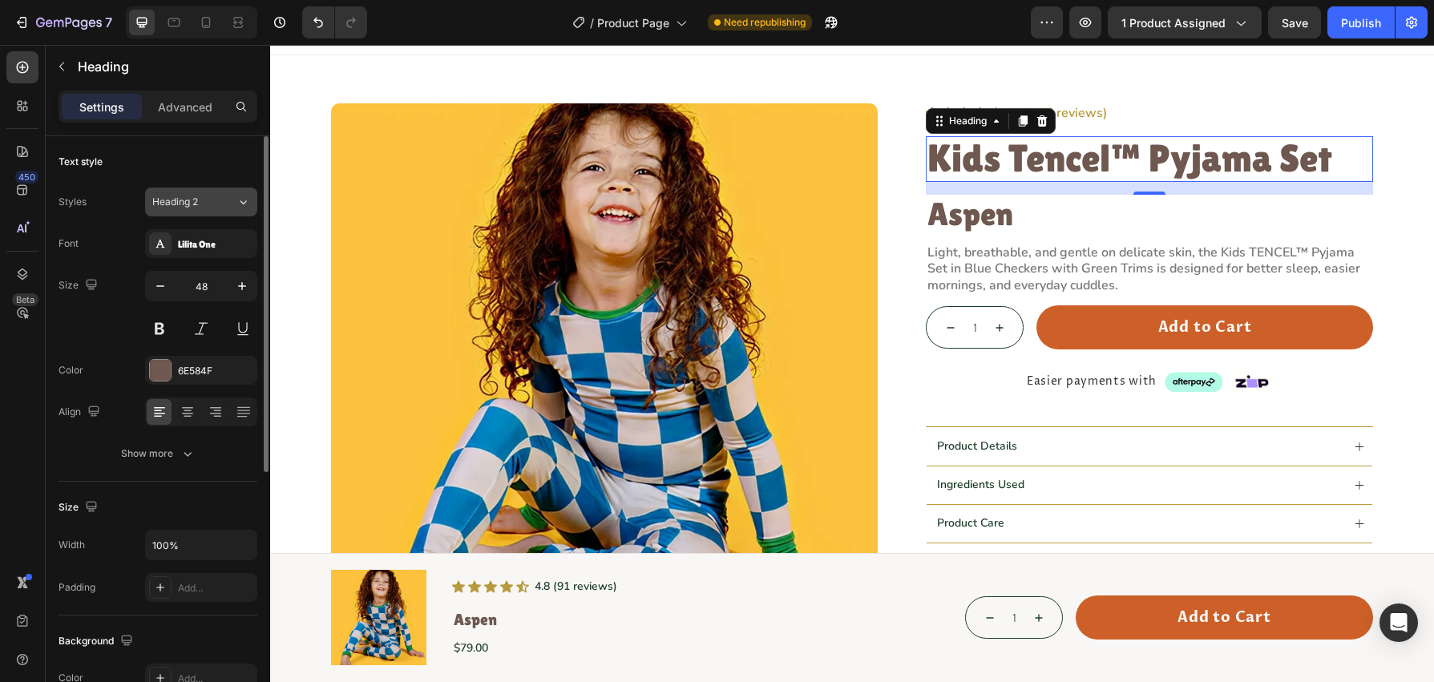
click at [208, 211] on button "Heading 2" at bounding box center [201, 202] width 112 height 29
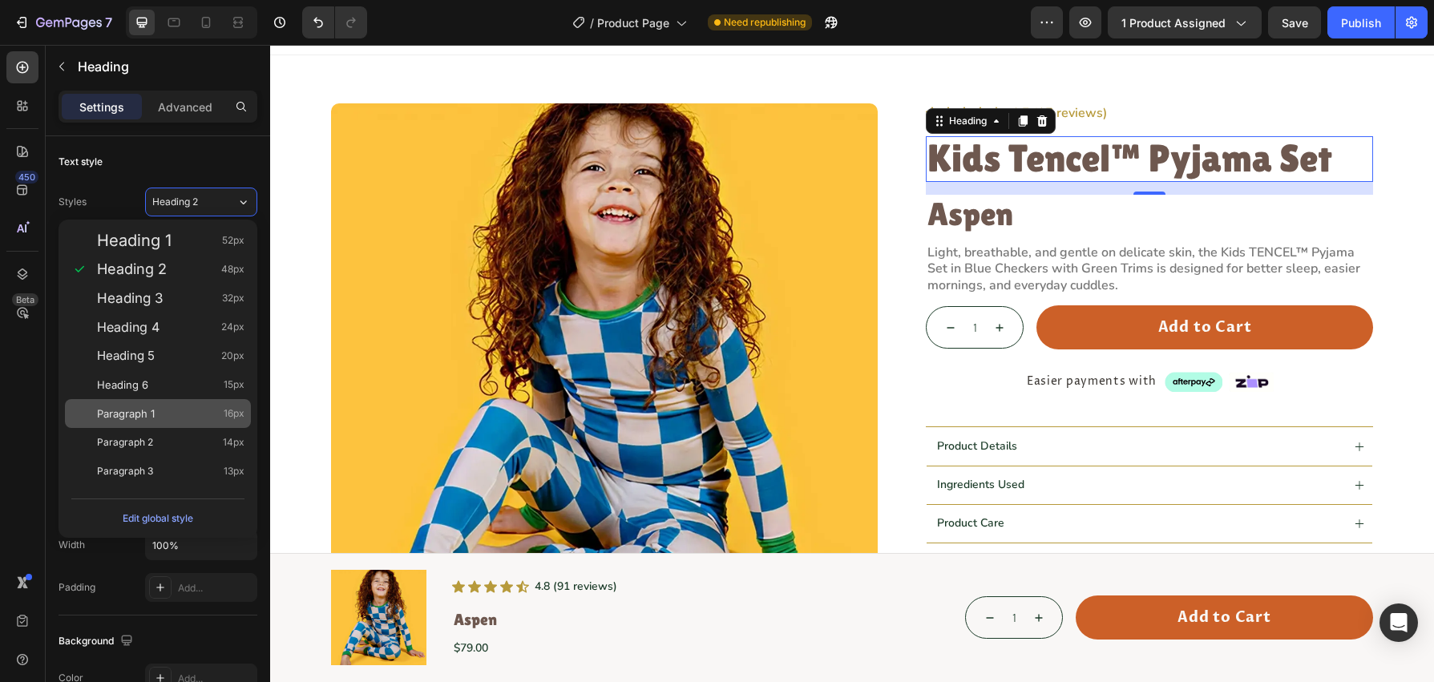
click at [187, 399] on div "Paragraph 1 16px" at bounding box center [158, 413] width 186 height 29
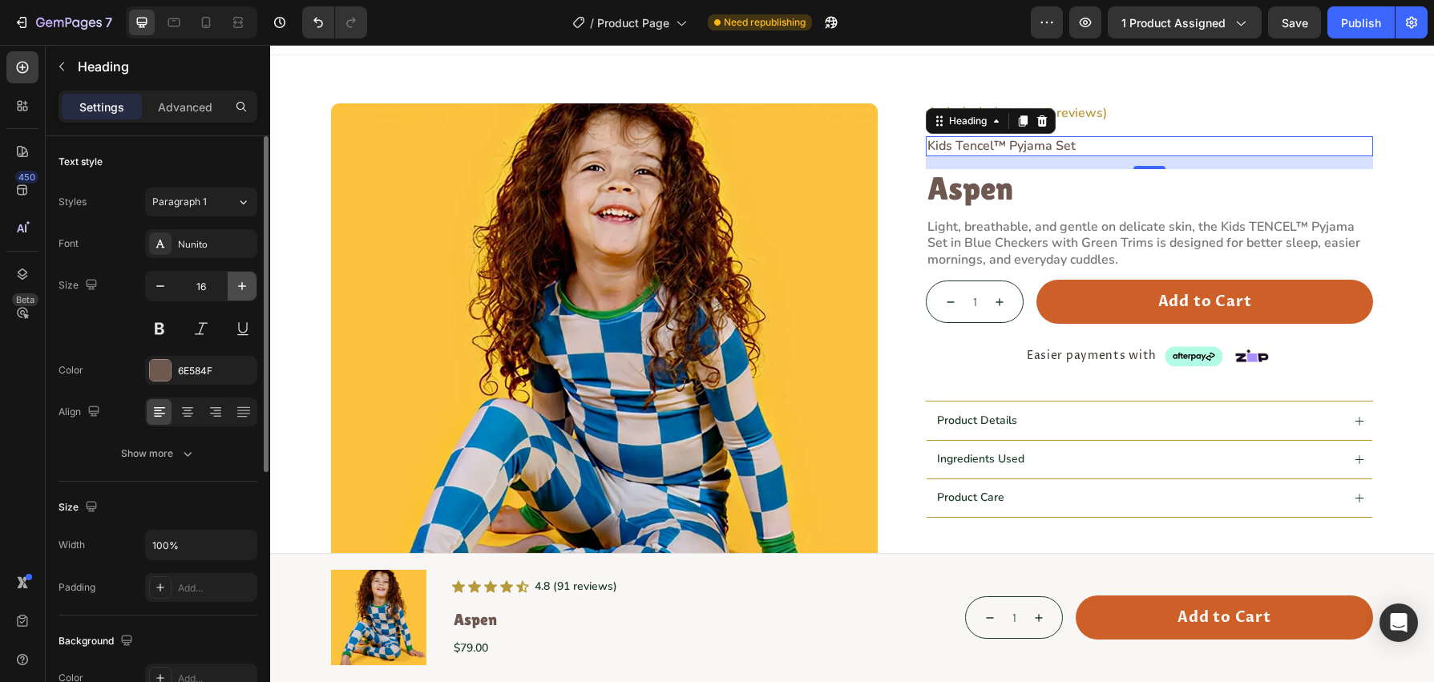
click at [237, 294] on button "button" at bounding box center [242, 286] width 29 height 29
type input "18"
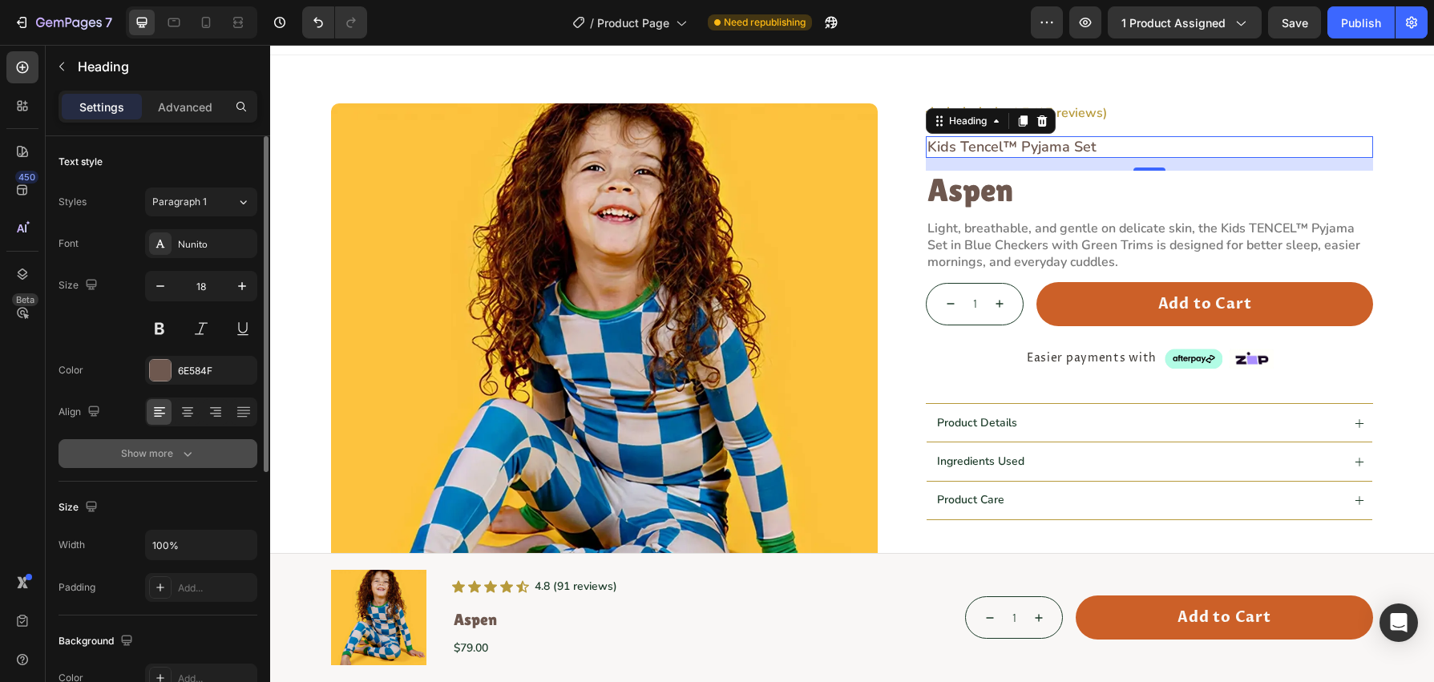
click at [196, 455] on button "Show more" at bounding box center [158, 453] width 199 height 29
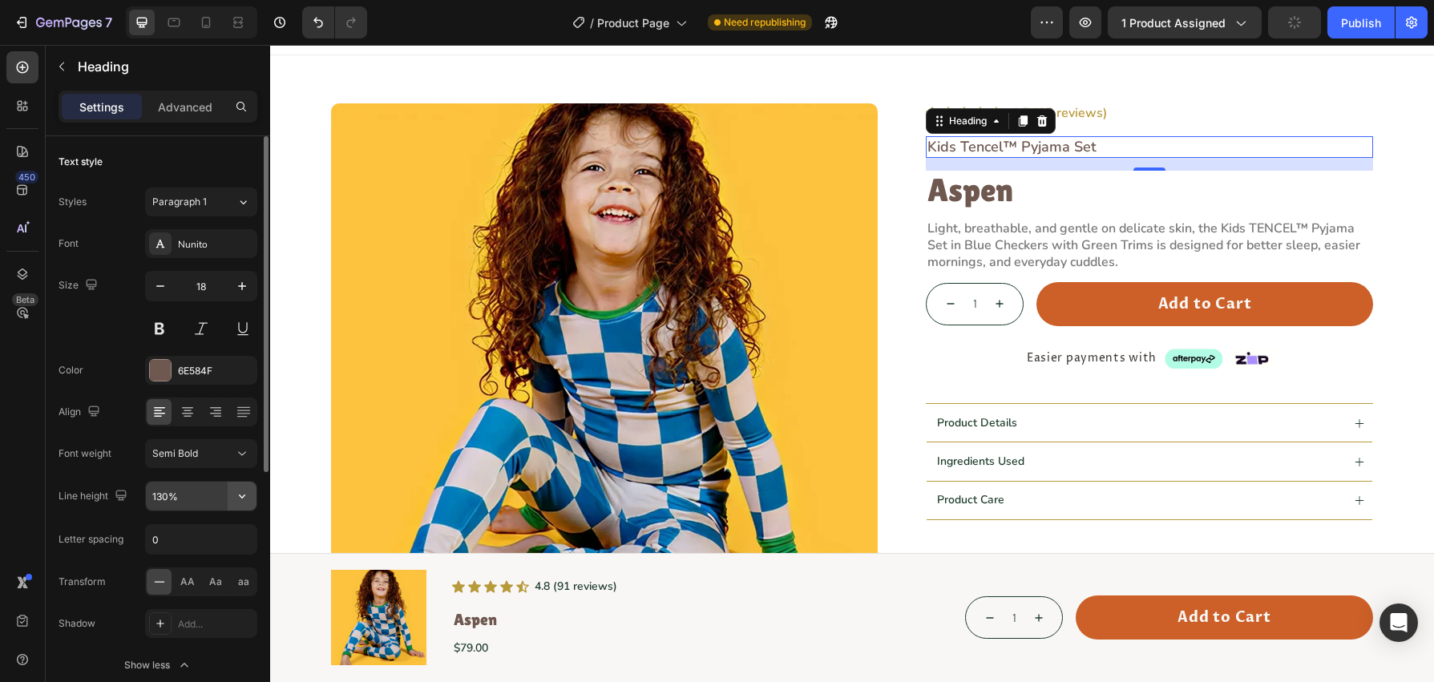
click at [230, 501] on button "button" at bounding box center [242, 496] width 29 height 29
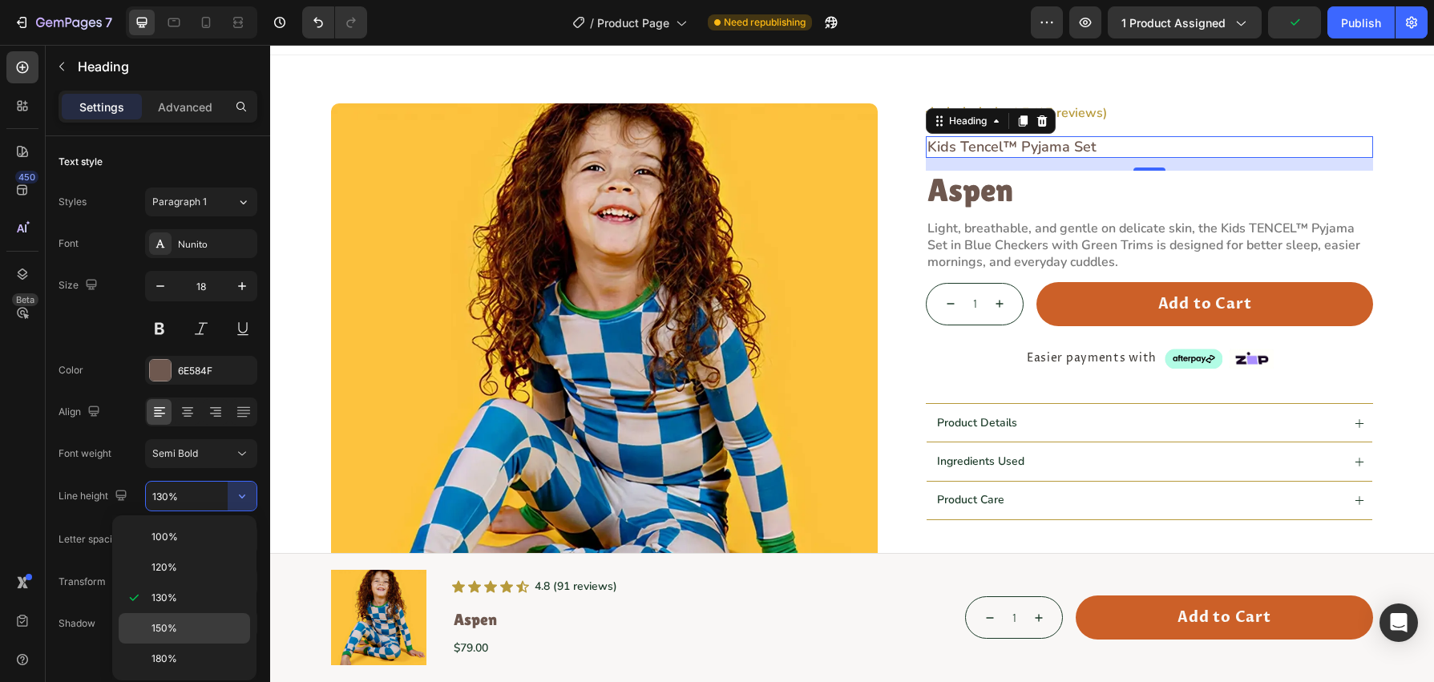
click at [192, 622] on p "150%" at bounding box center [197, 628] width 91 height 14
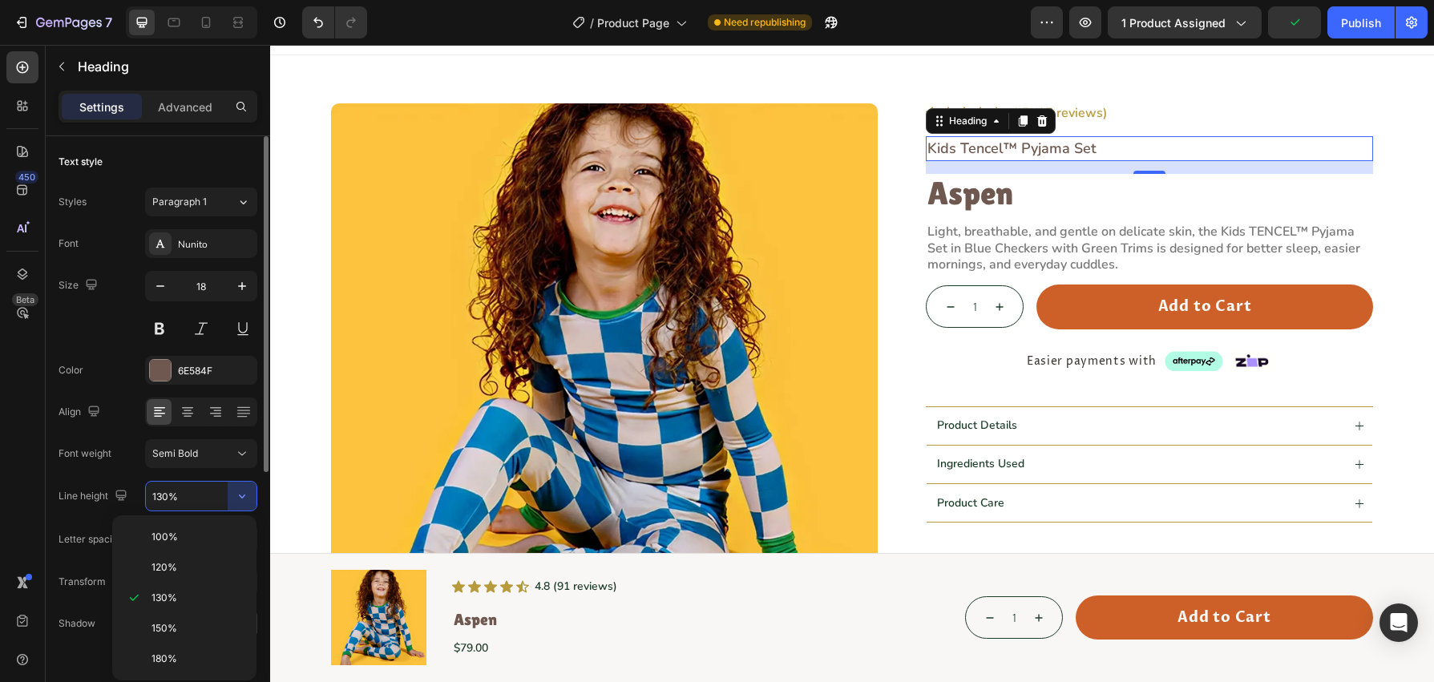
type input "150%"
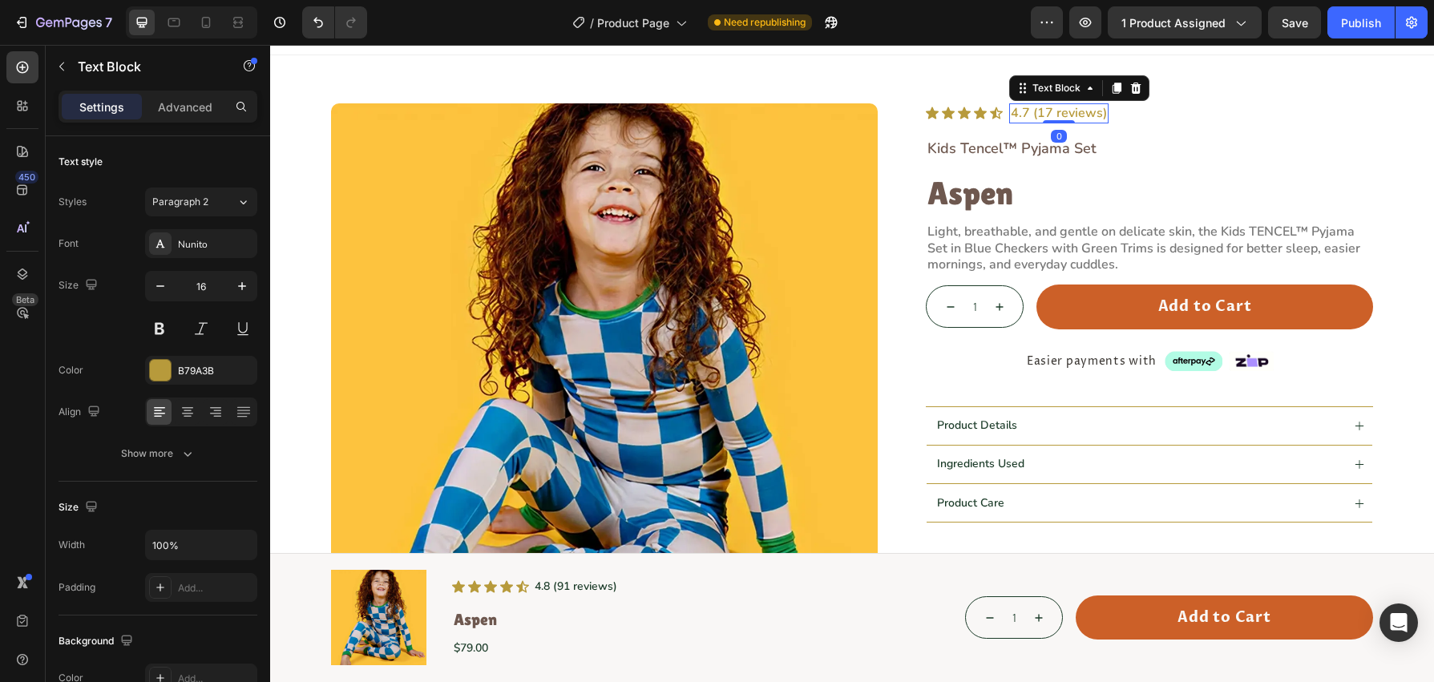
click at [1076, 122] on div "4.7 (17 reviews)" at bounding box center [1058, 113] width 99 height 20
click at [1080, 116] on p "4.7 (17 reviews)" at bounding box center [1059, 113] width 96 height 17
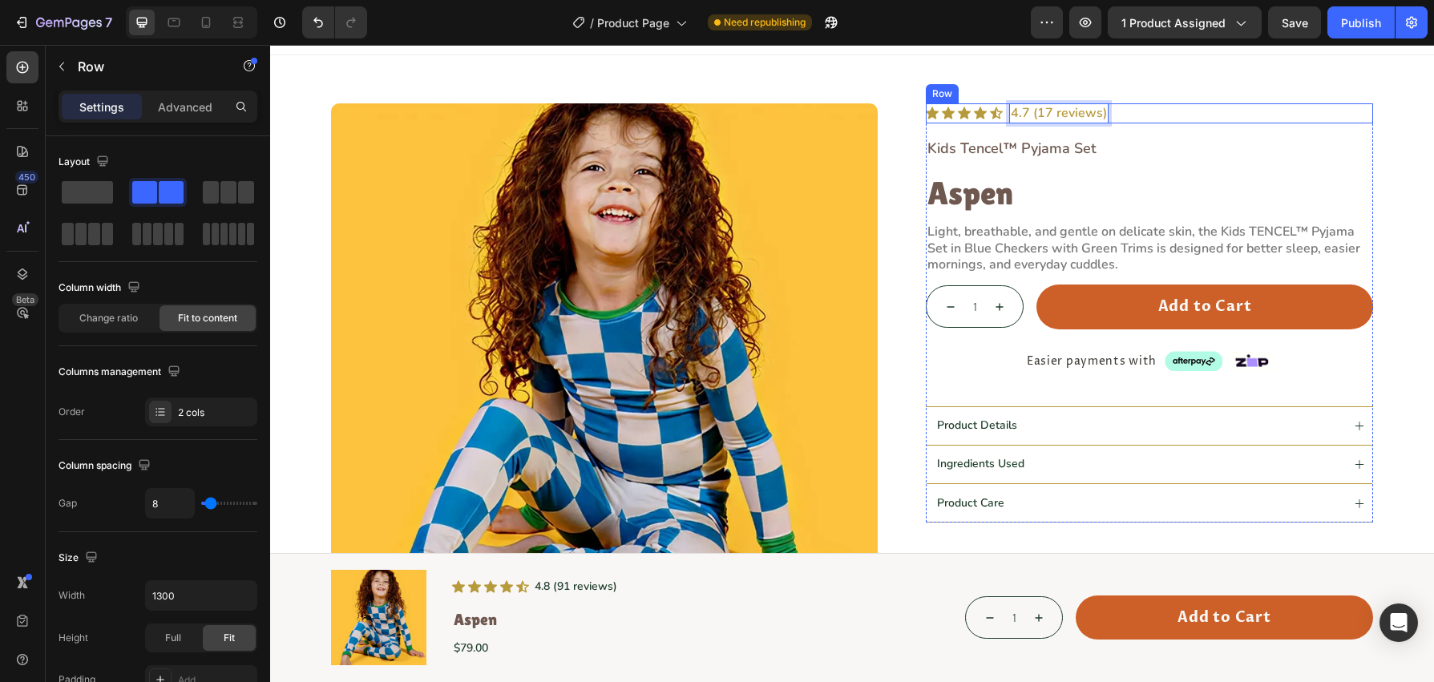
click at [1138, 111] on div "Icon Icon Icon Icon Icon Icon List 4.7 (17 reviews) Text Block 0 Row" at bounding box center [1149, 113] width 447 height 20
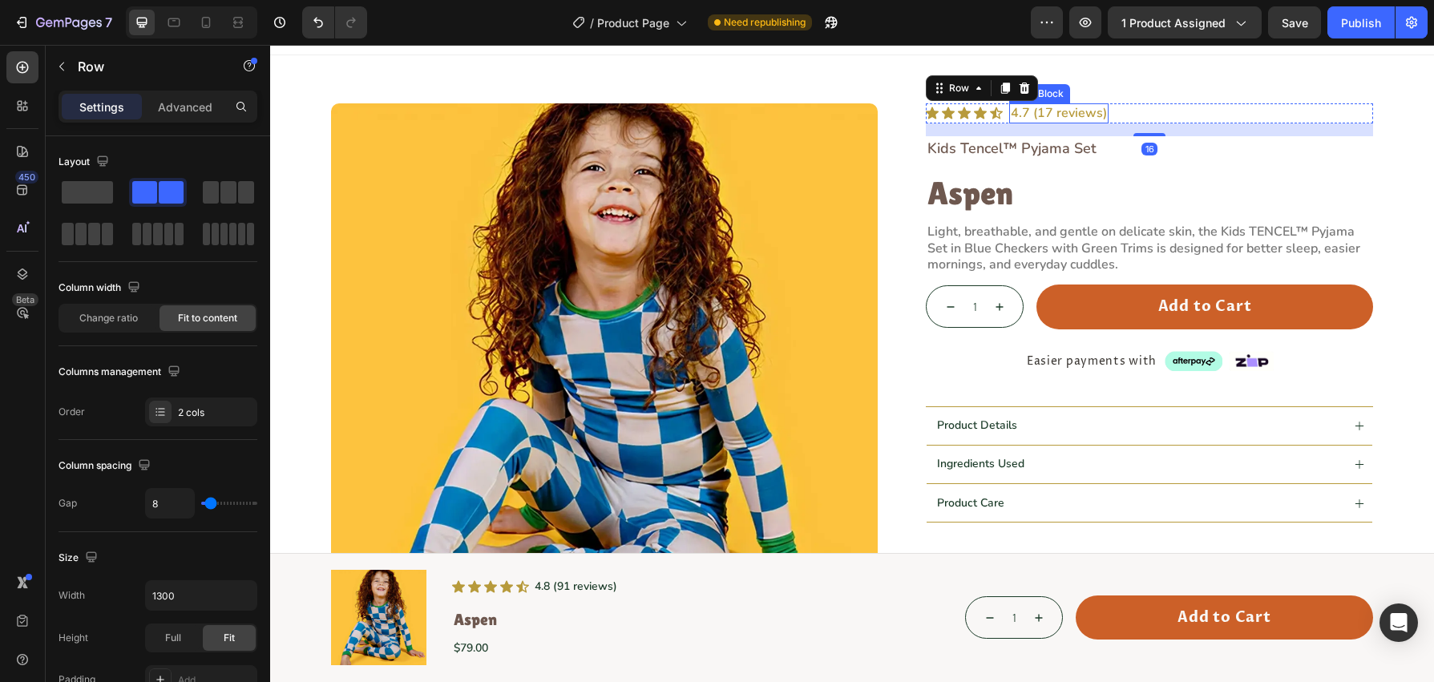
click at [1065, 111] on p "4.7 (17 reviews)" at bounding box center [1059, 113] width 96 height 17
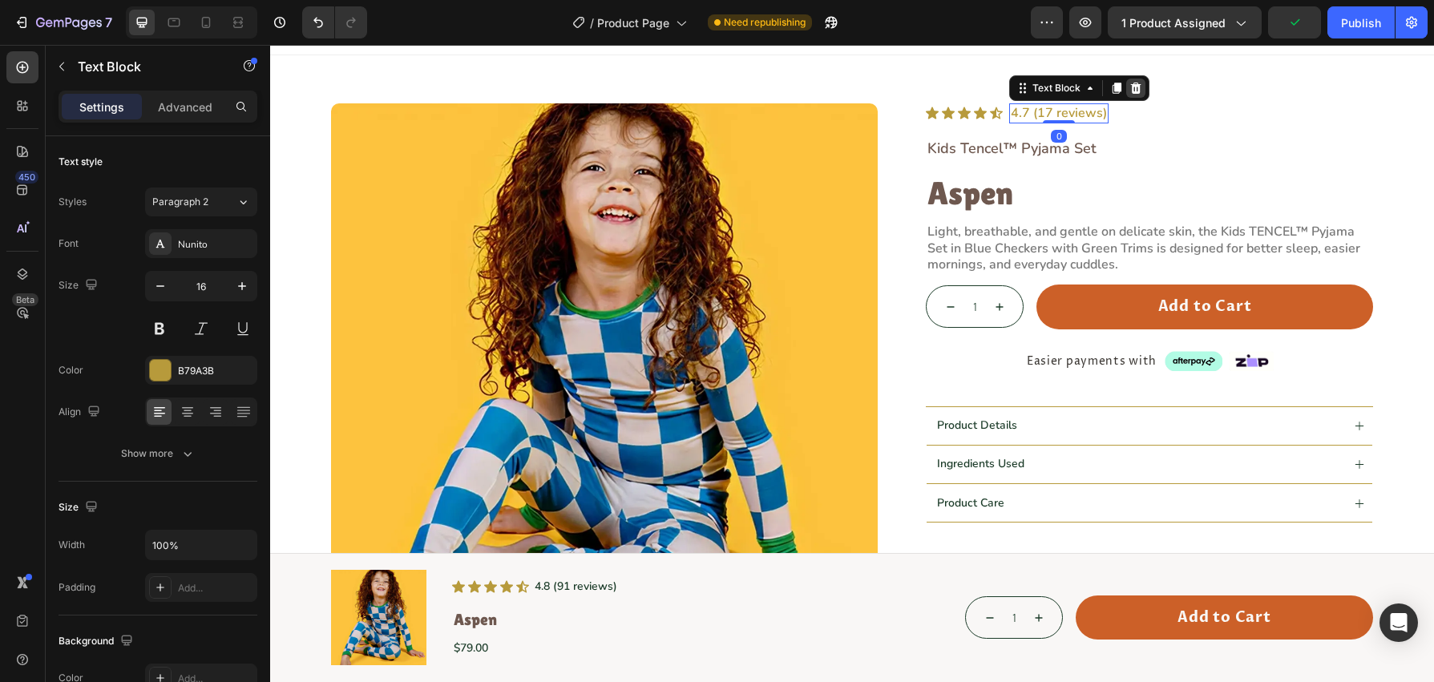
click at [1133, 88] on icon at bounding box center [1136, 88] width 10 height 11
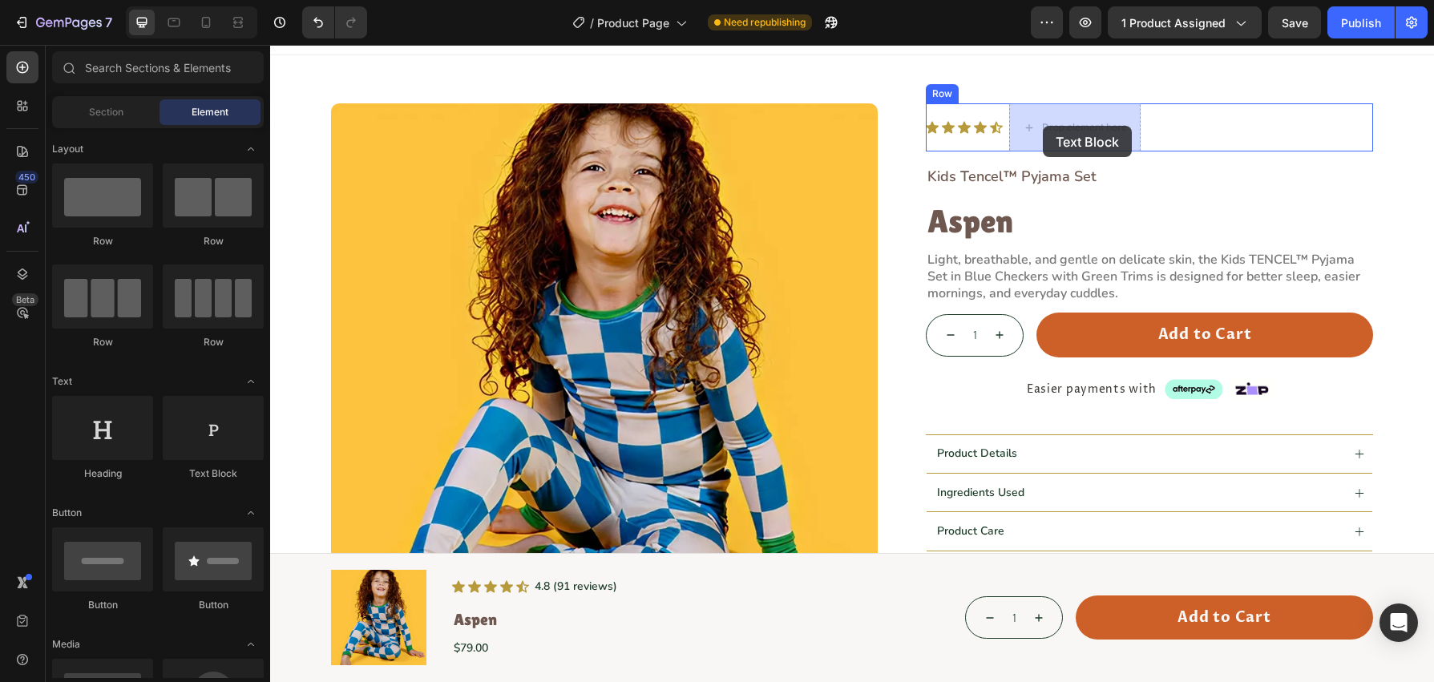
drag, startPoint x: 458, startPoint y: 489, endPoint x: 1057, endPoint y: 126, distance: 701.1
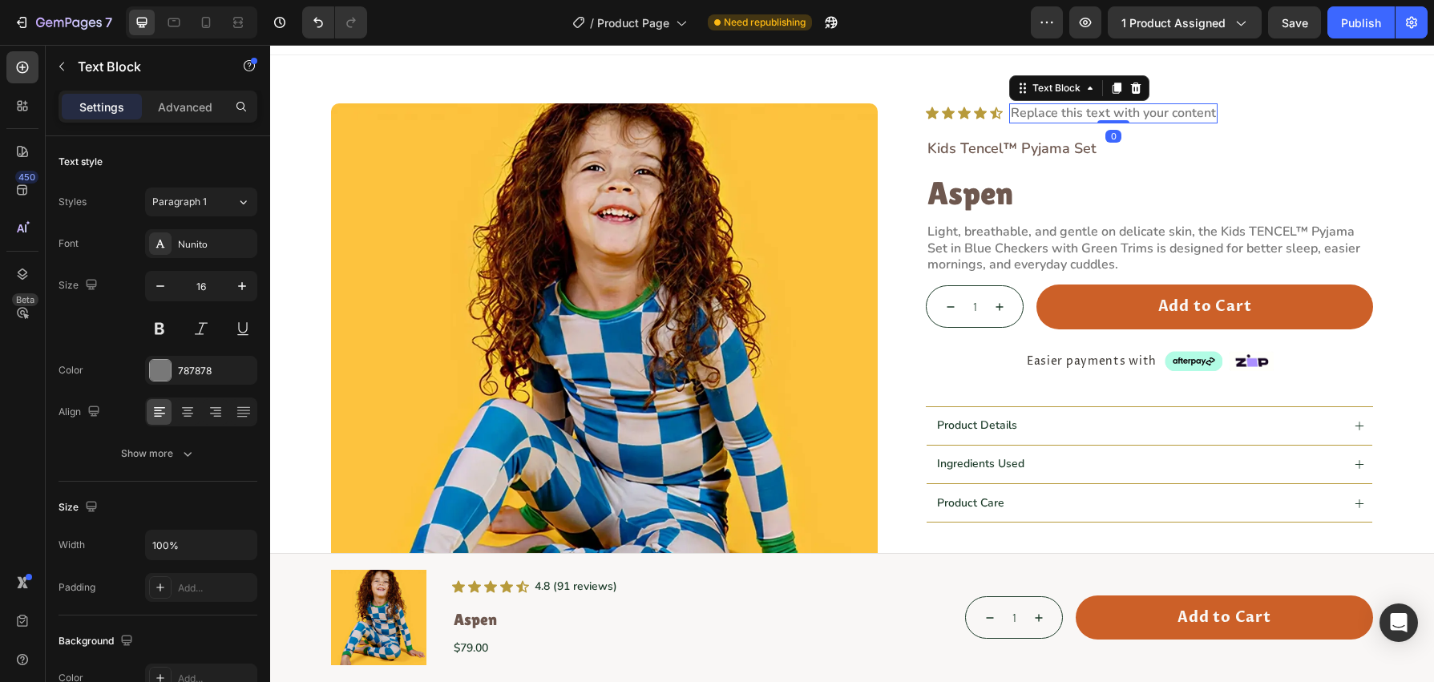
click at [1048, 117] on div "Replace this text with your content" at bounding box center [1113, 113] width 208 height 20
click at [1048, 117] on p "Replace this text with your content" at bounding box center [1113, 113] width 205 height 17
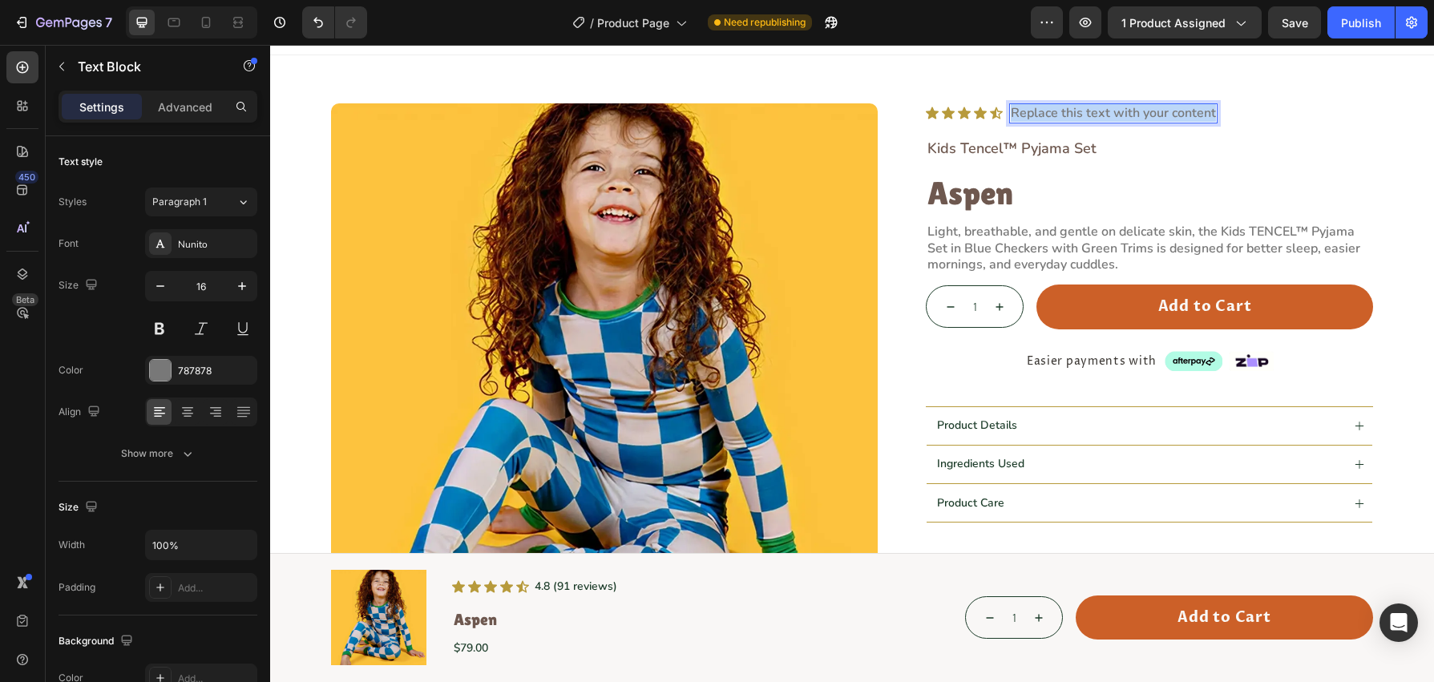
click at [1048, 117] on p "Replace this text with your content" at bounding box center [1113, 113] width 205 height 17
click at [936, 116] on div "Icon" at bounding box center [932, 113] width 13 height 13
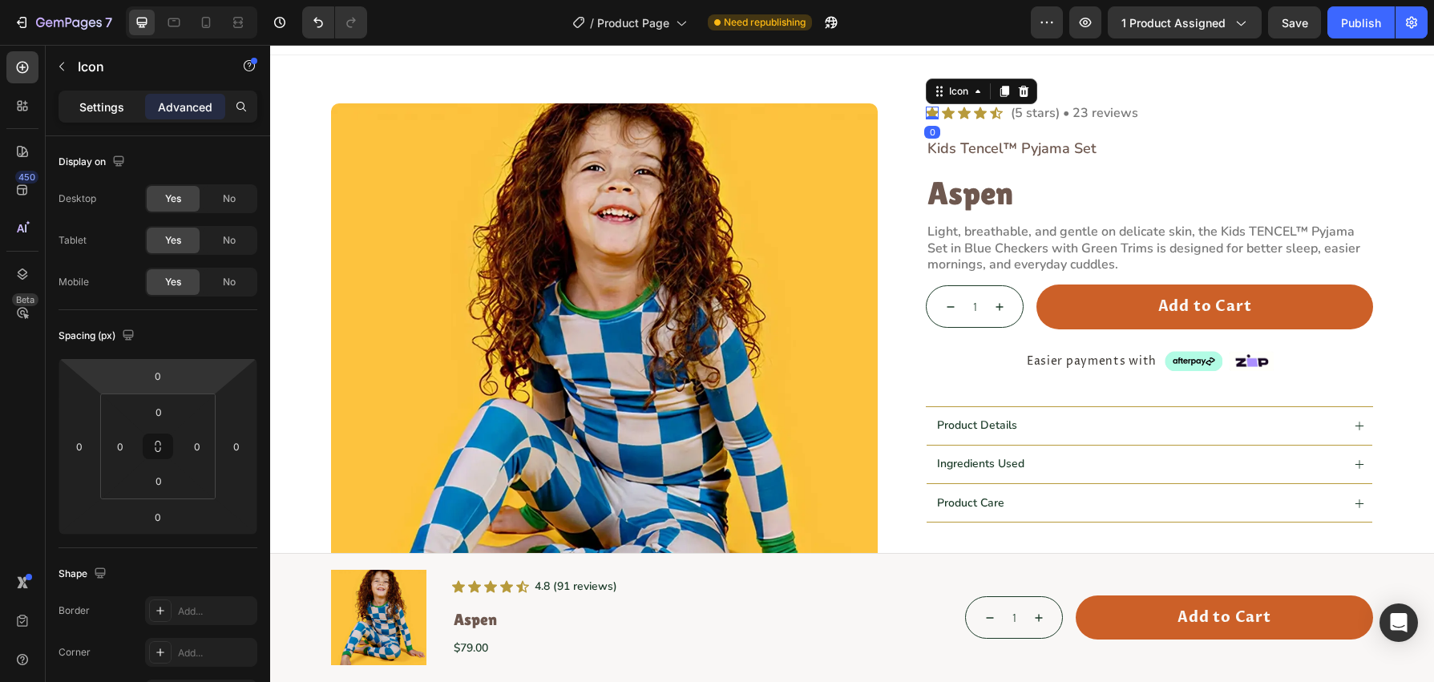
click at [91, 107] on p "Settings" at bounding box center [101, 107] width 45 height 17
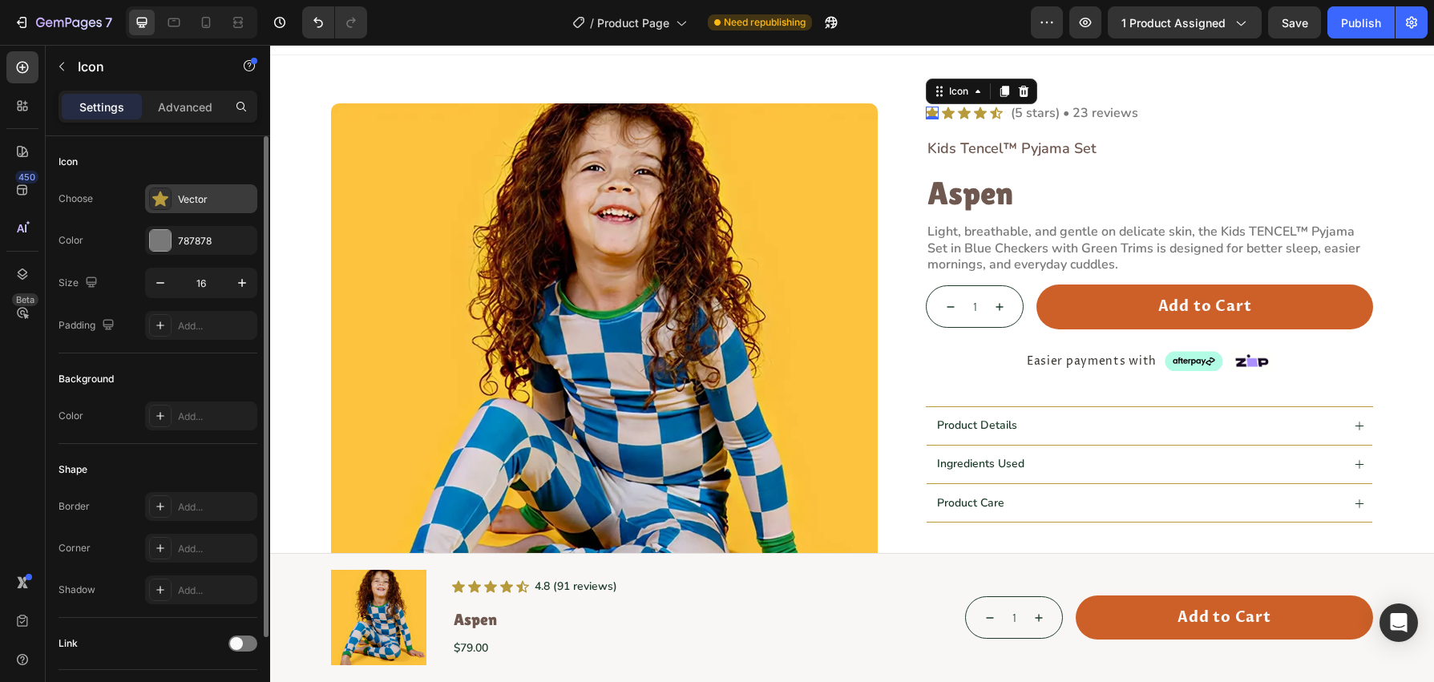
click at [153, 196] on icon at bounding box center [160, 199] width 16 height 15
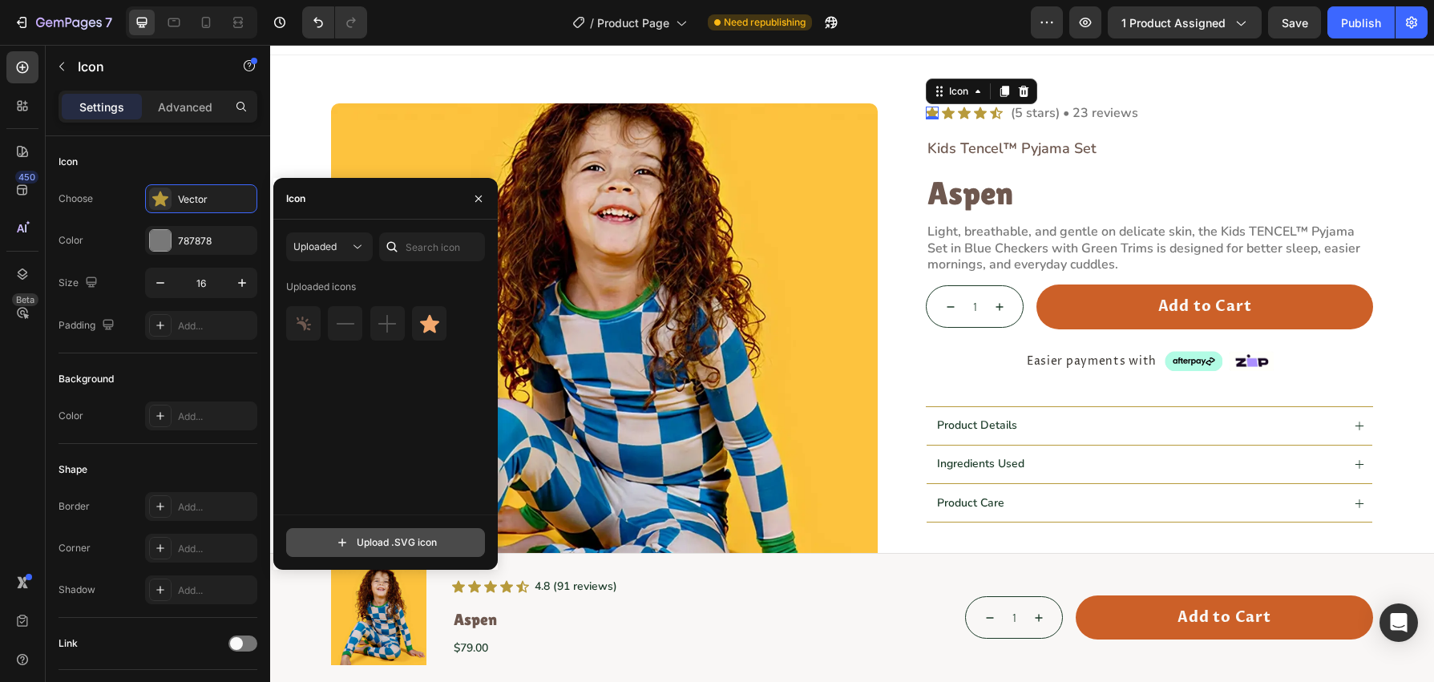
click at [409, 535] on input "file" at bounding box center [385, 542] width 197 height 27
type input "C:\fakepath\Icon.svg"
click at [386, 547] on input "file" at bounding box center [385, 542] width 197 height 27
click at [380, 548] on input "file" at bounding box center [385, 542] width 197 height 27
type input "C:\fakepath\Vector.svg"
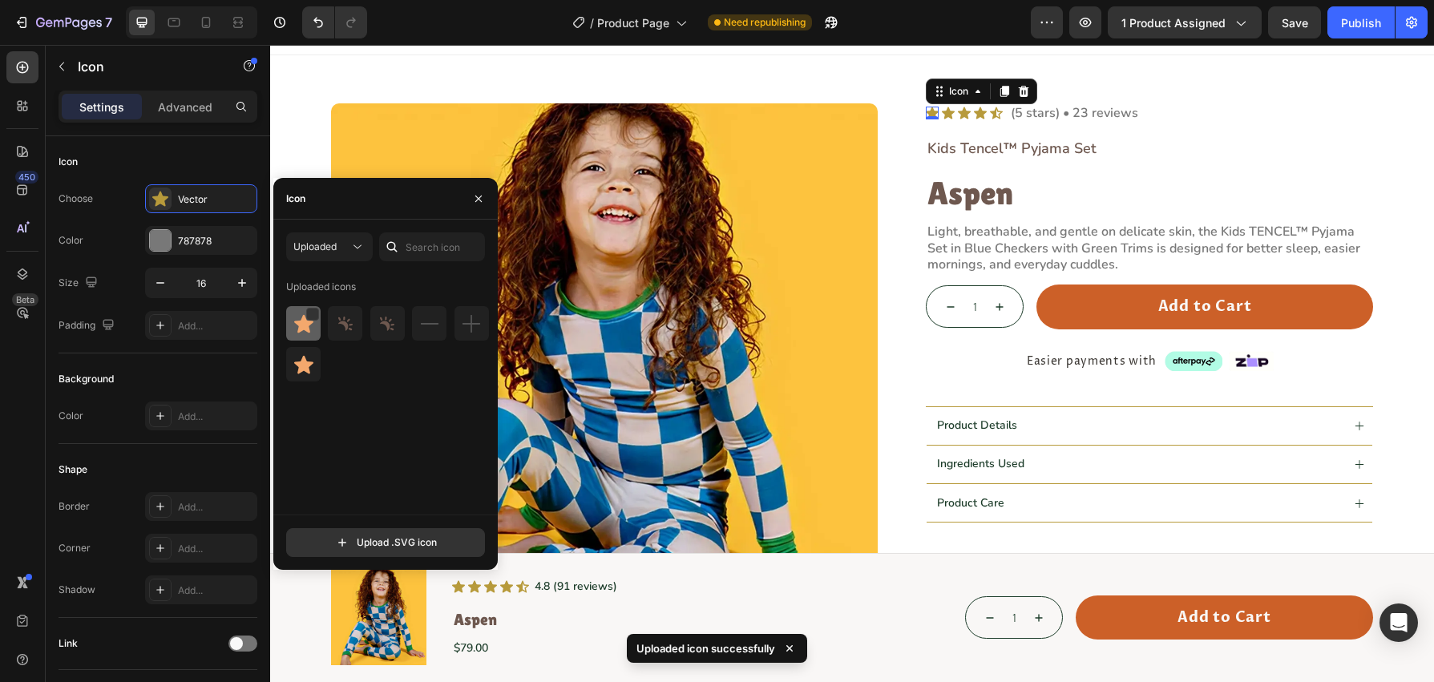
click at [307, 327] on img at bounding box center [303, 323] width 19 height 19
click at [908, 128] on div "Product Images Icon 0 Icon Icon Icon Icon Icon List (5 stars) • 23 reviews Text…" at bounding box center [852, 473] width 1042 height 740
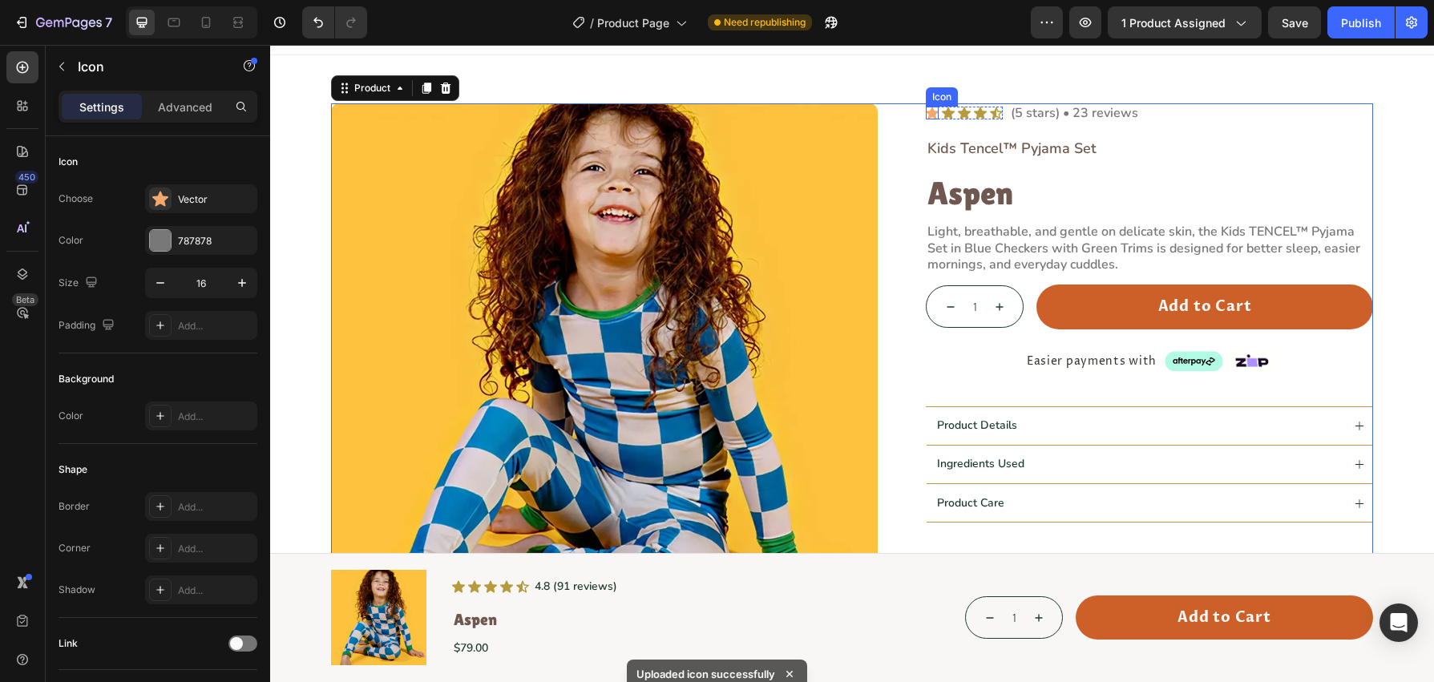
click at [933, 111] on icon at bounding box center [932, 113] width 13 height 12
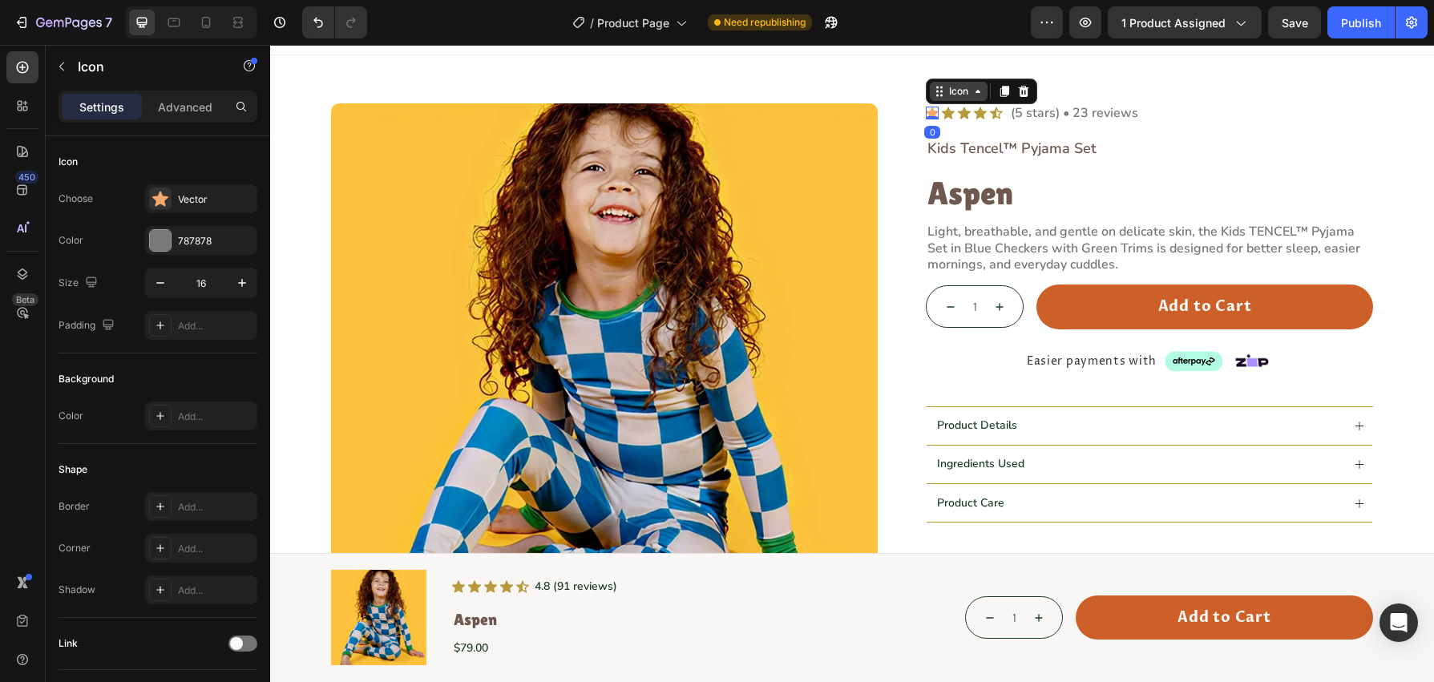
click at [959, 91] on div "Icon" at bounding box center [959, 91] width 26 height 0
click at [962, 121] on div "Icon List" at bounding box center [955, 121] width 44 height 10
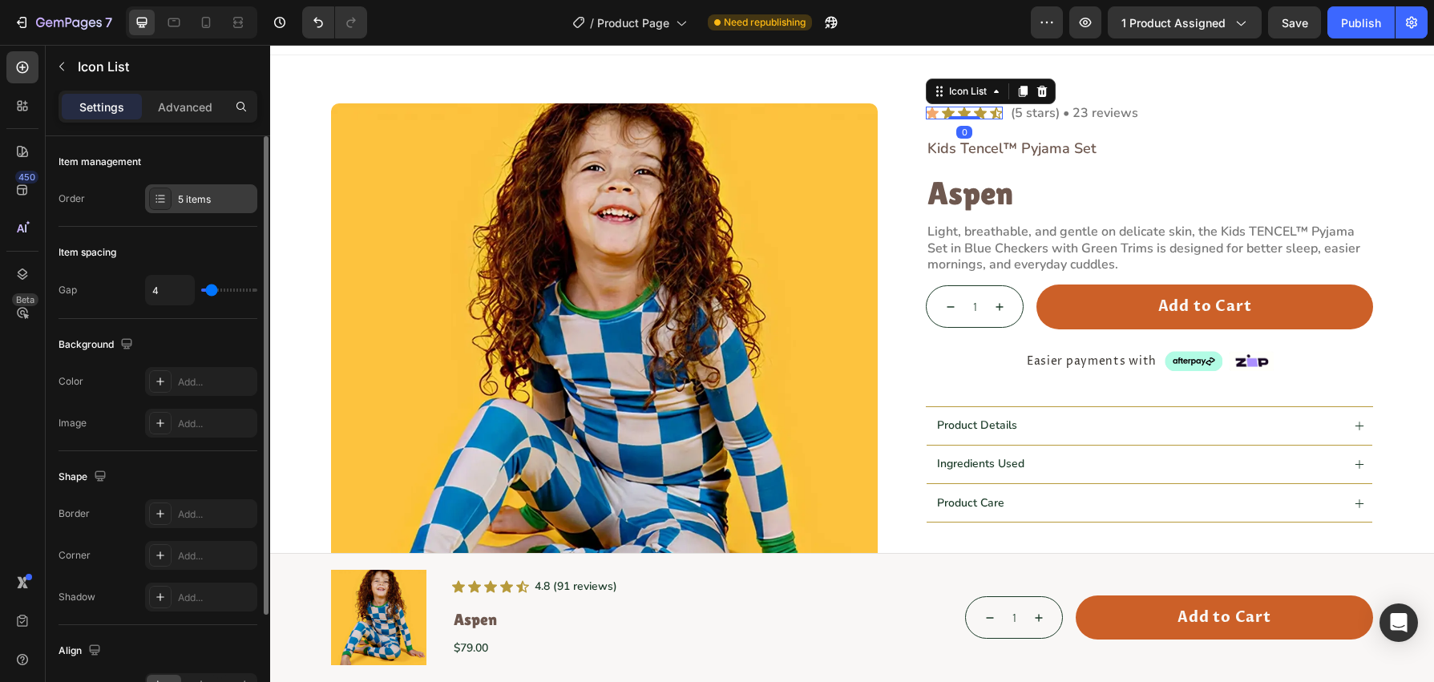
click at [200, 203] on div "5 items" at bounding box center [215, 199] width 75 height 14
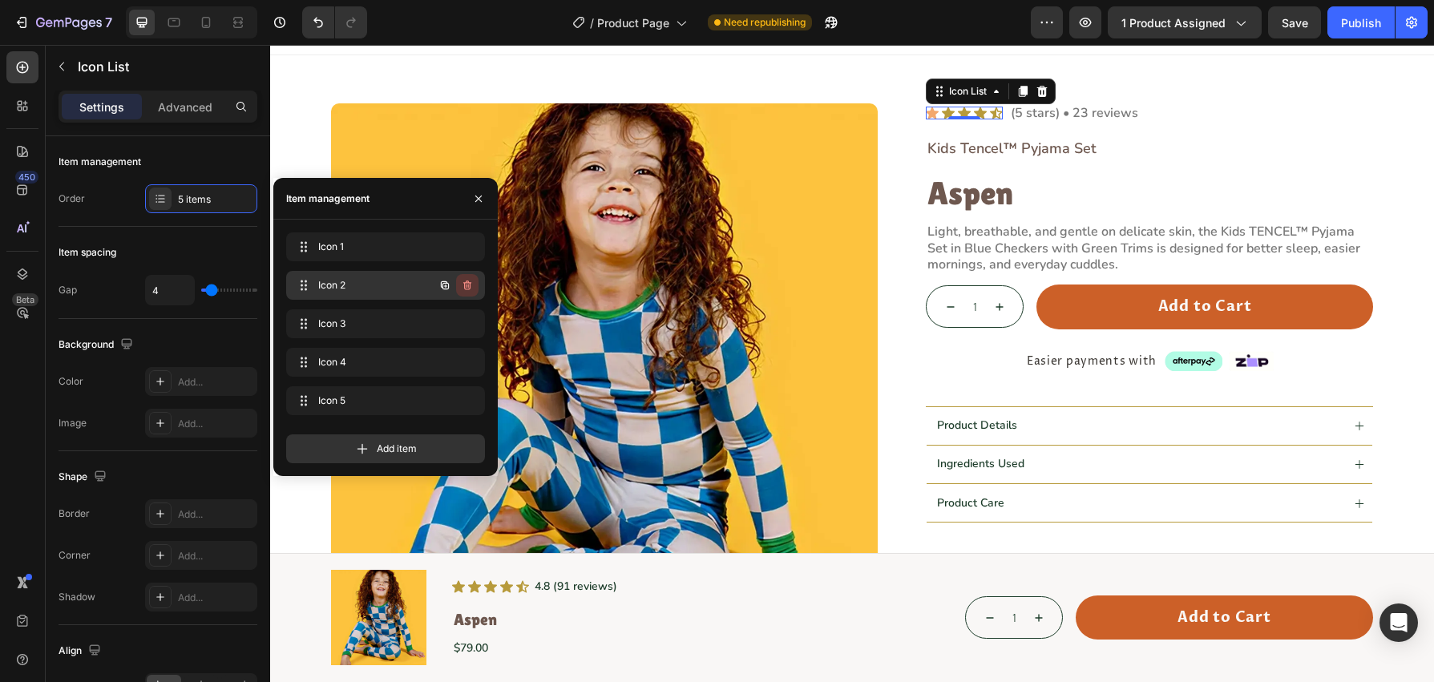
click at [476, 284] on button "button" at bounding box center [467, 285] width 22 height 22
click at [464, 285] on div "Delete" at bounding box center [457, 285] width 30 height 14
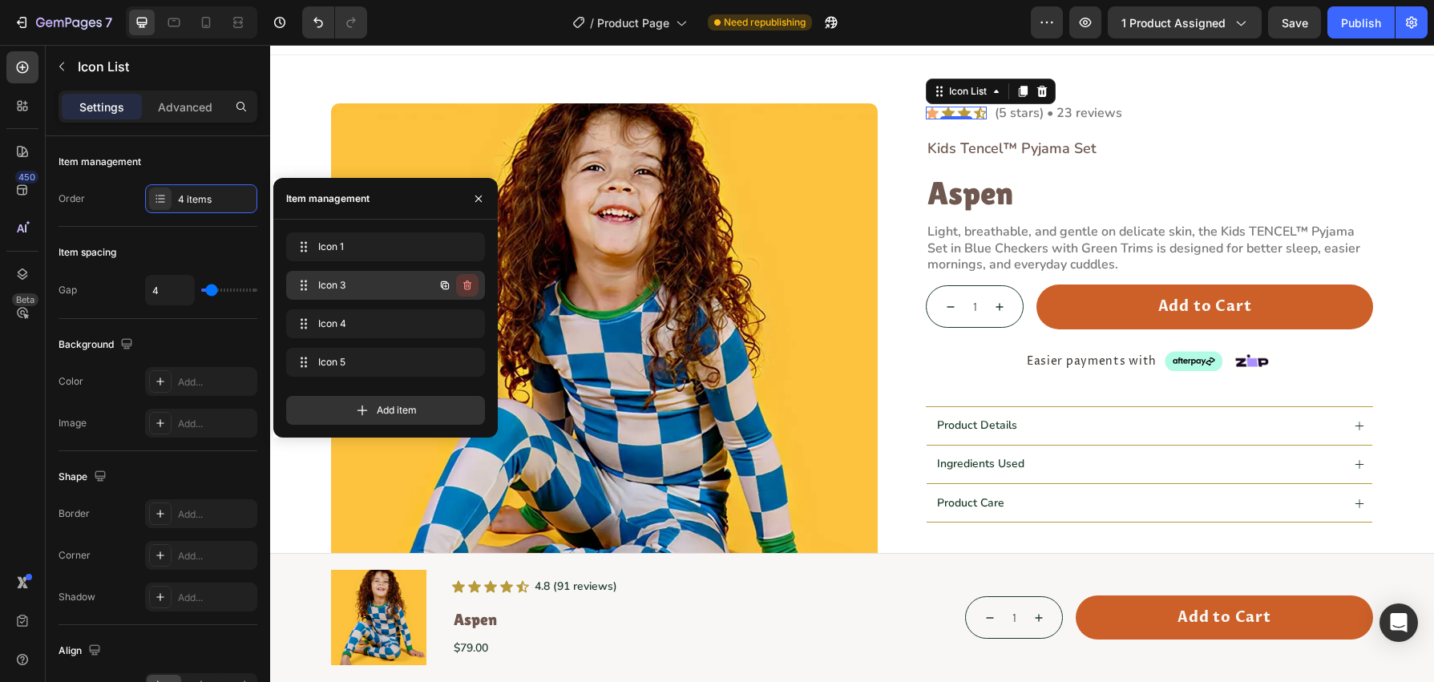
click at [469, 287] on icon "button" at bounding box center [467, 285] width 13 height 13
click at [468, 287] on div "Delete" at bounding box center [457, 285] width 30 height 14
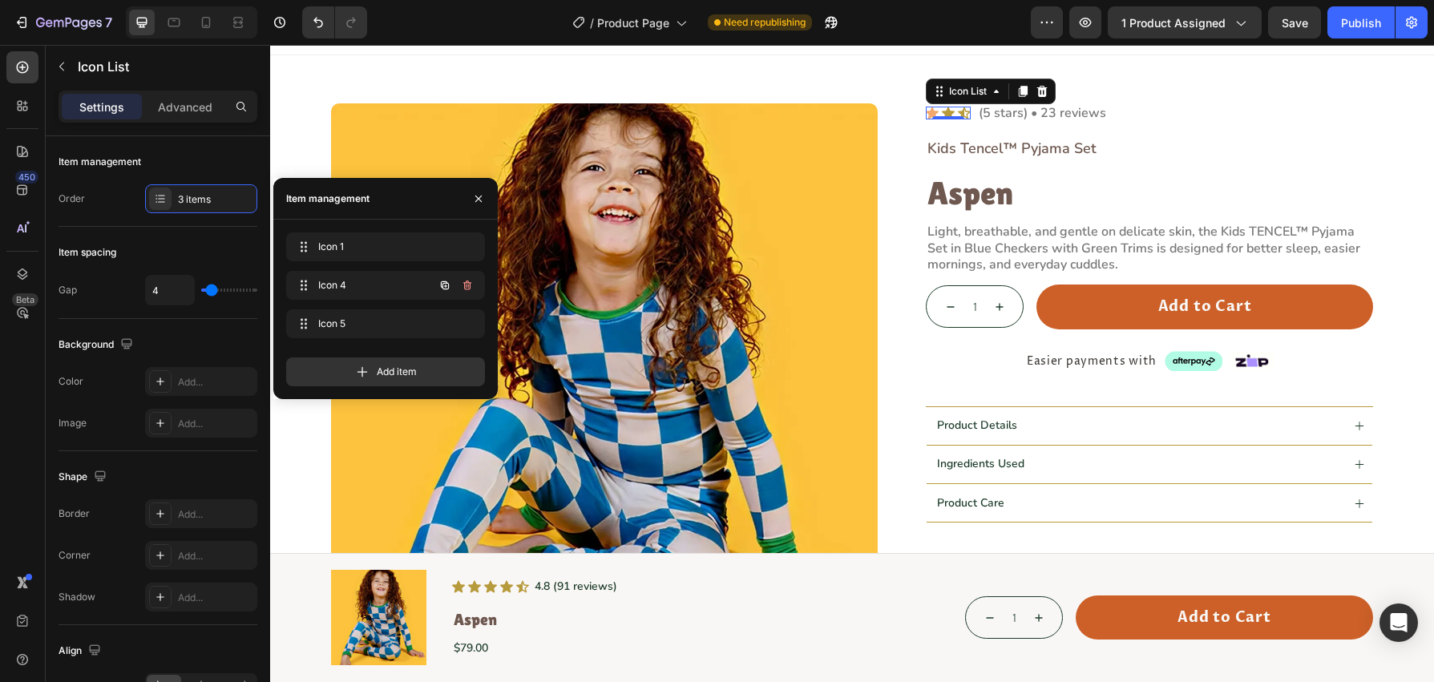
click at [468, 287] on icon "button" at bounding box center [468, 287] width 1 height 4
click at [468, 287] on div "Delete" at bounding box center [457, 285] width 30 height 14
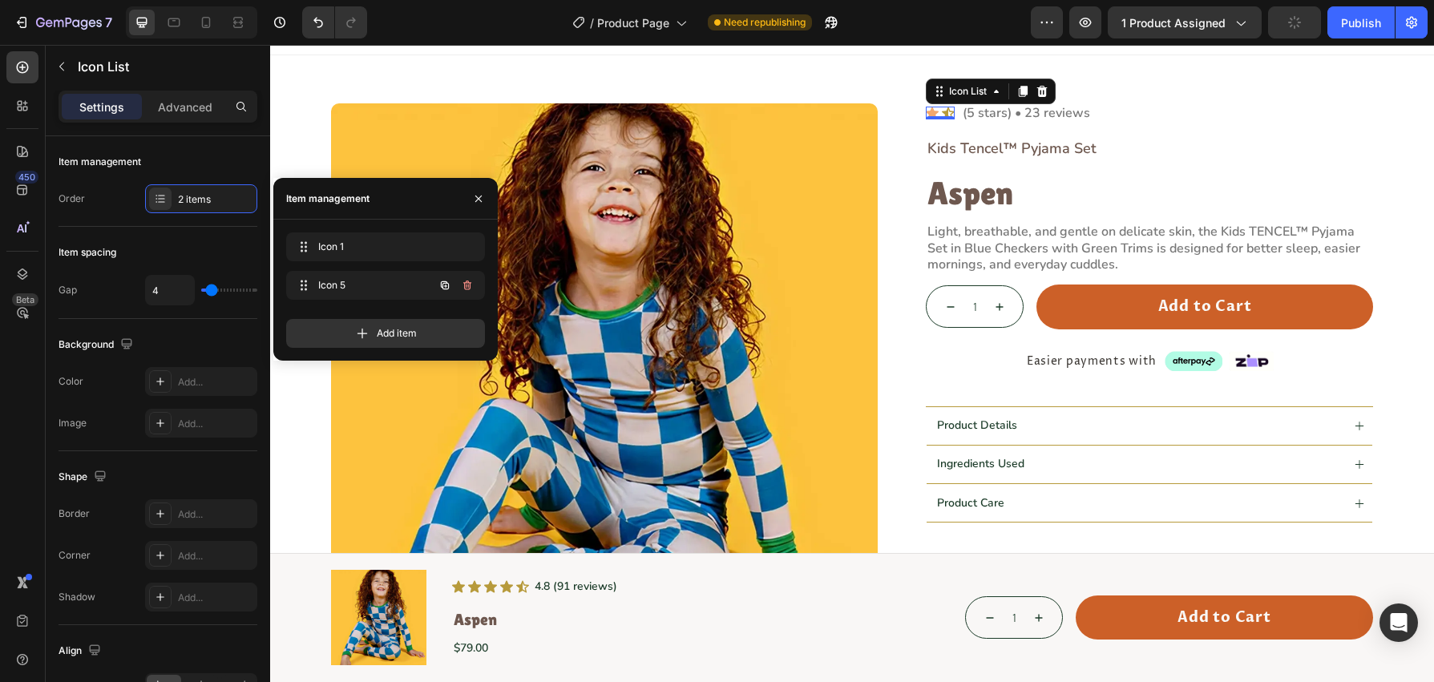
click at [468, 287] on icon "button" at bounding box center [468, 287] width 1 height 4
click at [468, 287] on div "Delete" at bounding box center [457, 285] width 30 height 14
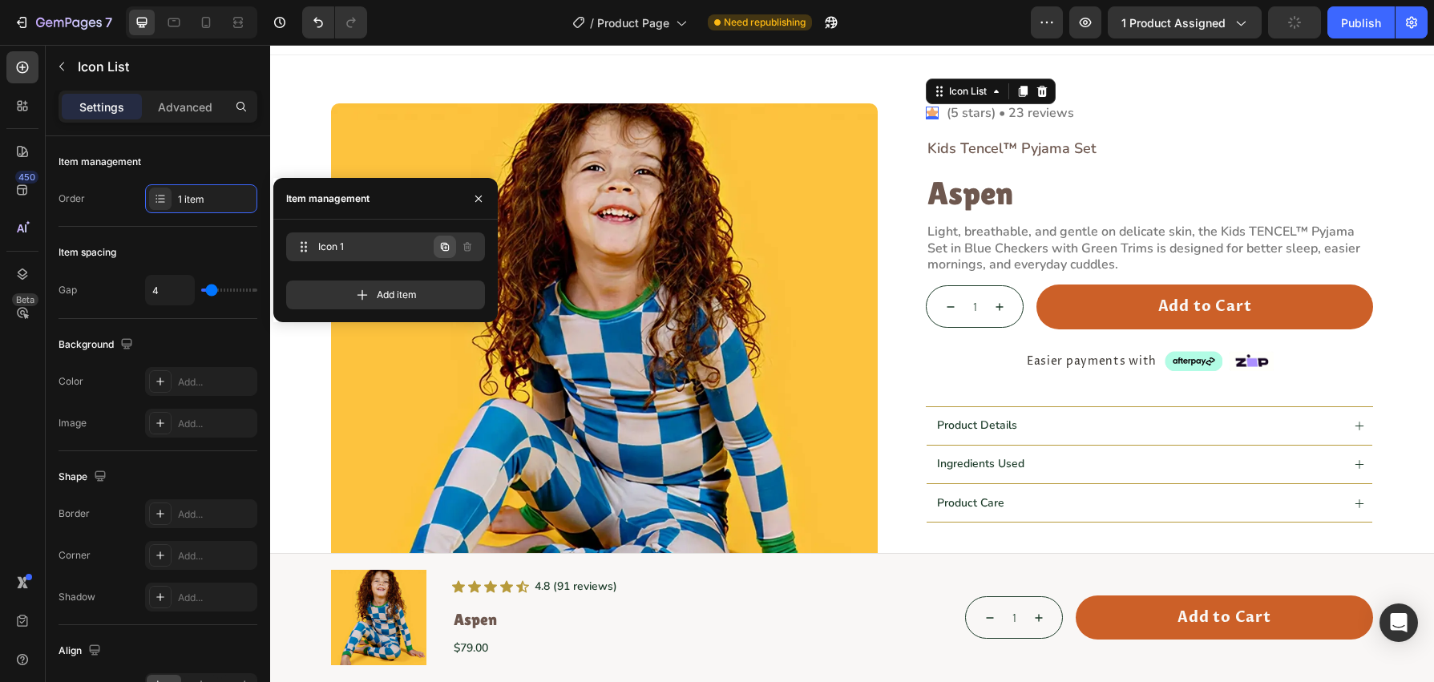
click at [449, 251] on icon "button" at bounding box center [445, 247] width 13 height 13
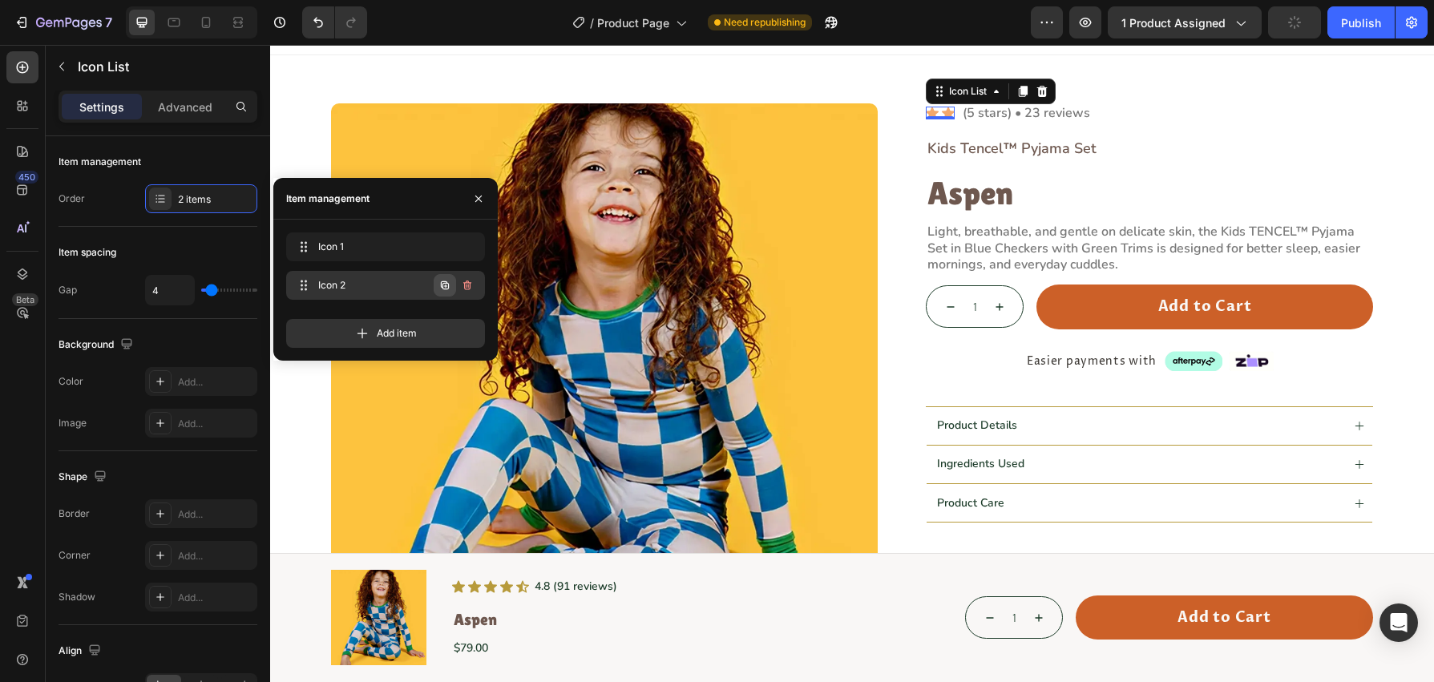
click at [451, 284] on icon "button" at bounding box center [445, 285] width 13 height 13
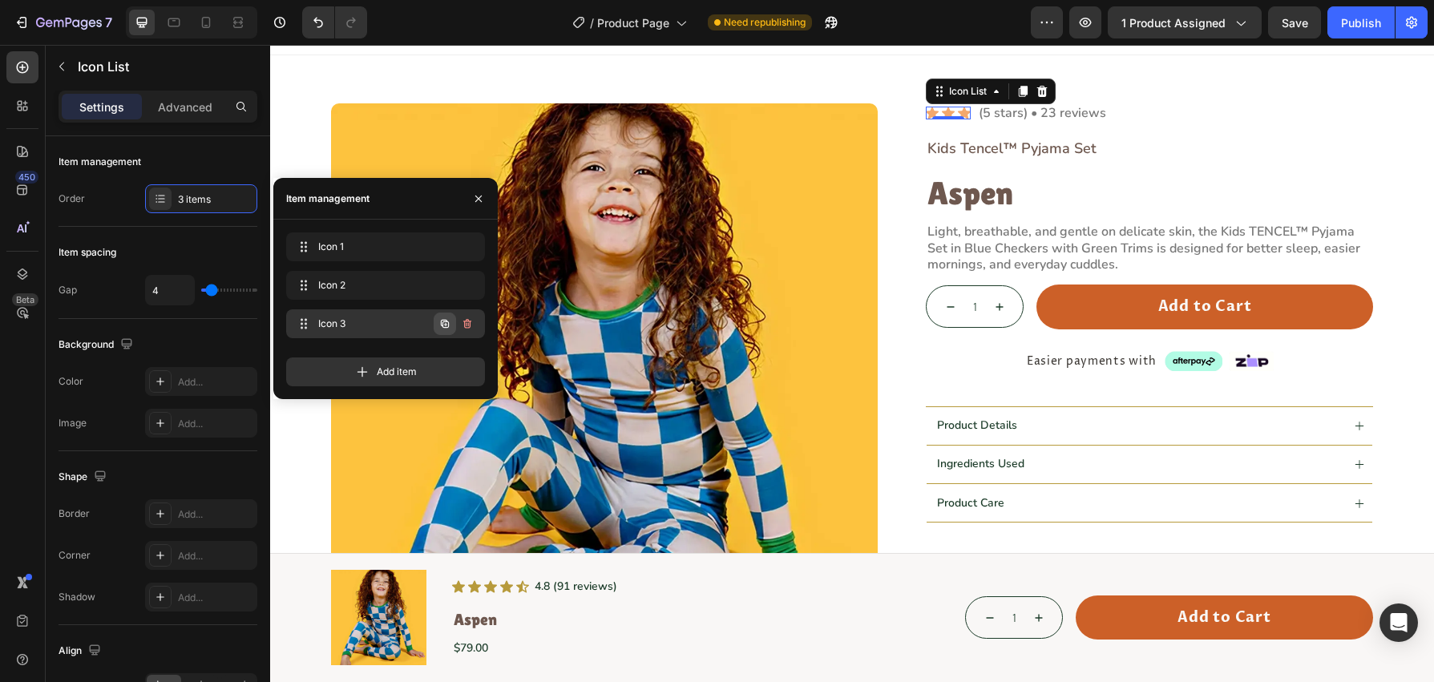
click at [446, 327] on icon "button" at bounding box center [445, 324] width 8 height 8
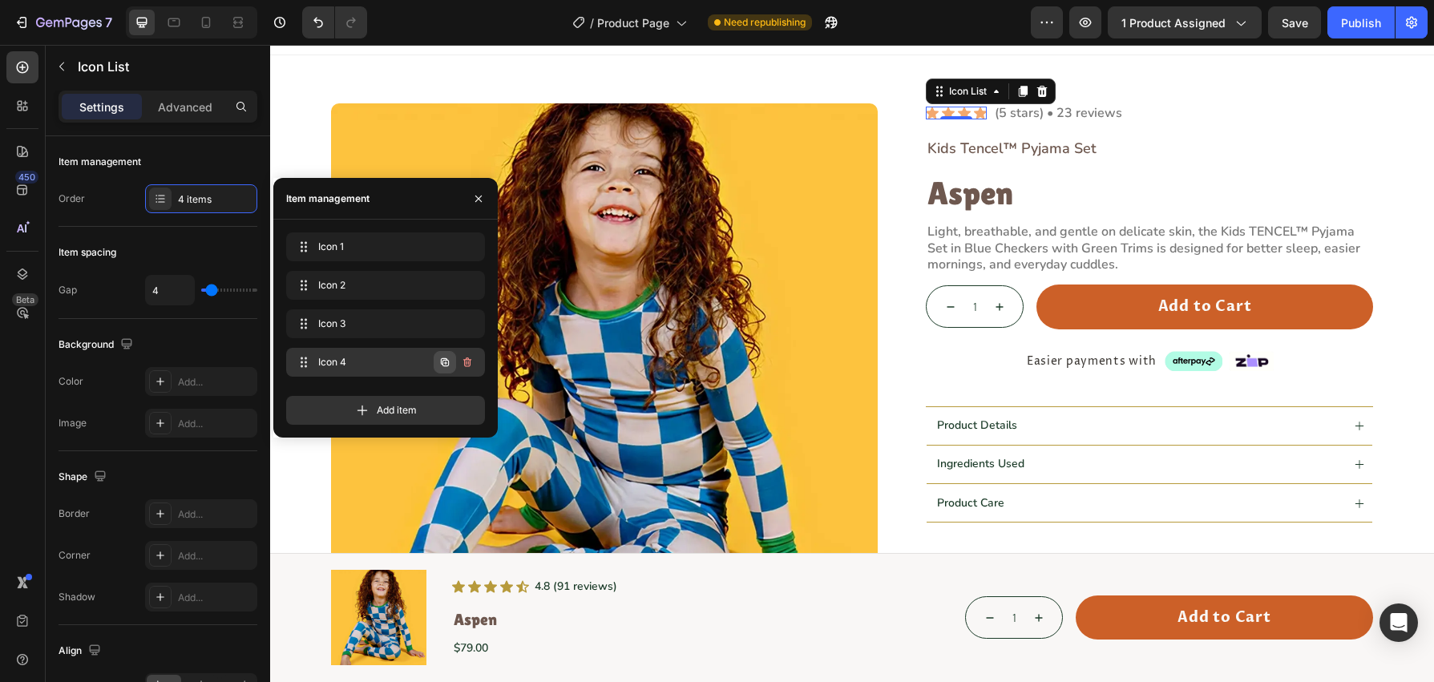
click at [446, 366] on icon "button" at bounding box center [445, 362] width 8 height 8
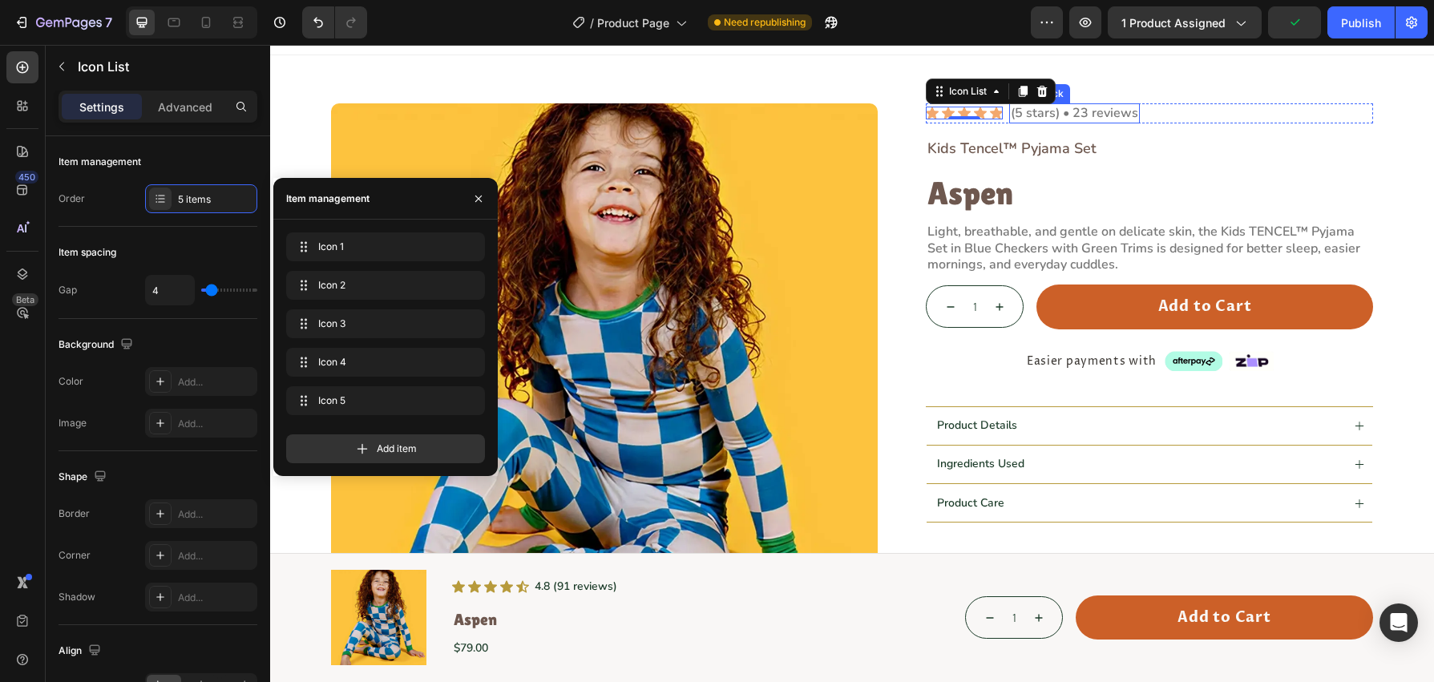
click at [1120, 111] on p "(5 stars) • 23 reviews" at bounding box center [1074, 113] width 127 height 17
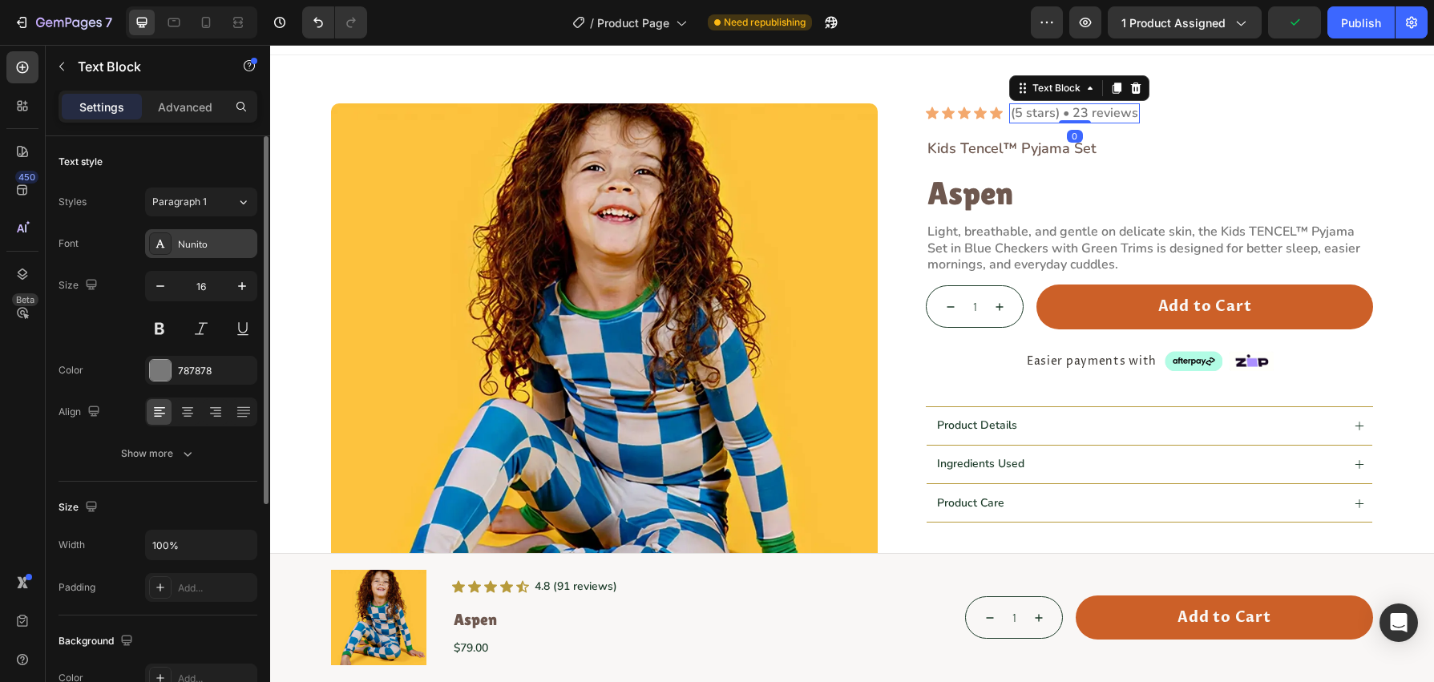
scroll to position [26, 0]
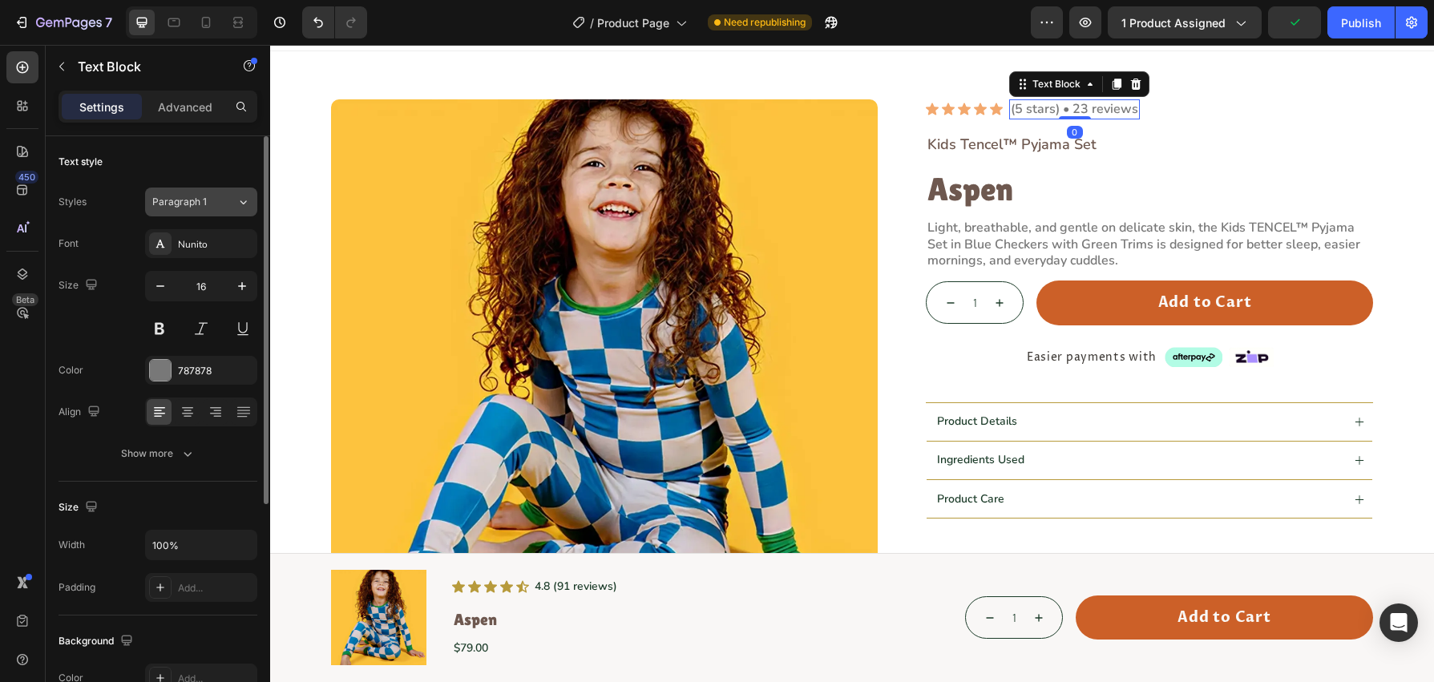
click at [208, 204] on div "Paragraph 1" at bounding box center [184, 202] width 65 height 14
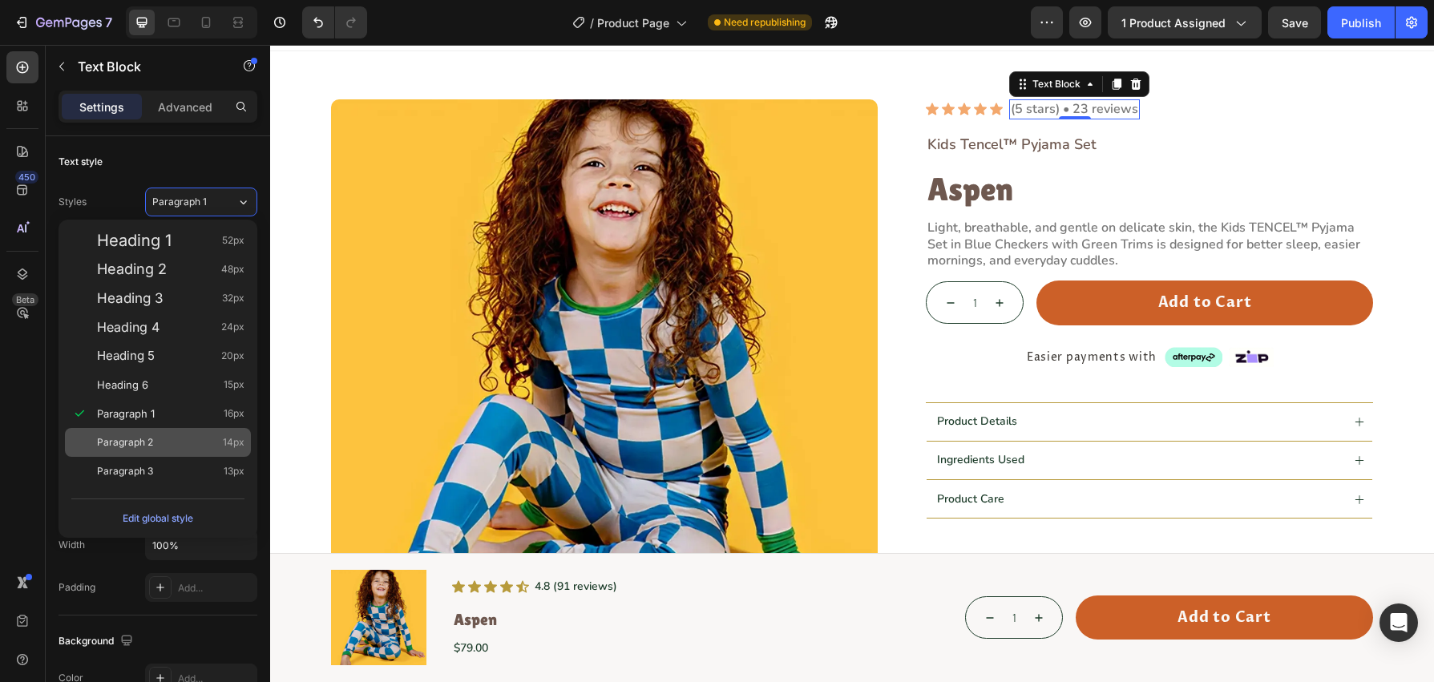
click at [204, 438] on div "Paragraph 2 14px" at bounding box center [171, 443] width 148 height 16
type input "14"
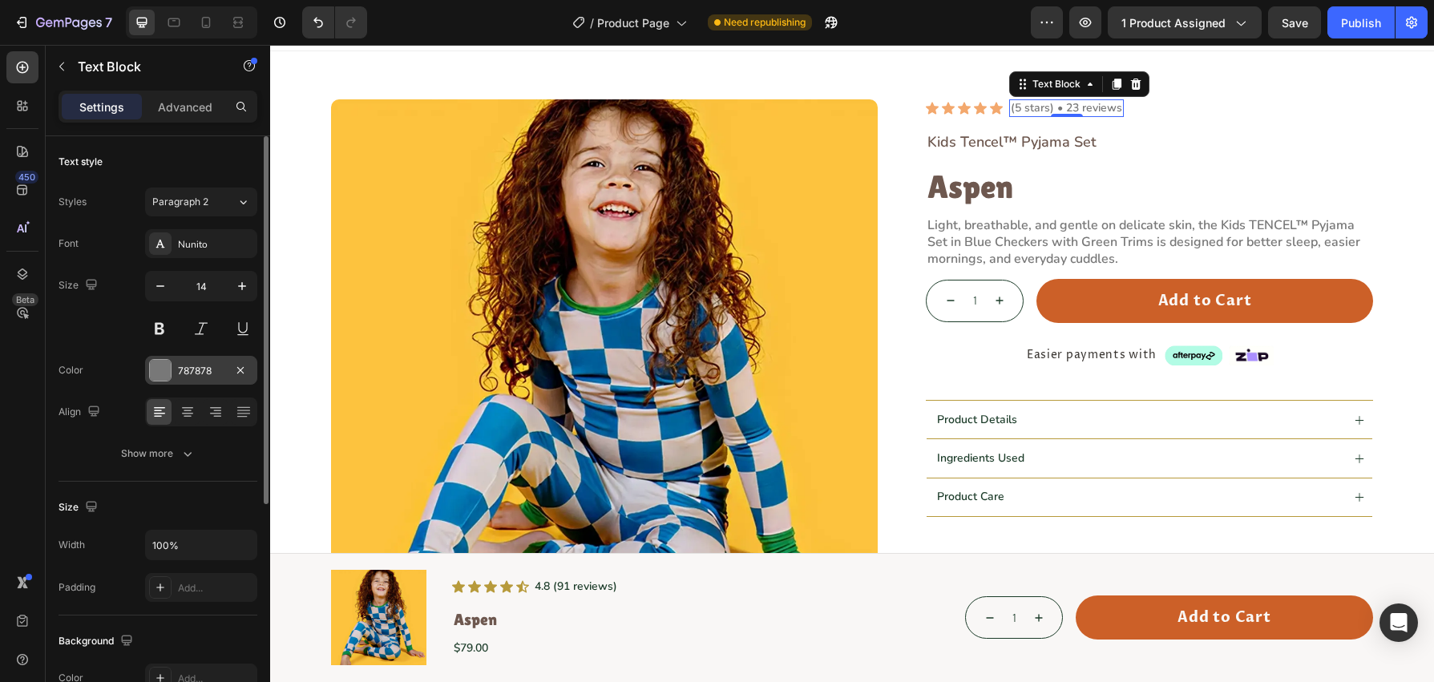
click at [162, 370] on div at bounding box center [160, 370] width 21 height 21
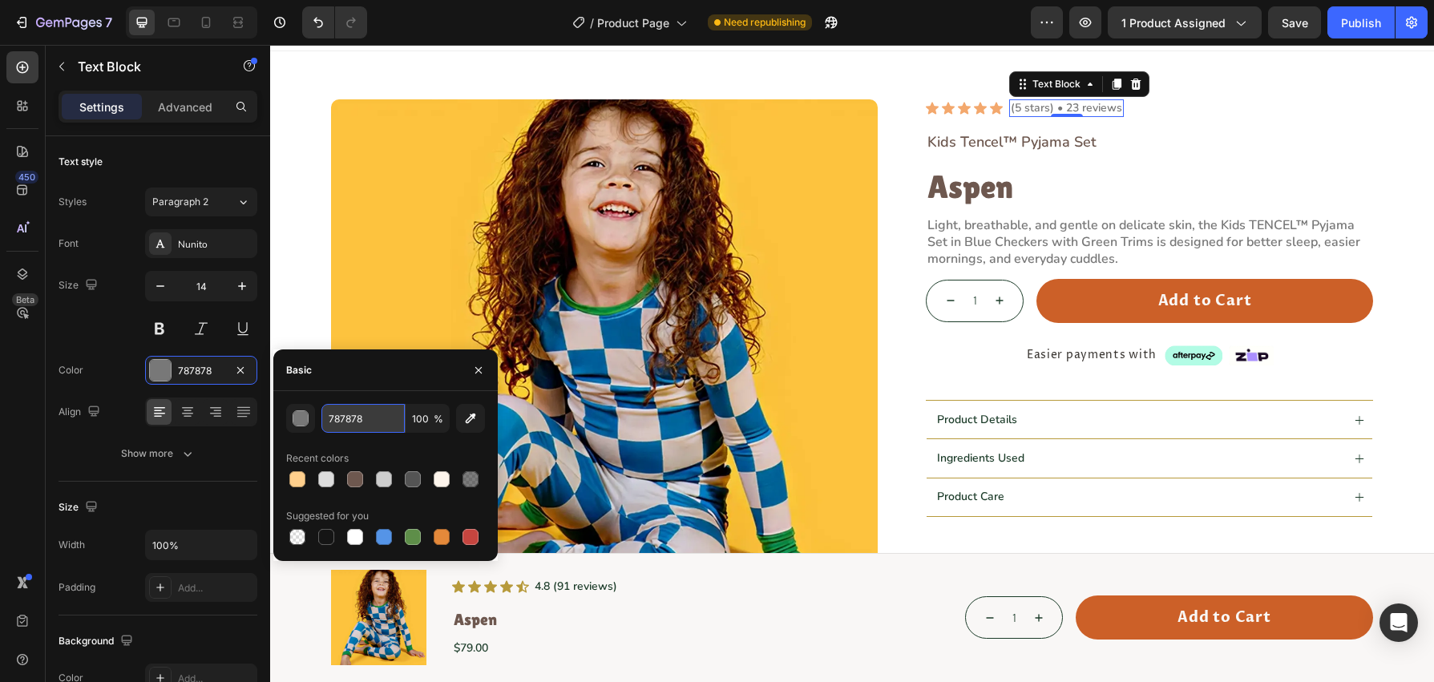
click at [384, 423] on input "787878" at bounding box center [362, 418] width 83 height 29
paste input "#6E584F"
type input "#6E584F"
click at [105, 339] on div "Size 14" at bounding box center [158, 307] width 199 height 72
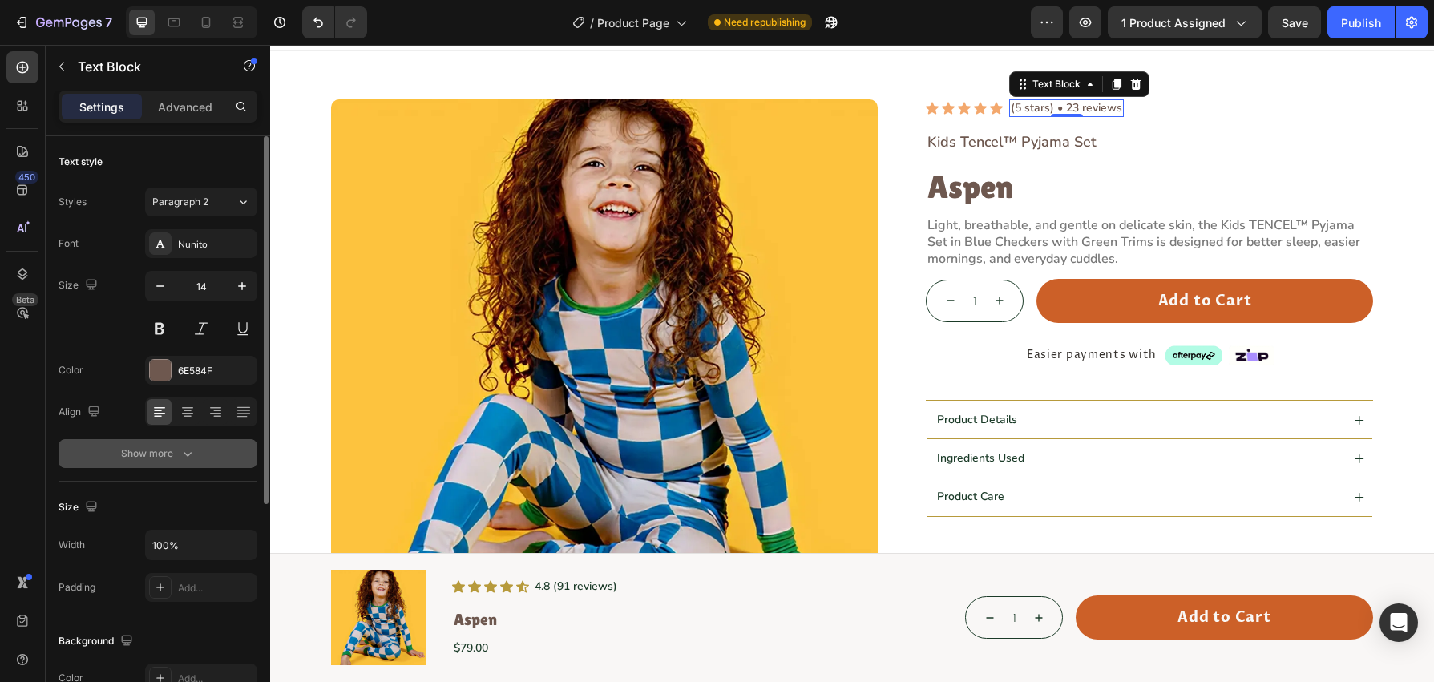
click at [196, 451] on button "Show more" at bounding box center [158, 453] width 199 height 29
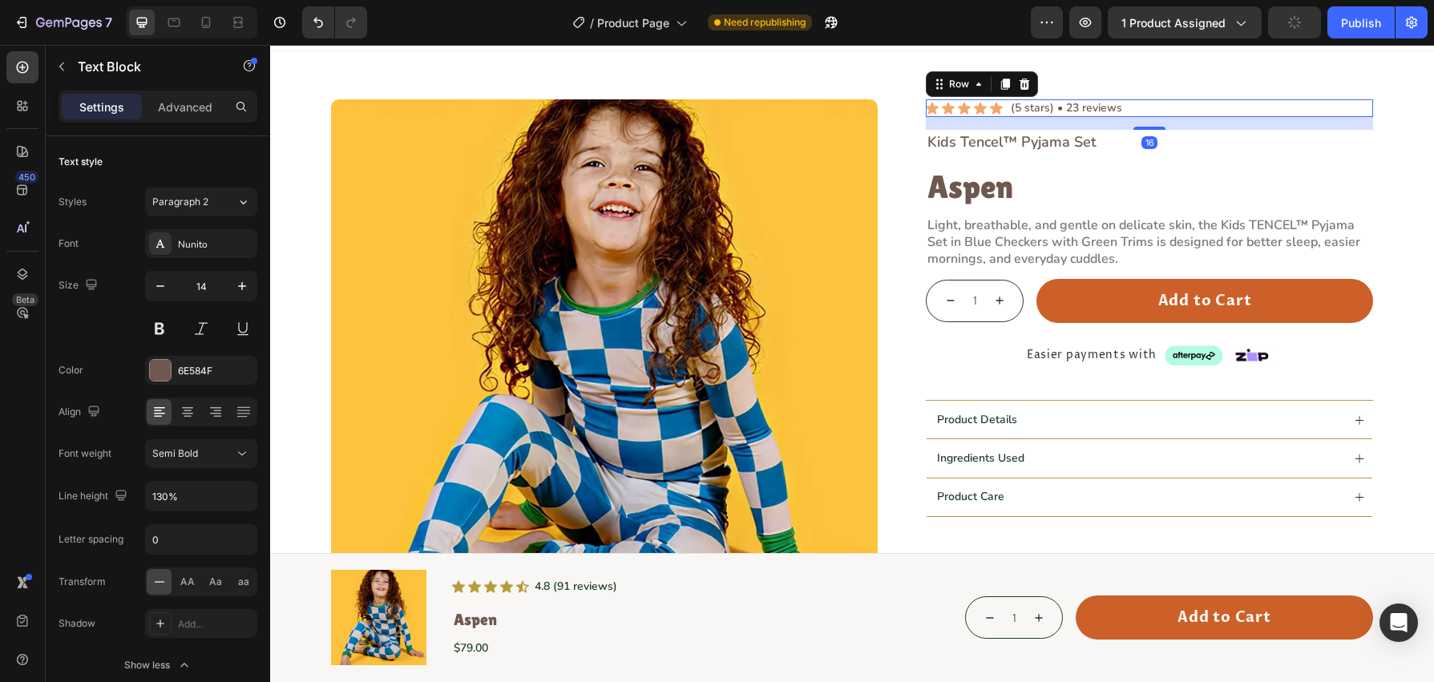
click at [1007, 113] on div "Icon Icon Icon Icon Icon Icon List (5 stars) • 23 reviews Text Block Row 16" at bounding box center [1149, 108] width 447 height 18
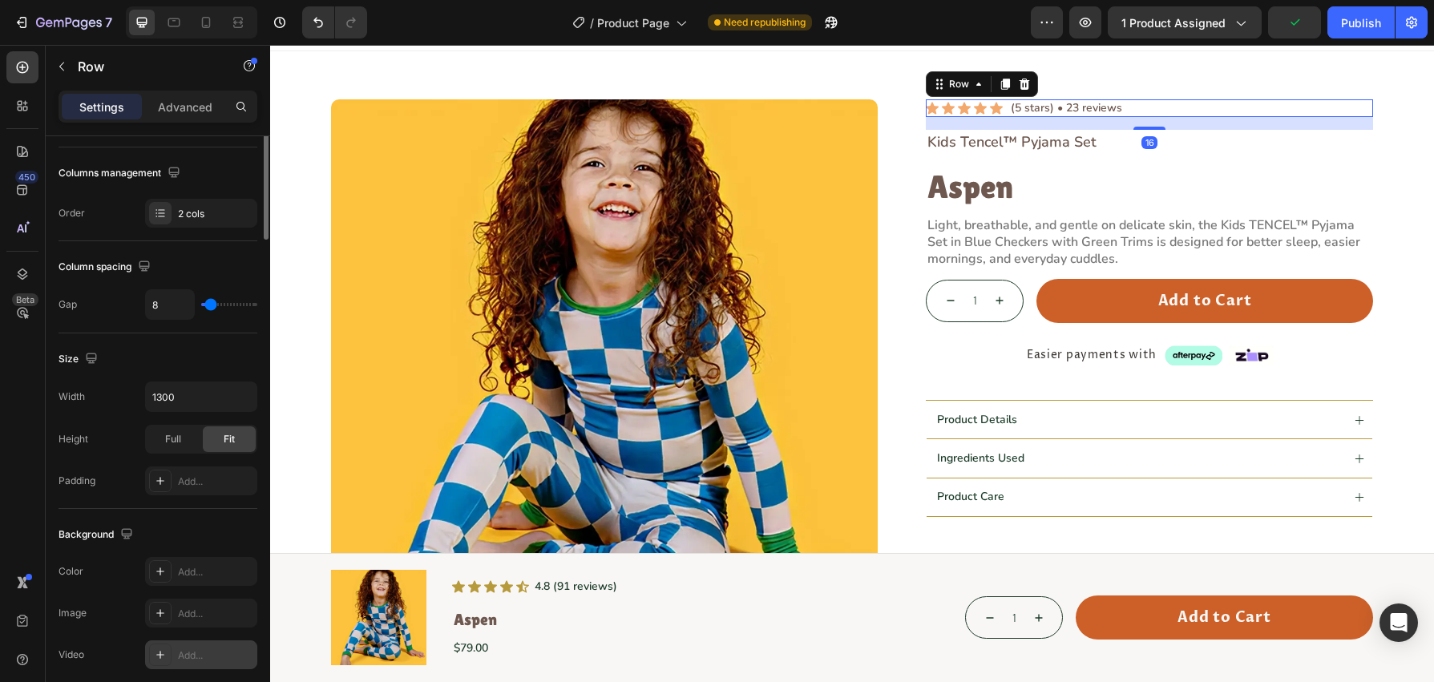
scroll to position [545, 0]
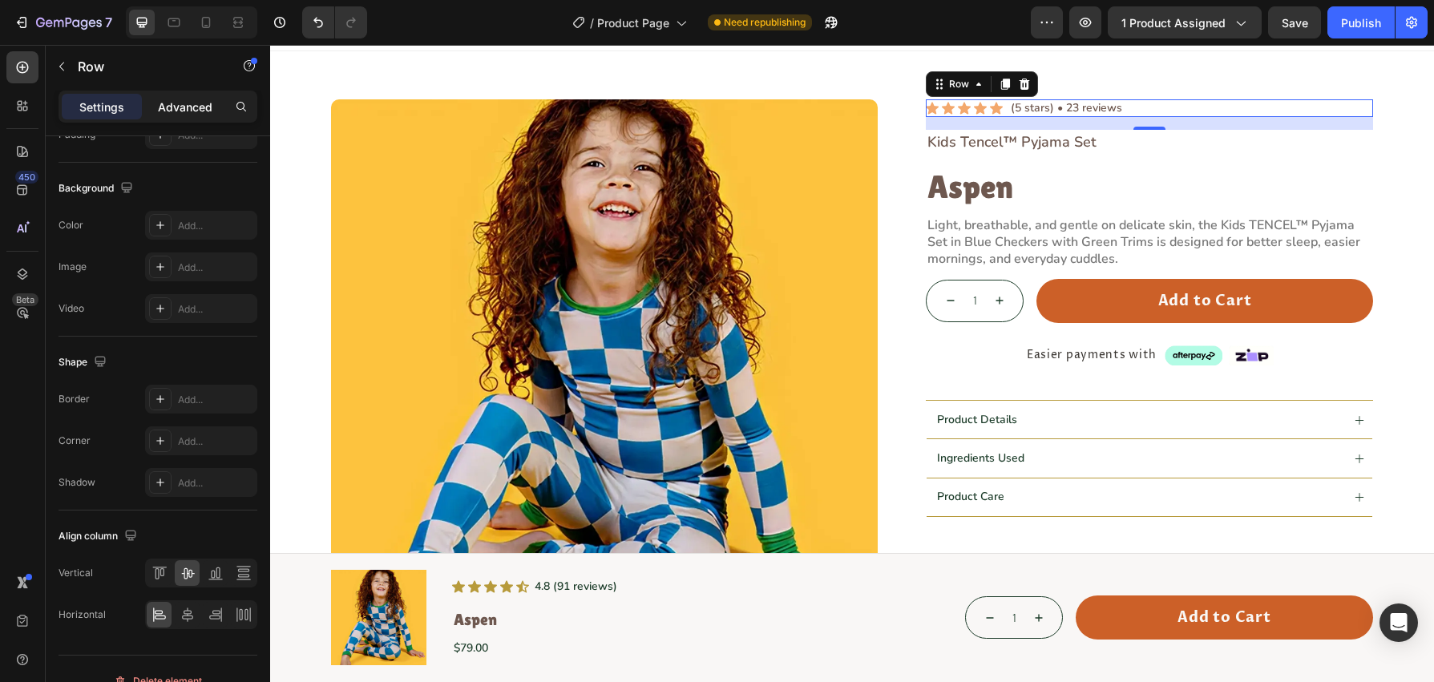
click at [175, 116] on div "Advanced" at bounding box center [185, 107] width 80 height 26
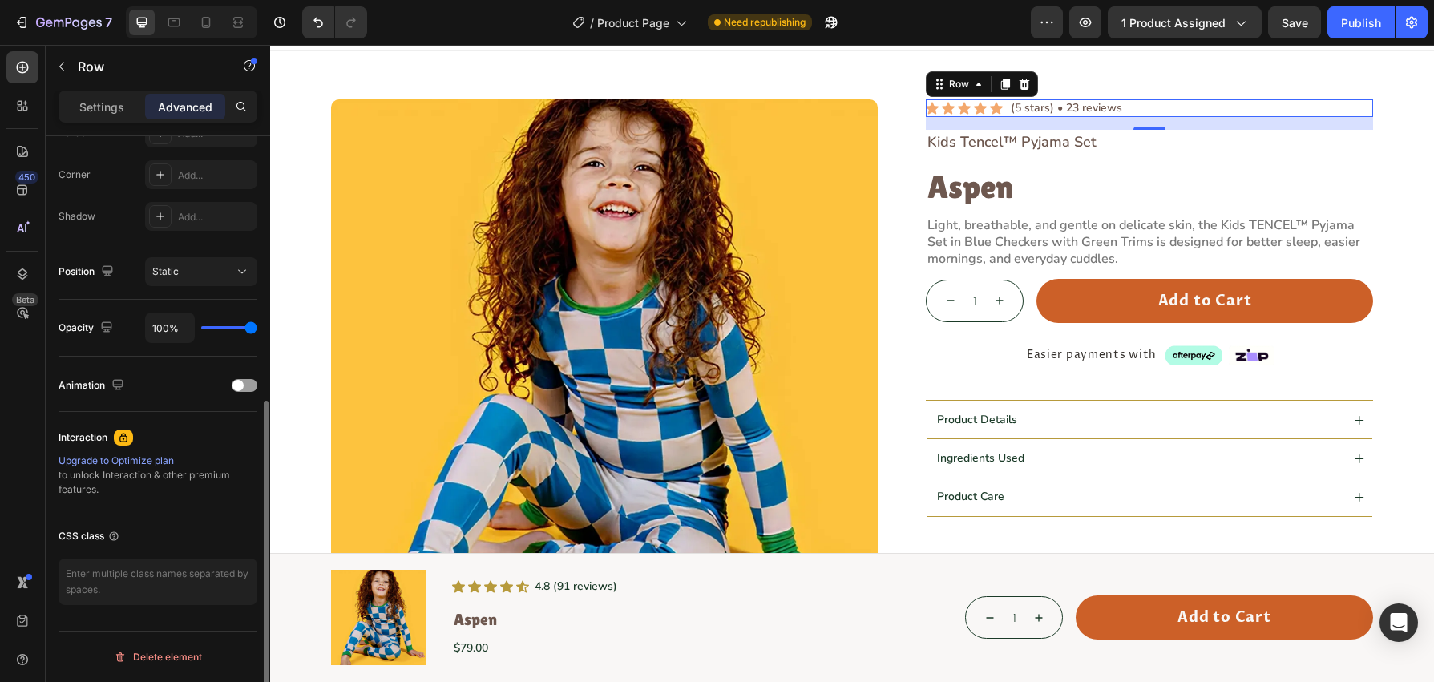
scroll to position [0, 0]
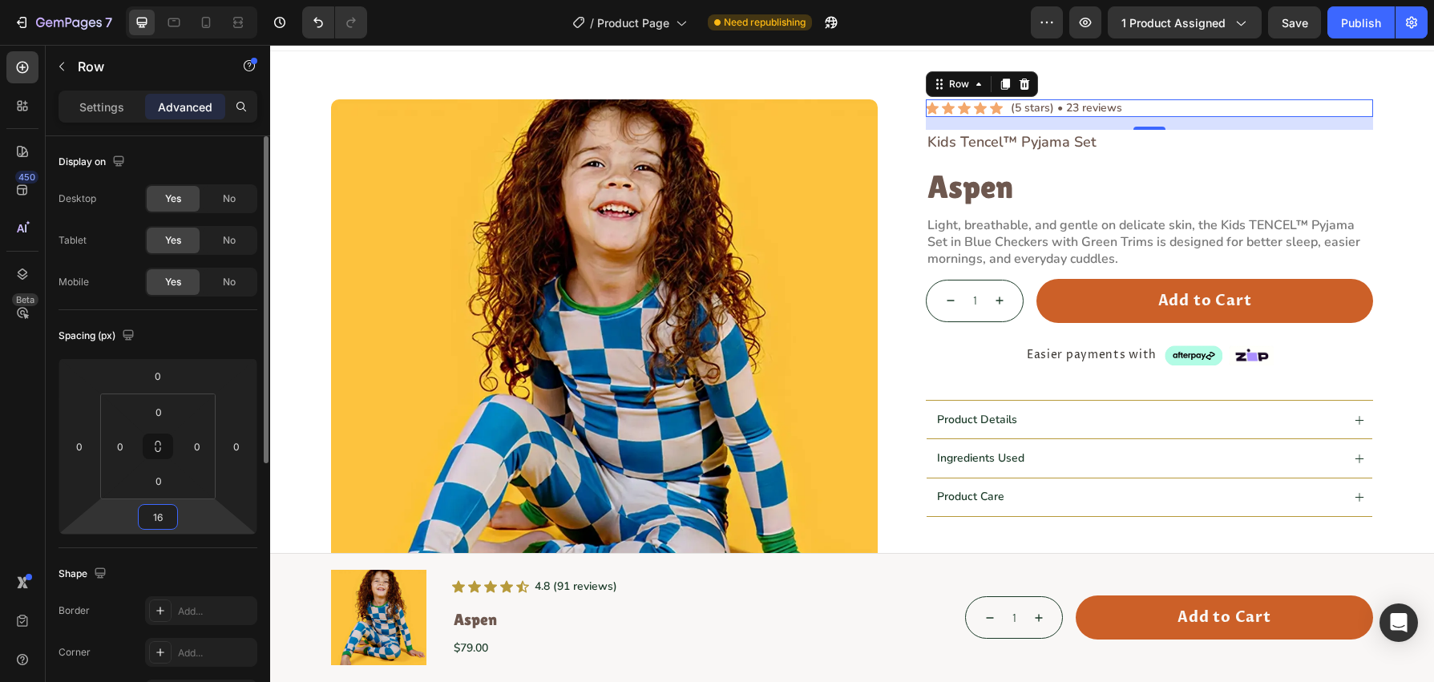
click at [166, 523] on input "16" at bounding box center [158, 517] width 32 height 24
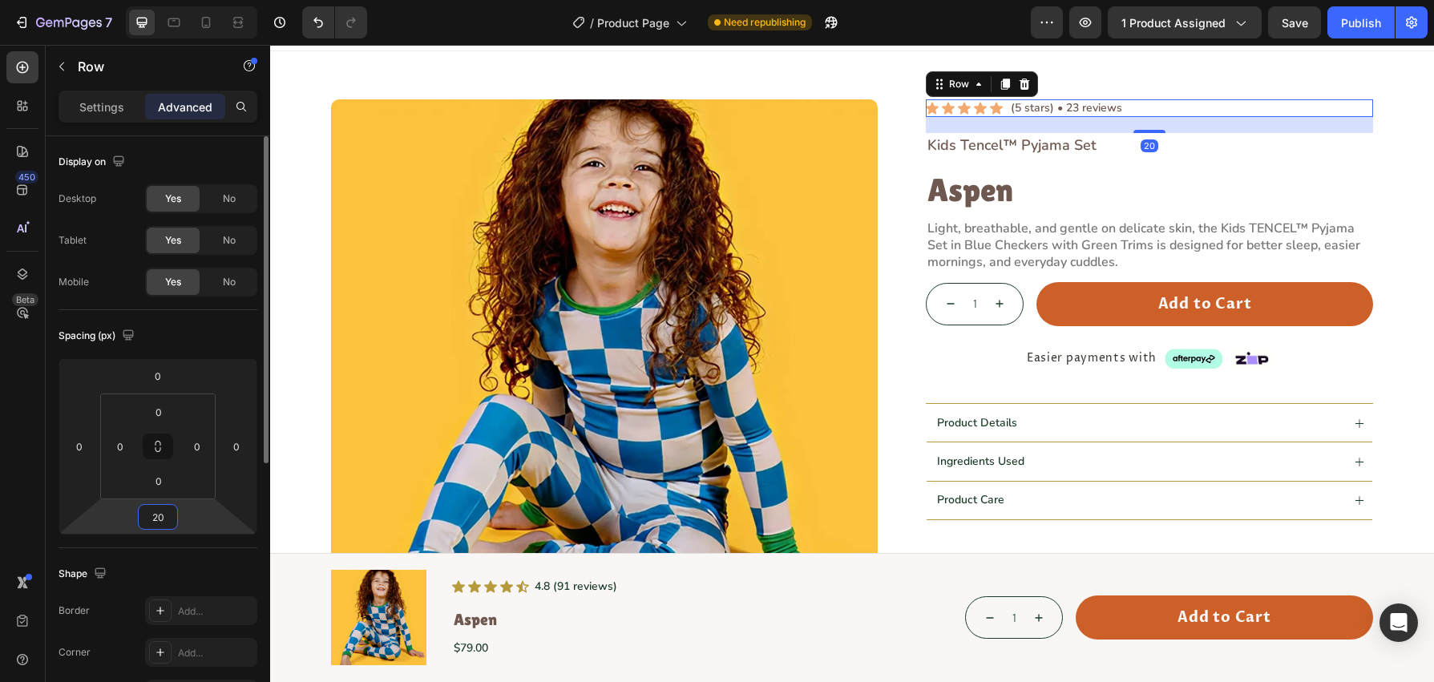
type input "20"
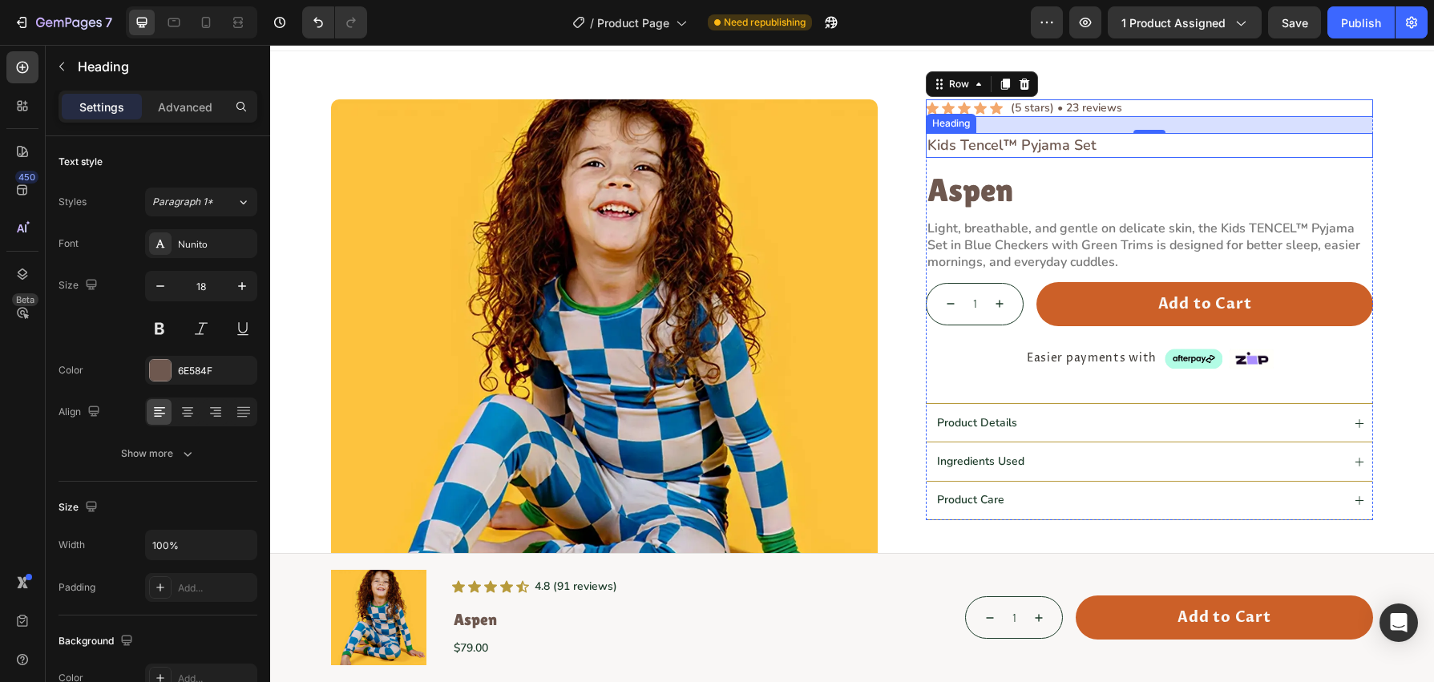
click at [1048, 148] on h5 "Kids Tencel™ Pyjama Set" at bounding box center [1149, 145] width 447 height 25
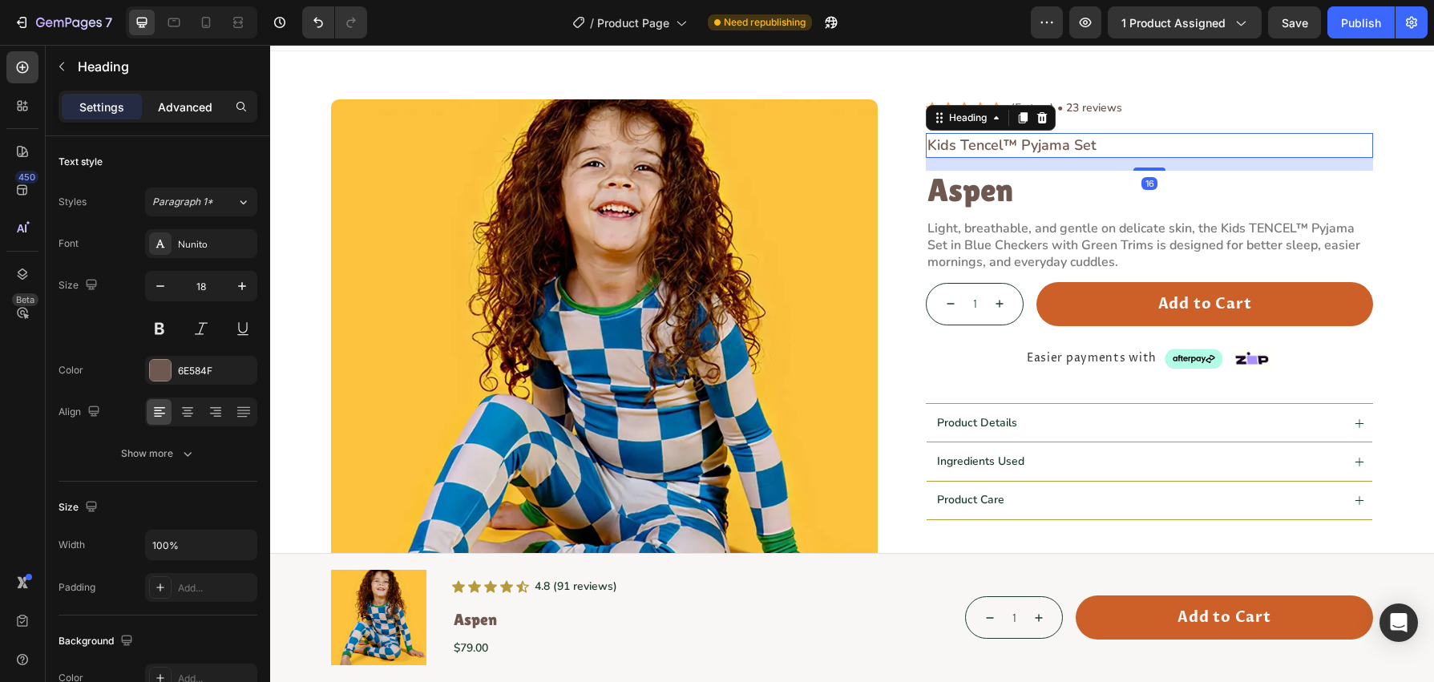
click at [189, 108] on p "Advanced" at bounding box center [185, 107] width 55 height 17
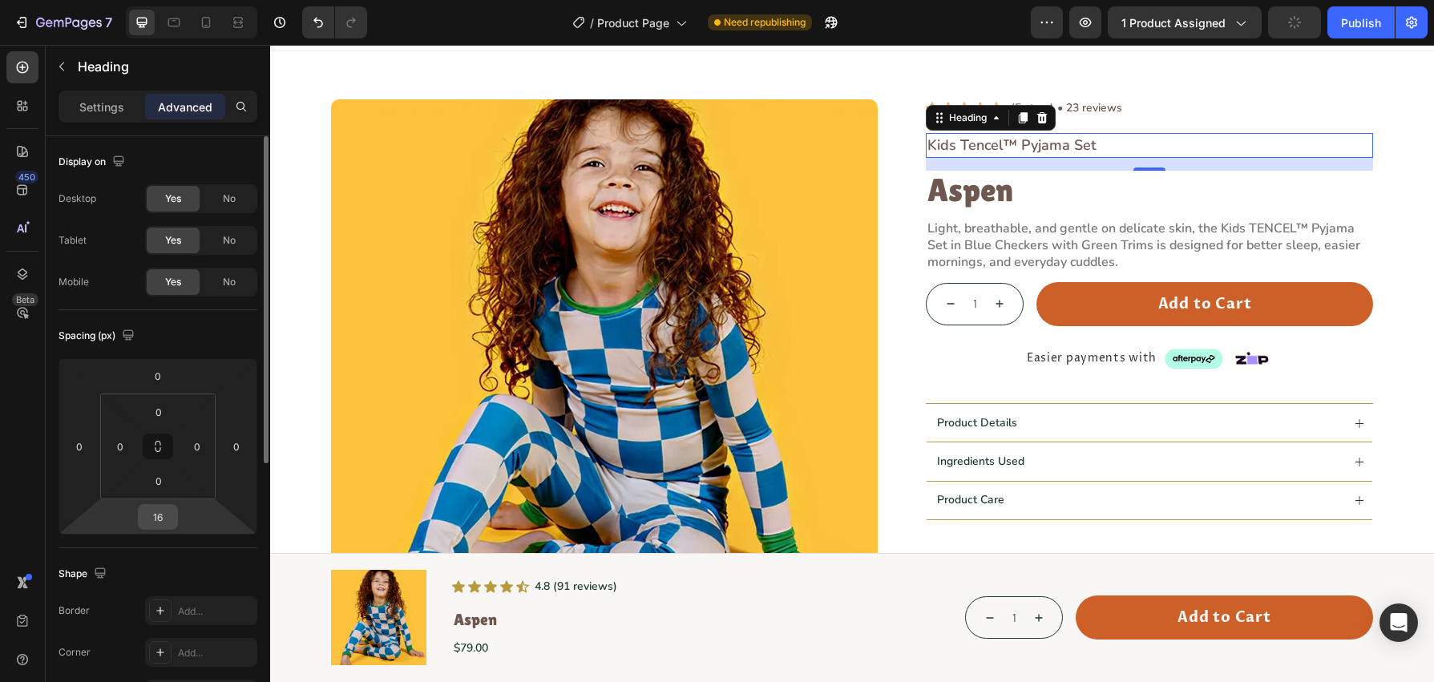
click at [167, 520] on input "16" at bounding box center [158, 517] width 32 height 24
type input "8"
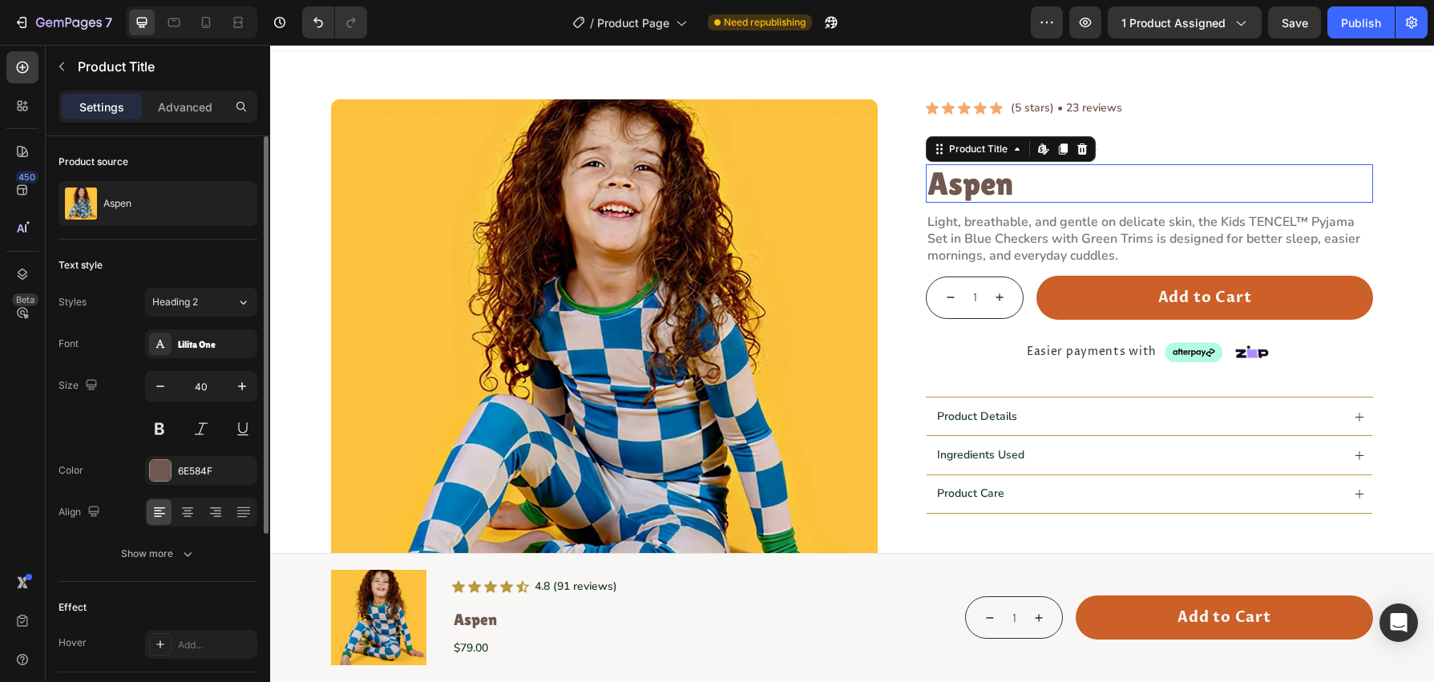
click at [1057, 181] on h1 "Aspen" at bounding box center [1149, 183] width 447 height 38
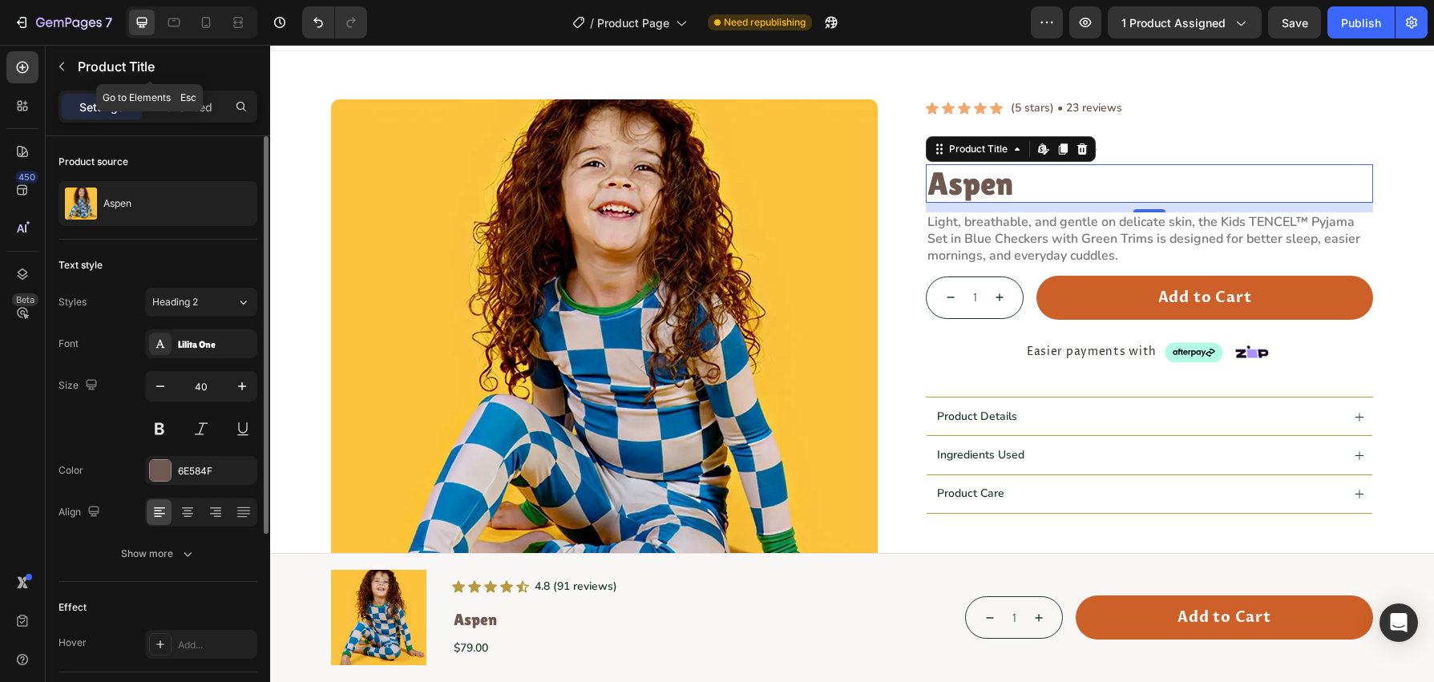
click at [59, 62] on icon "button" at bounding box center [61, 66] width 13 height 13
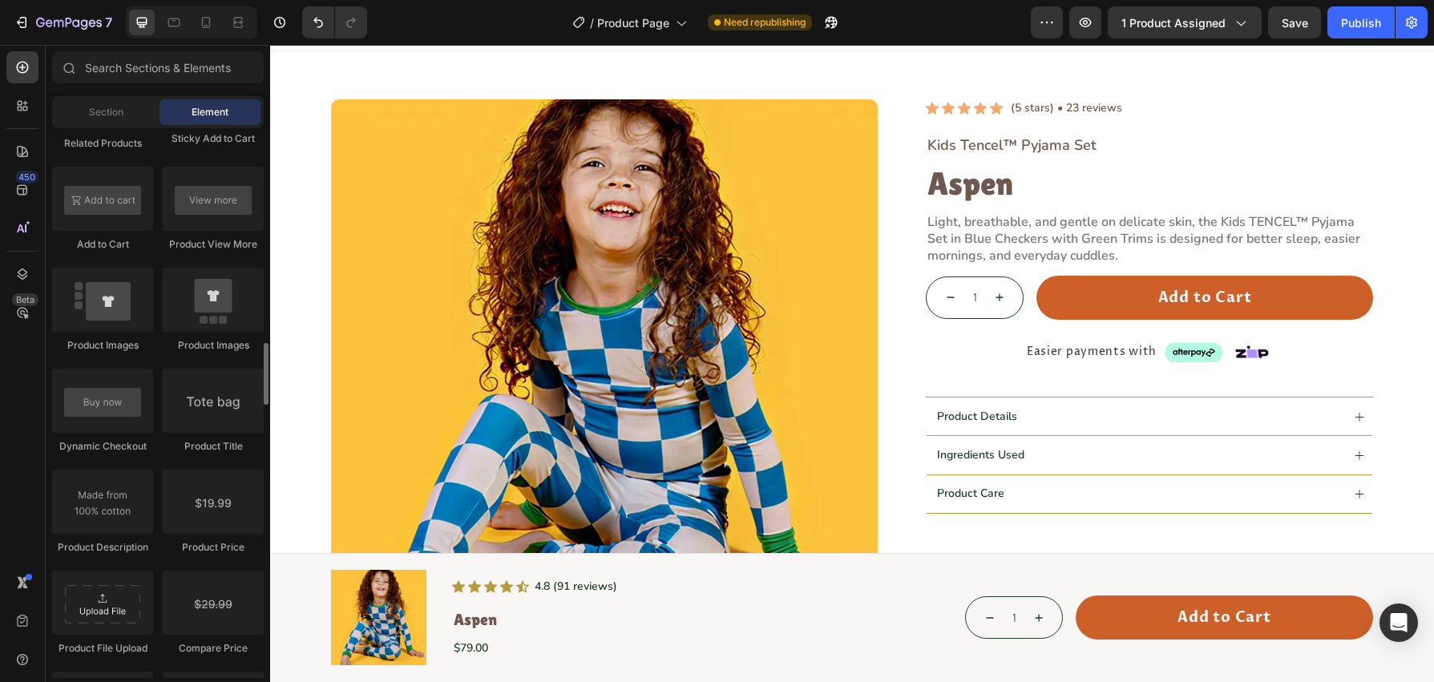
scroll to position [2375, 0]
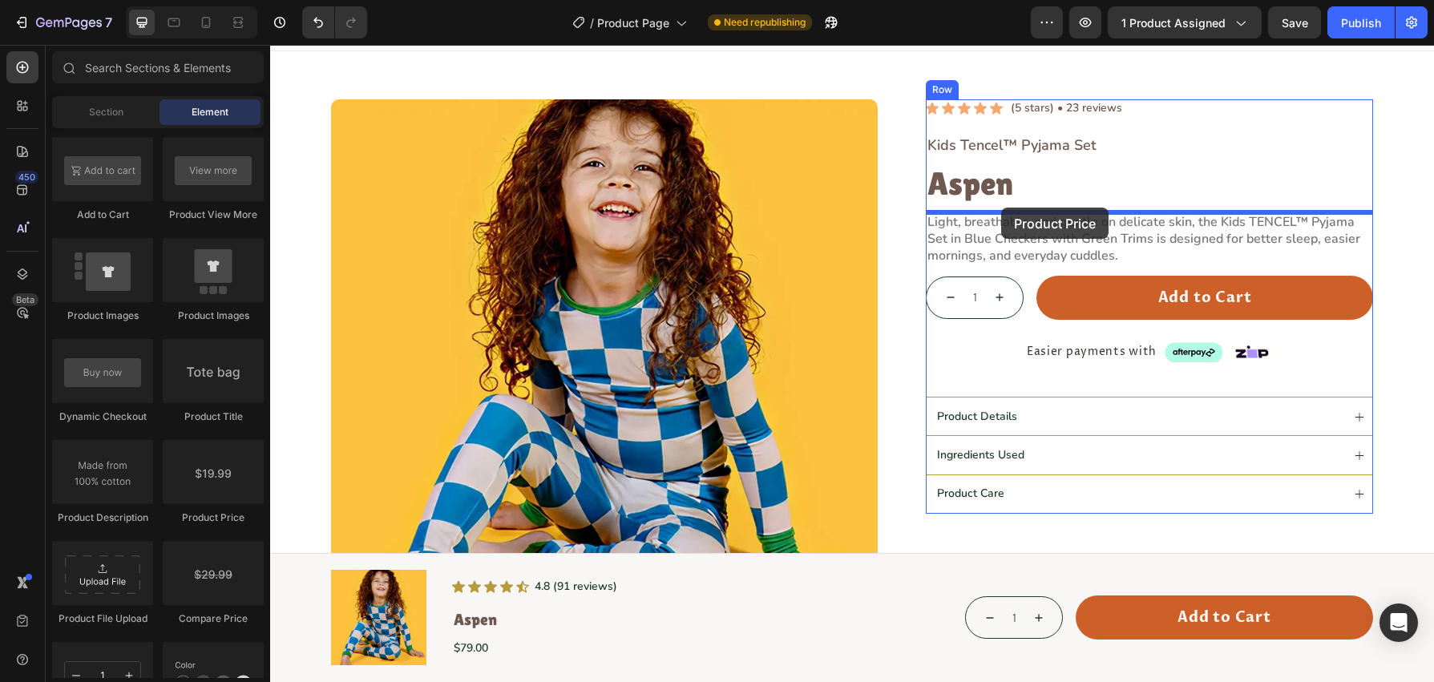
drag, startPoint x: 490, startPoint y: 522, endPoint x: 1001, endPoint y: 207, distance: 600.7
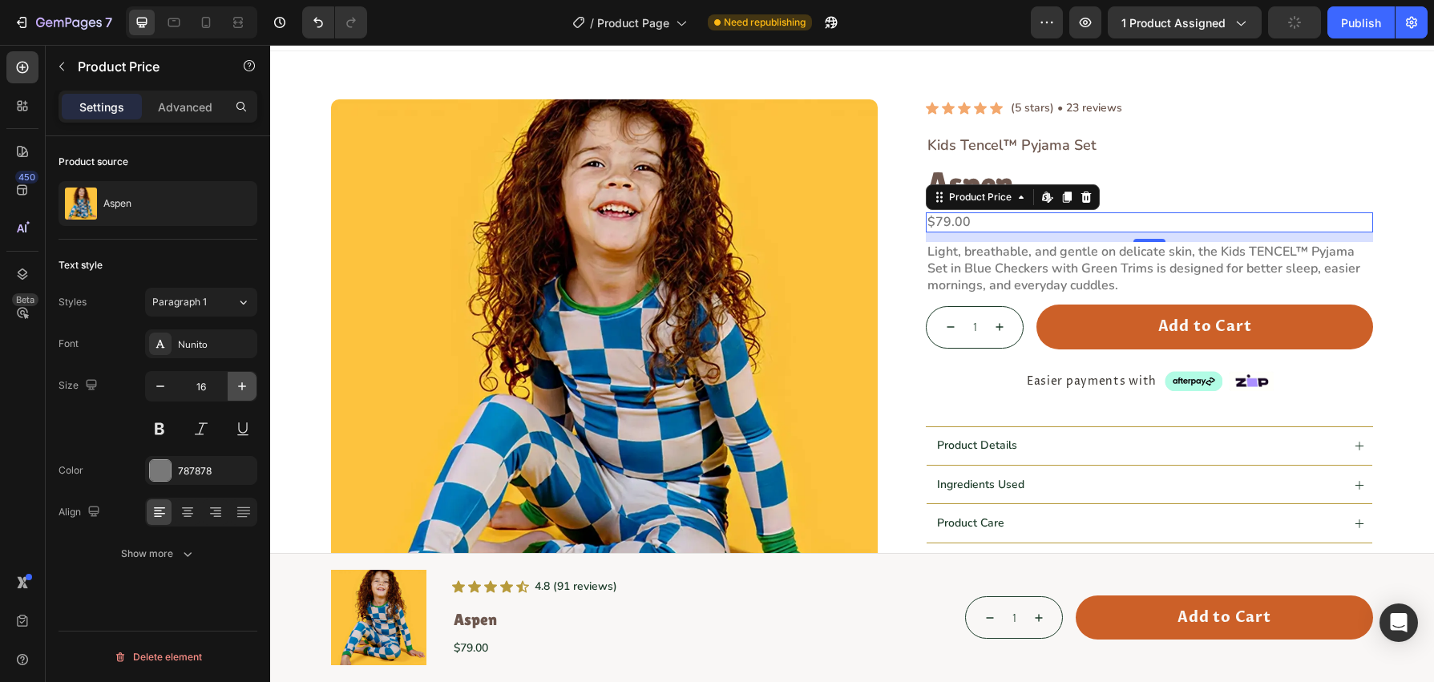
click at [241, 390] on icon "button" at bounding box center [242, 386] width 16 height 16
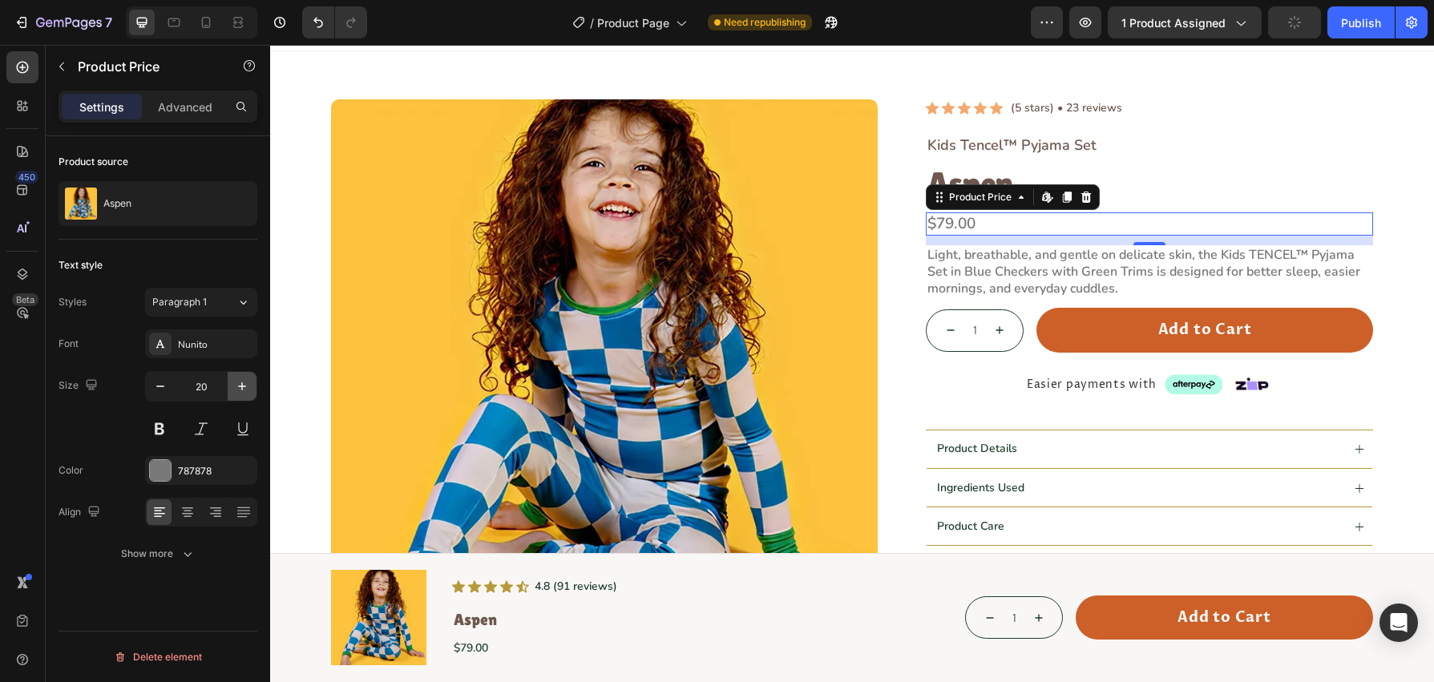
click at [241, 390] on icon "button" at bounding box center [242, 386] width 16 height 16
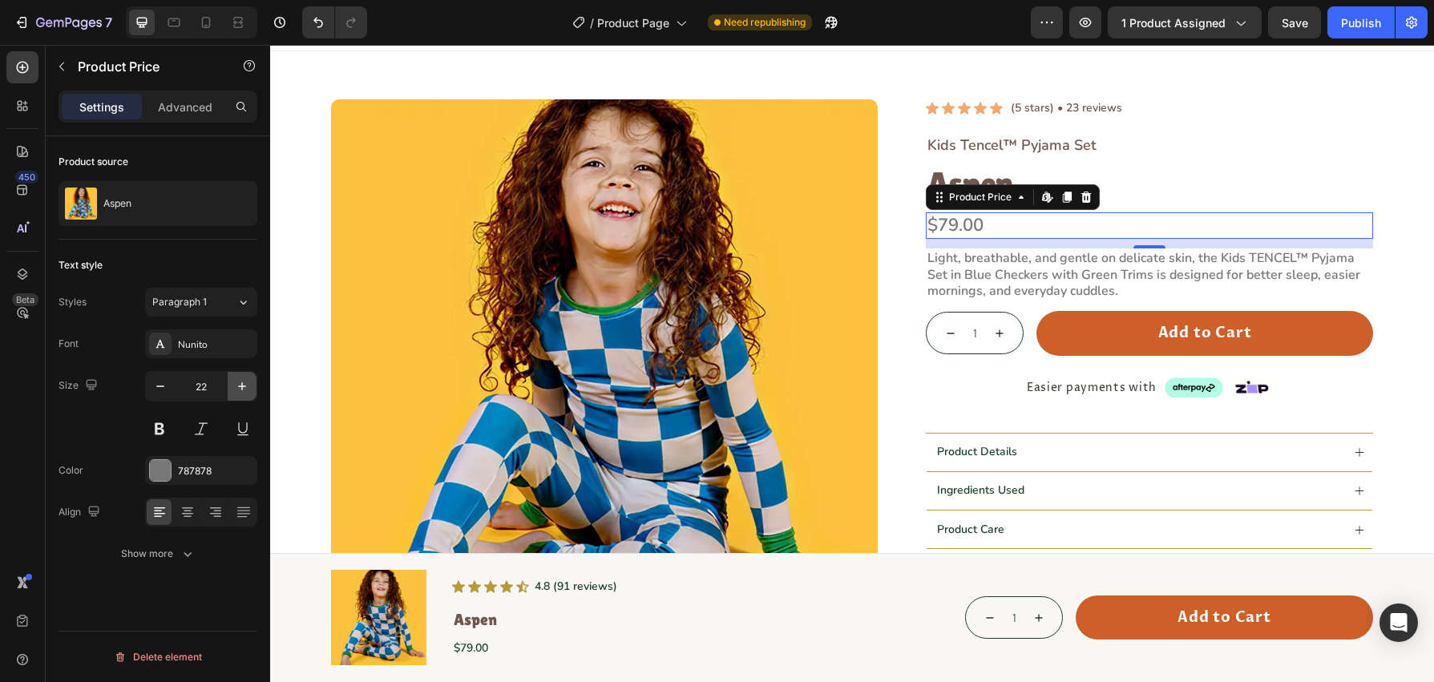
click at [241, 390] on icon "button" at bounding box center [242, 386] width 16 height 16
type input "24"
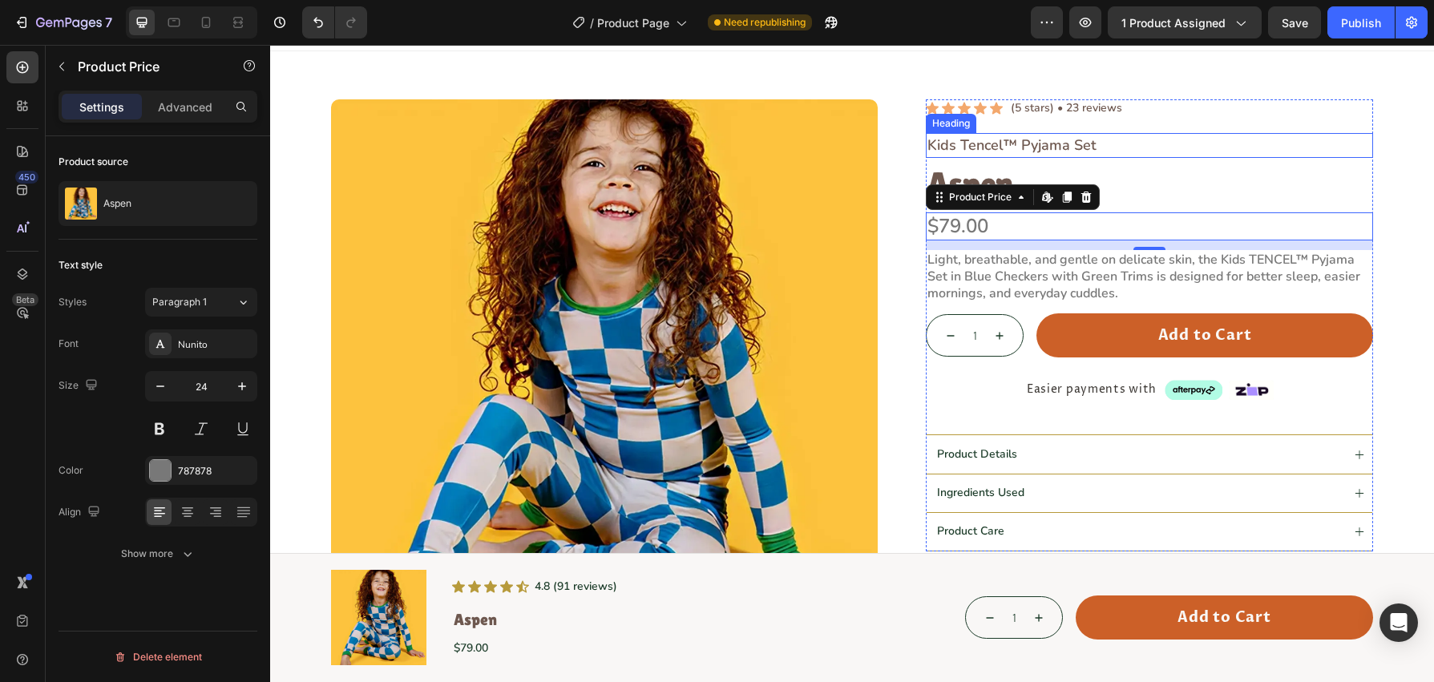
click at [1230, 150] on h5 "Kids Tencel™ Pyjama Set" at bounding box center [1149, 145] width 447 height 25
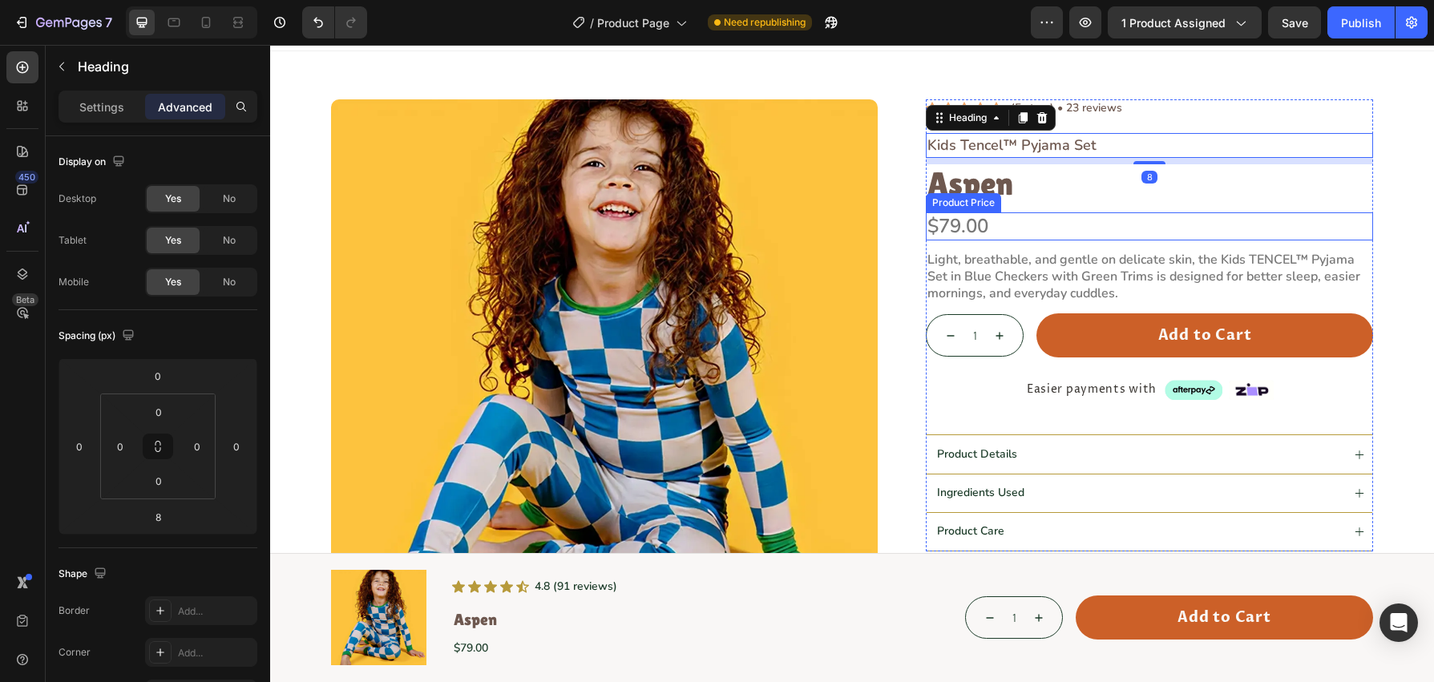
click at [1037, 232] on div "$79.00" at bounding box center [1149, 226] width 447 height 28
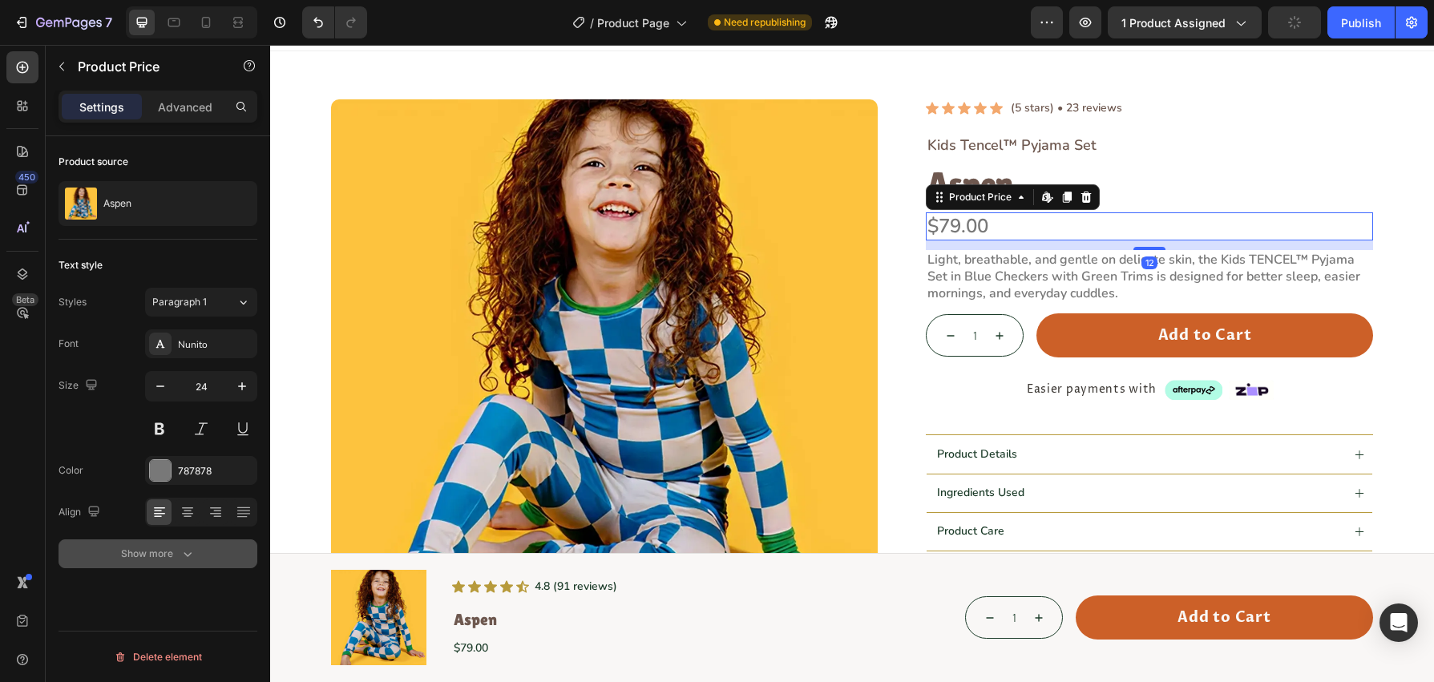
click at [188, 544] on button "Show more" at bounding box center [158, 554] width 199 height 29
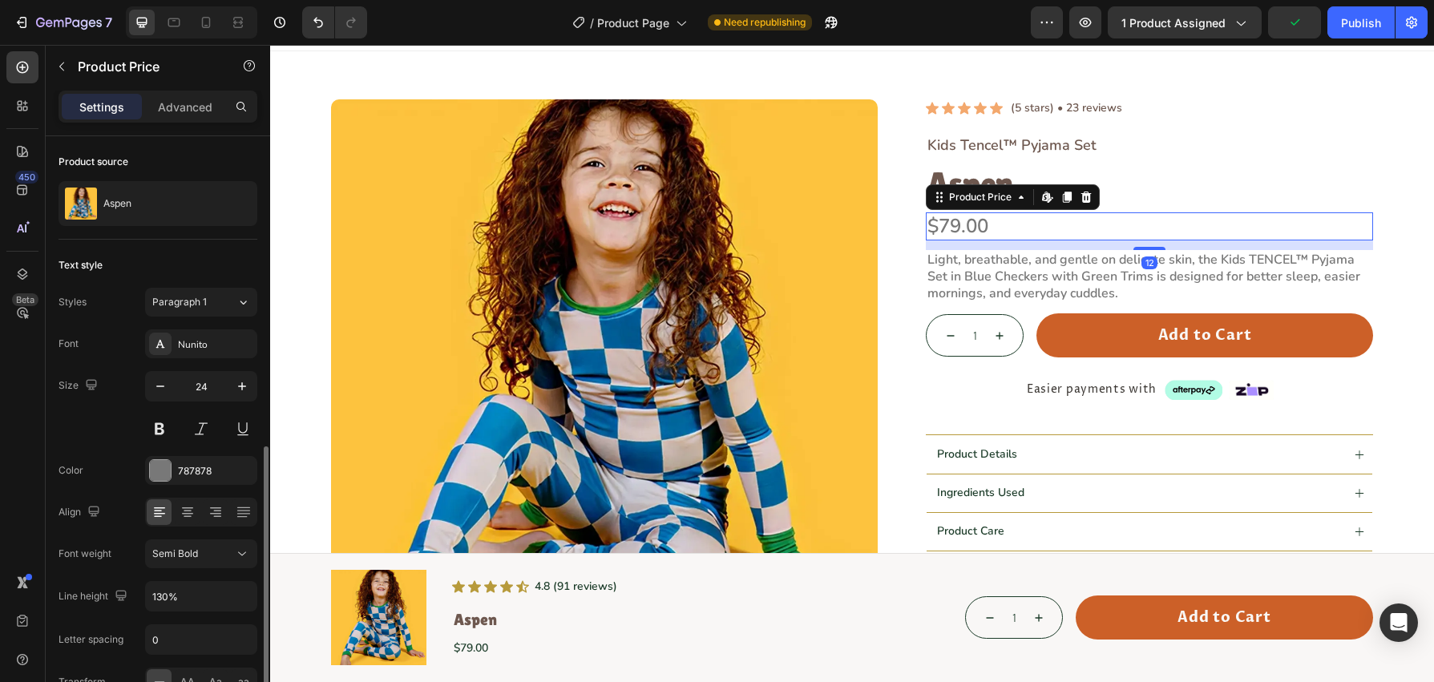
scroll to position [175, 0]
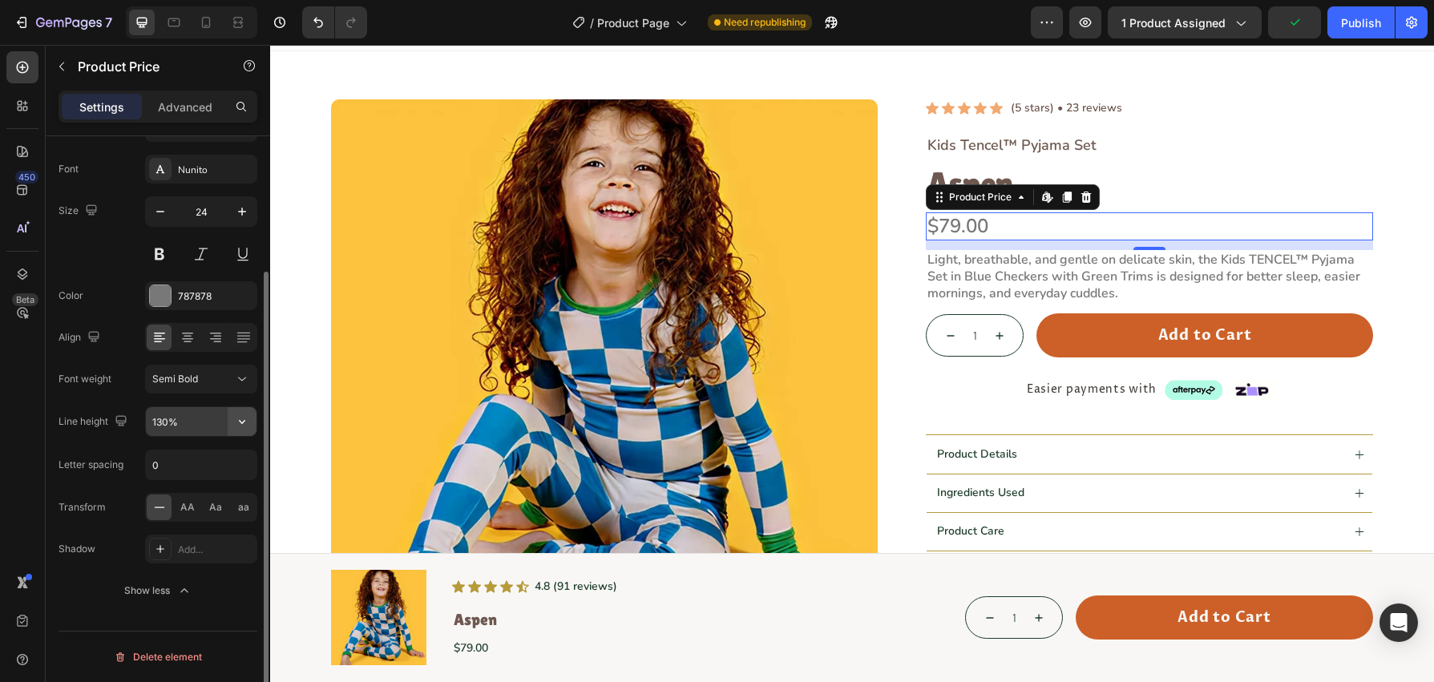
click at [238, 424] on icon "button" at bounding box center [242, 422] width 16 height 16
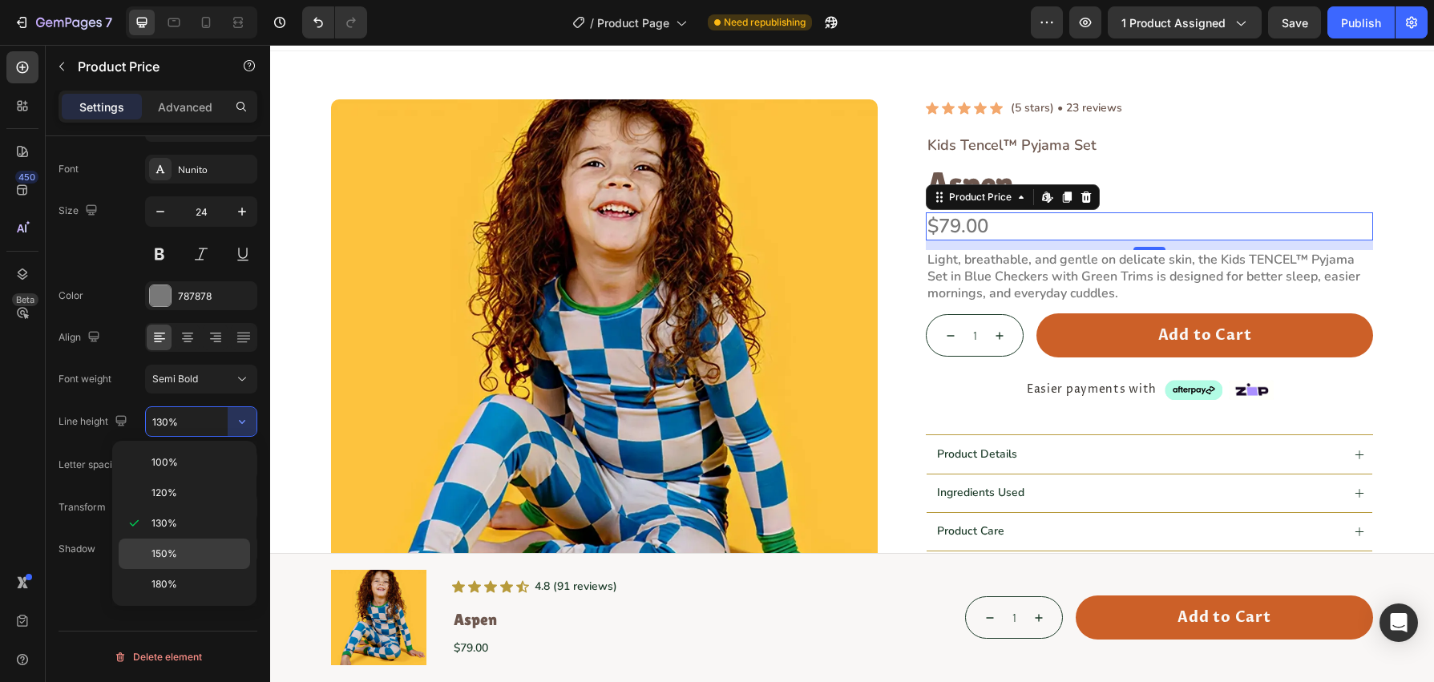
click at [200, 548] on p "150%" at bounding box center [197, 554] width 91 height 14
type input "150%"
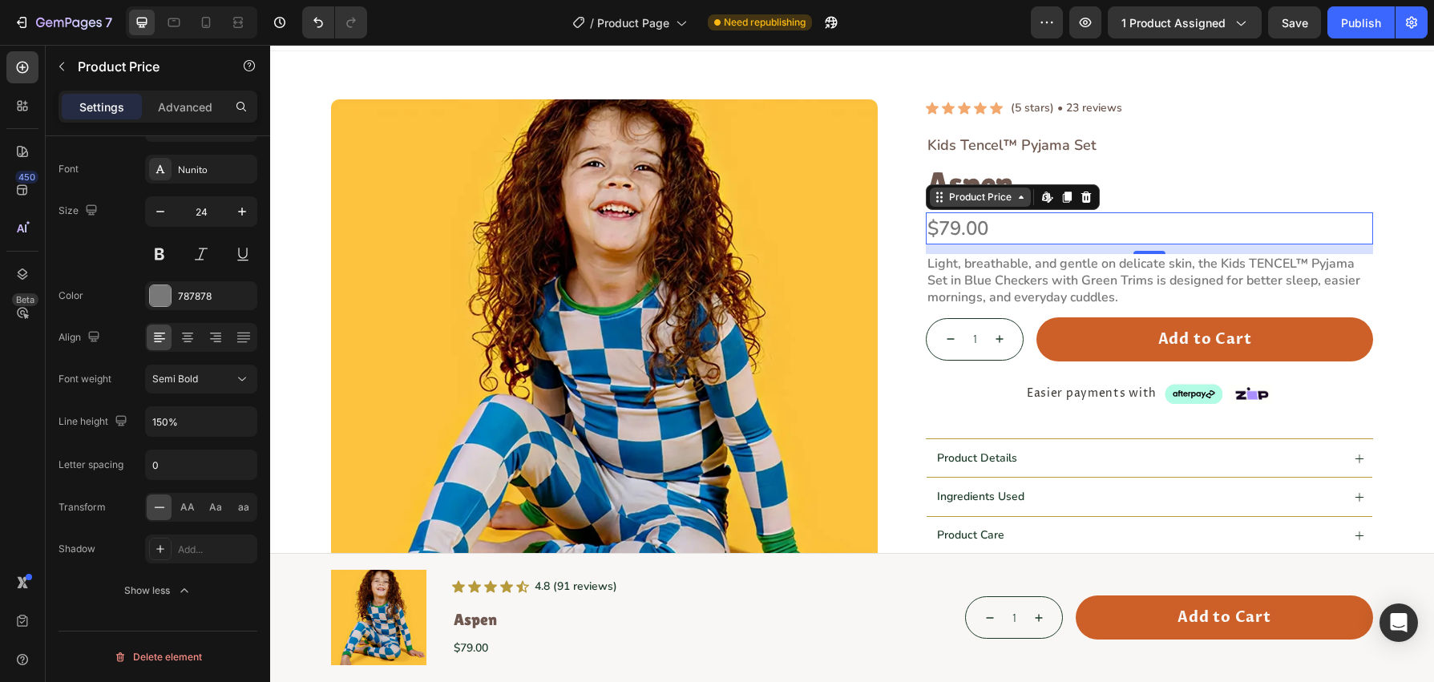
scroll to position [0, 0]
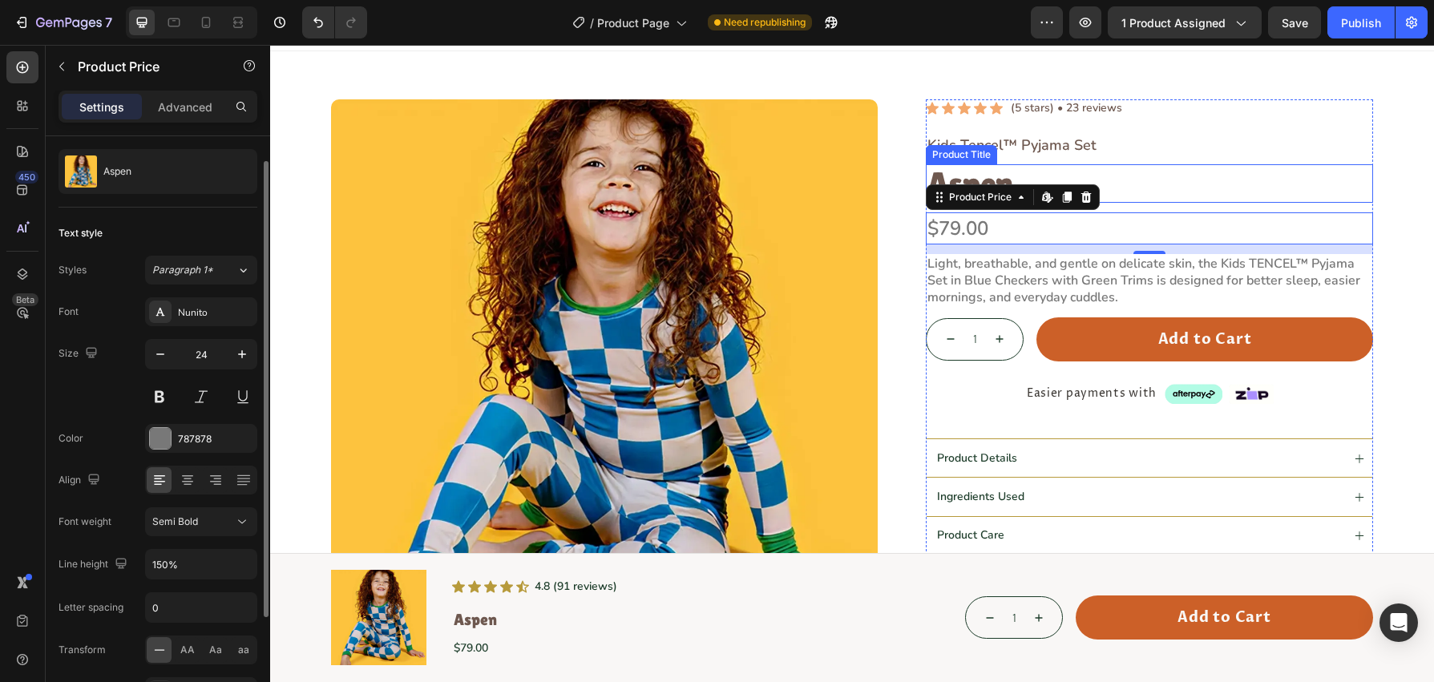
click at [1109, 176] on h1 "Aspen" at bounding box center [1149, 183] width 447 height 38
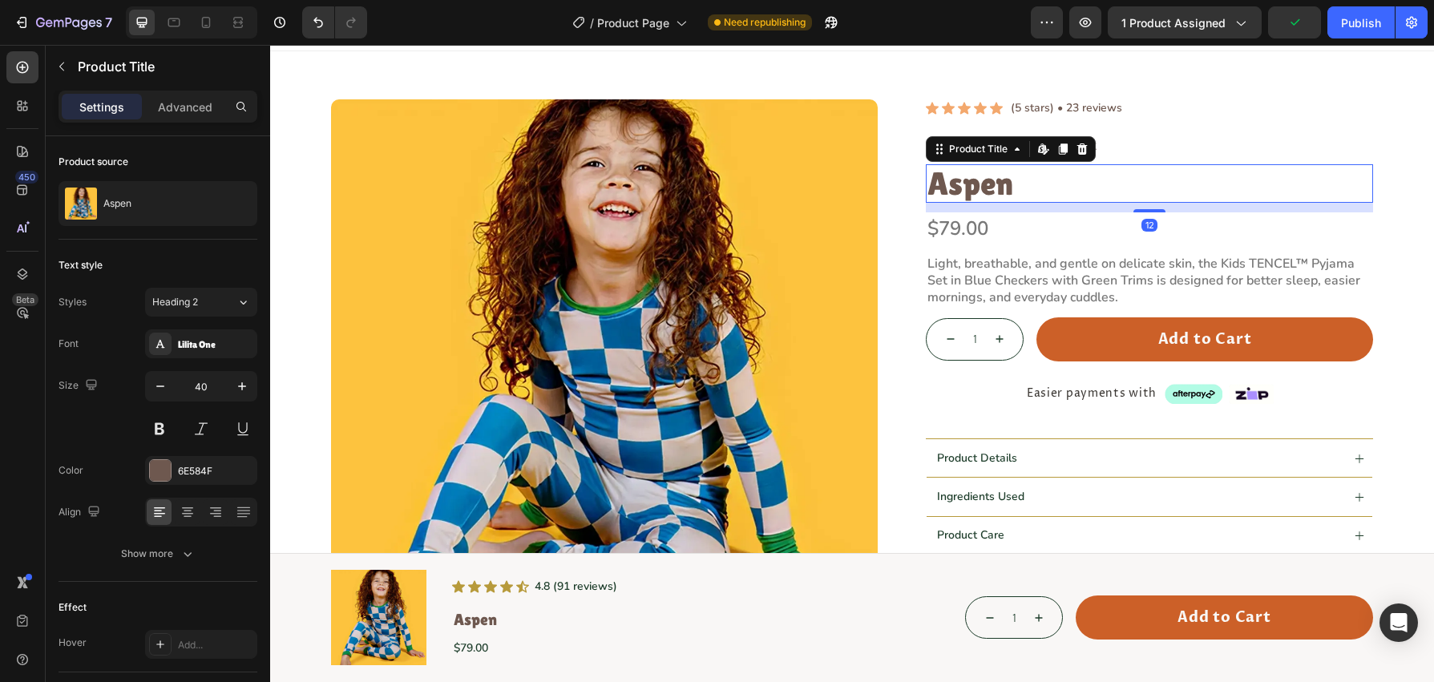
drag, startPoint x: 202, startPoint y: 113, endPoint x: 202, endPoint y: 127, distance: 14.4
click at [202, 113] on p "Advanced" at bounding box center [185, 107] width 55 height 17
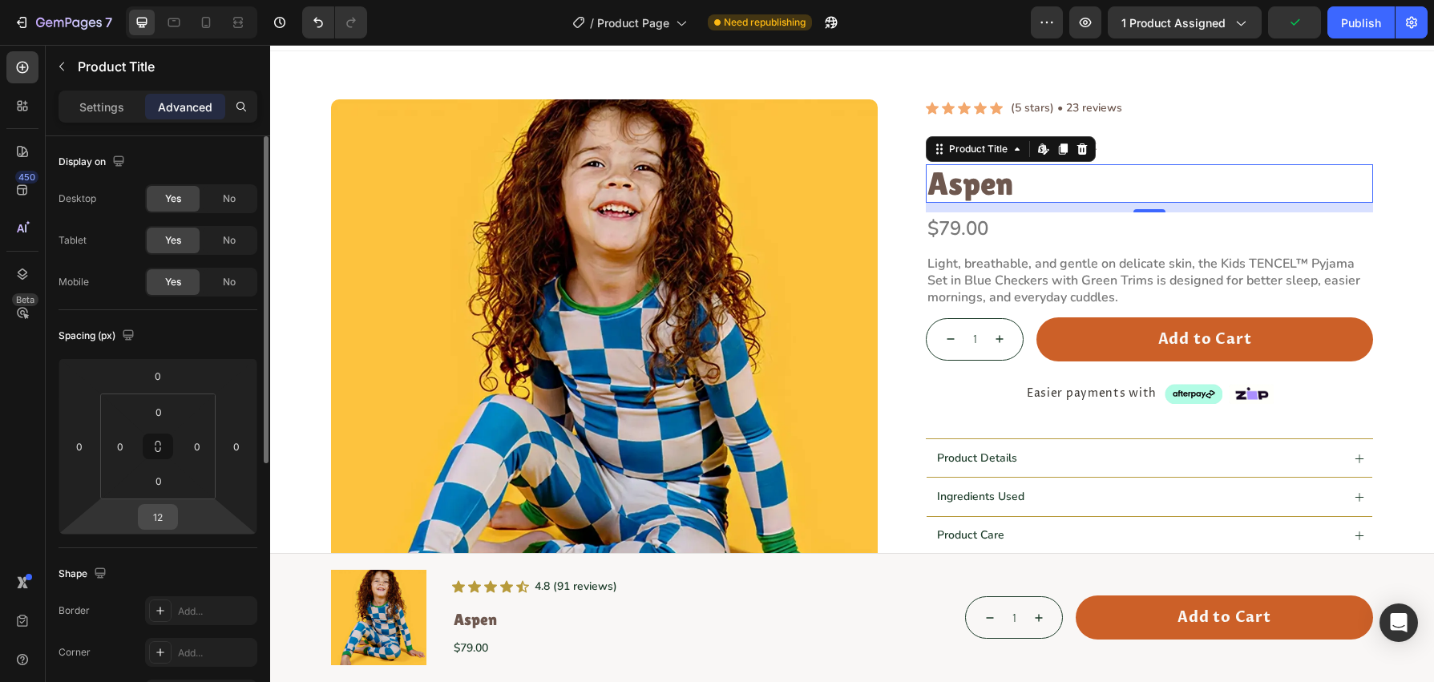
click at [168, 519] on input "12" at bounding box center [158, 517] width 32 height 24
type input "8"
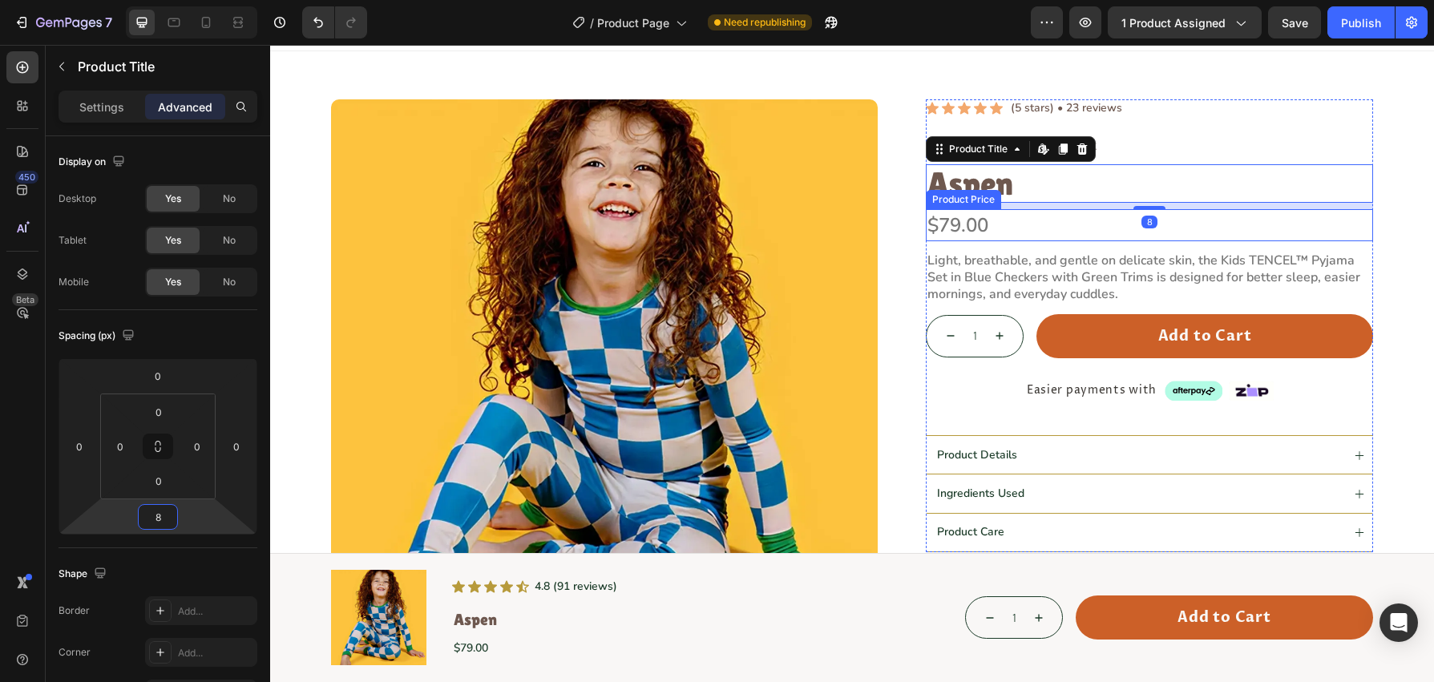
click at [1075, 213] on div "$79.00" at bounding box center [1149, 225] width 447 height 32
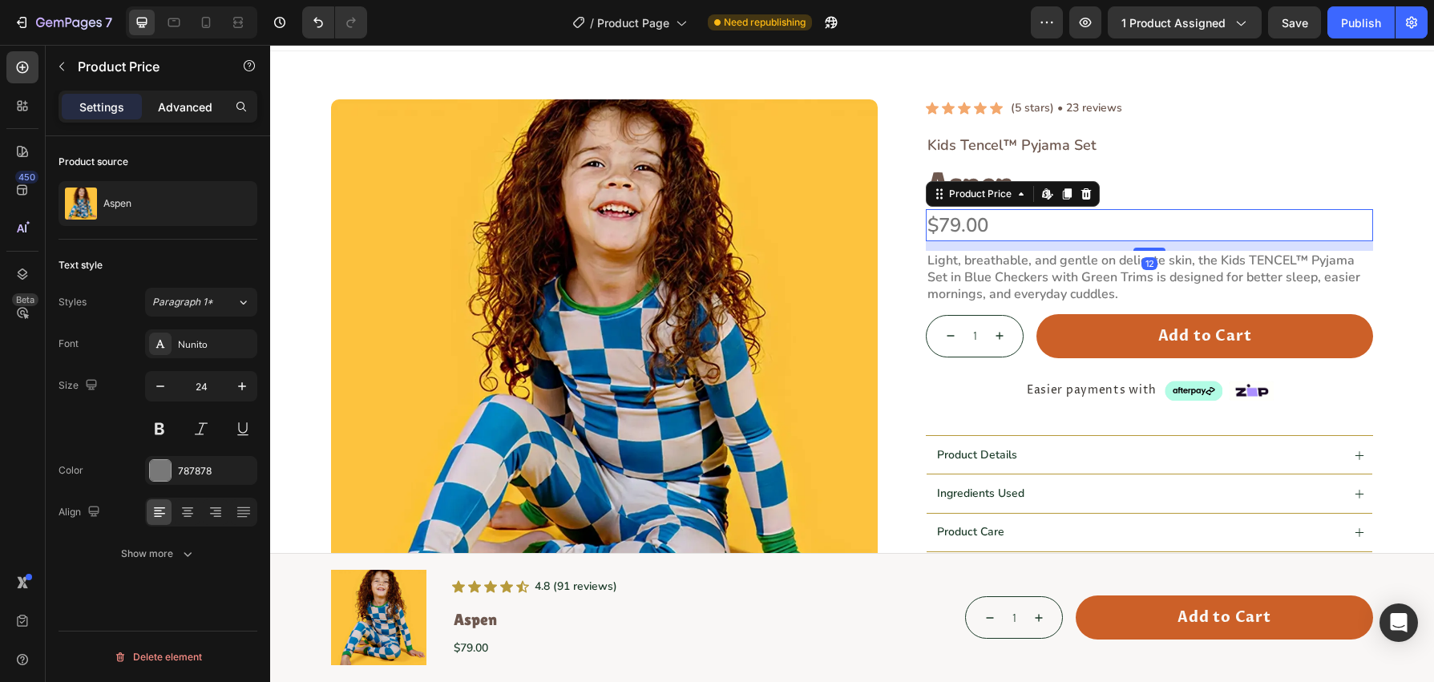
click at [182, 100] on p "Advanced" at bounding box center [185, 107] width 55 height 17
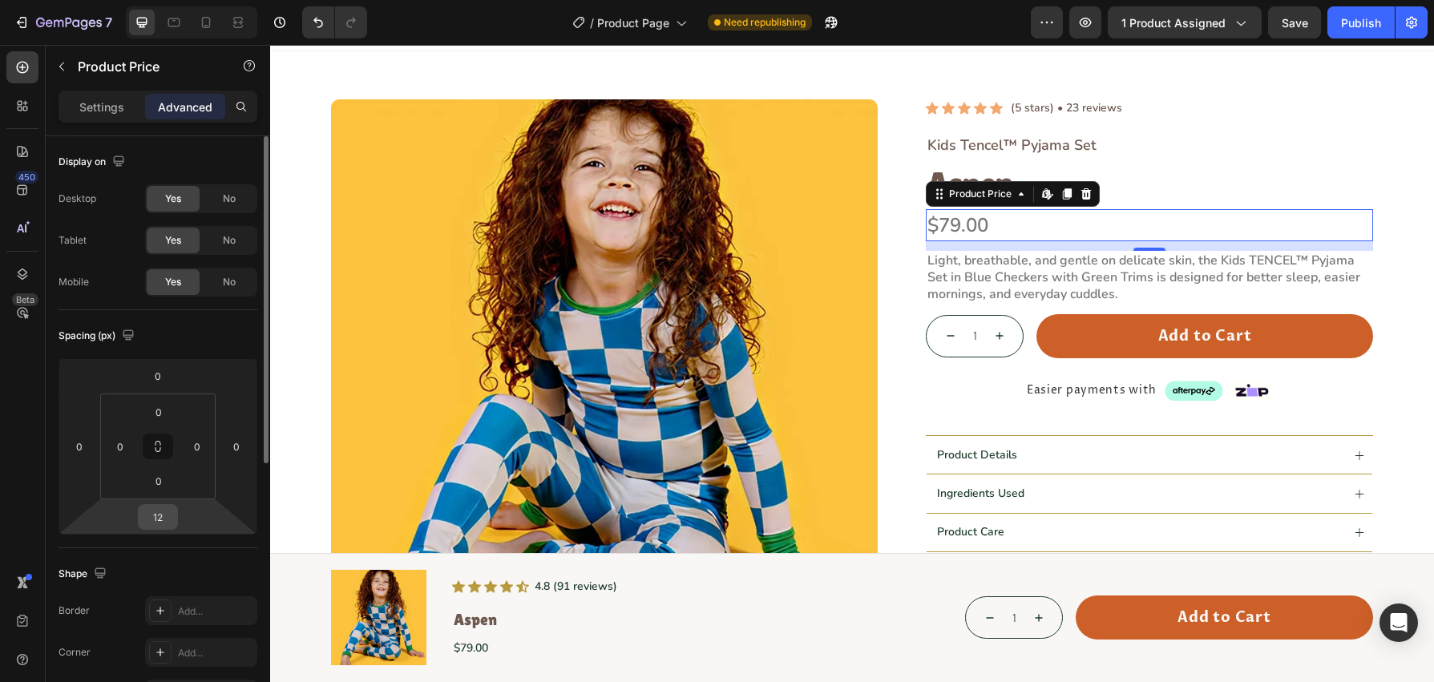
click at [167, 512] on input "12" at bounding box center [158, 517] width 32 height 24
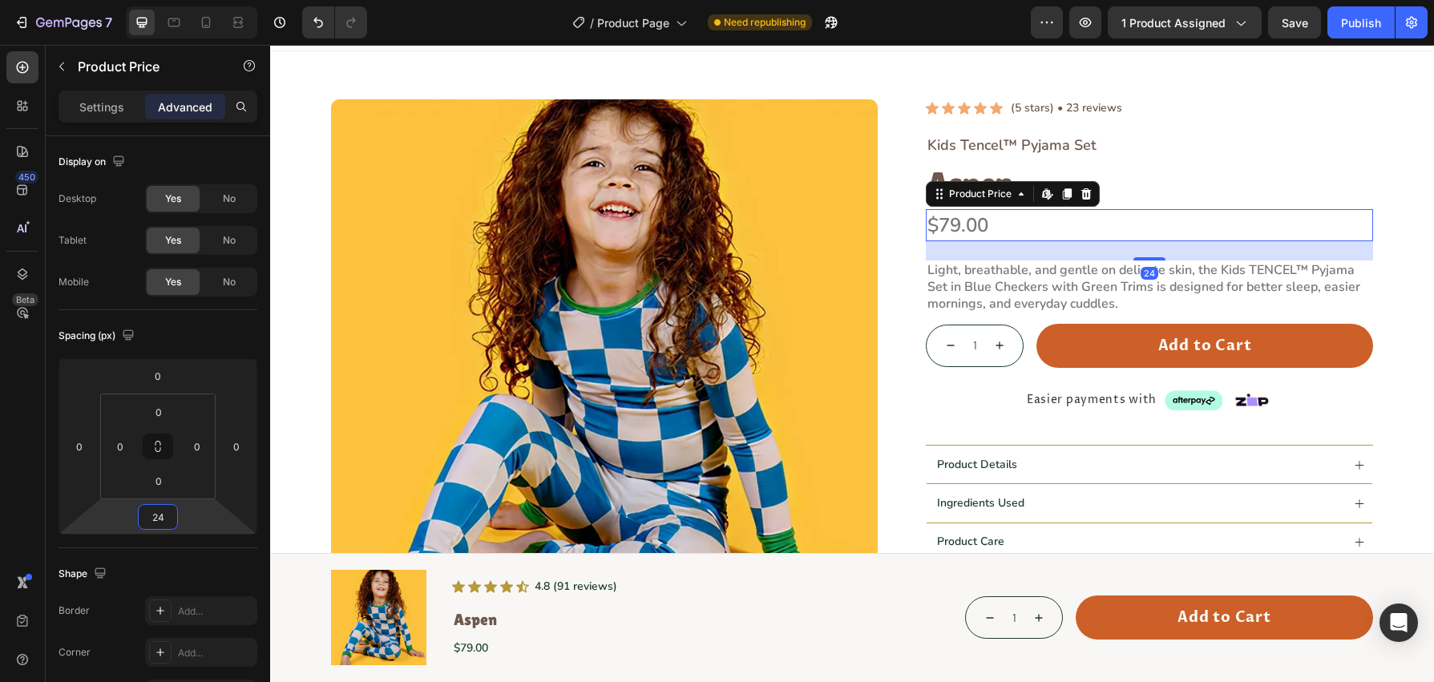
type input "24"
click at [1087, 271] on p "Light, breathable, and gentle on delicate skin, the Kids TENCEL™ Pyjama Set in …" at bounding box center [1150, 287] width 444 height 50
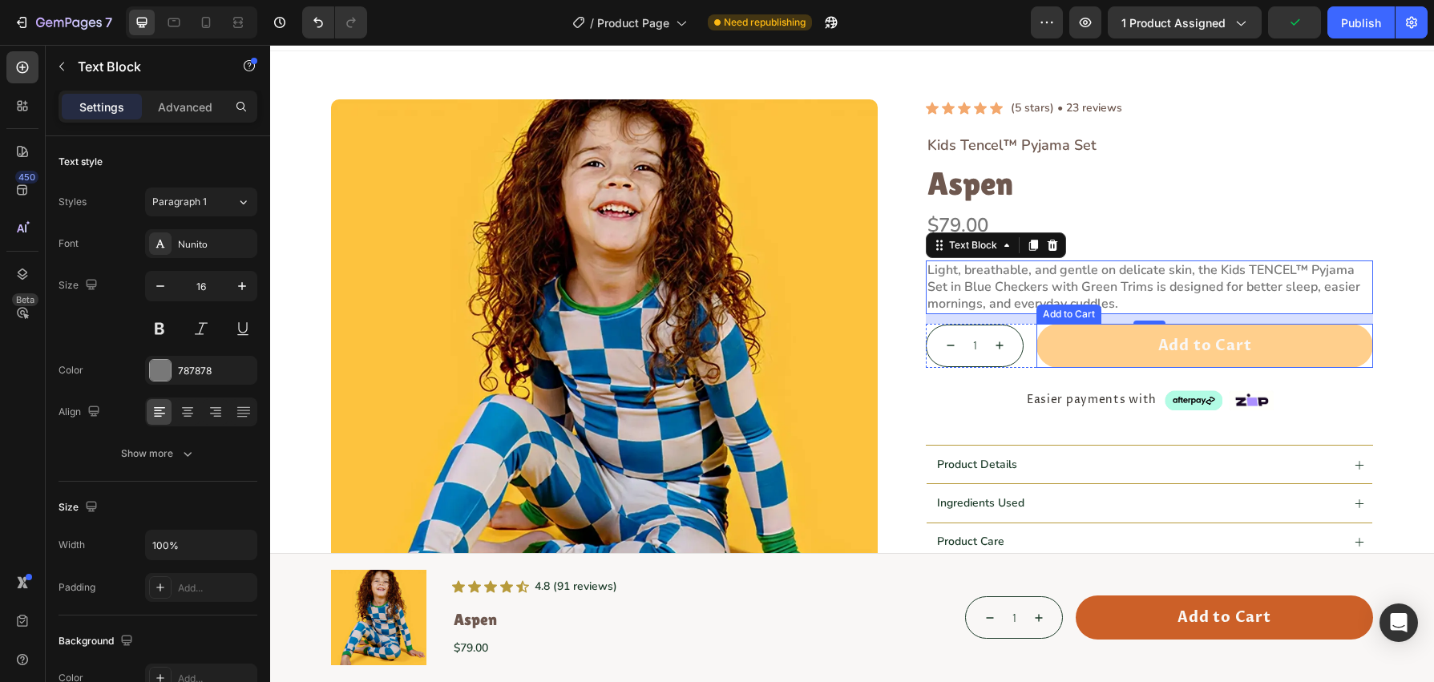
click at [1163, 358] on button "Add to Cart" at bounding box center [1205, 346] width 337 height 45
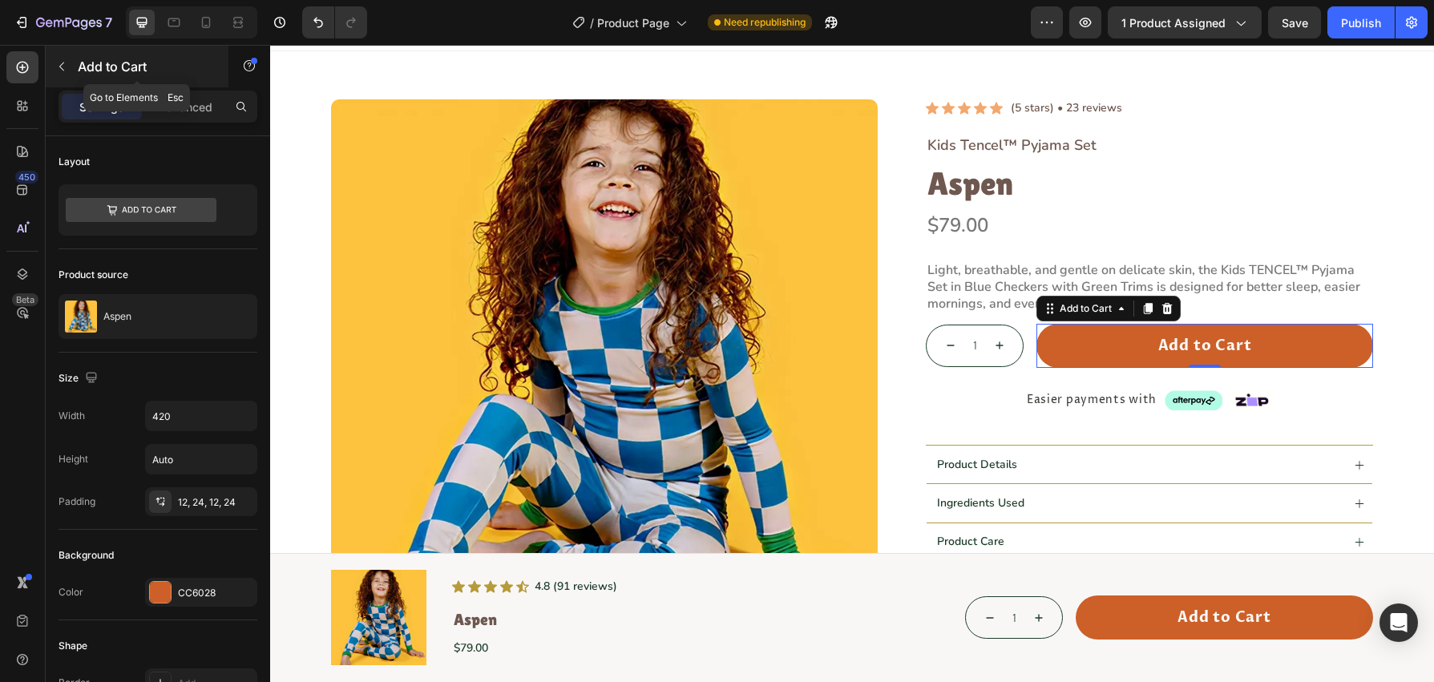
click at [63, 73] on button "button" at bounding box center [62, 67] width 26 height 26
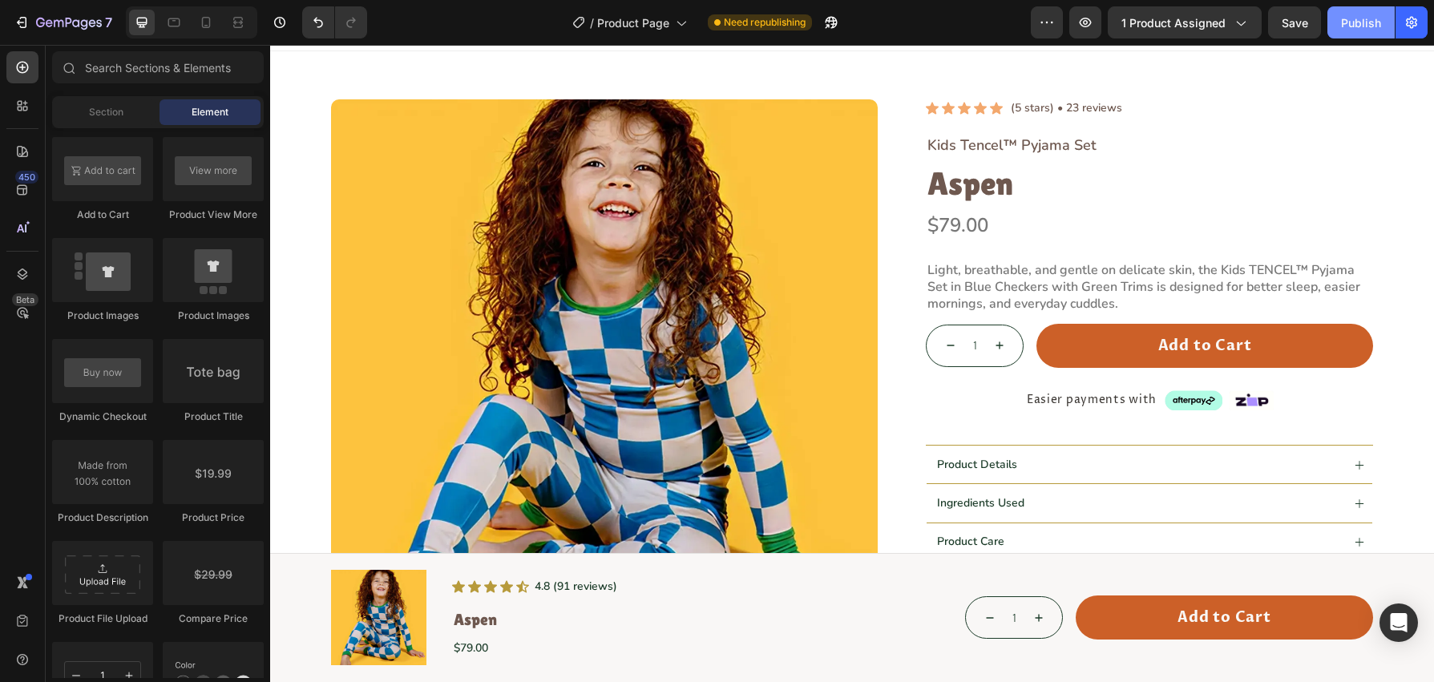
click at [1350, 36] on button "Publish" at bounding box center [1361, 22] width 67 height 32
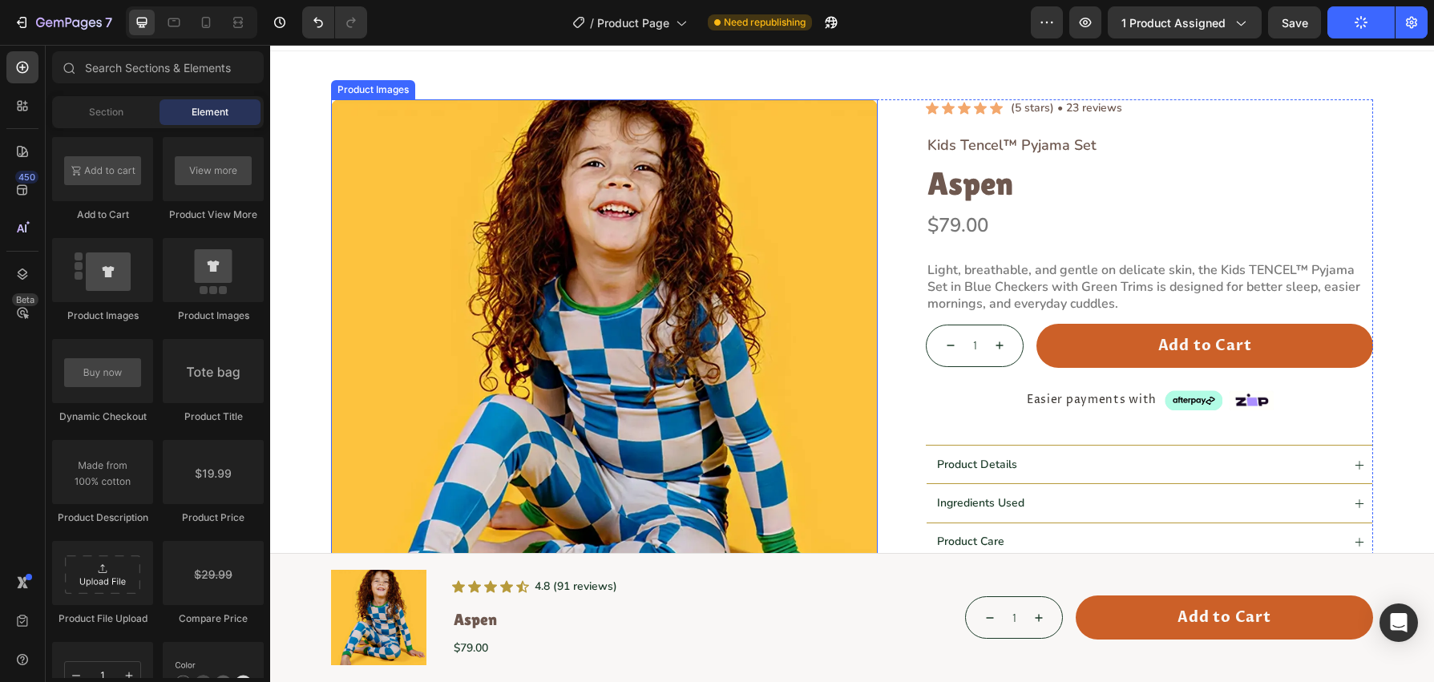
click at [661, 265] on img at bounding box center [604, 372] width 547 height 547
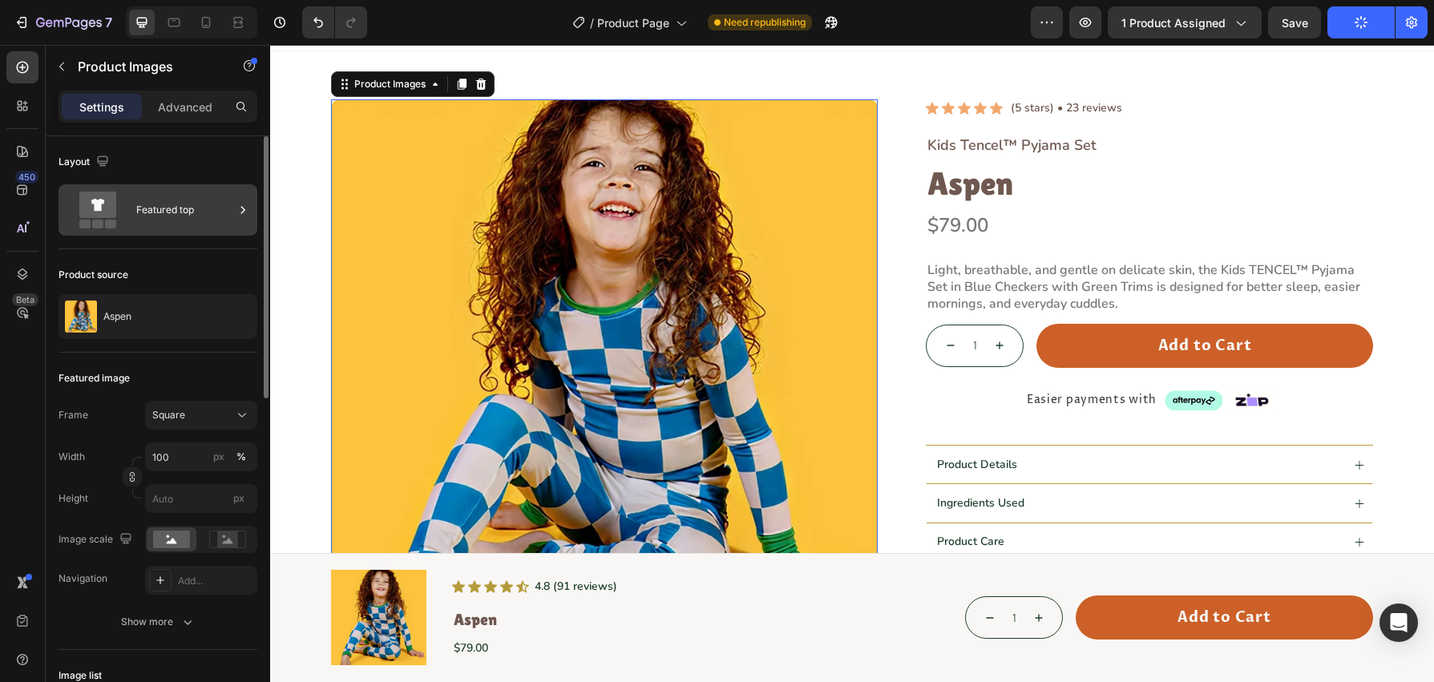
click at [180, 216] on div "Featured top" at bounding box center [185, 210] width 98 height 37
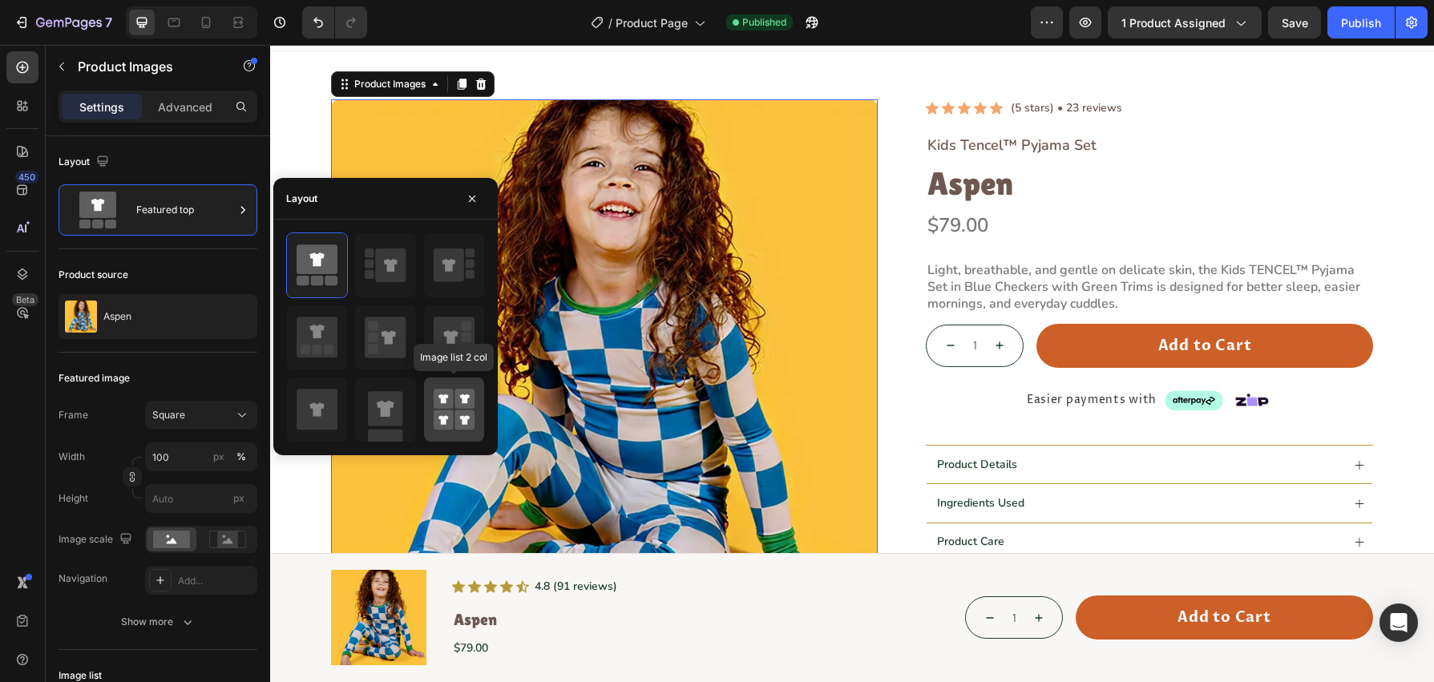
click at [463, 394] on rect at bounding box center [465, 399] width 20 height 20
type input "50"
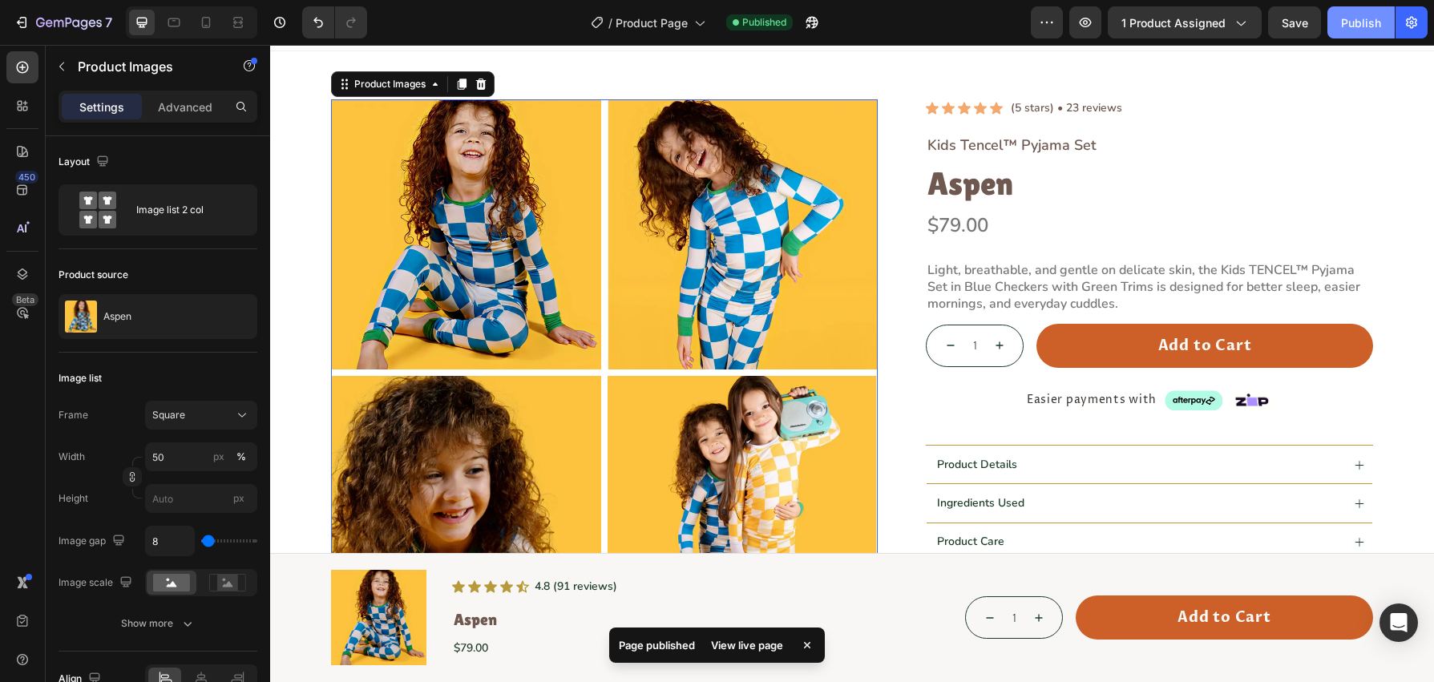
click at [1381, 23] on button "Publish" at bounding box center [1361, 22] width 67 height 32
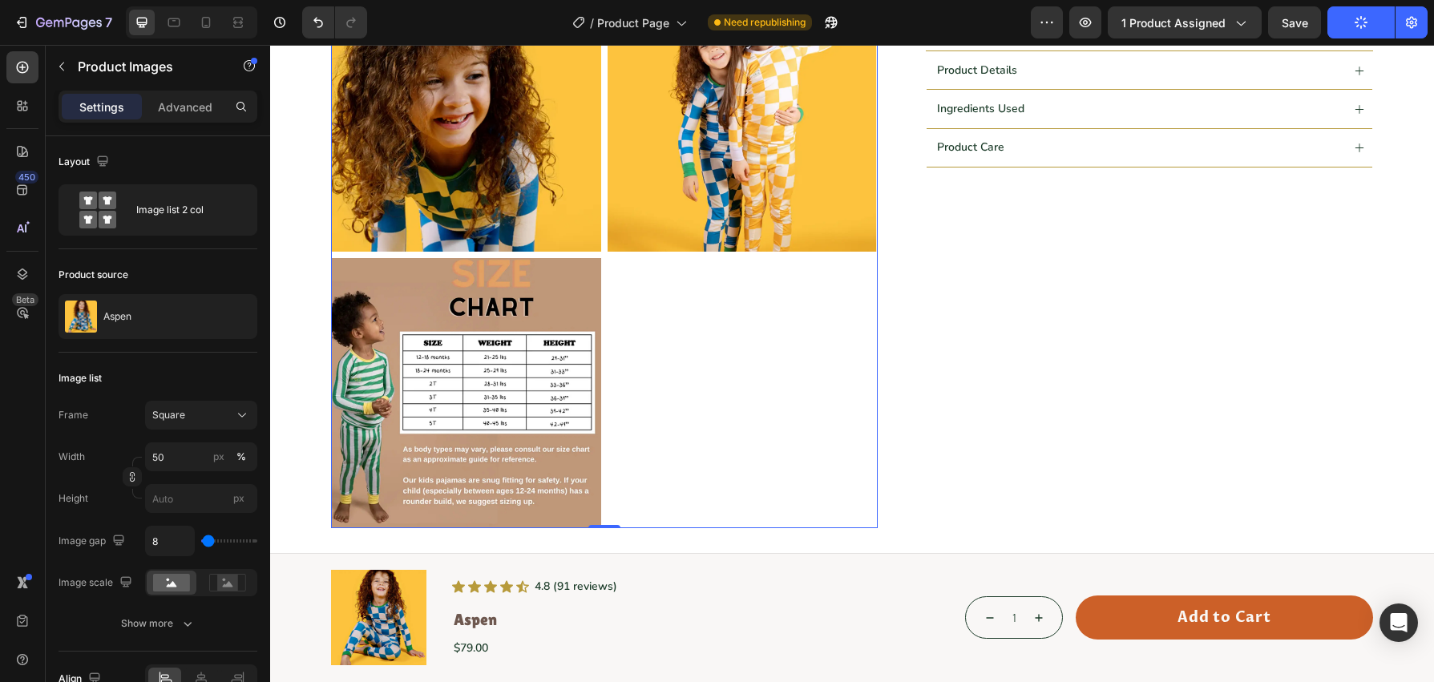
click at [661, 308] on div at bounding box center [604, 116] width 547 height 823
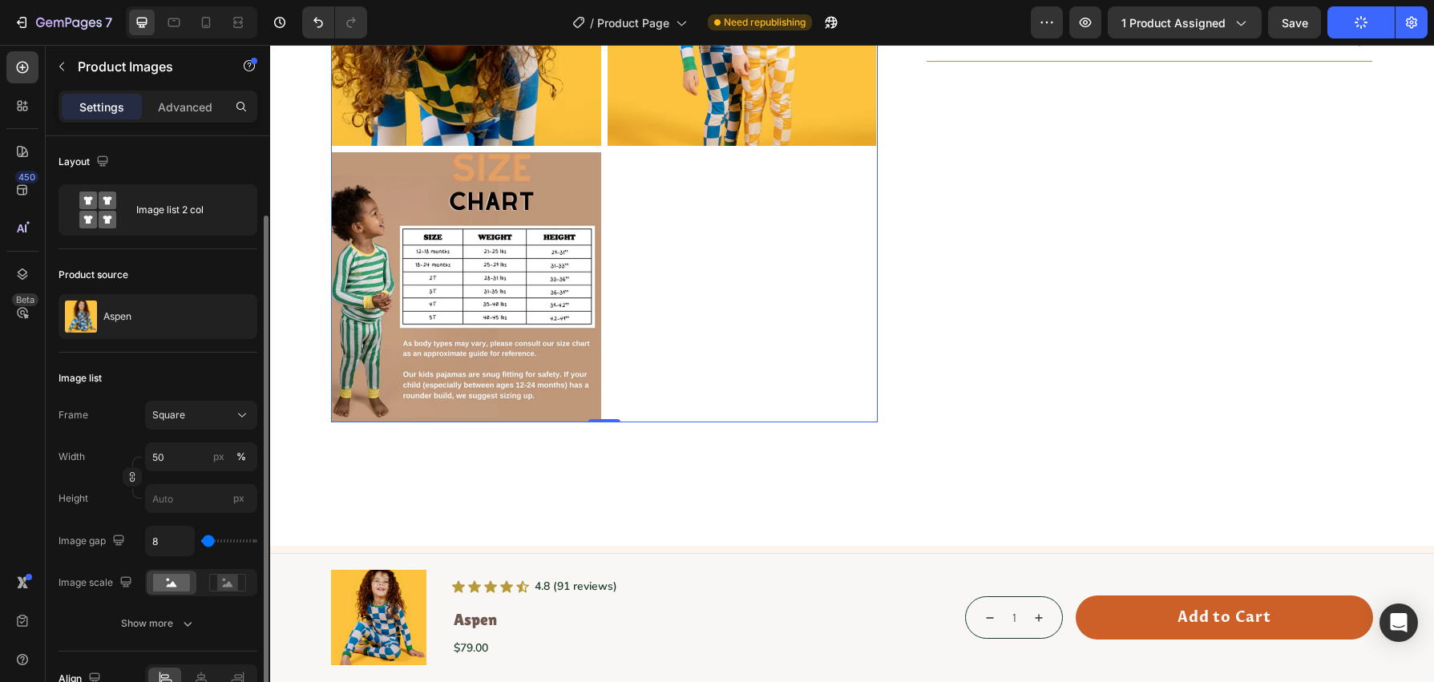
scroll to position [88, 0]
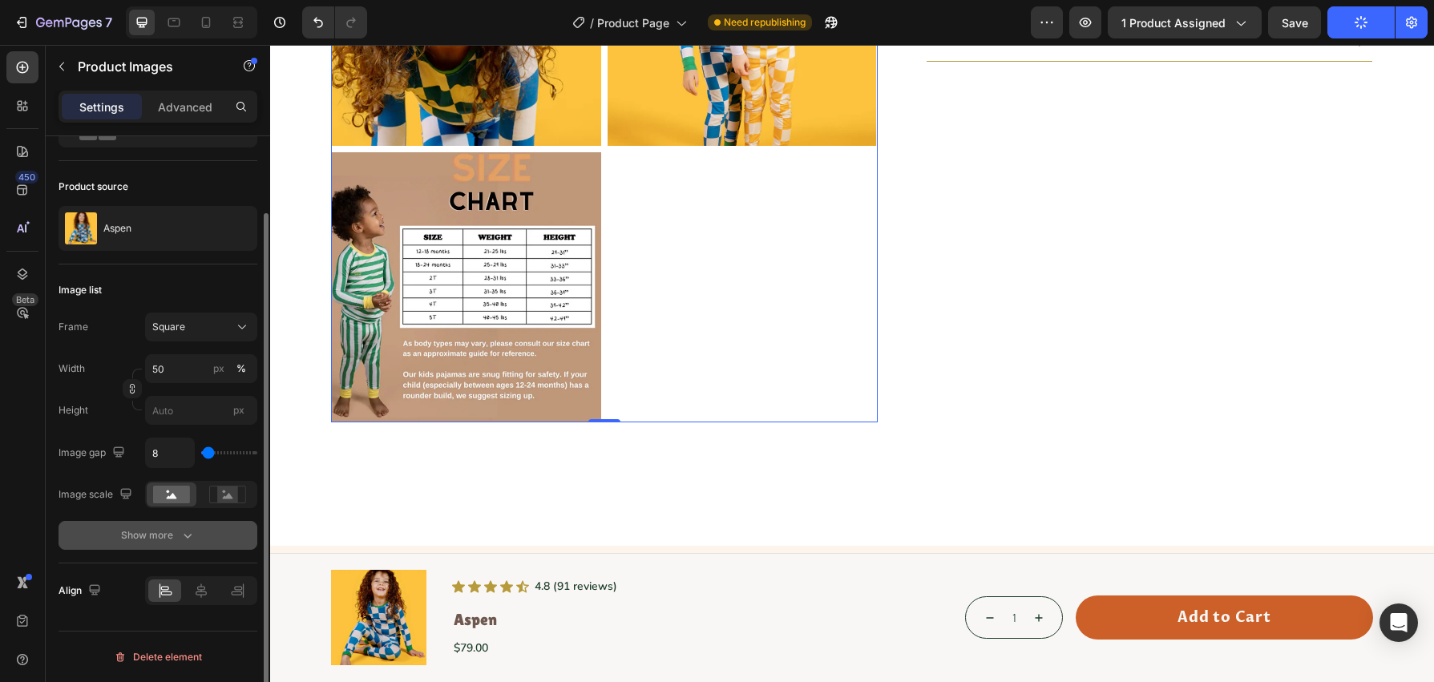
click at [192, 546] on button "Show more" at bounding box center [158, 535] width 199 height 29
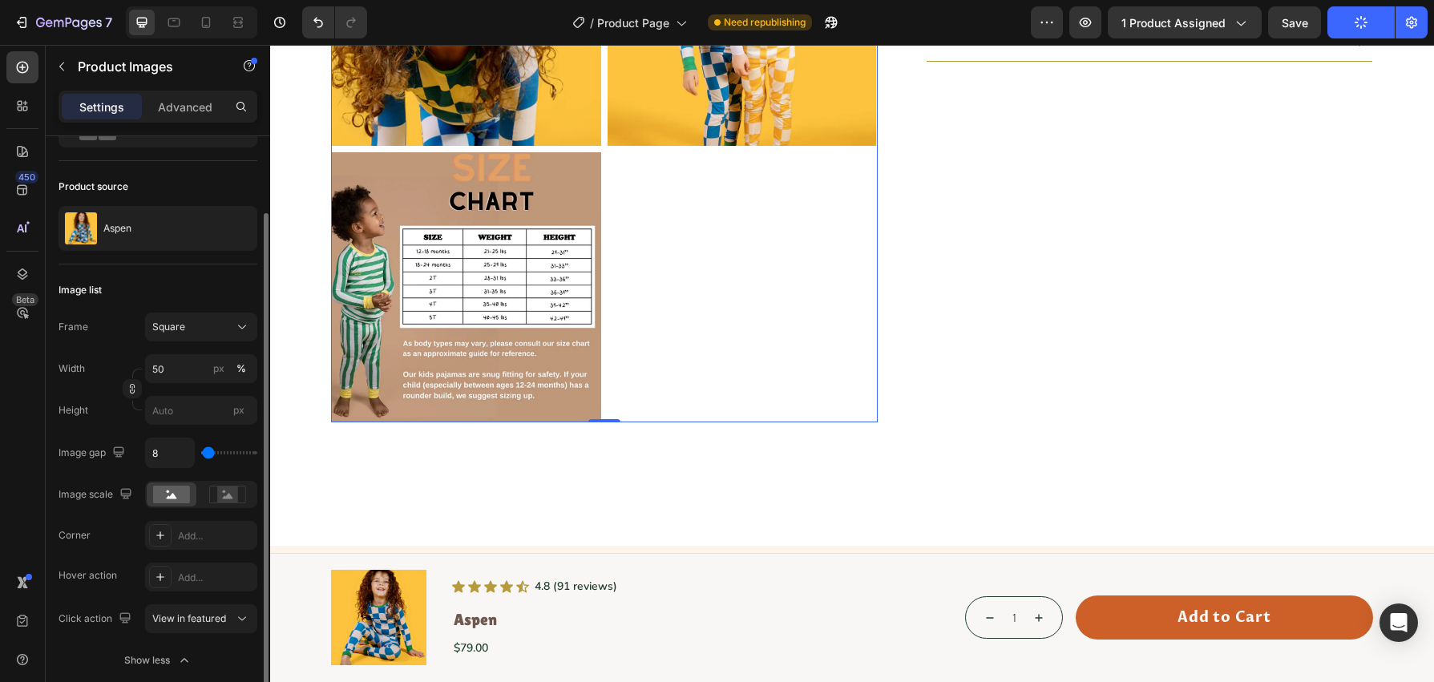
scroll to position [213, 0]
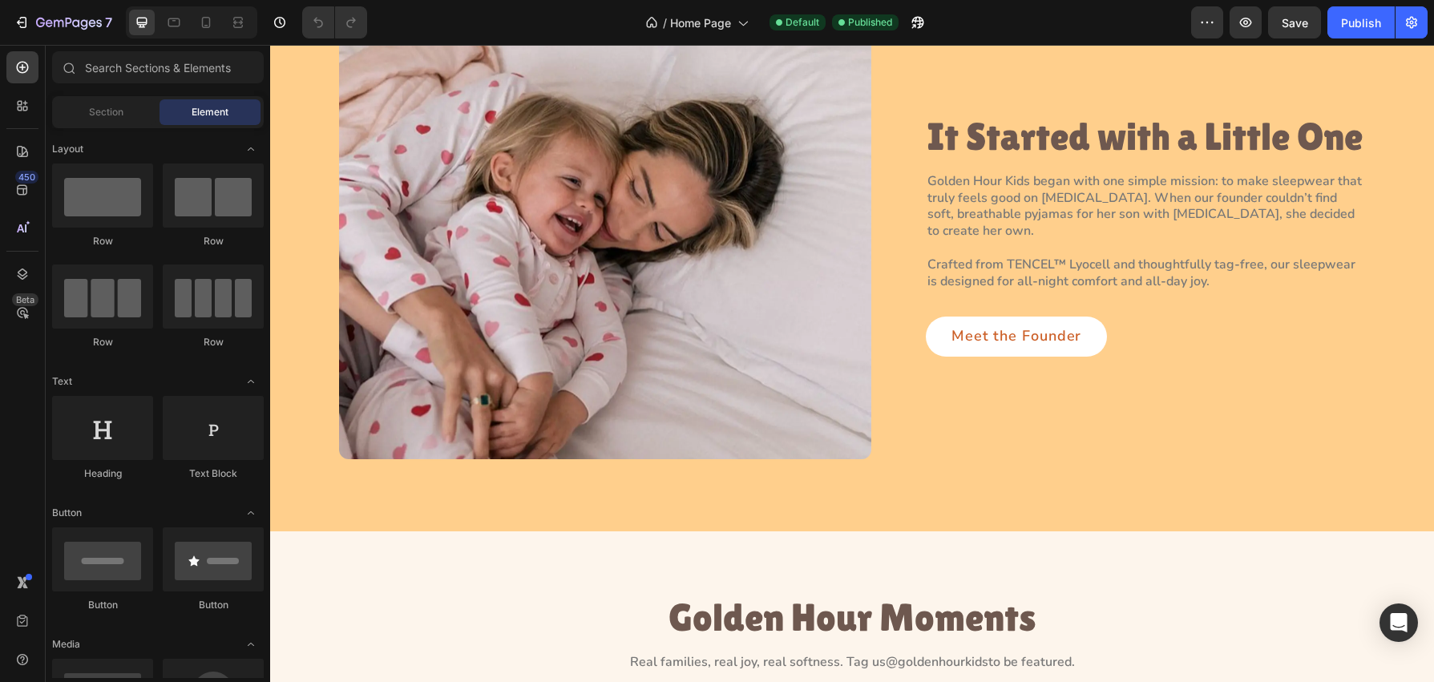
scroll to position [2376, 0]
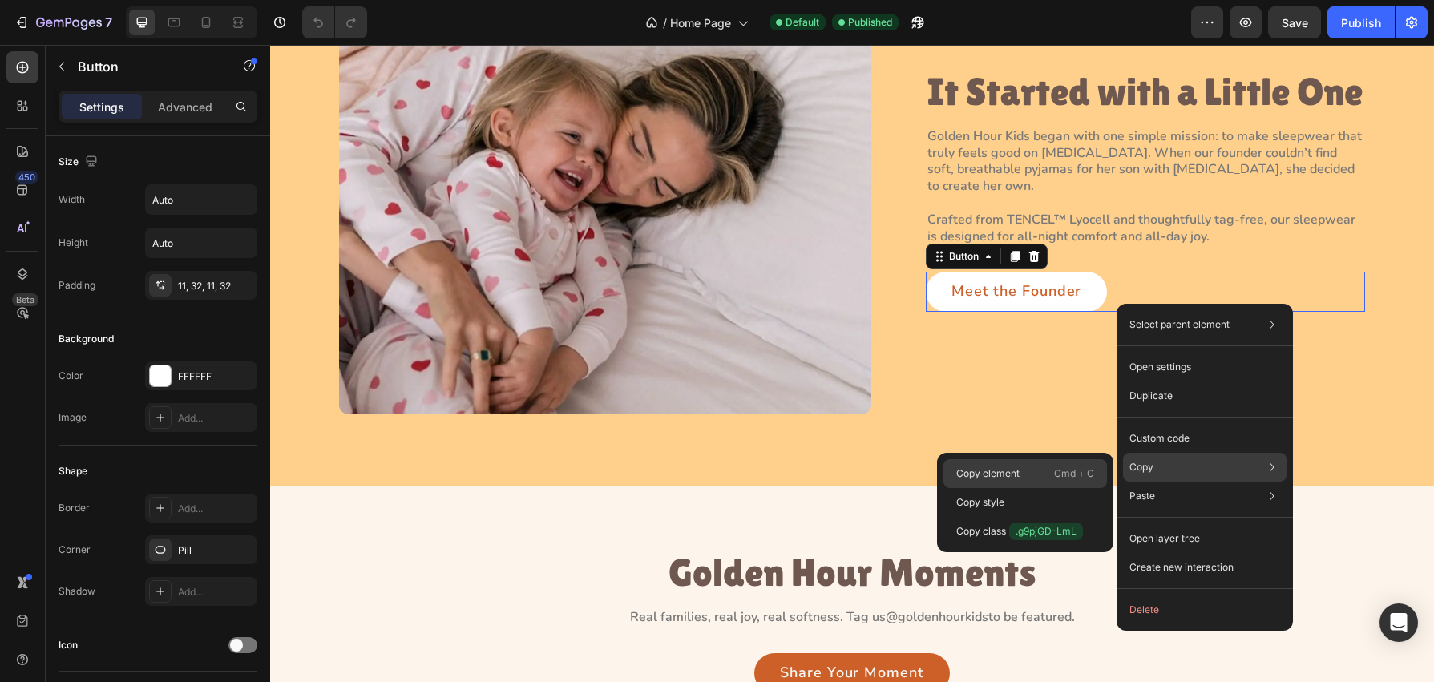
click at [1001, 479] on p "Copy element" at bounding box center [987, 474] width 63 height 14
